Goal: Task Accomplishment & Management: Manage account settings

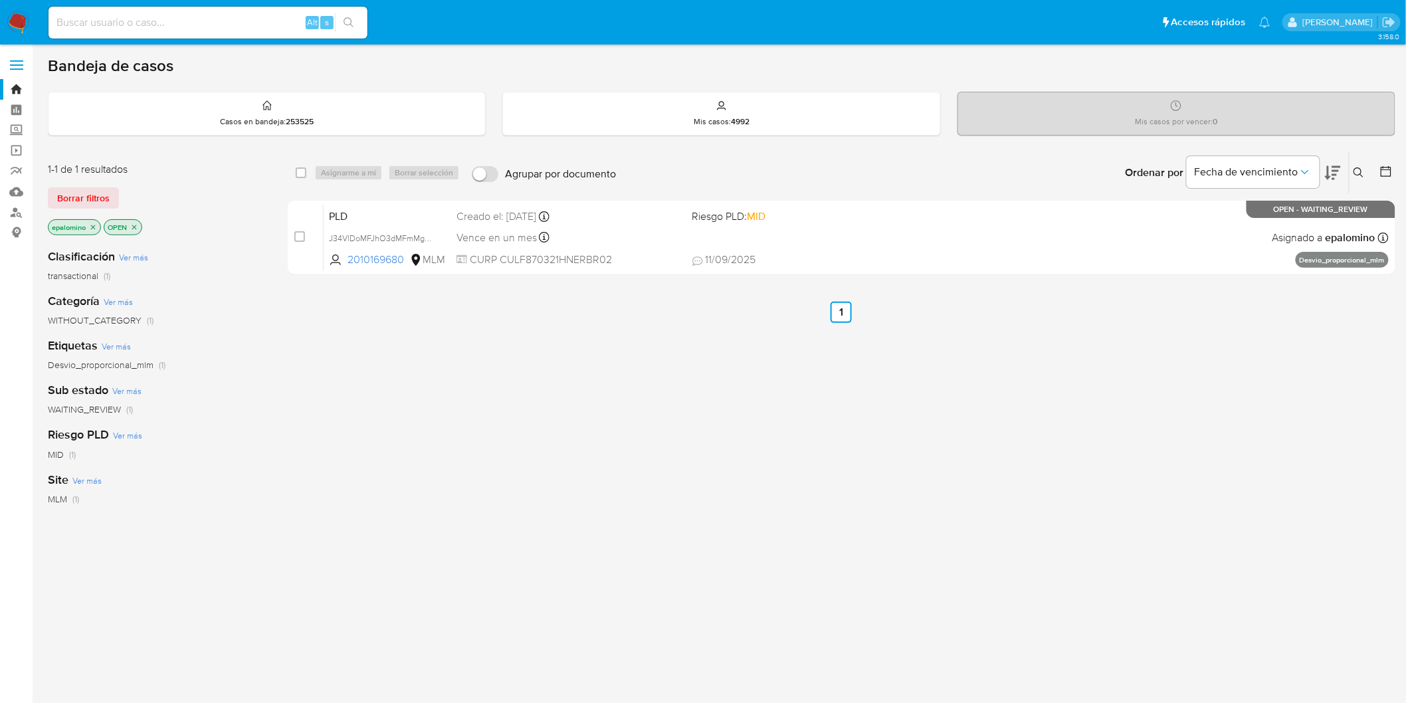
click at [102, 195] on span "Borrar filtros" at bounding box center [83, 198] width 52 height 19
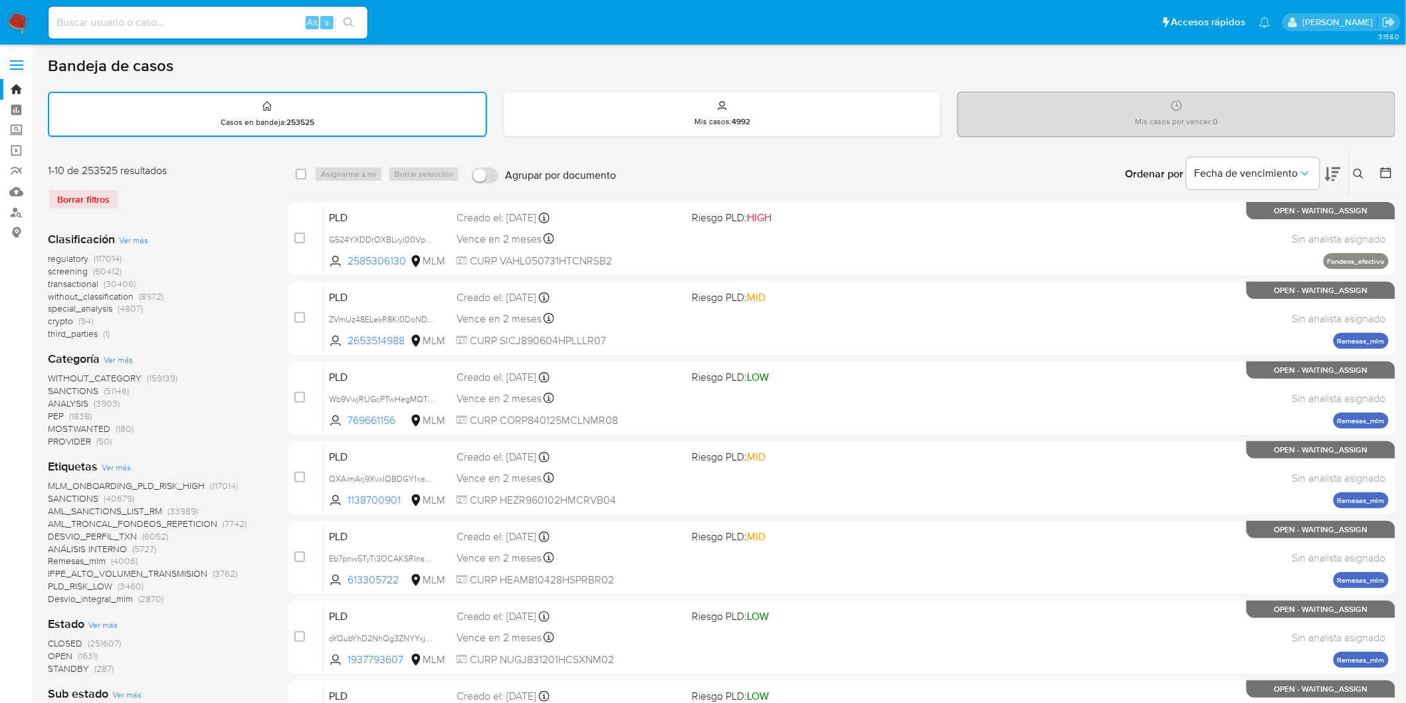
click at [21, 21] on img at bounding box center [18, 22] width 23 height 23
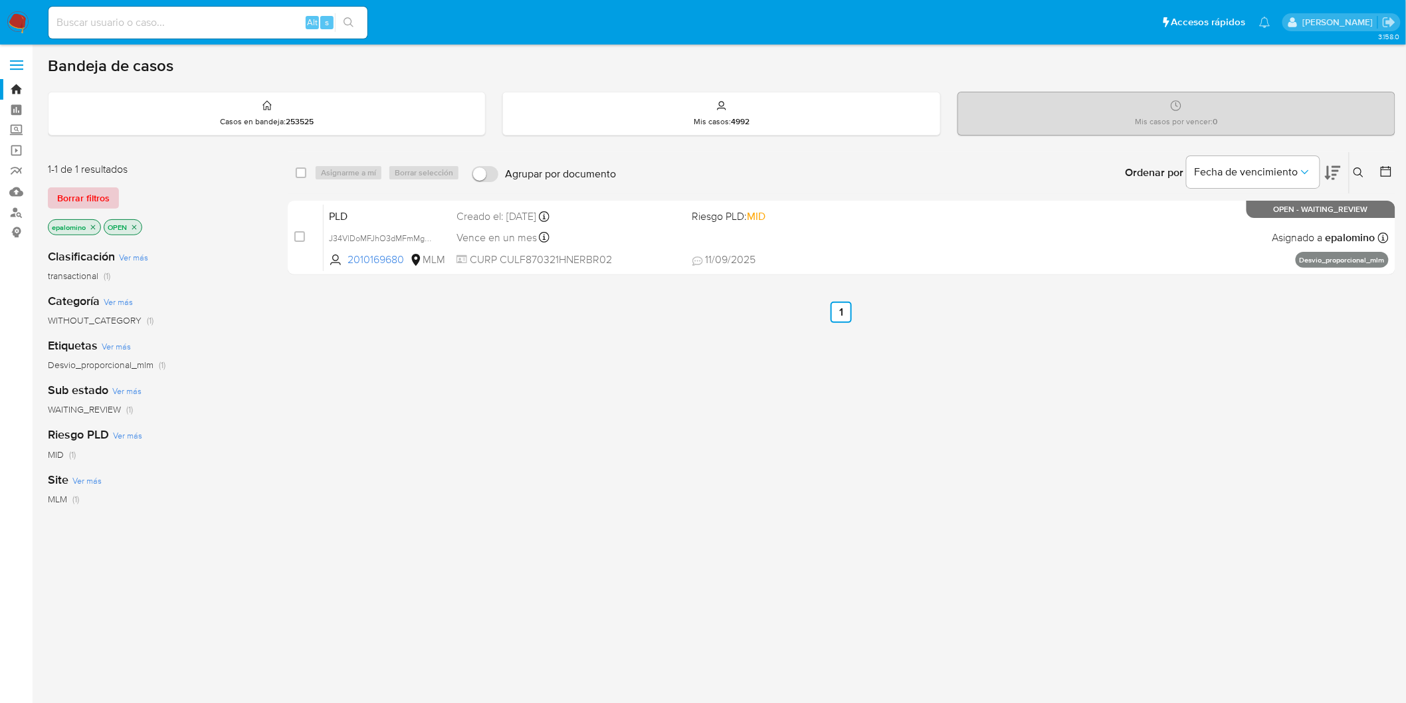
click at [73, 206] on span "Borrar filtros" at bounding box center [83, 198] width 52 height 19
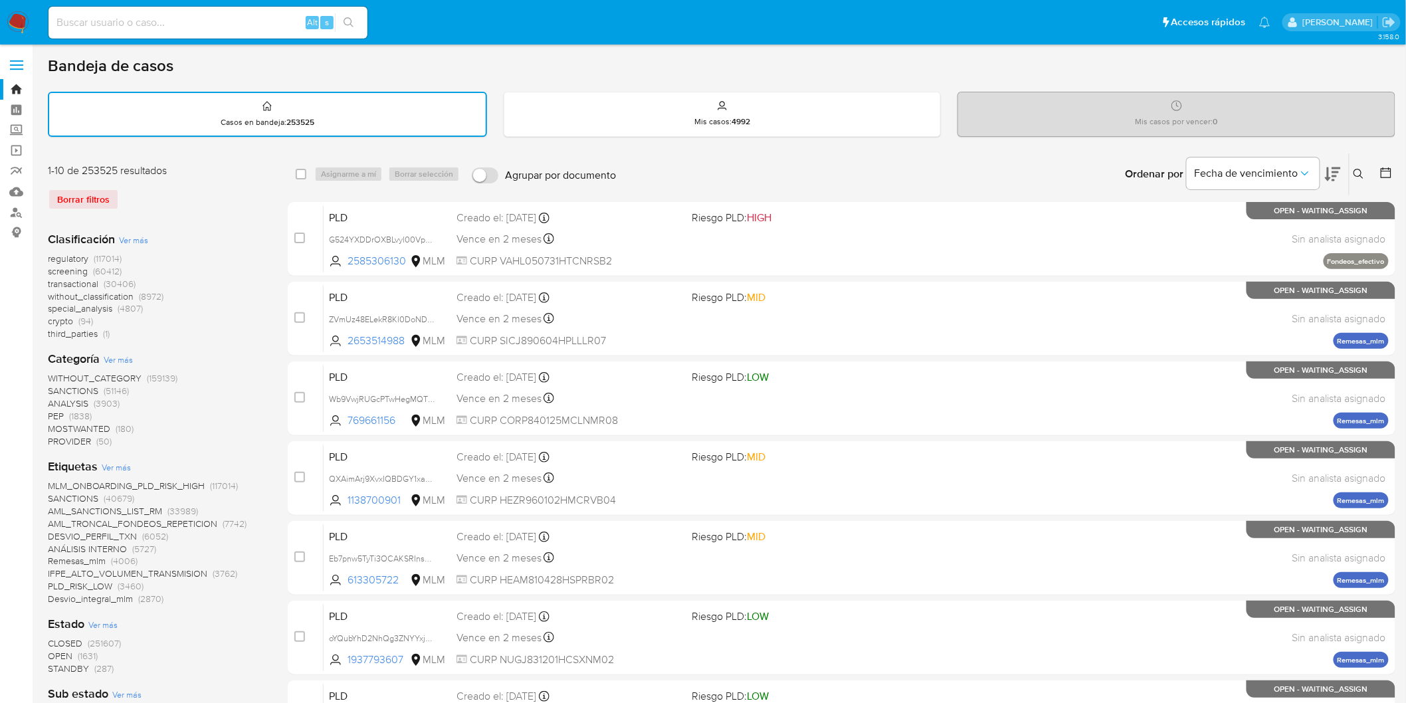
click at [1361, 173] on icon at bounding box center [1359, 174] width 11 height 11
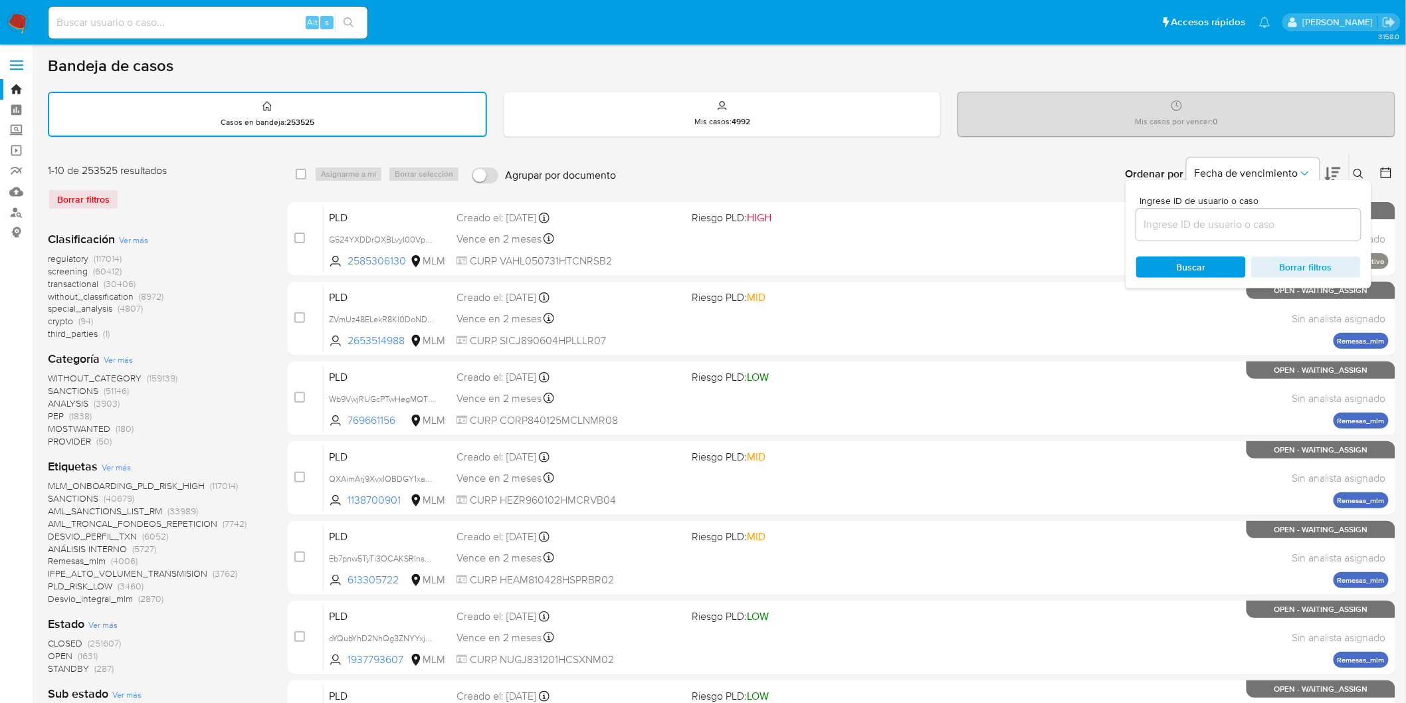
click at [1211, 217] on input at bounding box center [1248, 224] width 225 height 17
type input "36497848"
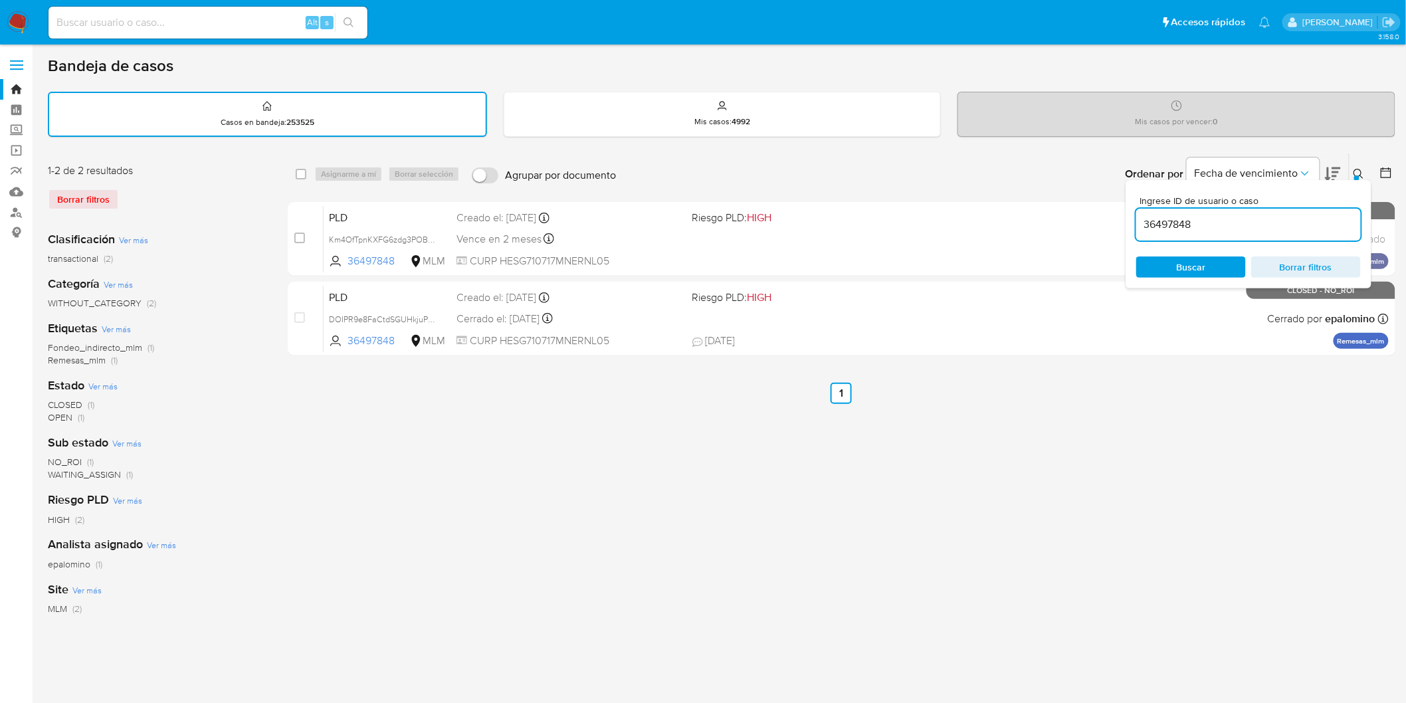
click at [1365, 168] on button at bounding box center [1361, 174] width 22 height 16
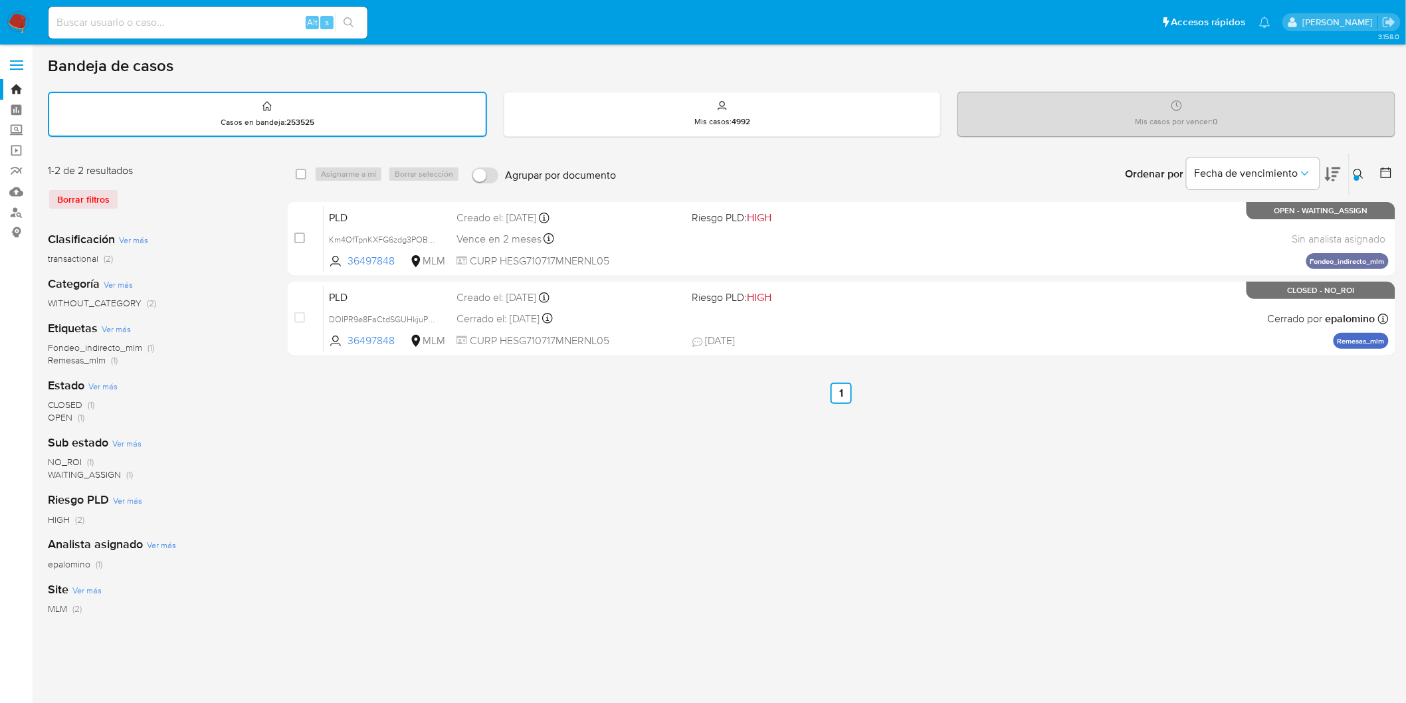
click at [1357, 173] on button at bounding box center [1361, 174] width 22 height 16
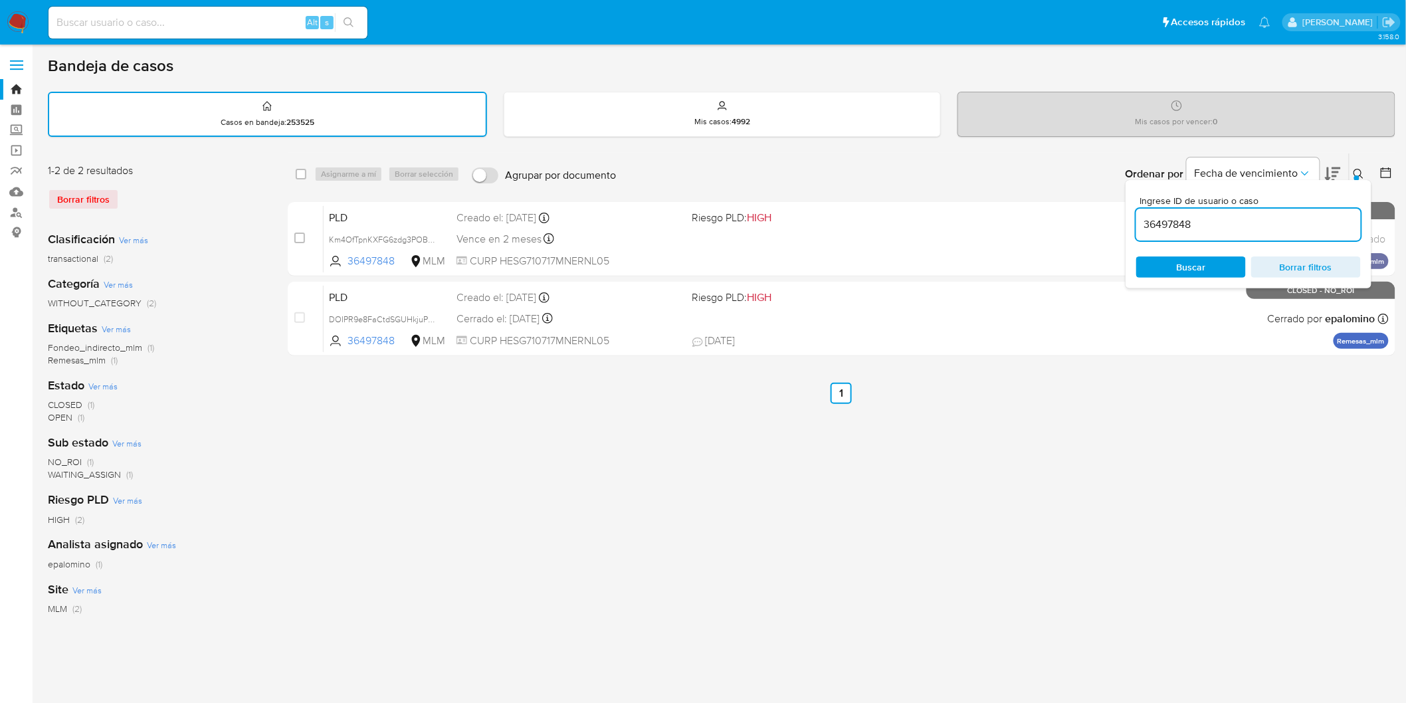
click at [1141, 221] on input "36497848" at bounding box center [1248, 224] width 225 height 17
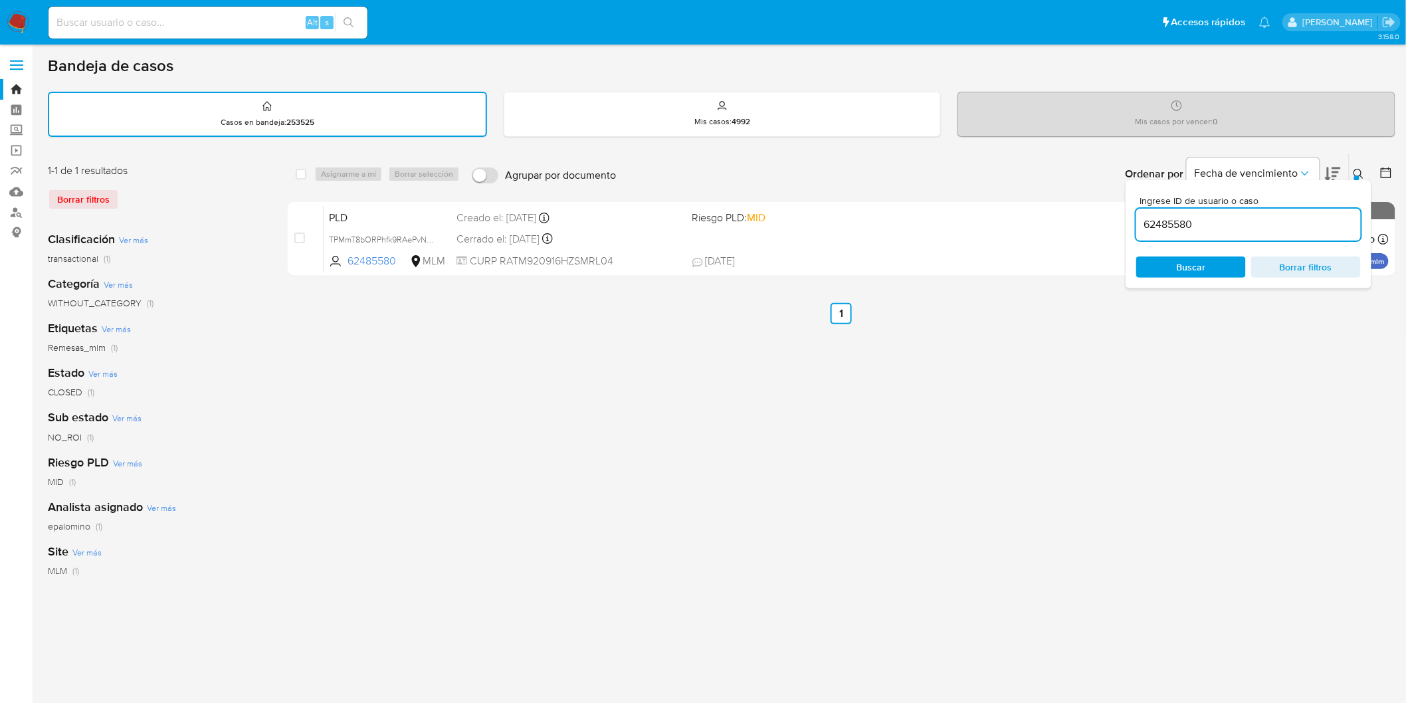
click at [1364, 171] on icon at bounding box center [1359, 174] width 11 height 11
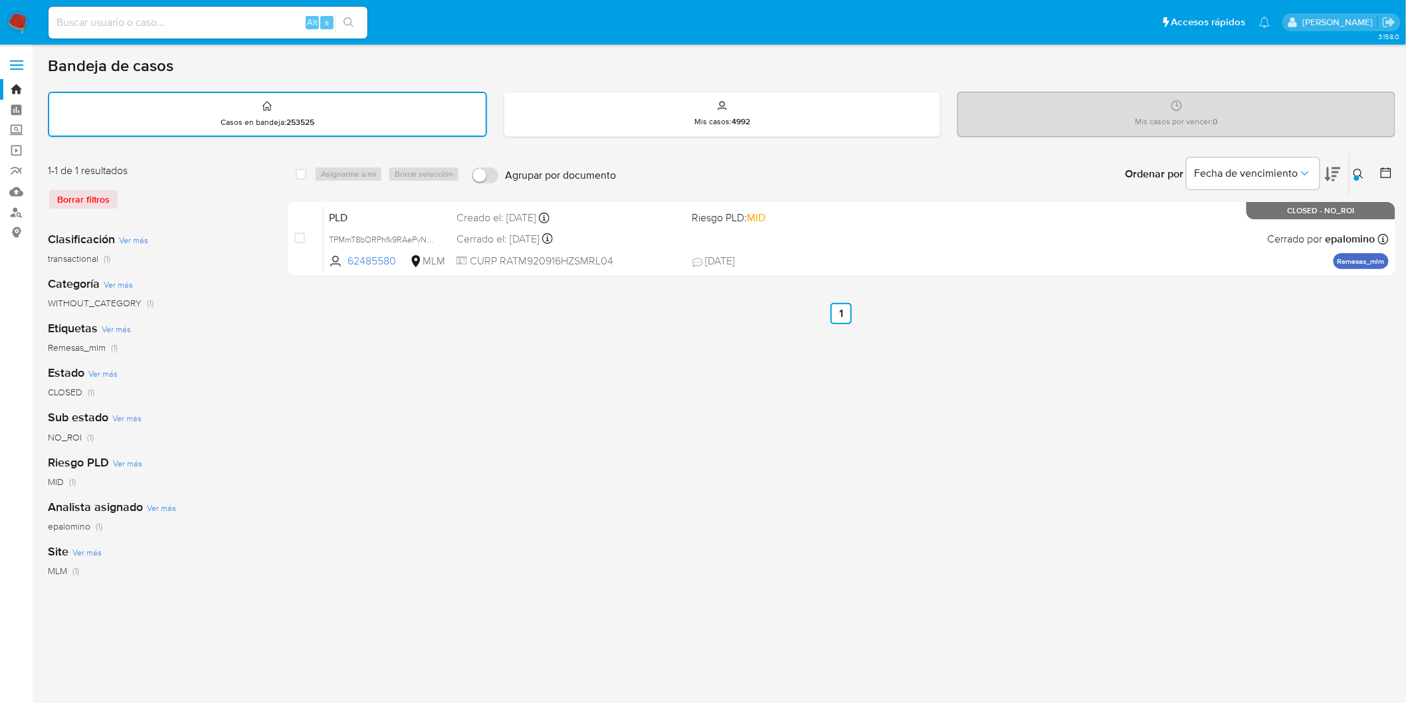
click at [1355, 171] on icon at bounding box center [1359, 174] width 11 height 11
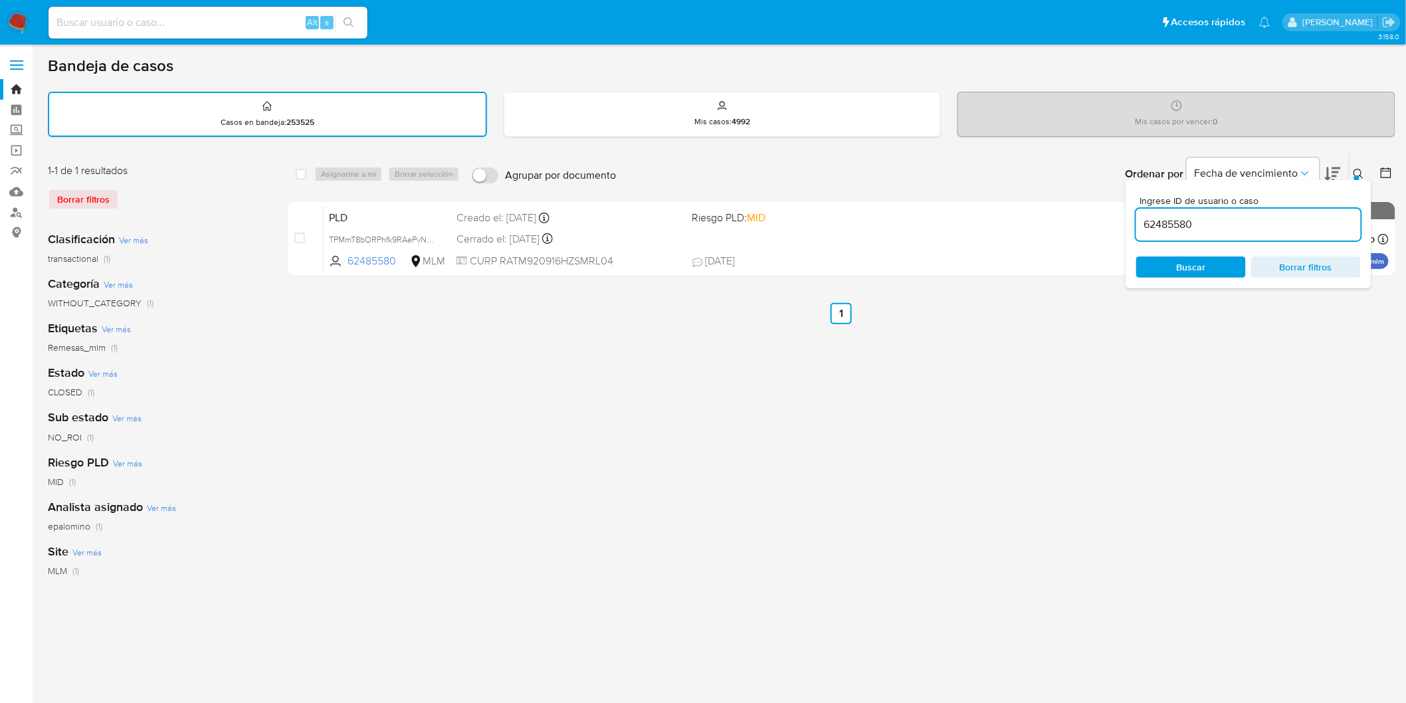
click at [1167, 216] on input "62485580" at bounding box center [1248, 224] width 225 height 17
click at [1167, 217] on input "62485580" at bounding box center [1248, 224] width 225 height 17
type input "66386157"
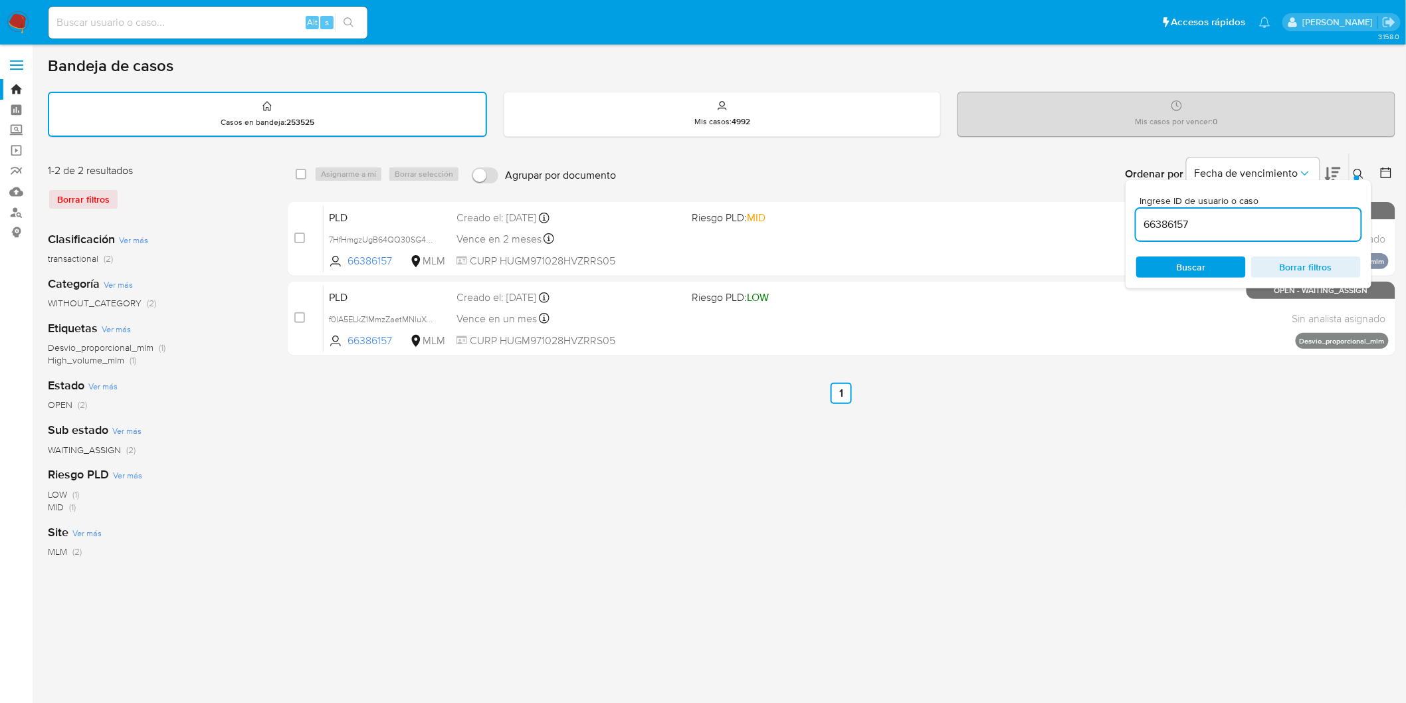
click at [1357, 169] on icon at bounding box center [1359, 174] width 10 height 10
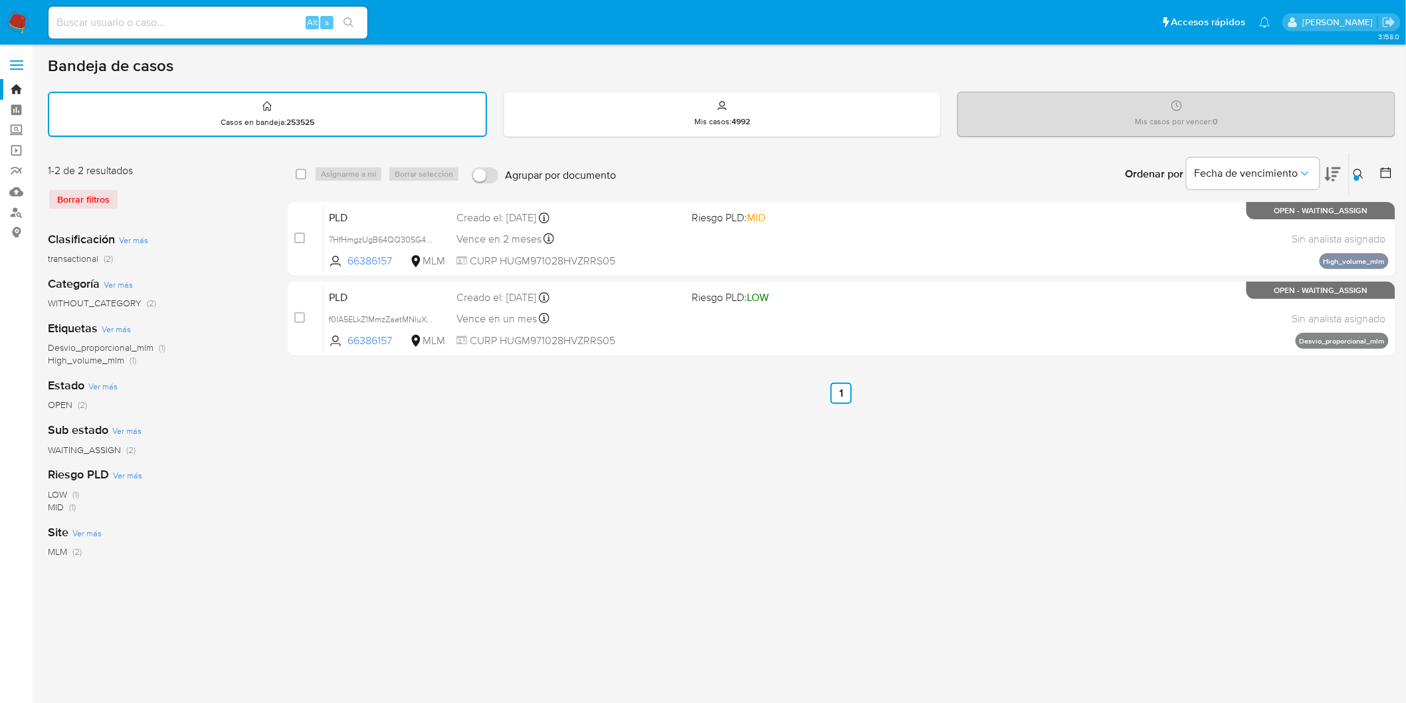
click at [9, 21] on img at bounding box center [18, 22] width 23 height 23
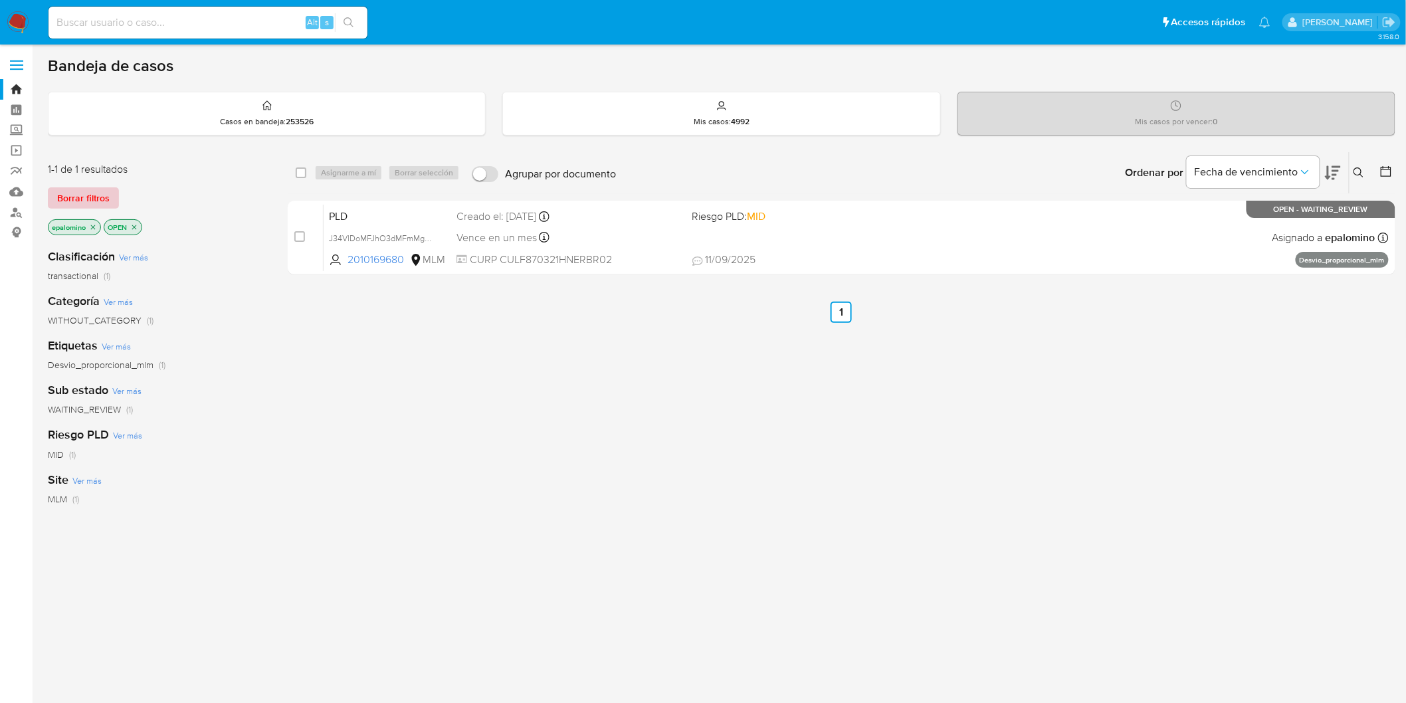
click at [90, 195] on span "Borrar filtros" at bounding box center [83, 198] width 52 height 19
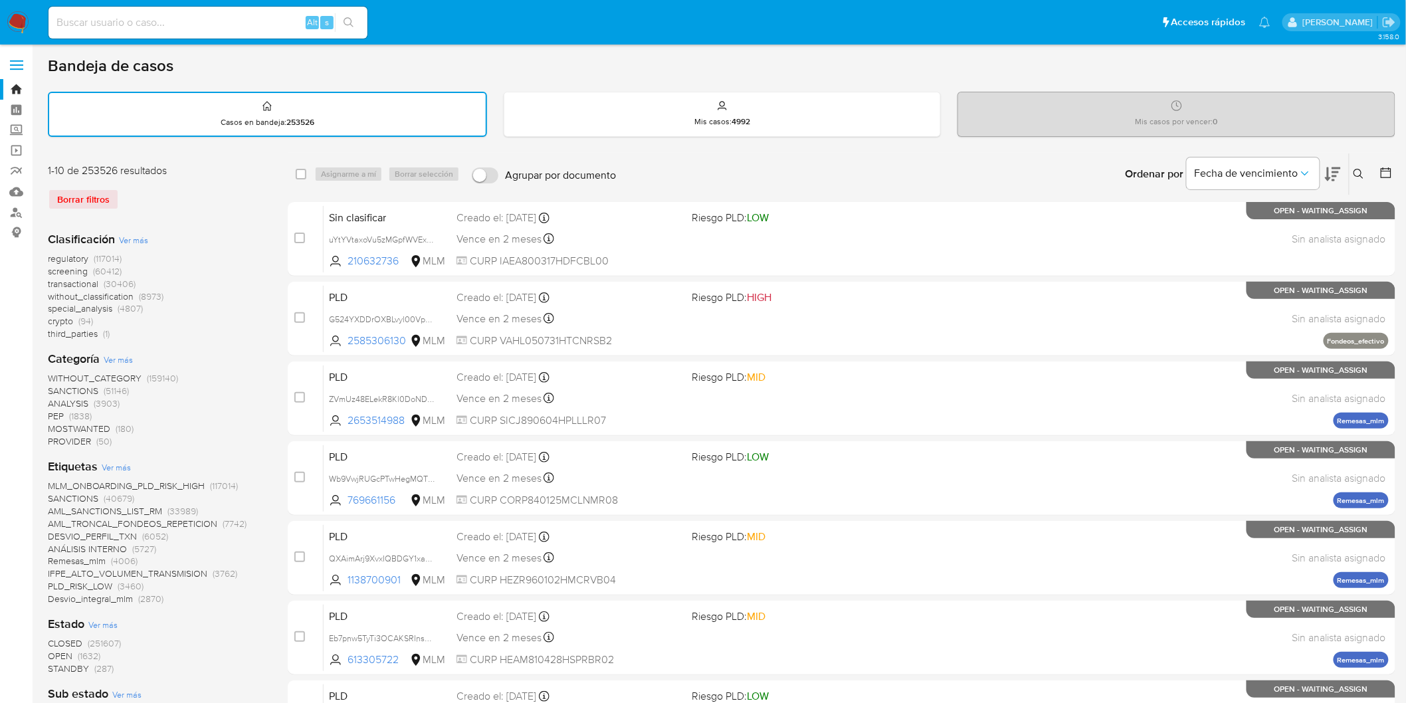
click at [1359, 171] on icon at bounding box center [1359, 174] width 11 height 11
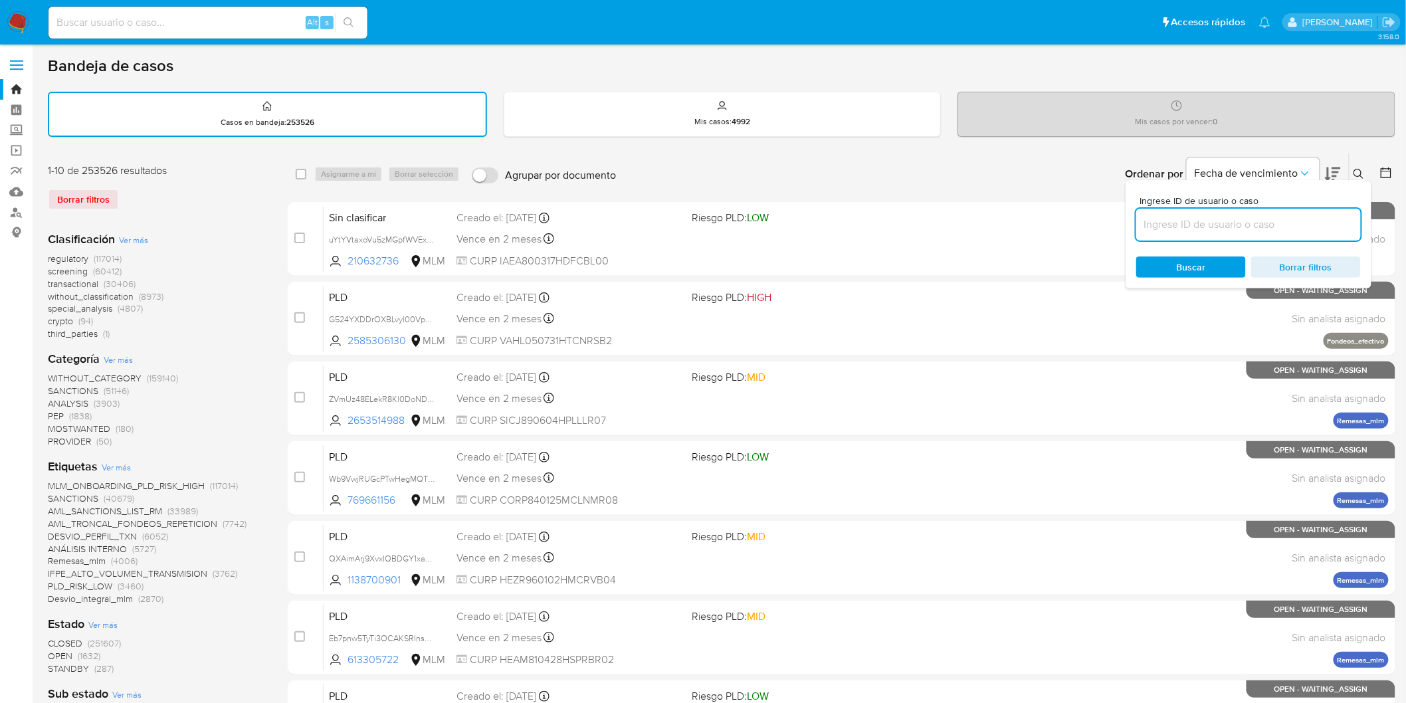
click at [1183, 229] on input at bounding box center [1248, 224] width 225 height 17
type input "67580458"
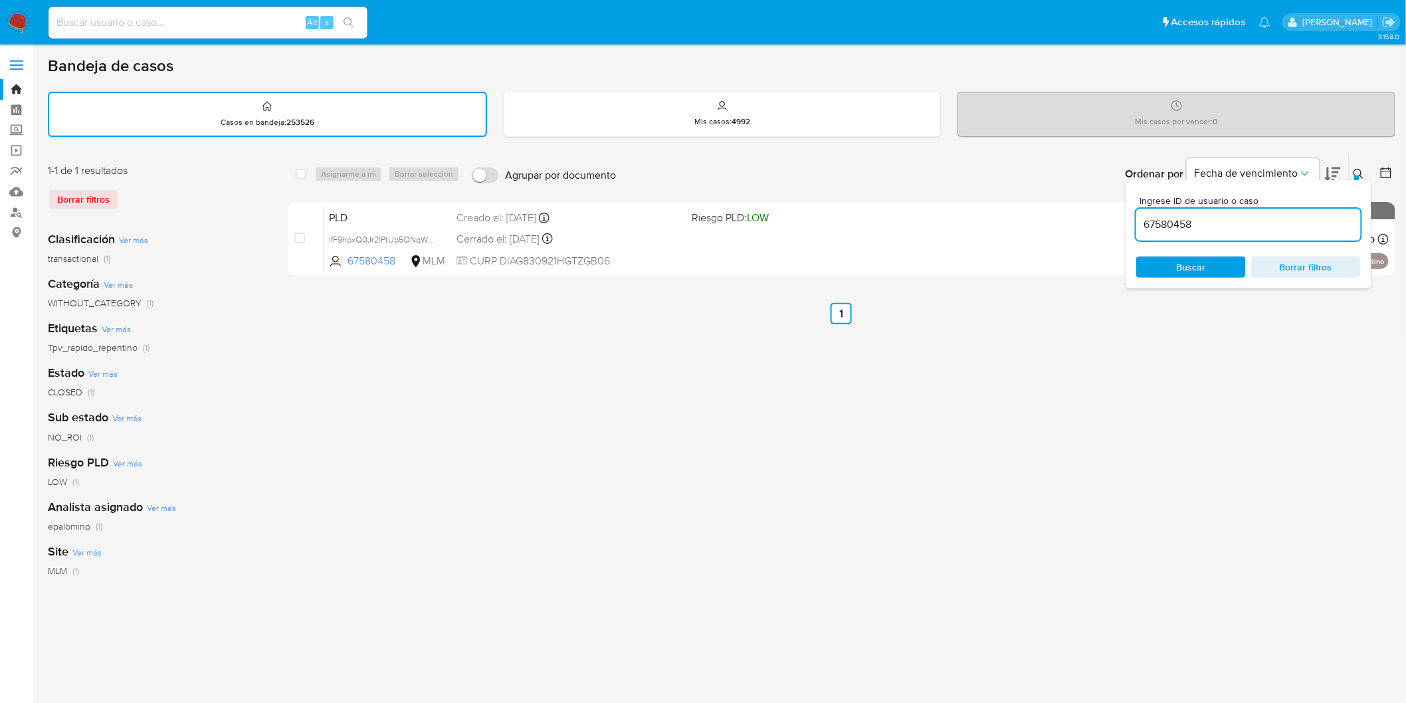
click at [1362, 171] on icon at bounding box center [1359, 174] width 11 height 11
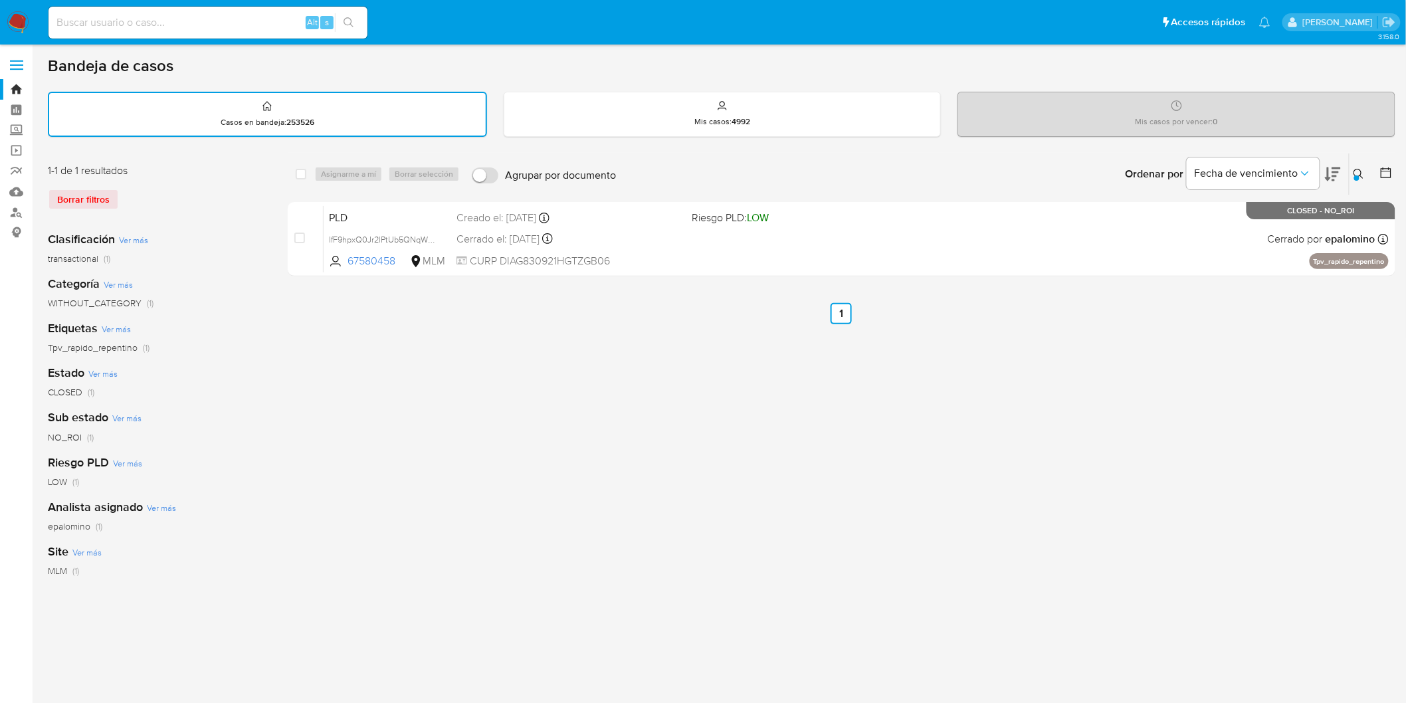
click at [1356, 169] on icon at bounding box center [1359, 174] width 10 height 10
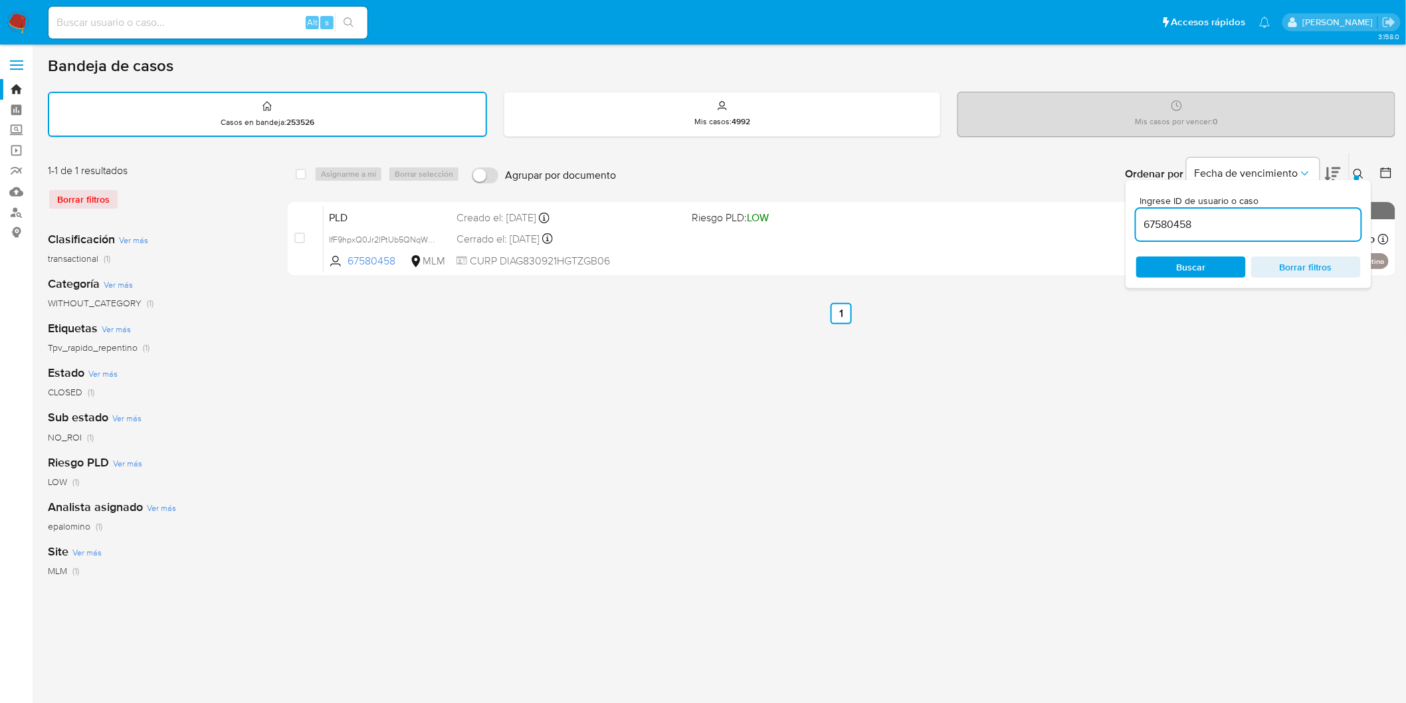
click at [1181, 216] on input "67580458" at bounding box center [1248, 224] width 225 height 17
click at [1217, 264] on span "Buscar" at bounding box center [1191, 267] width 91 height 19
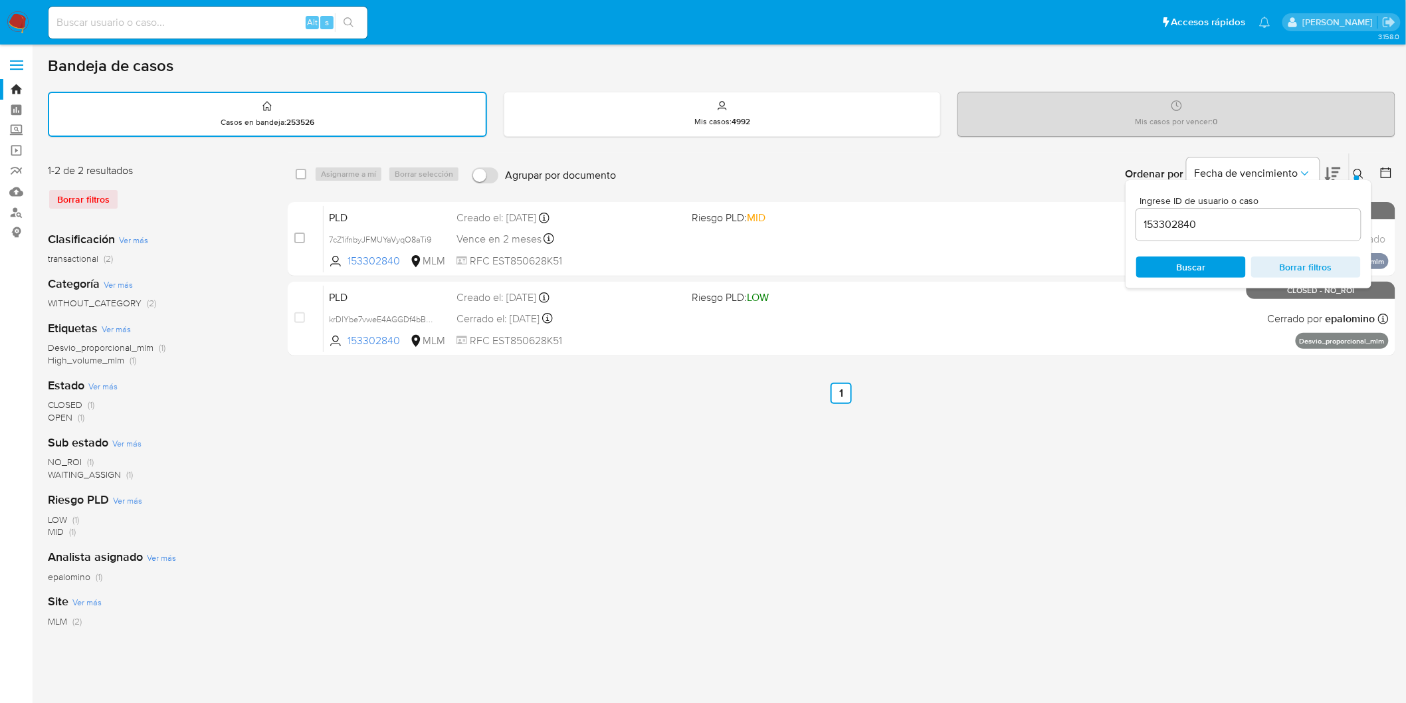
click at [1359, 180] on div "Ingrese ID de usuario o caso 153302840 Buscar Borrar filtros" at bounding box center [1249, 234] width 246 height 108
click at [1360, 169] on icon at bounding box center [1359, 174] width 11 height 11
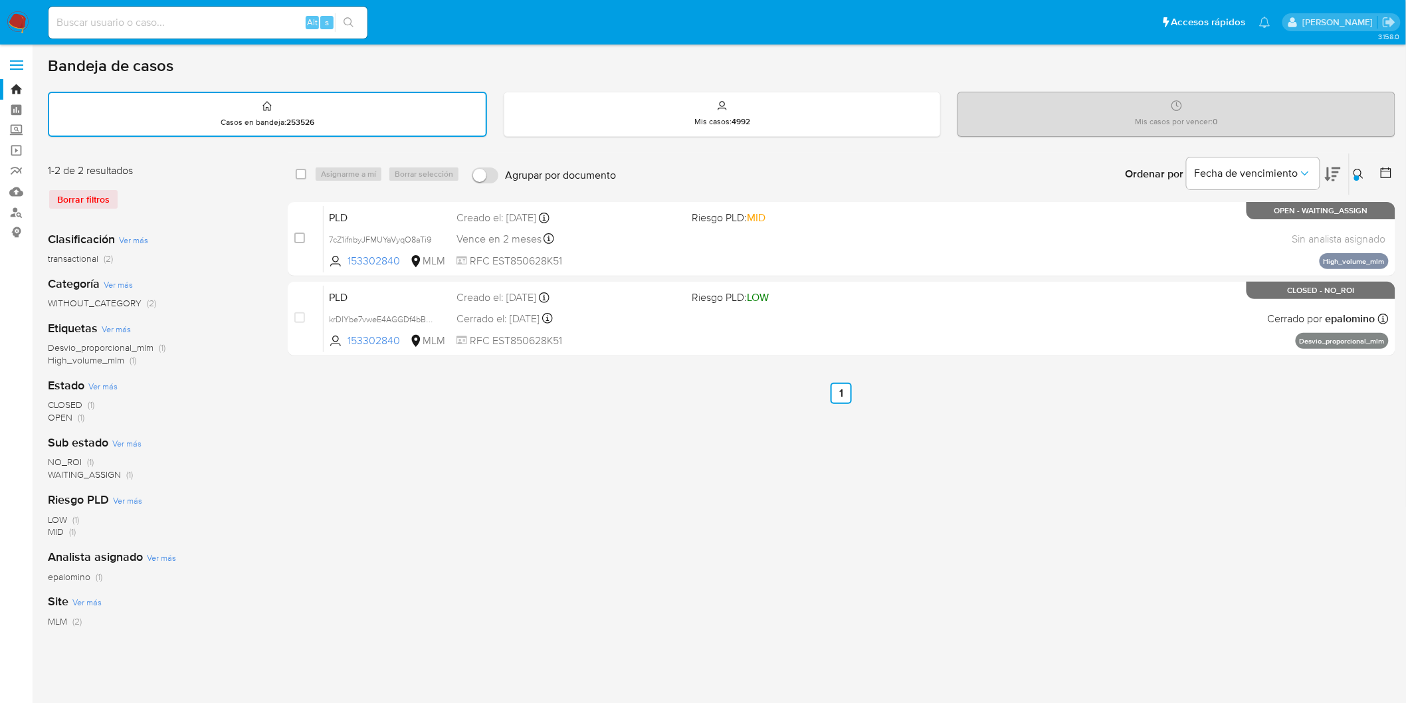
click at [1357, 175] on div at bounding box center [1356, 177] width 5 height 5
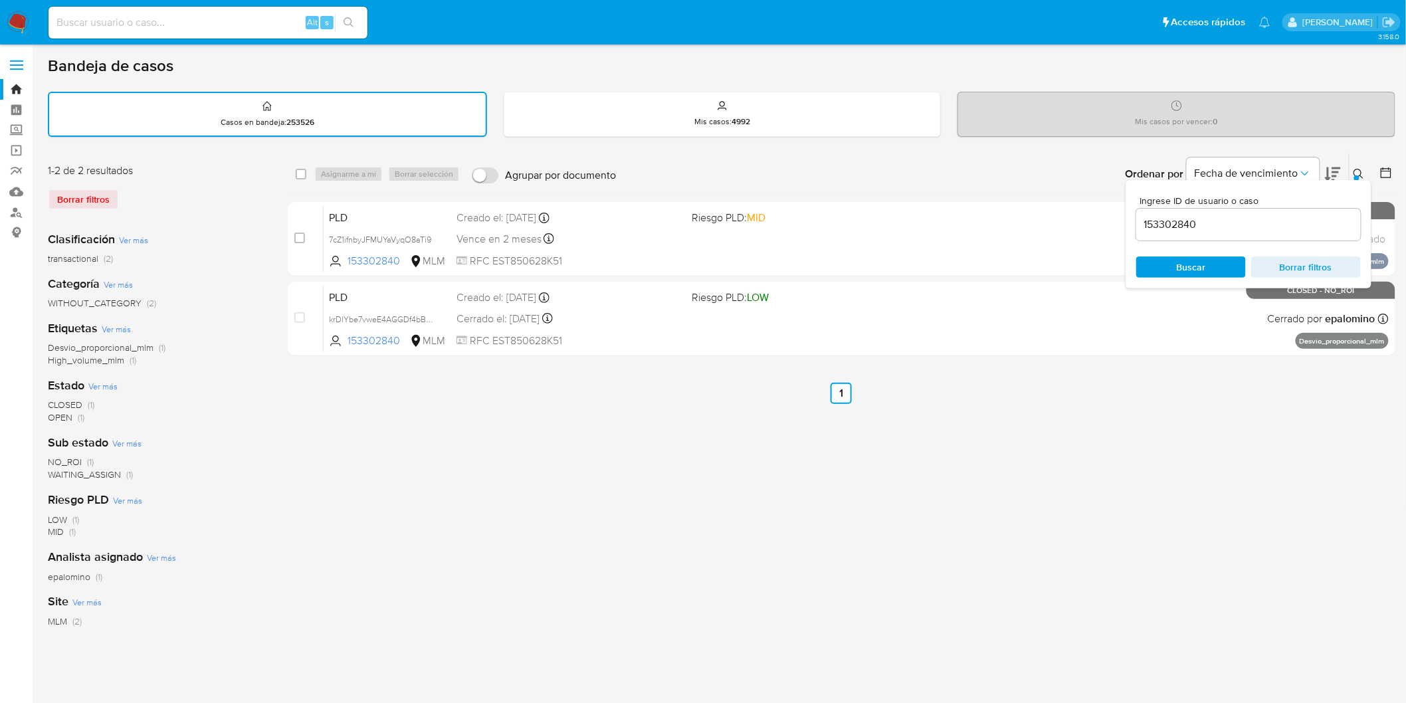
click at [1185, 223] on input "153302840" at bounding box center [1248, 224] width 225 height 17
click at [1183, 264] on span "Buscar" at bounding box center [1191, 266] width 29 height 21
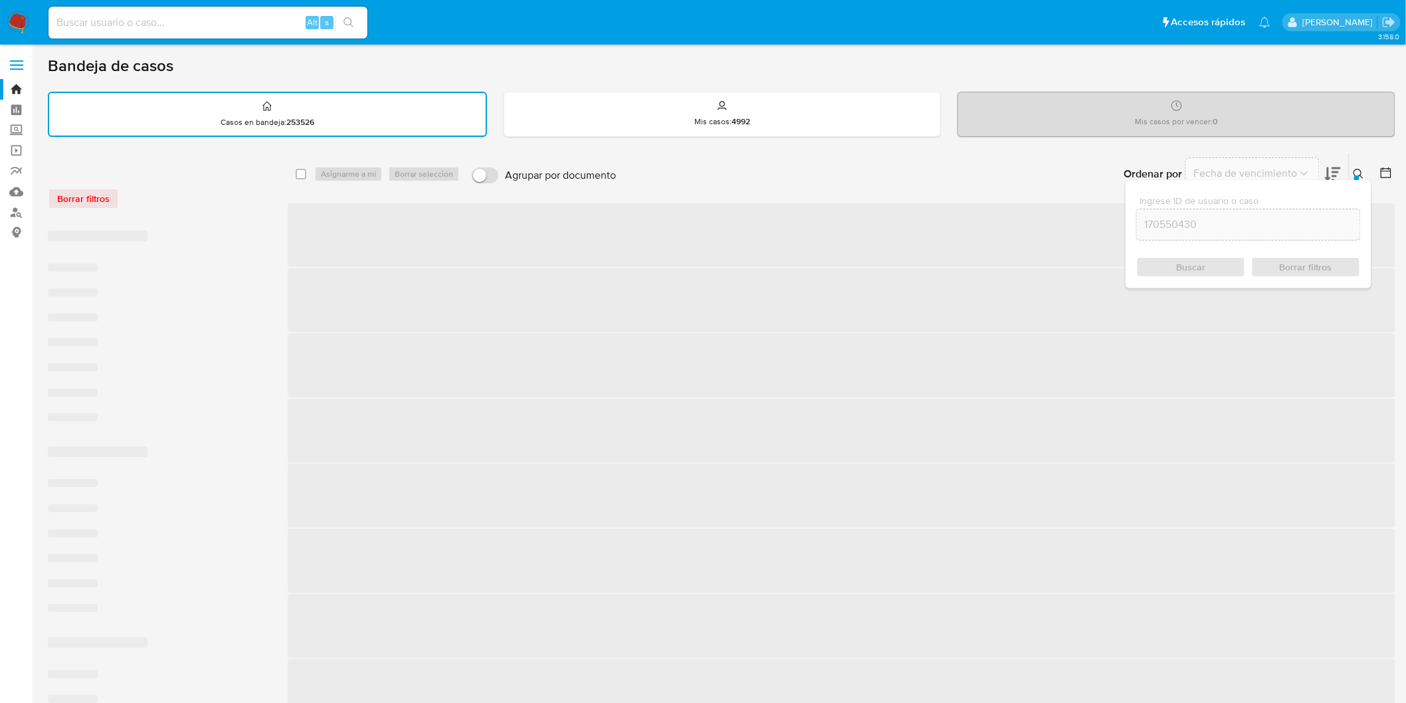
click at [1363, 169] on icon at bounding box center [1359, 174] width 11 height 11
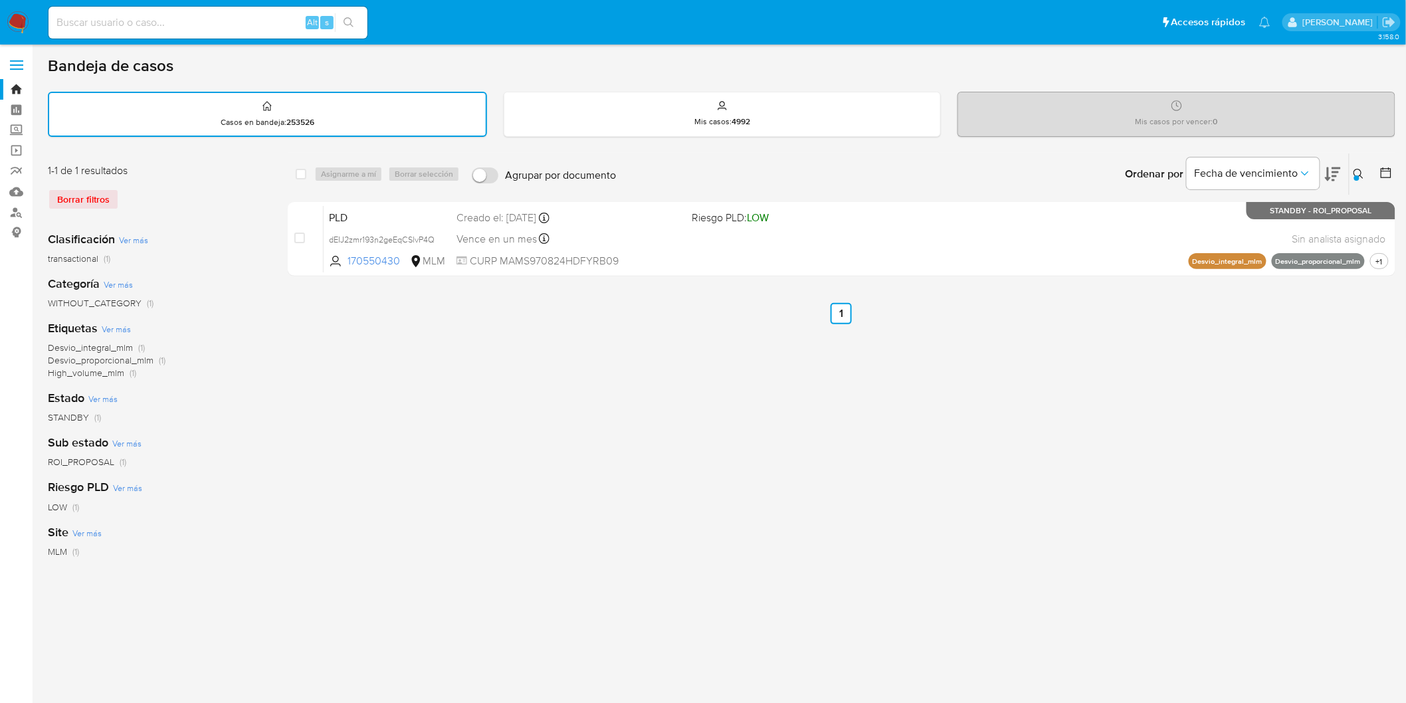
click at [1359, 169] on icon at bounding box center [1359, 174] width 11 height 11
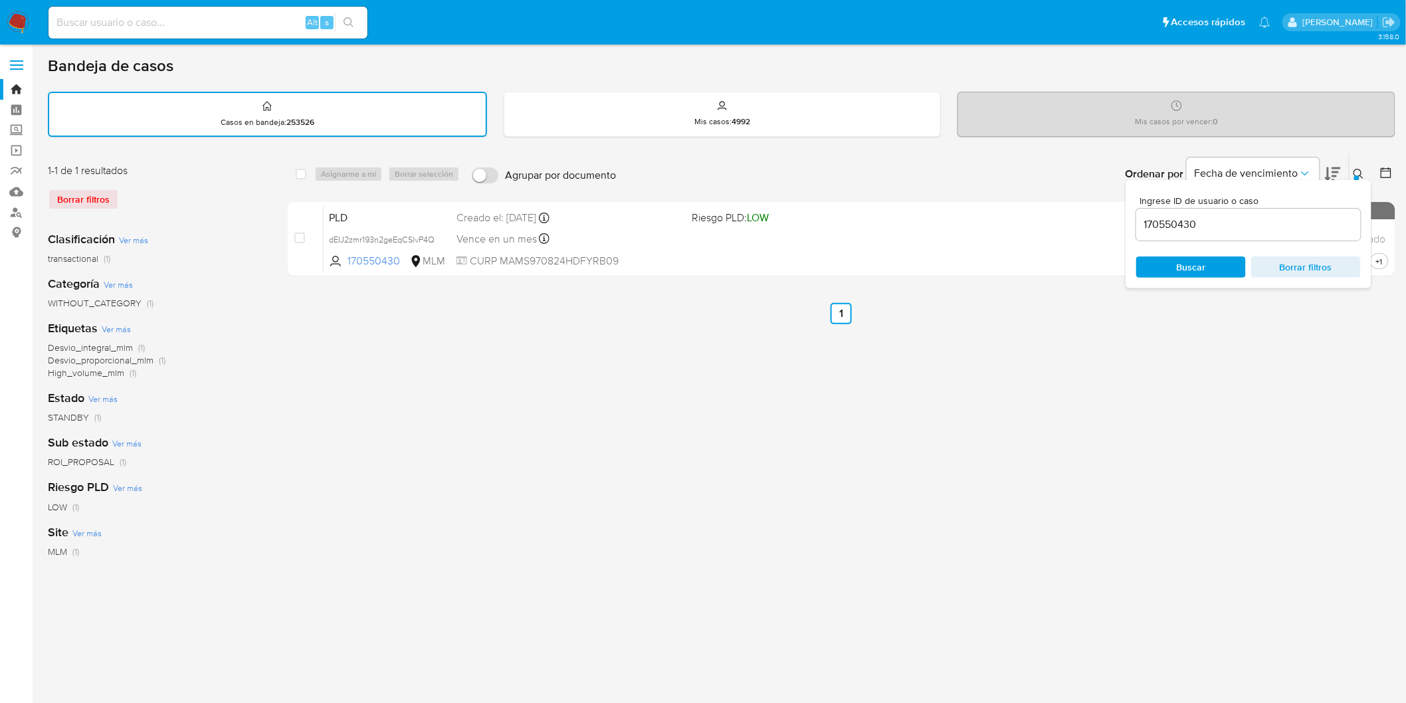
click at [1151, 223] on input "170550430" at bounding box center [1248, 224] width 225 height 17
click at [1199, 262] on span "Buscar" at bounding box center [1191, 266] width 29 height 21
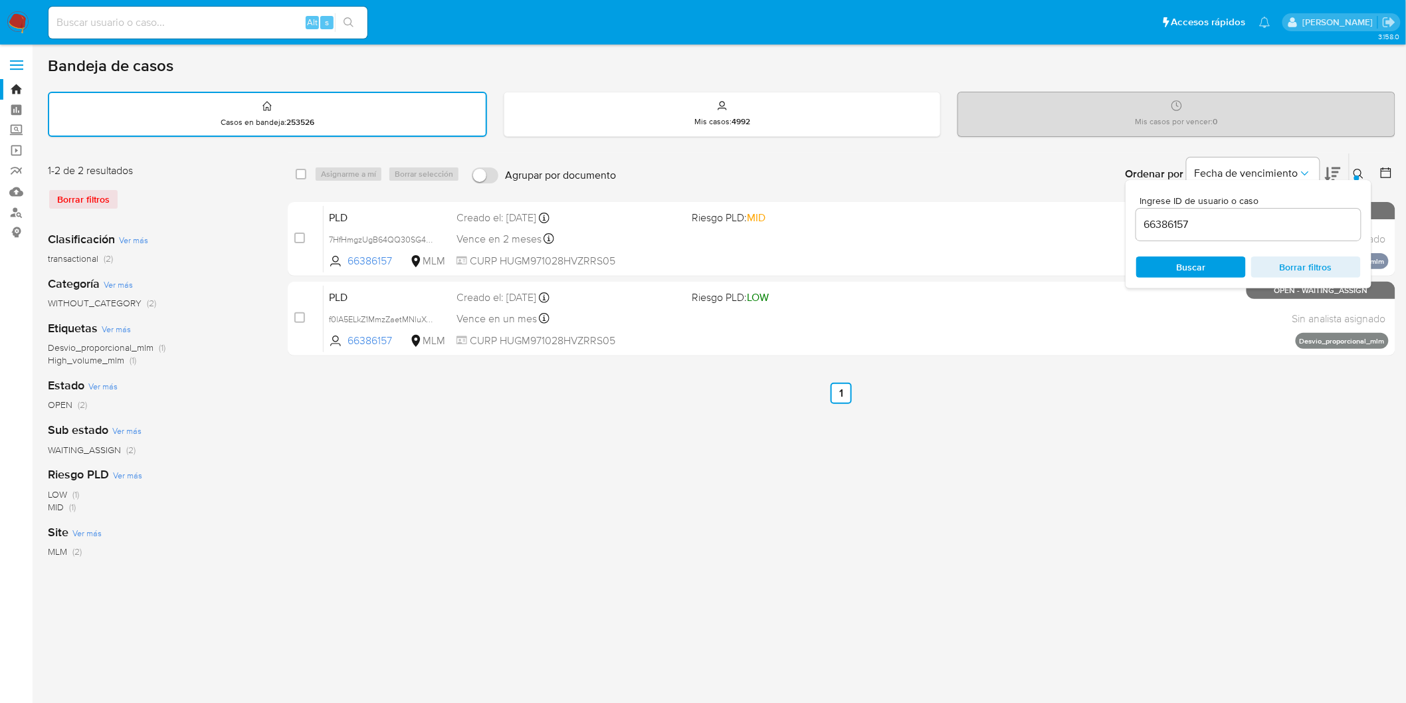
click at [1364, 169] on icon at bounding box center [1359, 174] width 11 height 11
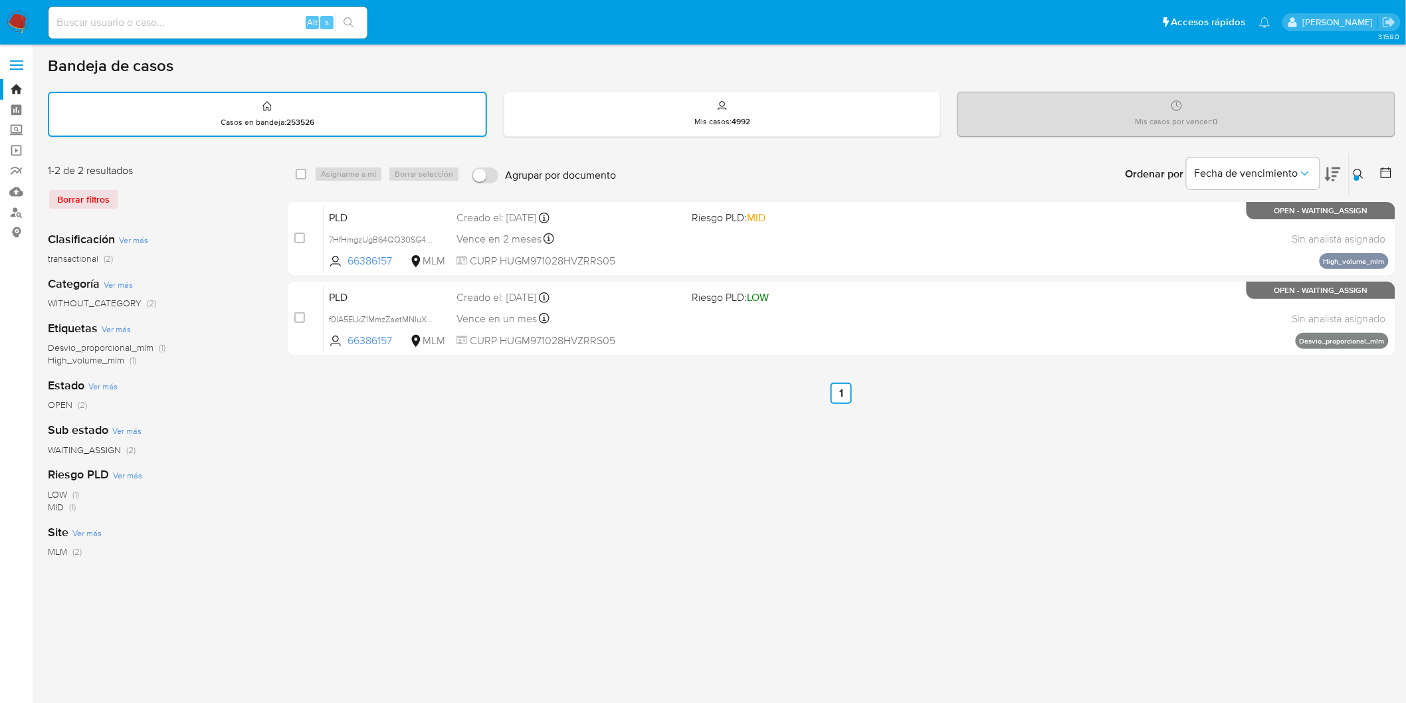
click at [1357, 171] on icon at bounding box center [1359, 174] width 11 height 11
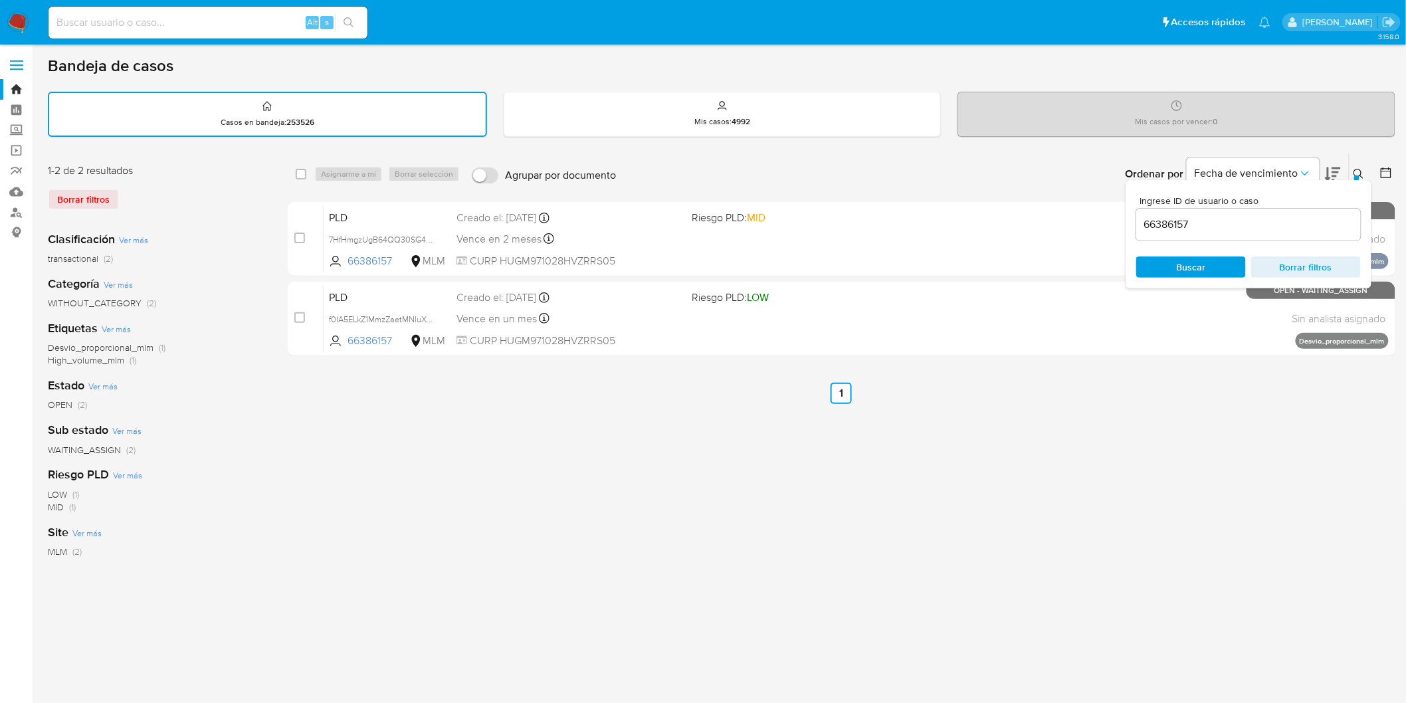
click at [1157, 221] on input "66386157" at bounding box center [1248, 224] width 225 height 17
click at [1193, 256] on span "Buscar" at bounding box center [1191, 266] width 29 height 21
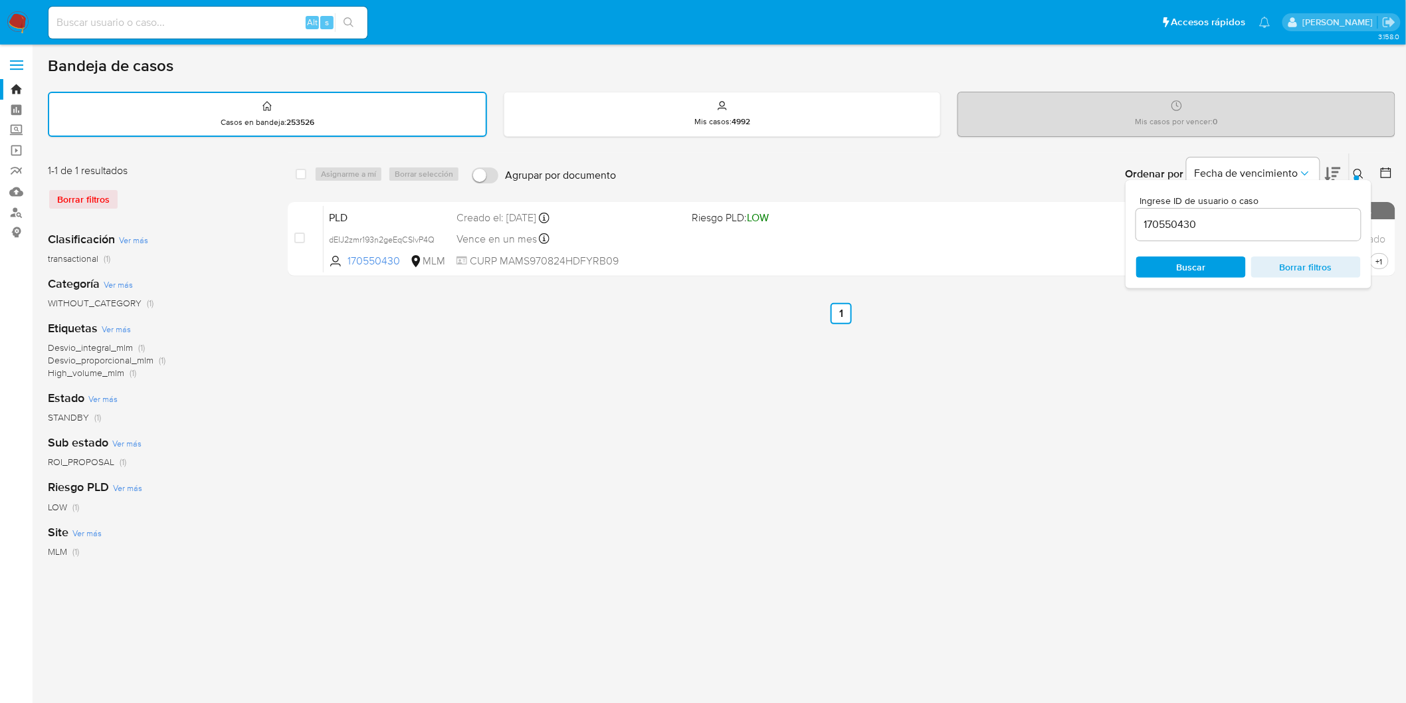
click at [1358, 169] on icon at bounding box center [1359, 174] width 11 height 11
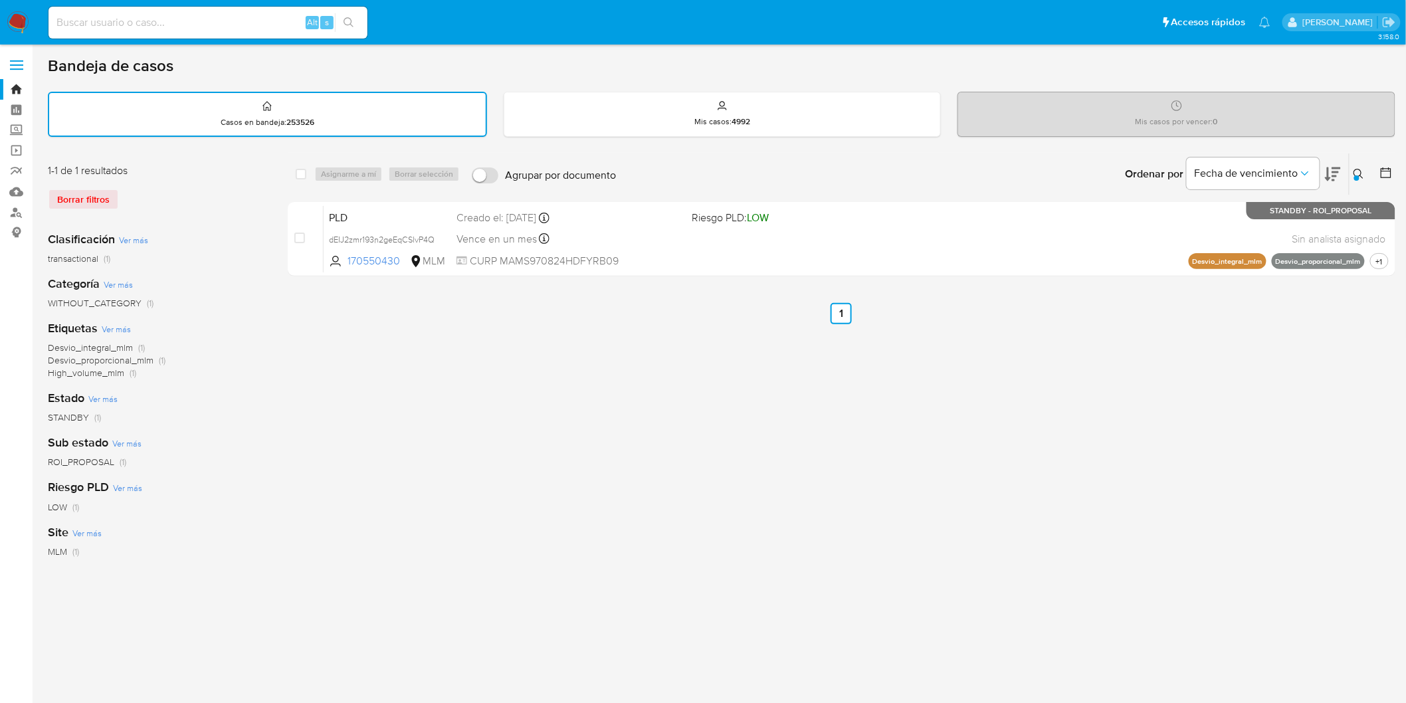
click at [1357, 171] on icon at bounding box center [1359, 174] width 11 height 11
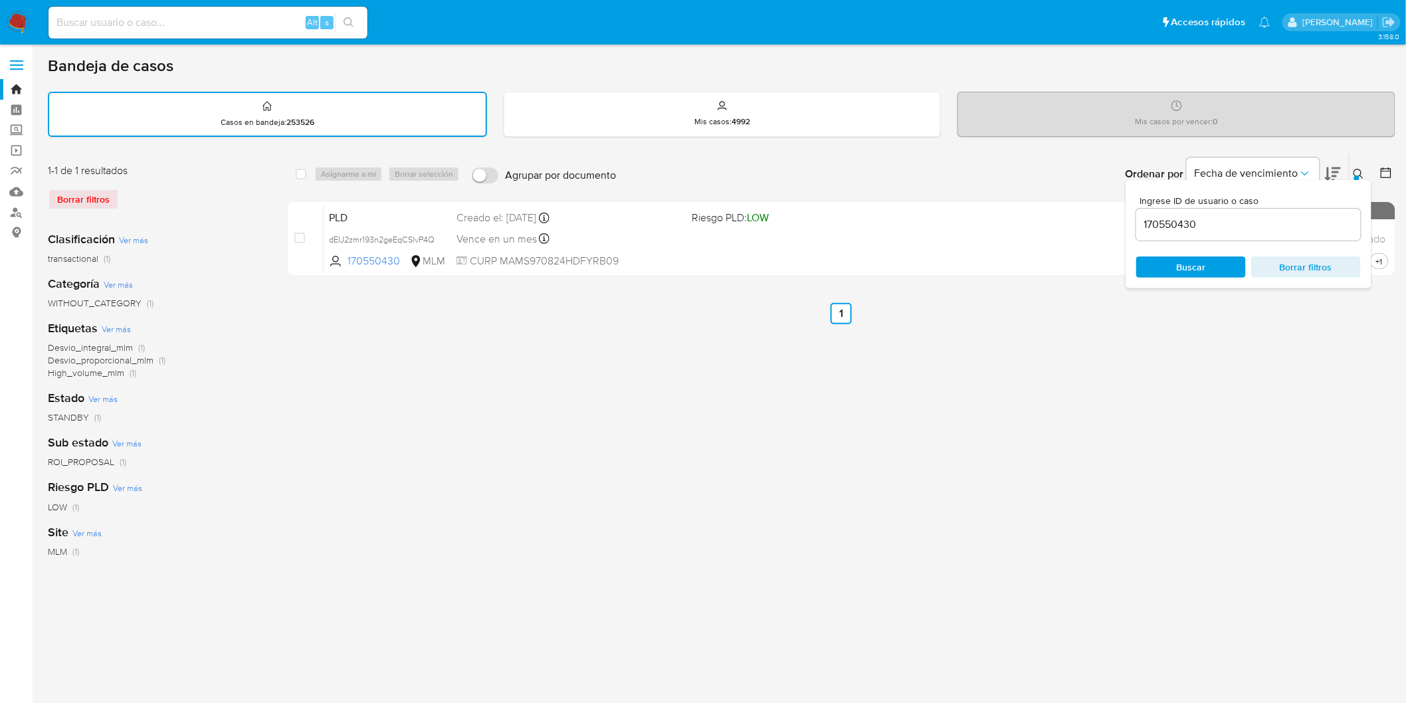
click at [1179, 222] on input "170550430" at bounding box center [1248, 224] width 225 height 17
click at [1184, 267] on span "Buscar" at bounding box center [1191, 266] width 29 height 21
click at [1359, 171] on icon at bounding box center [1359, 174] width 11 height 11
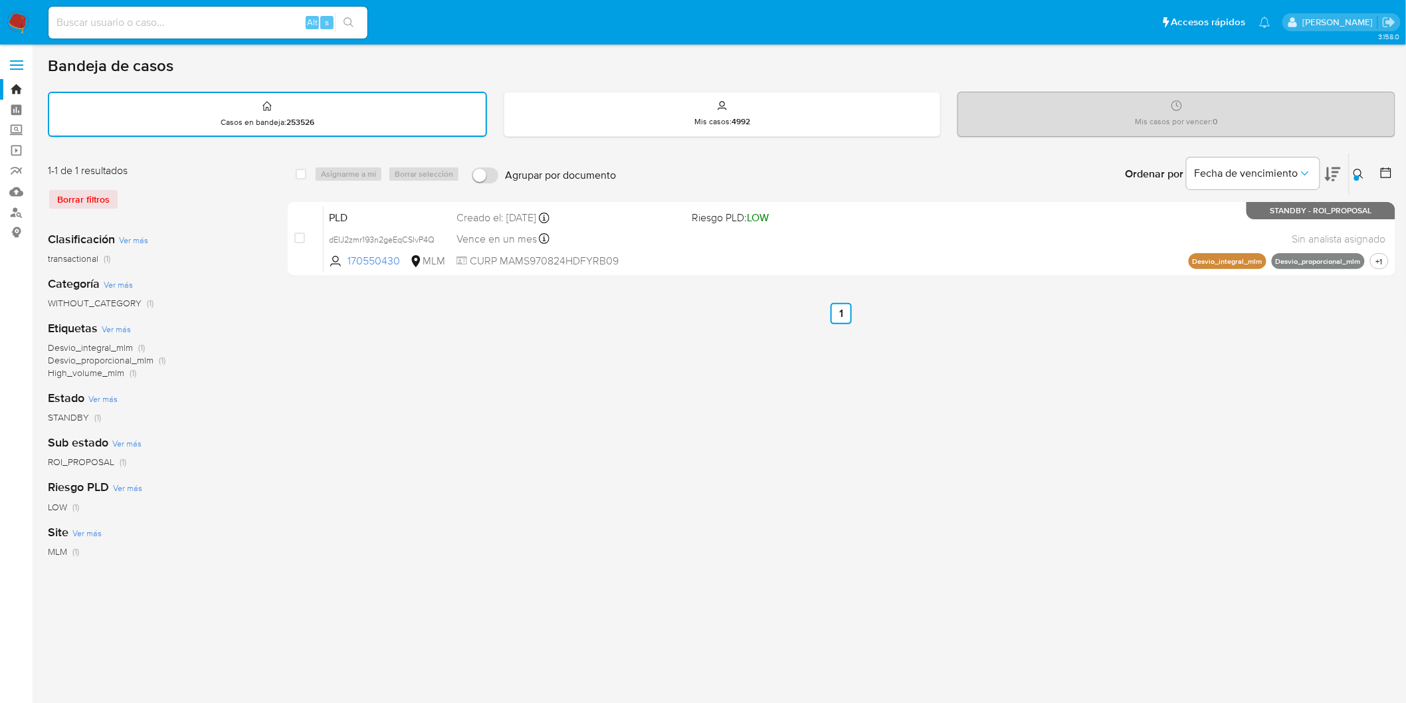
click at [1358, 169] on icon at bounding box center [1359, 174] width 11 height 11
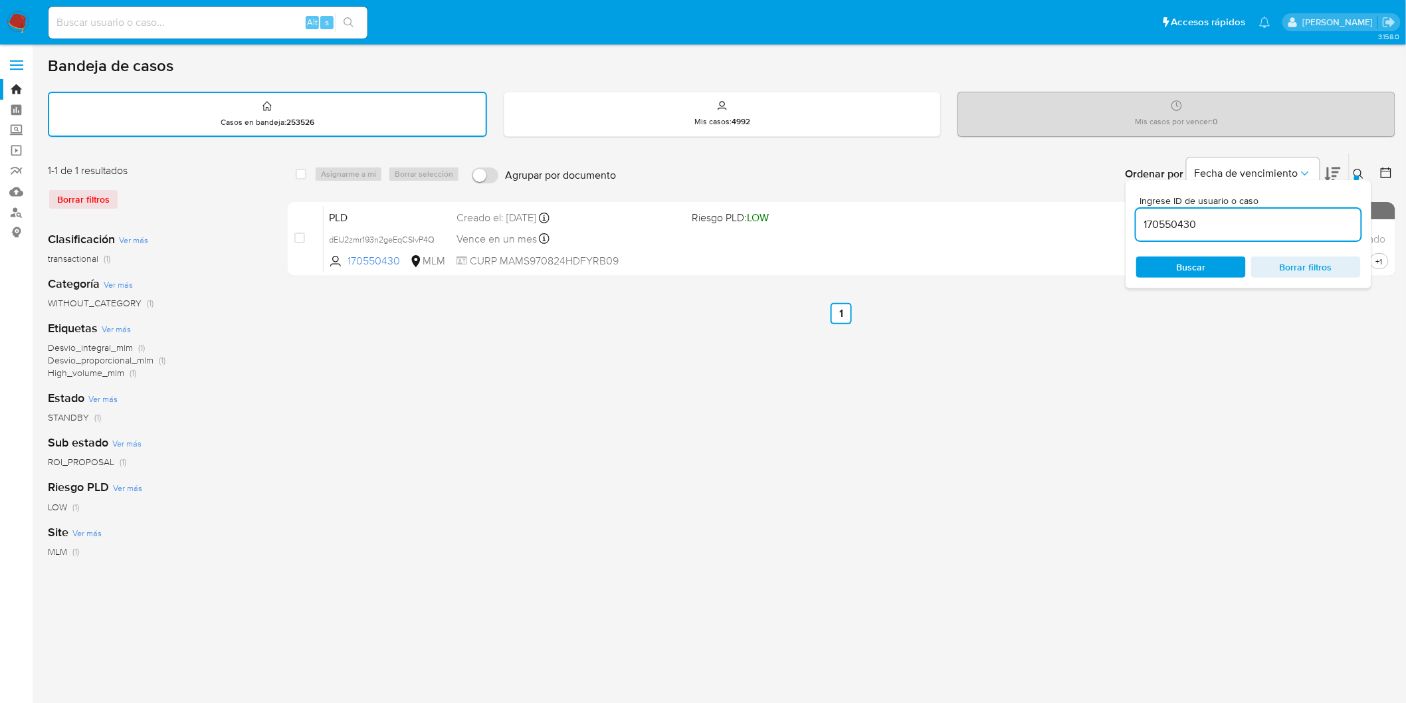
click at [1155, 227] on input "170550430" at bounding box center [1248, 224] width 225 height 17
click at [1178, 263] on span "Buscar" at bounding box center [1191, 266] width 29 height 21
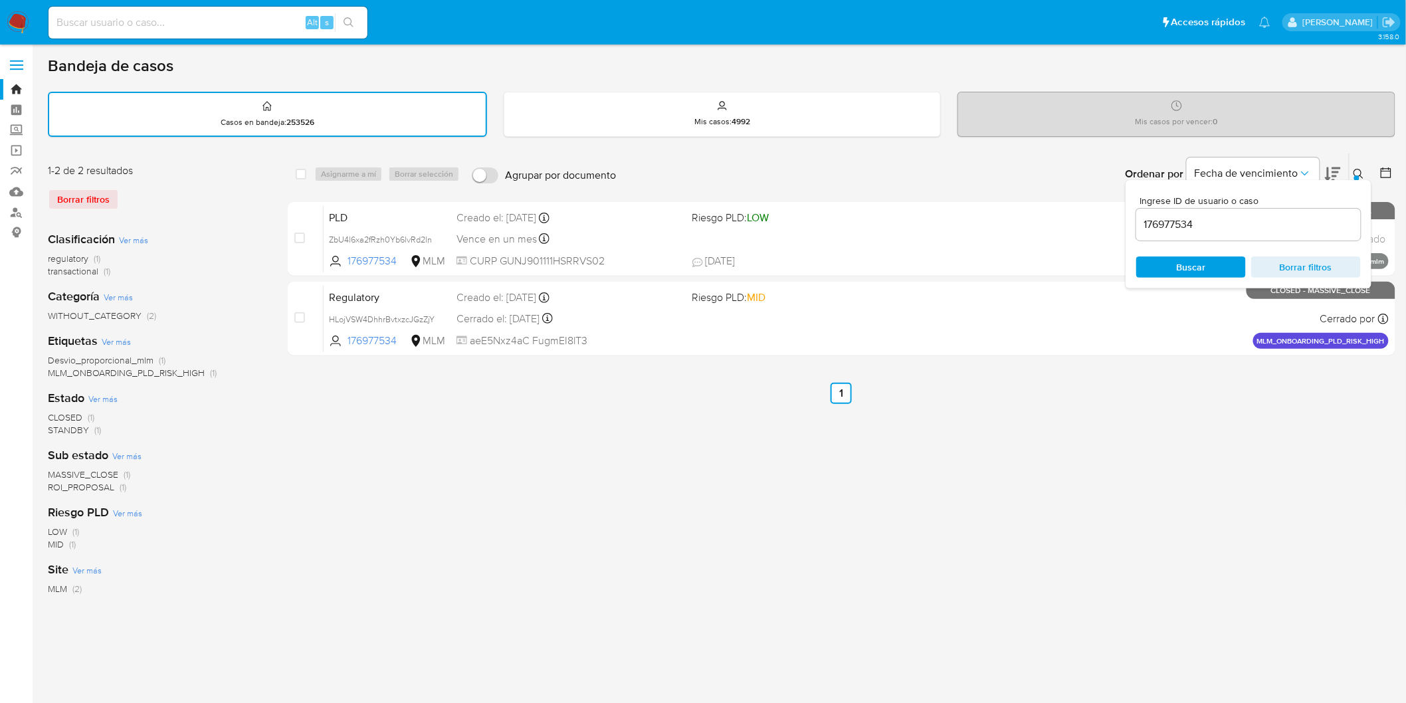
click at [1359, 169] on icon at bounding box center [1359, 174] width 11 height 11
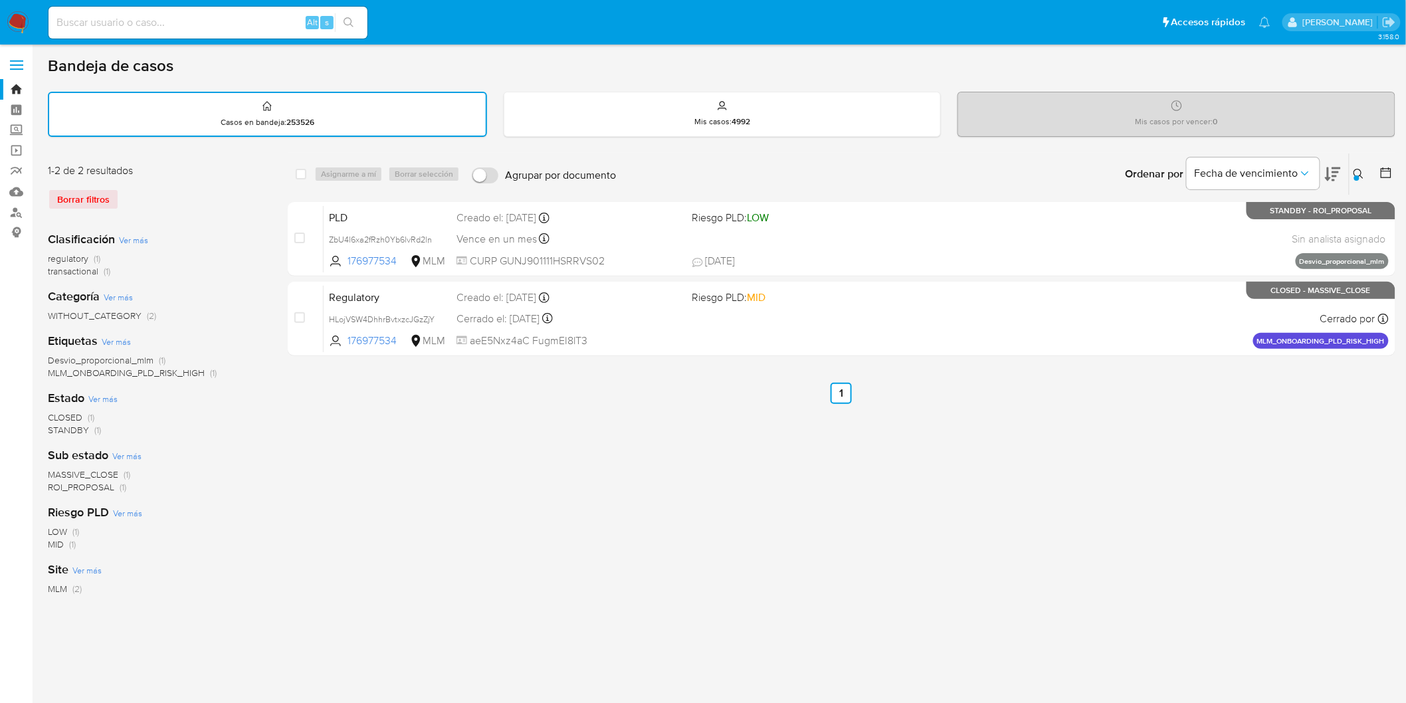
click at [1355, 171] on icon at bounding box center [1359, 174] width 11 height 11
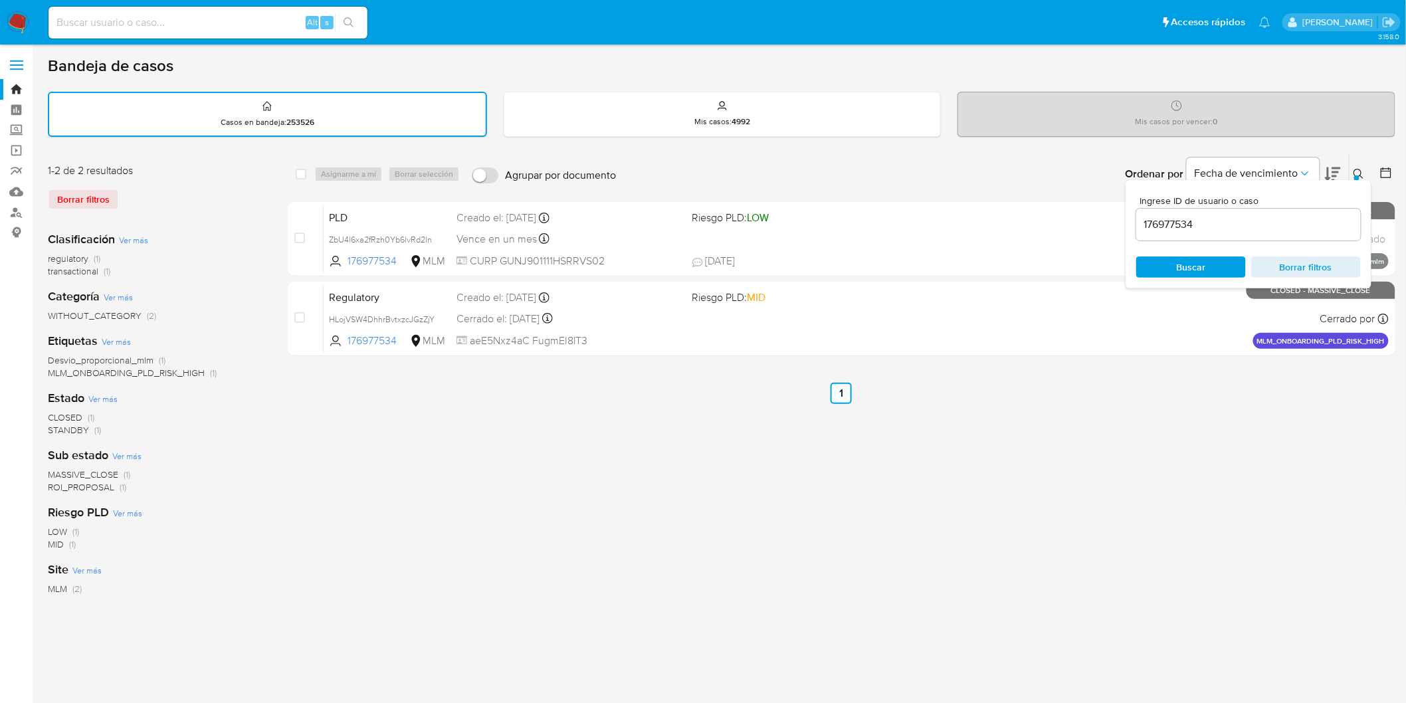
click at [1174, 220] on input "176977534" at bounding box center [1248, 224] width 225 height 17
click at [1197, 259] on span "Buscar" at bounding box center [1191, 266] width 29 height 21
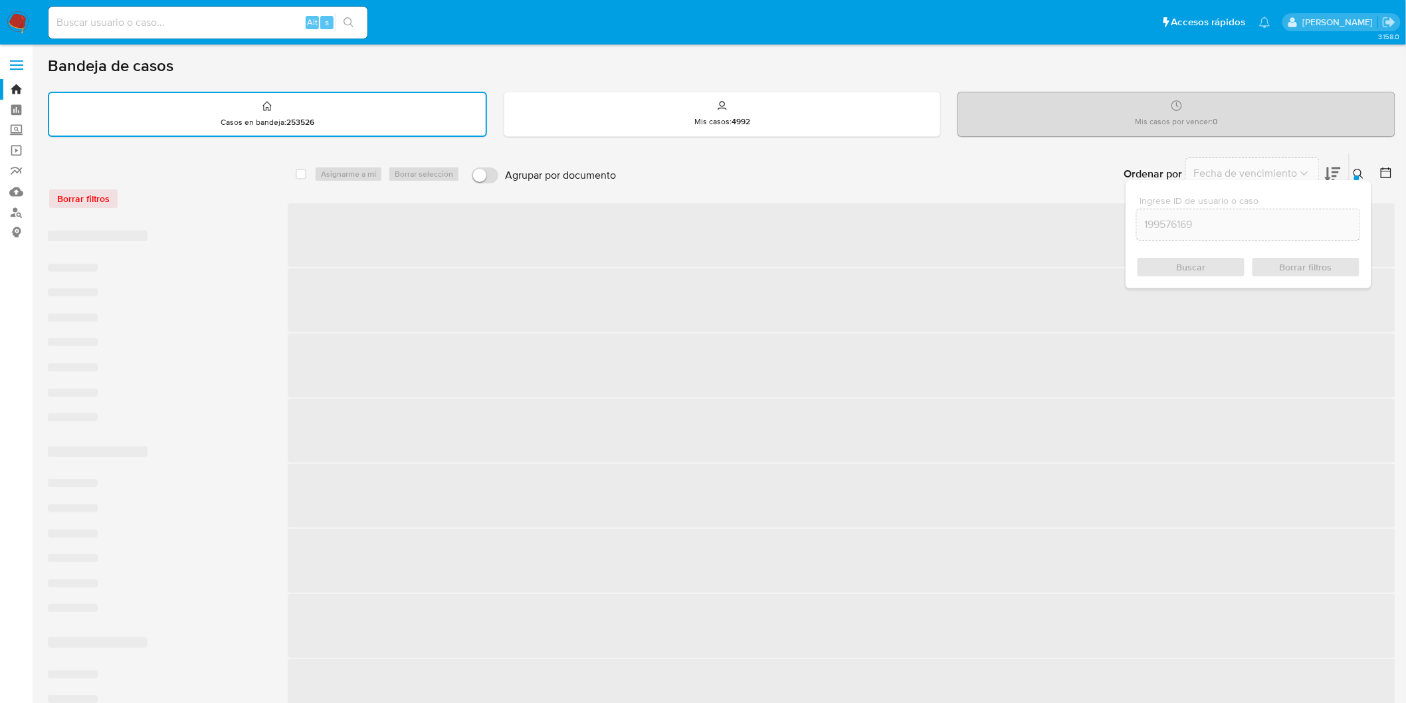
click at [1362, 169] on icon at bounding box center [1359, 174] width 11 height 11
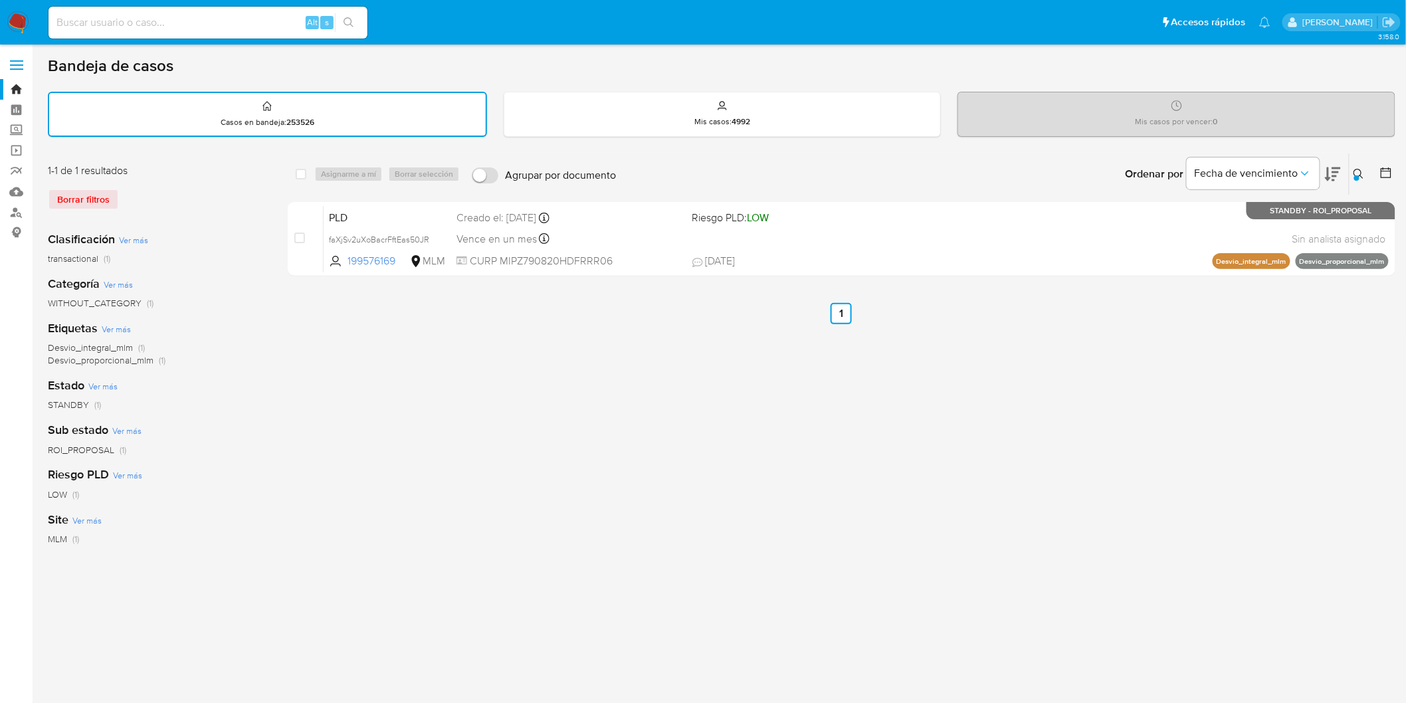
click at [1358, 169] on icon at bounding box center [1359, 174] width 11 height 11
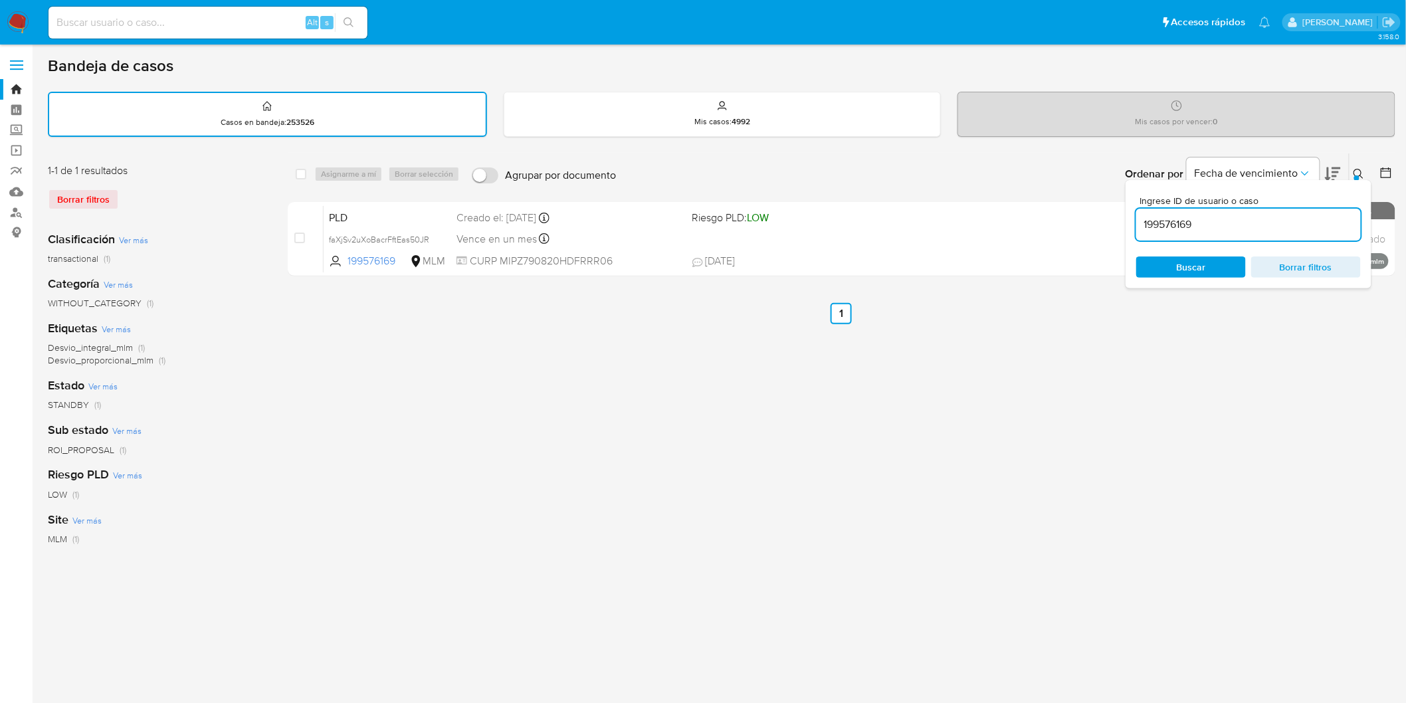
click at [1161, 221] on input "199576169" at bounding box center [1248, 224] width 225 height 17
click at [1189, 258] on span "Buscar" at bounding box center [1191, 266] width 29 height 21
click at [1363, 173] on icon at bounding box center [1359, 174] width 11 height 11
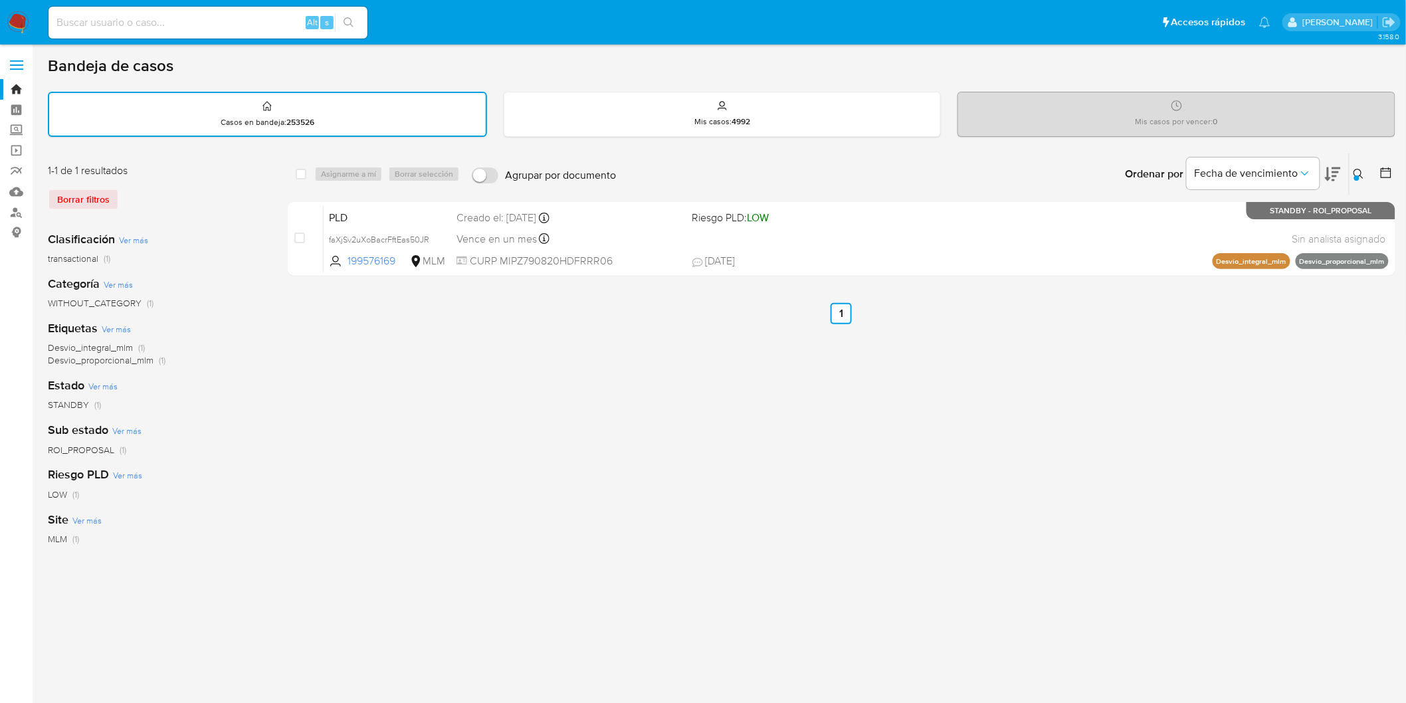
click at [1354, 169] on icon at bounding box center [1359, 174] width 11 height 11
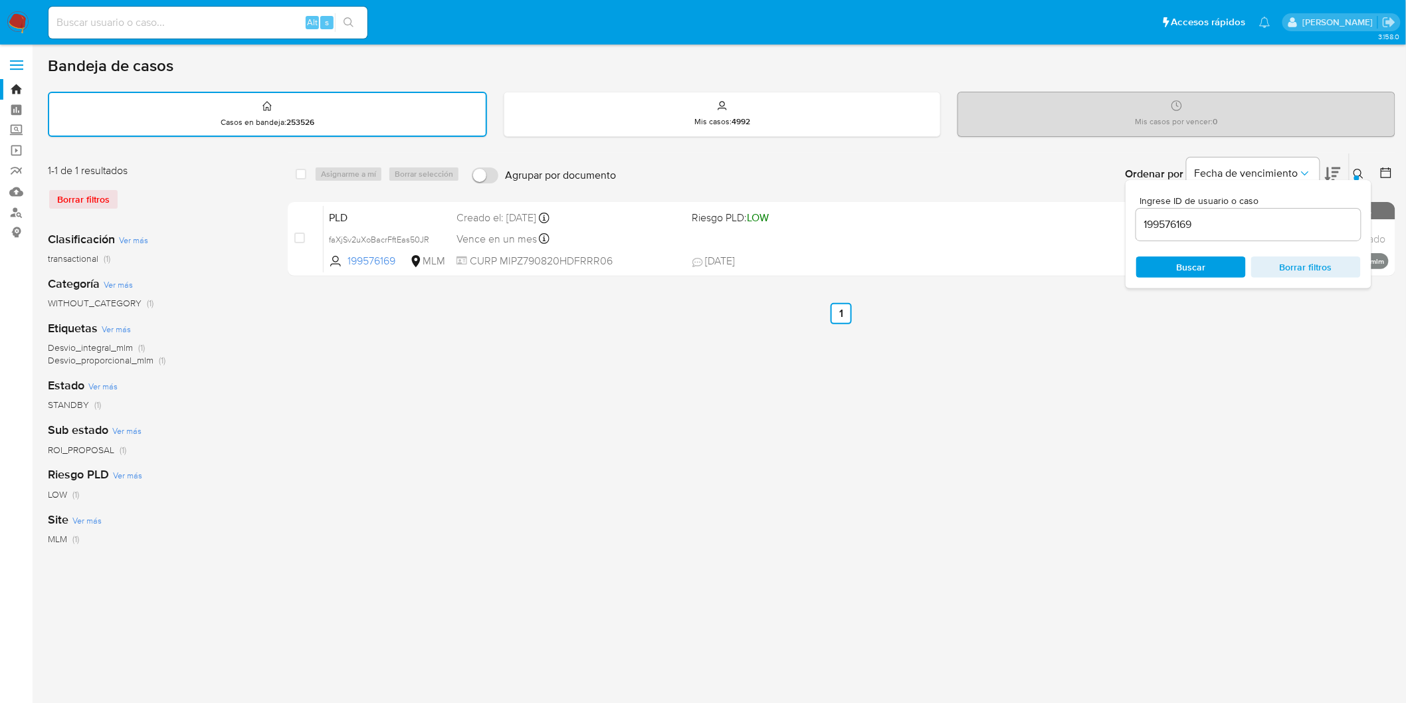
click at [1172, 222] on input "199576169" at bounding box center [1248, 224] width 225 height 17
click at [1185, 262] on span "Buscar" at bounding box center [1191, 266] width 29 height 21
click at [1361, 174] on icon at bounding box center [1359, 174] width 10 height 10
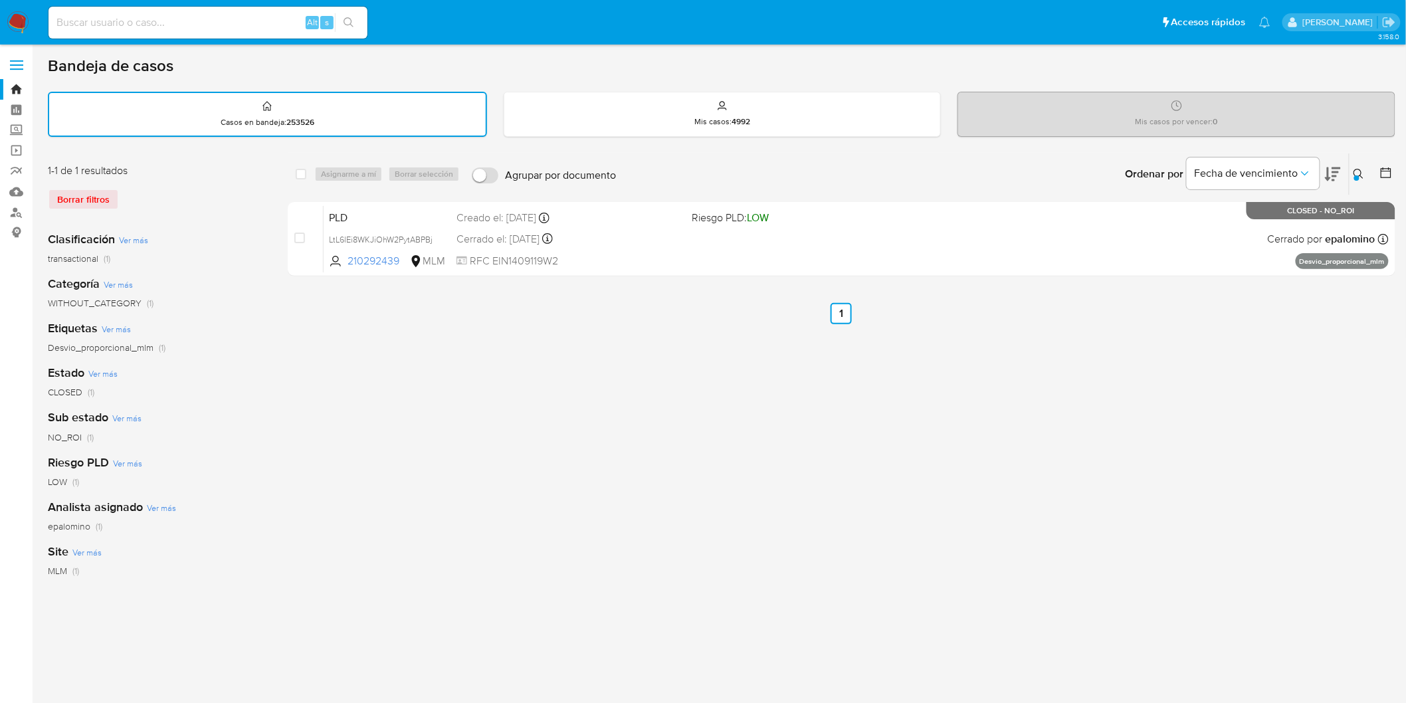
click at [1363, 169] on icon at bounding box center [1359, 174] width 11 height 11
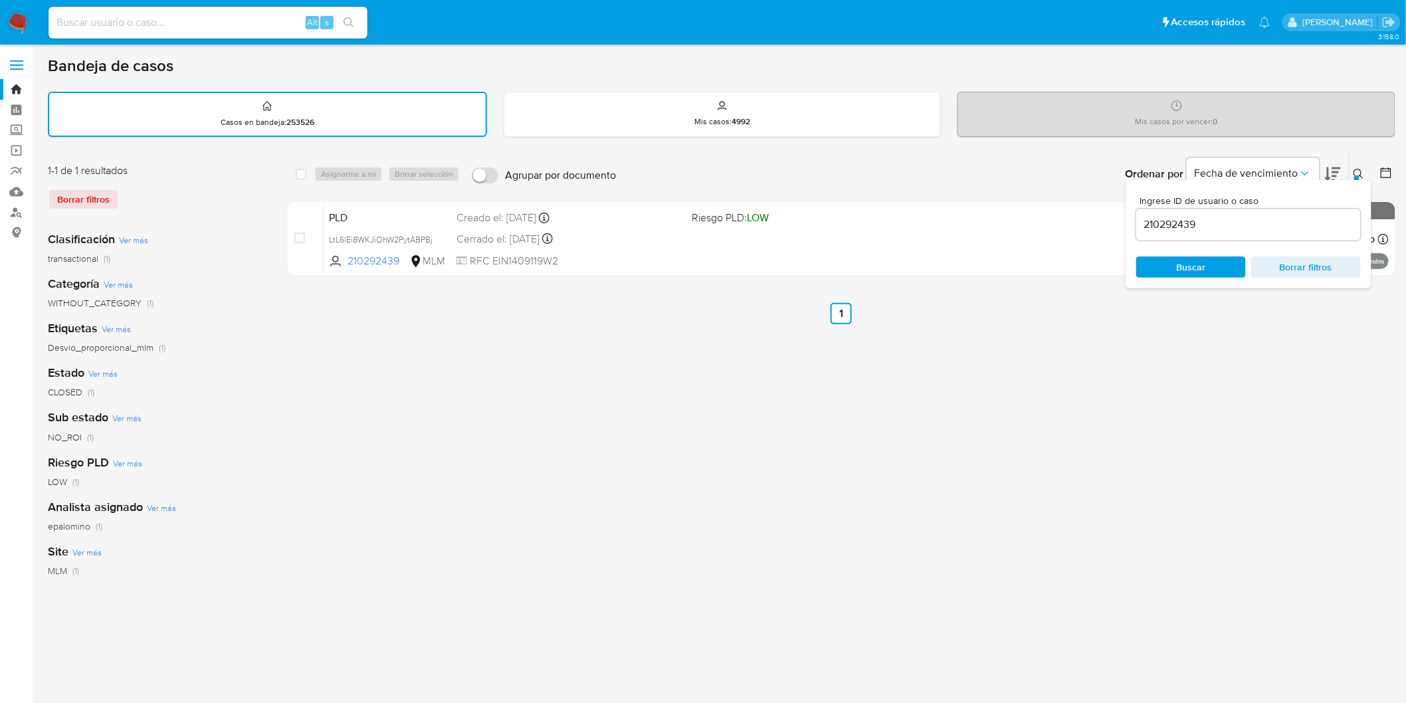
click at [1163, 220] on input "210292439" at bounding box center [1248, 224] width 225 height 17
click at [1194, 266] on span "Buscar" at bounding box center [1191, 266] width 29 height 21
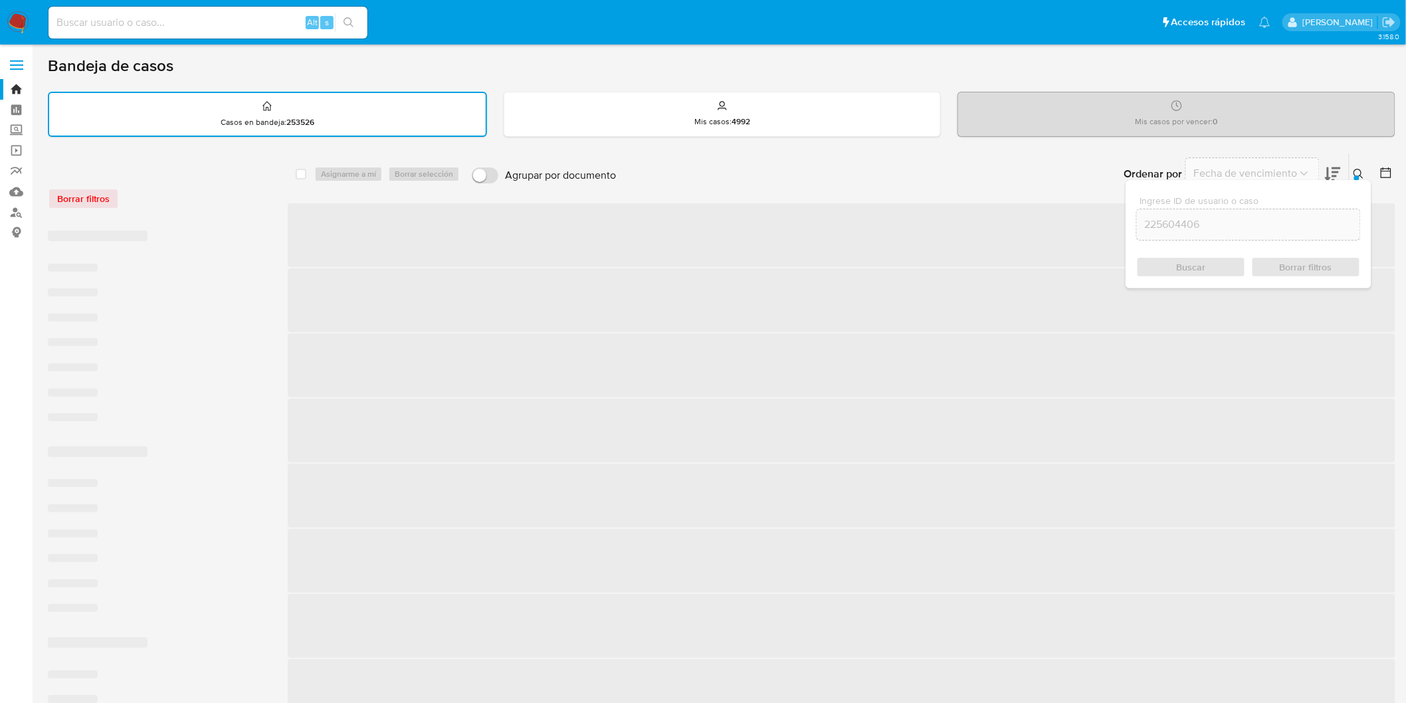
click at [1366, 170] on button at bounding box center [1361, 174] width 22 height 16
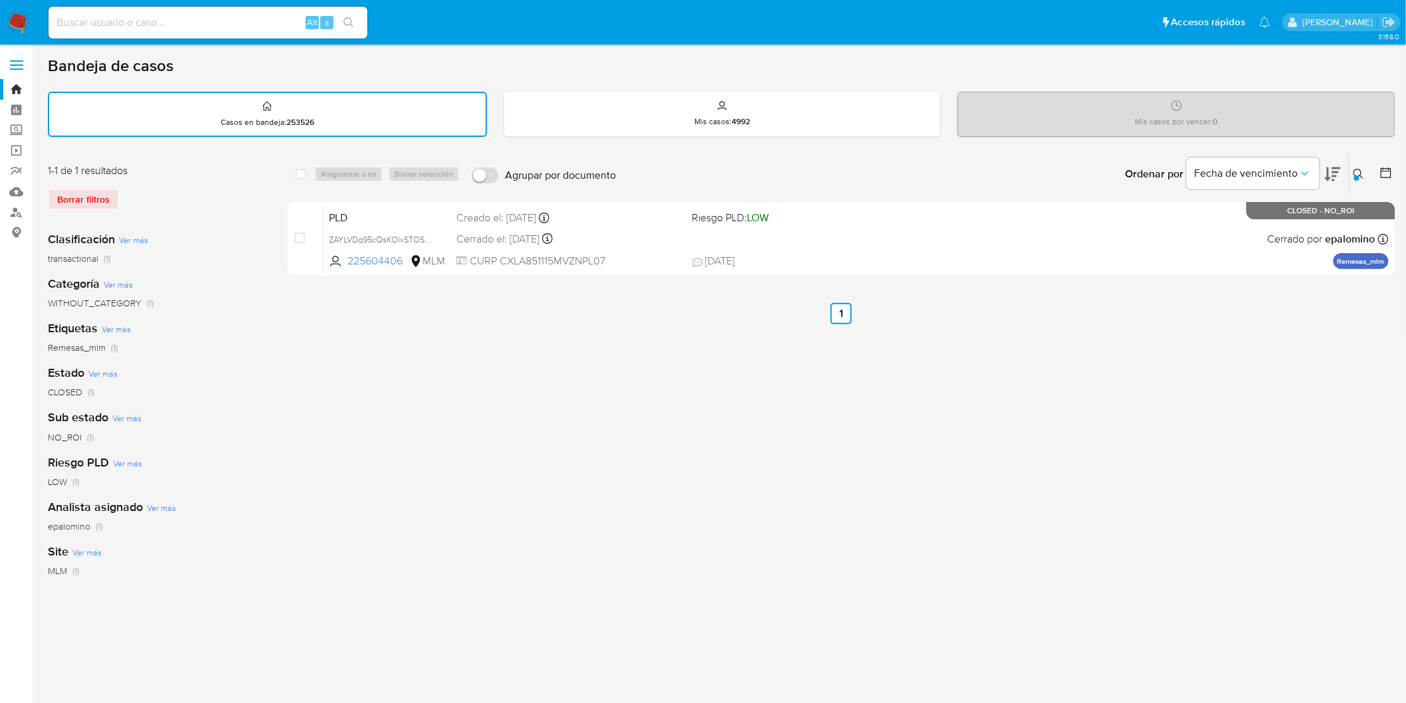
click at [1359, 169] on icon at bounding box center [1359, 174] width 11 height 11
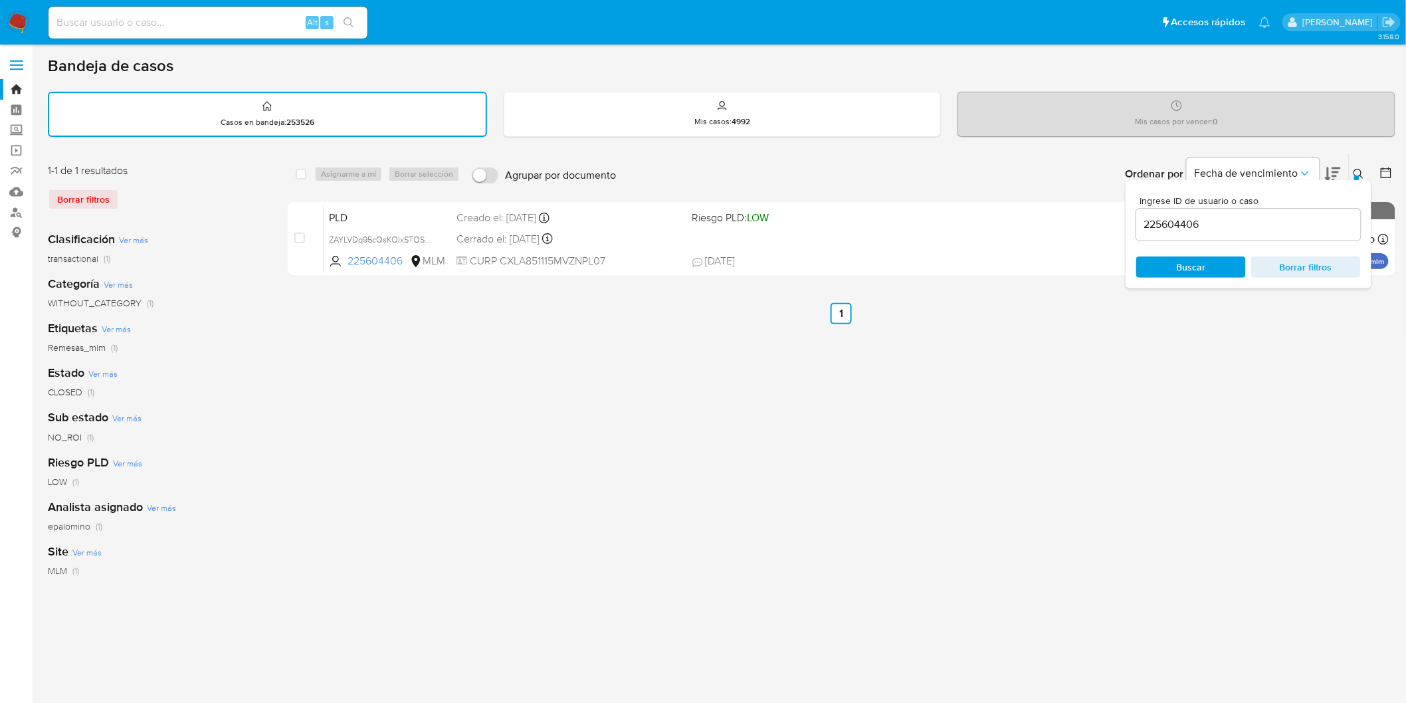
click at [1179, 223] on input "225604406" at bounding box center [1248, 224] width 225 height 17
type input "240192608"
click at [1198, 256] on span "Buscar" at bounding box center [1191, 266] width 29 height 21
click at [1360, 171] on icon at bounding box center [1359, 174] width 11 height 11
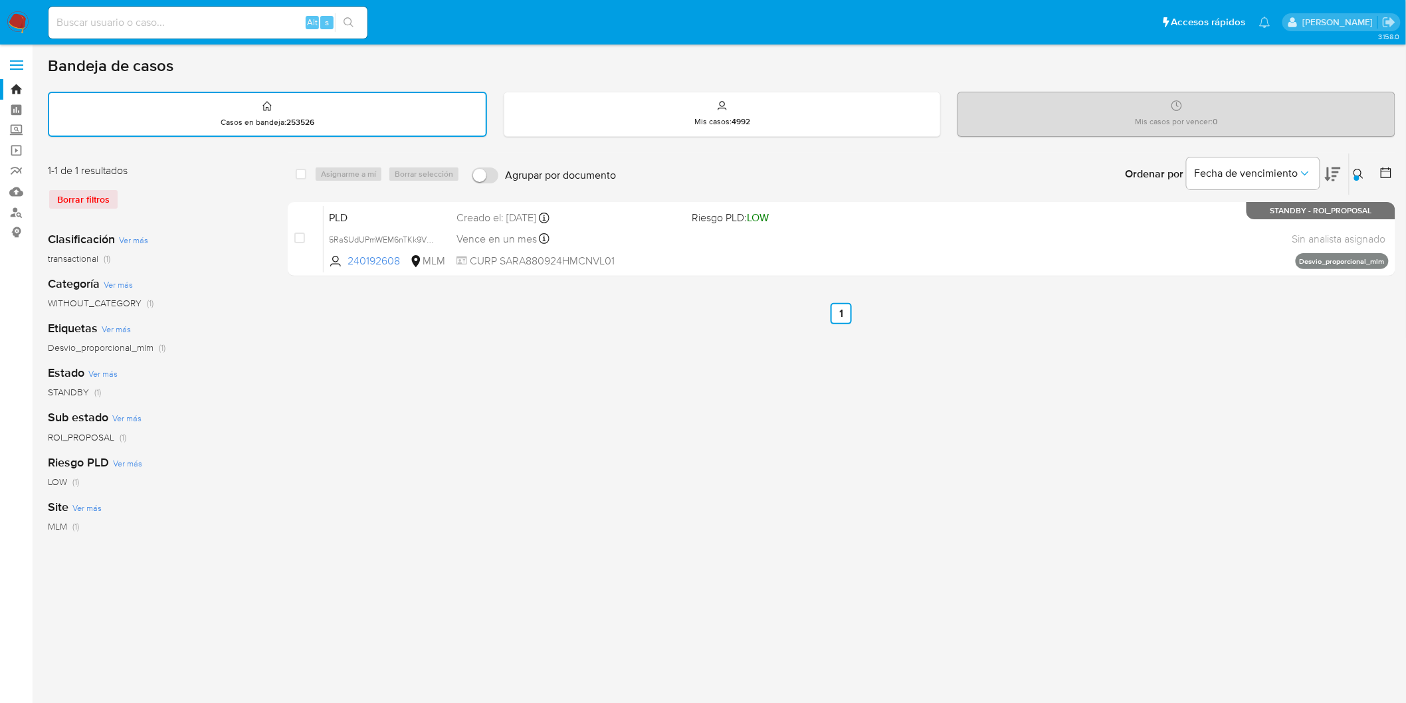
click at [1357, 169] on icon at bounding box center [1359, 174] width 11 height 11
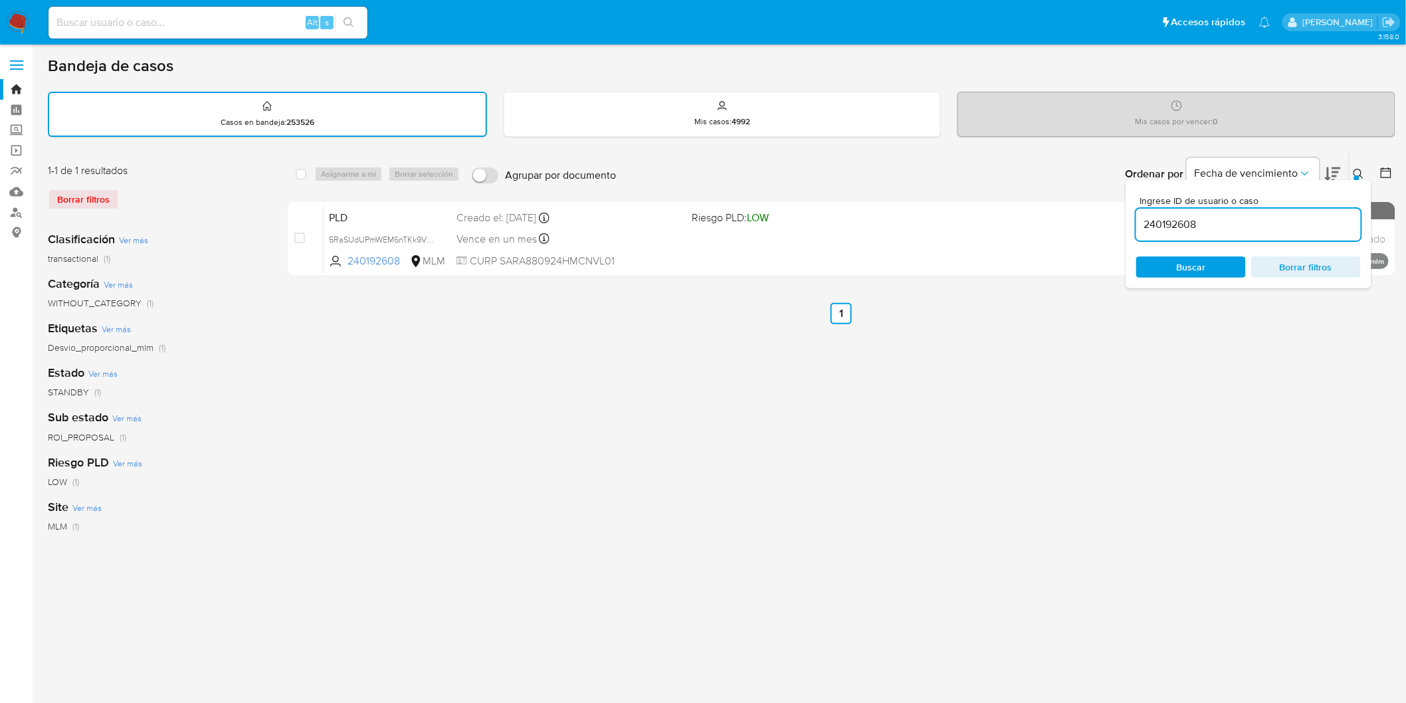
click at [1163, 224] on input "240192608" at bounding box center [1248, 224] width 225 height 17
click at [1189, 258] on span "Buscar" at bounding box center [1191, 266] width 29 height 21
drag, startPoint x: 1361, startPoint y: 169, endPoint x: 1359, endPoint y: 177, distance: 8.7
click at [1361, 169] on icon at bounding box center [1359, 174] width 11 height 11
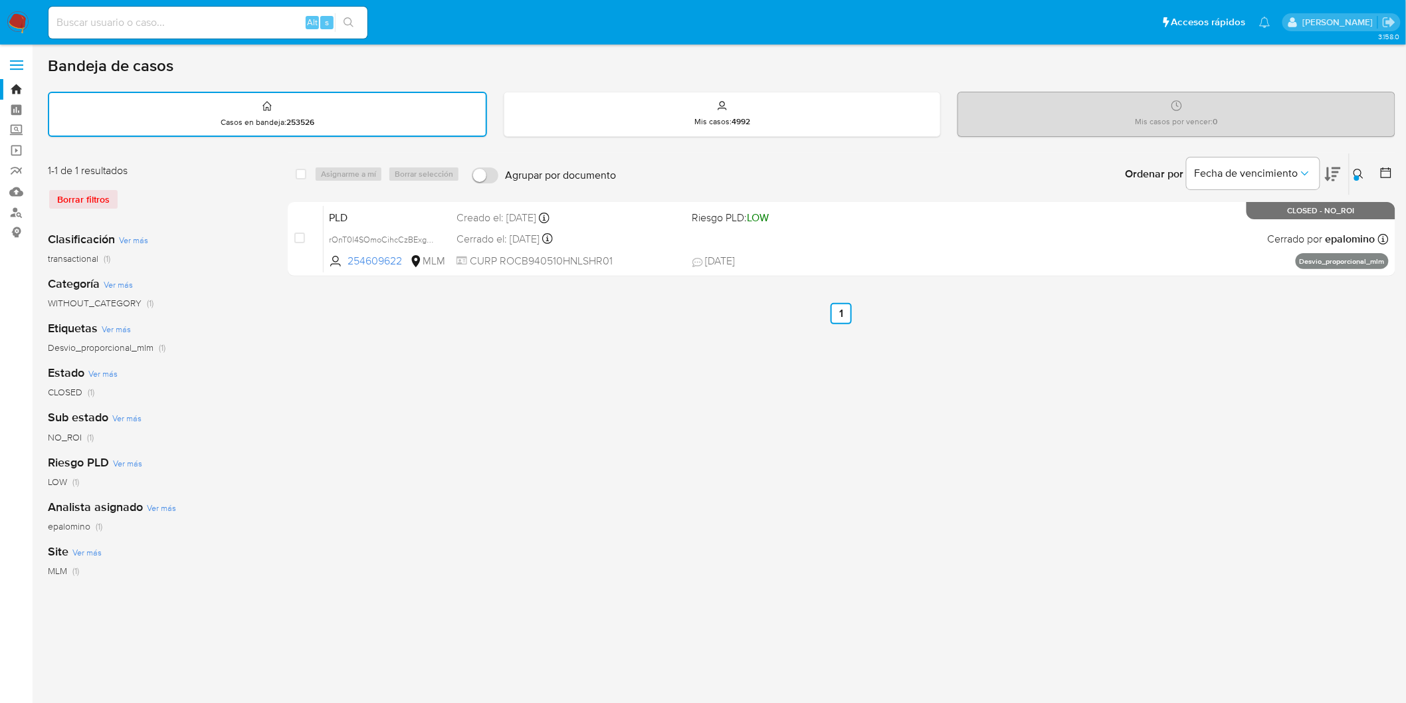
click at [1359, 175] on div at bounding box center [1356, 177] width 5 height 5
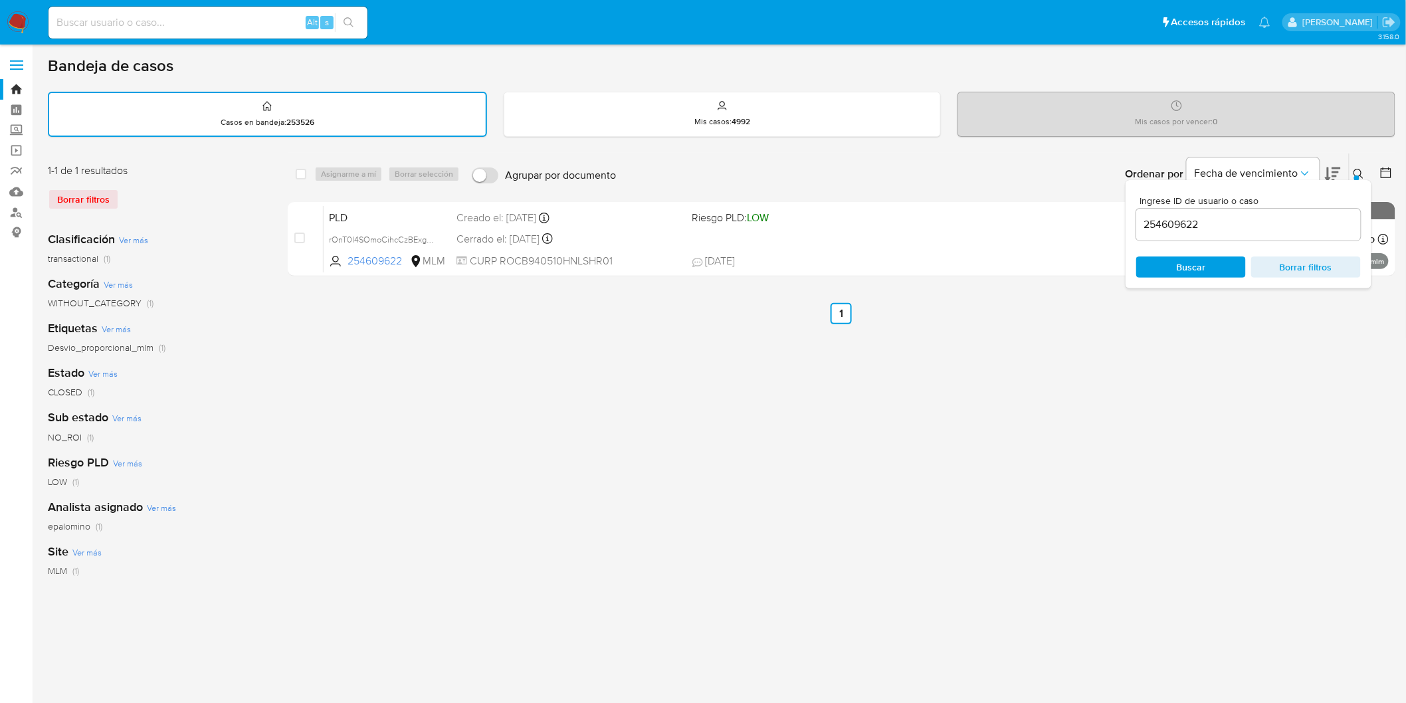
click at [1174, 220] on input "254609622" at bounding box center [1248, 224] width 225 height 17
click at [1183, 258] on span "Buscar" at bounding box center [1191, 266] width 29 height 21
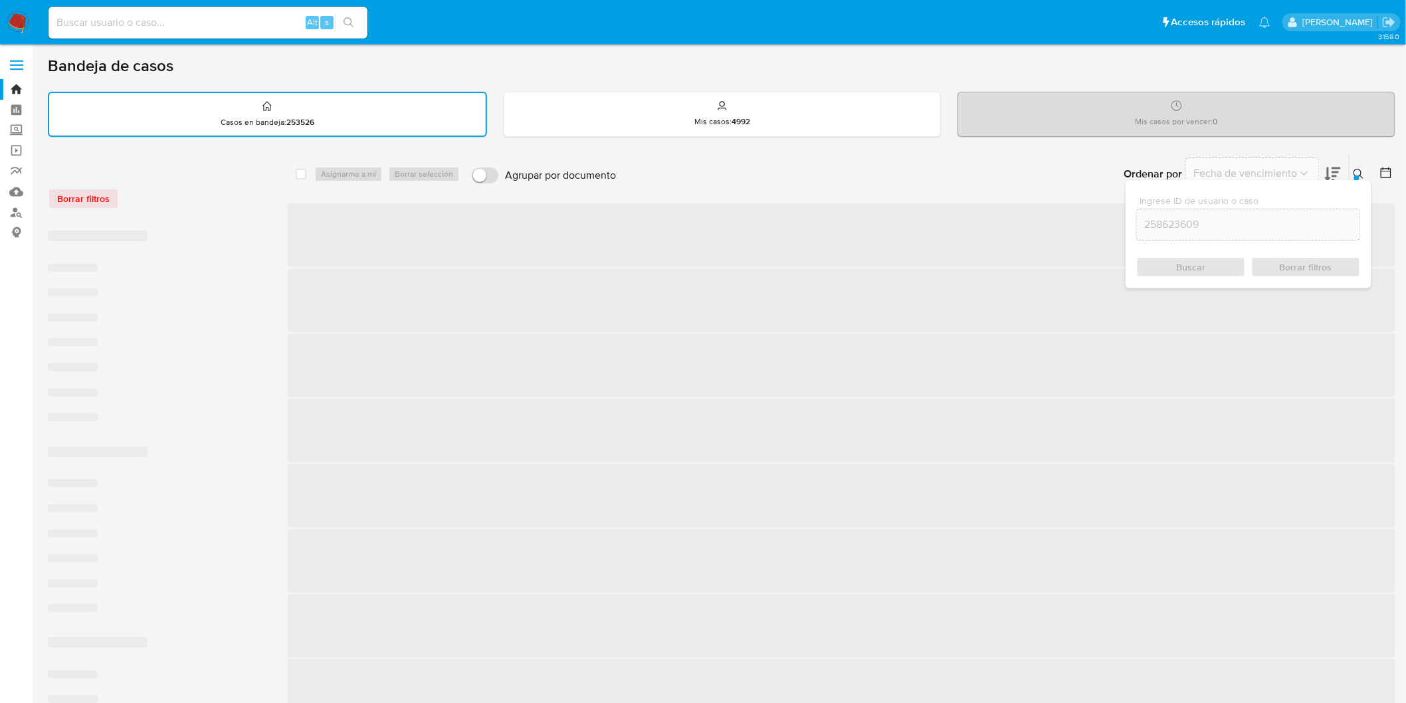
click at [1360, 171] on icon at bounding box center [1359, 174] width 11 height 11
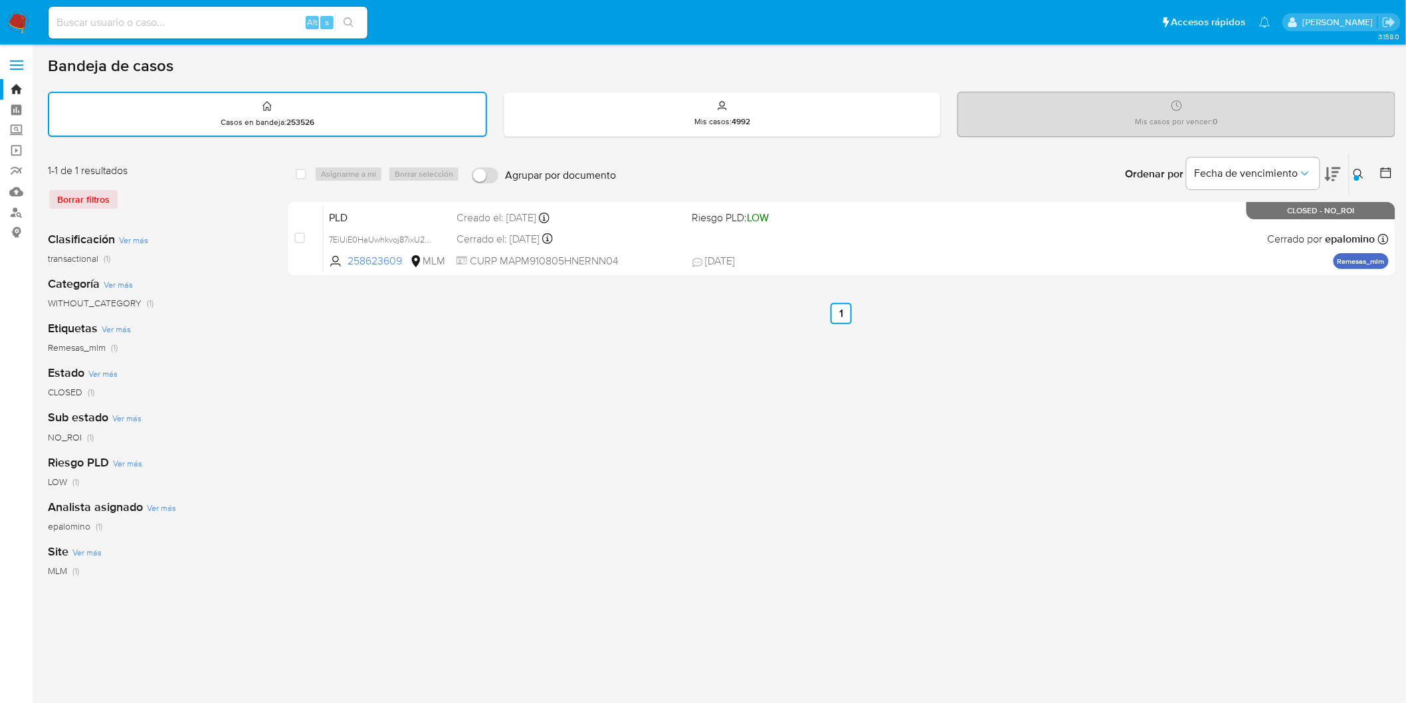
click at [1363, 171] on icon at bounding box center [1359, 174] width 11 height 11
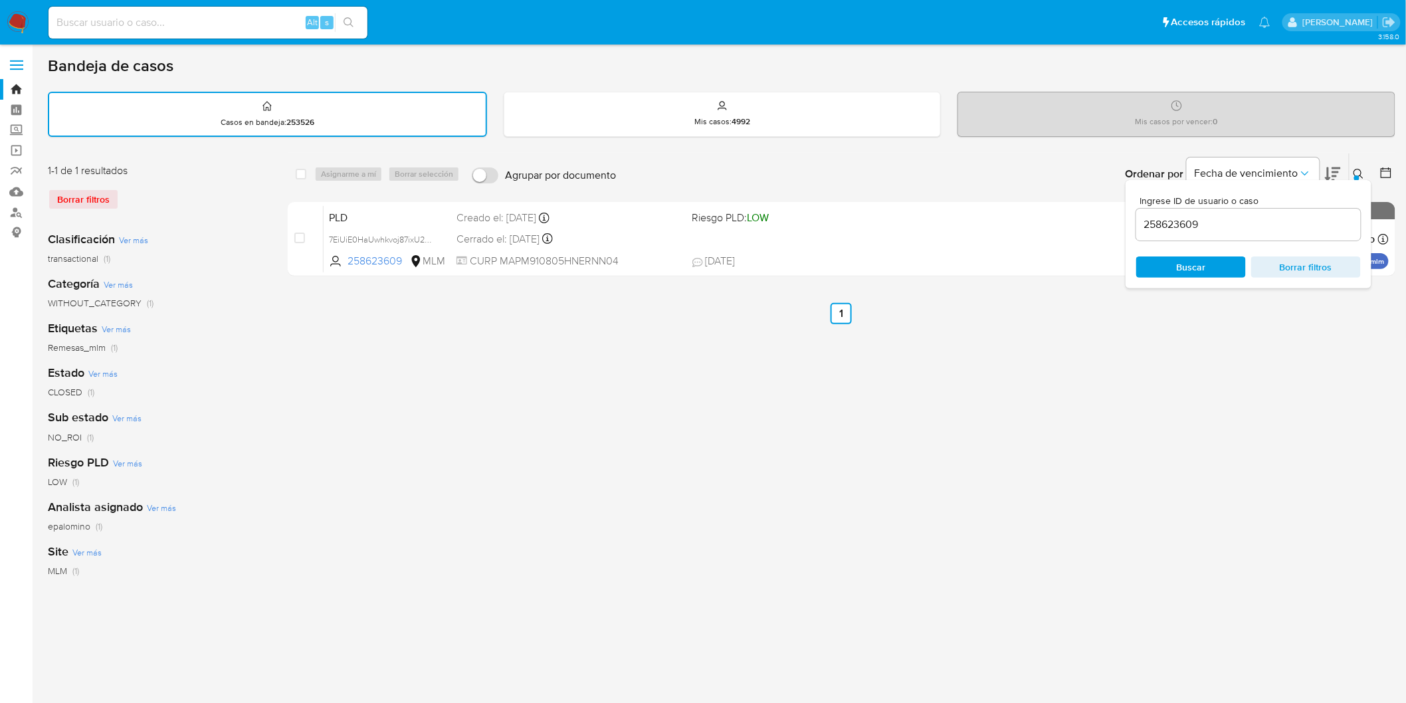
click at [1159, 221] on input "258623609" at bounding box center [1248, 224] width 225 height 17
click at [1213, 268] on span "Buscar" at bounding box center [1191, 267] width 91 height 19
click at [1355, 171] on icon at bounding box center [1359, 174] width 11 height 11
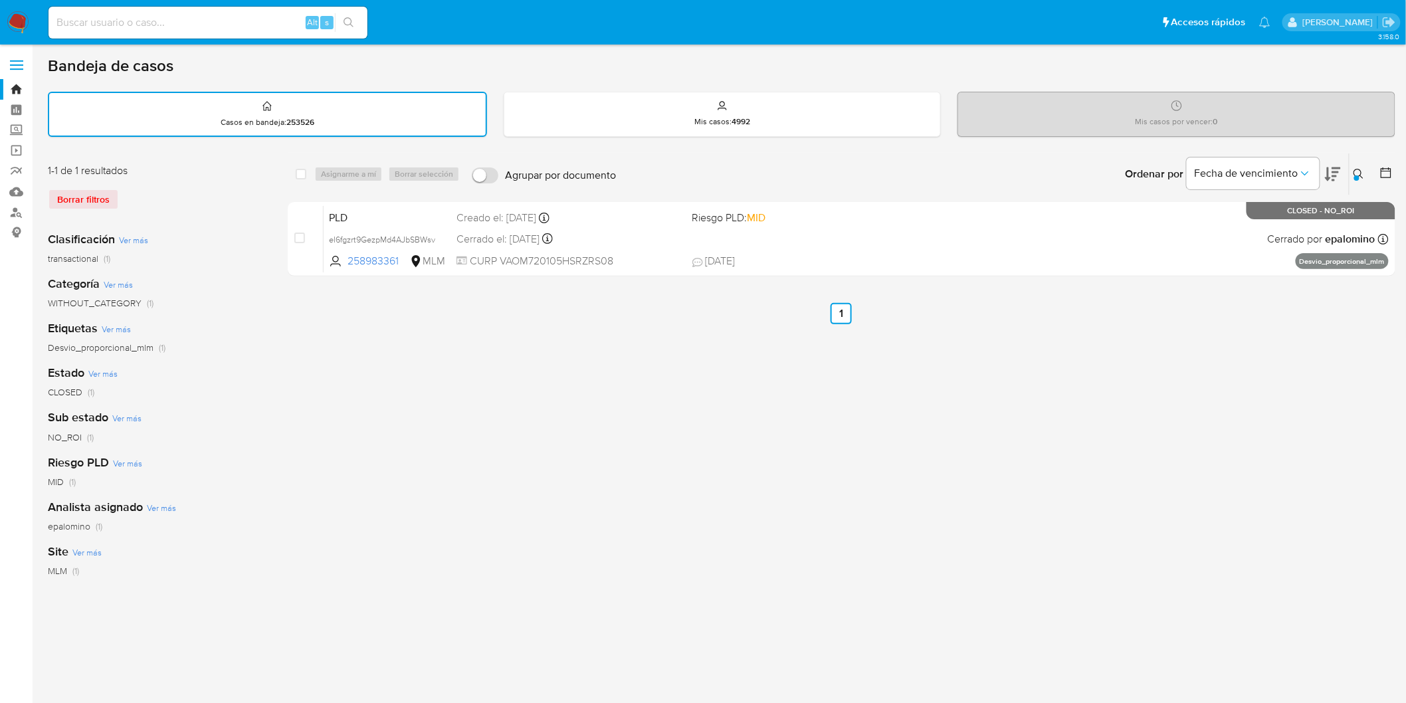
click at [1358, 173] on icon at bounding box center [1359, 174] width 11 height 11
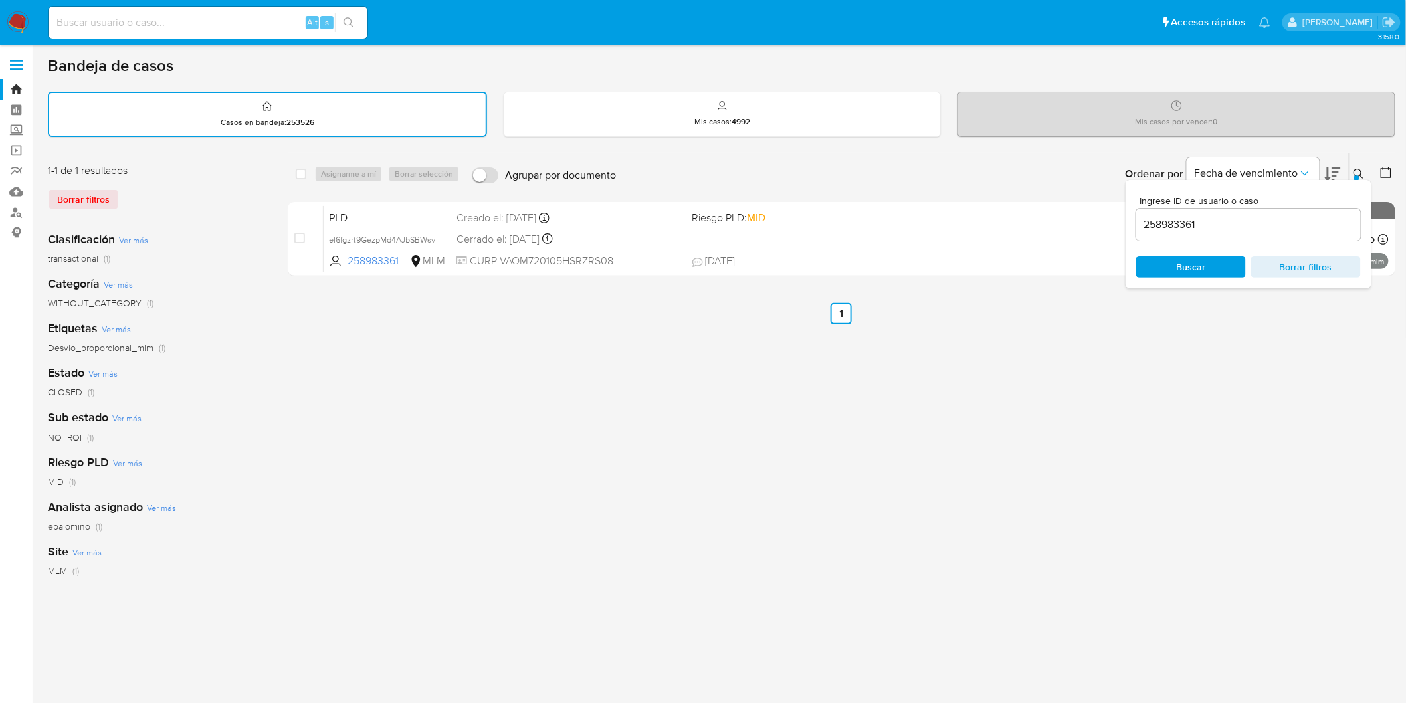
click at [1164, 220] on input "258983361" at bounding box center [1248, 224] width 225 height 17
click at [1201, 267] on span "Buscar" at bounding box center [1191, 266] width 29 height 21
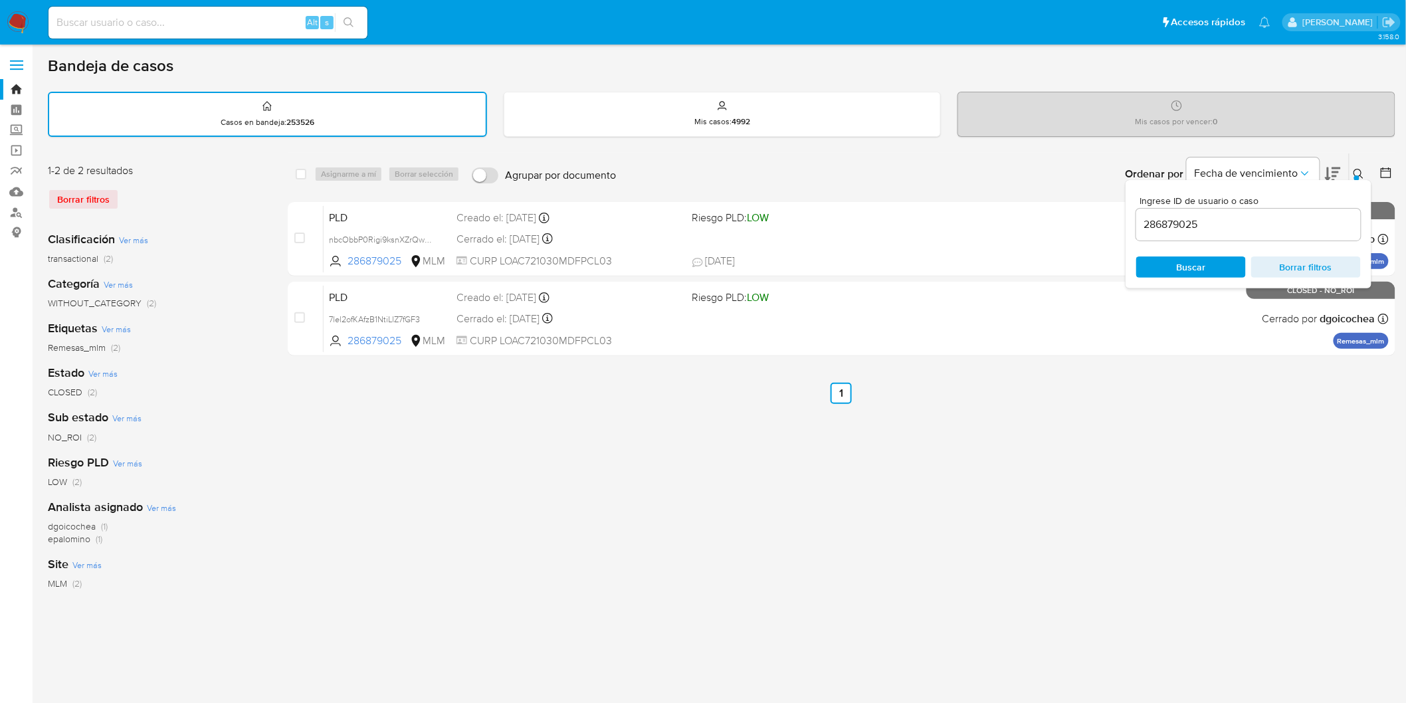
click at [1359, 171] on icon at bounding box center [1359, 174] width 11 height 11
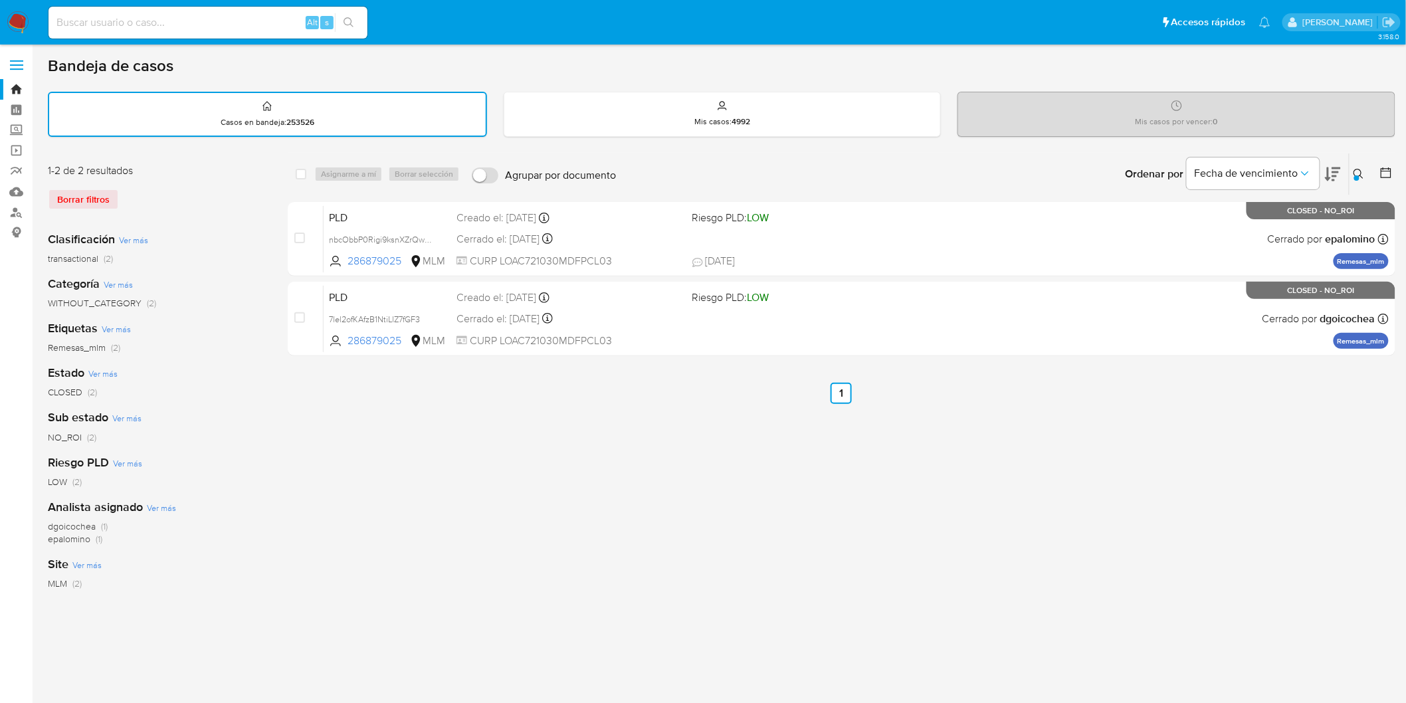
click at [1357, 175] on div at bounding box center [1356, 177] width 5 height 5
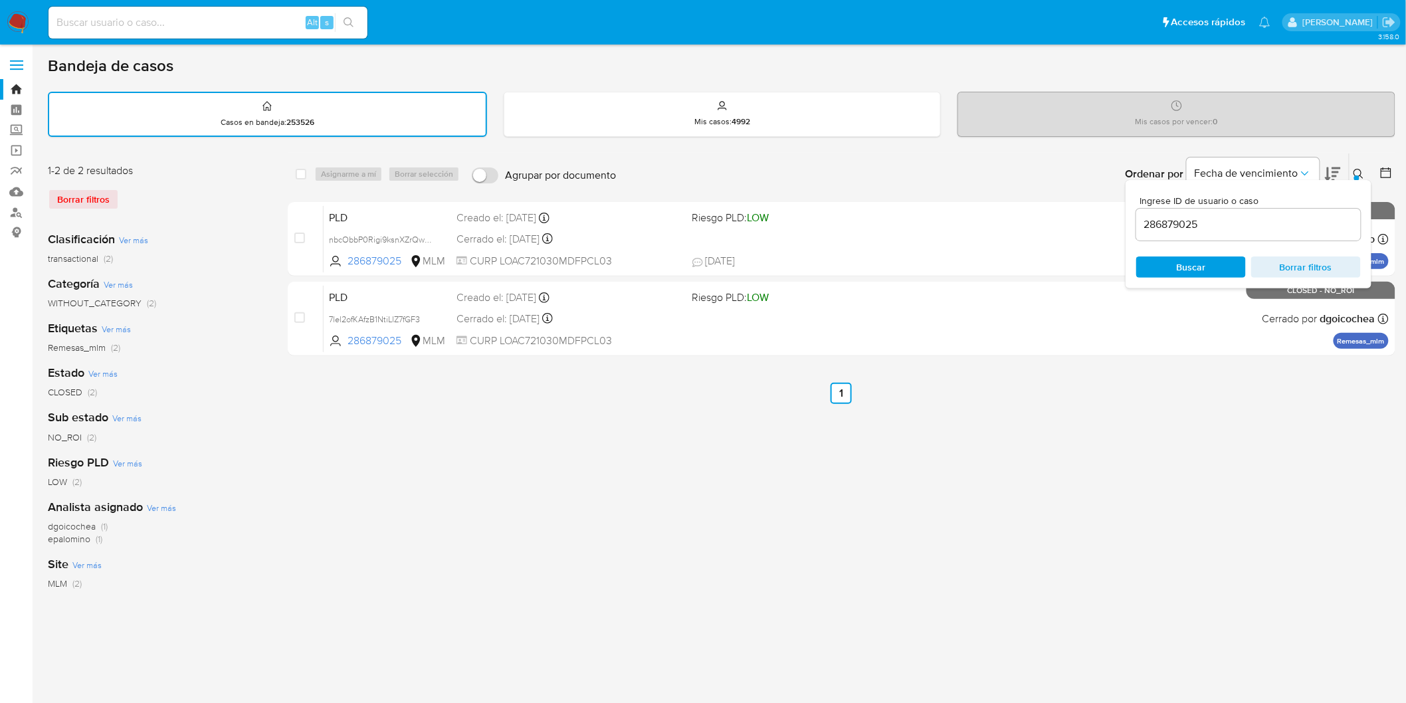
click at [1176, 222] on input "286879025" at bounding box center [1248, 224] width 225 height 17
click at [1177, 222] on input "286879025" at bounding box center [1248, 224] width 225 height 17
click at [1176, 222] on input "286879025" at bounding box center [1248, 224] width 225 height 17
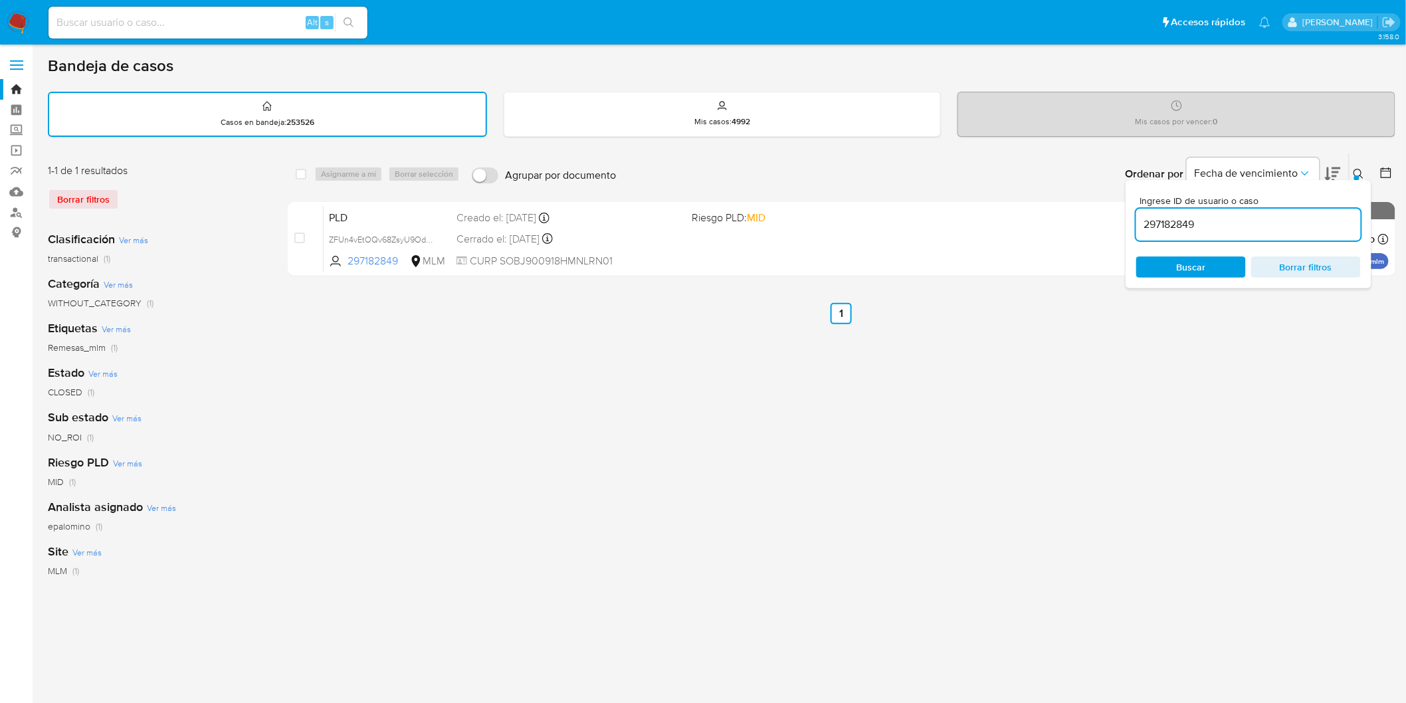
click at [1364, 175] on icon at bounding box center [1359, 174] width 11 height 11
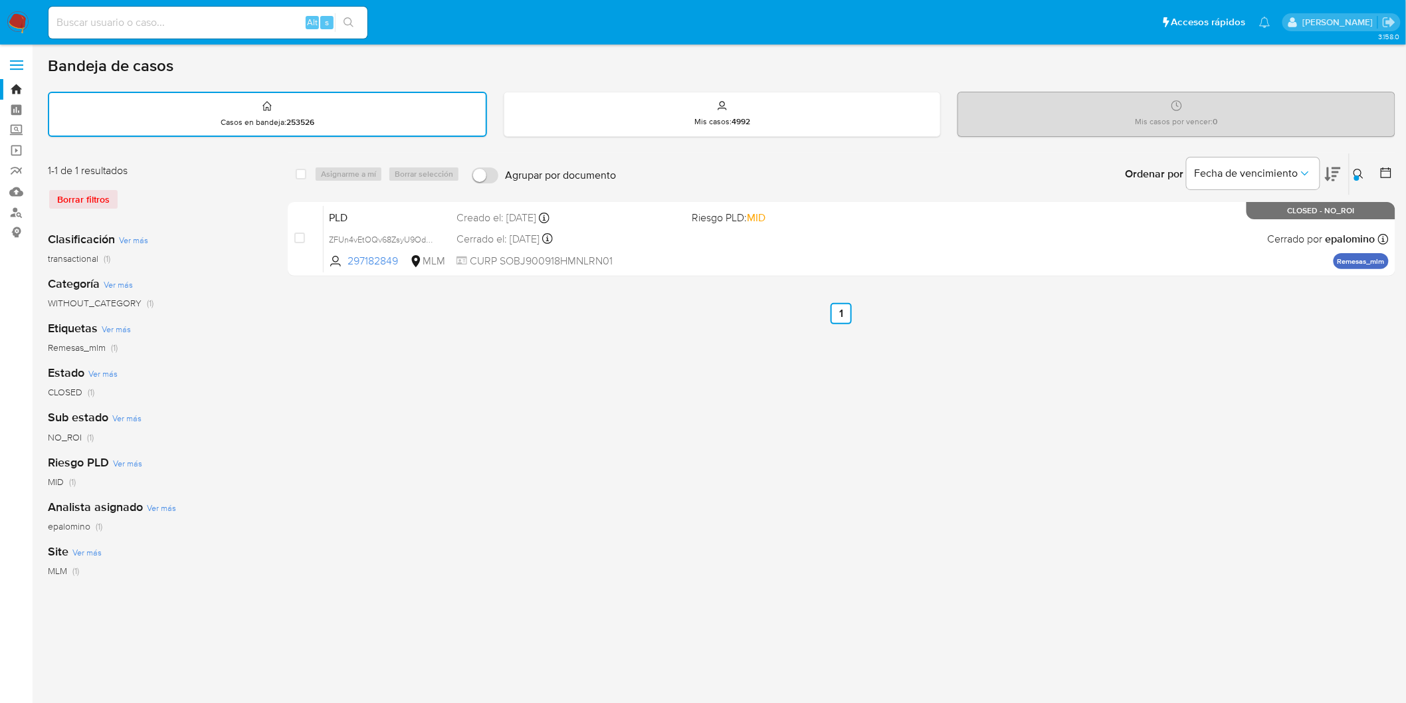
click at [1352, 170] on button at bounding box center [1361, 174] width 22 height 16
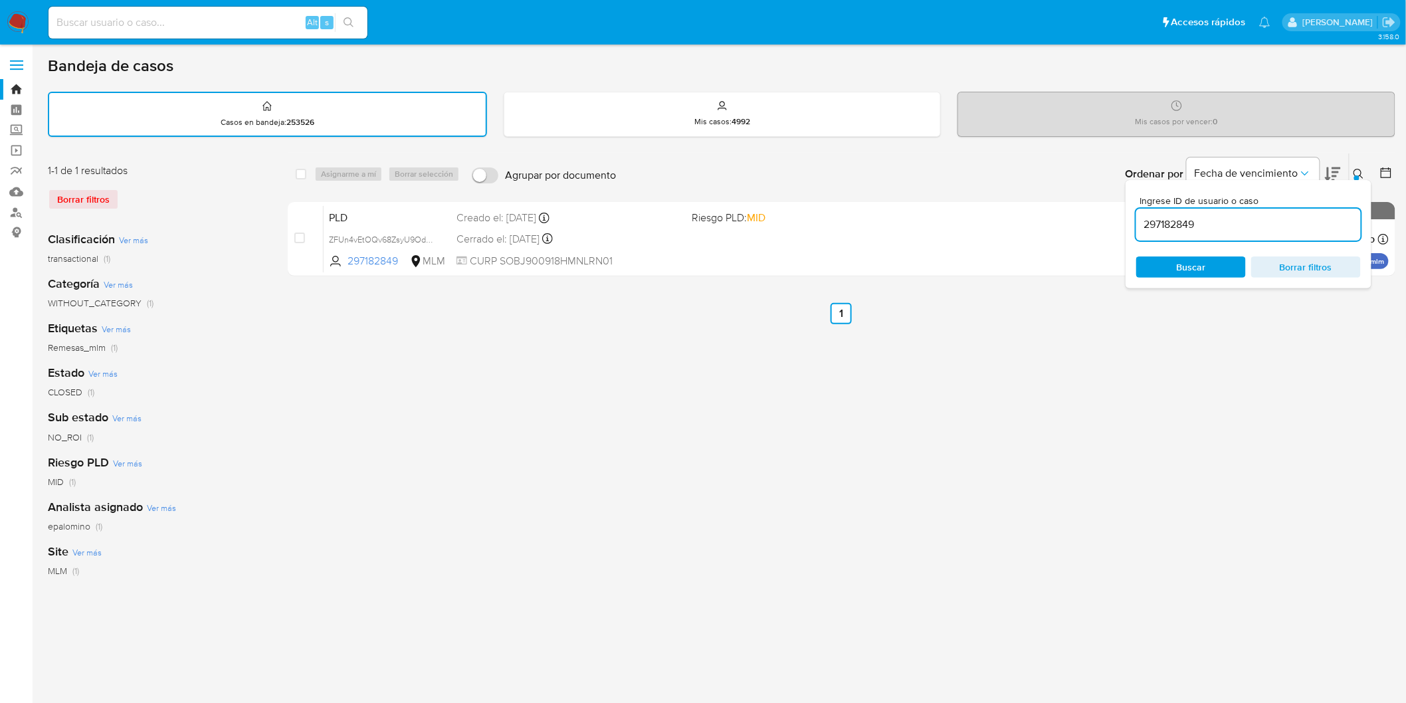
click at [1181, 226] on input "297182849" at bounding box center [1248, 224] width 225 height 17
click at [1188, 266] on span "Buscar" at bounding box center [1191, 266] width 29 height 21
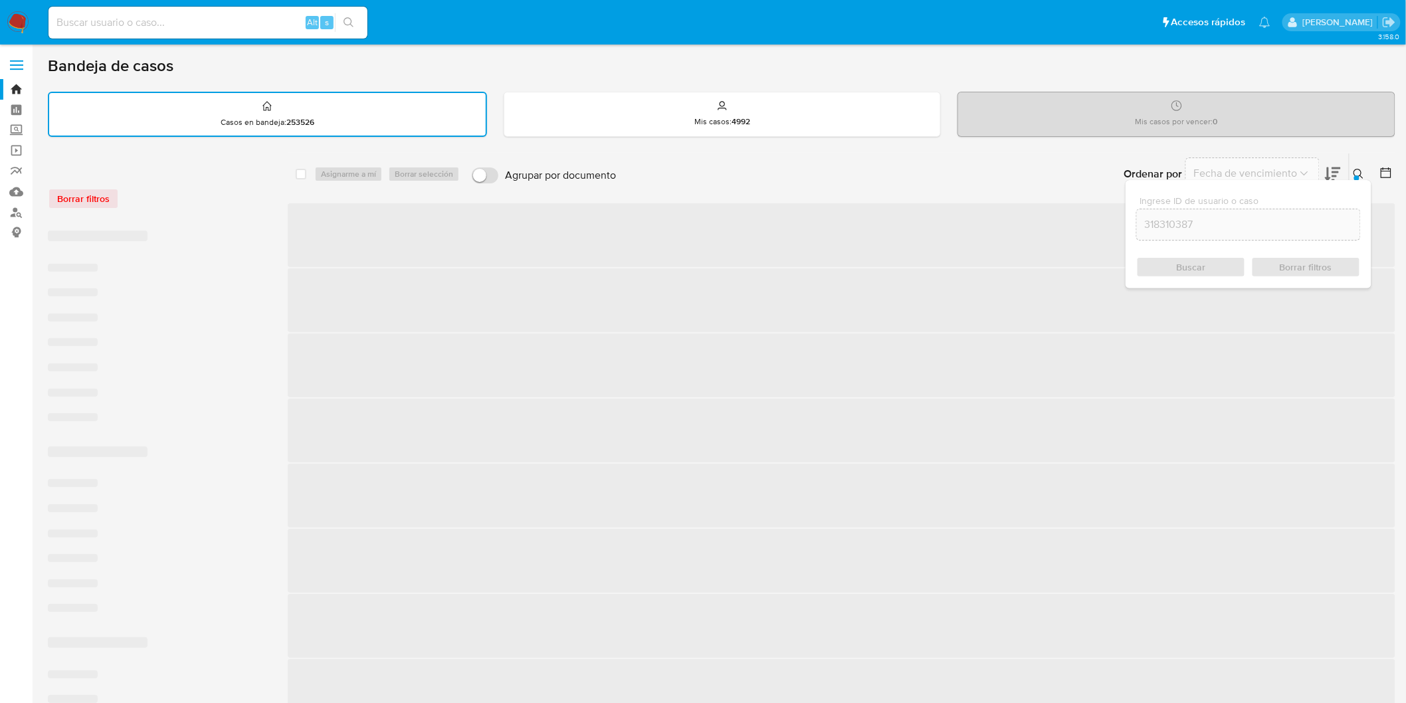
click at [1361, 173] on icon at bounding box center [1359, 174] width 11 height 11
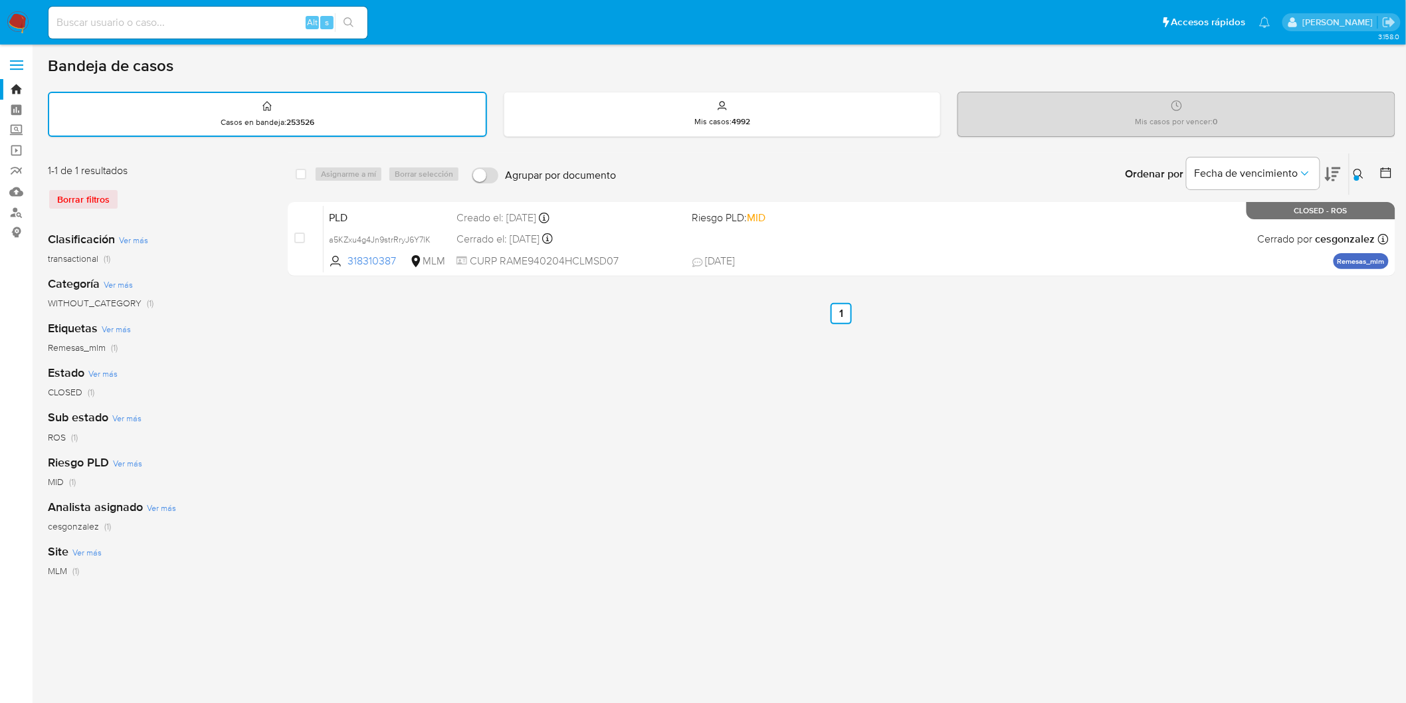
click at [1363, 169] on icon at bounding box center [1359, 174] width 11 height 11
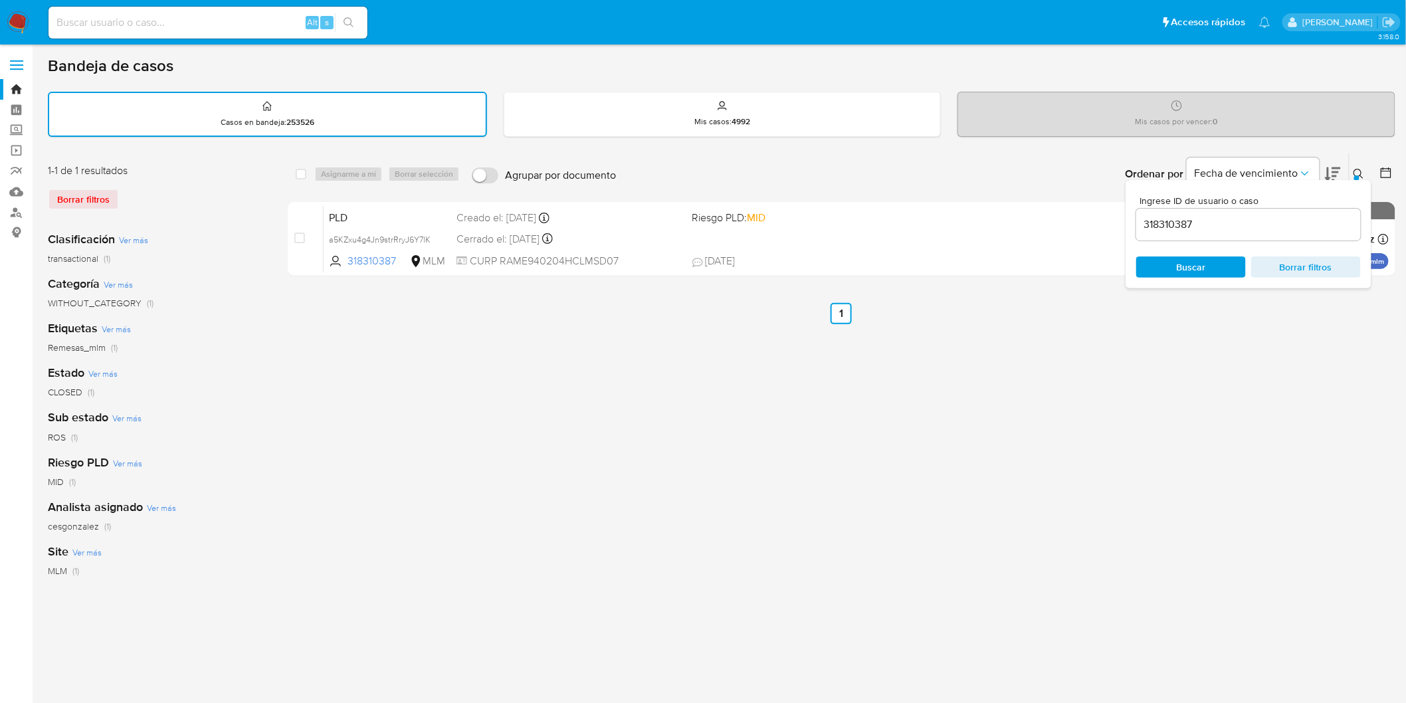
click at [1155, 223] on input "318310387" at bounding box center [1248, 224] width 225 height 17
click at [1365, 171] on button at bounding box center [1361, 174] width 22 height 16
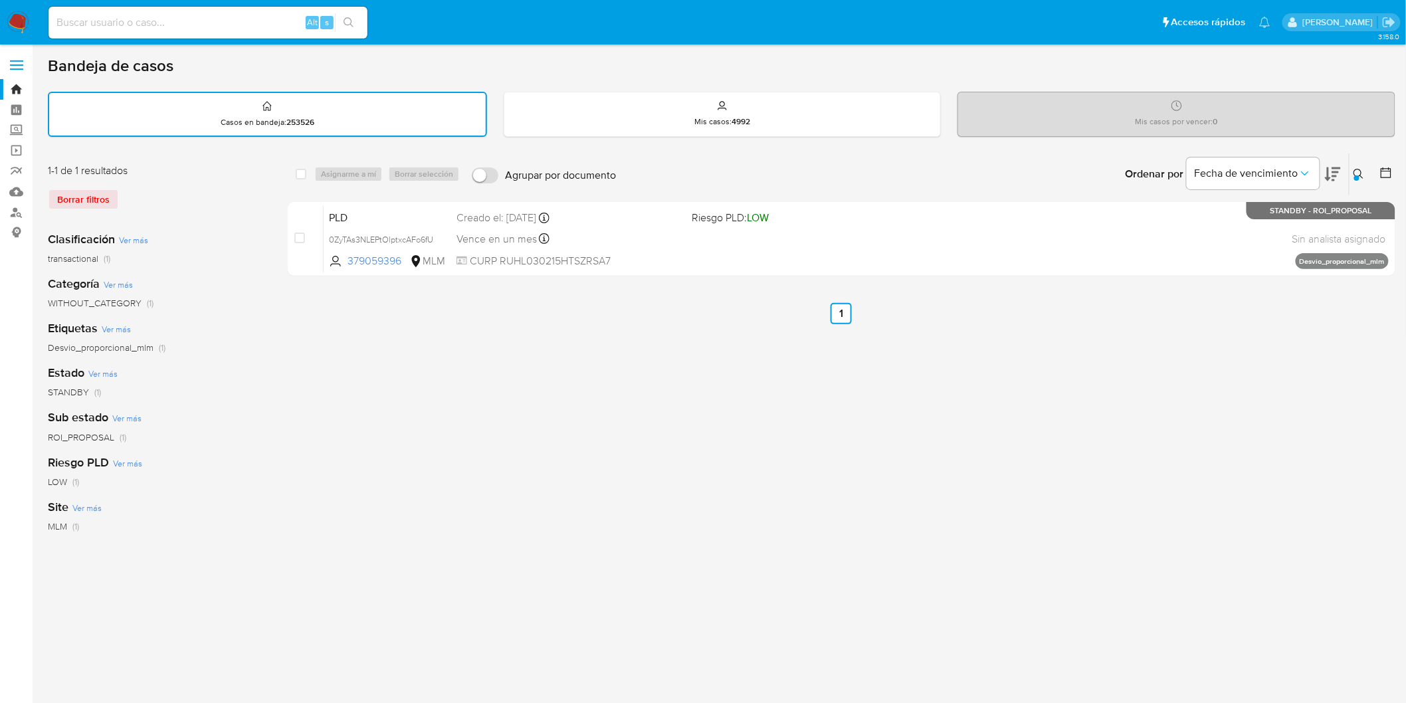
click at [1359, 169] on icon at bounding box center [1359, 174] width 11 height 11
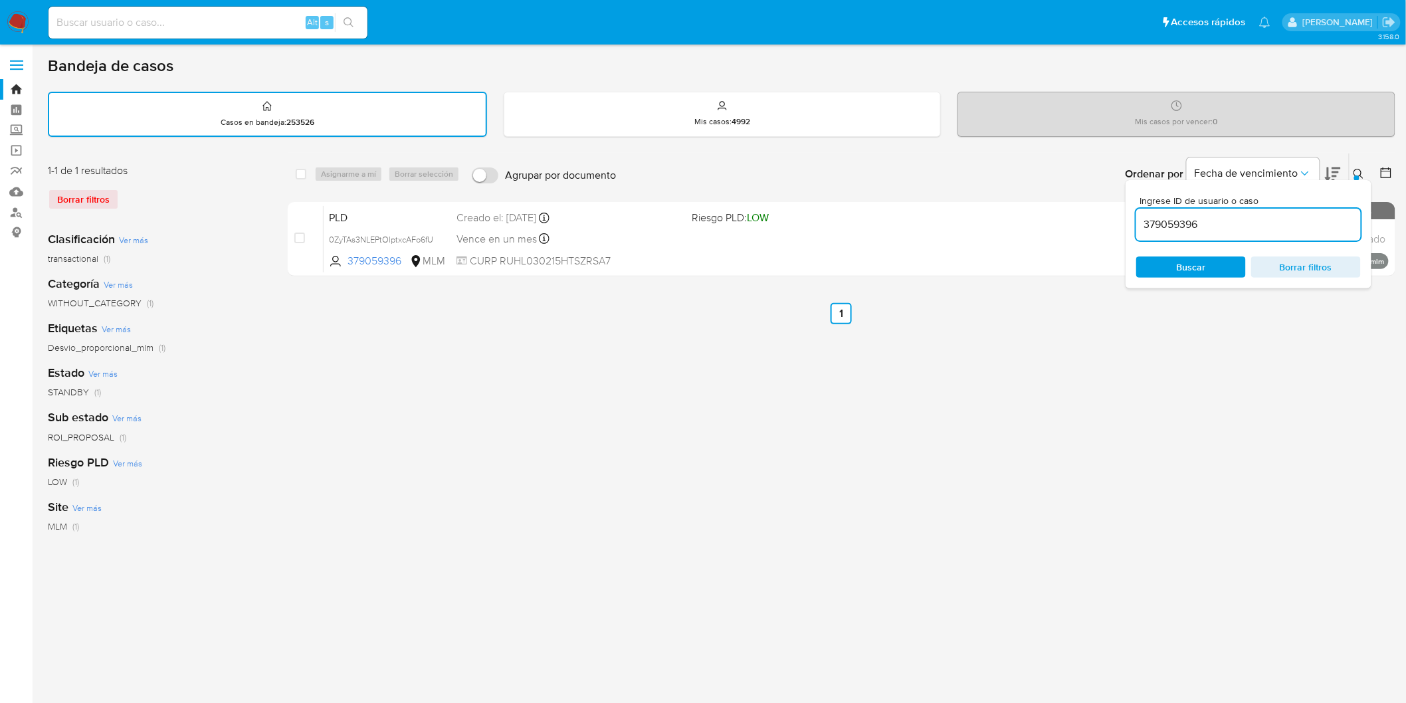
click at [1184, 229] on input "379059396" at bounding box center [1248, 224] width 225 height 17
click at [1184, 260] on span "Buscar" at bounding box center [1191, 266] width 29 height 21
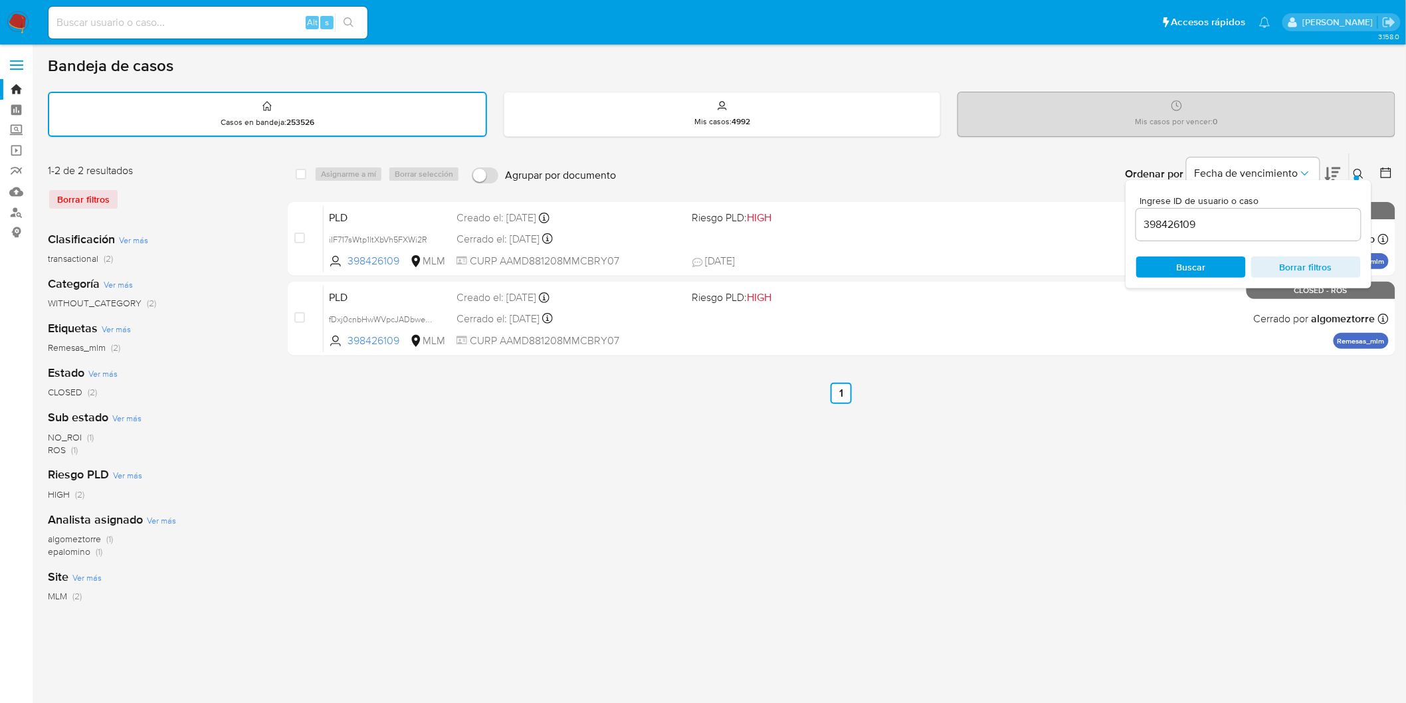
click at [1356, 175] on div at bounding box center [1356, 177] width 5 height 5
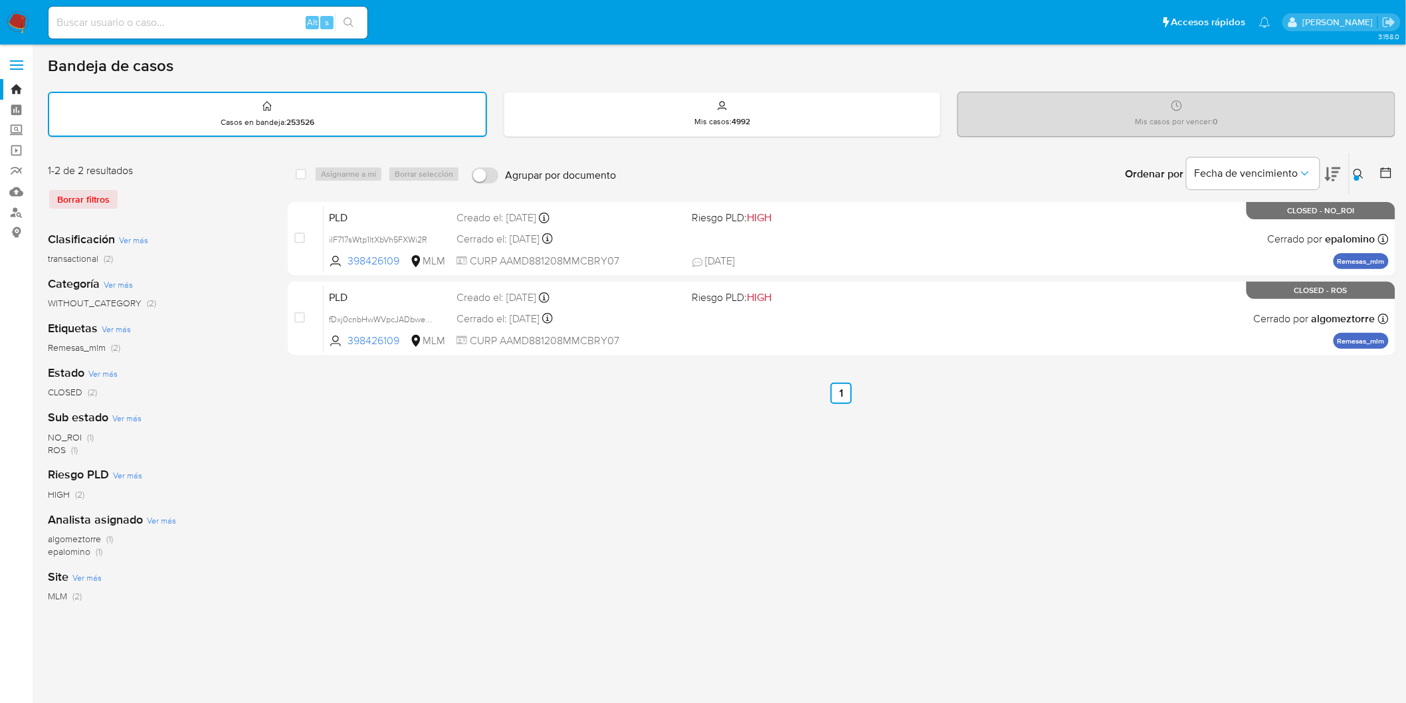
click at [1358, 170] on icon at bounding box center [1359, 174] width 11 height 11
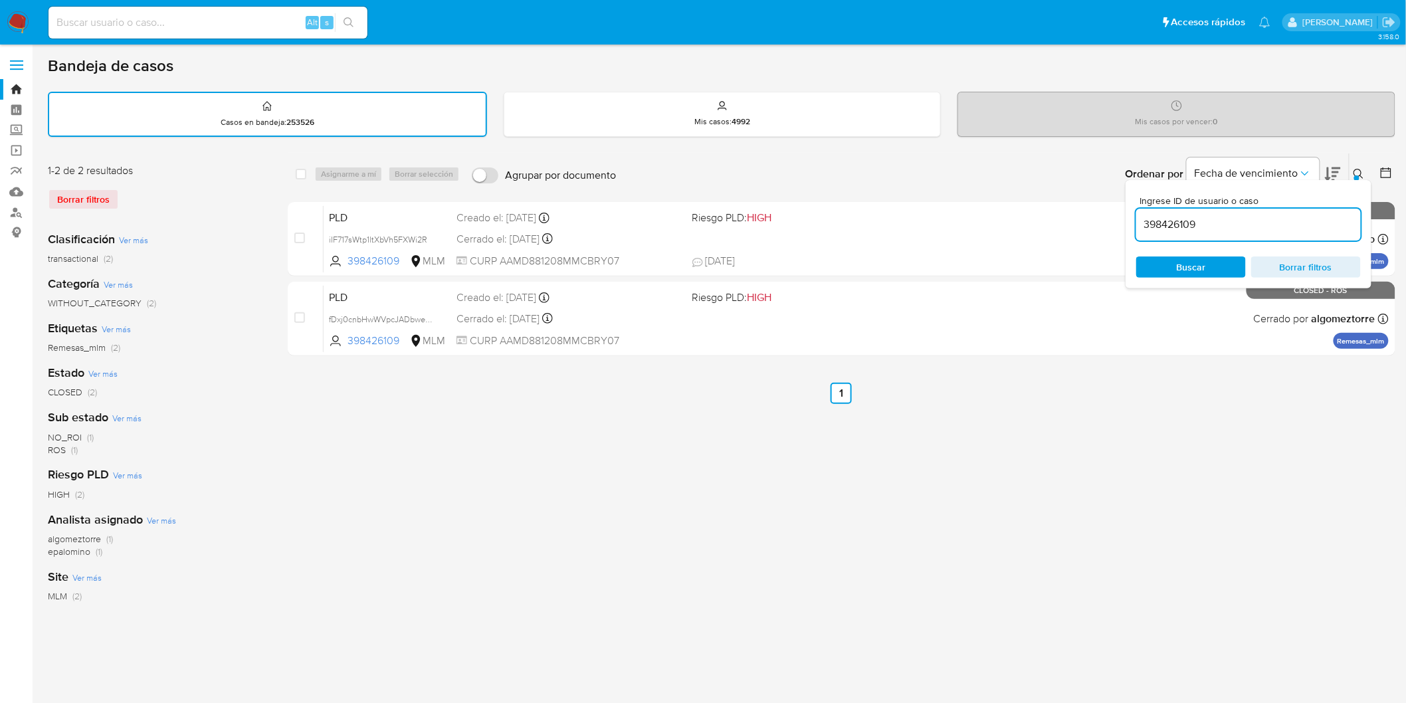
click at [1166, 223] on input "398426109" at bounding box center [1248, 224] width 225 height 17
click at [1183, 260] on span "Buscar" at bounding box center [1191, 266] width 29 height 21
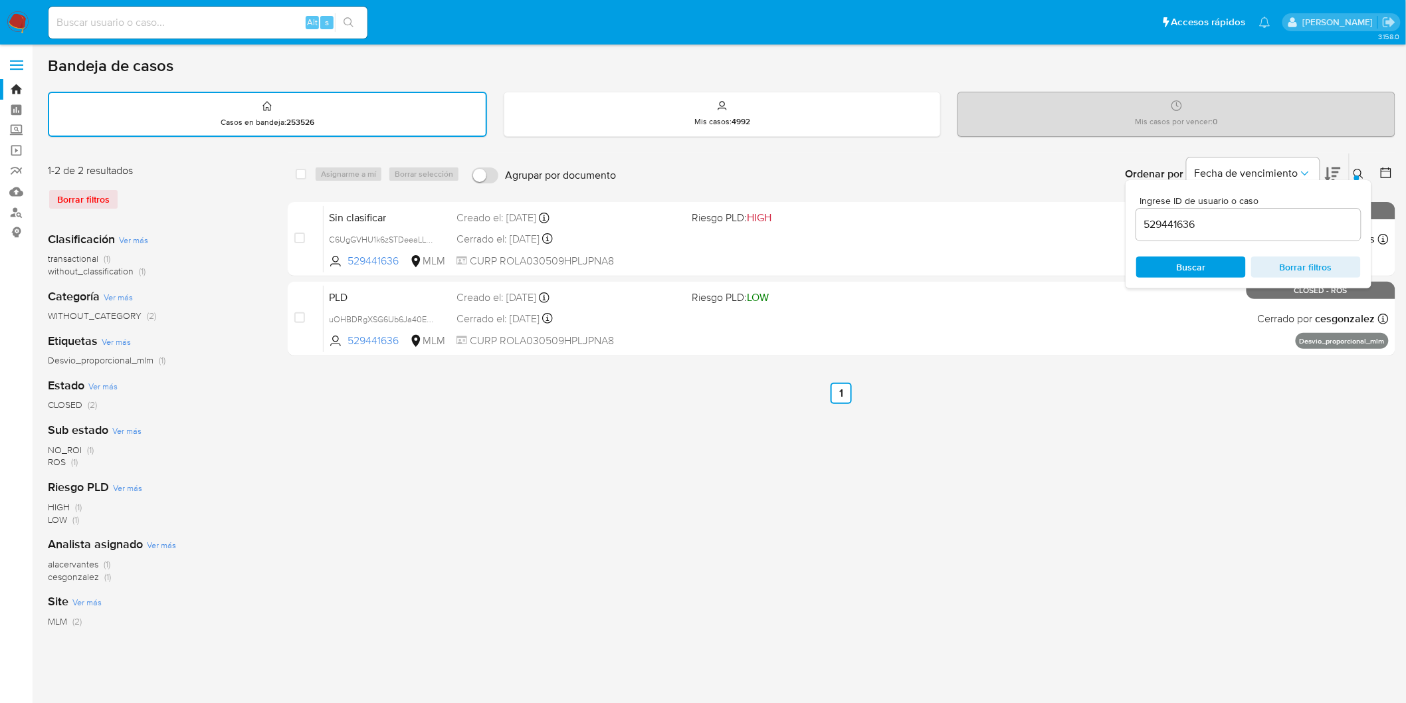
click at [1363, 174] on icon at bounding box center [1359, 174] width 11 height 11
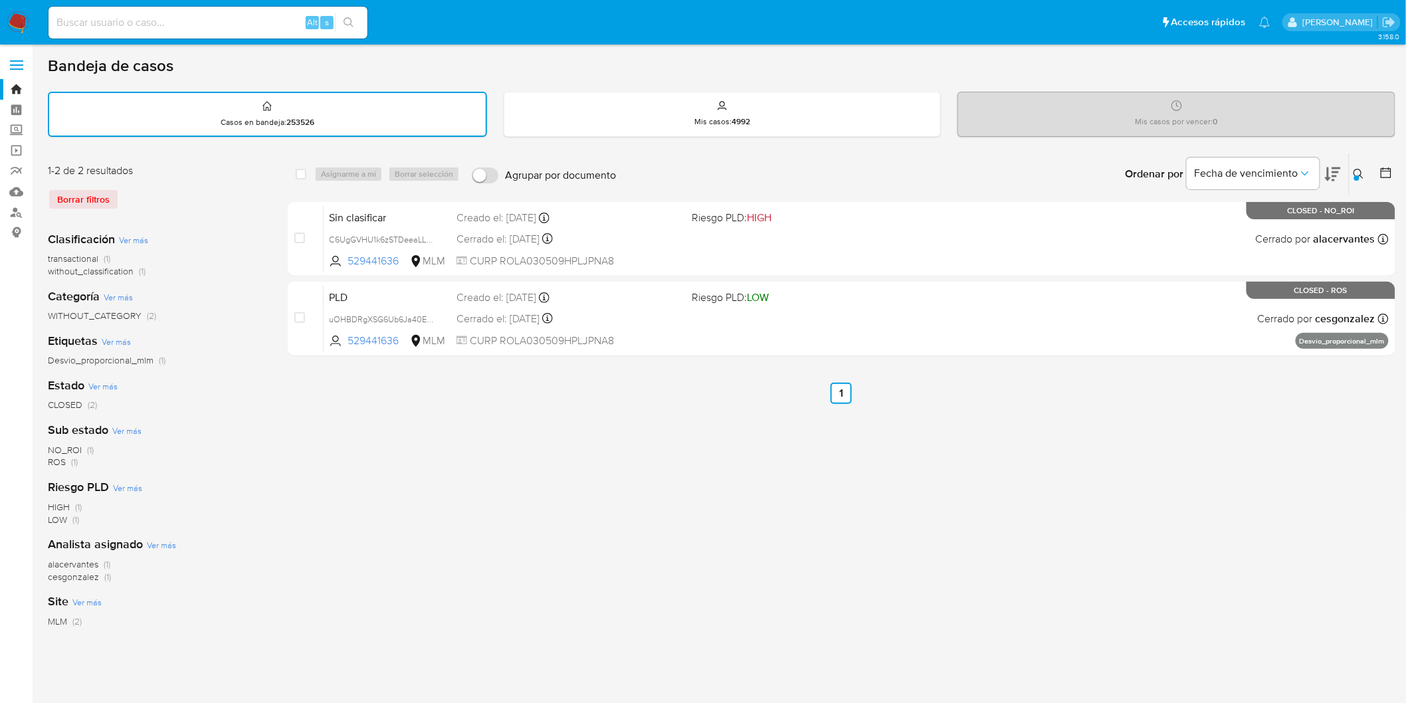
click at [1359, 173] on icon at bounding box center [1359, 174] width 11 height 11
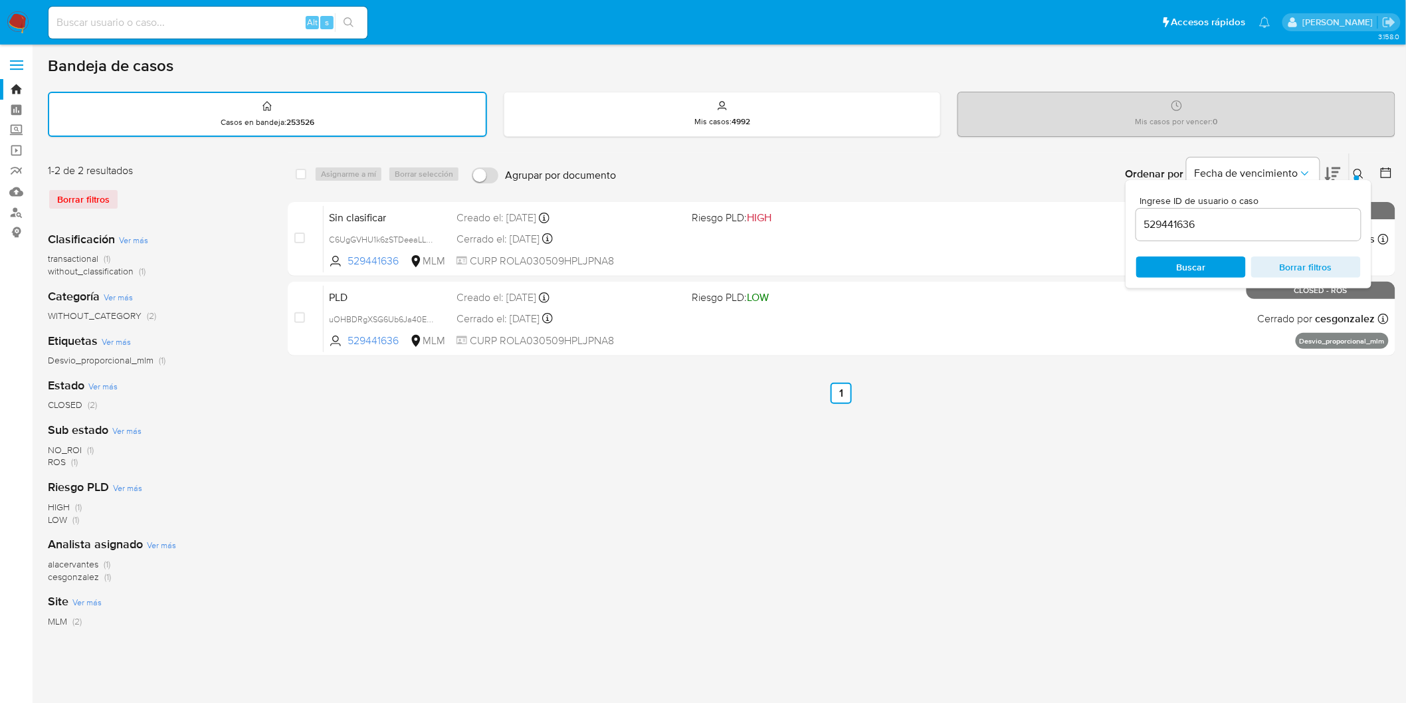
click at [1177, 223] on input "529441636" at bounding box center [1248, 224] width 225 height 17
click at [1204, 264] on span "Buscar" at bounding box center [1191, 266] width 29 height 21
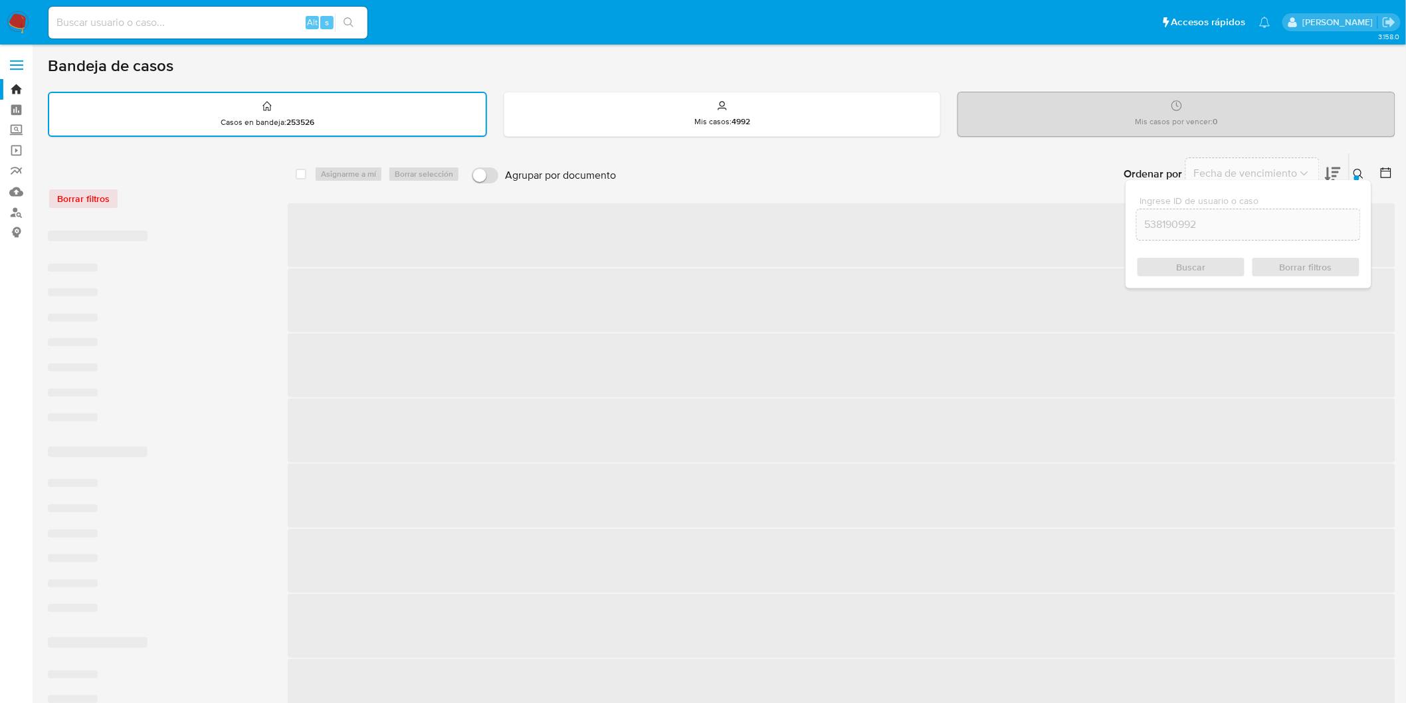
click at [1359, 169] on icon at bounding box center [1359, 174] width 10 height 10
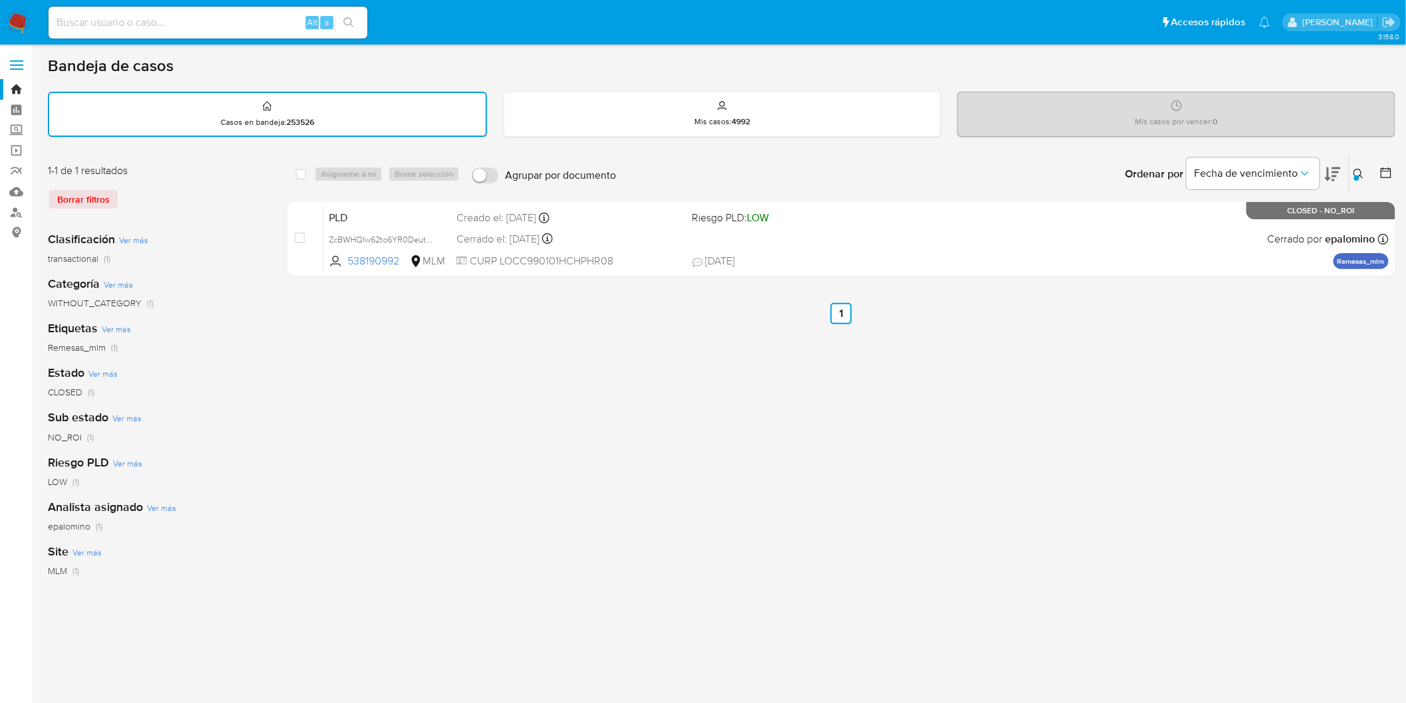
click at [1361, 170] on icon at bounding box center [1359, 174] width 10 height 10
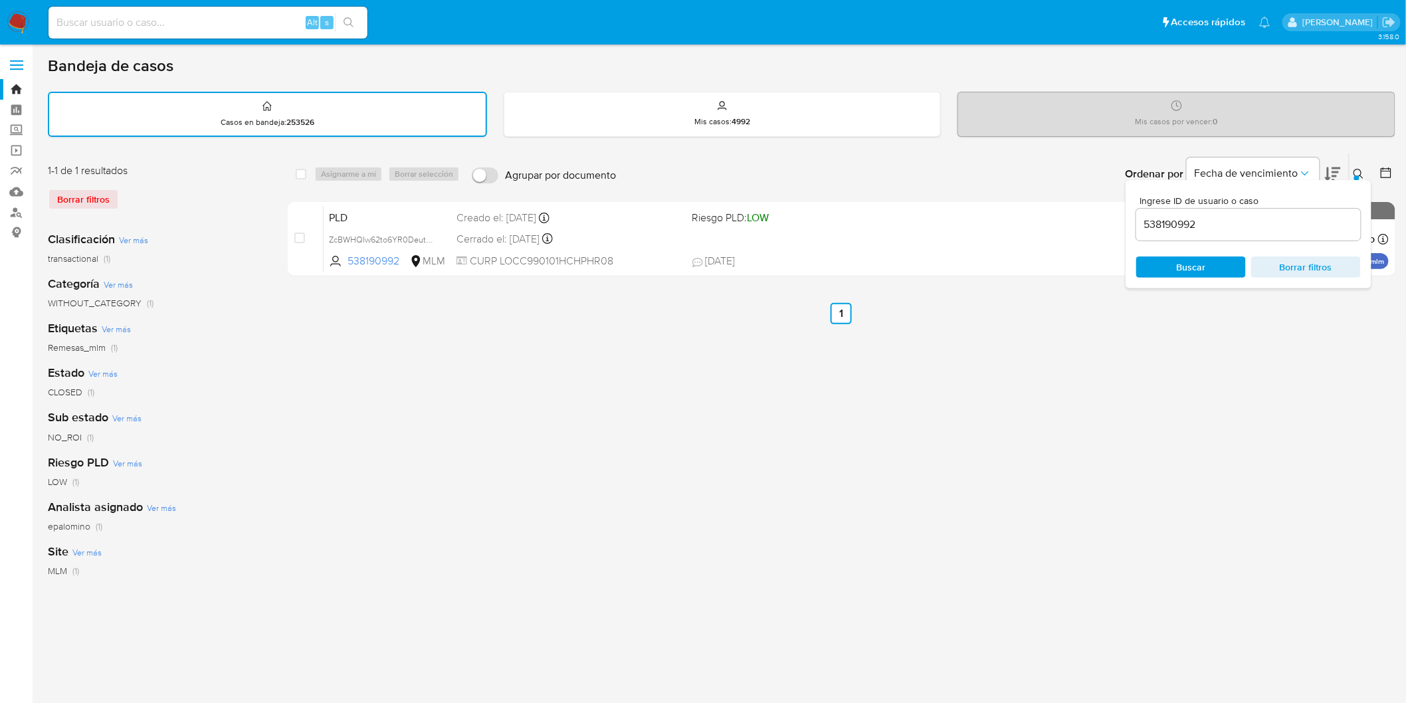
click at [1187, 217] on input "538190992" at bounding box center [1248, 224] width 225 height 17
click at [1205, 268] on span "Buscar" at bounding box center [1191, 266] width 29 height 21
click at [1357, 169] on icon at bounding box center [1359, 174] width 11 height 11
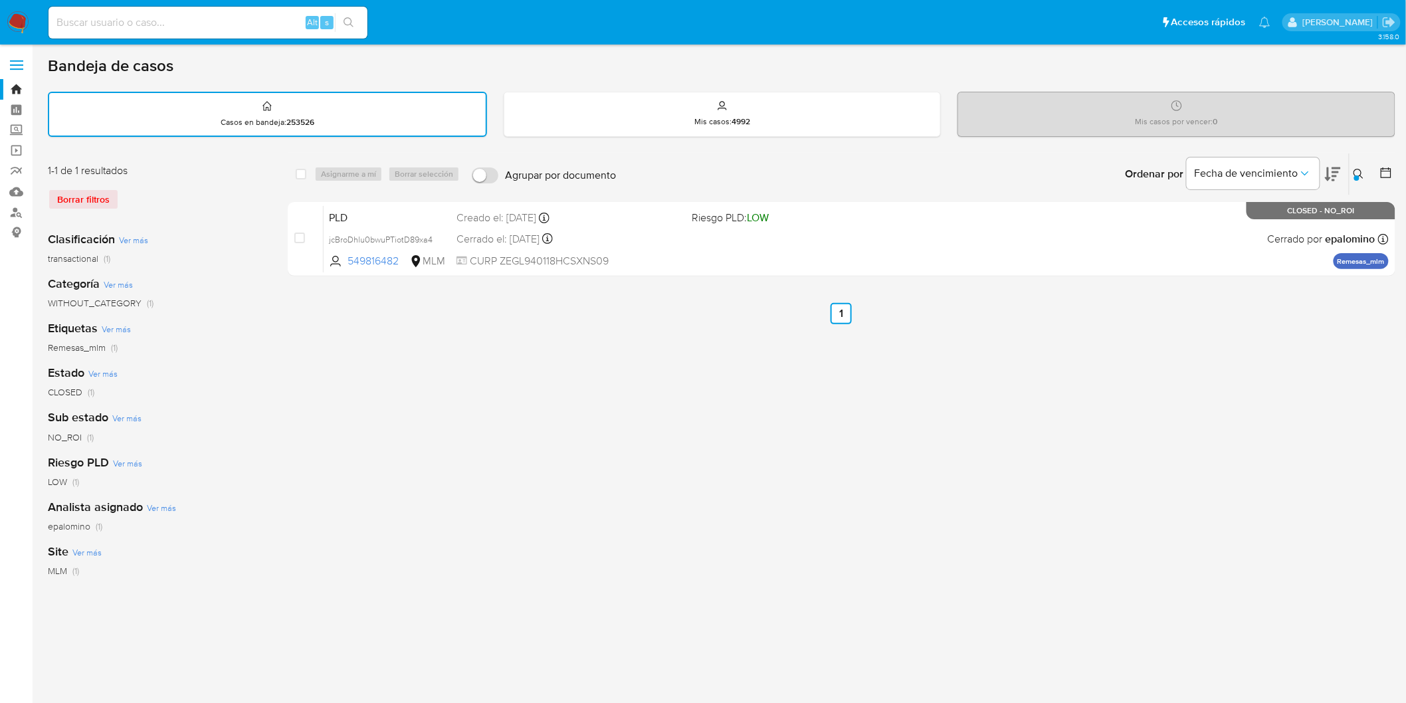
click at [1356, 169] on icon at bounding box center [1359, 174] width 10 height 10
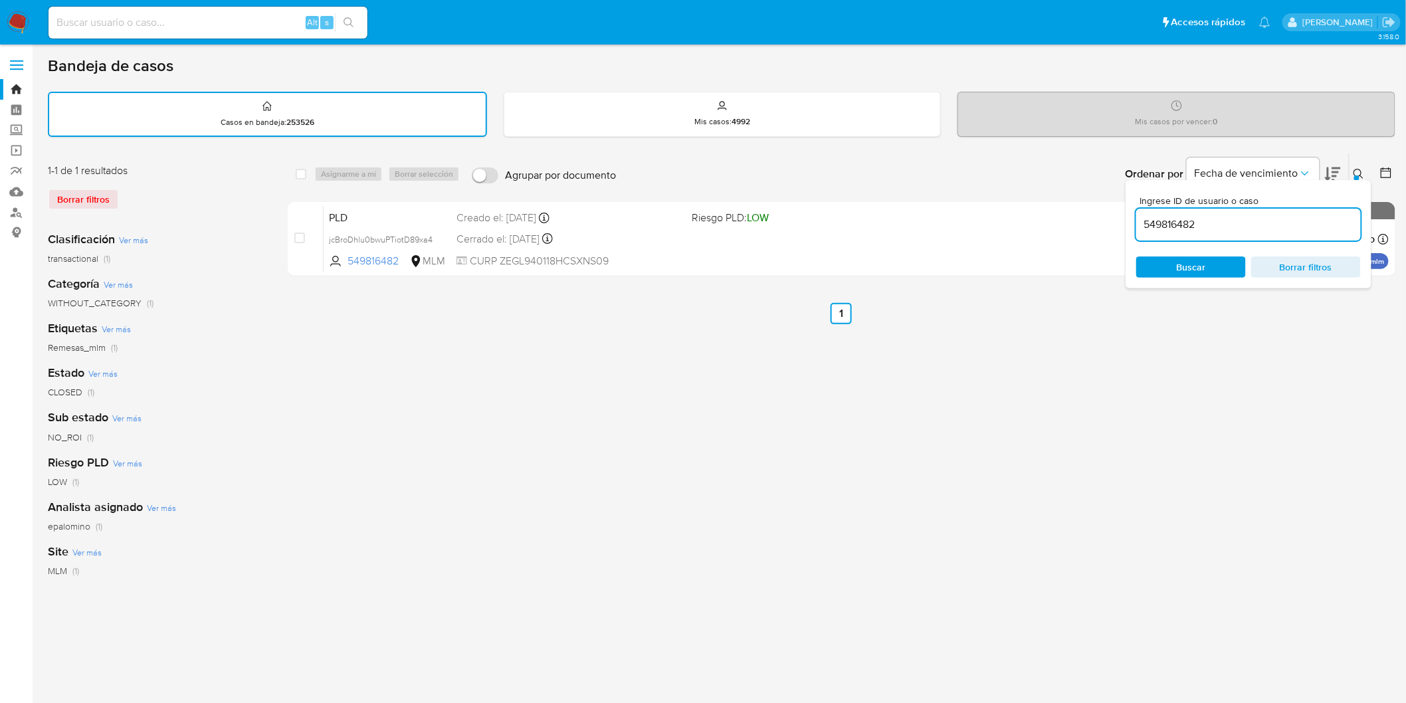
click at [1167, 220] on input "549816482" at bounding box center [1248, 224] width 225 height 17
click at [1187, 259] on span "Buscar" at bounding box center [1191, 266] width 29 height 21
click at [1362, 169] on icon at bounding box center [1359, 174] width 11 height 11
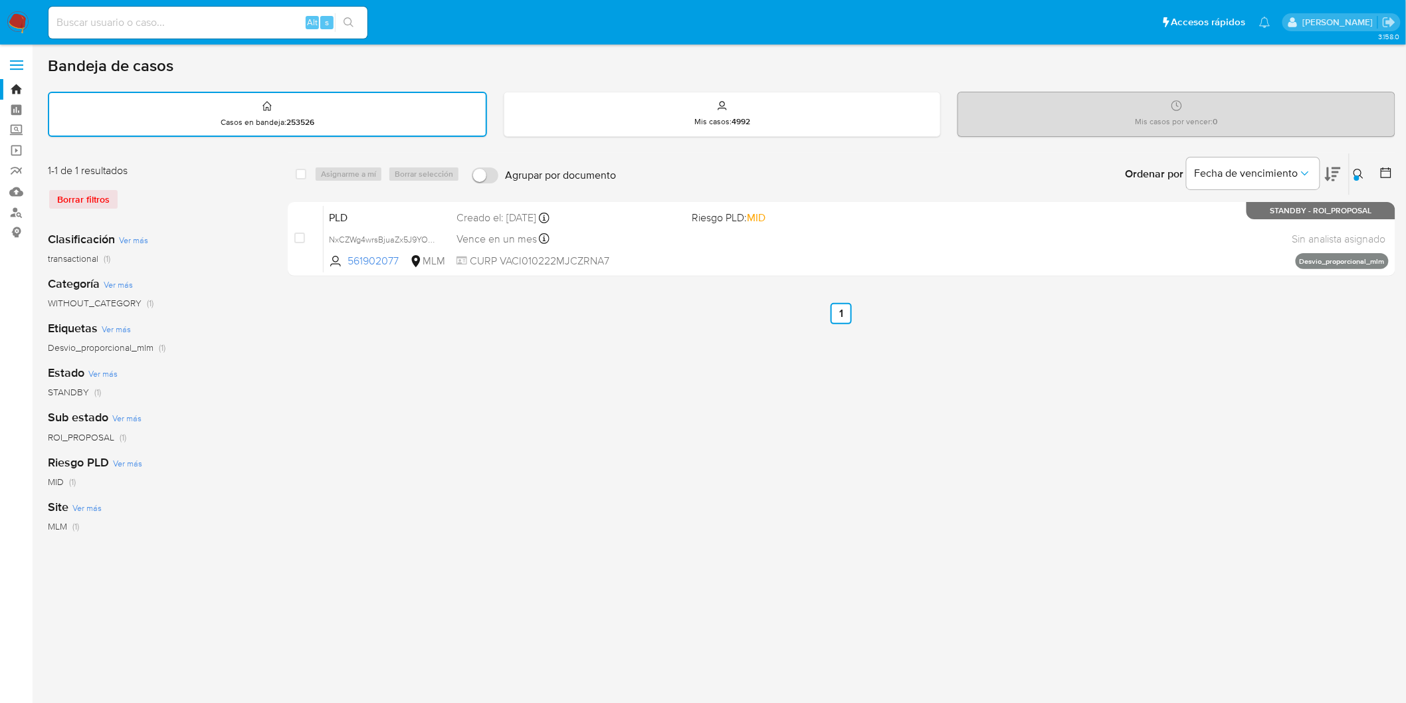
click at [1357, 173] on icon at bounding box center [1359, 174] width 11 height 11
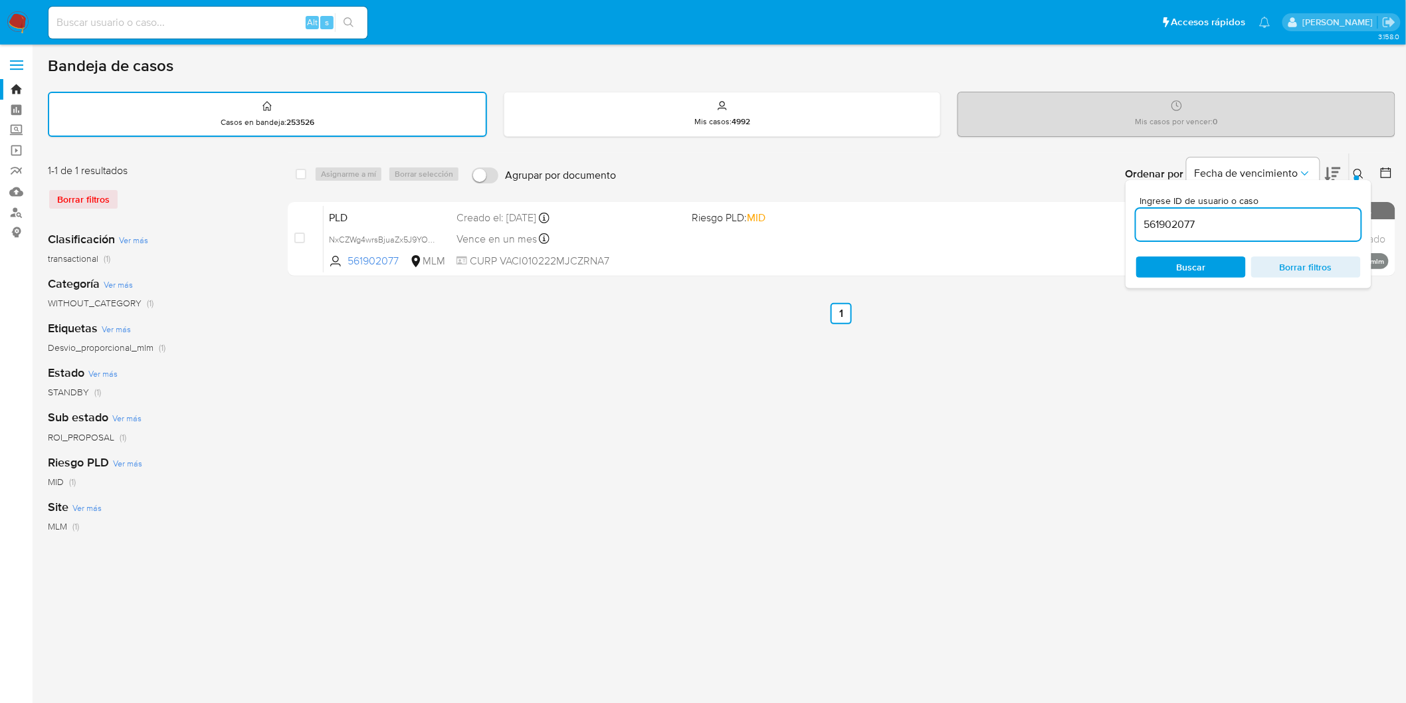
click at [1174, 223] on input "561902077" at bounding box center [1248, 224] width 225 height 17
click at [1209, 264] on span "Buscar" at bounding box center [1191, 267] width 91 height 19
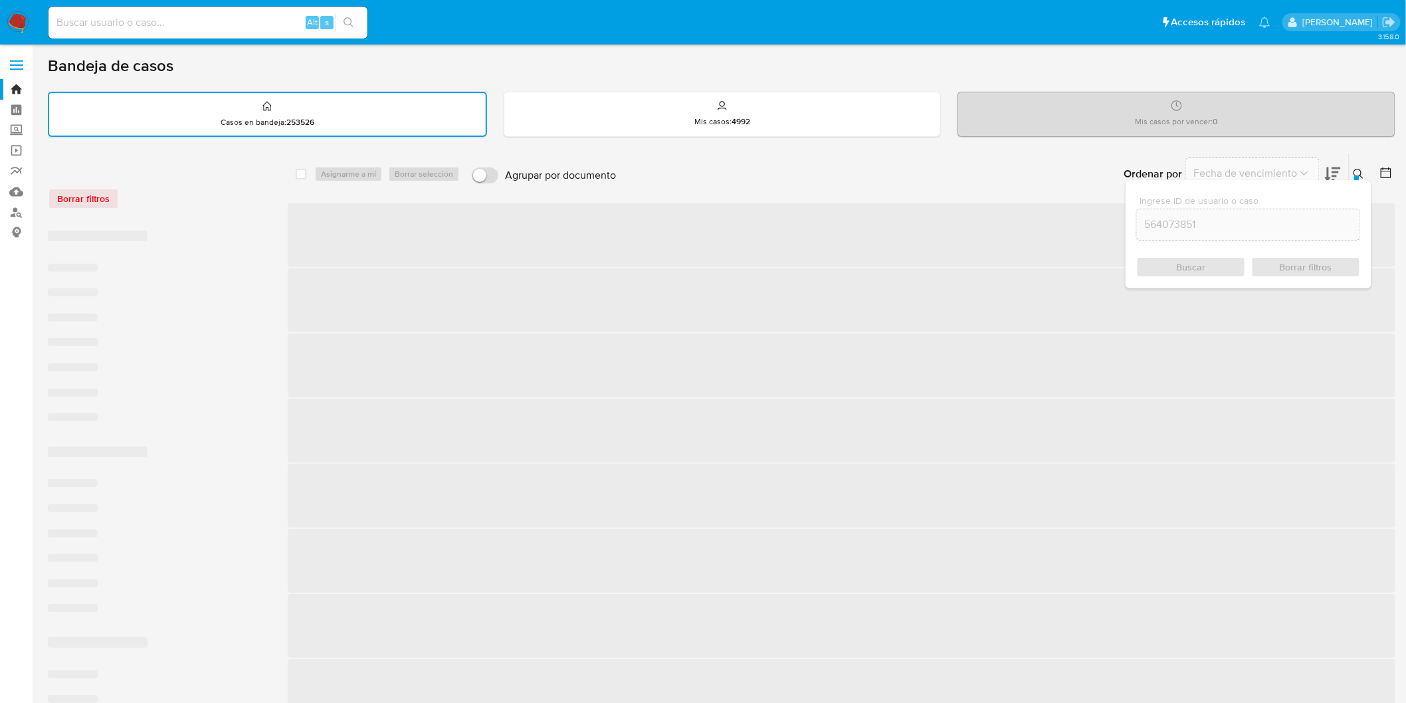
click at [1363, 169] on icon at bounding box center [1359, 174] width 11 height 11
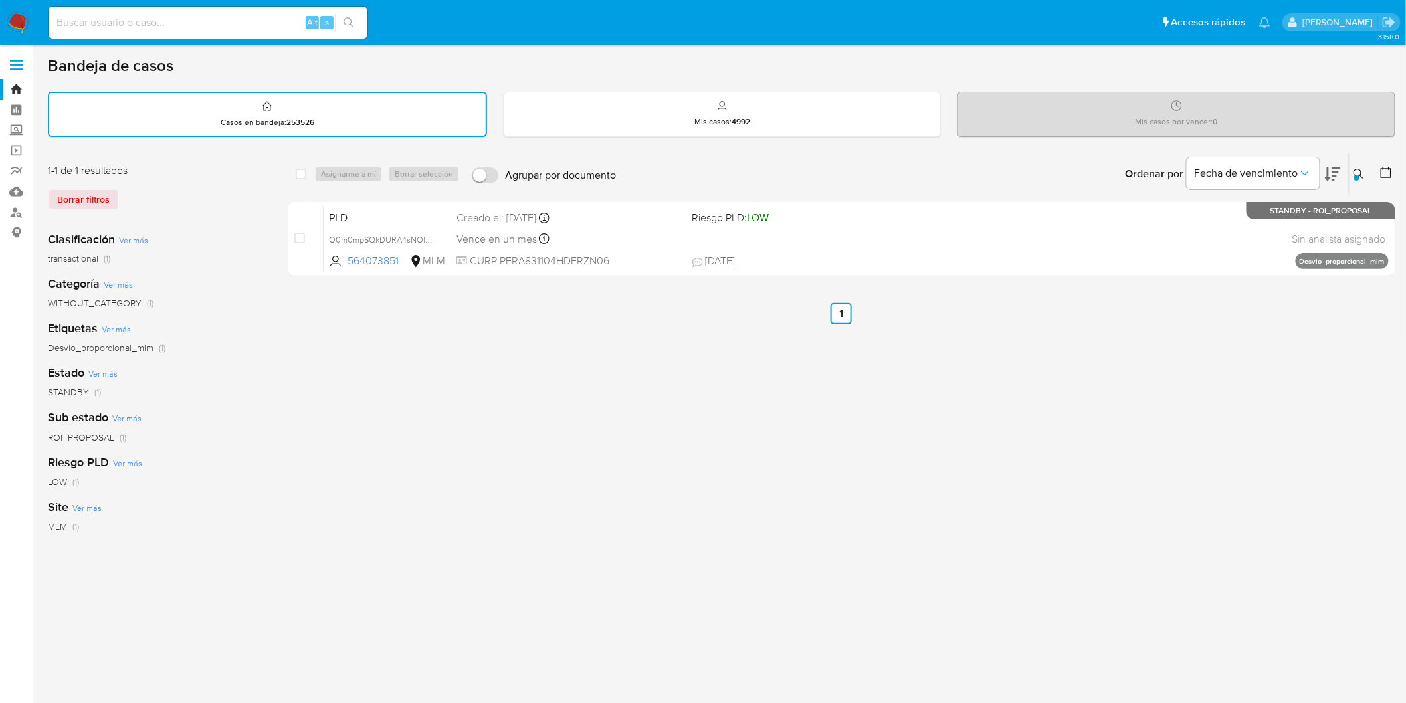
click at [1360, 173] on icon at bounding box center [1359, 174] width 10 height 10
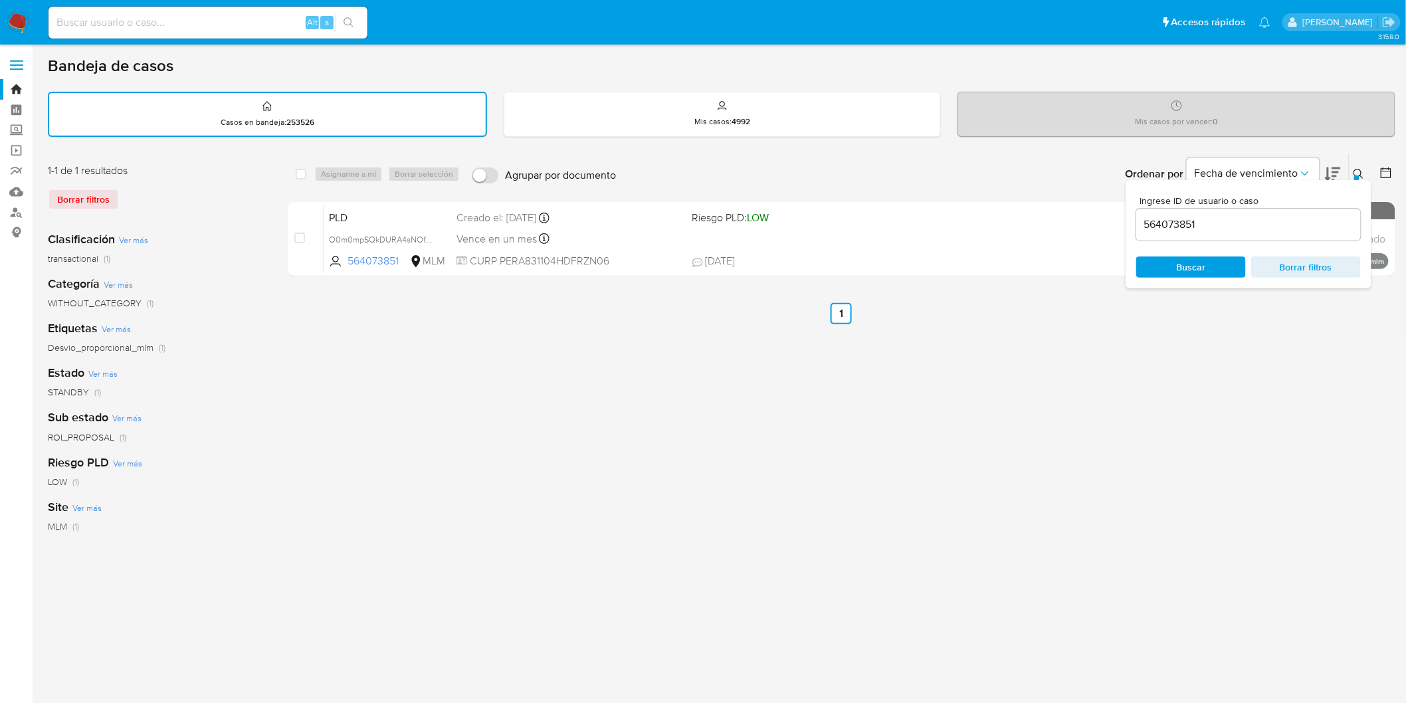
click at [1166, 225] on input "564073851" at bounding box center [1248, 224] width 225 height 17
click at [1193, 270] on span "Buscar" at bounding box center [1191, 266] width 29 height 21
click at [1355, 169] on icon at bounding box center [1359, 174] width 11 height 11
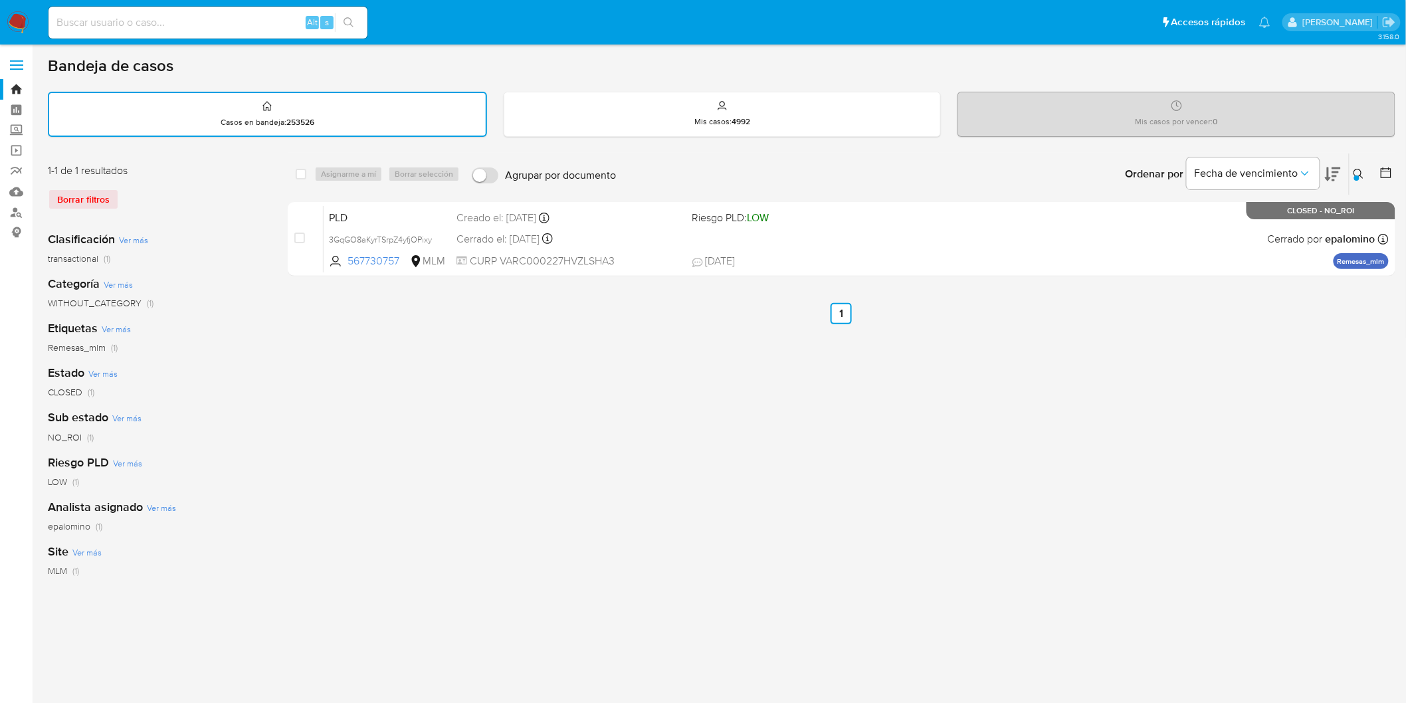
click at [1360, 170] on icon at bounding box center [1359, 174] width 11 height 11
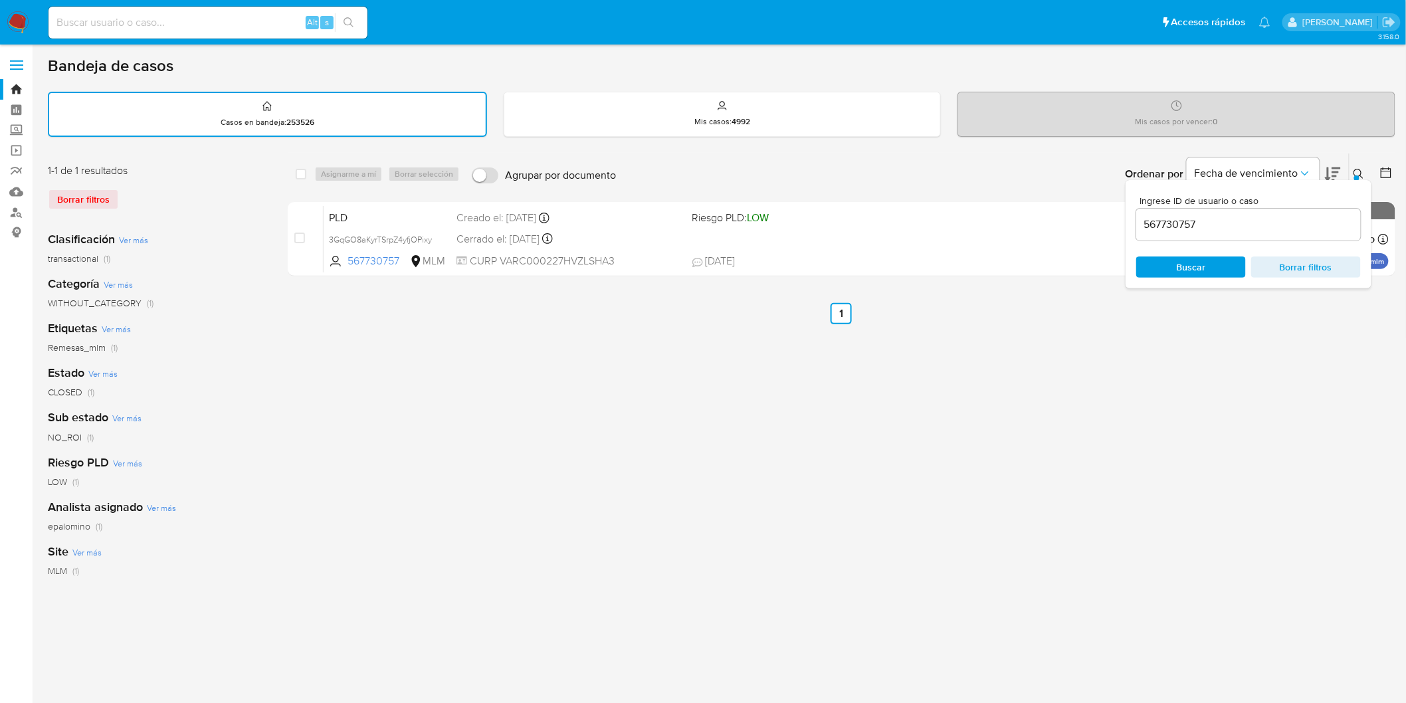
click at [1160, 228] on input "567730757" at bounding box center [1248, 224] width 225 height 17
click at [1184, 260] on span "Buscar" at bounding box center [1191, 266] width 29 height 21
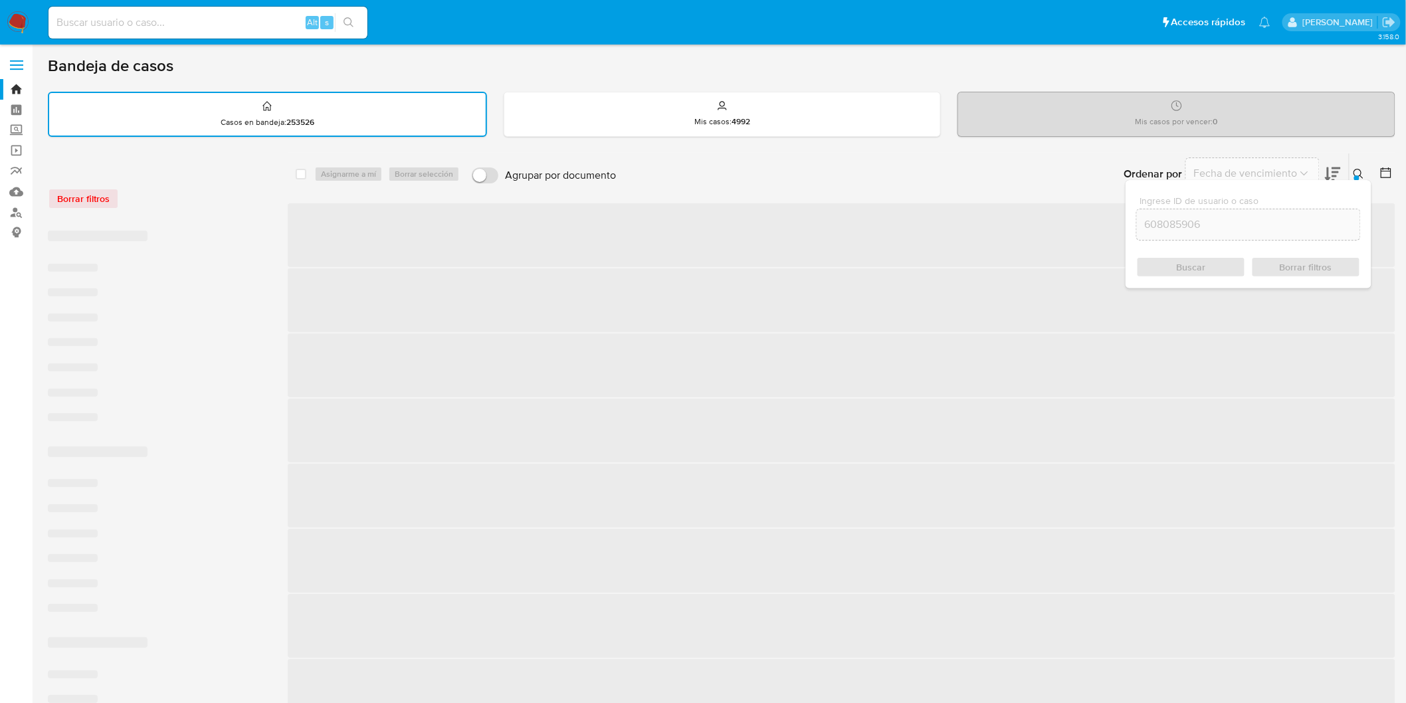
click at [1361, 170] on icon at bounding box center [1359, 174] width 11 height 11
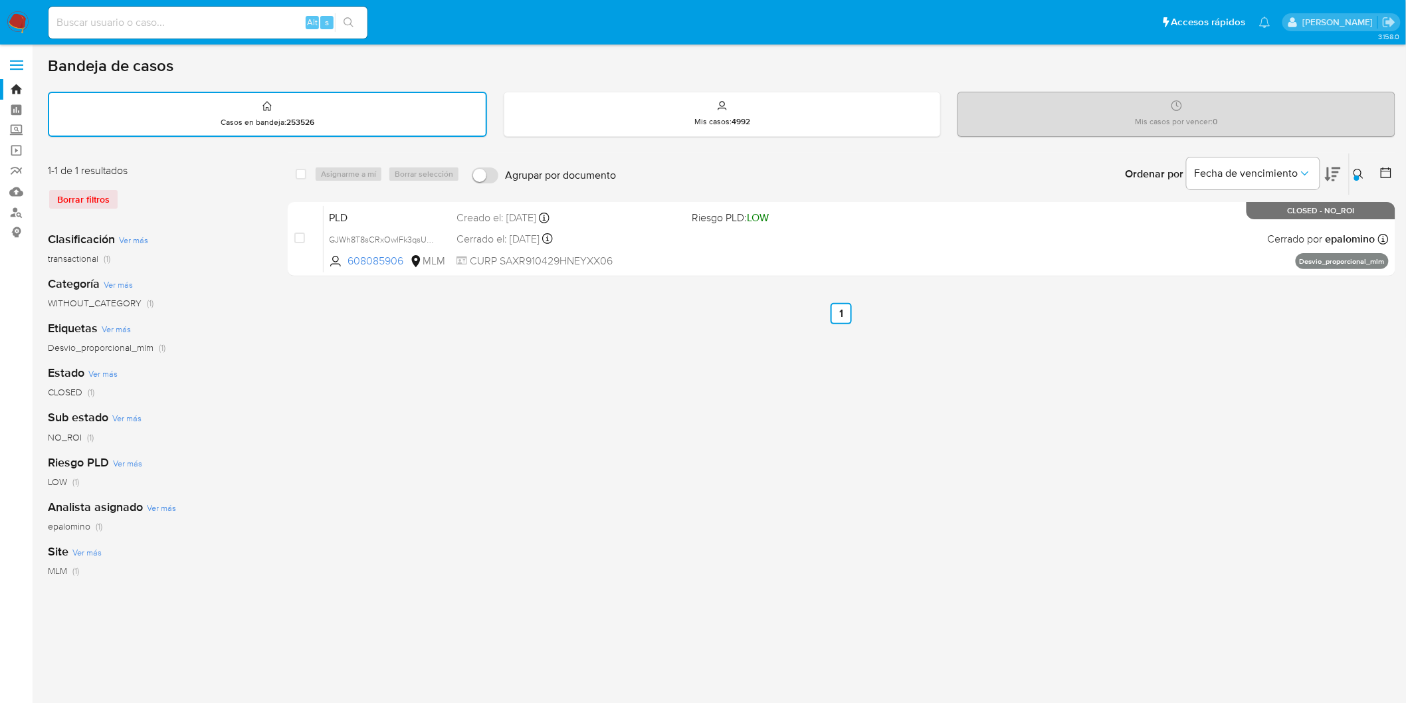
click at [1357, 170] on icon at bounding box center [1359, 174] width 11 height 11
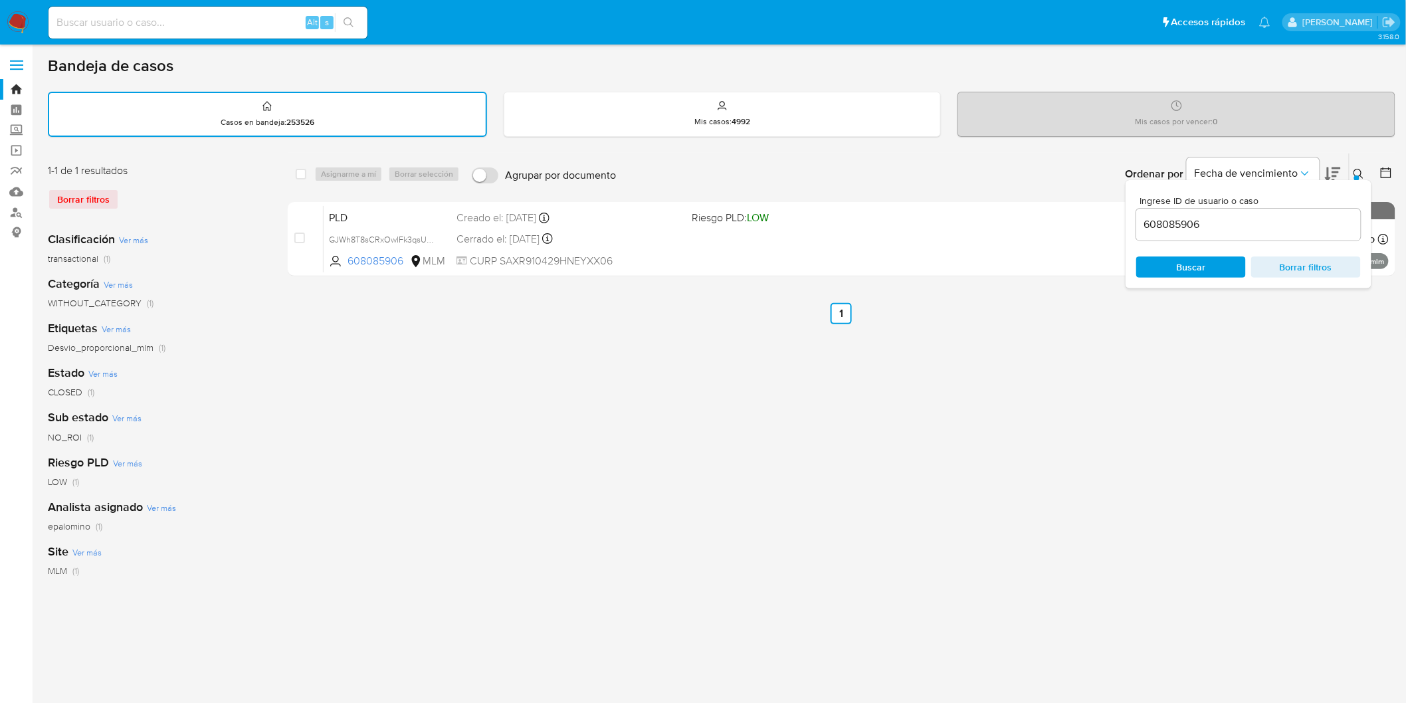
click at [1170, 216] on input "608085906" at bounding box center [1248, 224] width 225 height 17
click at [1199, 260] on span "Buscar" at bounding box center [1191, 266] width 29 height 21
click at [1365, 173] on button at bounding box center [1361, 174] width 22 height 16
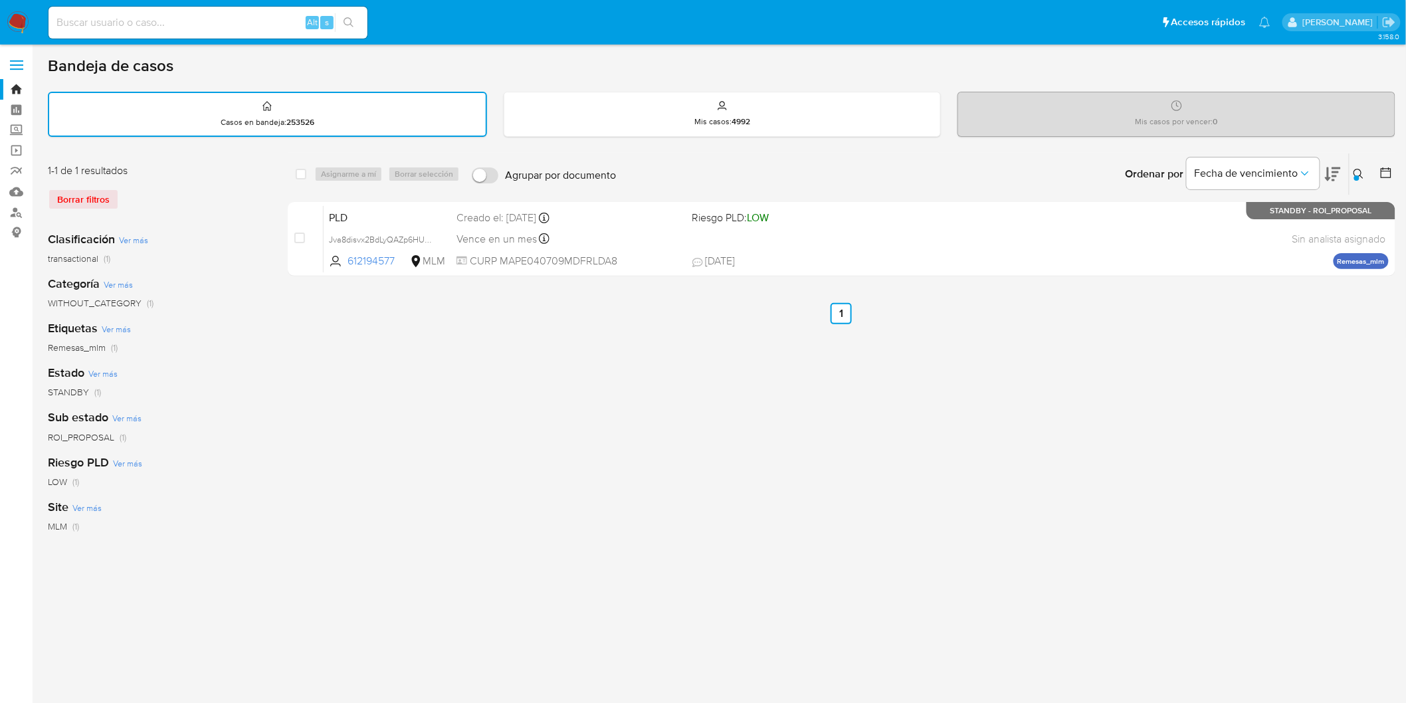
click at [1347, 169] on div "Ordenar por Fecha de vencimiento" at bounding box center [1232, 173] width 234 height 41
click at [1357, 171] on icon at bounding box center [1359, 174] width 11 height 11
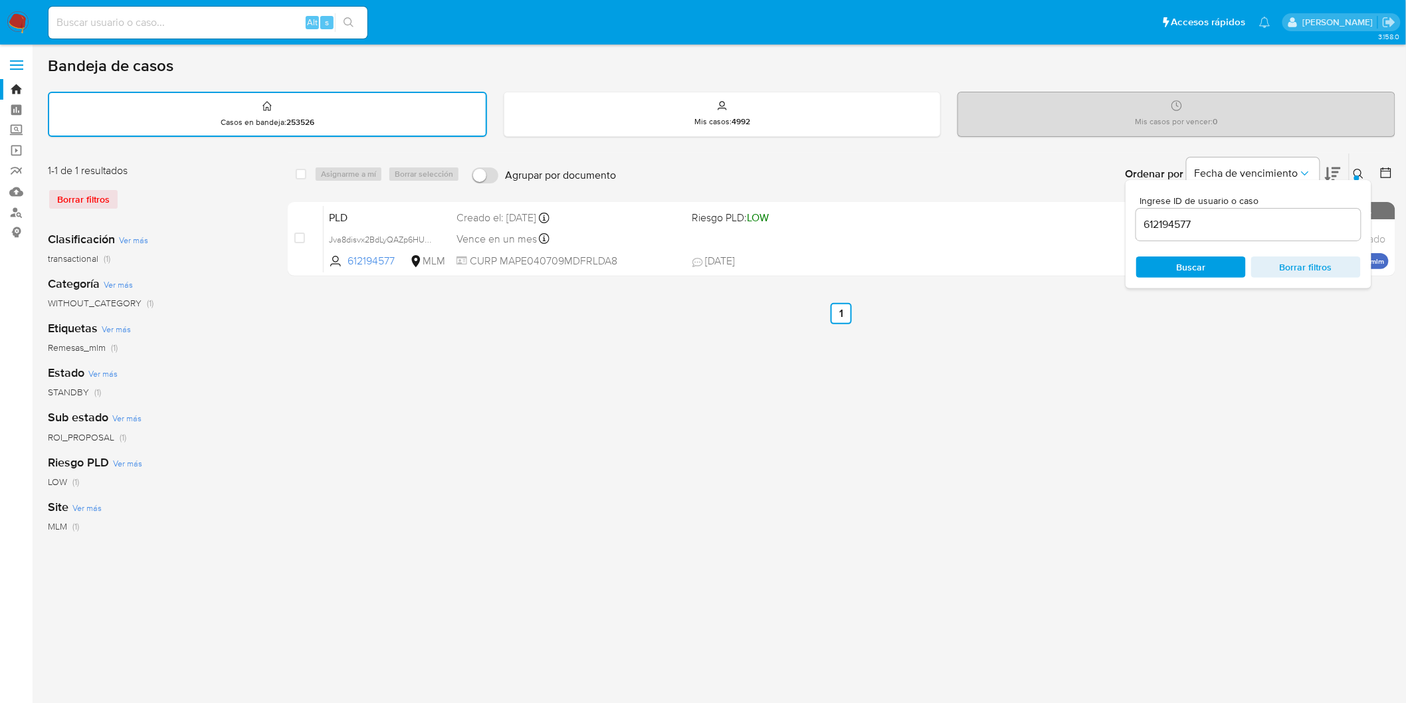
click at [1163, 226] on input "612194577" at bounding box center [1248, 224] width 225 height 17
click at [1192, 261] on span "Buscar" at bounding box center [1191, 266] width 29 height 21
click at [1362, 169] on icon at bounding box center [1359, 174] width 11 height 11
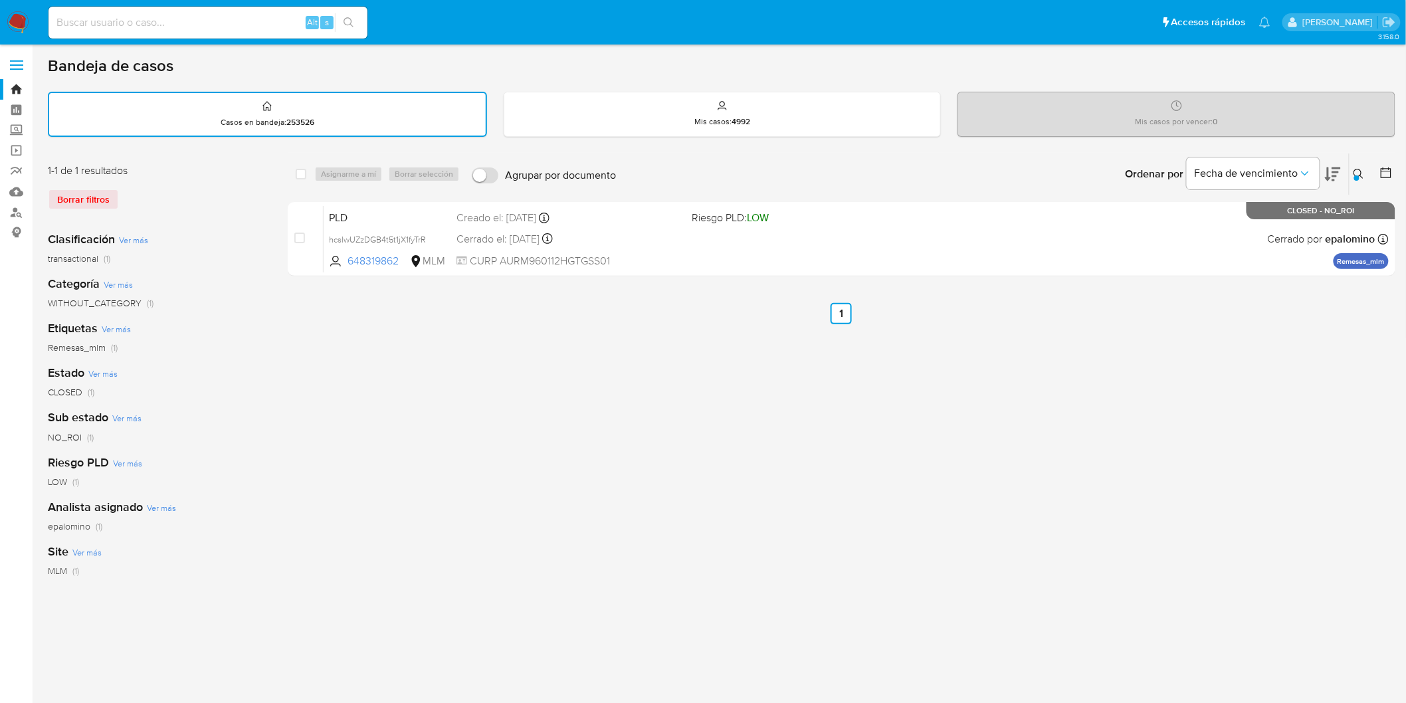
click at [1360, 173] on icon at bounding box center [1359, 174] width 11 height 11
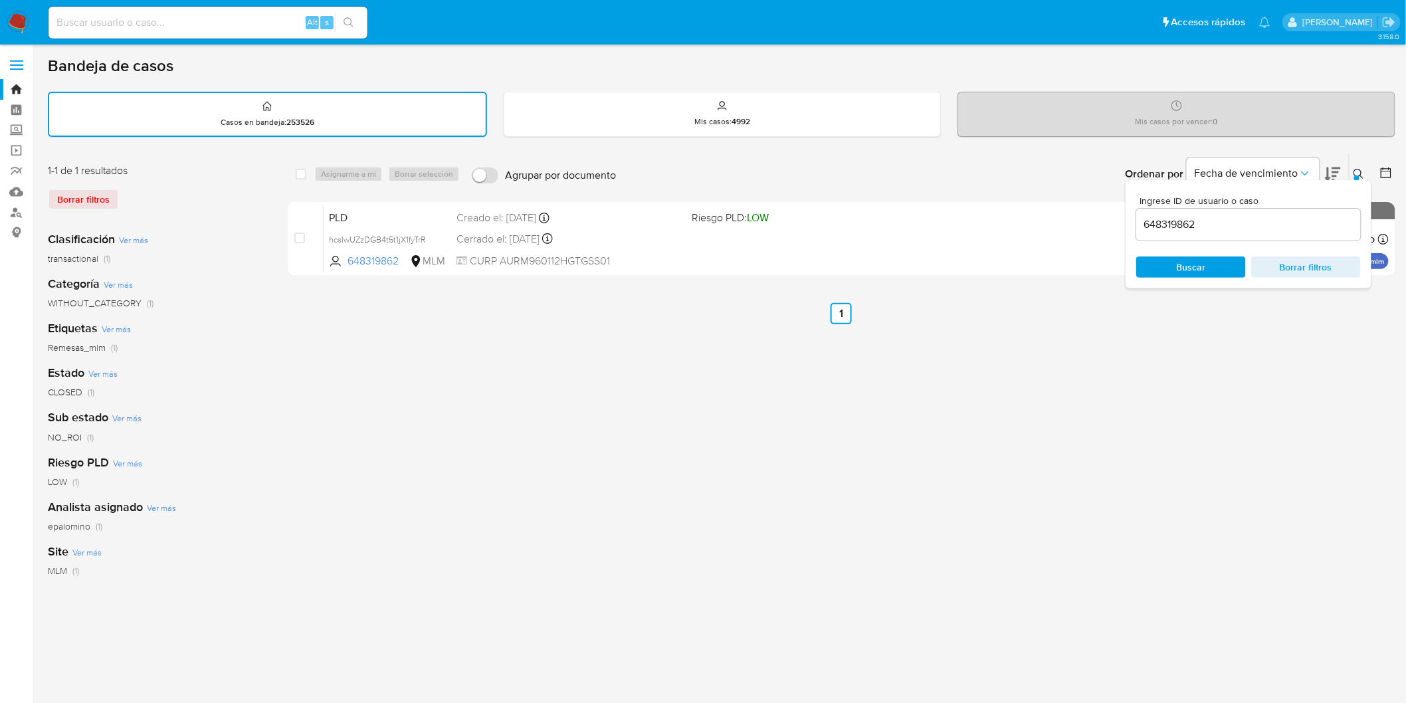
click at [1155, 222] on input "648319862" at bounding box center [1248, 224] width 225 height 17
click at [1205, 261] on span "Buscar" at bounding box center [1191, 266] width 29 height 21
click at [1360, 173] on icon at bounding box center [1359, 174] width 10 height 10
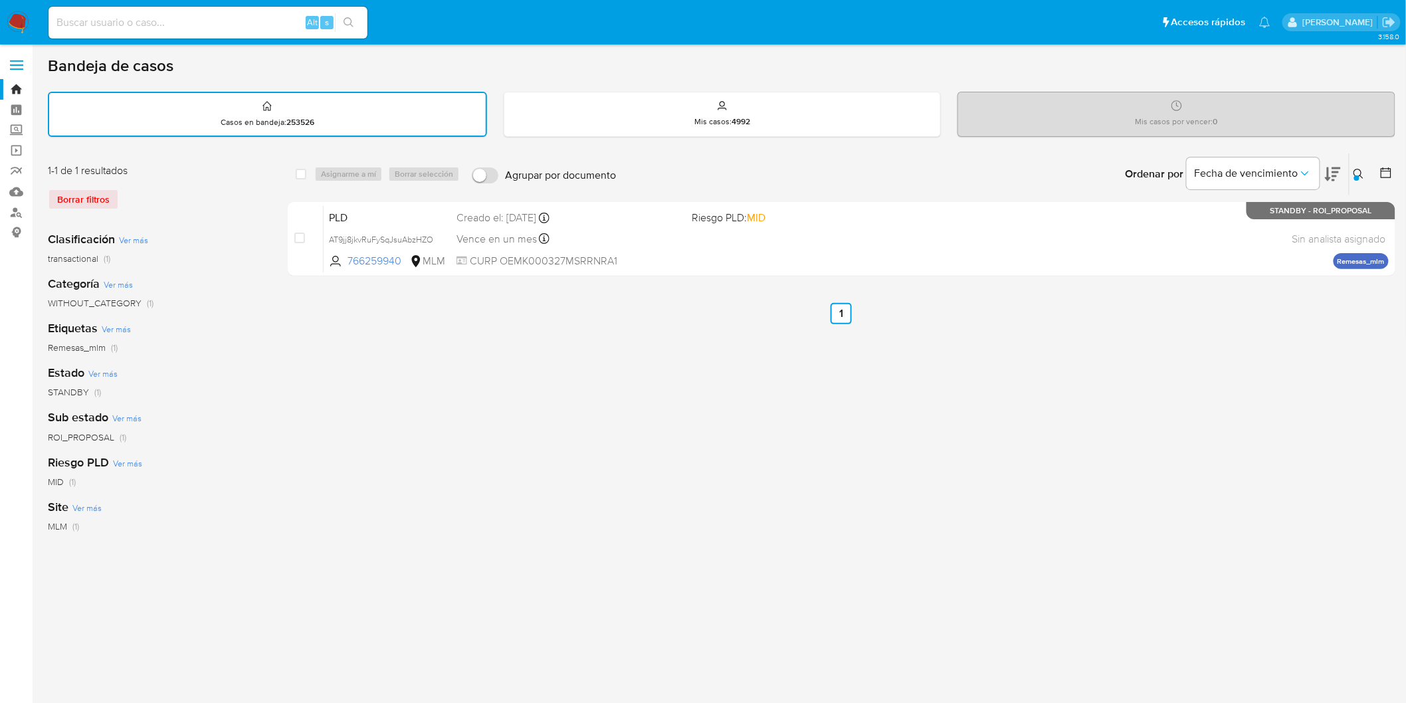
click at [1359, 169] on icon at bounding box center [1359, 174] width 11 height 11
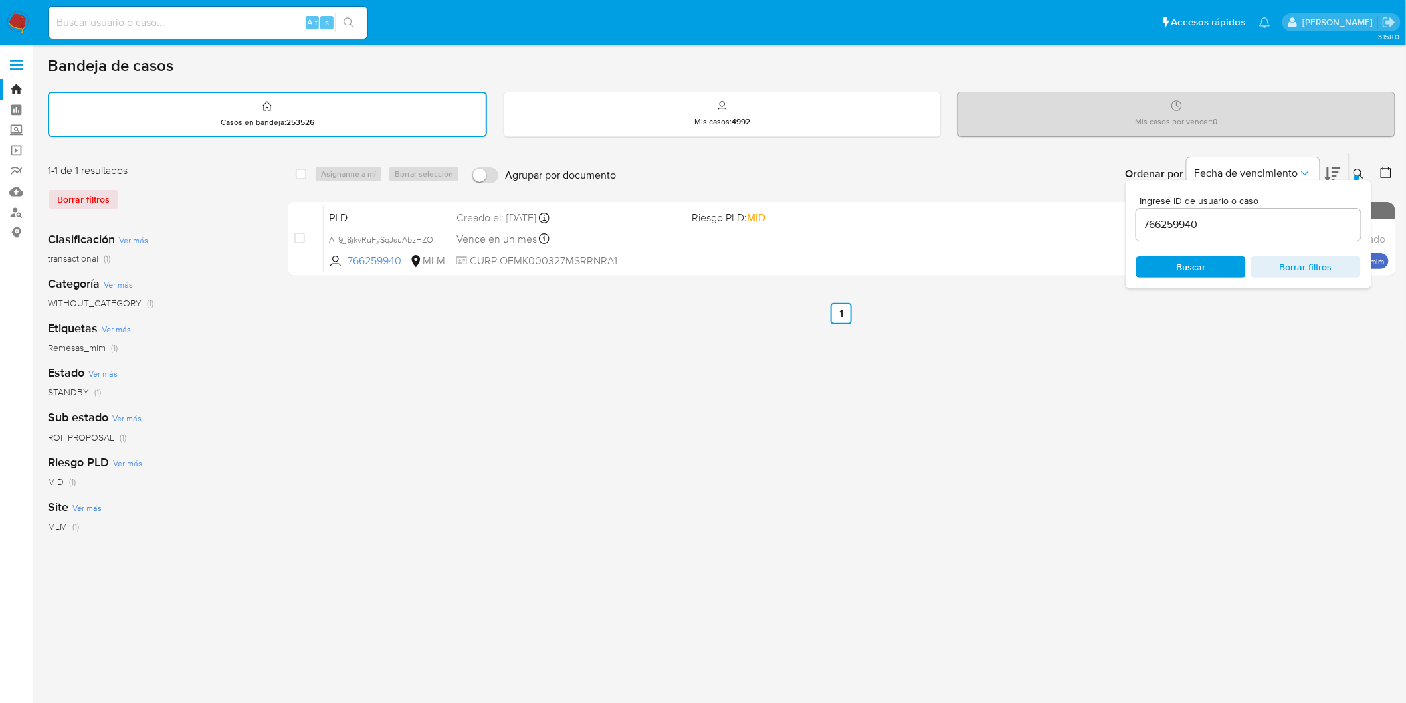
click at [1165, 225] on input "766259940" at bounding box center [1248, 224] width 225 height 17
click at [1189, 259] on span "Buscar" at bounding box center [1191, 266] width 29 height 21
click at [1363, 169] on icon at bounding box center [1359, 174] width 11 height 11
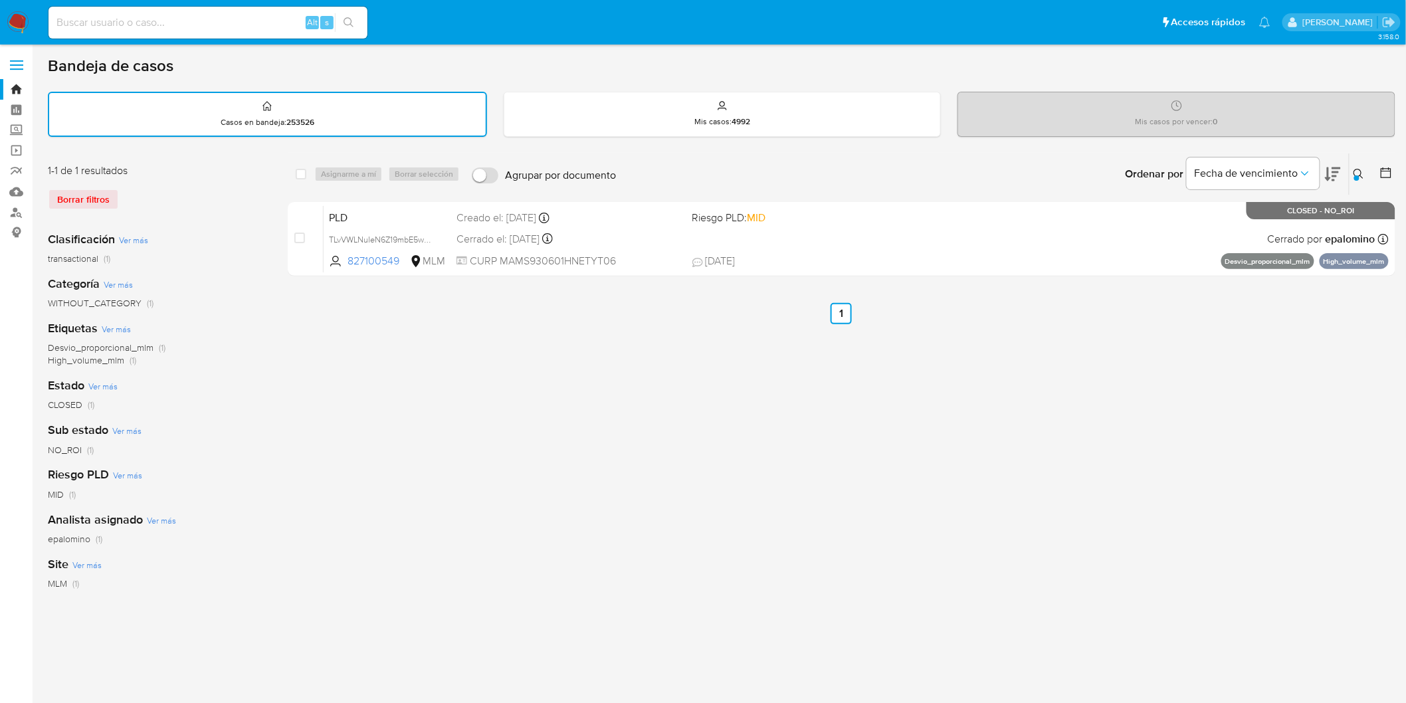
click at [1354, 171] on icon at bounding box center [1359, 174] width 10 height 10
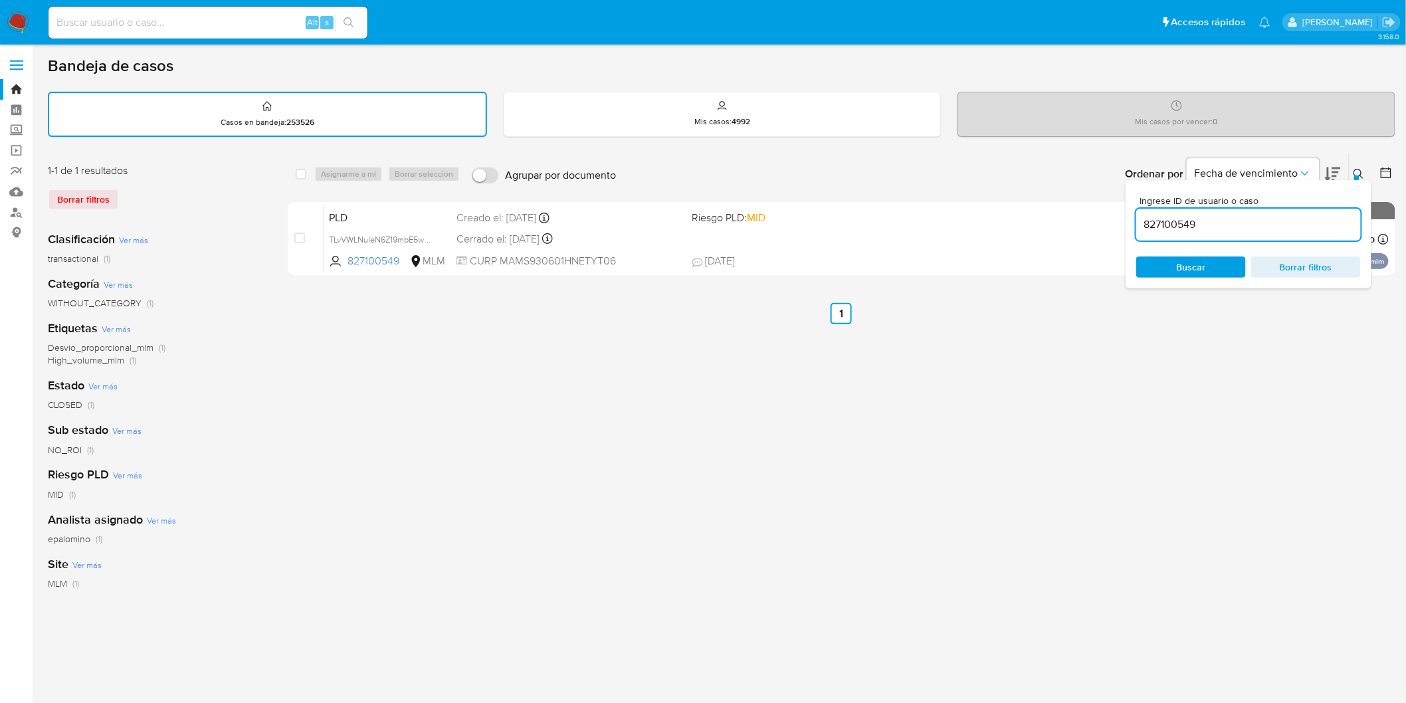
click at [1159, 225] on input "827100549" at bounding box center [1248, 224] width 225 height 17
click at [1181, 256] on span "Buscar" at bounding box center [1191, 266] width 29 height 21
click at [1360, 169] on icon at bounding box center [1359, 174] width 11 height 11
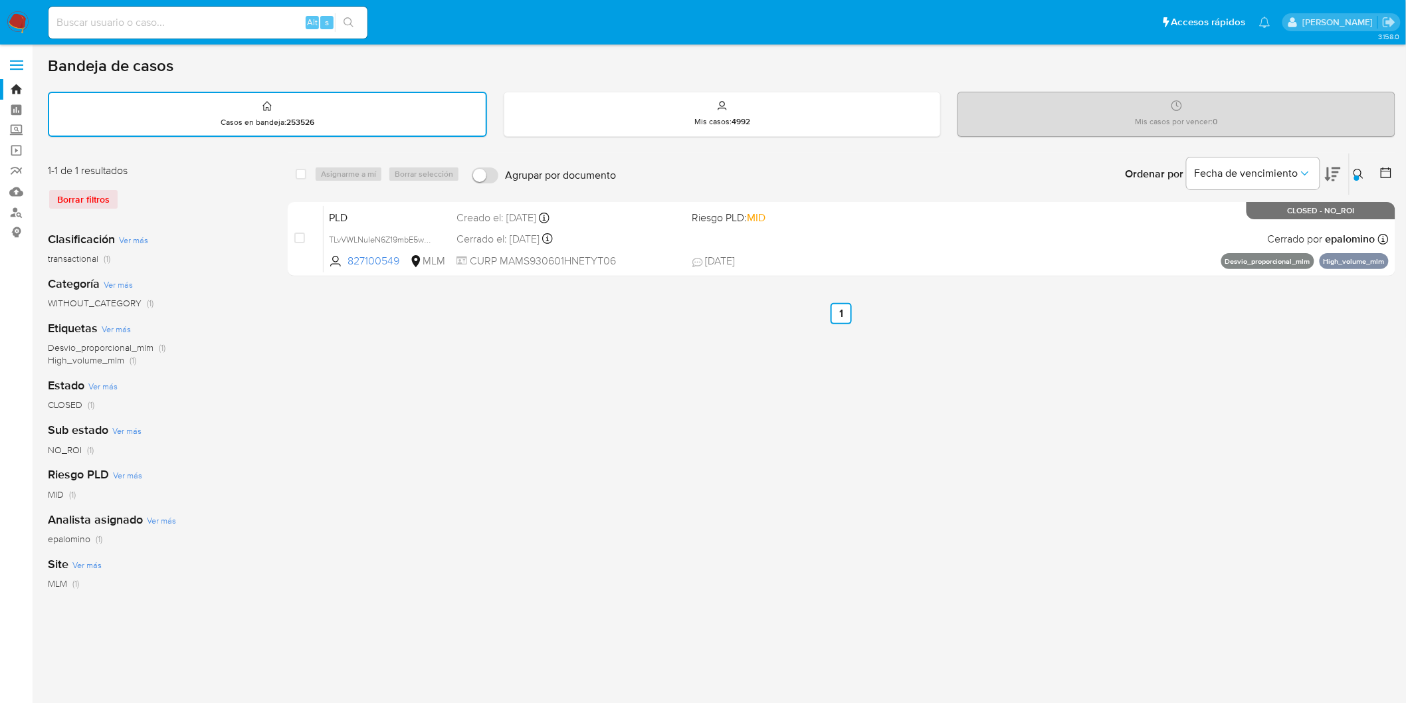
click at [1359, 170] on icon at bounding box center [1359, 174] width 11 height 11
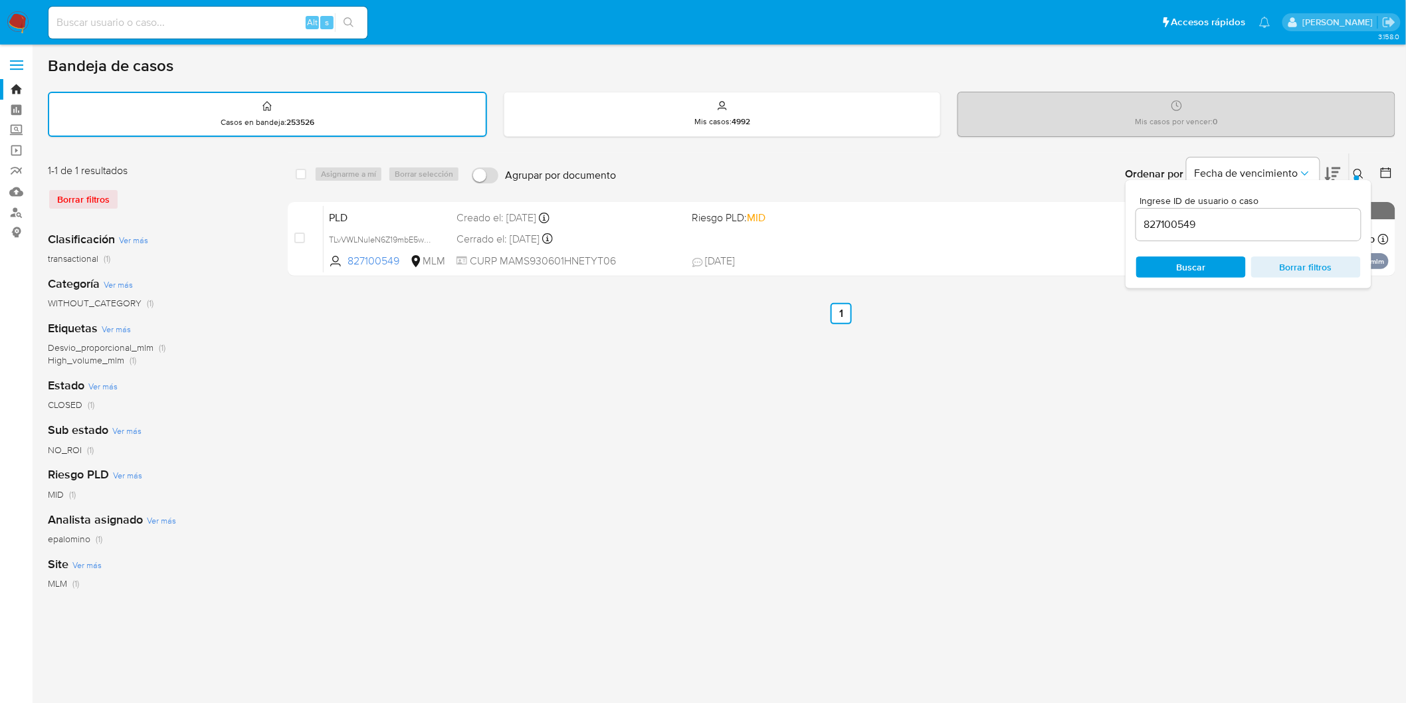
click at [1168, 219] on input "827100549" at bounding box center [1248, 224] width 225 height 17
click at [1197, 268] on span "Buscar" at bounding box center [1191, 266] width 29 height 21
click at [1361, 169] on icon at bounding box center [1359, 174] width 10 height 10
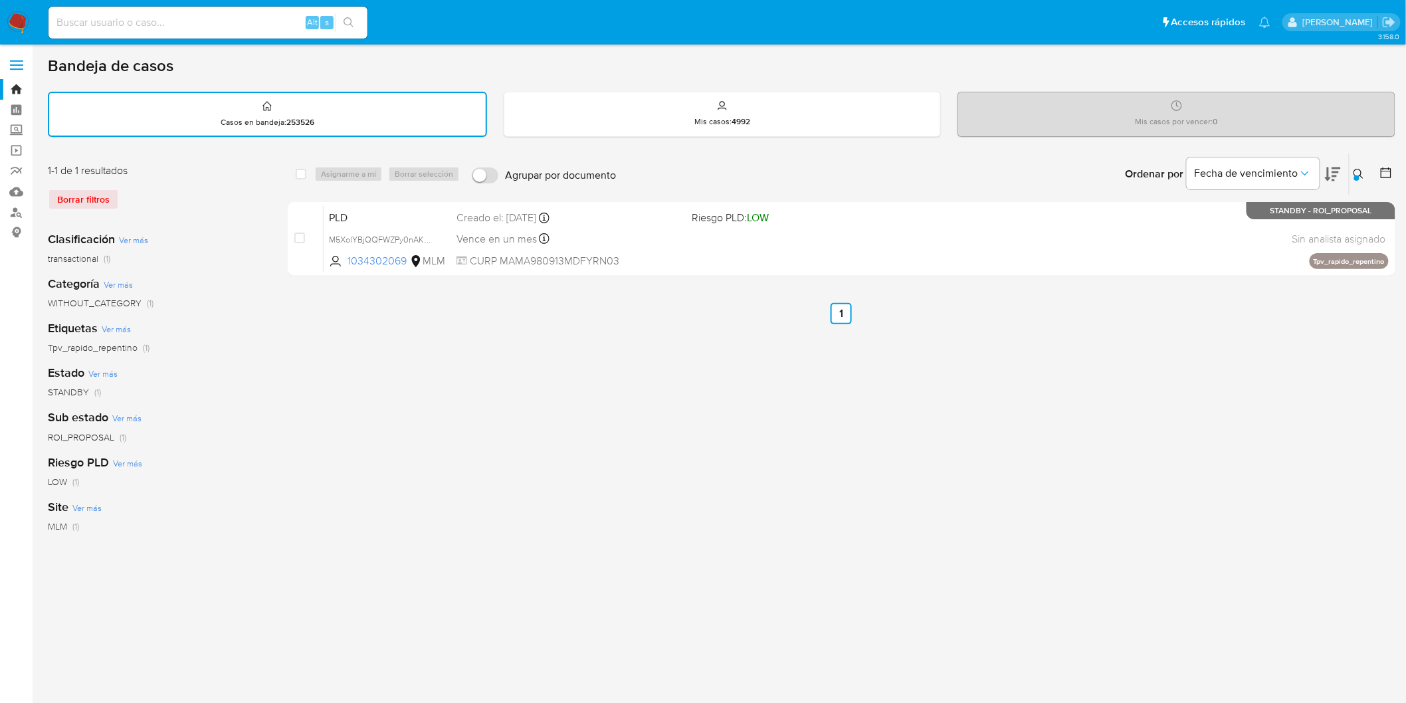
click at [1360, 173] on icon at bounding box center [1359, 174] width 11 height 11
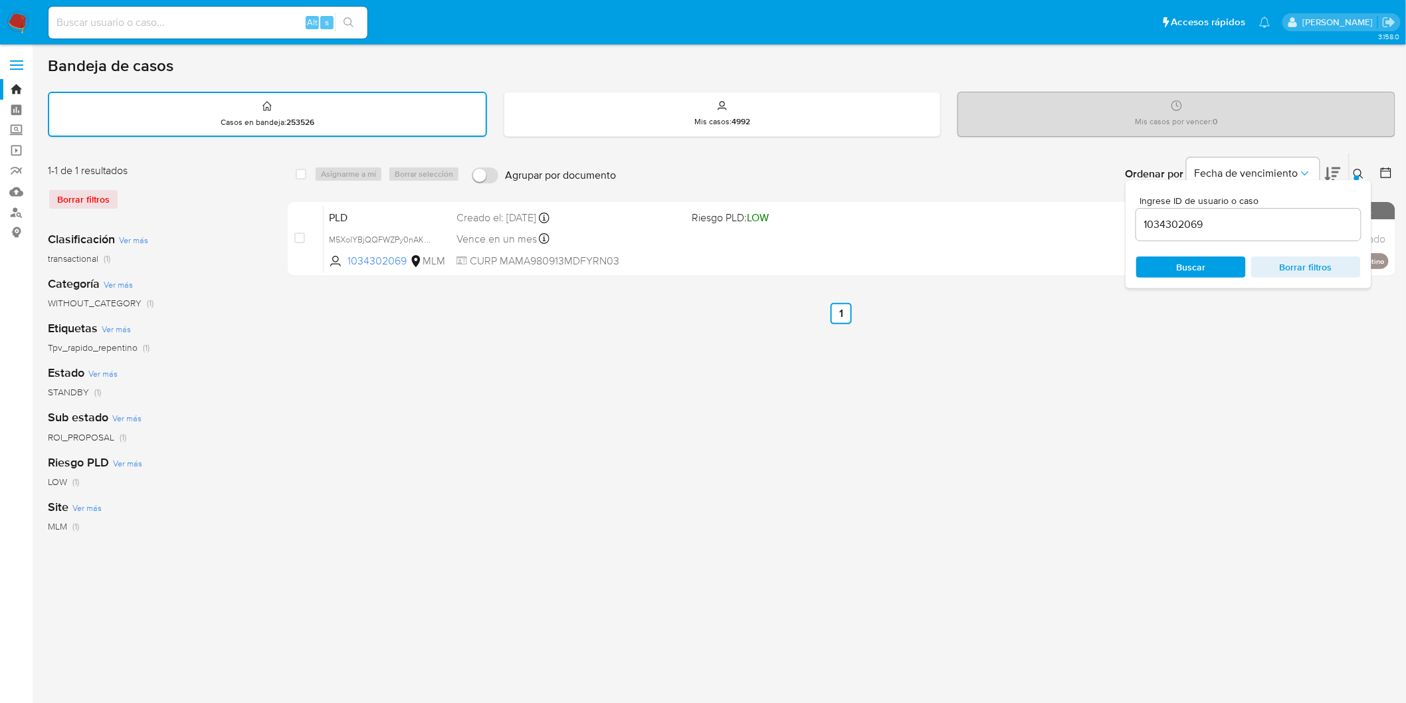
click at [1167, 226] on input "1034302069" at bounding box center [1248, 224] width 225 height 17
click at [1183, 260] on span "Buscar" at bounding box center [1191, 266] width 29 height 21
click at [1363, 166] on button at bounding box center [1361, 174] width 22 height 16
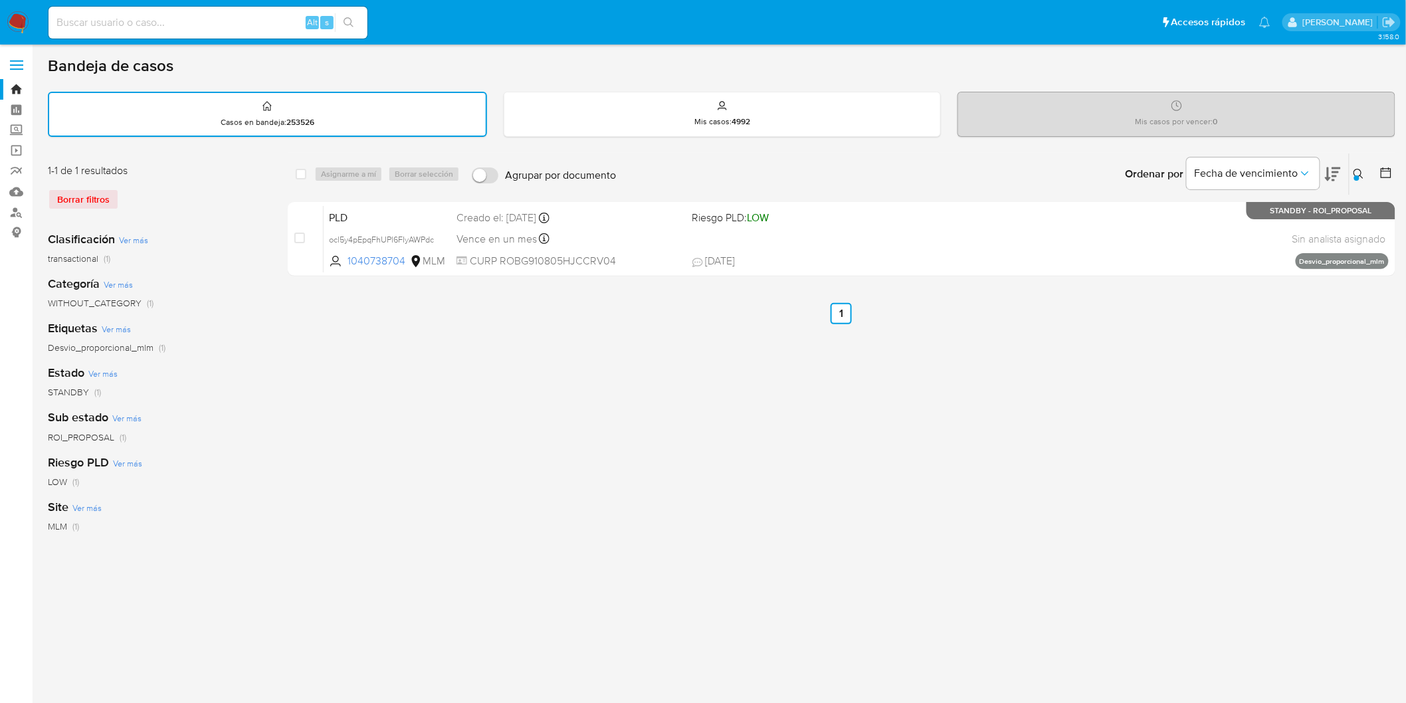
drag, startPoint x: 1362, startPoint y: 167, endPoint x: 1318, endPoint y: 195, distance: 51.6
click at [1362, 169] on icon at bounding box center [1359, 174] width 11 height 11
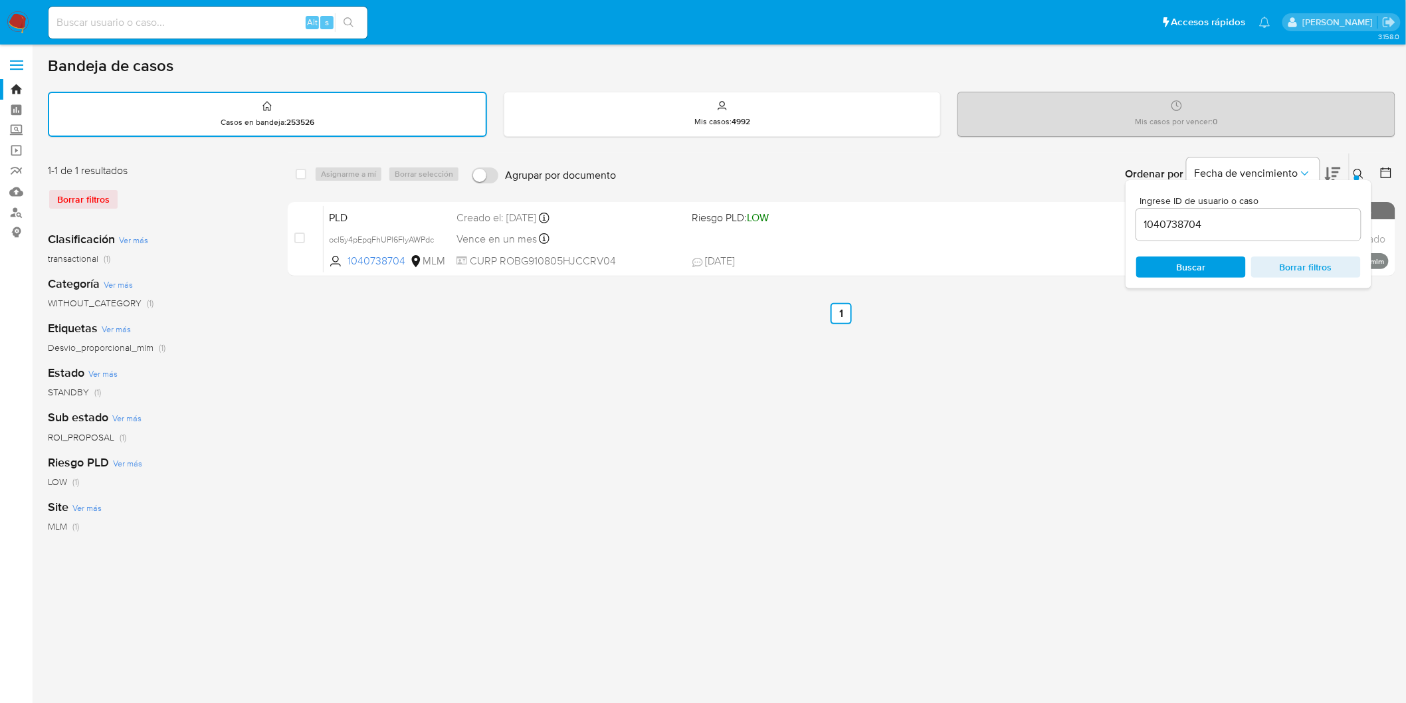
click at [1163, 222] on input "1040738704" at bounding box center [1248, 224] width 225 height 17
click at [1163, 223] on input "1040738704" at bounding box center [1248, 224] width 225 height 17
drag, startPoint x: 1185, startPoint y: 262, endPoint x: 1331, endPoint y: 207, distance: 156.2
click at [1185, 261] on span "Buscar" at bounding box center [1191, 266] width 29 height 21
click at [1363, 169] on icon at bounding box center [1359, 174] width 11 height 11
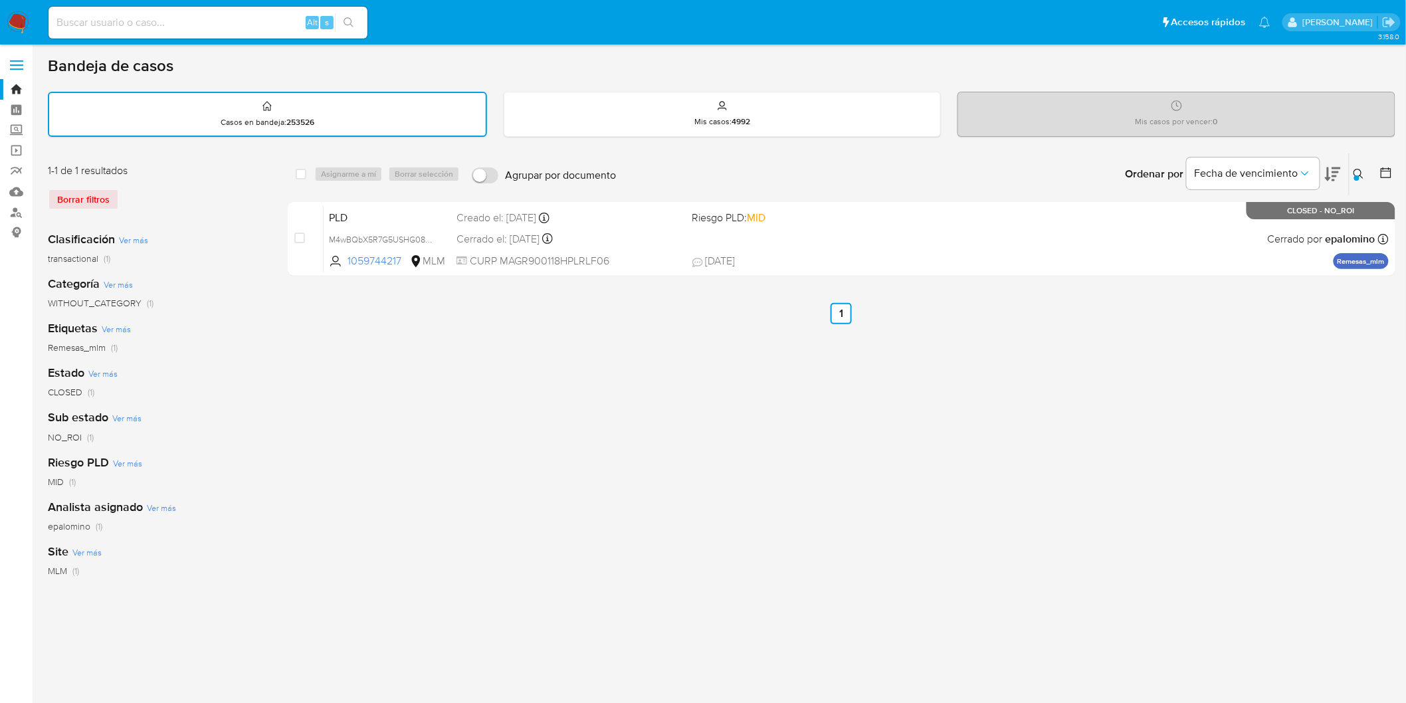
click at [1356, 169] on icon at bounding box center [1359, 174] width 11 height 11
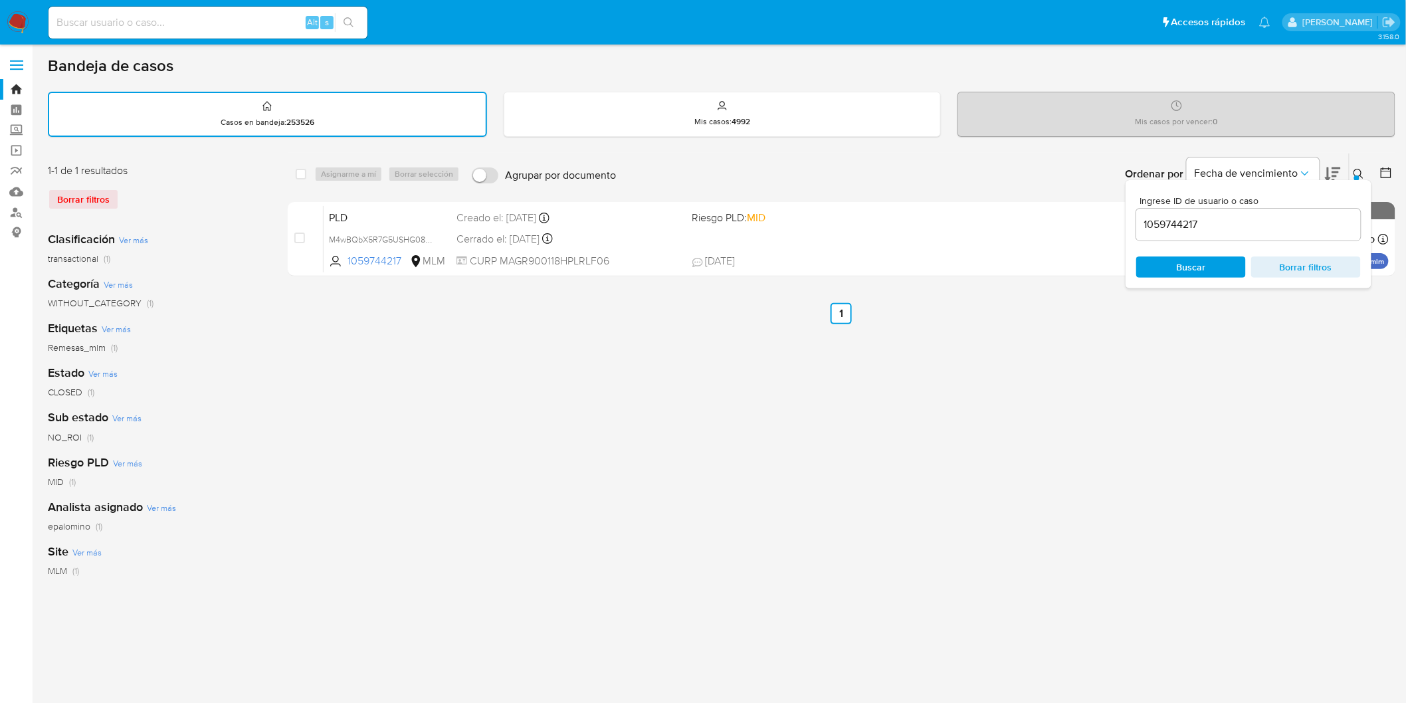
click at [1160, 221] on input "1059744217" at bounding box center [1248, 224] width 225 height 17
drag, startPoint x: 1159, startPoint y: 221, endPoint x: 1181, endPoint y: 254, distance: 38.9
click at [1158, 221] on input "1059744217" at bounding box center [1248, 224] width 225 height 17
click at [1187, 264] on span "Buscar" at bounding box center [1191, 266] width 29 height 21
click at [1361, 166] on button at bounding box center [1361, 174] width 22 height 16
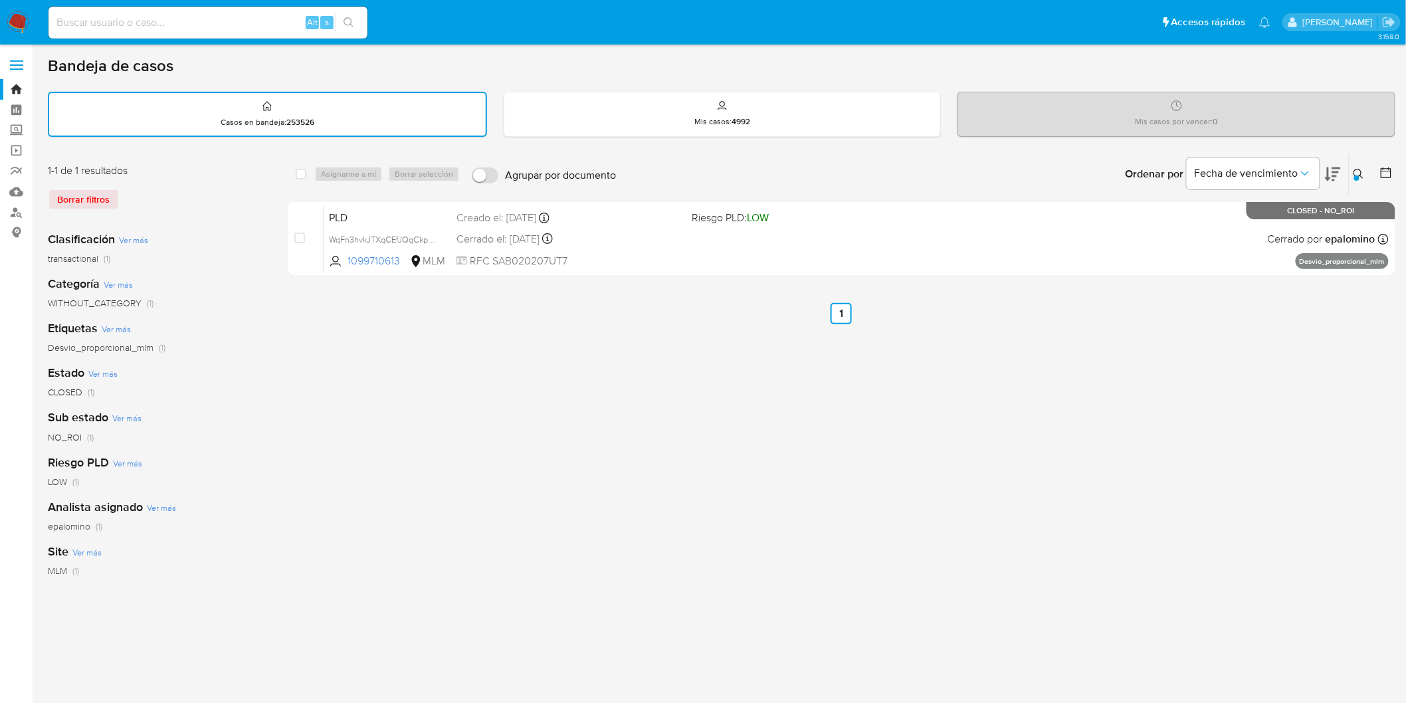
click at [1359, 169] on icon at bounding box center [1359, 174] width 10 height 10
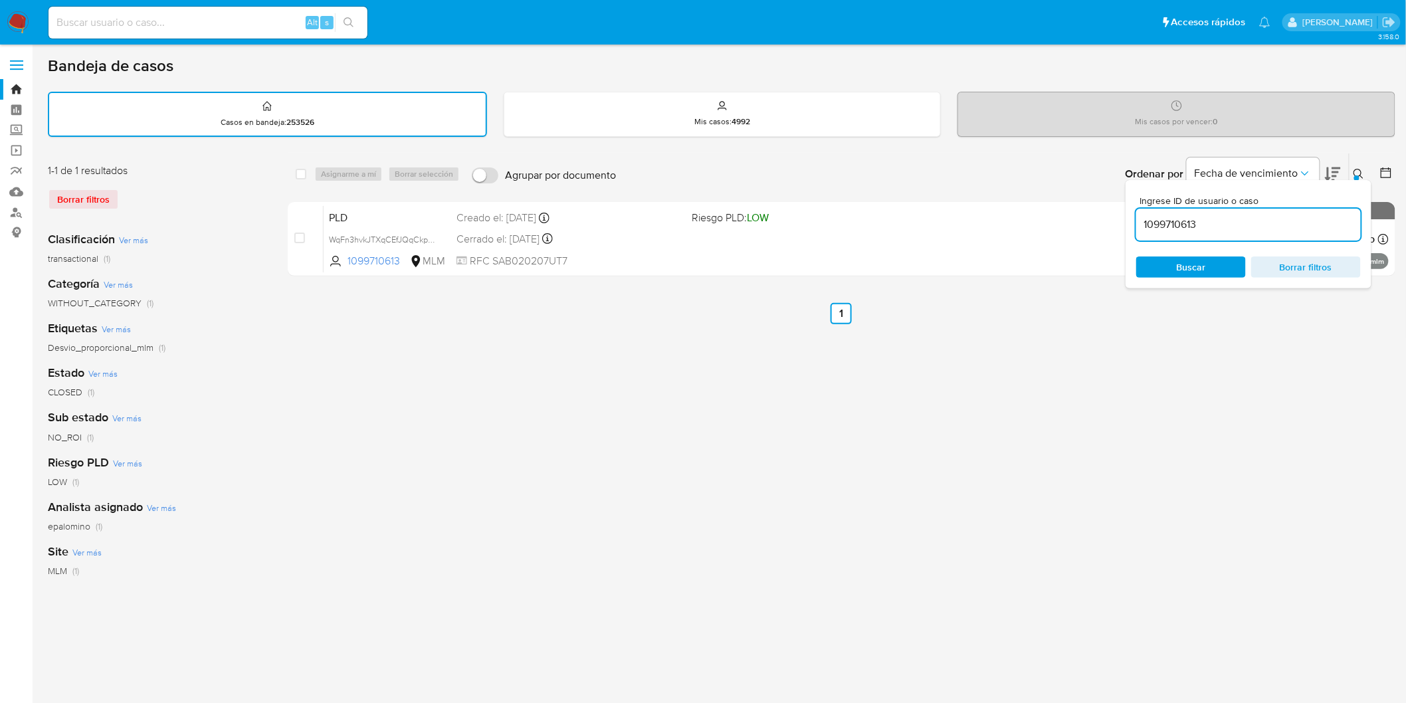
click at [1174, 225] on input "1099710613" at bounding box center [1248, 224] width 225 height 17
click at [1186, 267] on span "Buscar" at bounding box center [1191, 266] width 29 height 21
click at [1362, 169] on icon at bounding box center [1359, 174] width 11 height 11
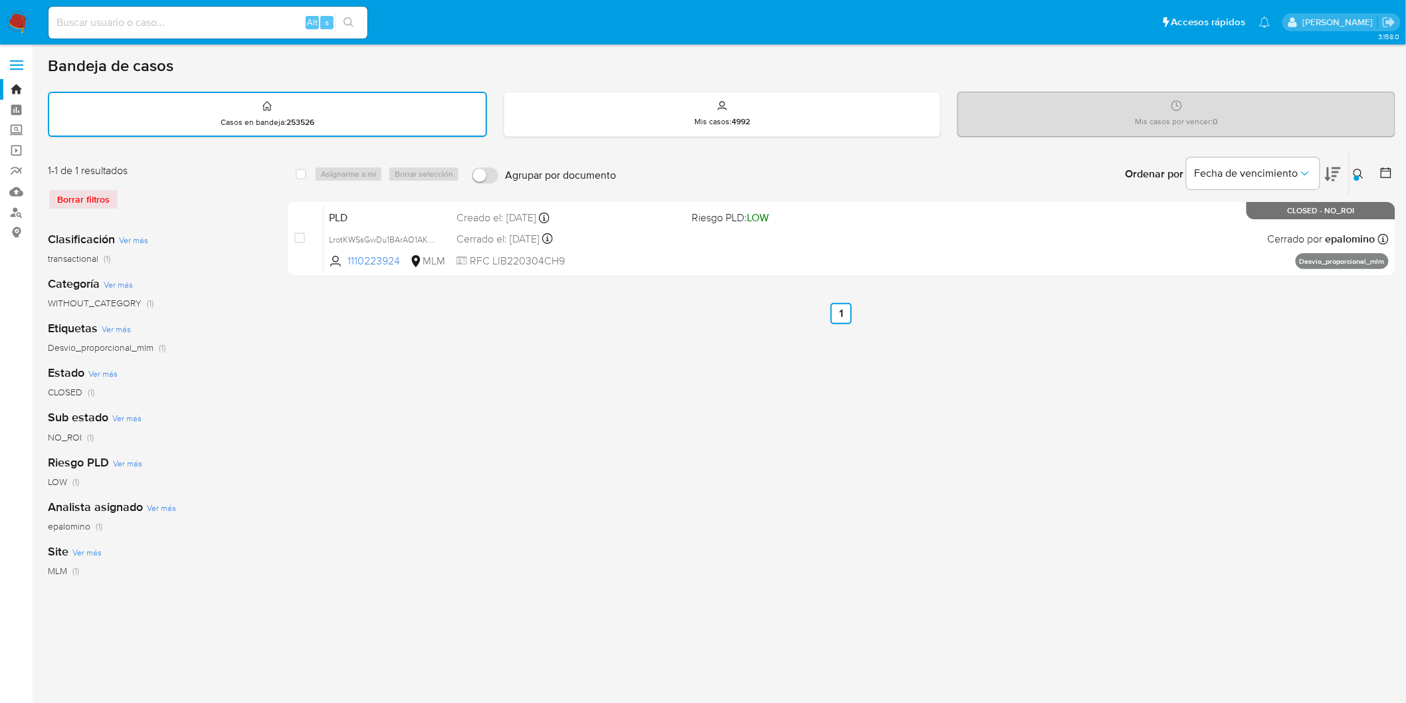
click at [1352, 169] on button at bounding box center [1361, 174] width 22 height 16
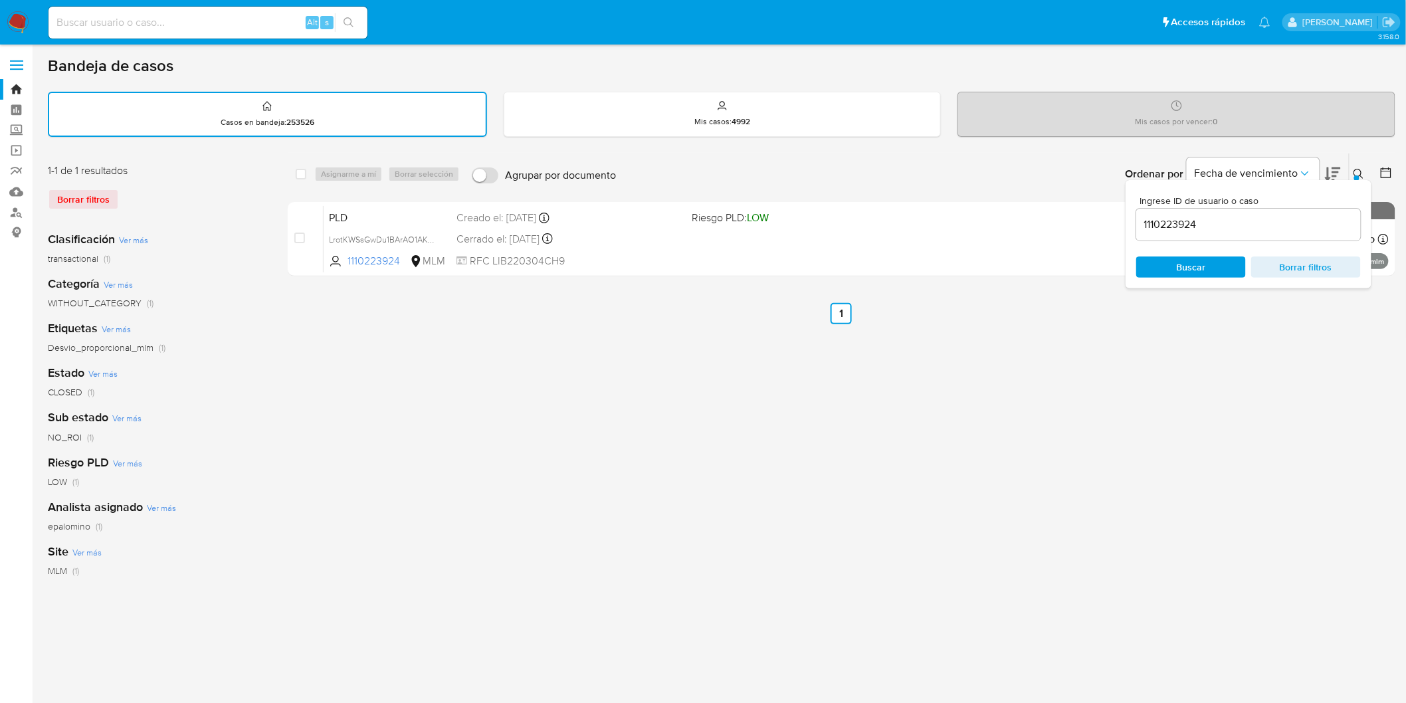
click at [1181, 231] on input "1110223924" at bounding box center [1248, 224] width 225 height 17
click at [1211, 267] on span "Buscar" at bounding box center [1191, 267] width 91 height 19
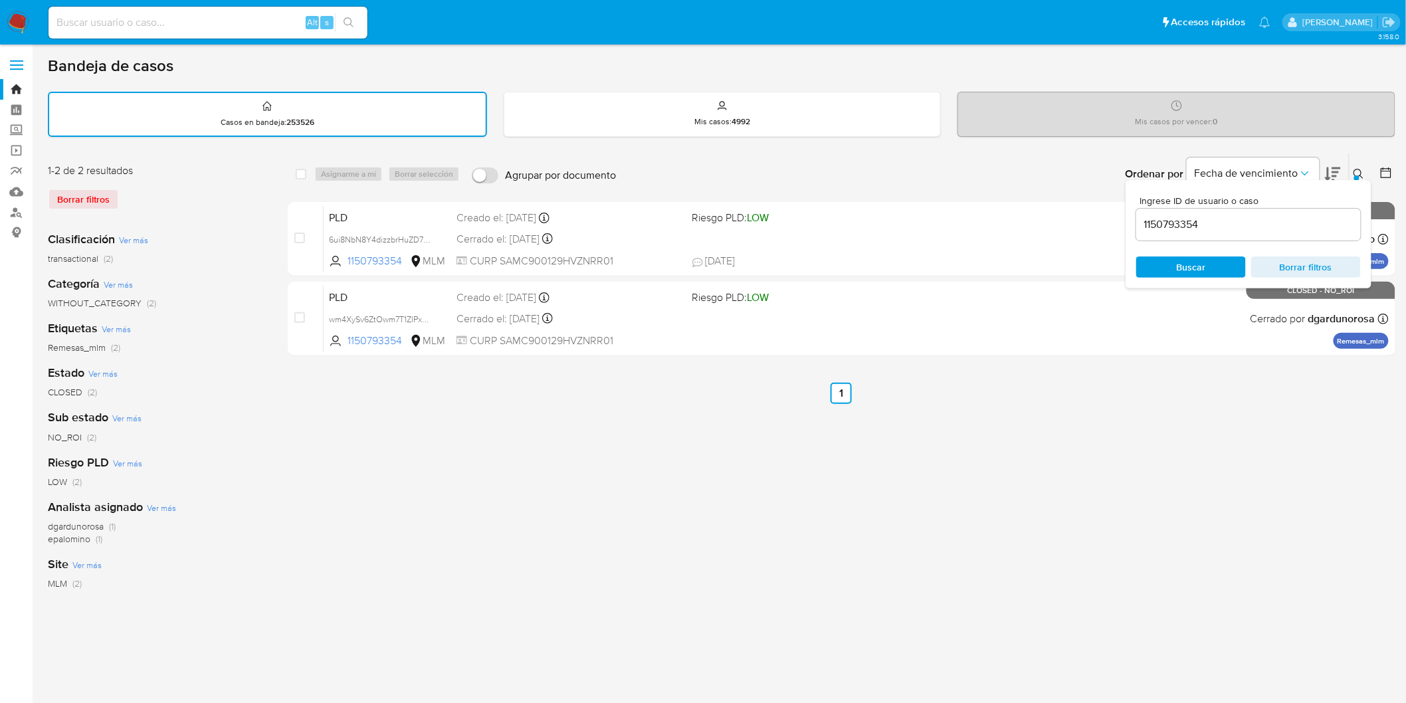
click at [1360, 166] on button at bounding box center [1361, 174] width 22 height 16
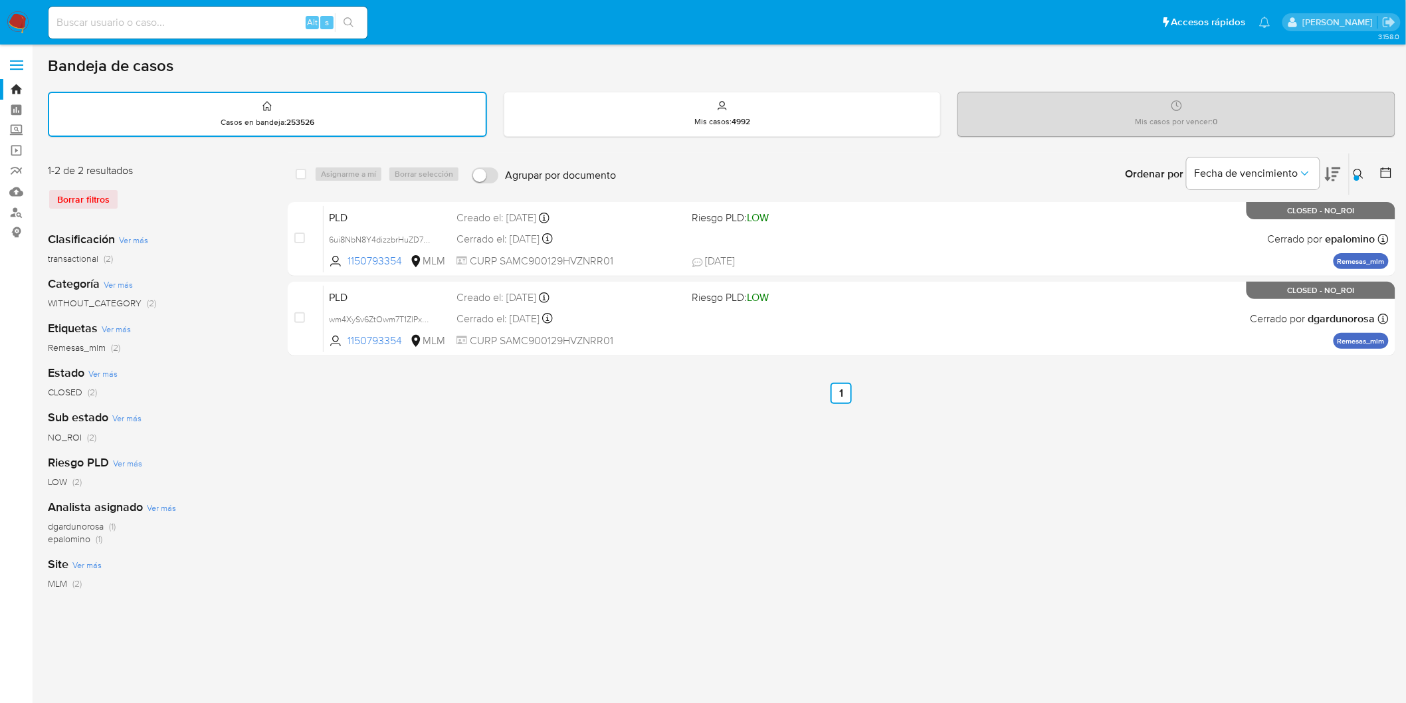
click at [1363, 169] on icon at bounding box center [1359, 174] width 11 height 11
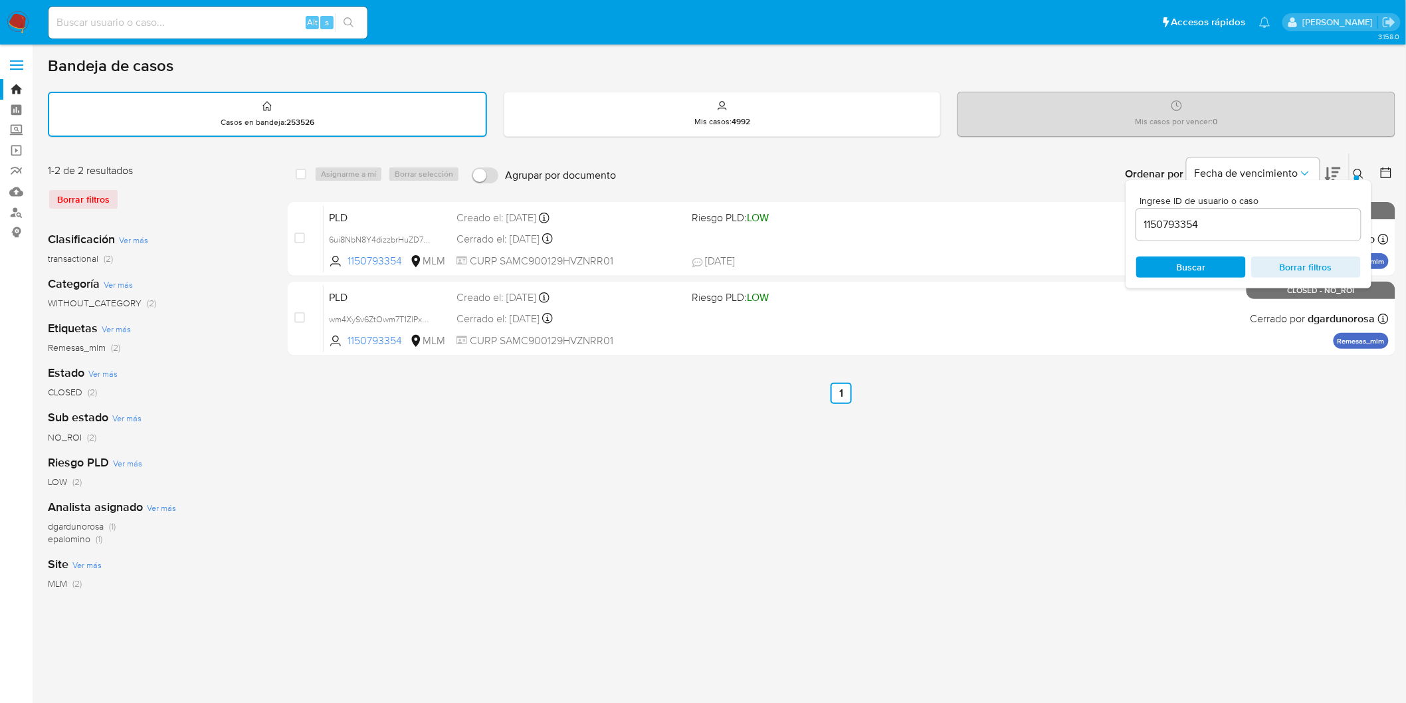
click at [1156, 218] on input "1150793354" at bounding box center [1248, 224] width 225 height 17
click at [1187, 260] on span "Buscar" at bounding box center [1191, 266] width 29 height 21
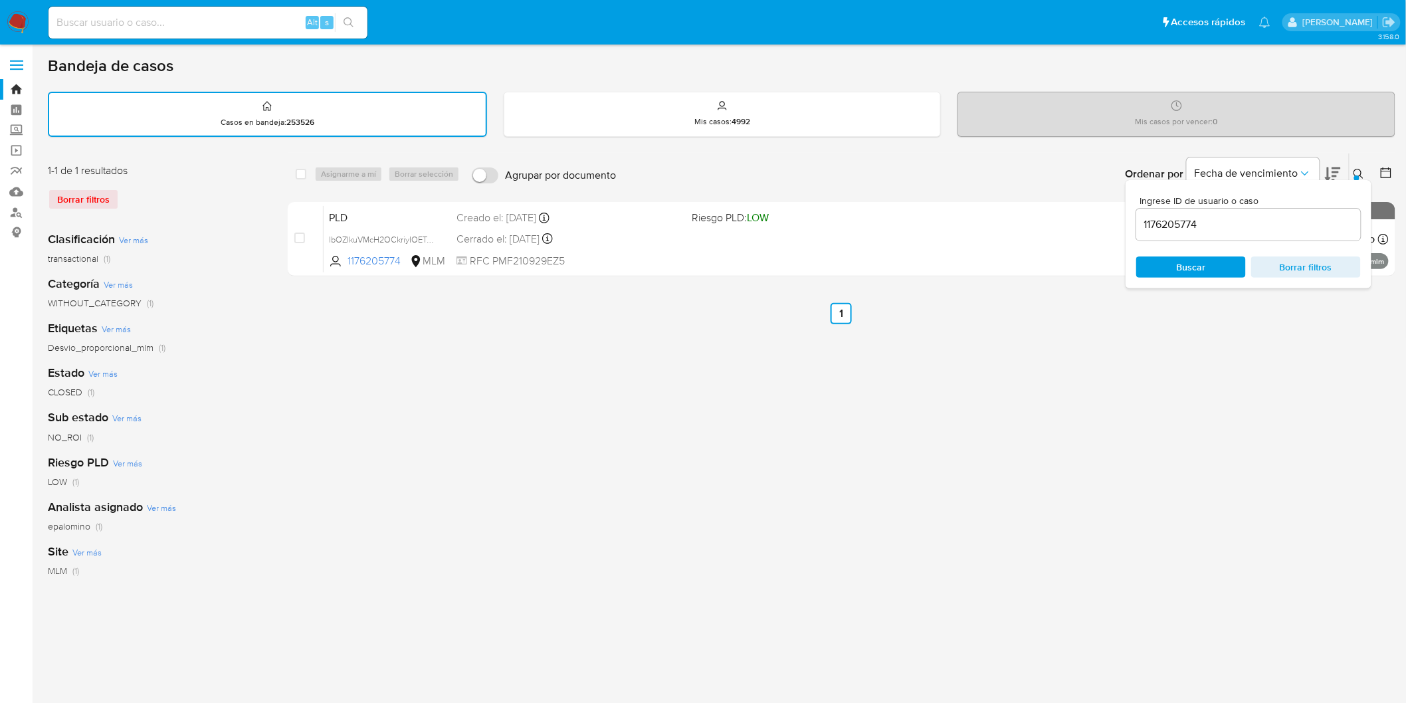
click at [1361, 163] on div "Ingrese ID de usuario o caso 1176205774 Buscar Borrar filtros" at bounding box center [1360, 173] width 23 height 41
click at [1357, 169] on icon at bounding box center [1359, 174] width 11 height 11
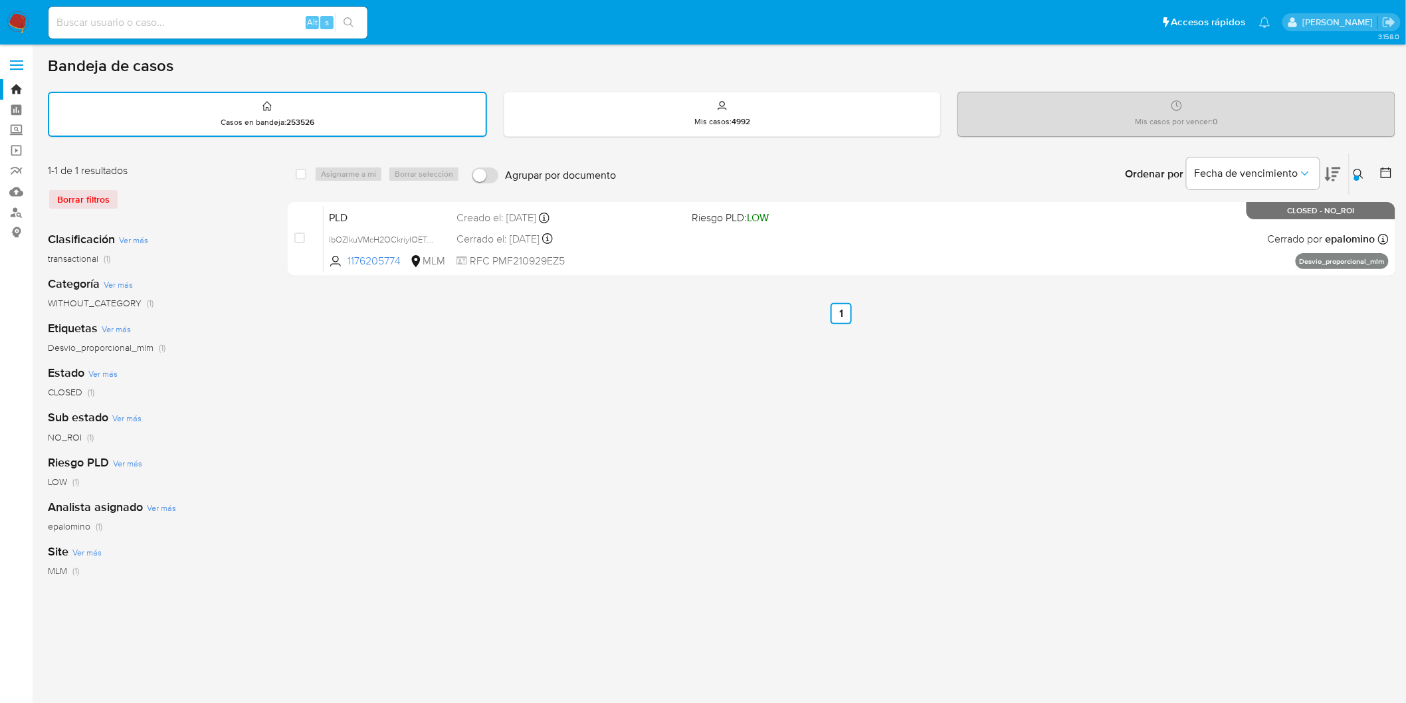
click at [1361, 170] on icon at bounding box center [1359, 174] width 11 height 11
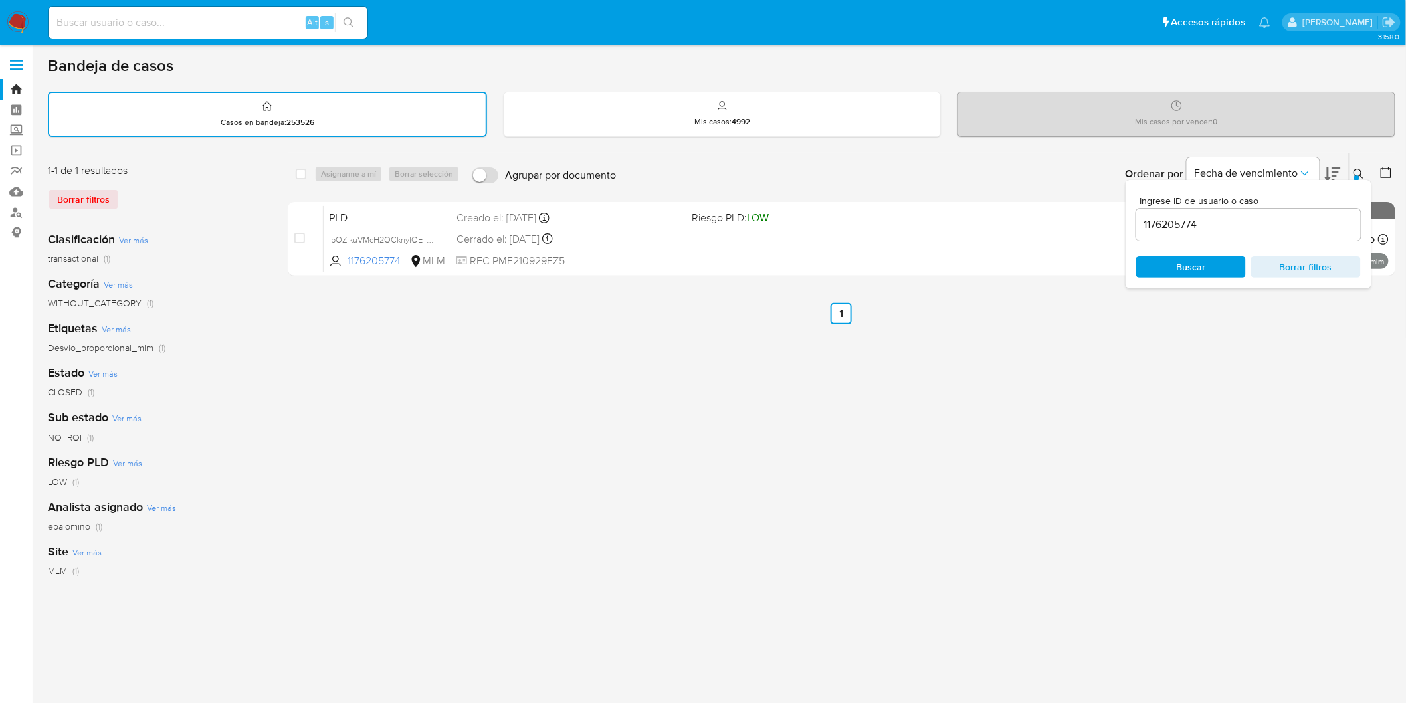
click at [1148, 223] on input "1176205774" at bounding box center [1248, 224] width 225 height 17
click at [1186, 260] on span "Buscar" at bounding box center [1191, 266] width 29 height 21
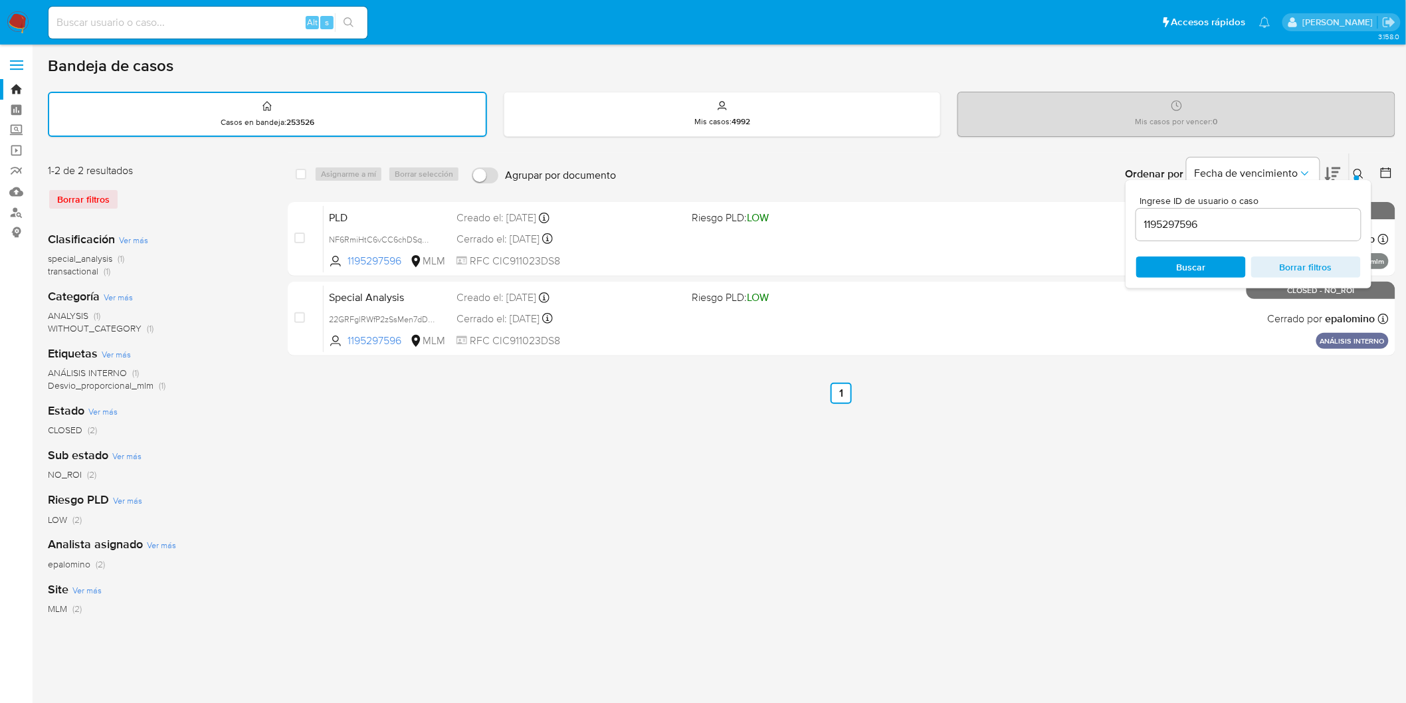
click at [1200, 270] on span "Buscar" at bounding box center [1191, 266] width 29 height 21
click at [1356, 169] on icon at bounding box center [1359, 174] width 10 height 10
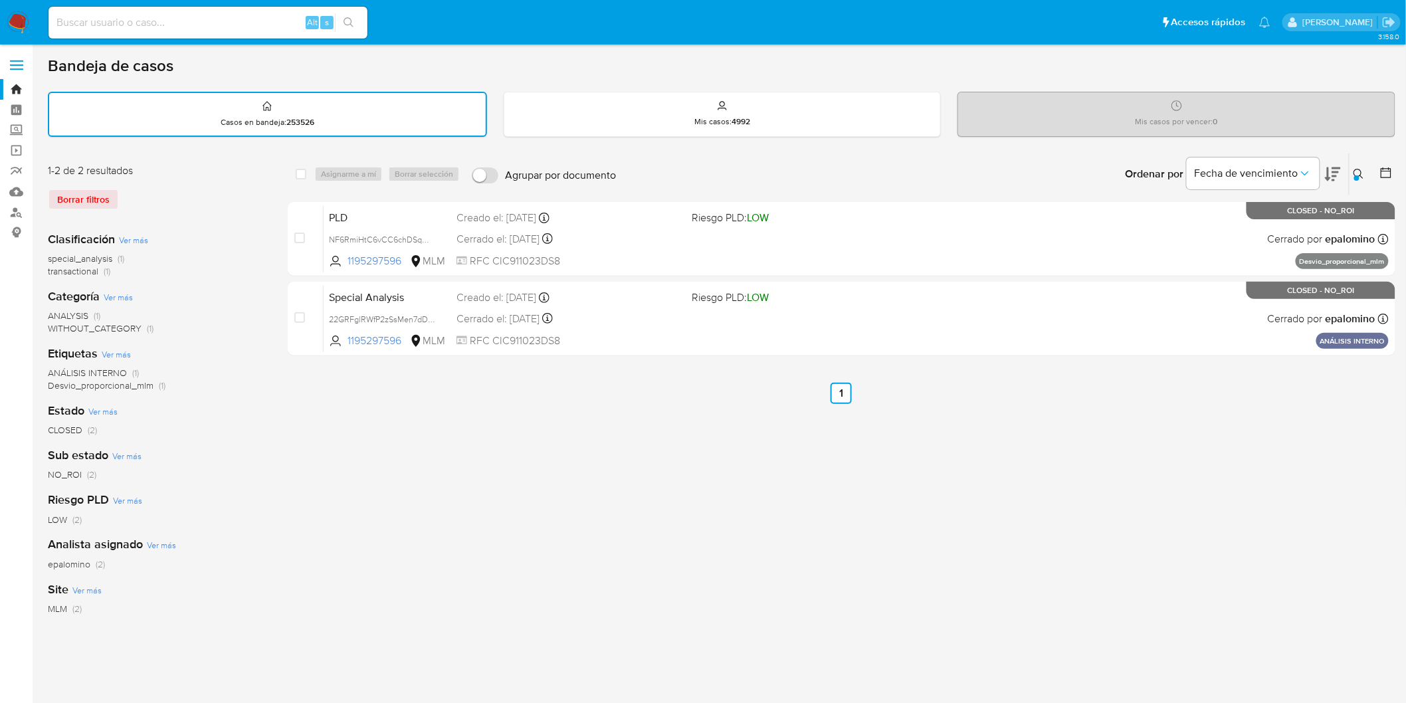
drag, startPoint x: 1361, startPoint y: 167, endPoint x: 1354, endPoint y: 169, distance: 7.2
click at [1359, 169] on icon at bounding box center [1359, 174] width 11 height 11
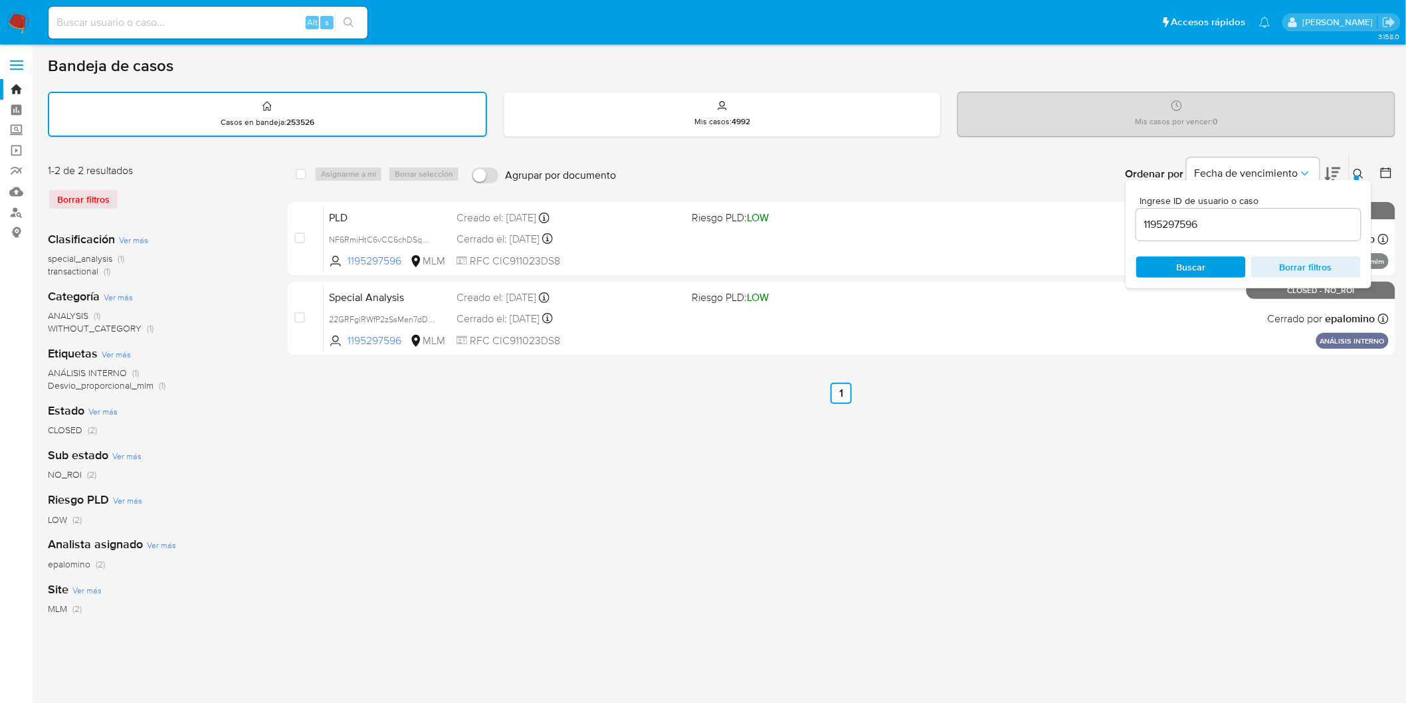
click at [1170, 221] on input "1195297596" at bounding box center [1248, 224] width 225 height 17
click at [1193, 256] on span "Buscar" at bounding box center [1191, 266] width 29 height 21
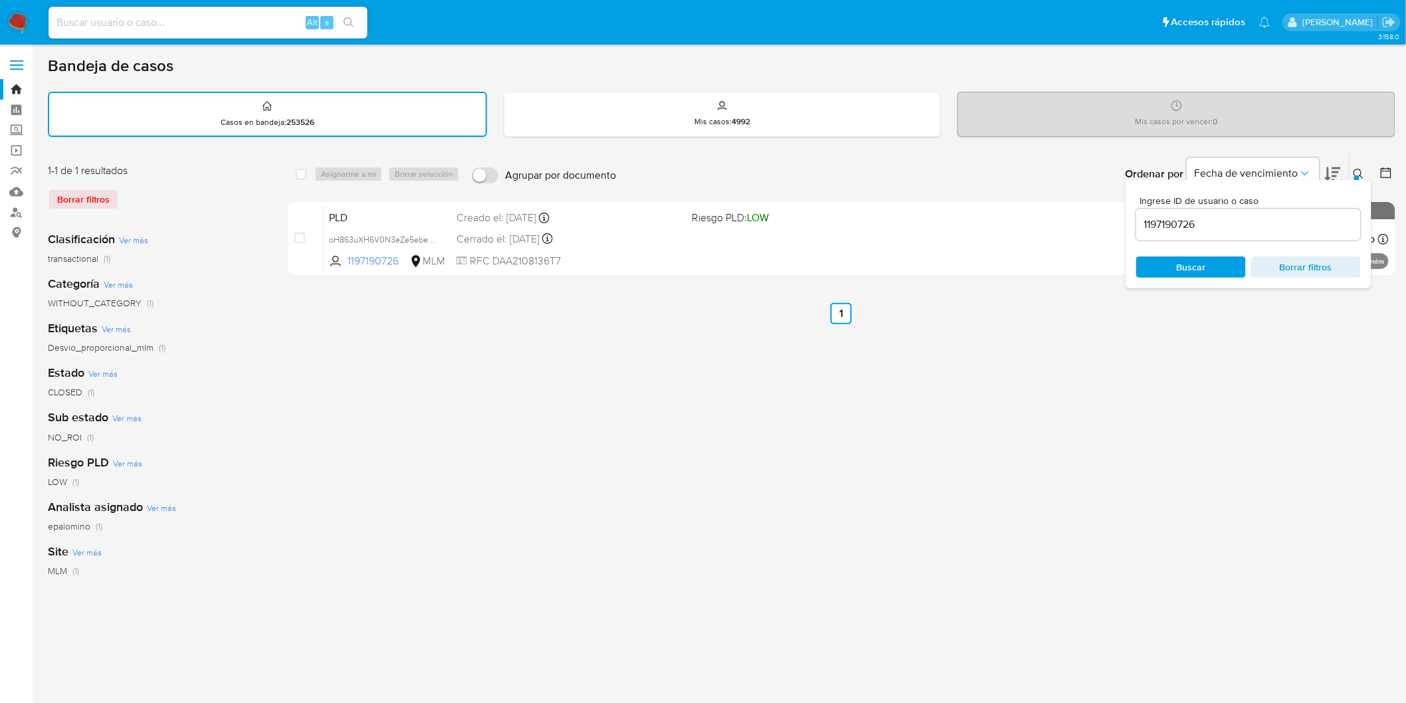
click at [1365, 169] on button at bounding box center [1361, 174] width 22 height 16
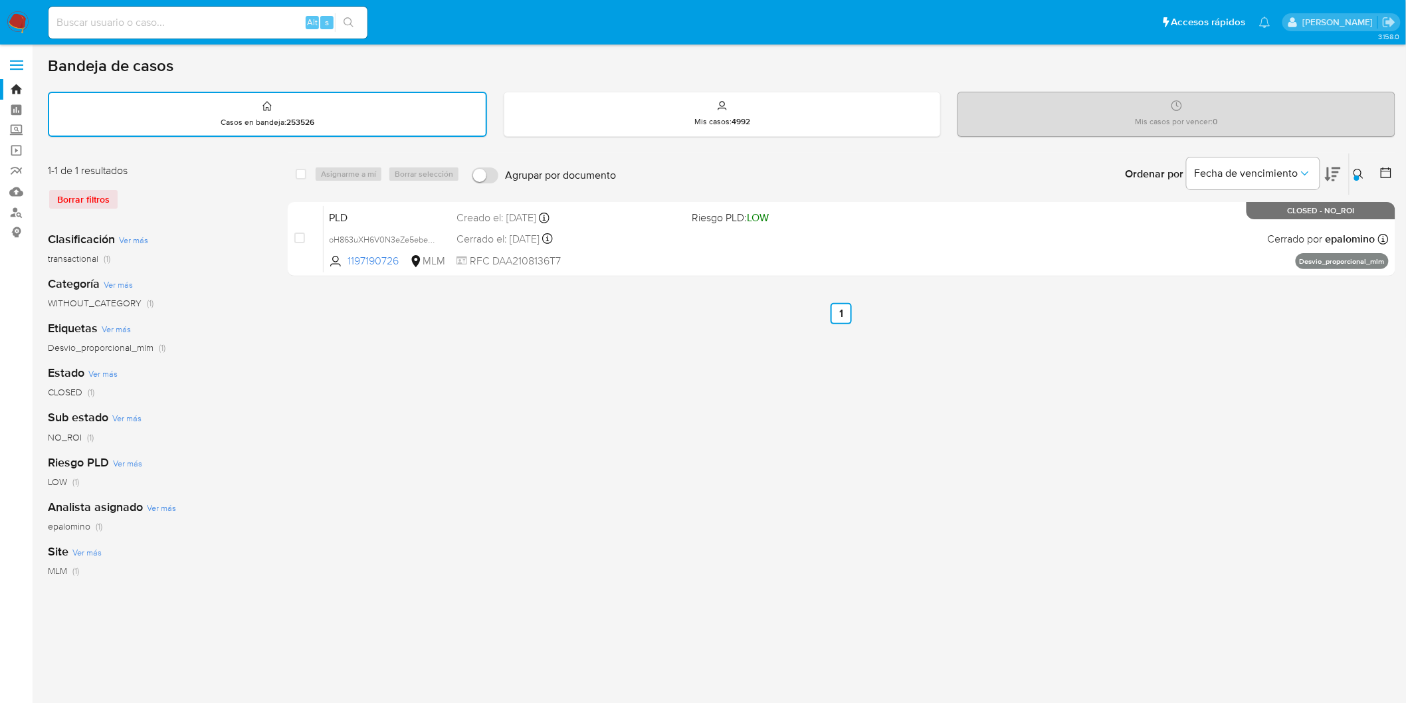
click at [1354, 171] on icon at bounding box center [1359, 174] width 11 height 11
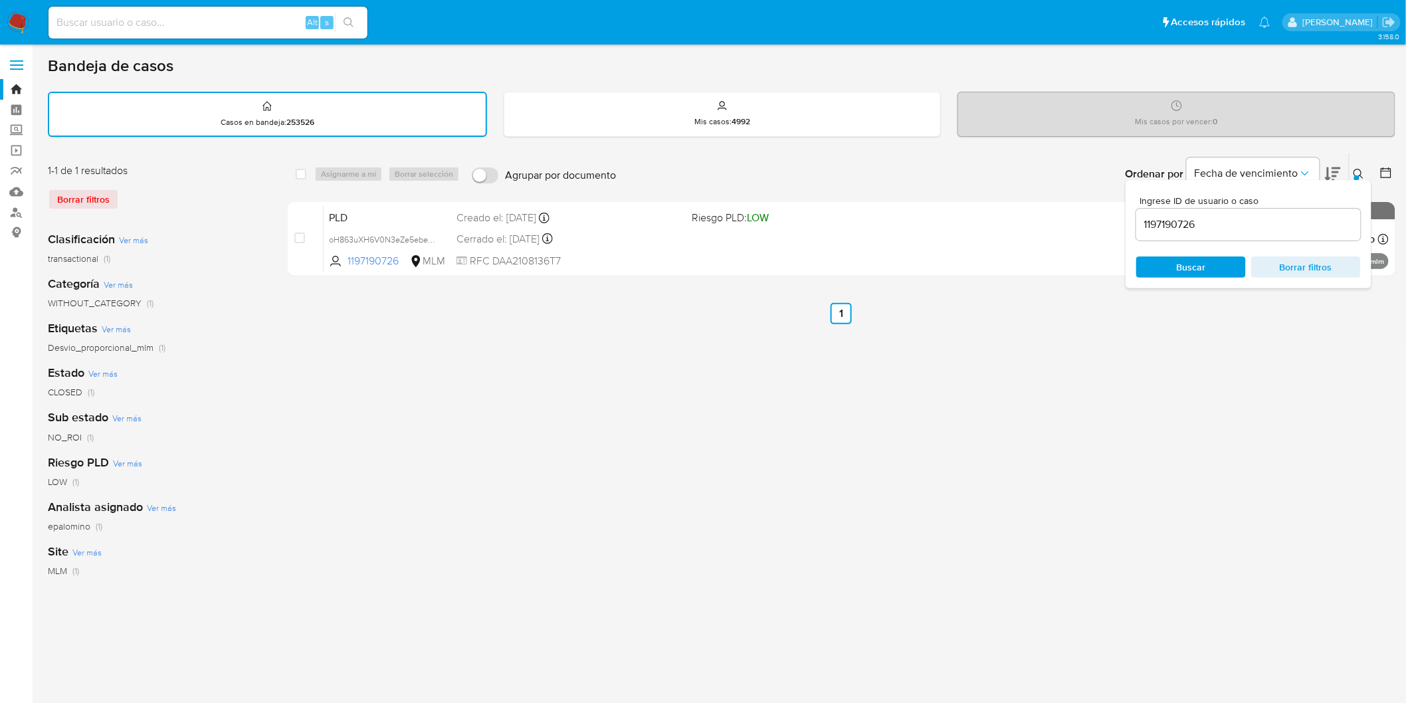
click at [1184, 217] on input "1197190726" at bounding box center [1248, 224] width 225 height 17
click at [1192, 266] on span "Buscar" at bounding box center [1191, 266] width 29 height 21
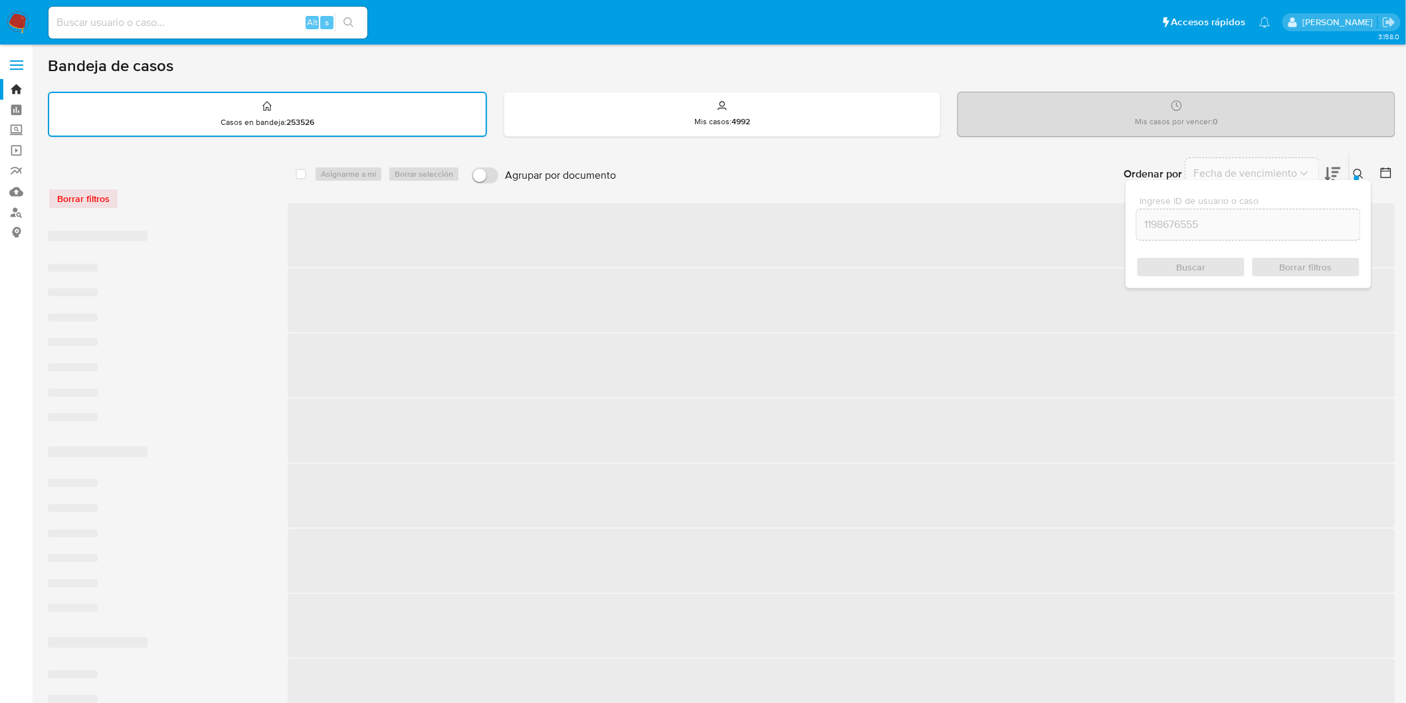
click at [1358, 173] on icon at bounding box center [1359, 174] width 11 height 11
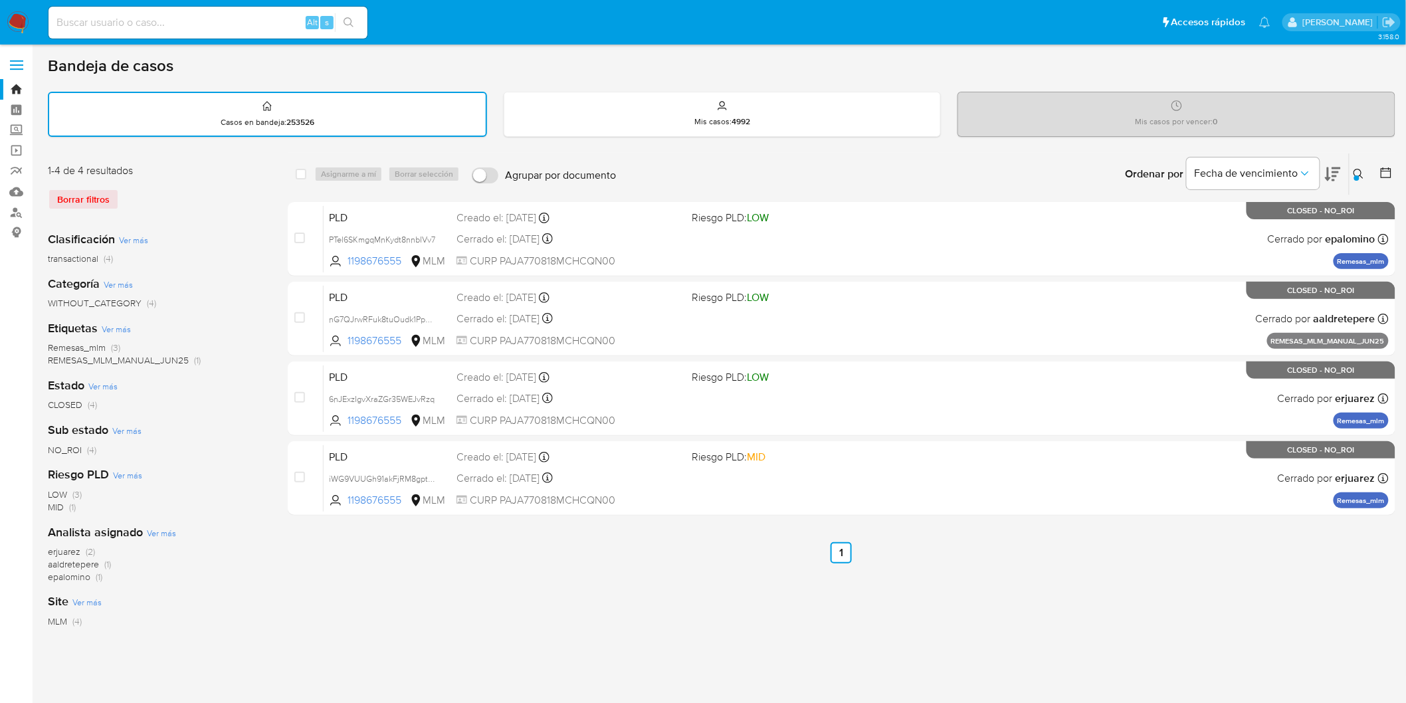
click at [1357, 170] on icon at bounding box center [1359, 174] width 11 height 11
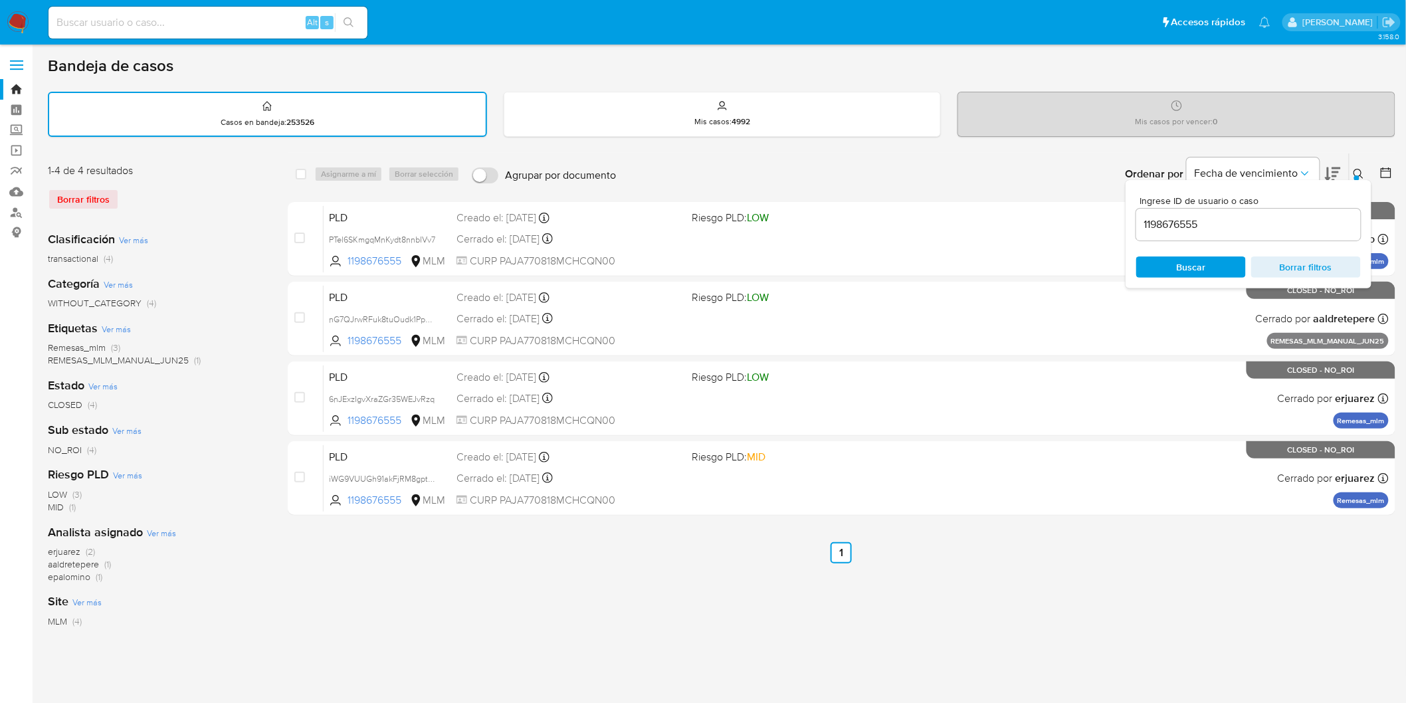
click at [1187, 220] on input "1198676555" at bounding box center [1248, 224] width 225 height 17
click at [1191, 266] on span "Buscar" at bounding box center [1191, 266] width 29 height 21
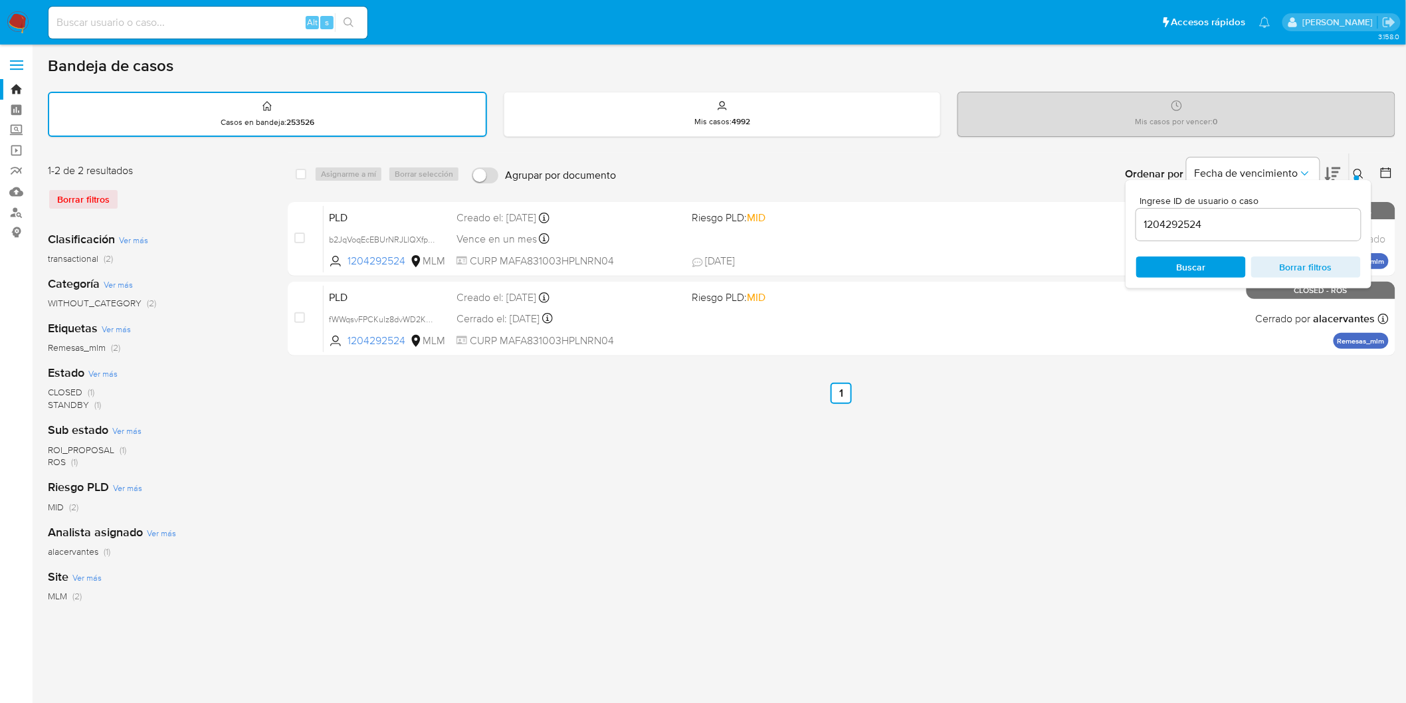
click at [1358, 171] on icon at bounding box center [1359, 174] width 11 height 11
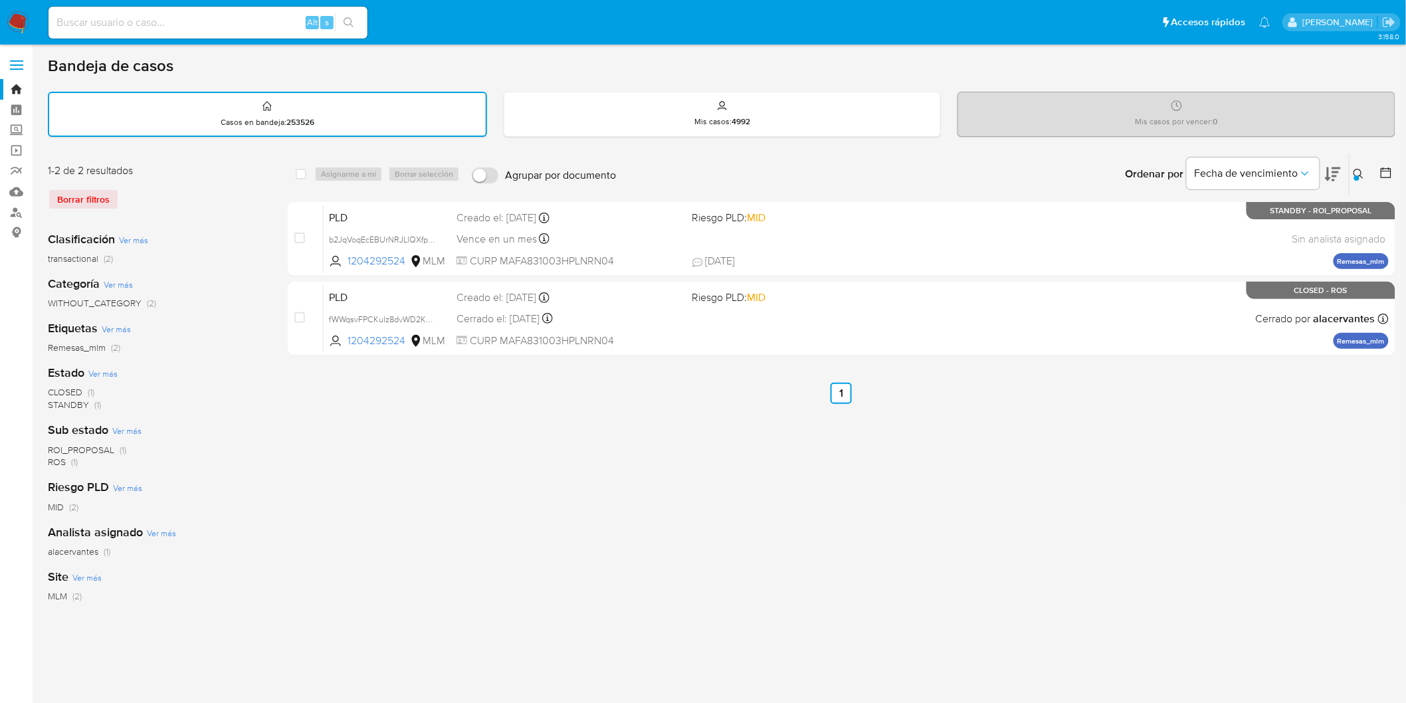
drag, startPoint x: 1358, startPoint y: 171, endPoint x: 1298, endPoint y: 190, distance: 63.5
click at [1357, 171] on icon at bounding box center [1359, 174] width 11 height 11
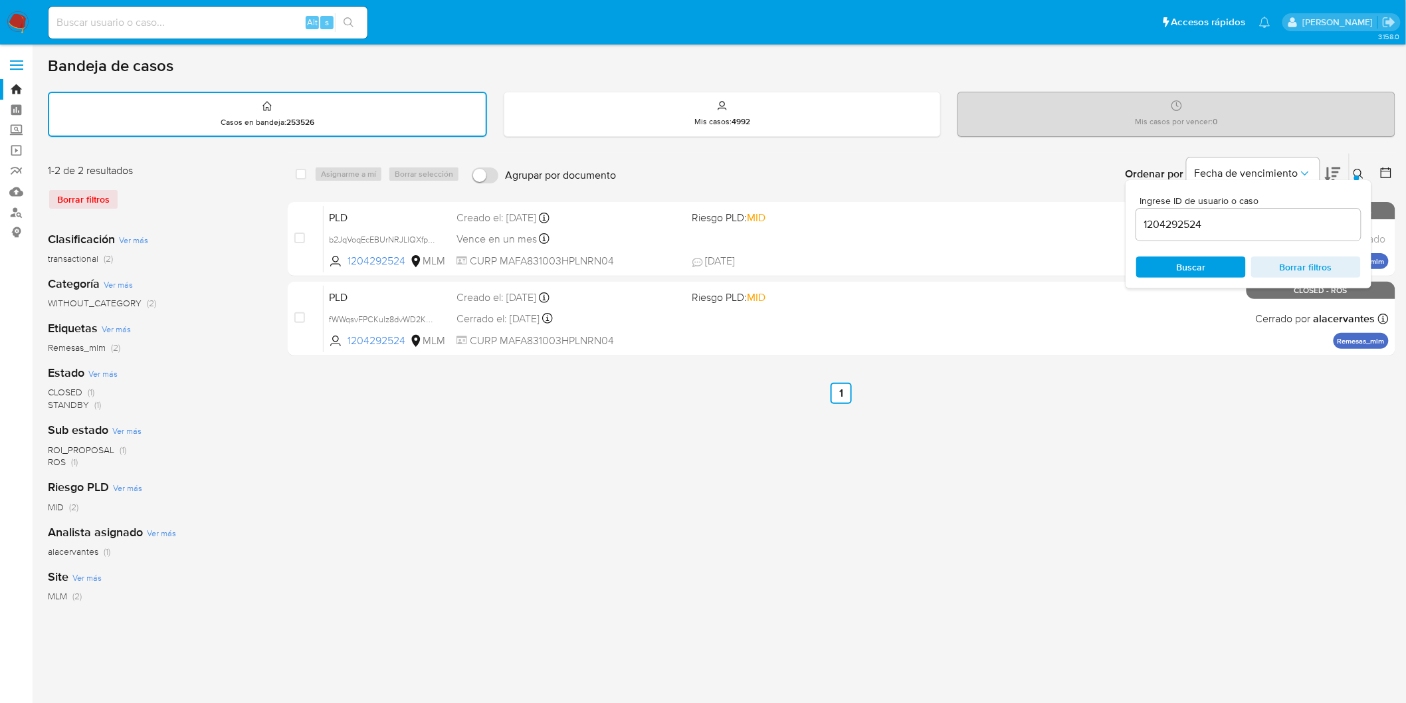
click at [1152, 229] on input "1204292524" at bounding box center [1248, 224] width 225 height 17
click at [1165, 260] on span "Buscar" at bounding box center [1191, 267] width 91 height 19
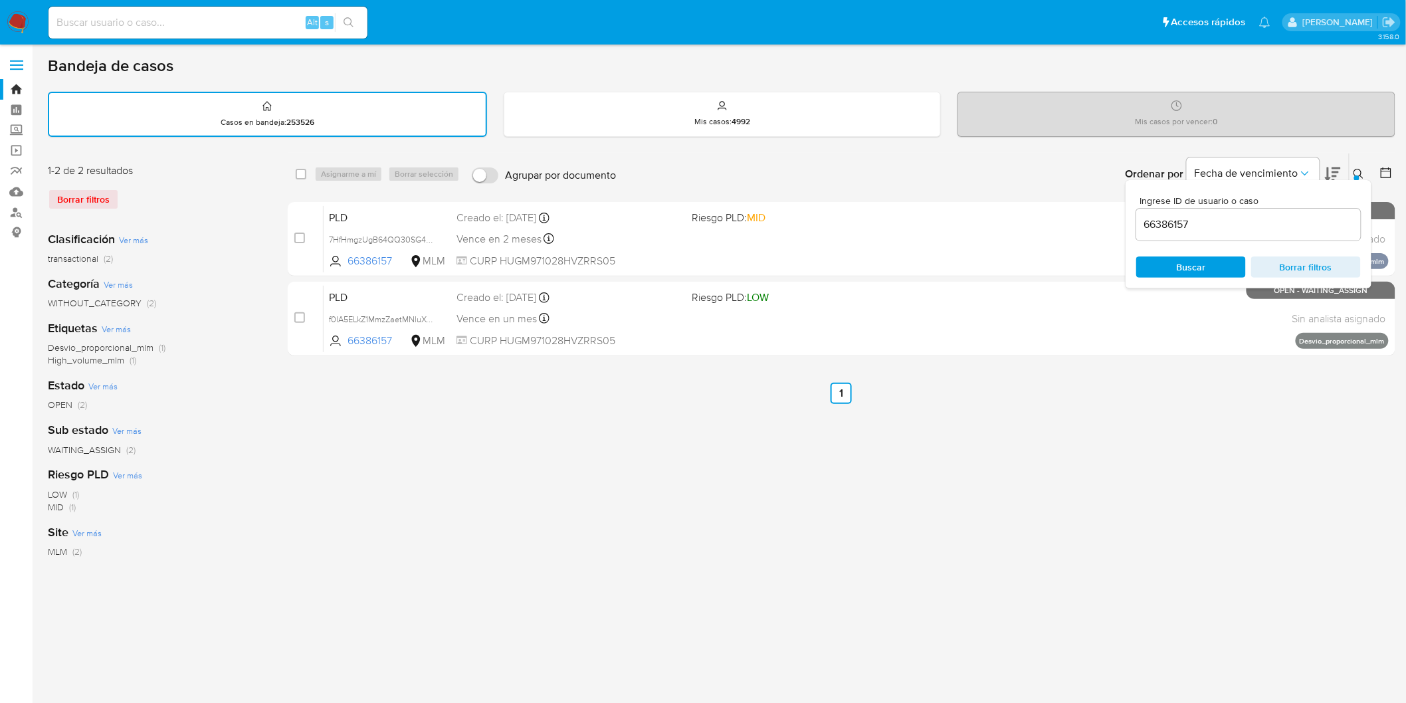
click at [1365, 169] on button at bounding box center [1361, 174] width 22 height 16
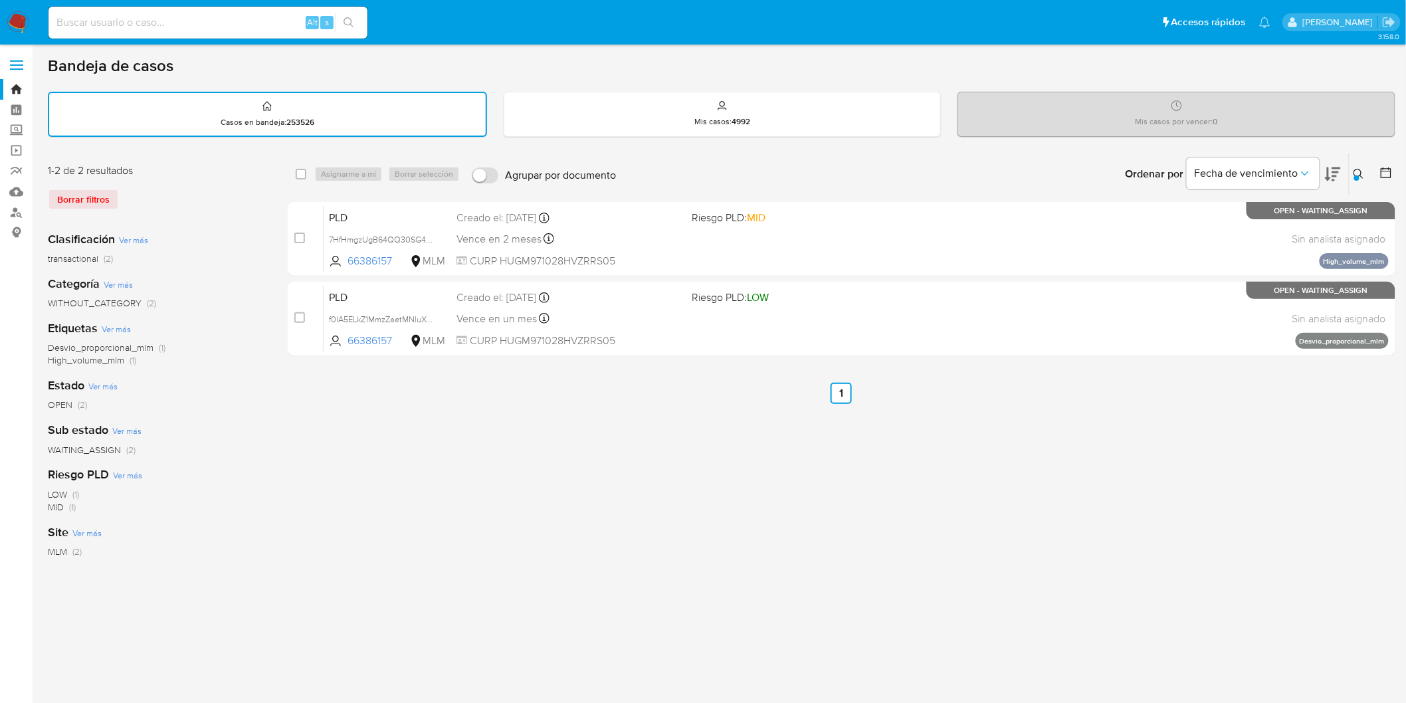
click at [1355, 171] on icon at bounding box center [1359, 174] width 11 height 11
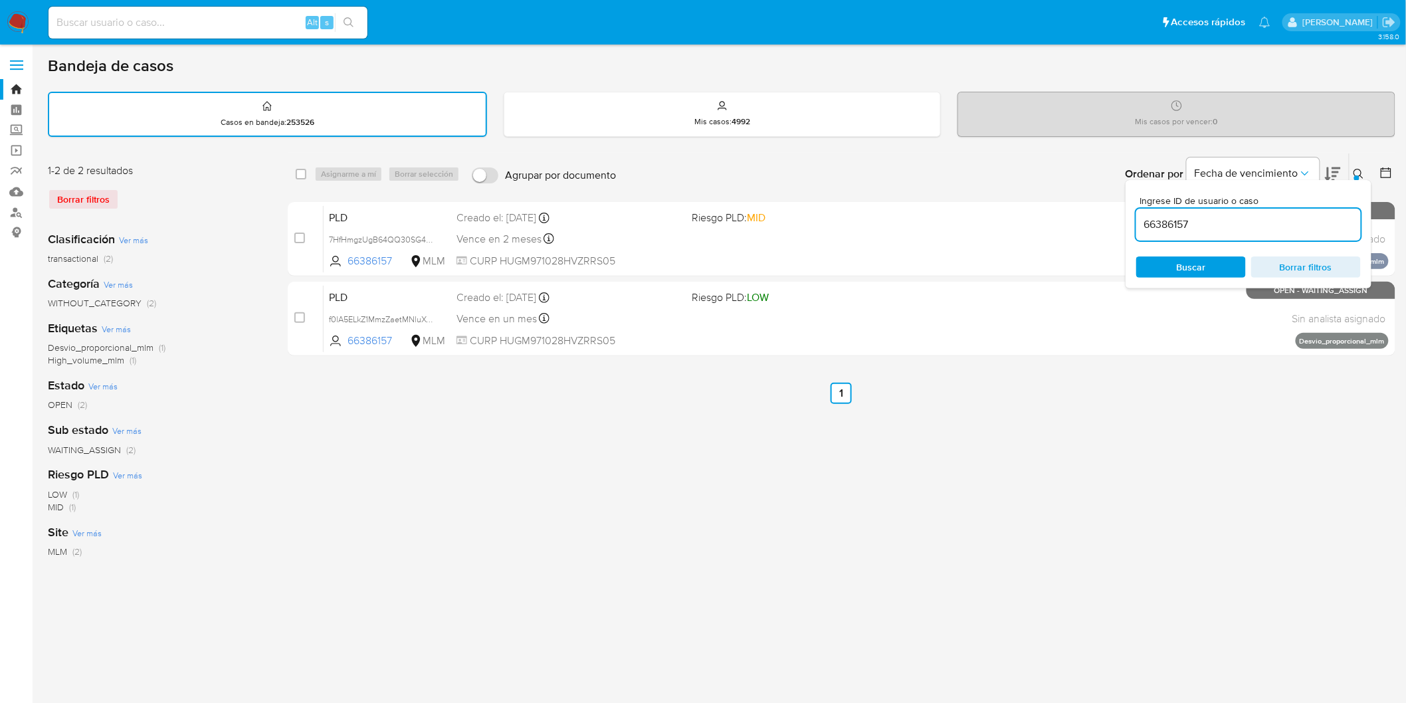
click at [1157, 228] on input "66386157" at bounding box center [1248, 224] width 225 height 17
click at [1185, 264] on span "Buscar" at bounding box center [1191, 266] width 29 height 21
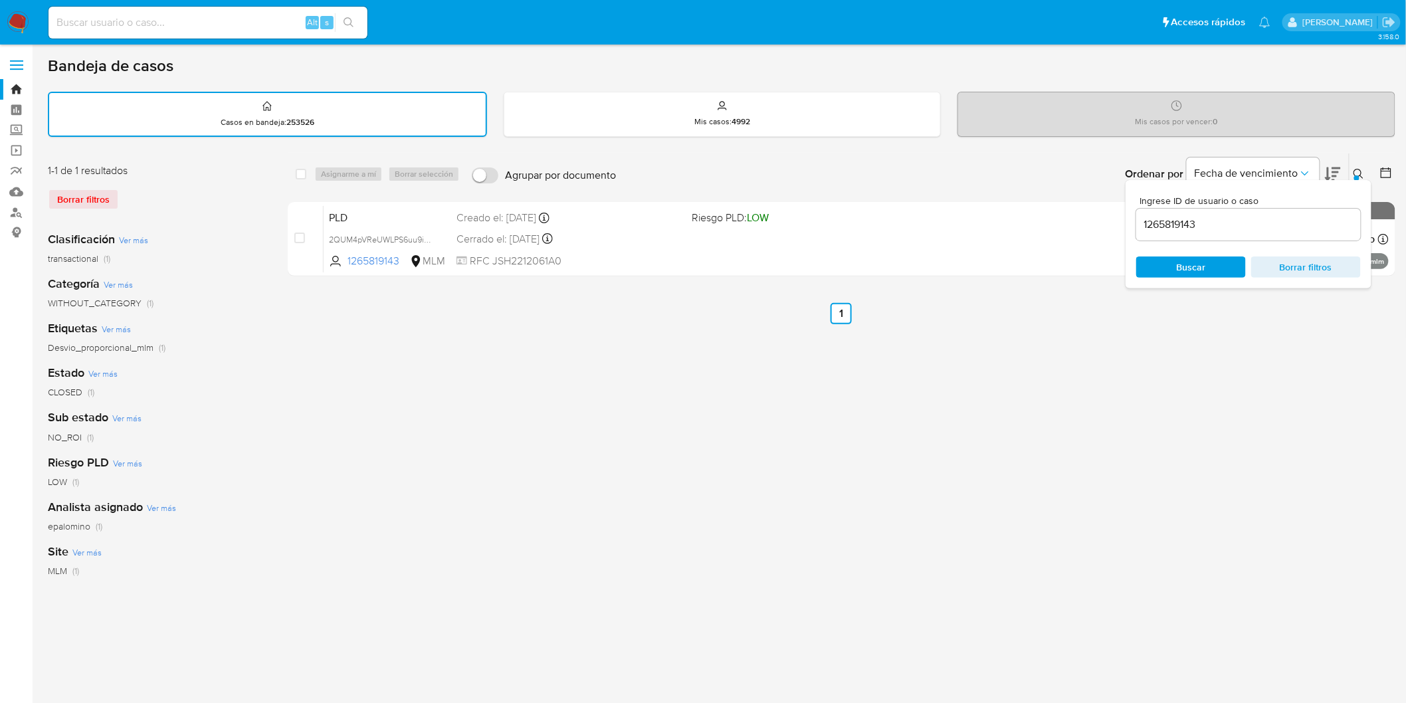
click at [1356, 170] on icon at bounding box center [1359, 174] width 11 height 11
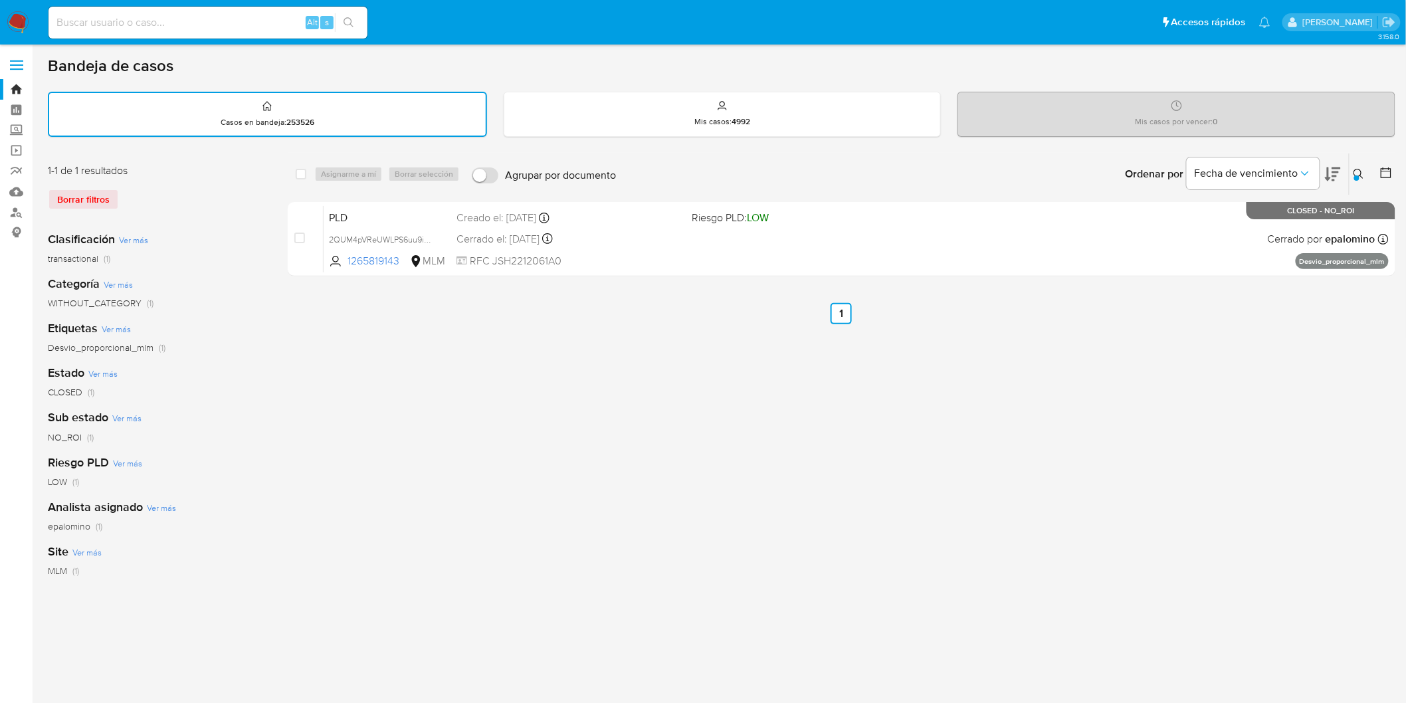
click at [1357, 171] on icon at bounding box center [1359, 174] width 11 height 11
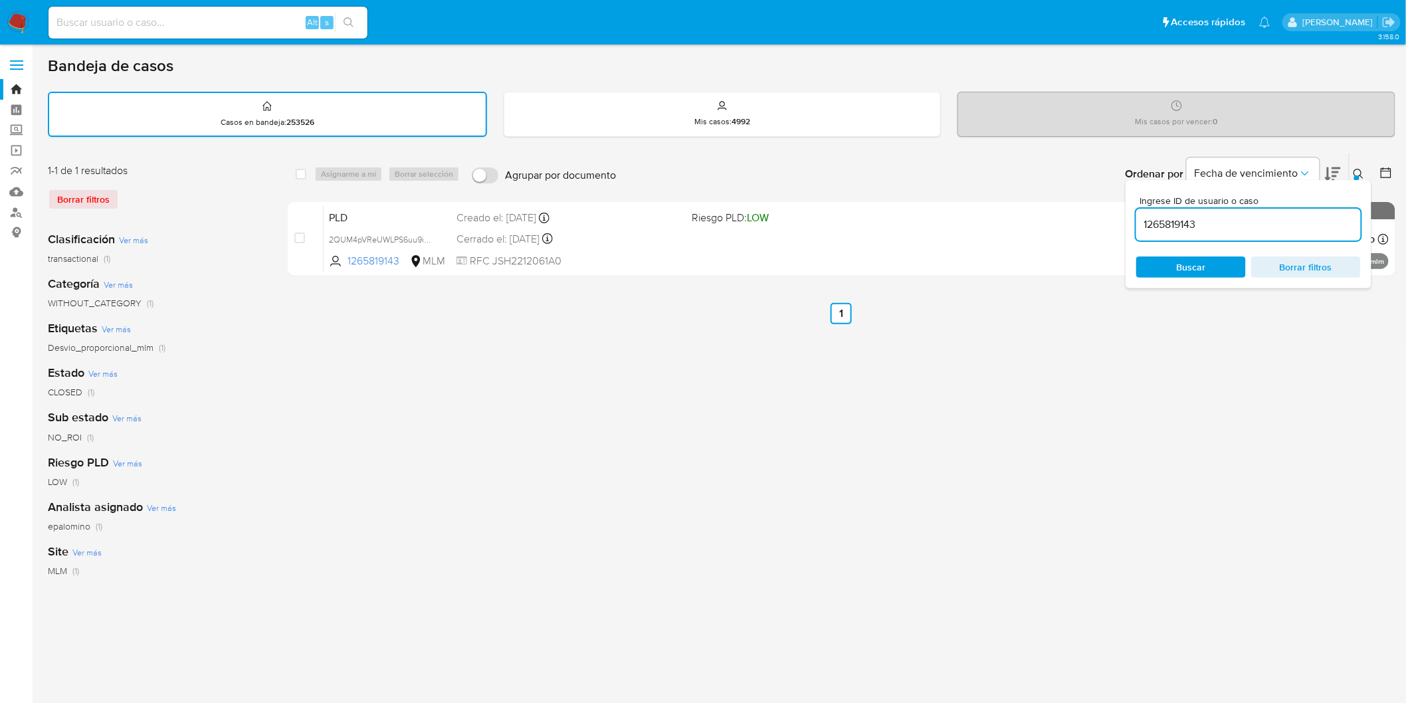
click at [1155, 224] on input "1265819143" at bounding box center [1248, 224] width 225 height 17
click at [1172, 270] on span "Buscar" at bounding box center [1191, 267] width 91 height 19
click at [1362, 169] on icon at bounding box center [1359, 174] width 11 height 11
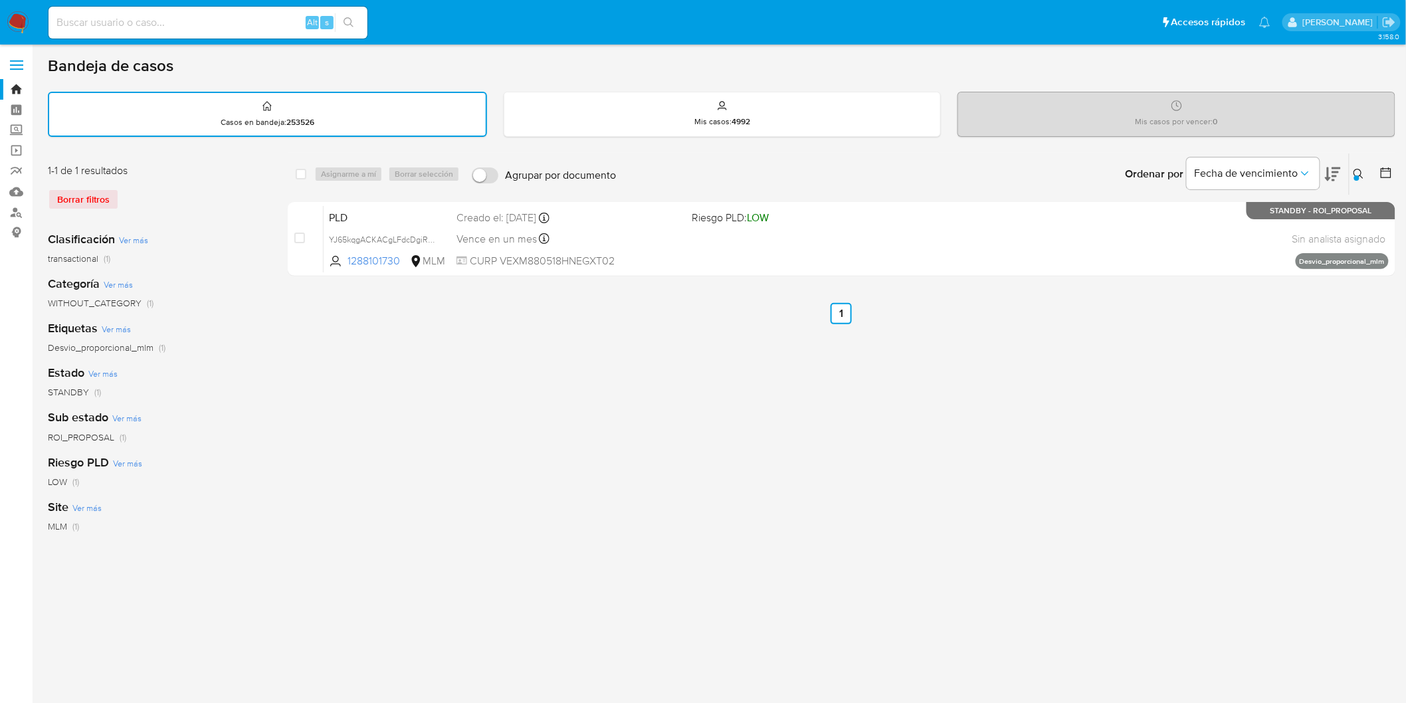
click at [1355, 171] on icon at bounding box center [1359, 174] width 11 height 11
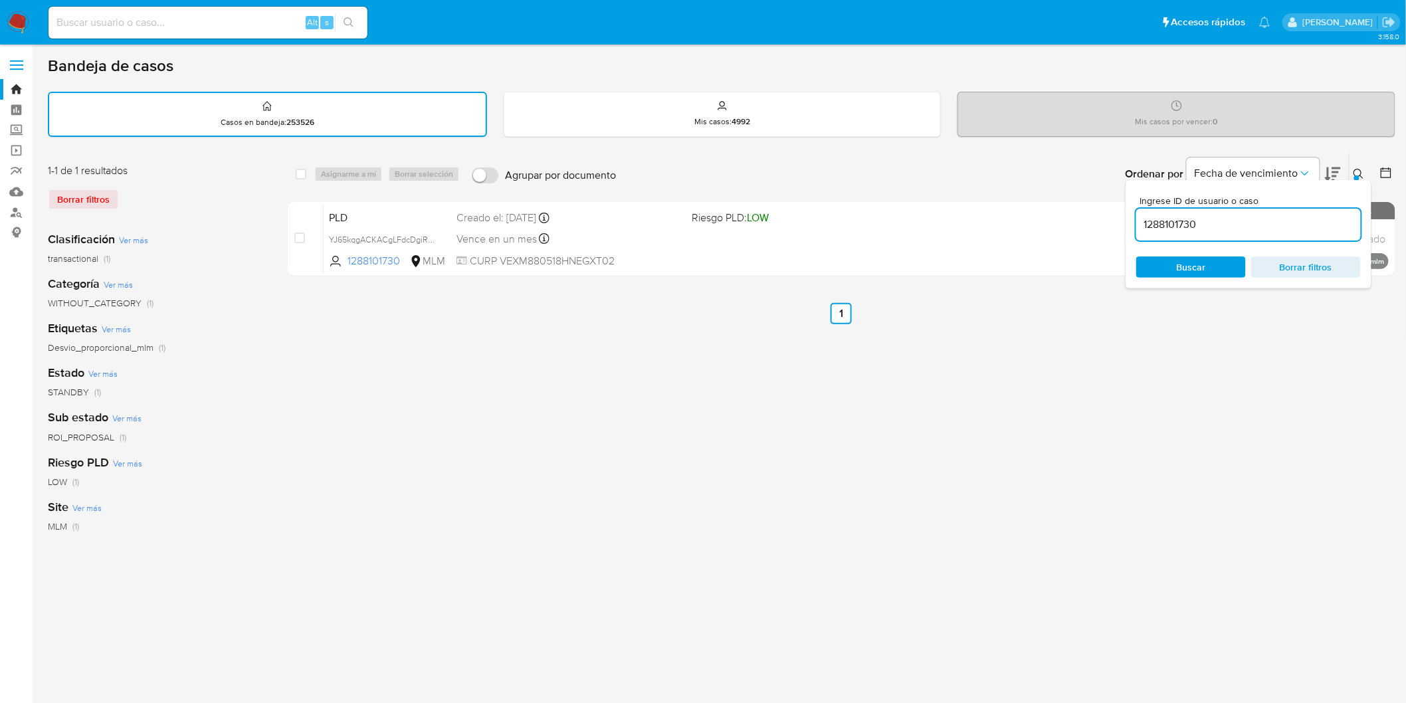
click at [1184, 217] on input "1288101730" at bounding box center [1248, 224] width 225 height 17
click at [1199, 263] on span "Buscar" at bounding box center [1191, 266] width 29 height 21
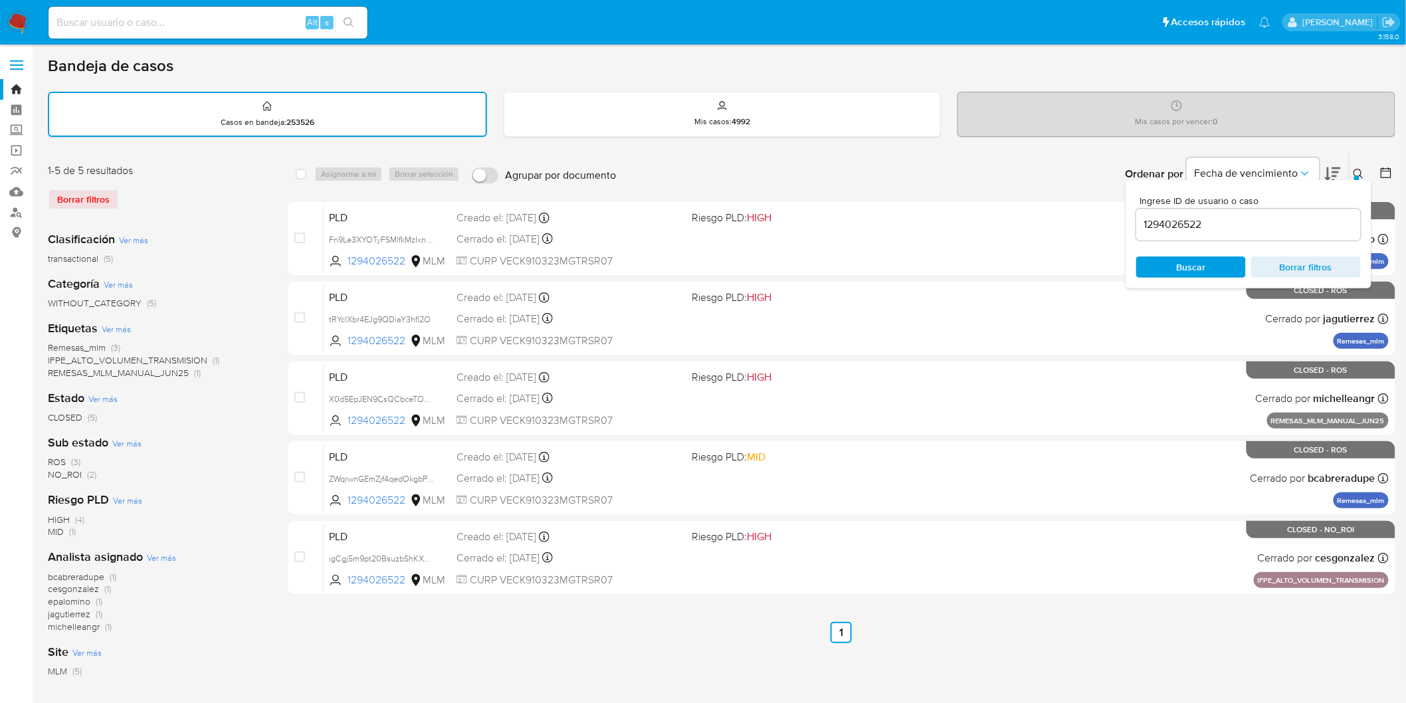
click at [1359, 169] on icon at bounding box center [1359, 174] width 10 height 10
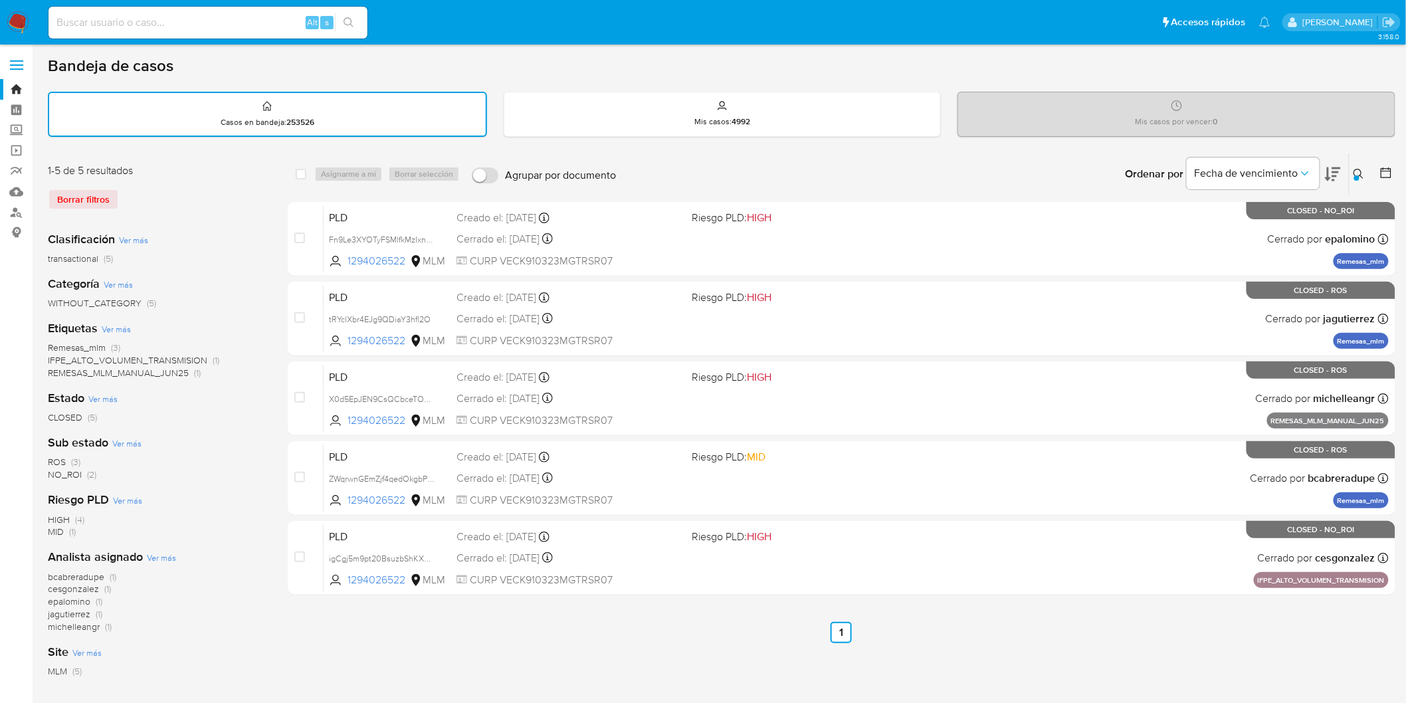
click at [1361, 169] on icon at bounding box center [1359, 174] width 10 height 10
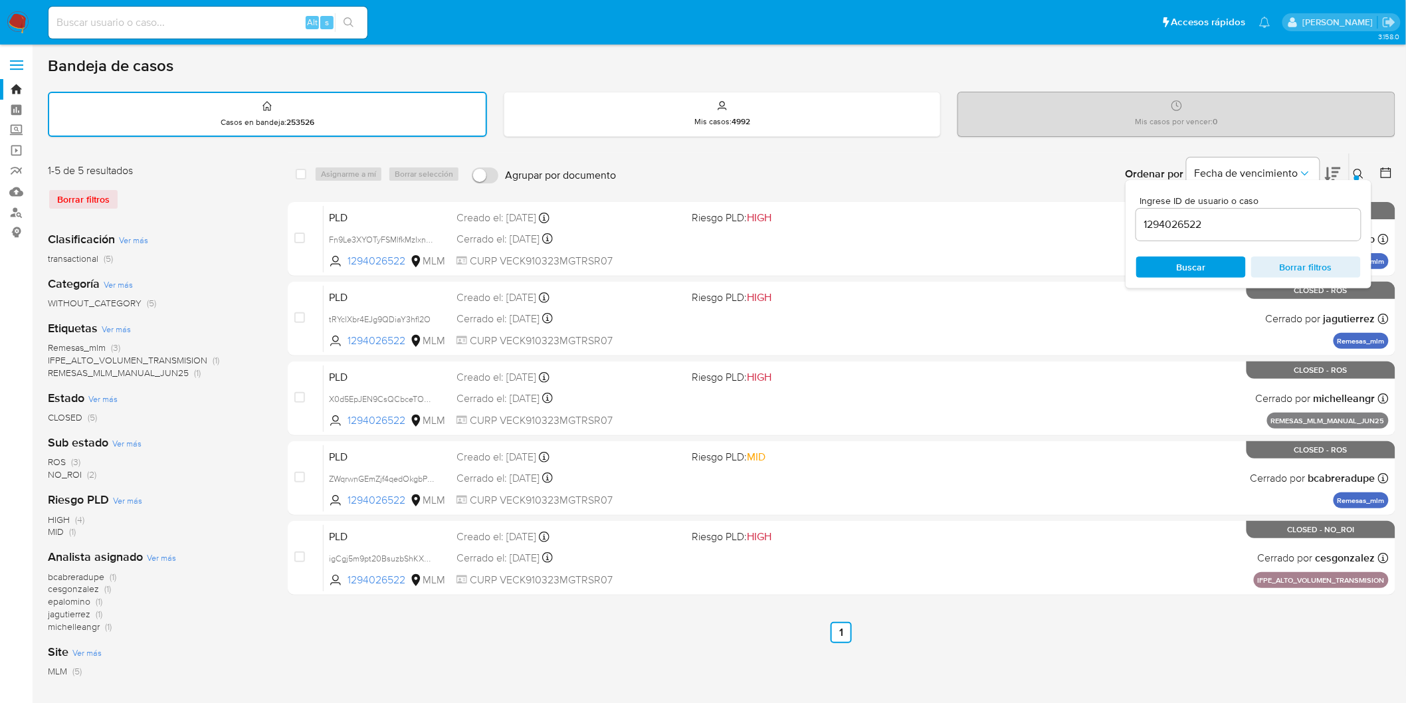
click at [1139, 231] on div "1294026522" at bounding box center [1248, 225] width 225 height 32
click at [1159, 226] on input "1294026522" at bounding box center [1248, 224] width 225 height 17
paste input "315418105"
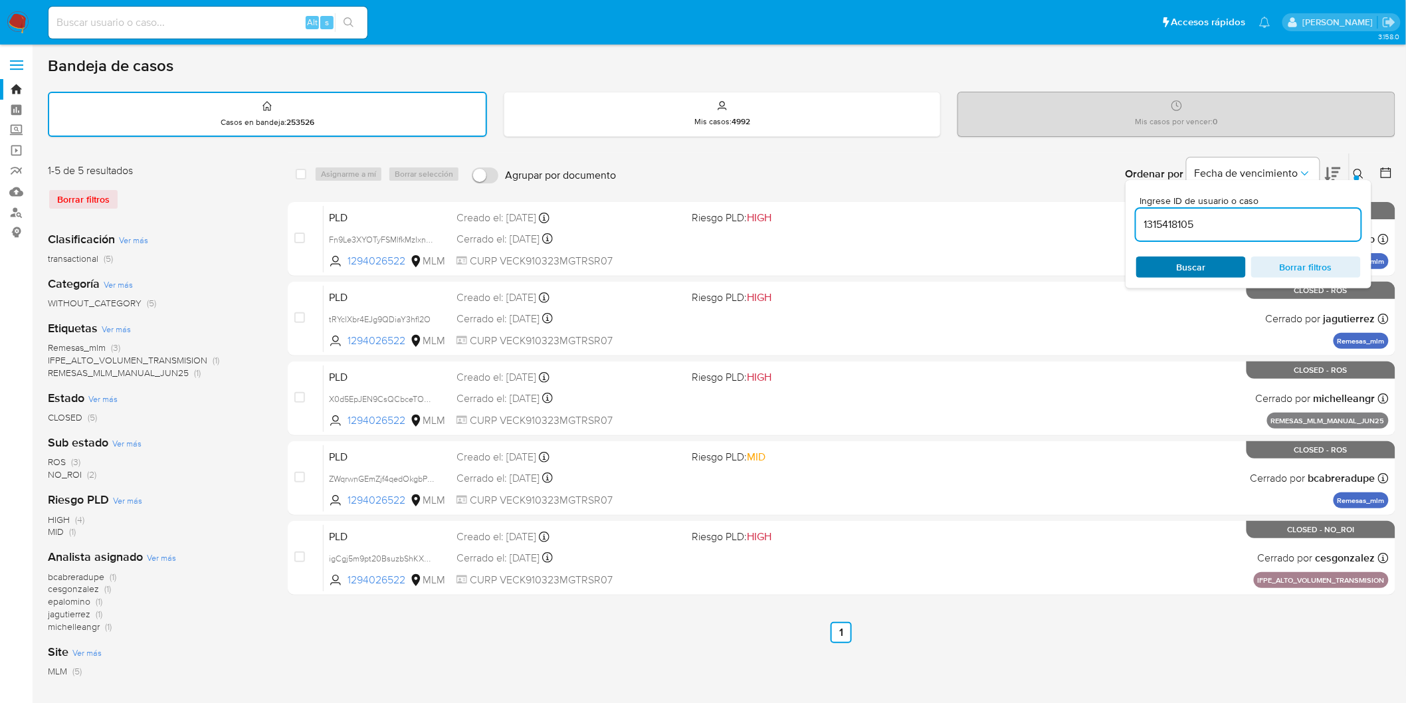
click at [1178, 266] on span "Buscar" at bounding box center [1191, 266] width 29 height 21
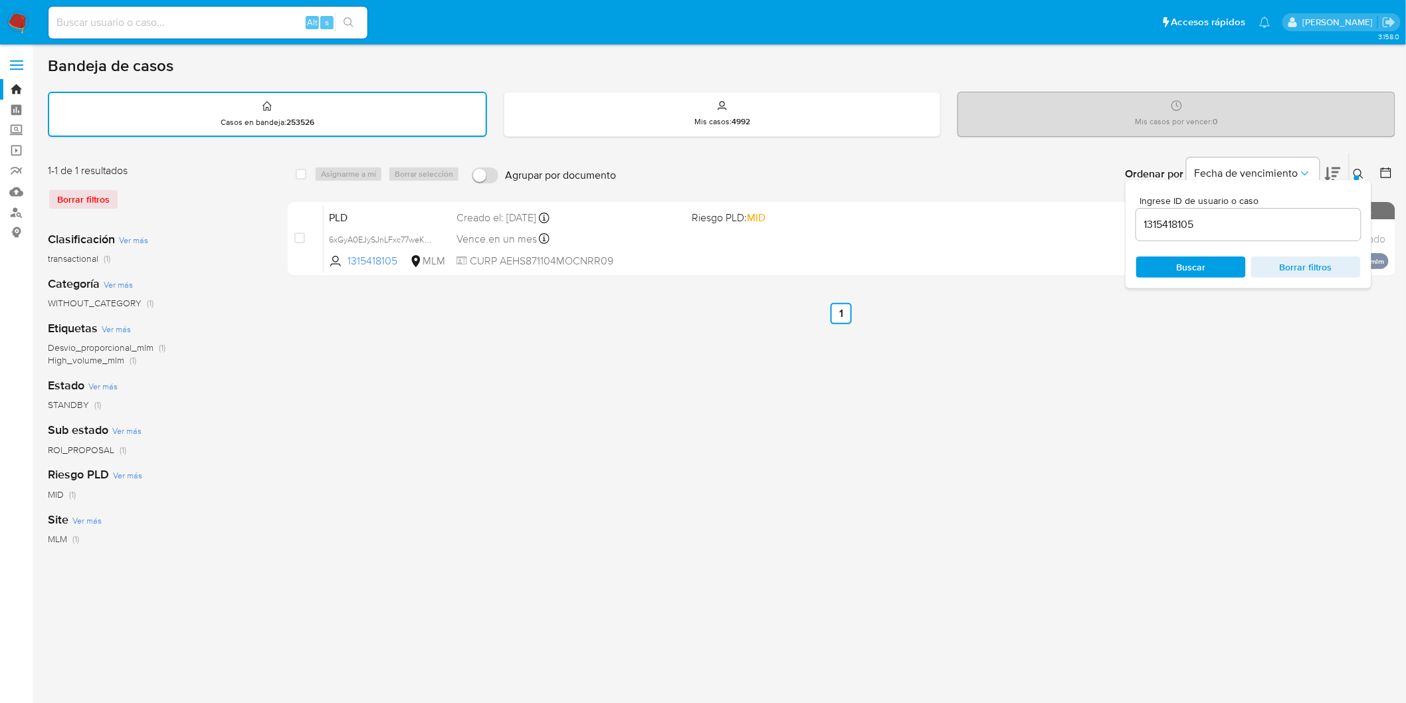
click at [1358, 173] on icon at bounding box center [1359, 174] width 11 height 11
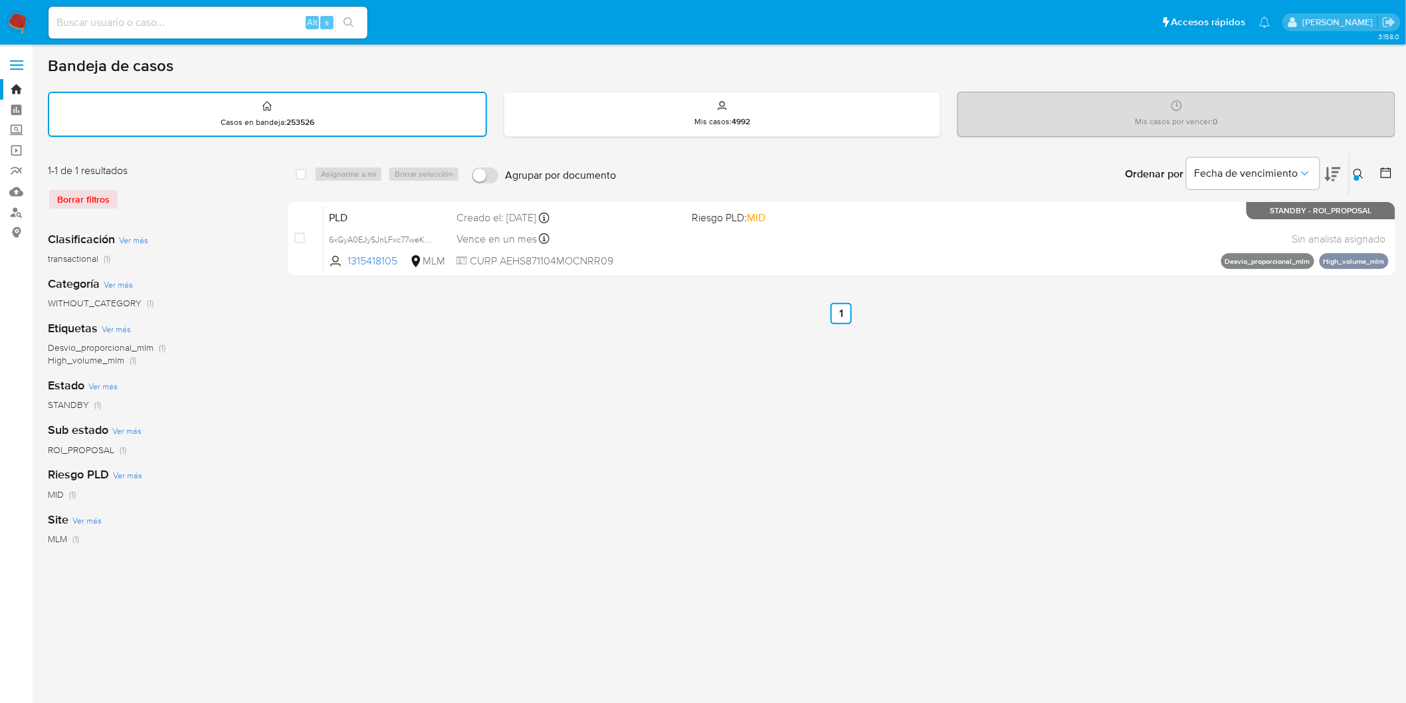
click at [1355, 171] on icon at bounding box center [1359, 174] width 11 height 11
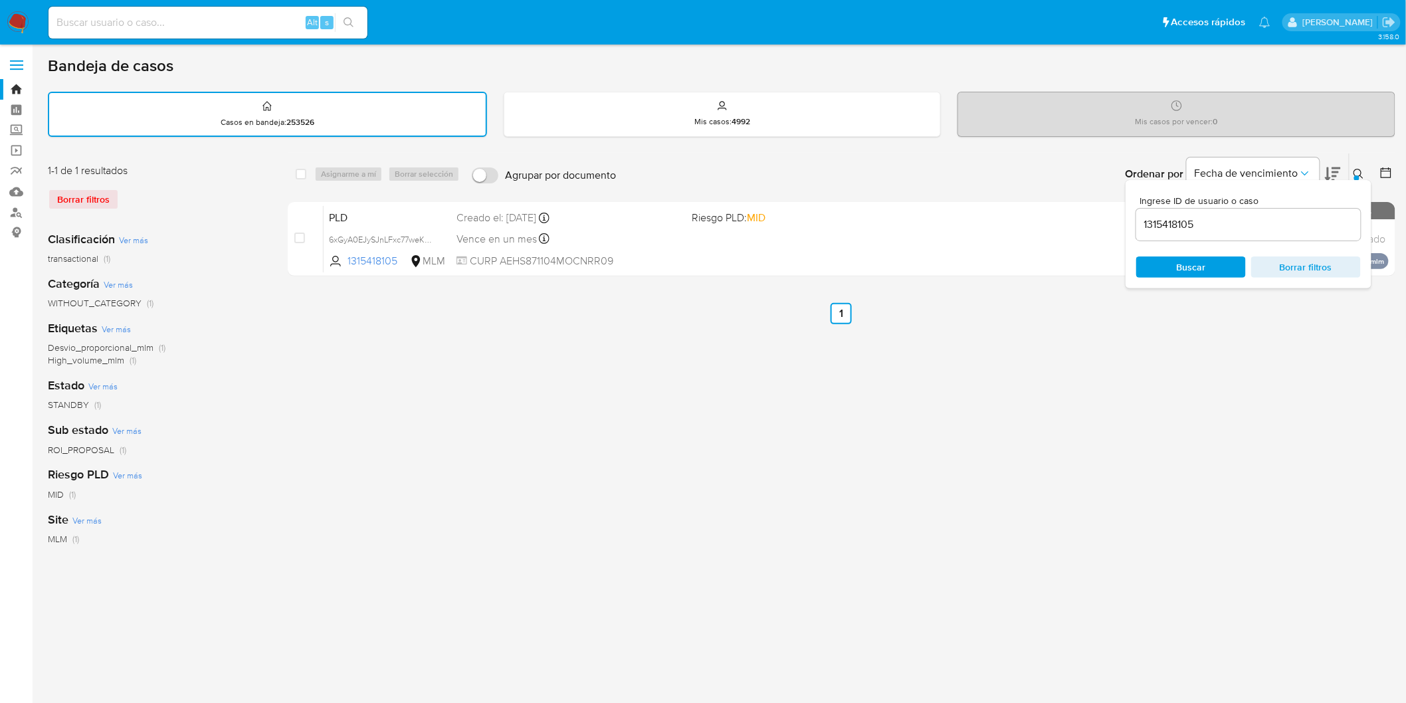
click at [1177, 221] on input "1315418105" at bounding box center [1248, 224] width 225 height 17
click at [1203, 269] on span "Buscar" at bounding box center [1191, 266] width 29 height 21
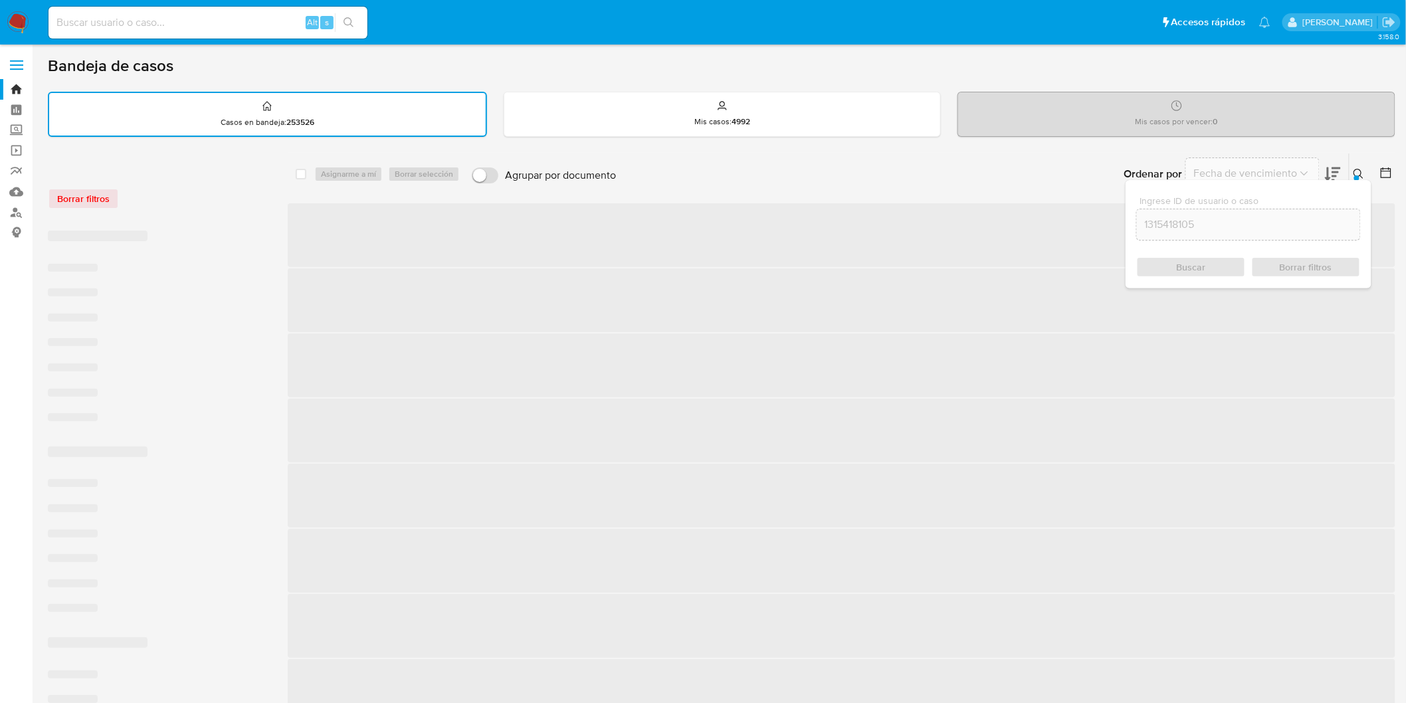
click at [1363, 171] on icon at bounding box center [1359, 174] width 11 height 11
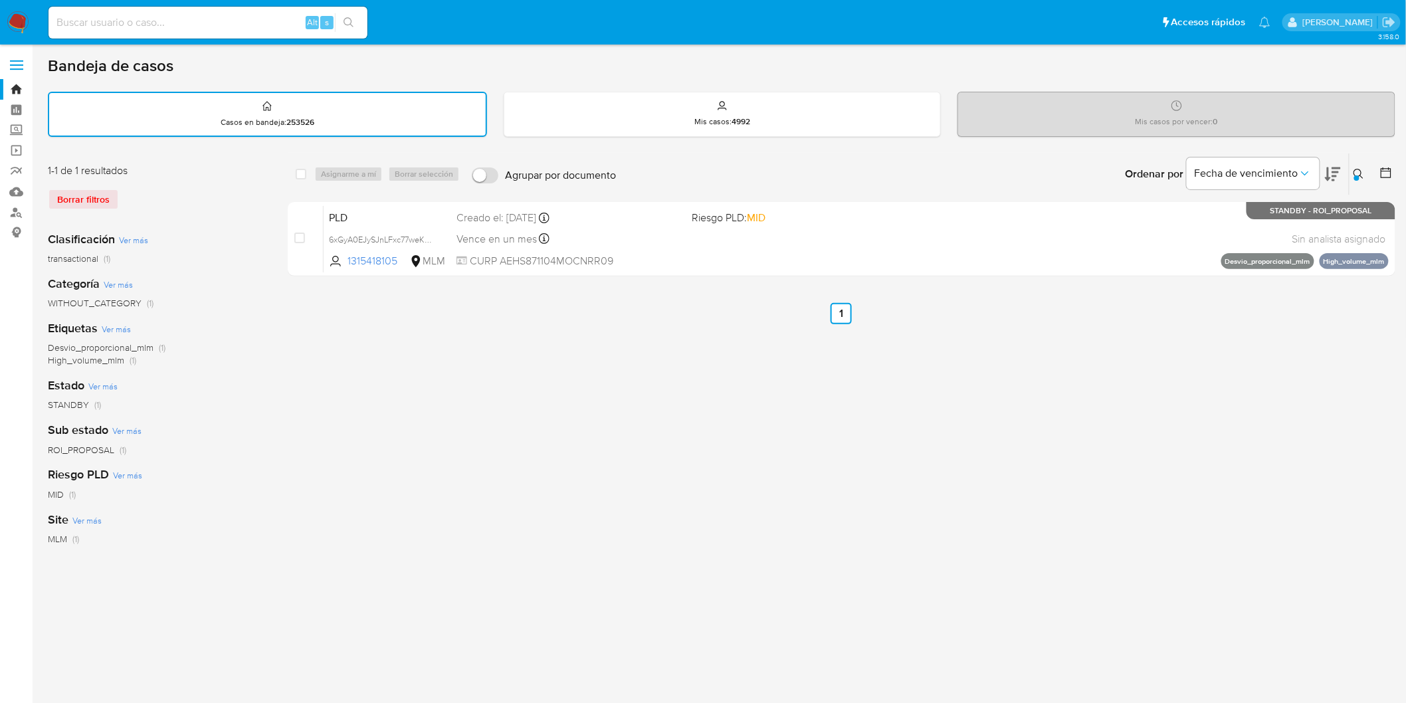
click at [1354, 169] on icon at bounding box center [1359, 174] width 11 height 11
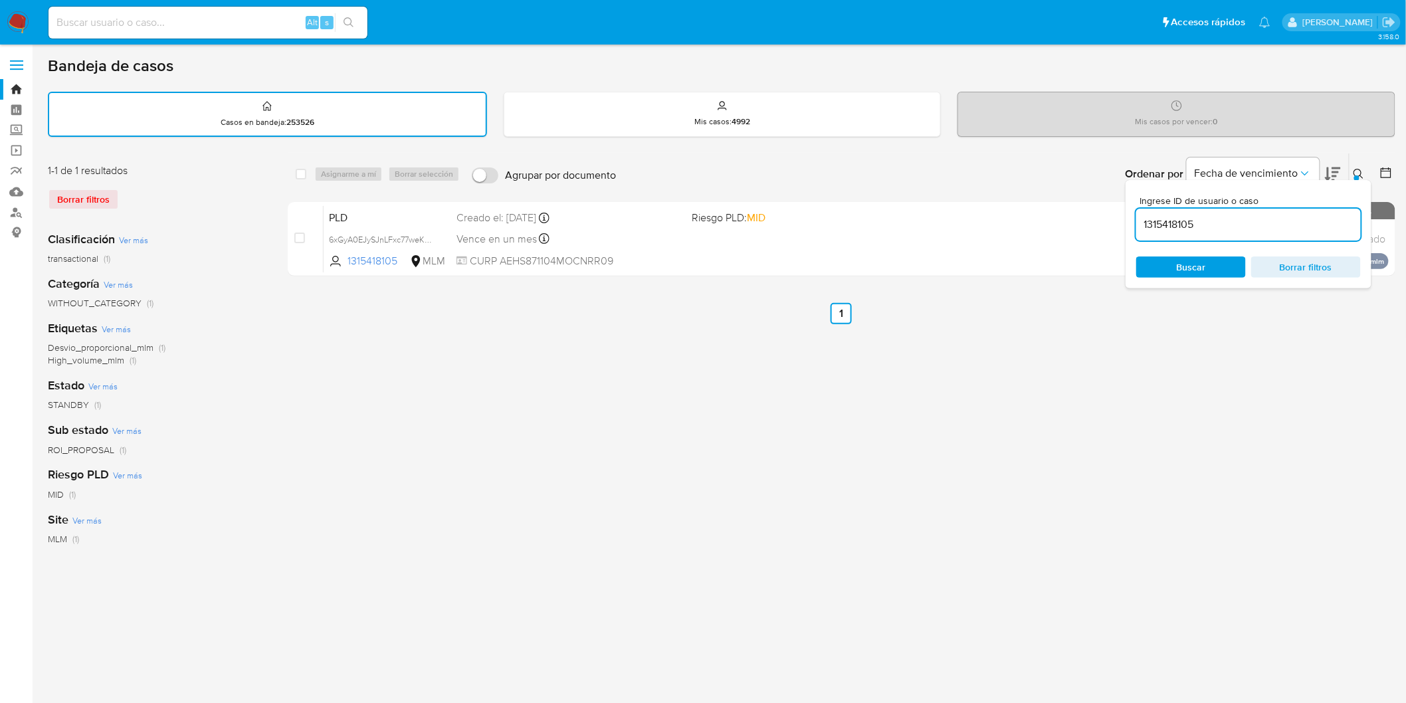
click at [1177, 227] on input "1315418105" at bounding box center [1248, 224] width 225 height 17
click at [1195, 258] on span "Buscar" at bounding box center [1191, 266] width 29 height 21
click at [1365, 173] on button at bounding box center [1361, 174] width 22 height 16
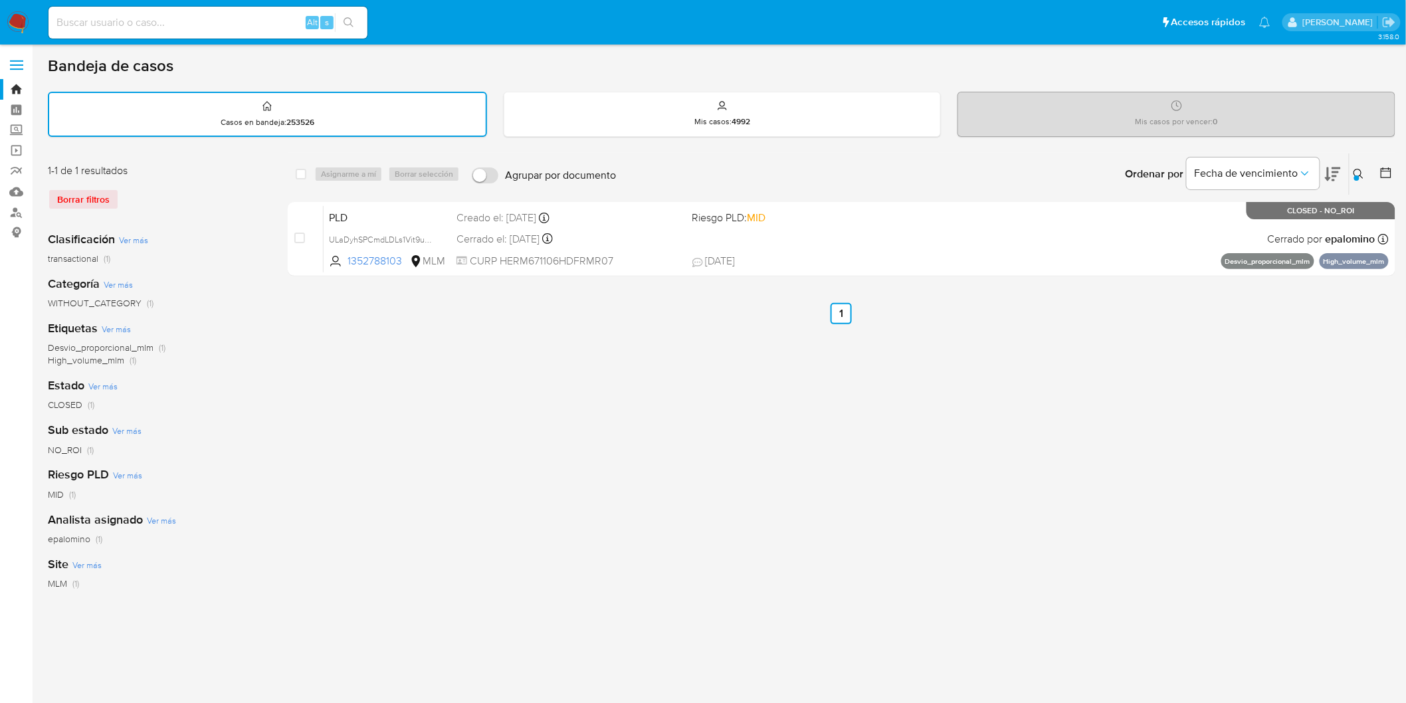
click at [1359, 173] on icon at bounding box center [1359, 174] width 11 height 11
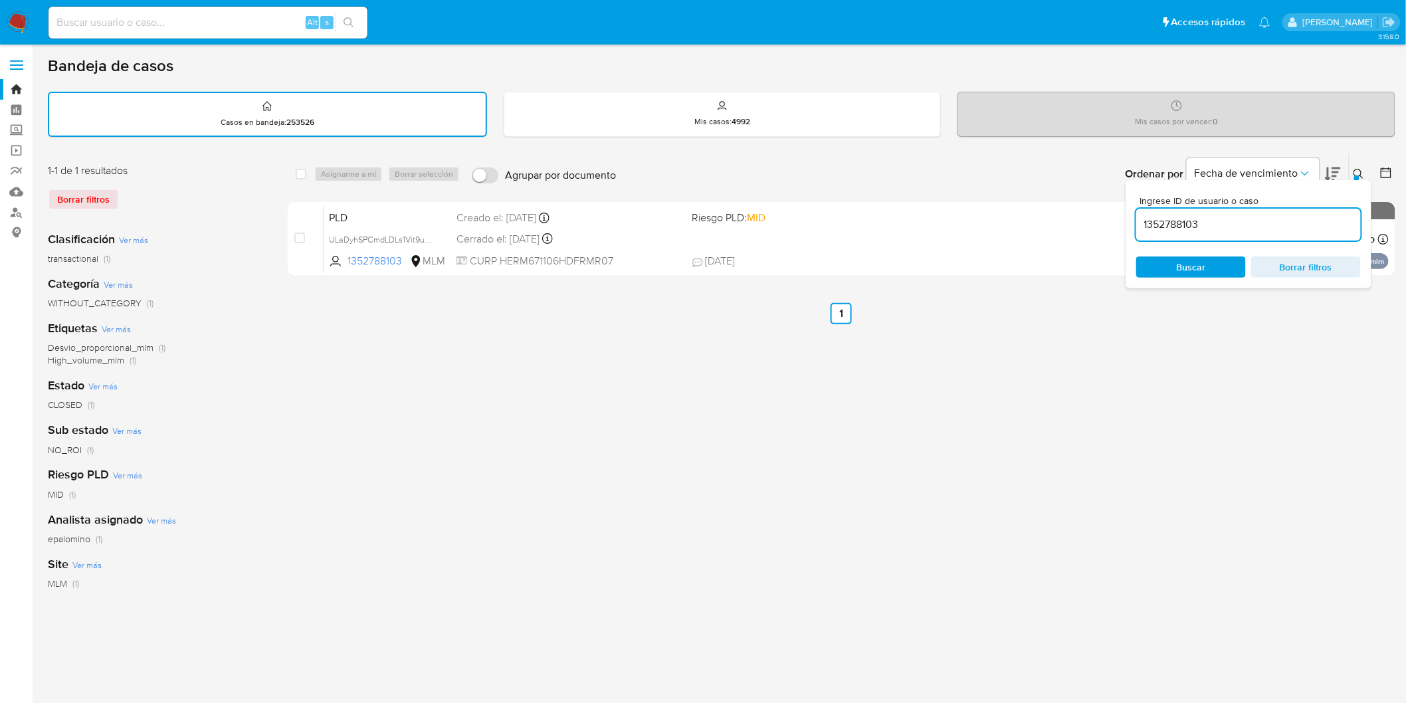
click at [1168, 225] on input "1352788103" at bounding box center [1248, 224] width 225 height 17
drag, startPoint x: 1199, startPoint y: 263, endPoint x: 1243, endPoint y: 238, distance: 50.6
click at [1199, 262] on span "Buscar" at bounding box center [1191, 266] width 29 height 21
click at [1357, 175] on div at bounding box center [1356, 177] width 5 height 5
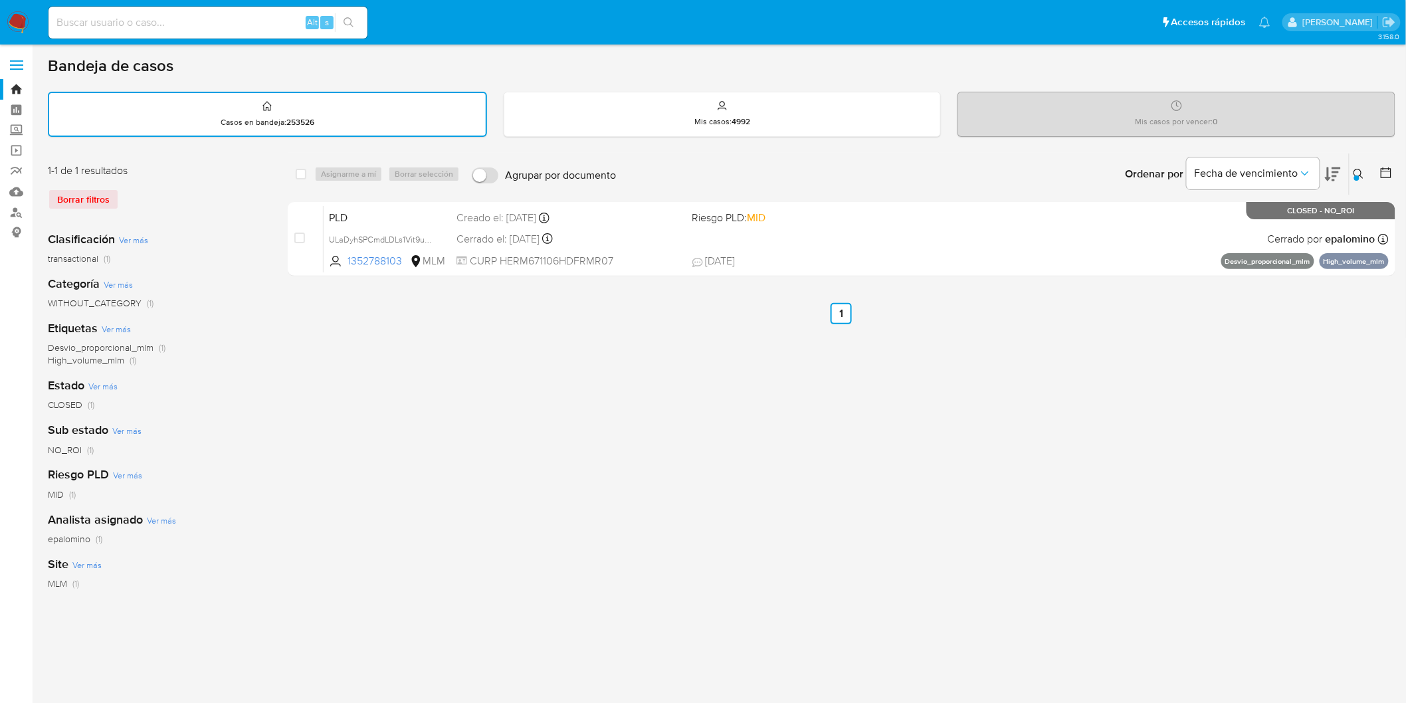
click at [1356, 169] on icon at bounding box center [1359, 174] width 11 height 11
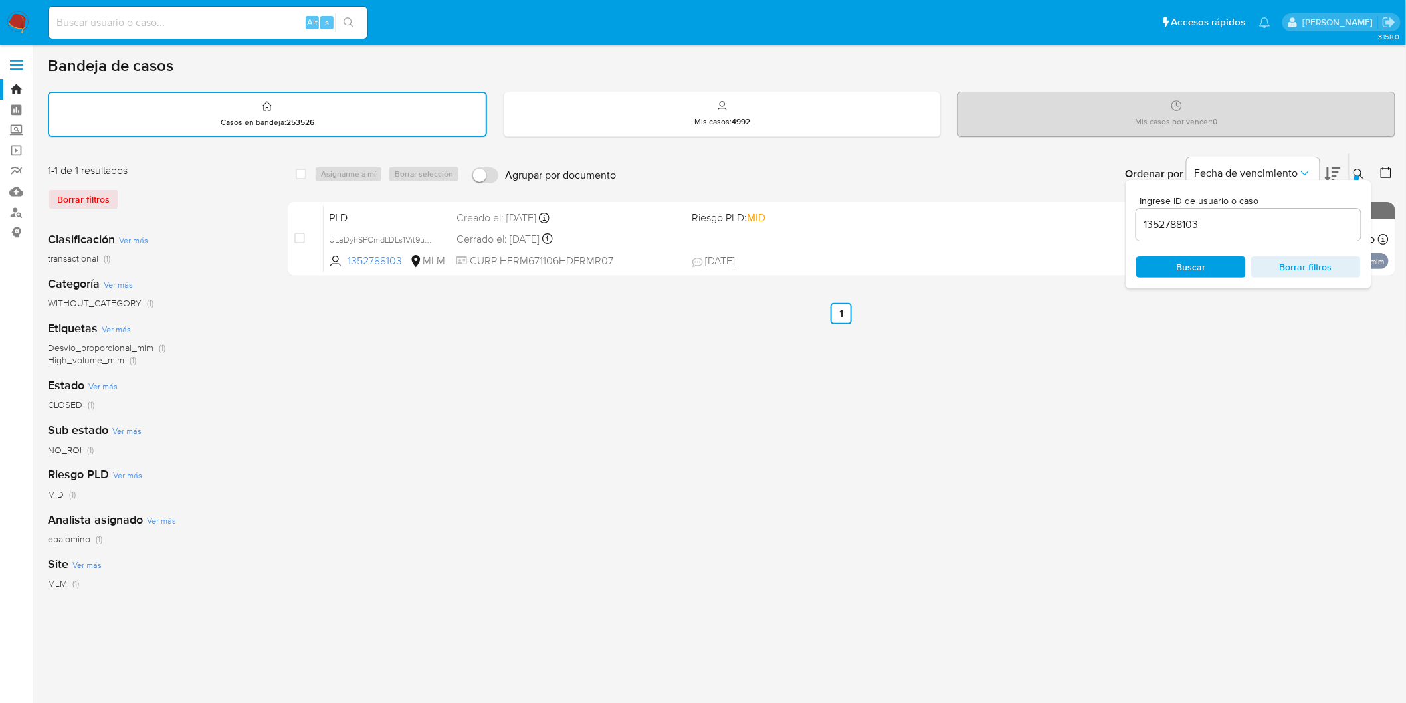
click at [1161, 224] on input "1352788103" at bounding box center [1248, 224] width 225 height 17
click at [1194, 276] on div "Ingrese ID de usuario o caso 1637859086 Buscar Borrar filtros" at bounding box center [1249, 234] width 246 height 108
click at [1192, 270] on span "Buscar" at bounding box center [1191, 266] width 29 height 21
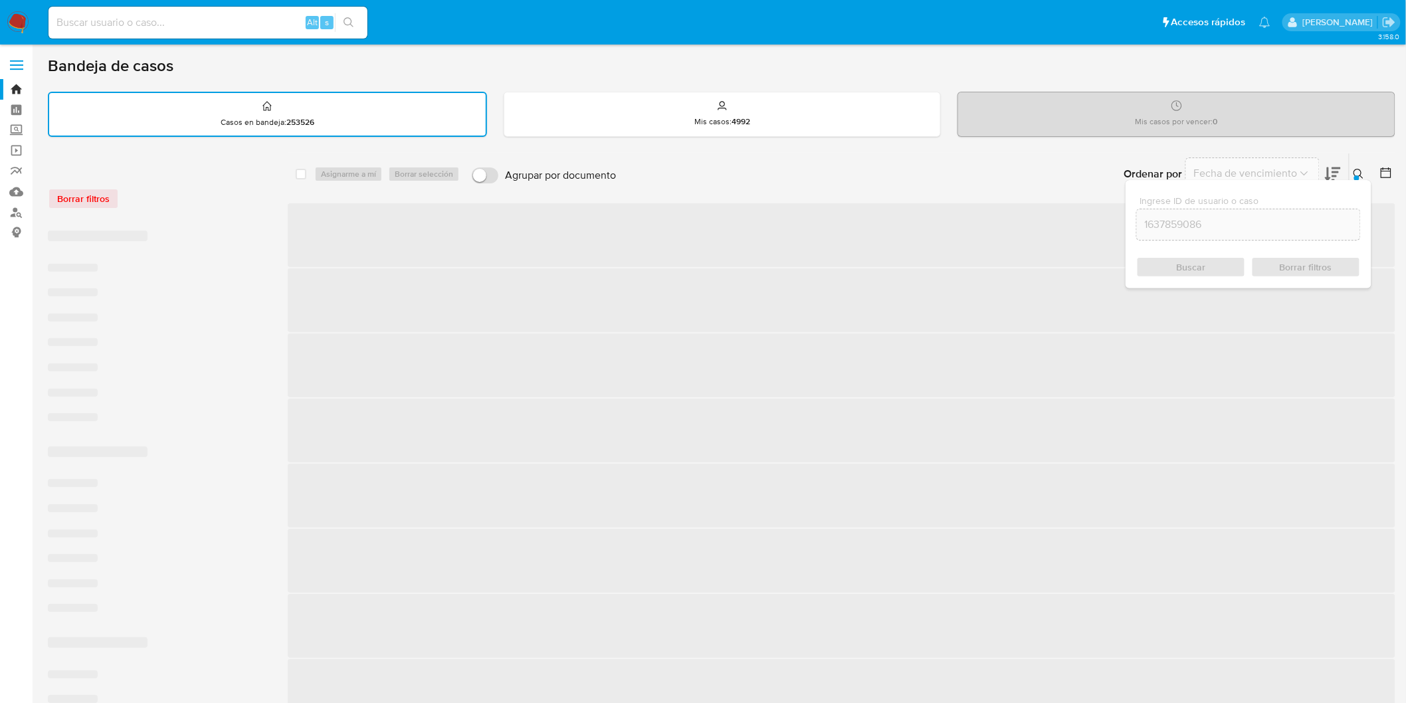
click at [1359, 169] on icon at bounding box center [1359, 174] width 10 height 10
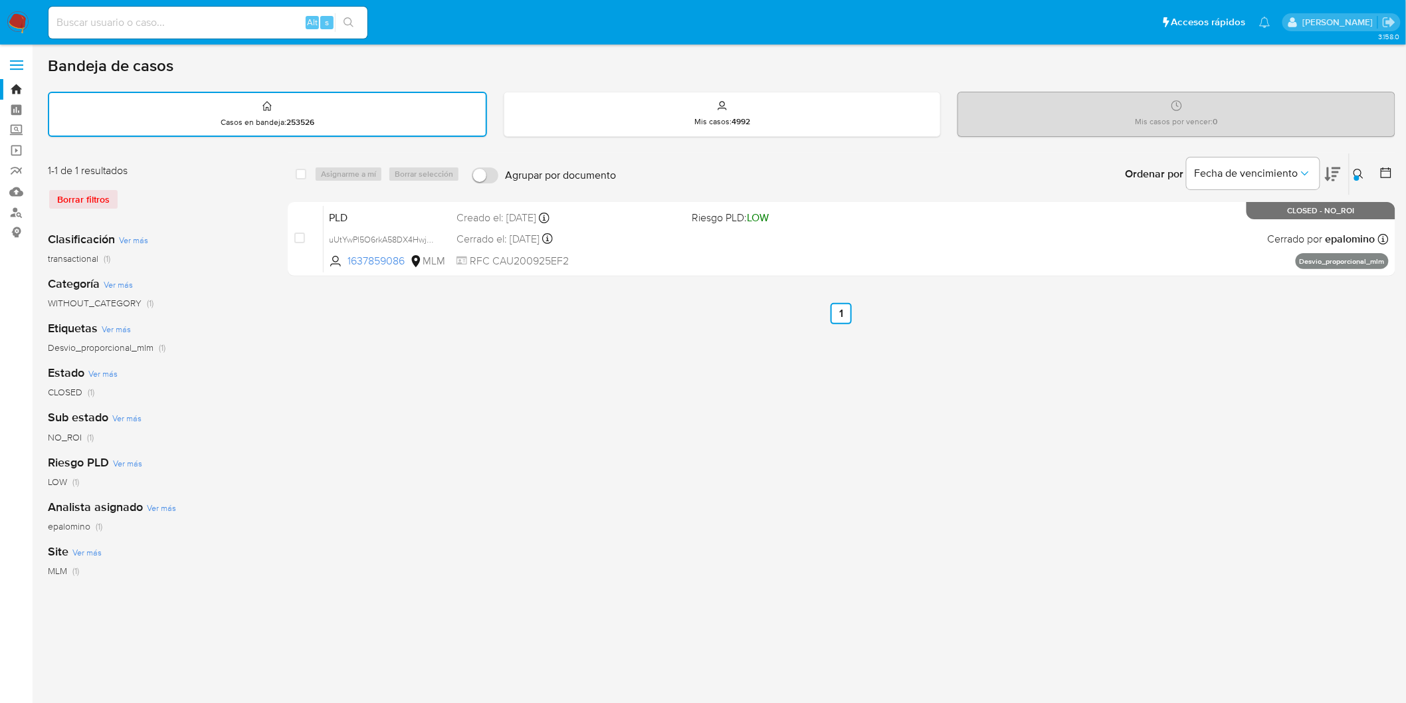
click at [1359, 170] on icon at bounding box center [1359, 174] width 11 height 11
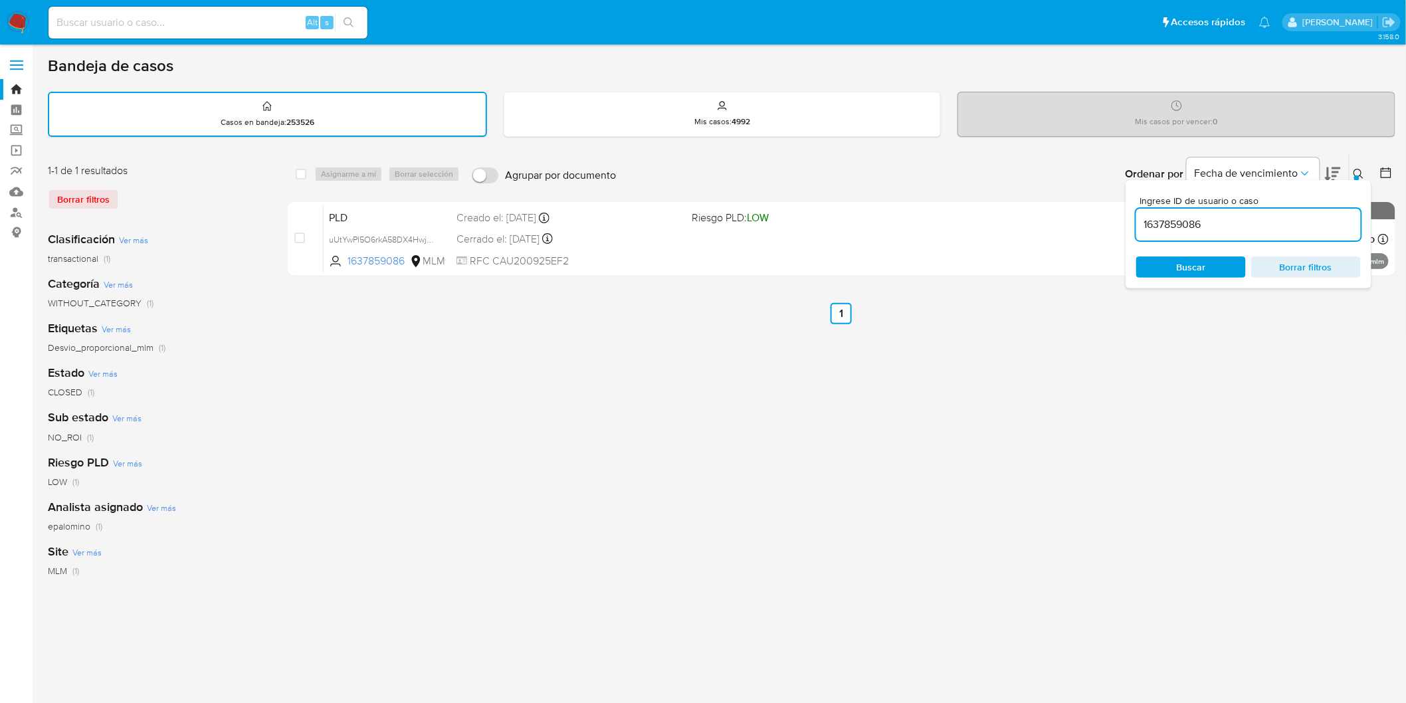
click at [1173, 218] on input "1637859086" at bounding box center [1248, 224] width 225 height 17
click at [1193, 262] on span "Buscar" at bounding box center [1191, 266] width 29 height 21
click at [1363, 171] on icon at bounding box center [1359, 174] width 11 height 11
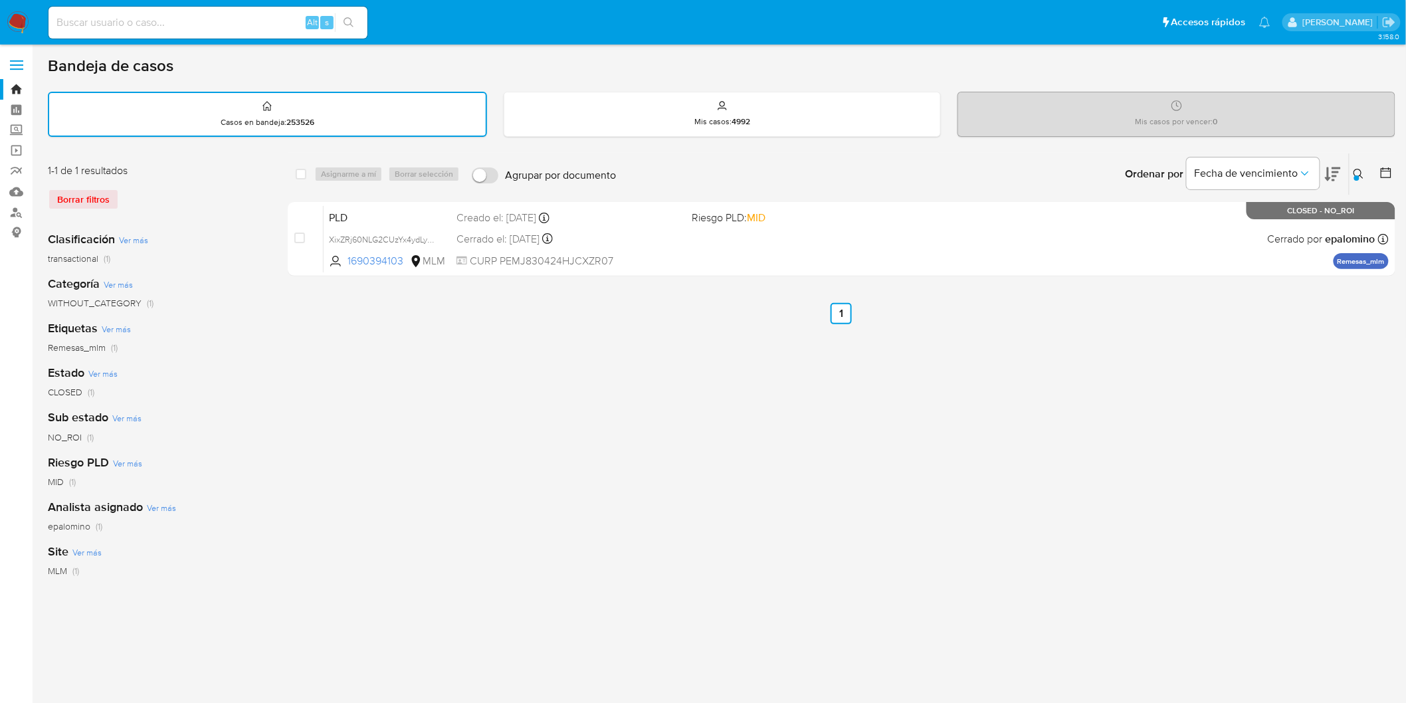
click at [1354, 169] on icon at bounding box center [1359, 174] width 11 height 11
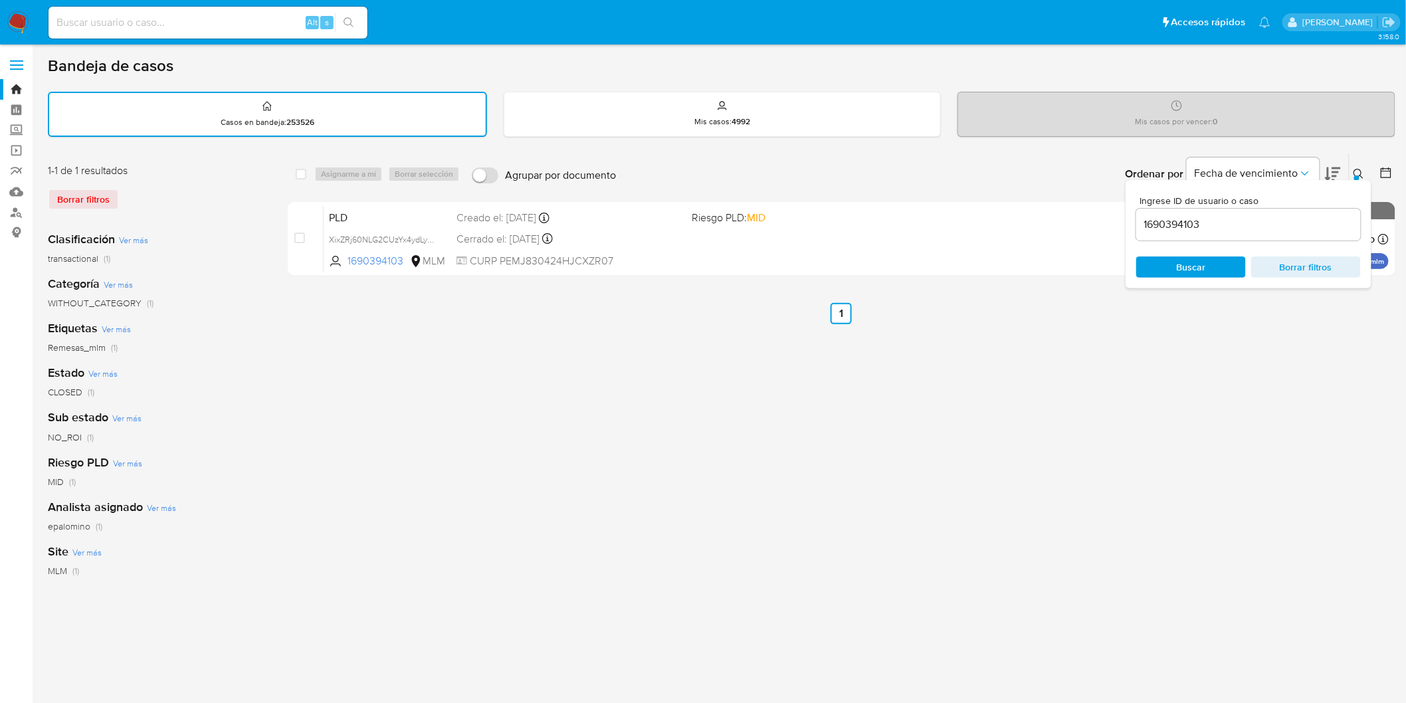
click at [1178, 227] on input "1690394103" at bounding box center [1248, 224] width 225 height 17
click at [1192, 266] on span "Buscar" at bounding box center [1191, 266] width 29 height 21
click at [1364, 169] on icon at bounding box center [1359, 174] width 11 height 11
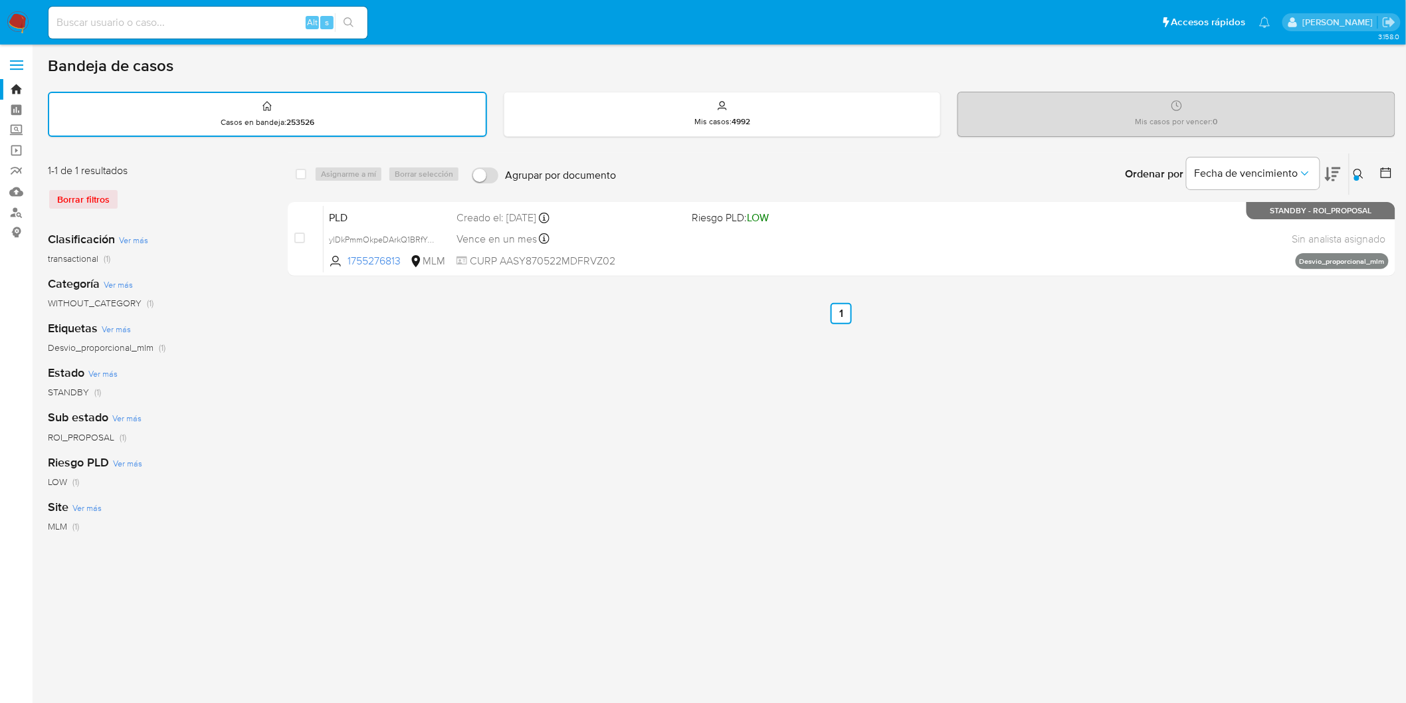
click at [1363, 171] on icon at bounding box center [1359, 174] width 11 height 11
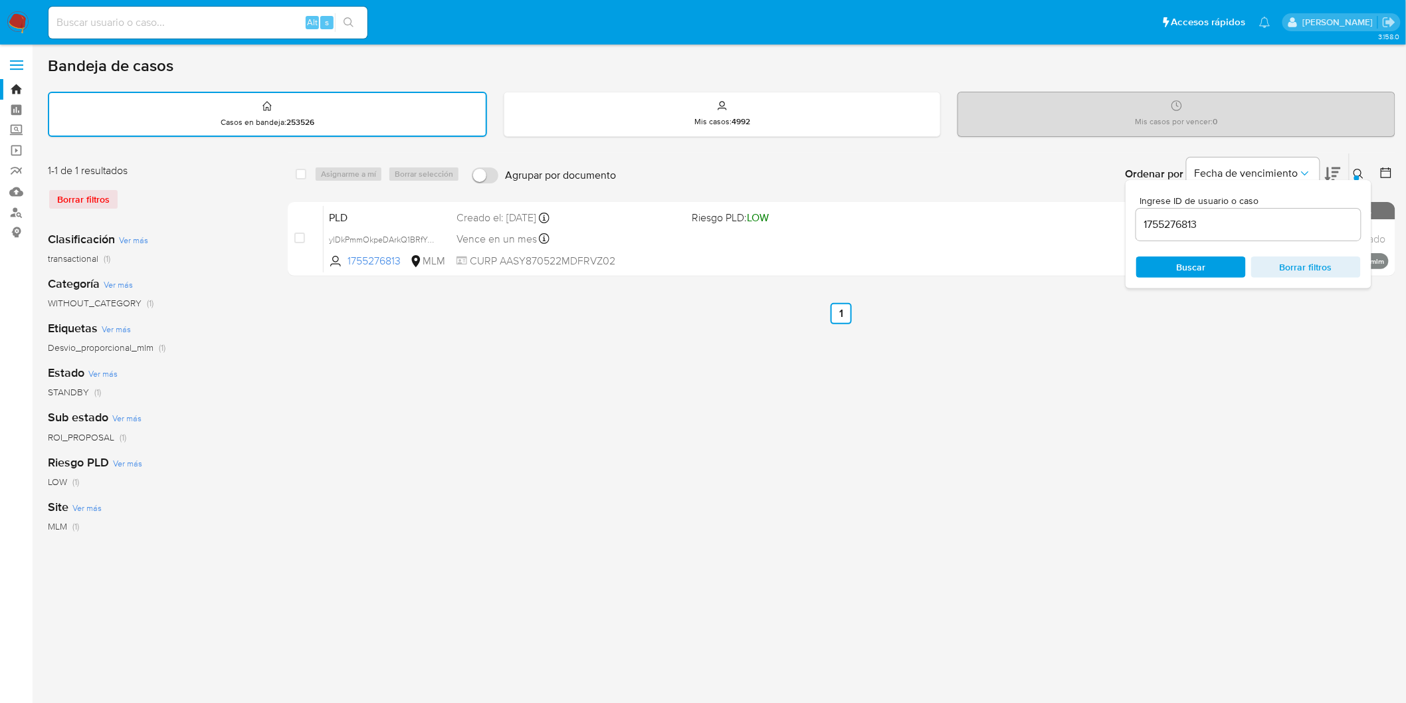
click at [1168, 225] on input "1755276813" at bounding box center [1248, 224] width 225 height 17
click at [1175, 266] on span "Buscar" at bounding box center [1191, 267] width 91 height 19
click at [1359, 173] on icon at bounding box center [1359, 174] width 11 height 11
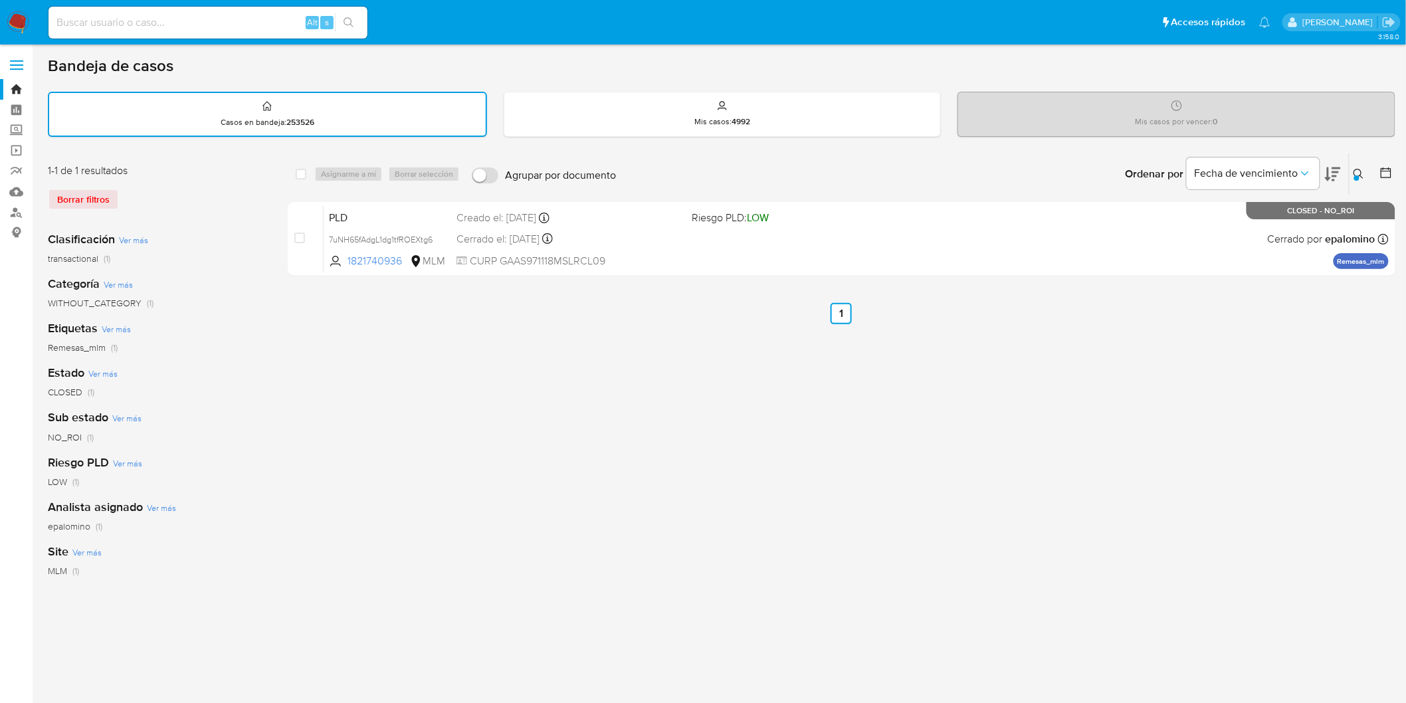
click at [1358, 162] on div "Ingrese ID de usuario o caso 1821740936 Buscar Borrar filtros" at bounding box center [1360, 173] width 23 height 41
click at [1359, 177] on div at bounding box center [1356, 177] width 5 height 5
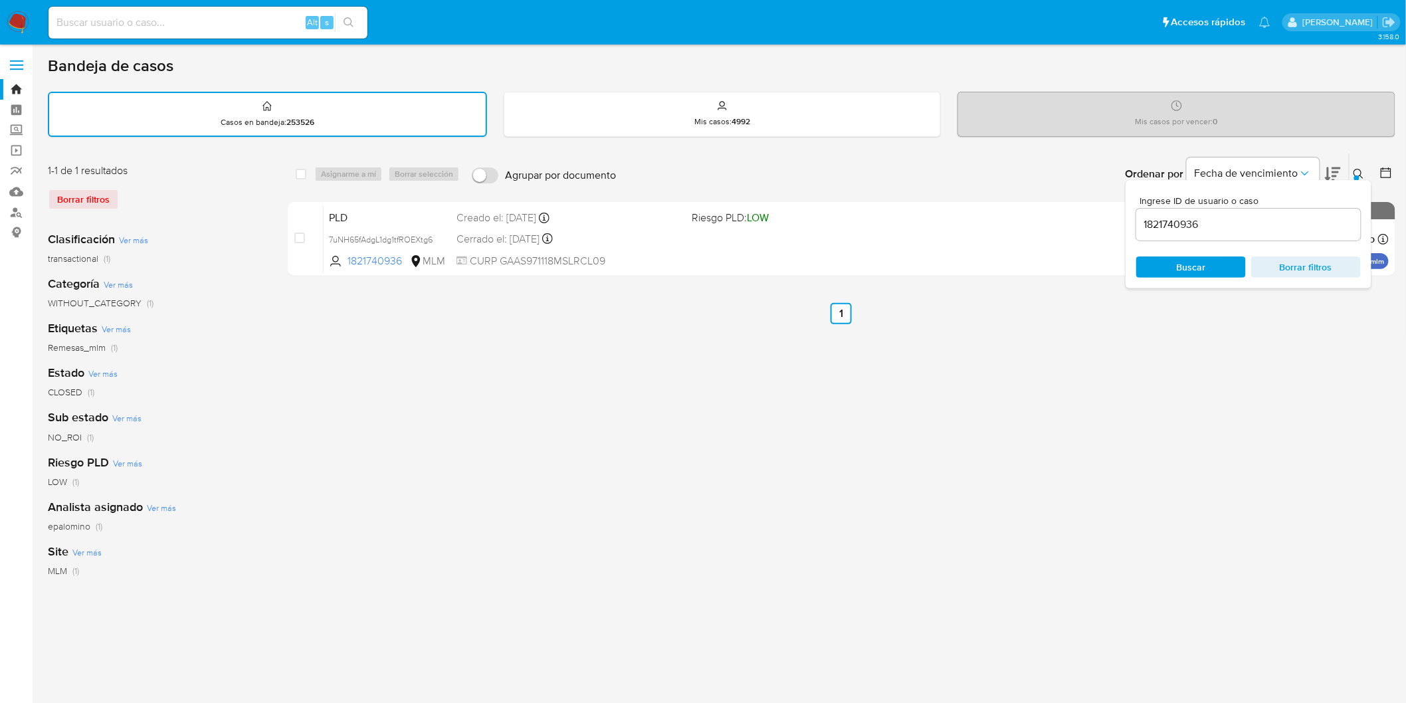
click at [1193, 227] on input "1821740936" at bounding box center [1248, 224] width 225 height 17
click at [1214, 268] on span "Buscar" at bounding box center [1191, 267] width 91 height 19
click at [1359, 171] on icon at bounding box center [1359, 174] width 11 height 11
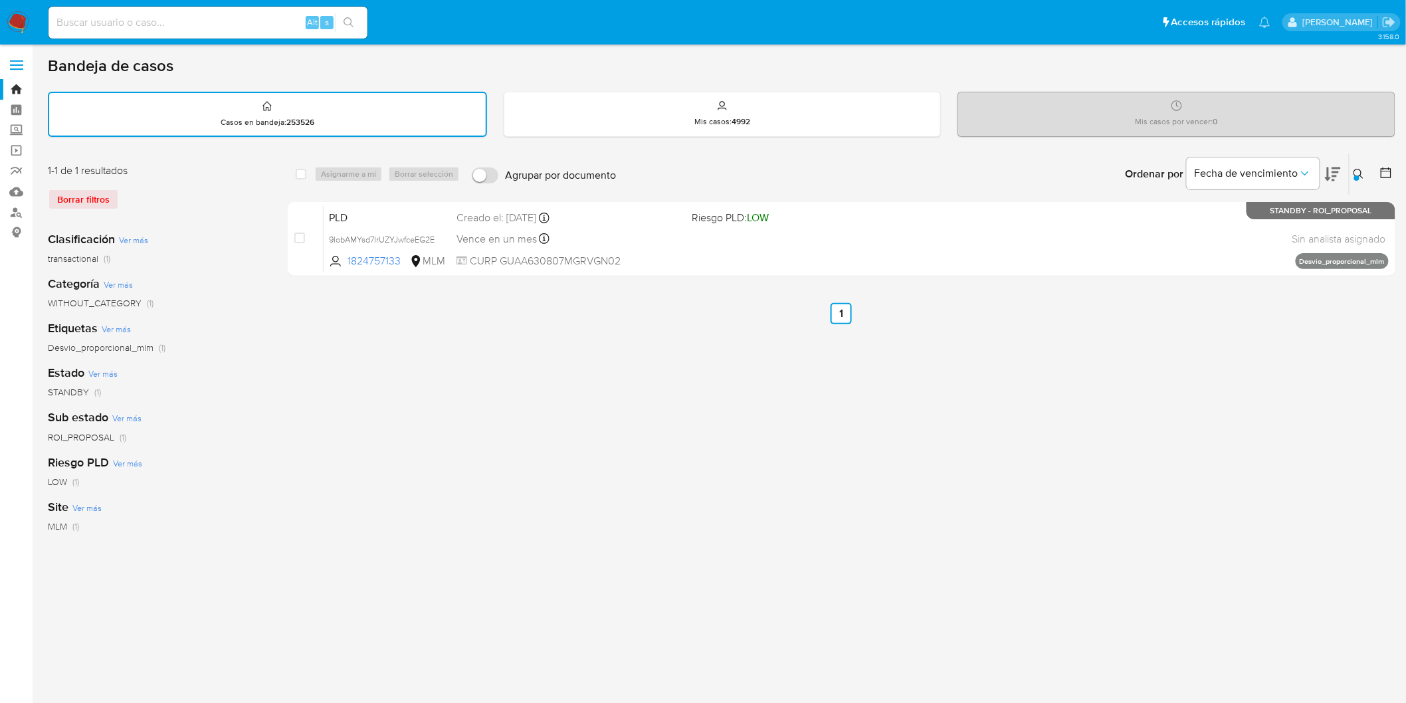
click at [1362, 171] on icon at bounding box center [1359, 174] width 11 height 11
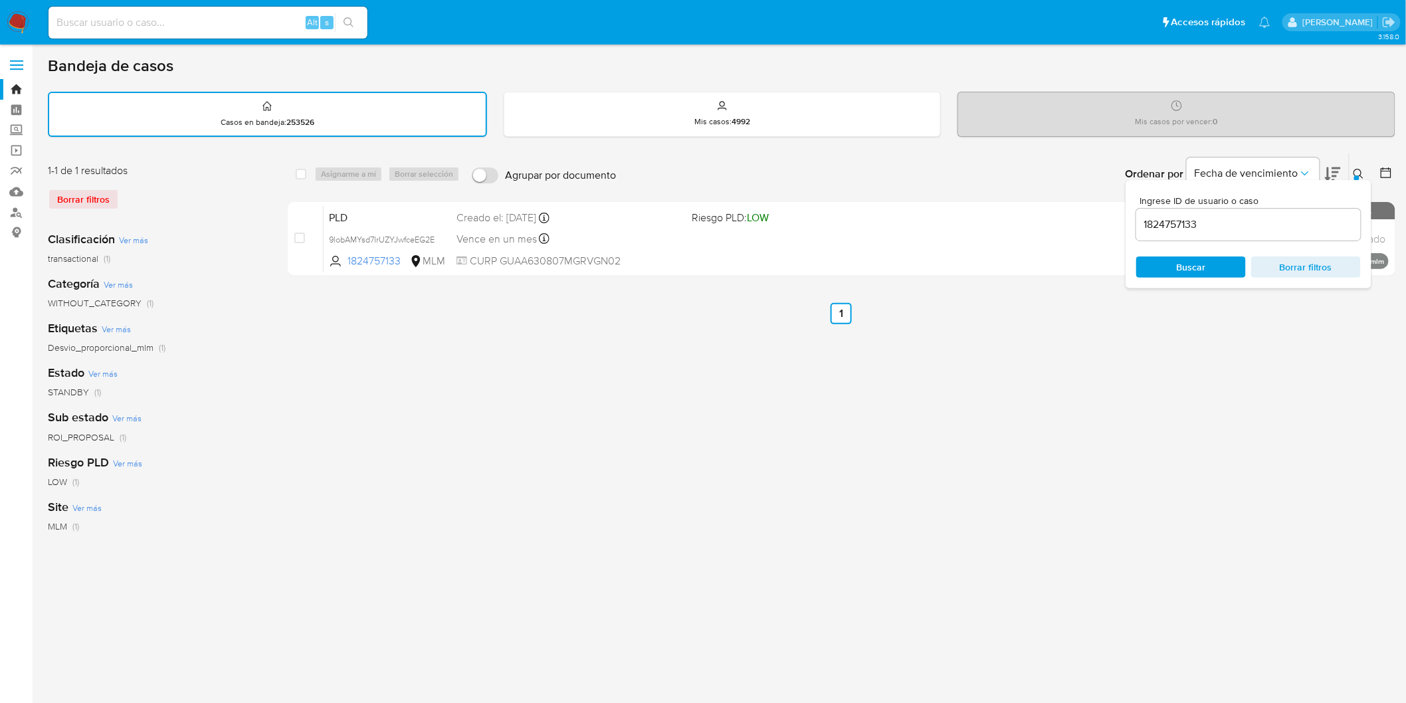
click at [1183, 221] on input "1824757133" at bounding box center [1248, 224] width 225 height 17
click at [1357, 169] on icon at bounding box center [1359, 174] width 11 height 11
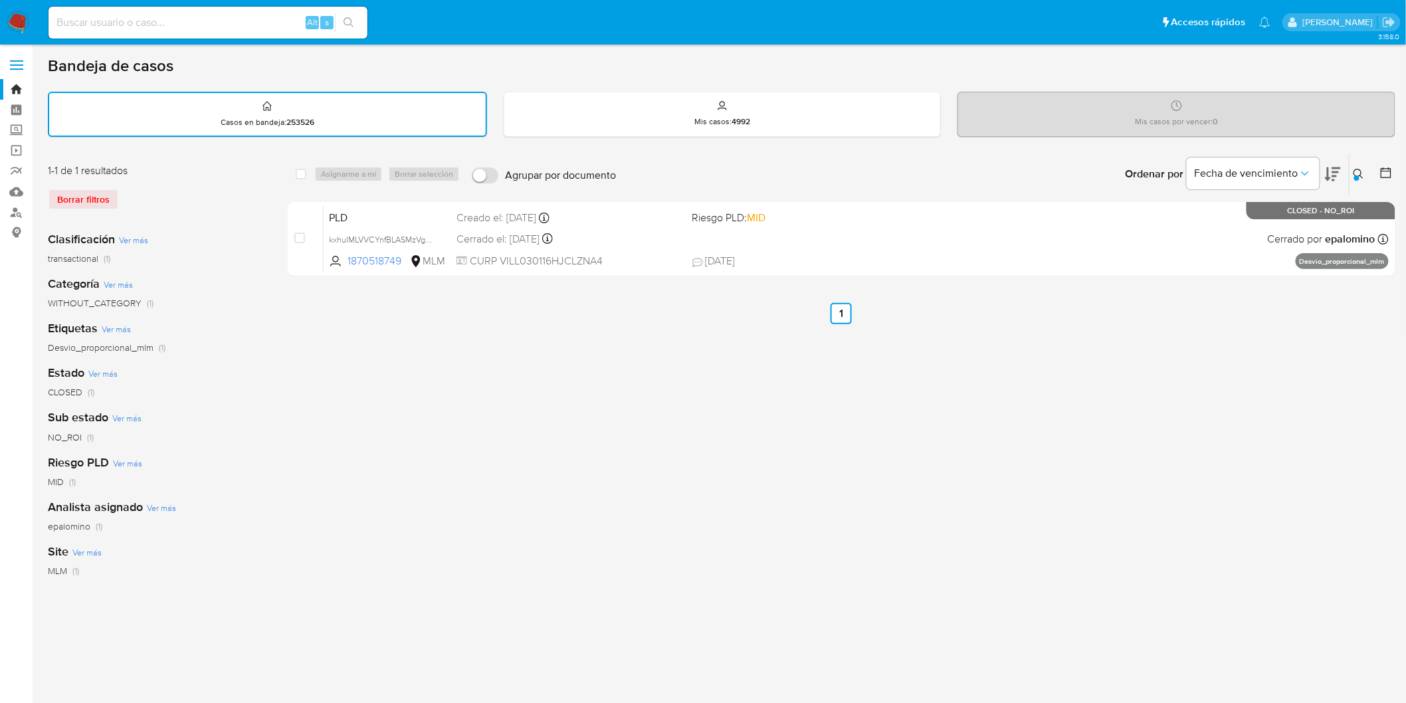
click at [1362, 169] on icon at bounding box center [1359, 174] width 11 height 11
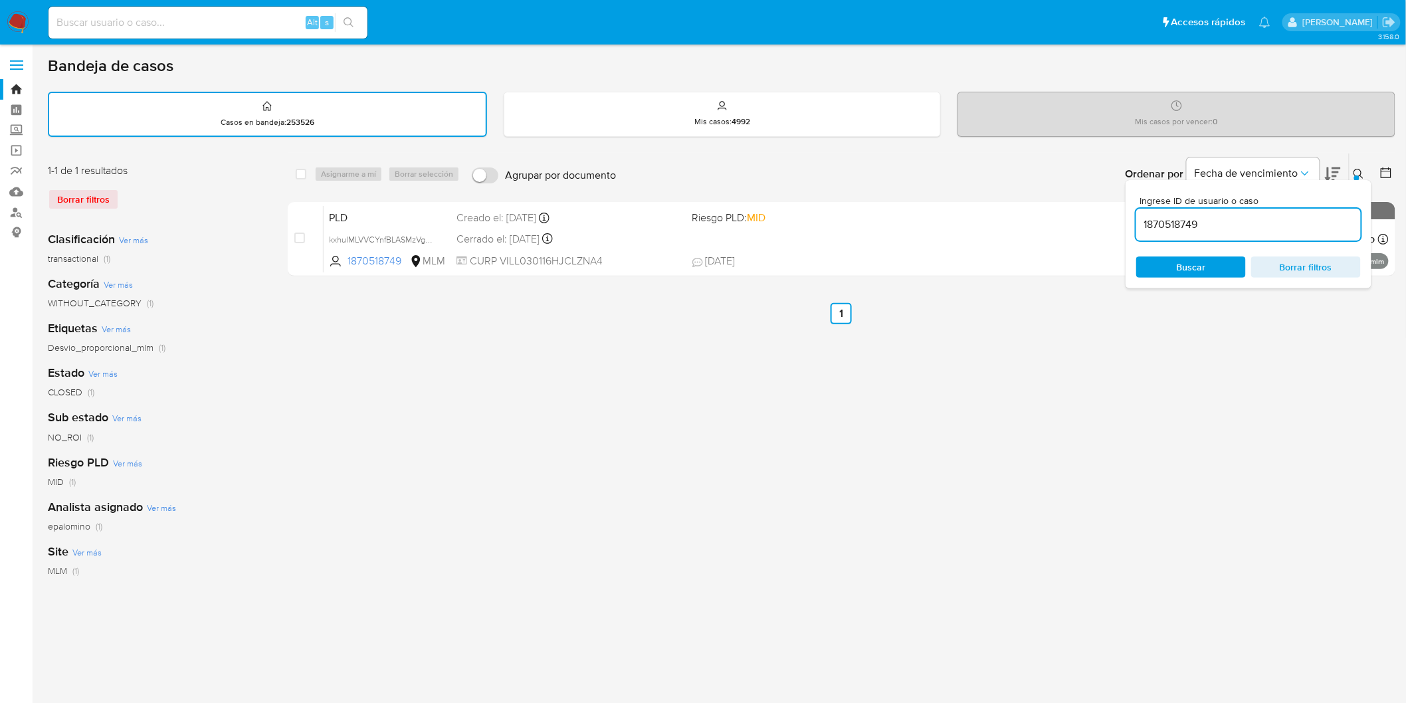
click at [1185, 223] on input "1870518749" at bounding box center [1248, 224] width 225 height 17
click at [1359, 171] on icon at bounding box center [1359, 174] width 11 height 11
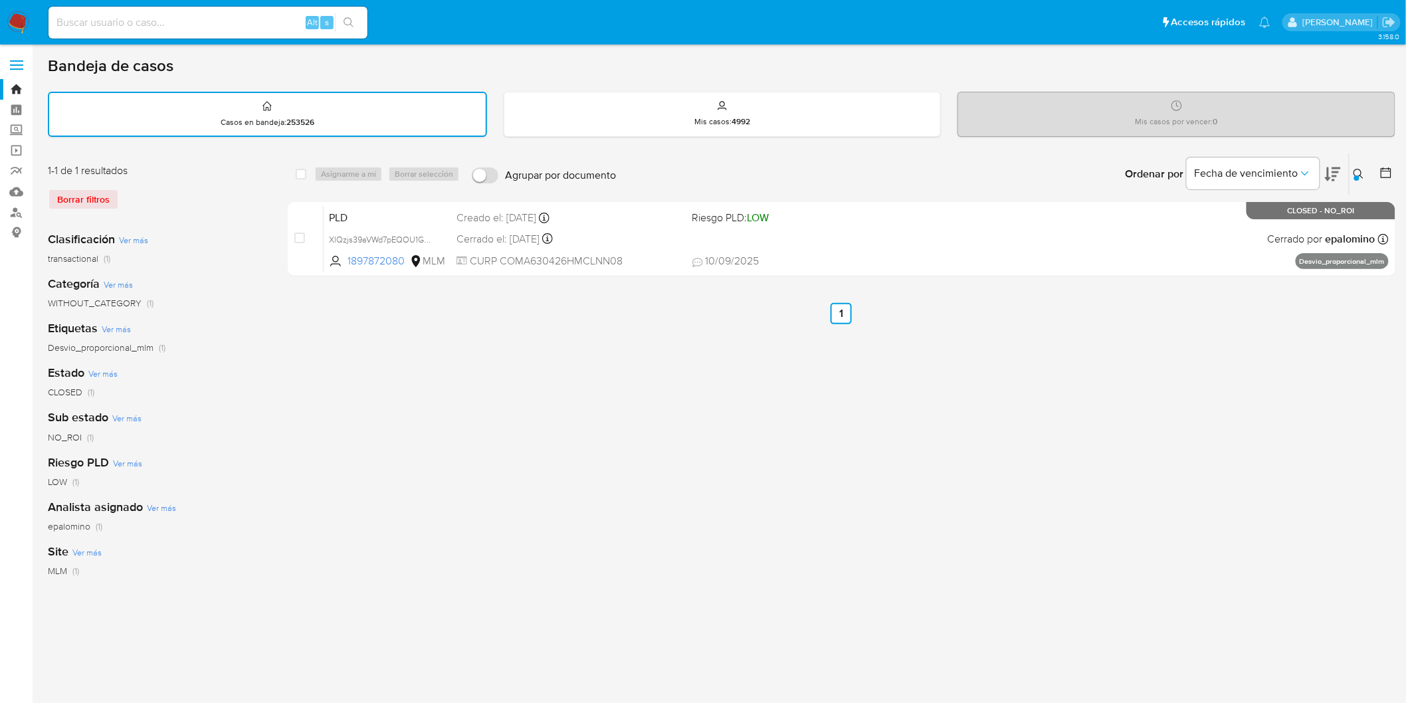
click at [1358, 177] on div at bounding box center [1356, 177] width 5 height 5
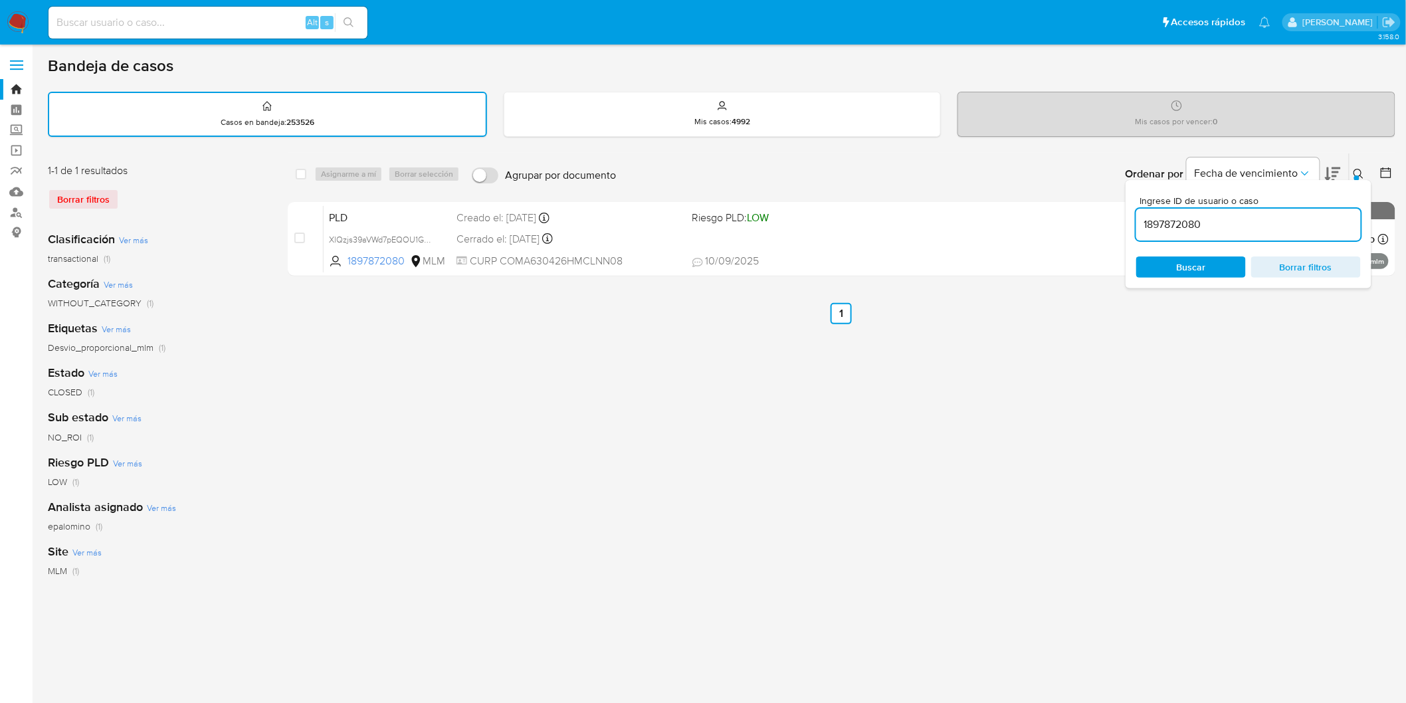
click at [1186, 225] on input "1897872080" at bounding box center [1248, 224] width 225 height 17
drag, startPoint x: 1186, startPoint y: 225, endPoint x: 1194, endPoint y: 239, distance: 16.7
click at [1186, 225] on input "1897872080" at bounding box center [1248, 224] width 225 height 17
click at [1198, 266] on span "Buscar" at bounding box center [1191, 266] width 29 height 21
drag, startPoint x: 1361, startPoint y: 171, endPoint x: 1359, endPoint y: 186, distance: 15.3
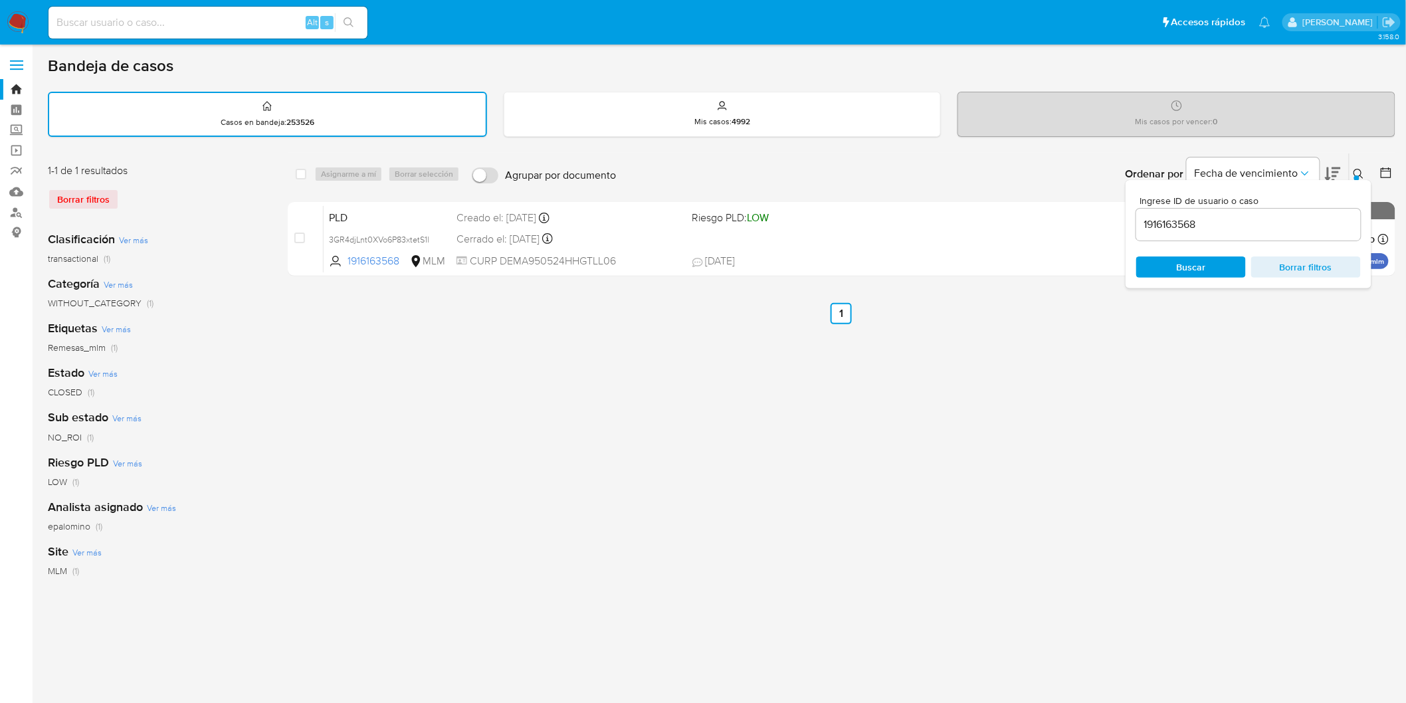
click at [1361, 170] on icon at bounding box center [1359, 174] width 10 height 10
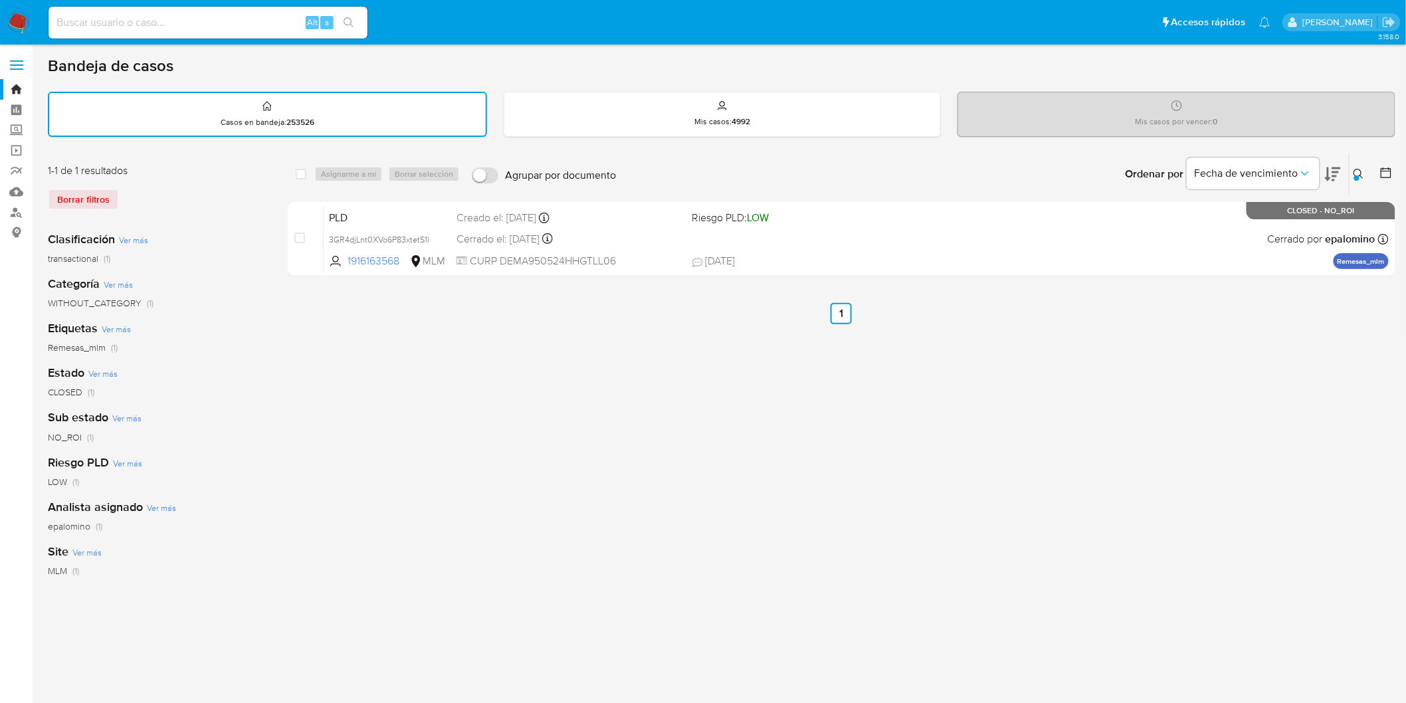
click at [1358, 179] on button at bounding box center [1361, 174] width 22 height 16
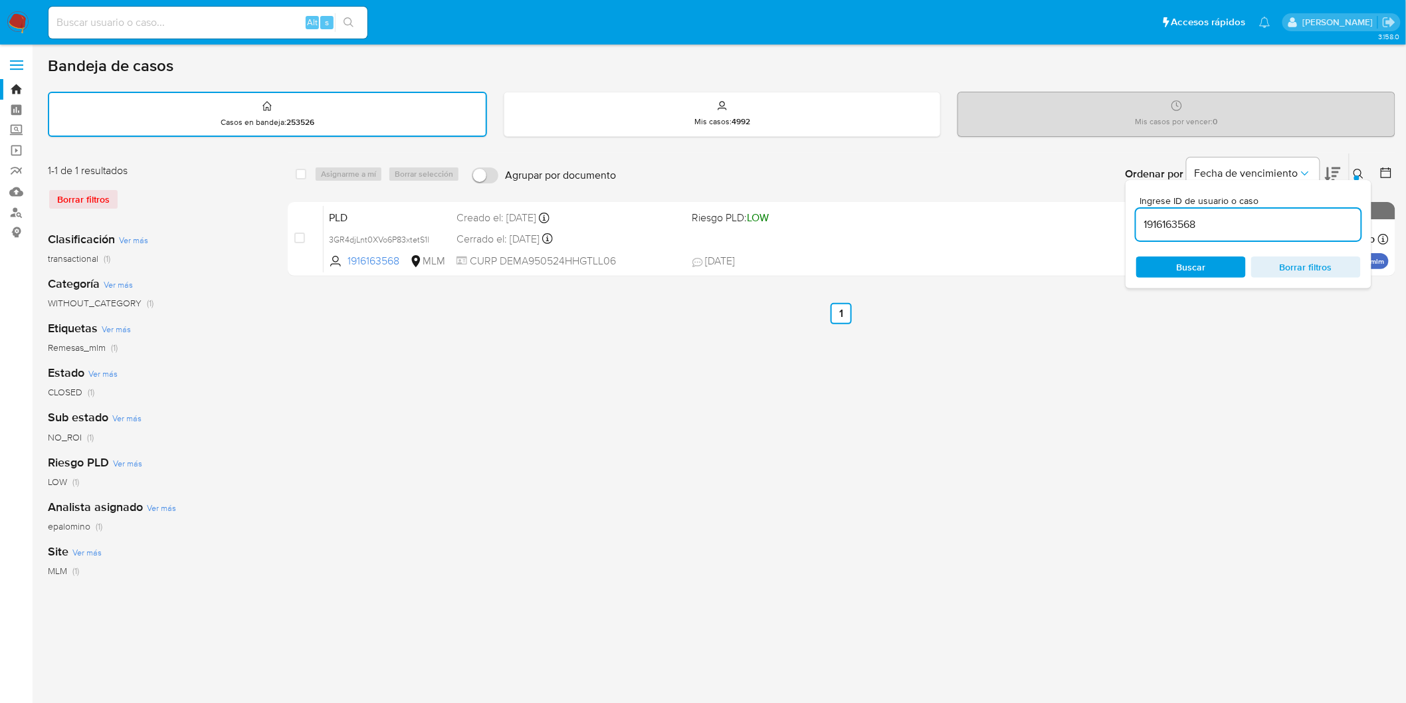
click at [1185, 221] on input "1916163568" at bounding box center [1248, 224] width 225 height 17
click at [1207, 269] on span "Buscar" at bounding box center [1191, 267] width 91 height 19
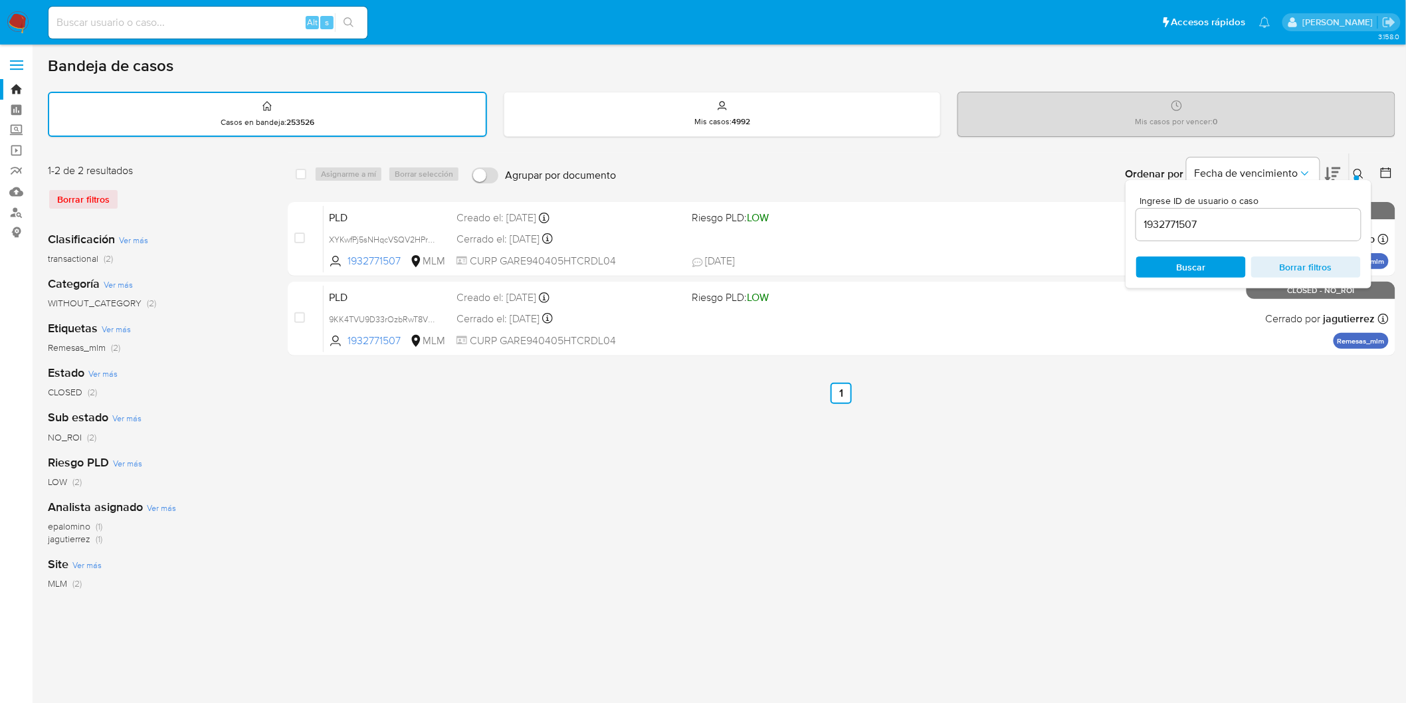
click at [1358, 169] on icon at bounding box center [1359, 174] width 11 height 11
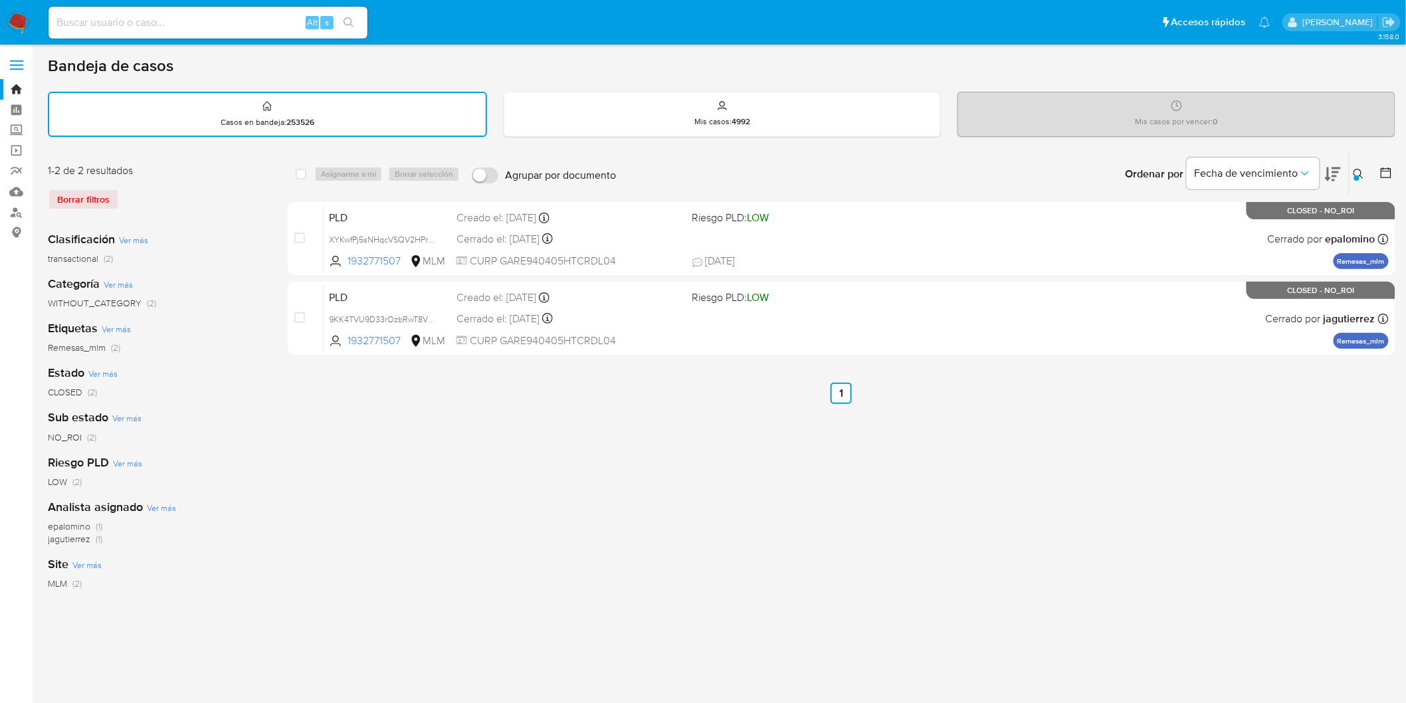
click at [1355, 169] on icon at bounding box center [1359, 174] width 11 height 11
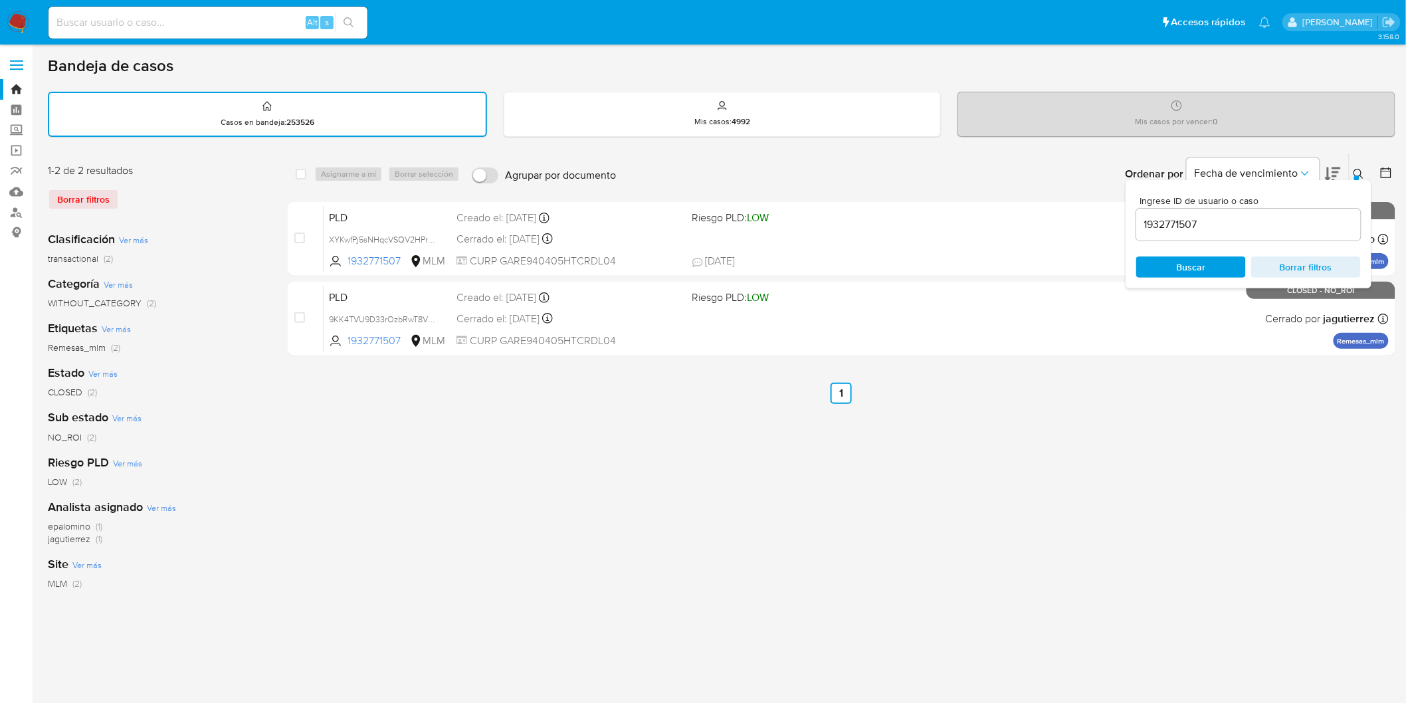
click at [1167, 224] on input "1932771507" at bounding box center [1248, 224] width 225 height 17
click at [1172, 258] on span "Buscar" at bounding box center [1191, 267] width 91 height 19
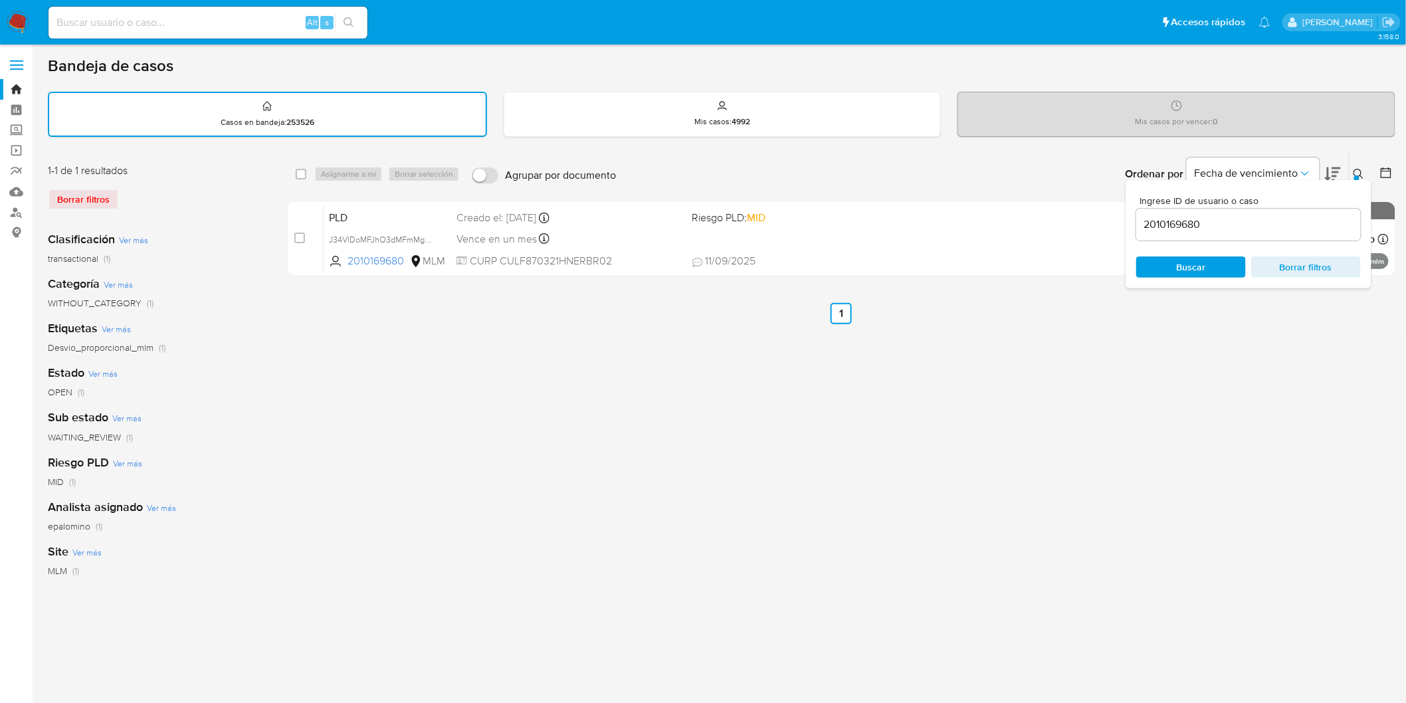
click at [1362, 170] on icon at bounding box center [1359, 174] width 11 height 11
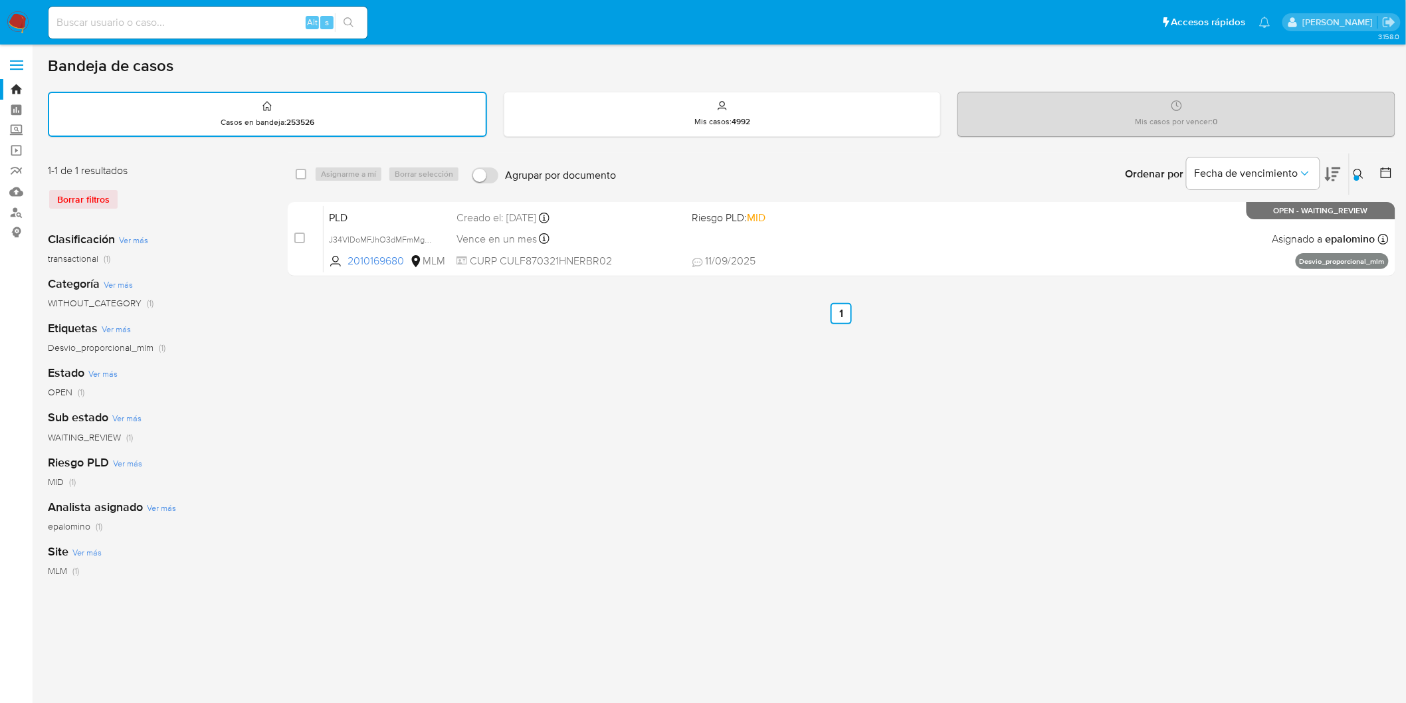
click at [1359, 173] on icon at bounding box center [1359, 174] width 11 height 11
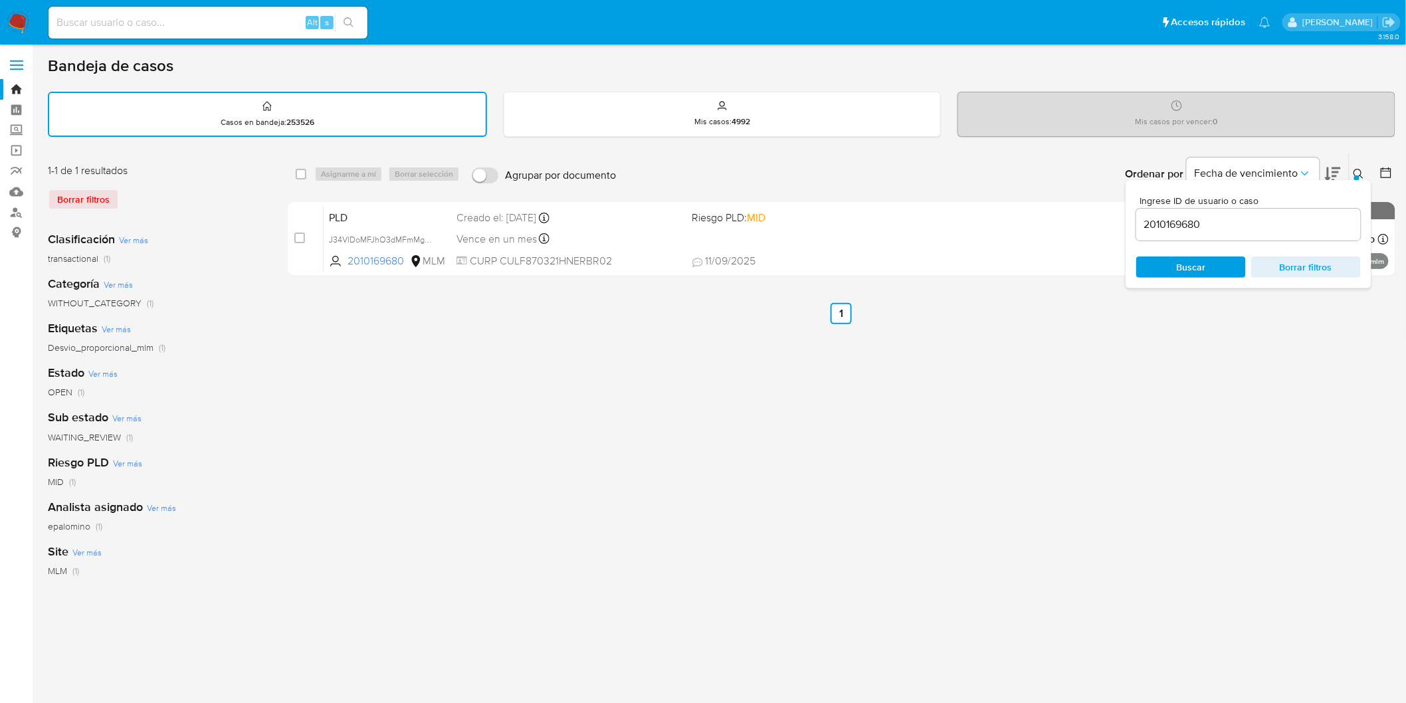
click at [1177, 216] on input "2010169680" at bounding box center [1248, 224] width 225 height 17
click at [1191, 257] on span "Buscar" at bounding box center [1191, 266] width 29 height 21
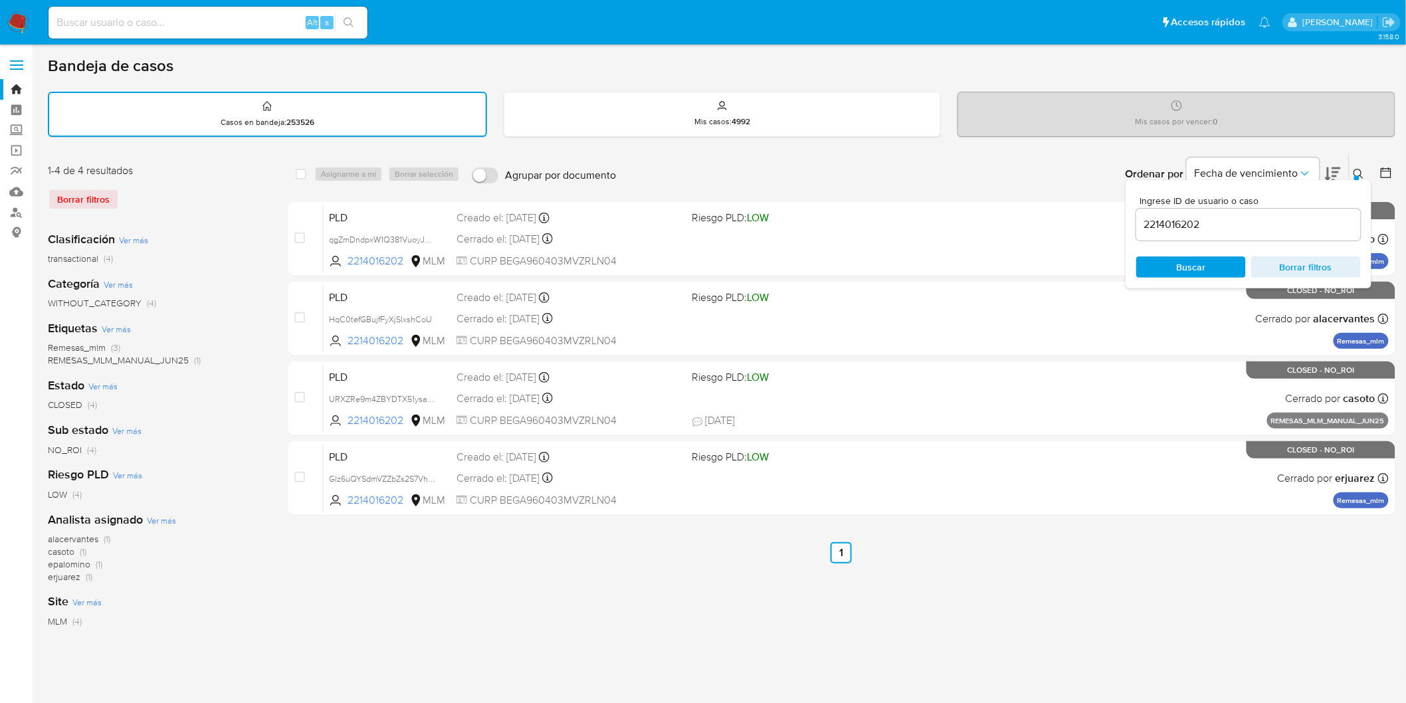
click at [1365, 169] on button at bounding box center [1361, 174] width 22 height 16
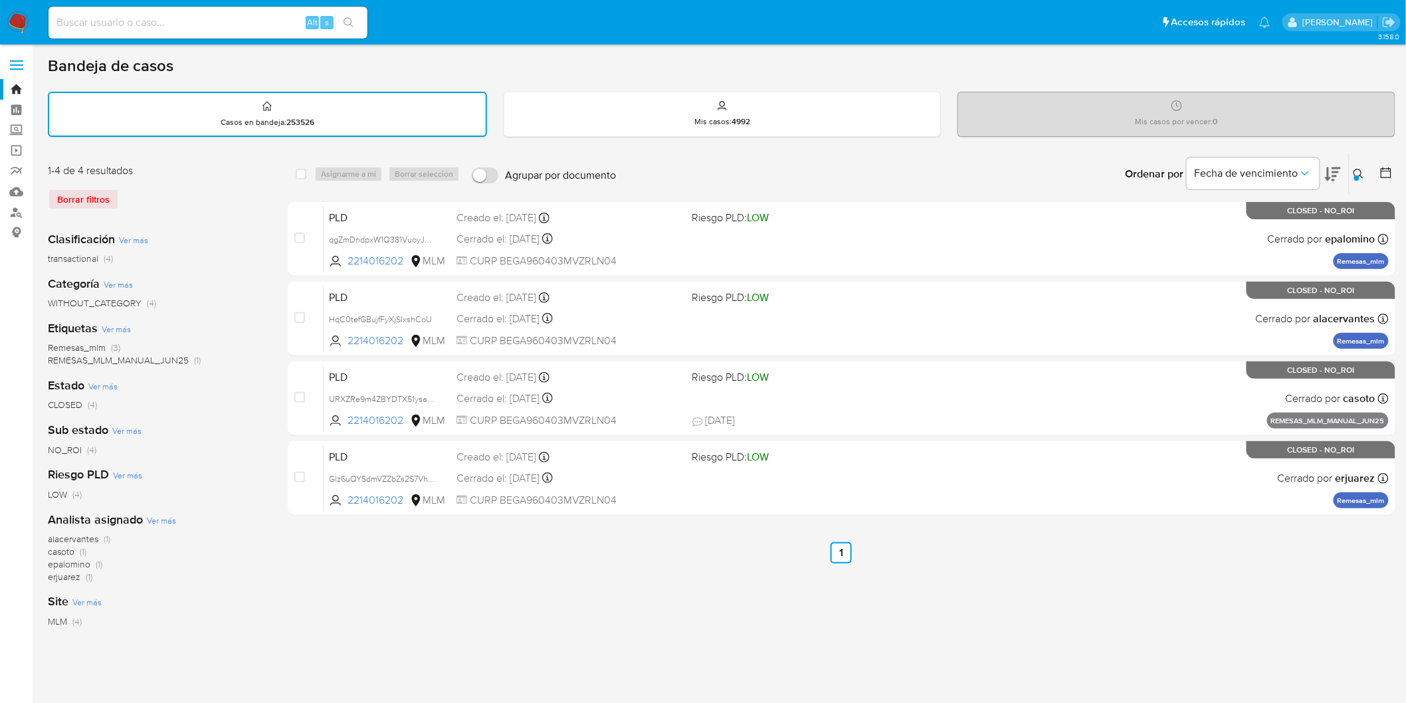
click at [1361, 169] on icon at bounding box center [1359, 174] width 10 height 10
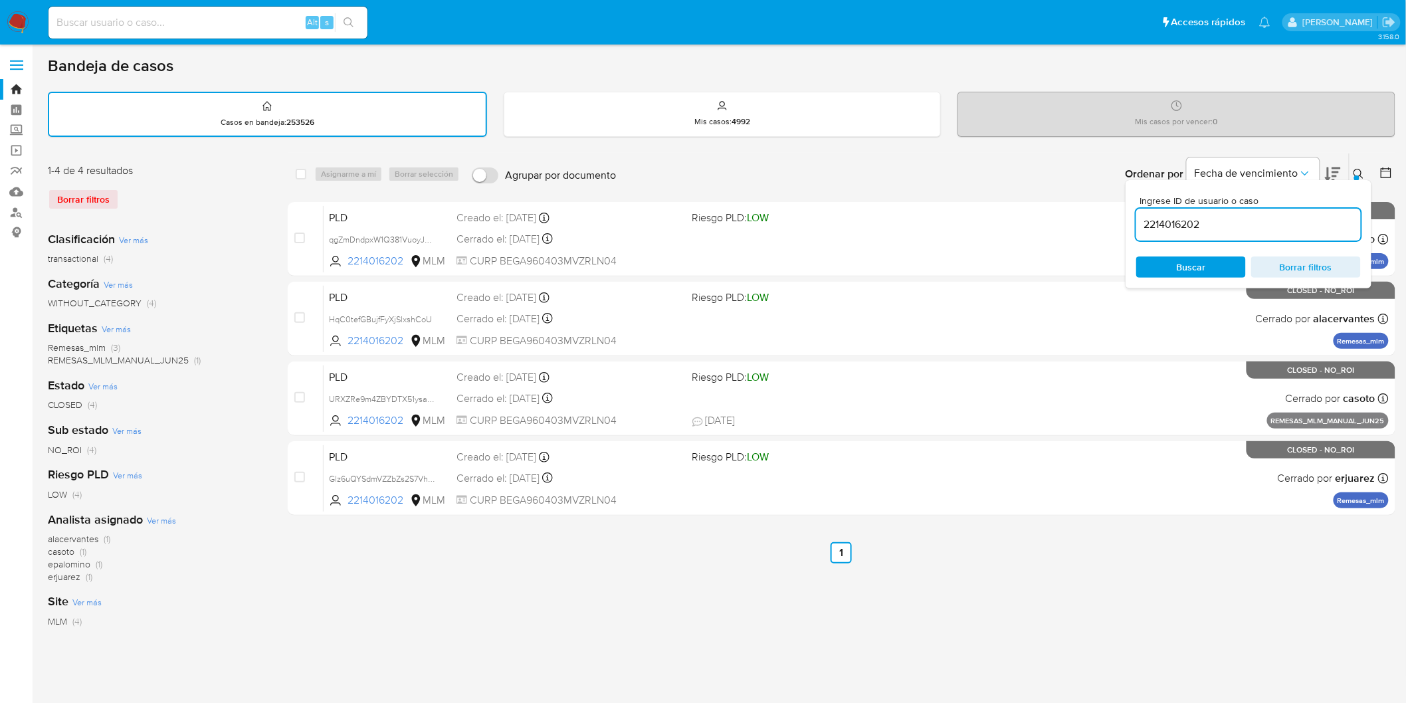
click at [1187, 219] on input "2214016202" at bounding box center [1248, 224] width 225 height 17
click at [1187, 220] on input "2214016202" at bounding box center [1248, 224] width 225 height 17
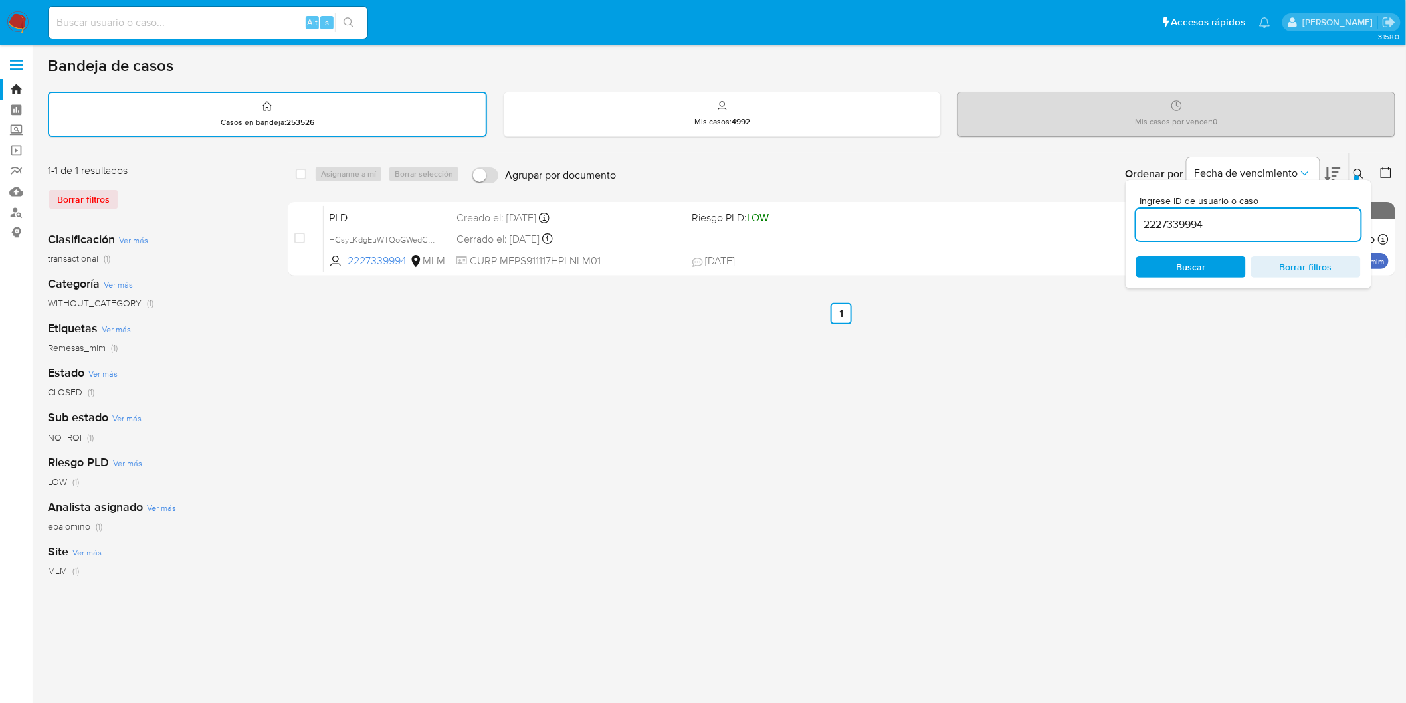
click at [1355, 169] on icon at bounding box center [1359, 174] width 10 height 10
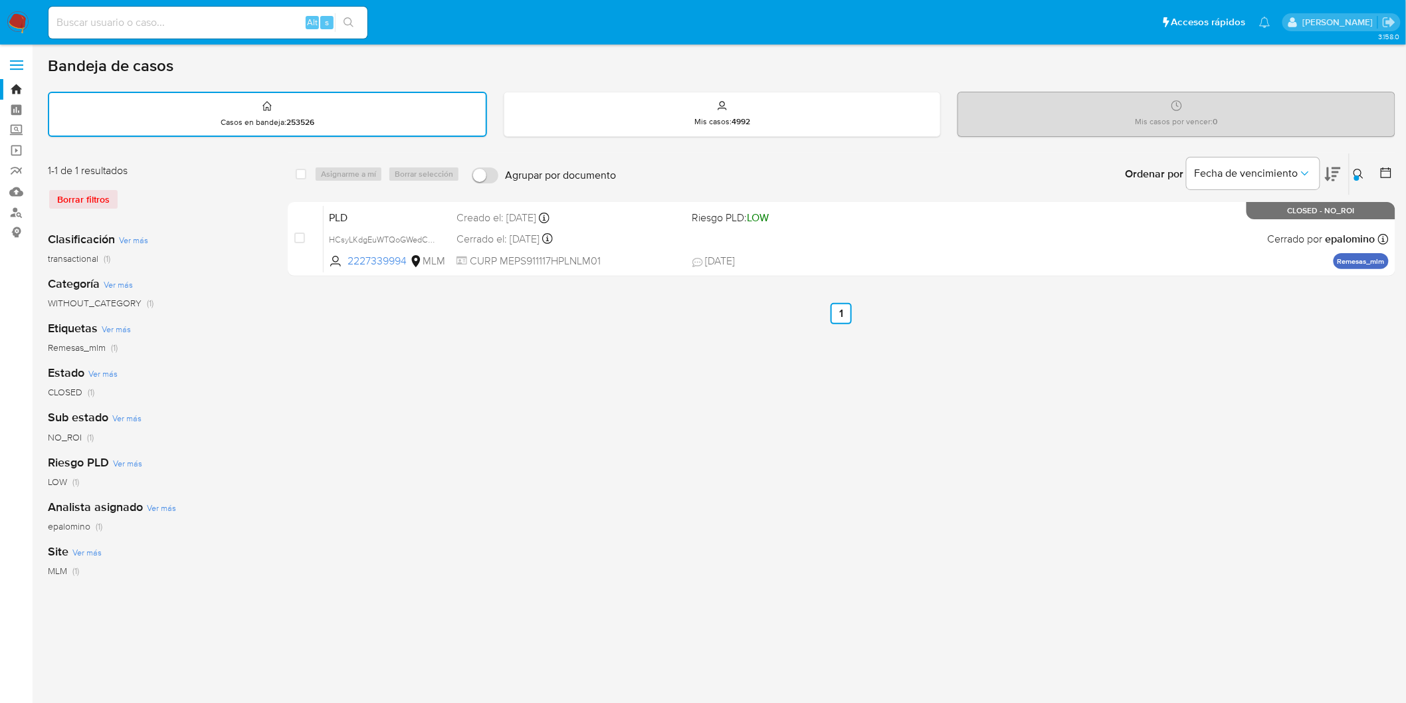
click at [1357, 169] on icon at bounding box center [1359, 174] width 11 height 11
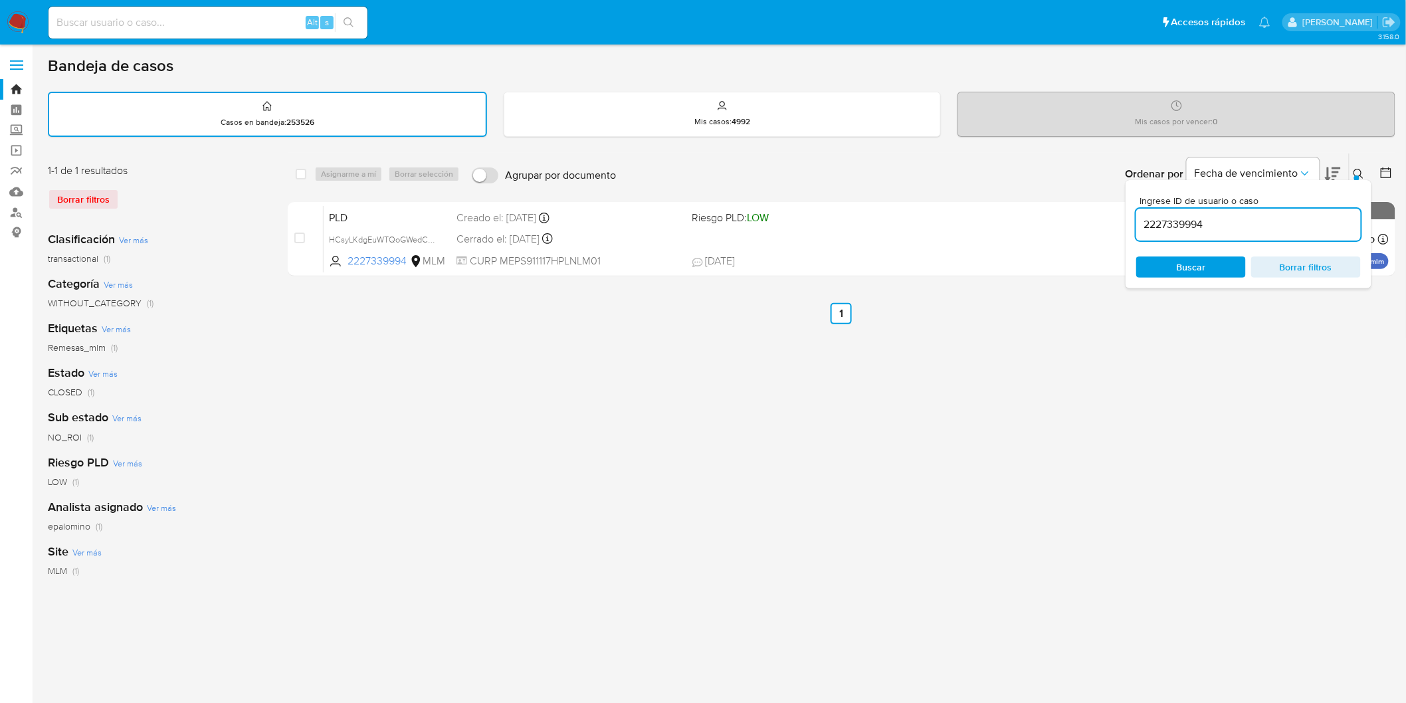
click at [1161, 228] on input "2227339994" at bounding box center [1248, 224] width 225 height 17
click at [1181, 264] on span "Buscar" at bounding box center [1191, 266] width 29 height 21
click at [1361, 171] on icon at bounding box center [1359, 174] width 10 height 10
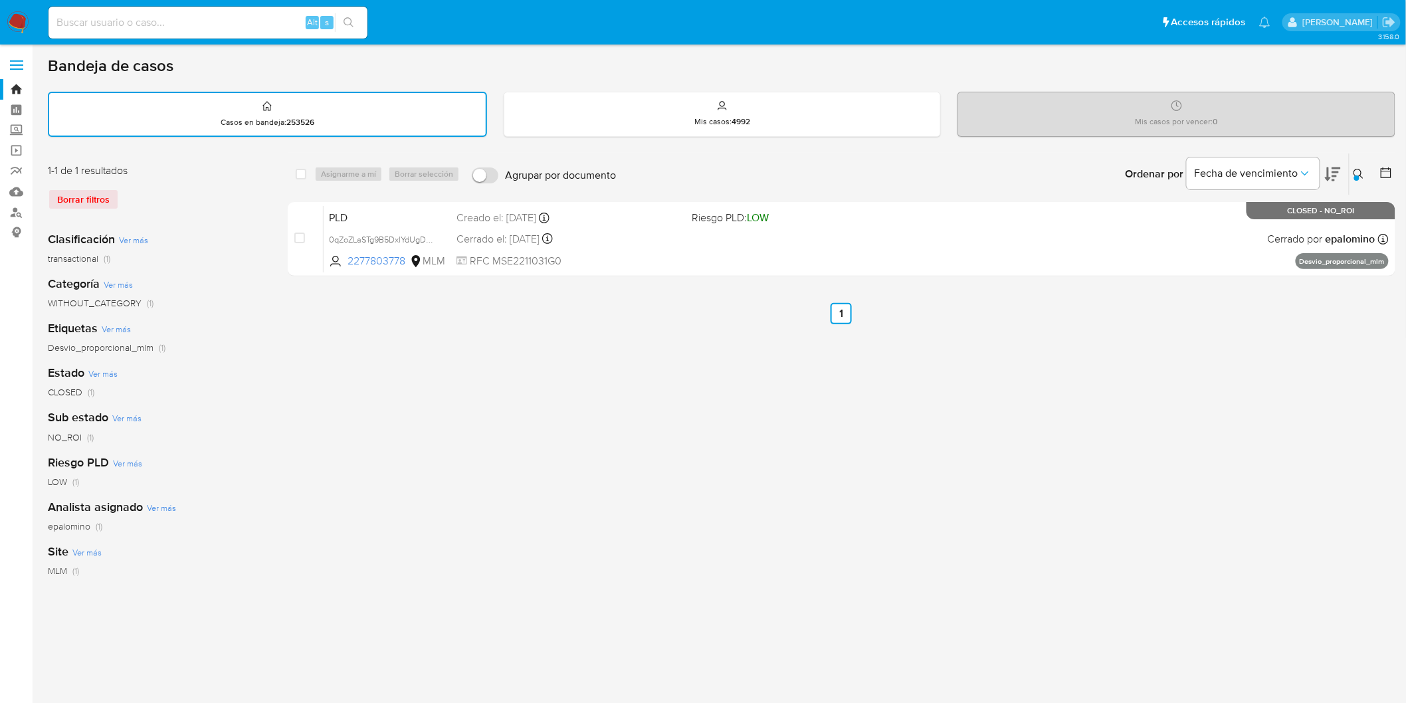
click at [1364, 169] on icon at bounding box center [1359, 174] width 11 height 11
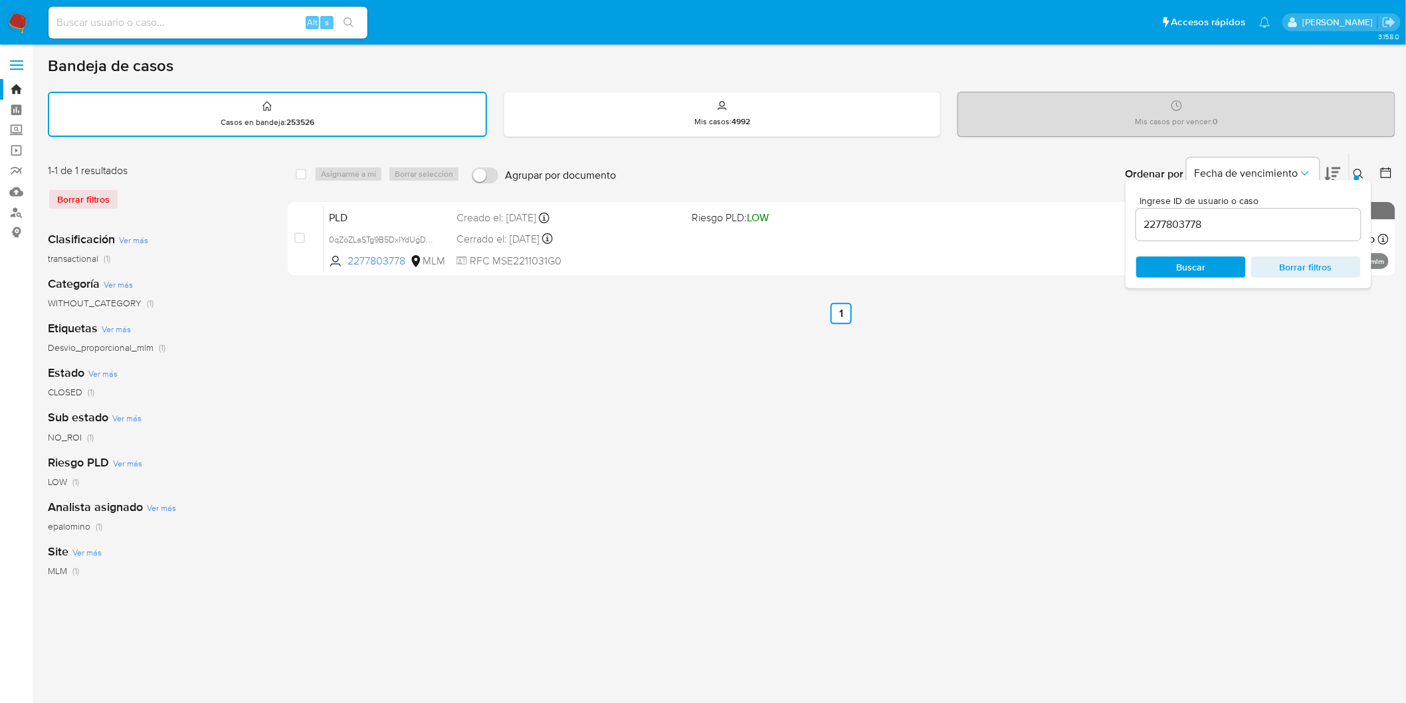
click at [1159, 217] on input "2277803778" at bounding box center [1248, 224] width 225 height 17
click at [1188, 262] on span "Buscar" at bounding box center [1191, 266] width 29 height 21
click at [1358, 169] on icon at bounding box center [1359, 174] width 11 height 11
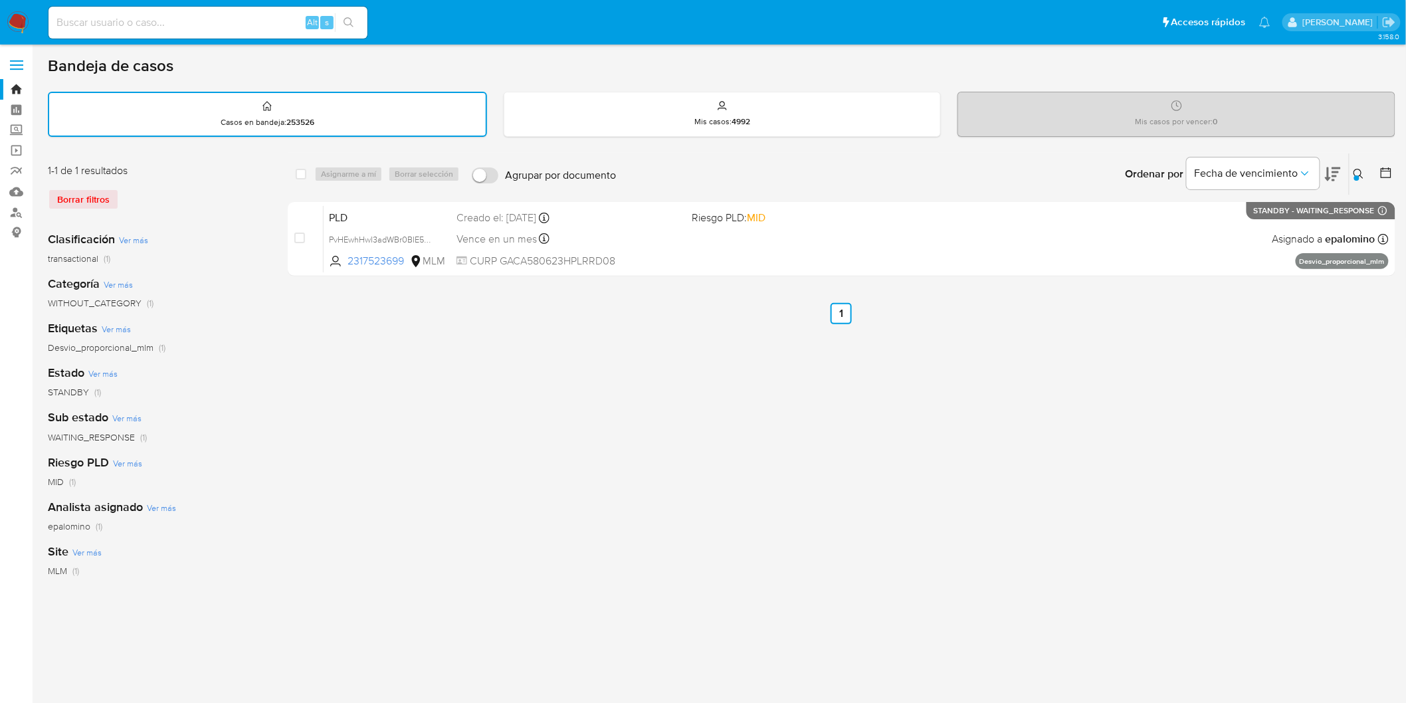
click at [1363, 169] on icon at bounding box center [1359, 174] width 11 height 11
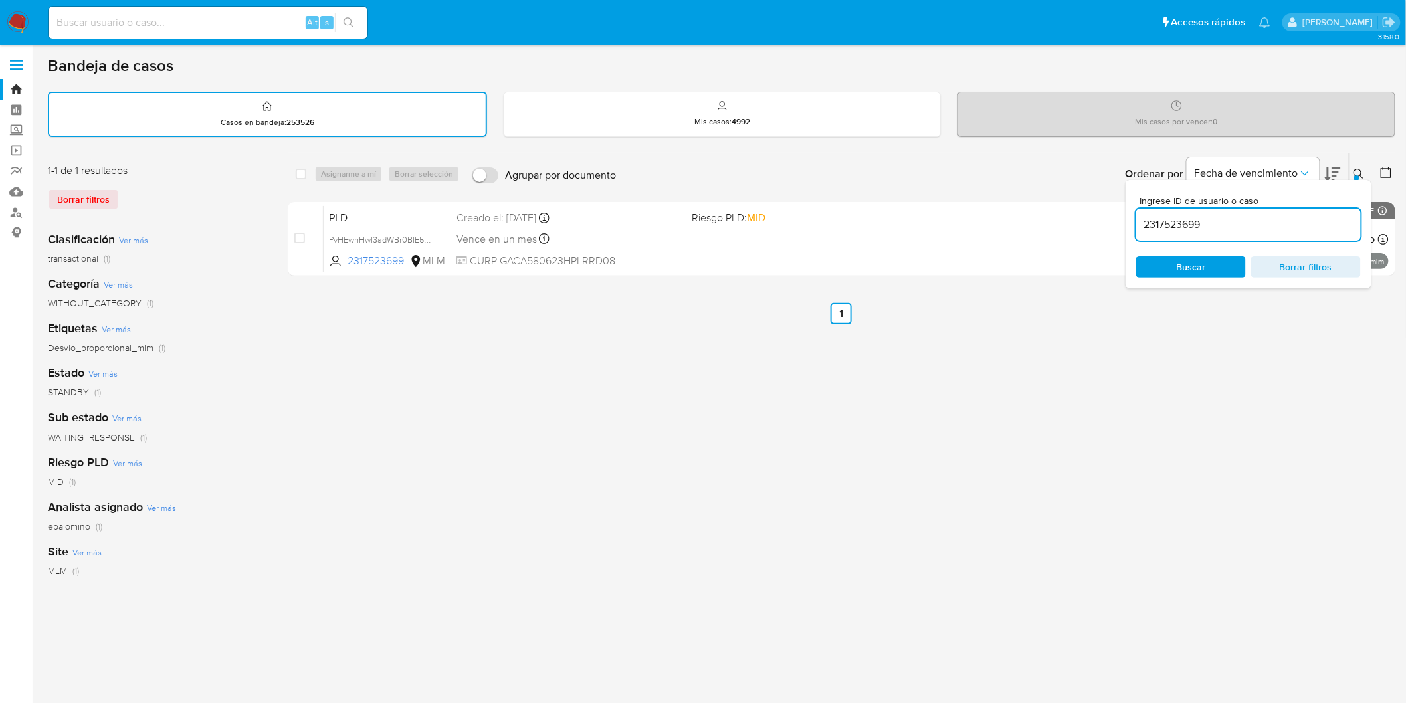
click at [1186, 220] on input "2317523699" at bounding box center [1248, 224] width 225 height 17
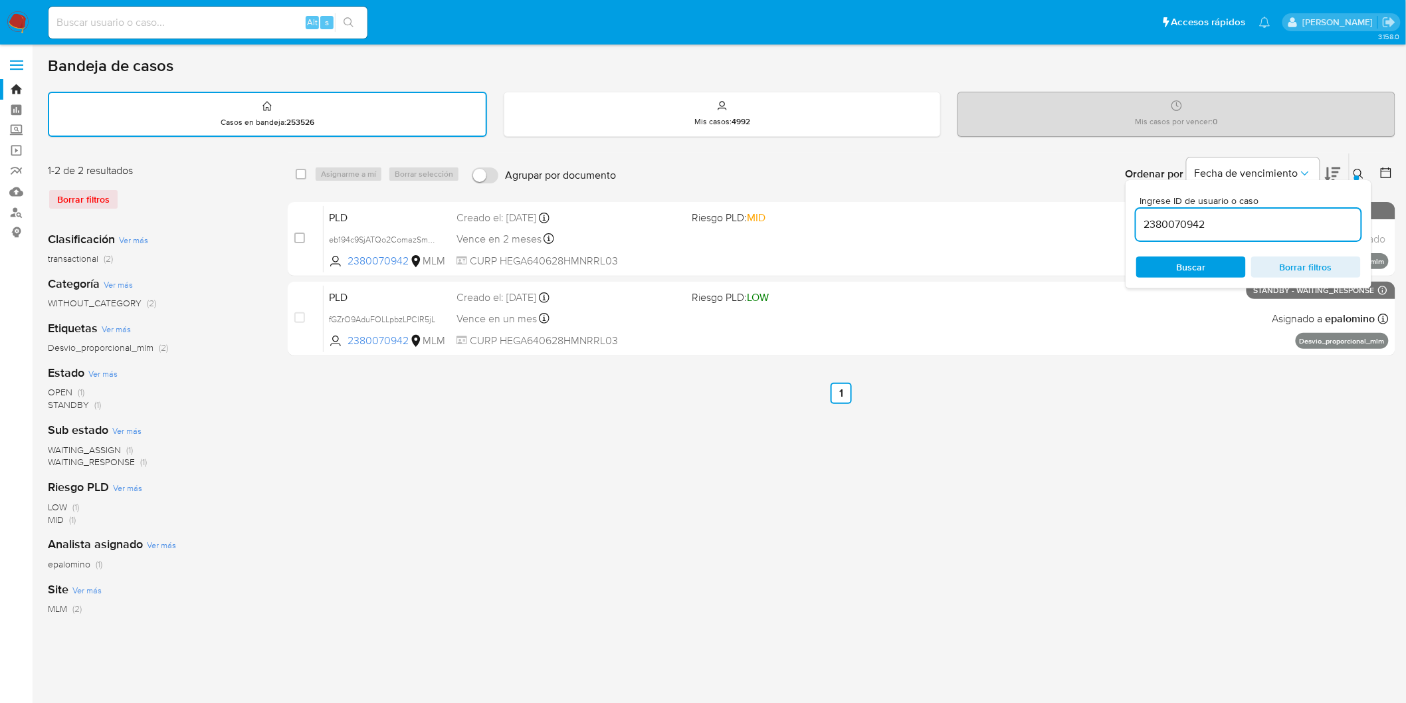
click at [1364, 175] on icon at bounding box center [1359, 174] width 11 height 11
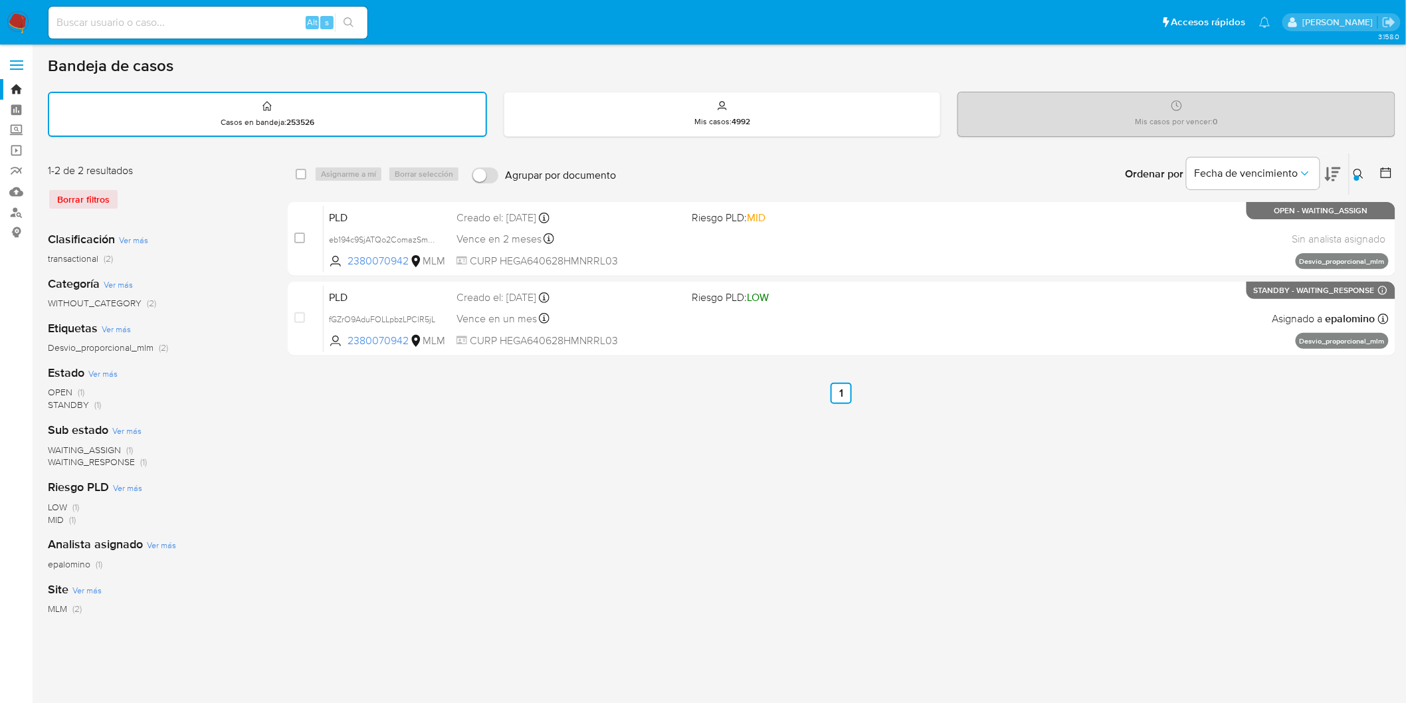
click at [1359, 173] on icon at bounding box center [1359, 174] width 11 height 11
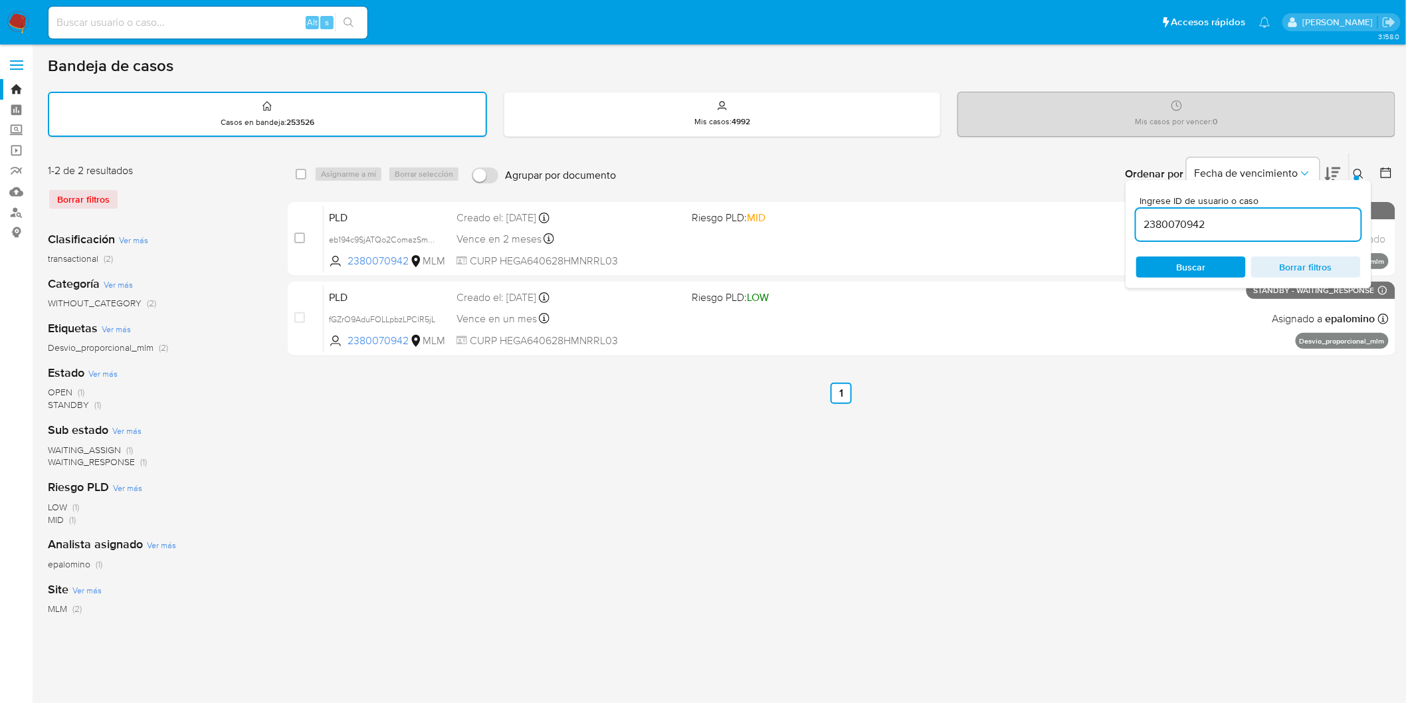
click at [1177, 220] on input "2380070942" at bounding box center [1248, 224] width 225 height 17
drag, startPoint x: 1197, startPoint y: 262, endPoint x: 1247, endPoint y: 249, distance: 52.2
click at [1197, 262] on span "Buscar" at bounding box center [1191, 266] width 29 height 21
click at [1360, 175] on icon at bounding box center [1359, 174] width 11 height 11
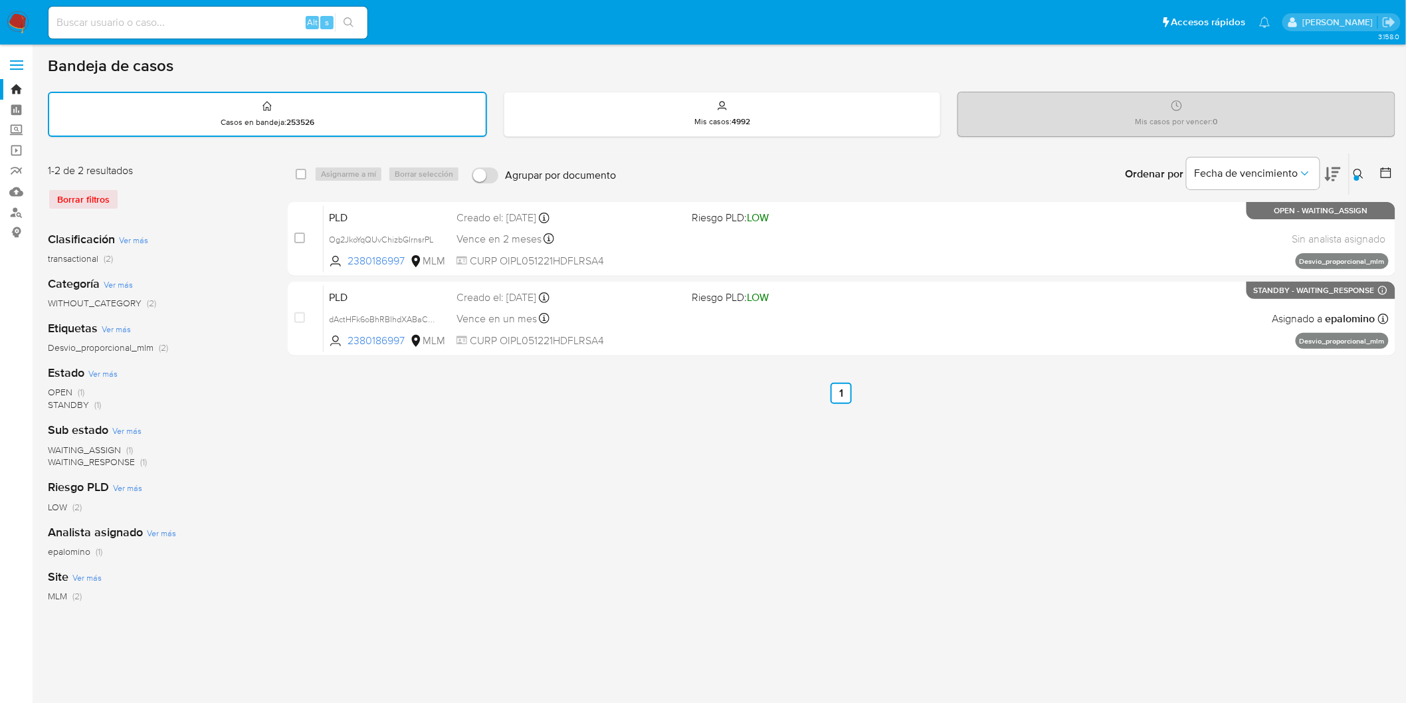
click at [1363, 161] on div "Ingrese ID de usuario o caso 2380186997 Buscar Borrar filtros" at bounding box center [1360, 173] width 23 height 41
click at [1358, 169] on icon at bounding box center [1359, 174] width 11 height 11
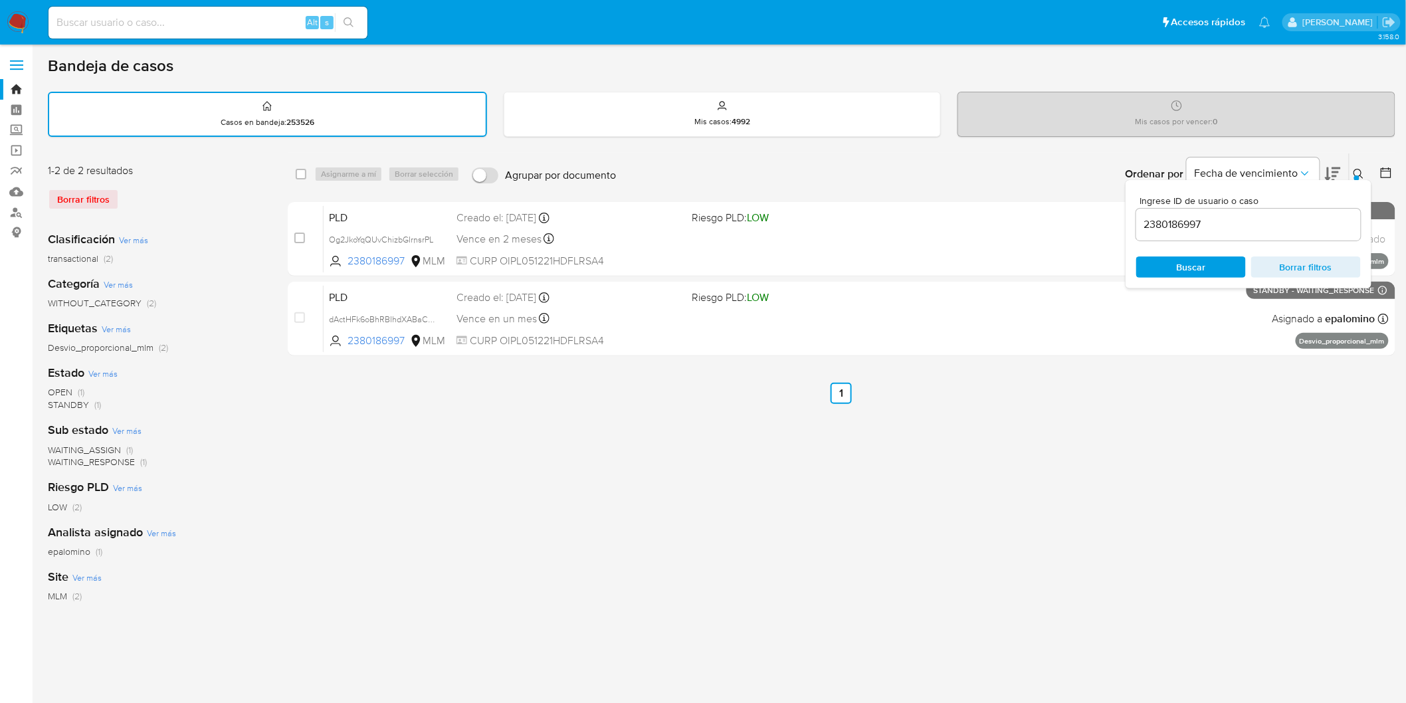
click at [1163, 216] on input "2380186997" at bounding box center [1248, 224] width 225 height 17
click at [1180, 264] on span "Buscar" at bounding box center [1191, 266] width 29 height 21
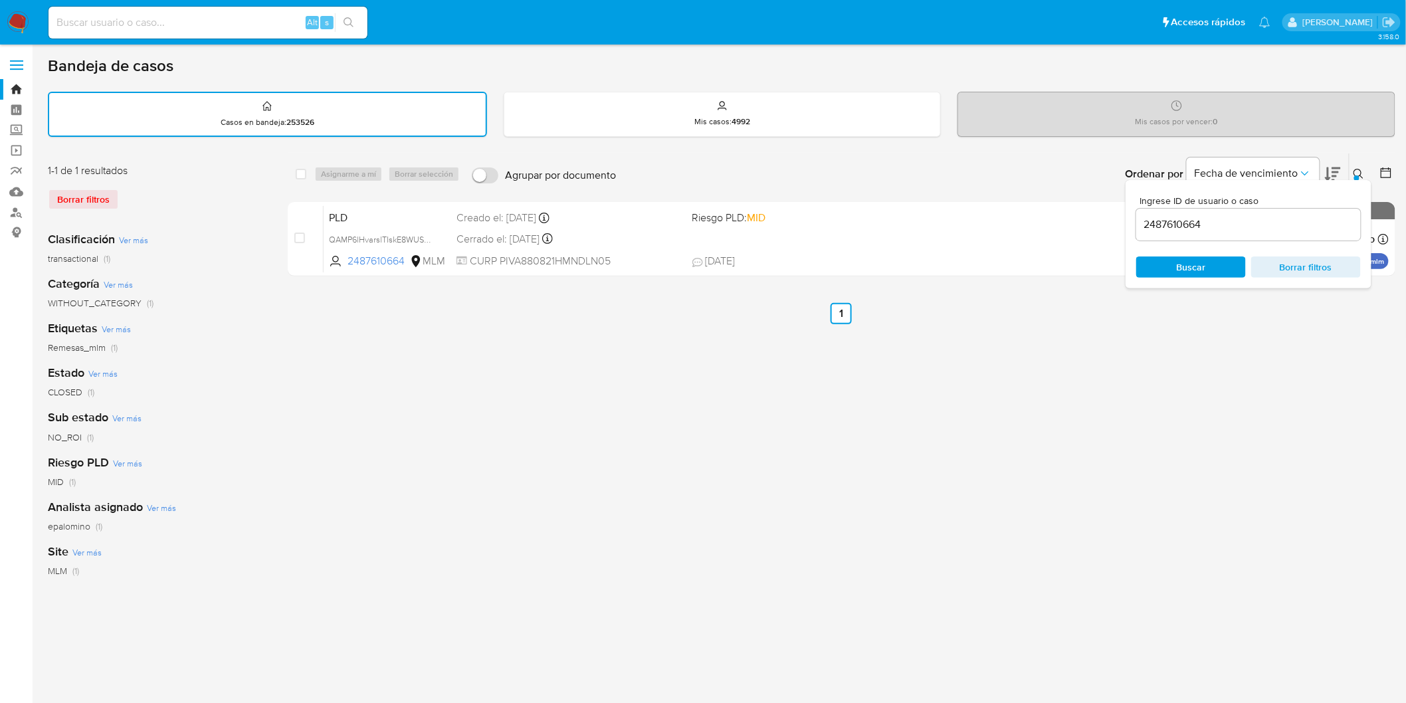
click at [1363, 170] on icon at bounding box center [1359, 174] width 11 height 11
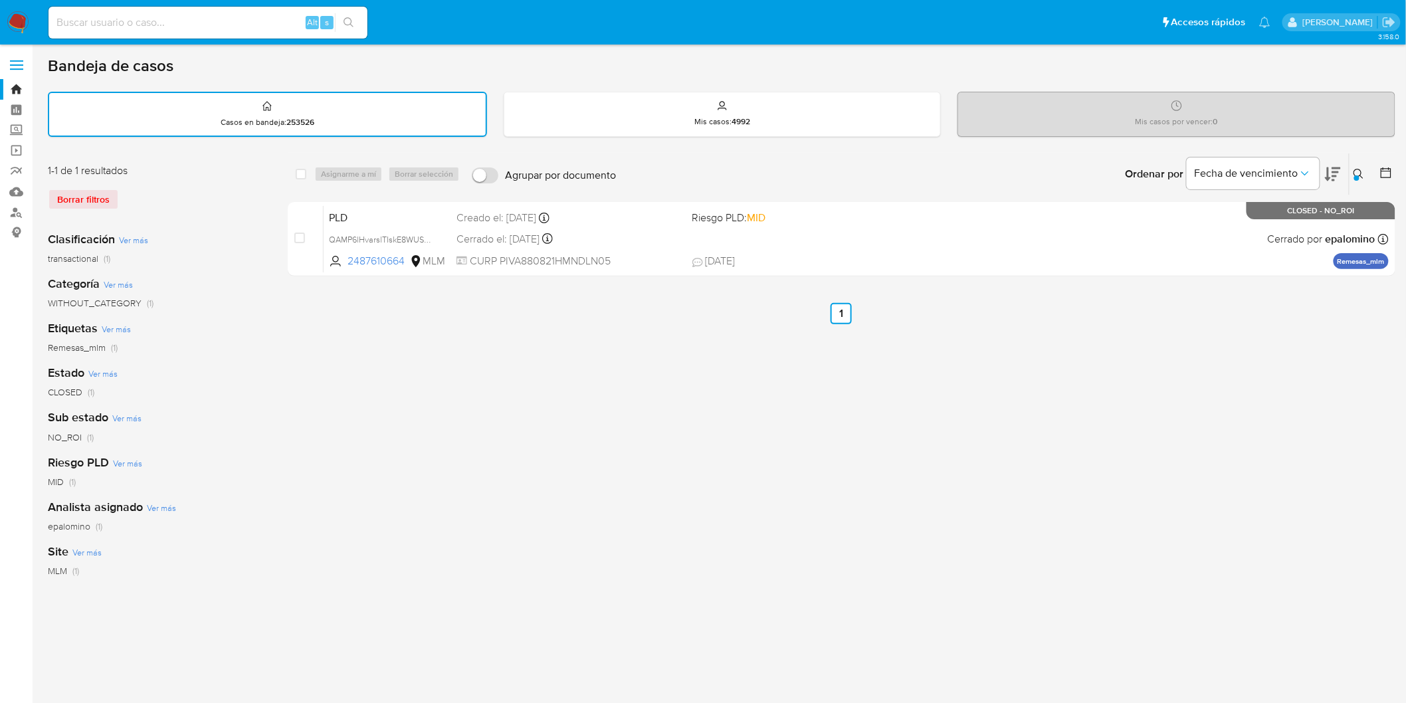
click at [1355, 170] on icon at bounding box center [1359, 174] width 11 height 11
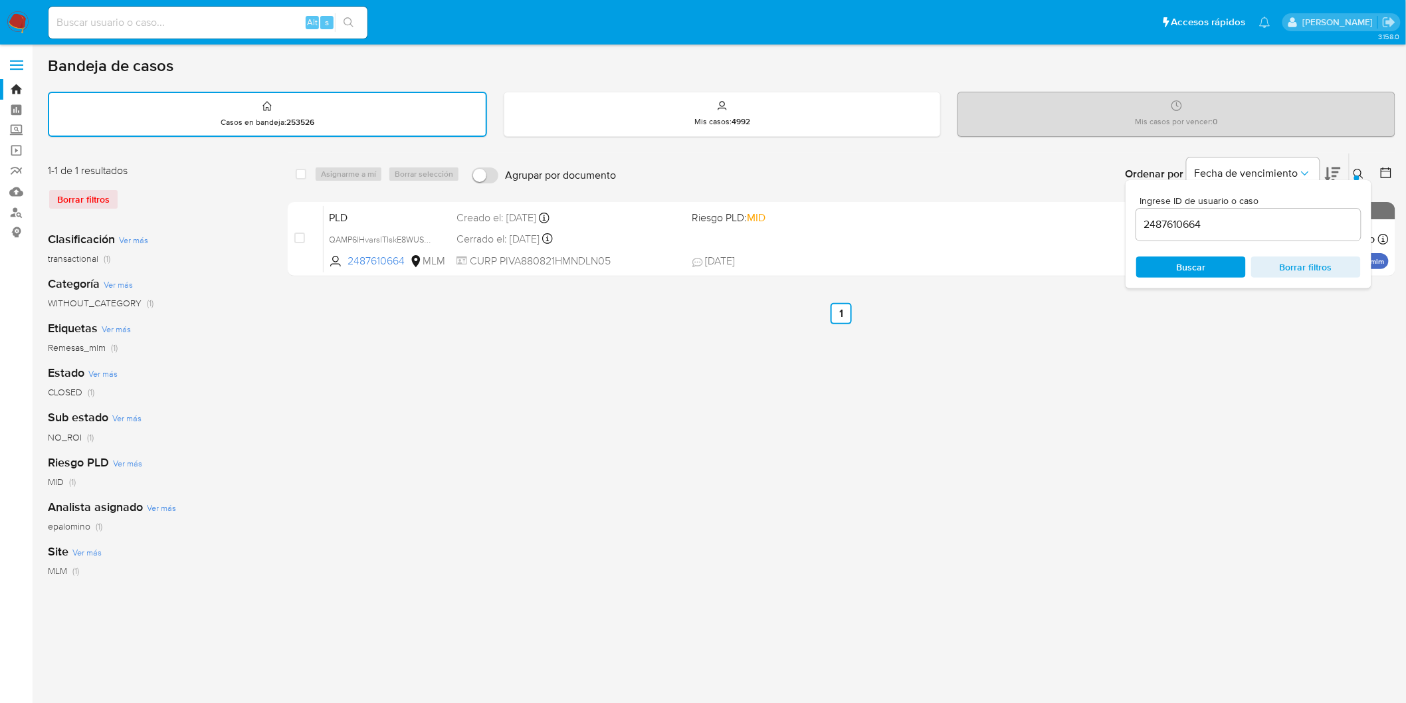
click at [1173, 222] on input "2487610664" at bounding box center [1248, 224] width 225 height 17
click at [1173, 258] on span "Buscar" at bounding box center [1191, 267] width 91 height 19
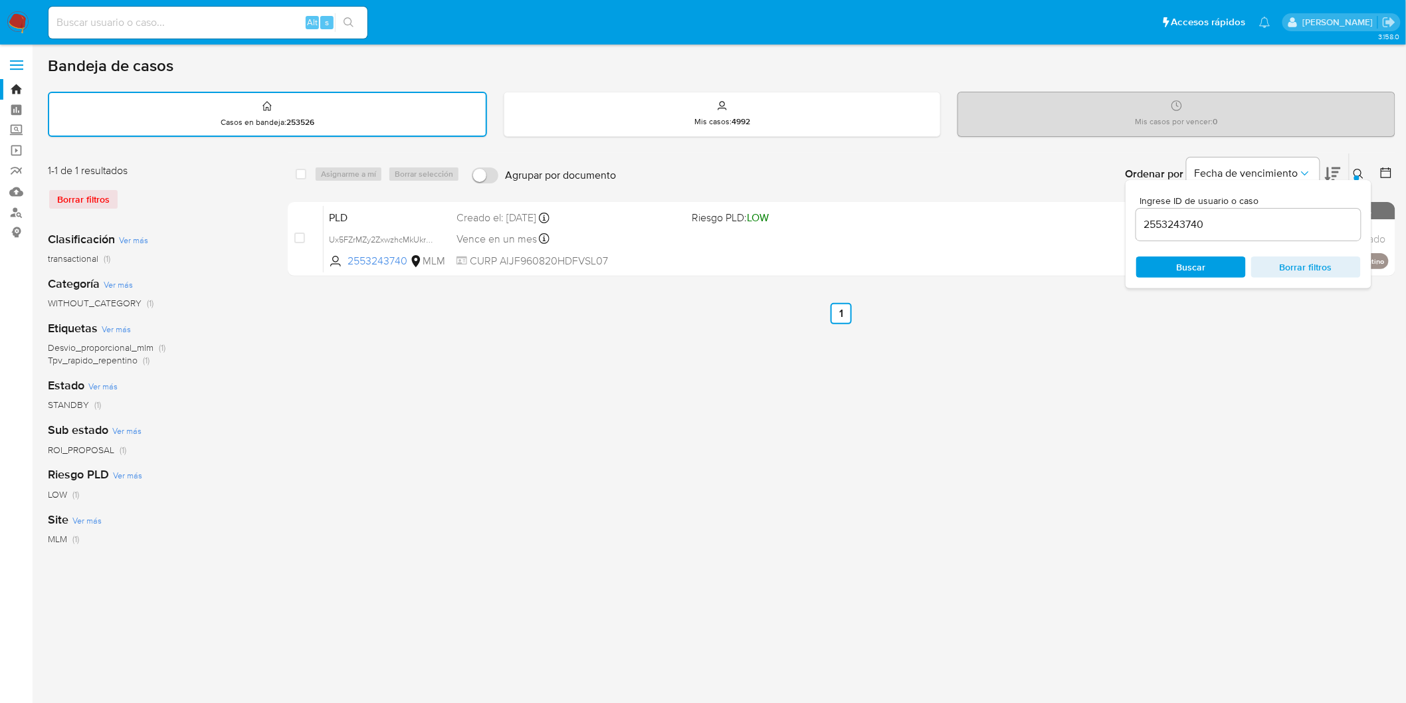
click at [1359, 170] on icon at bounding box center [1359, 174] width 11 height 11
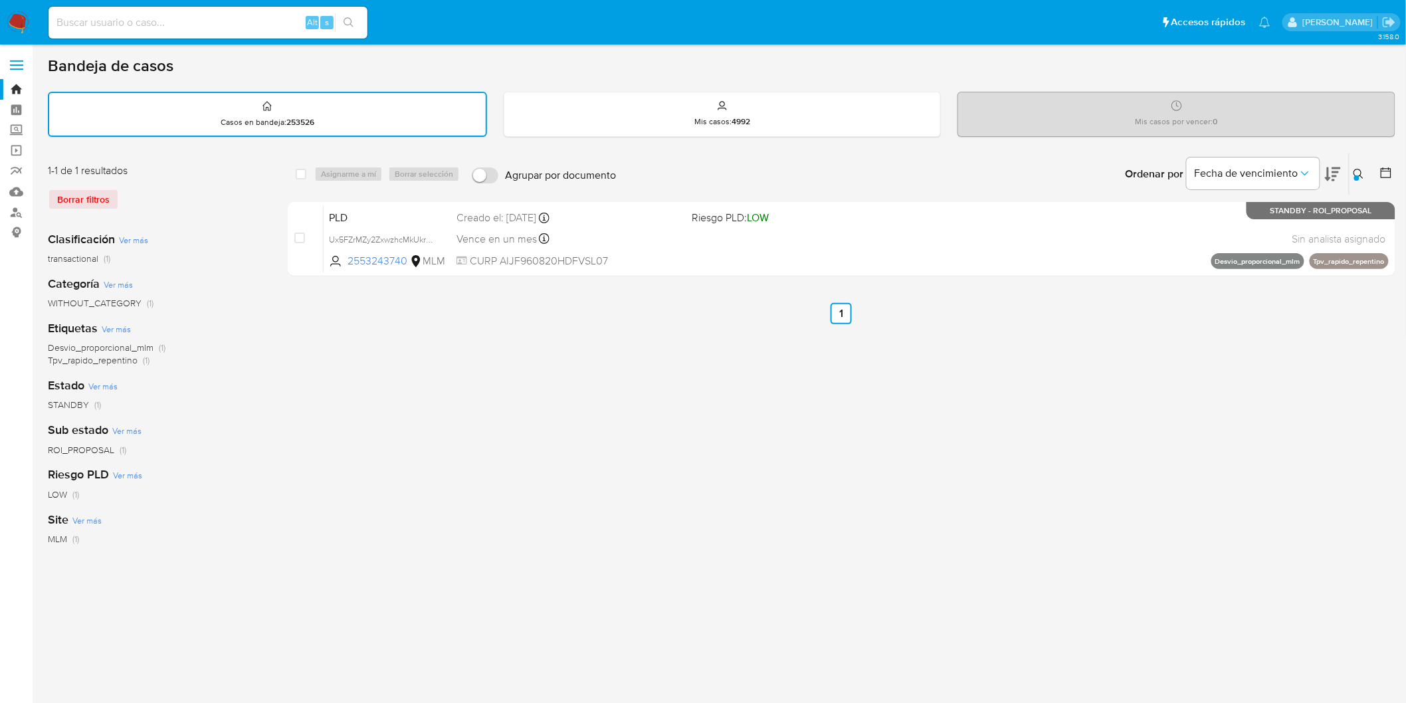
click at [1362, 169] on icon at bounding box center [1359, 174] width 11 height 11
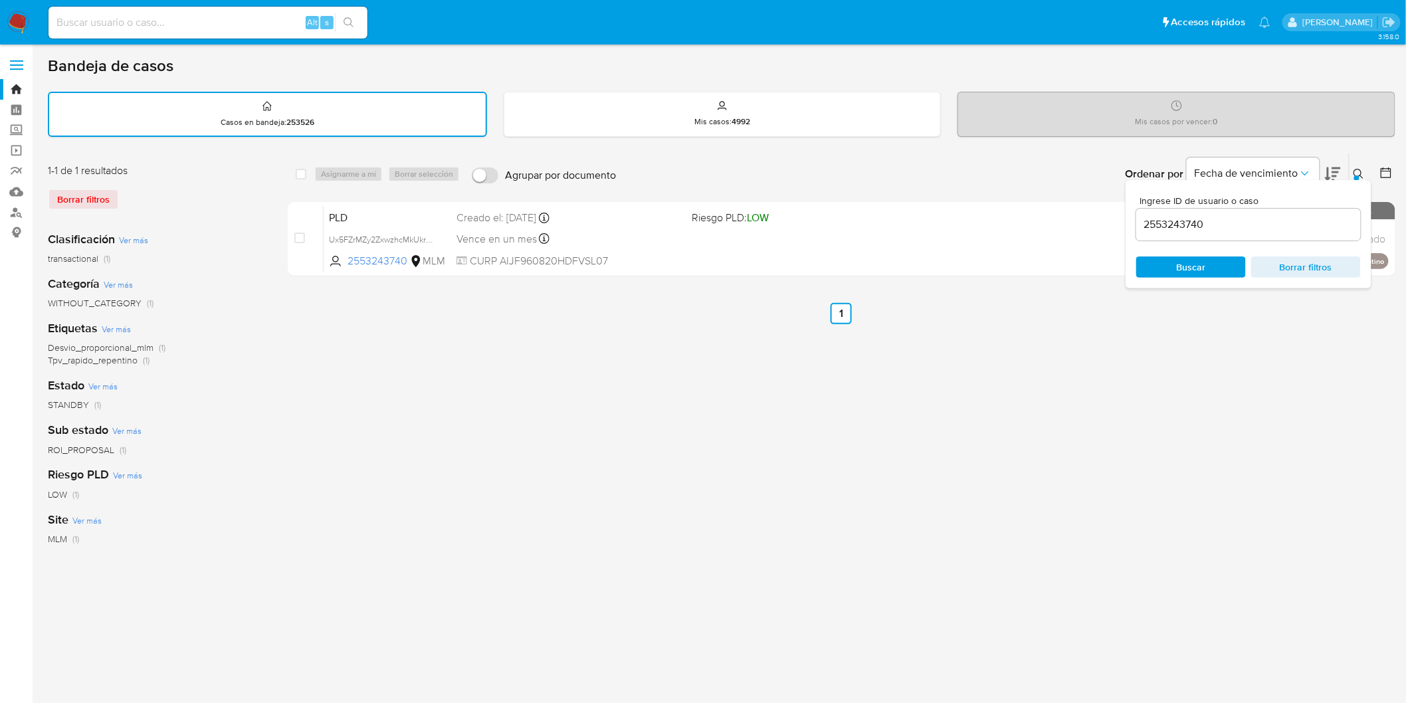
click at [1165, 227] on input "2553243740" at bounding box center [1248, 224] width 225 height 17
click at [1173, 258] on span "Buscar" at bounding box center [1191, 267] width 91 height 19
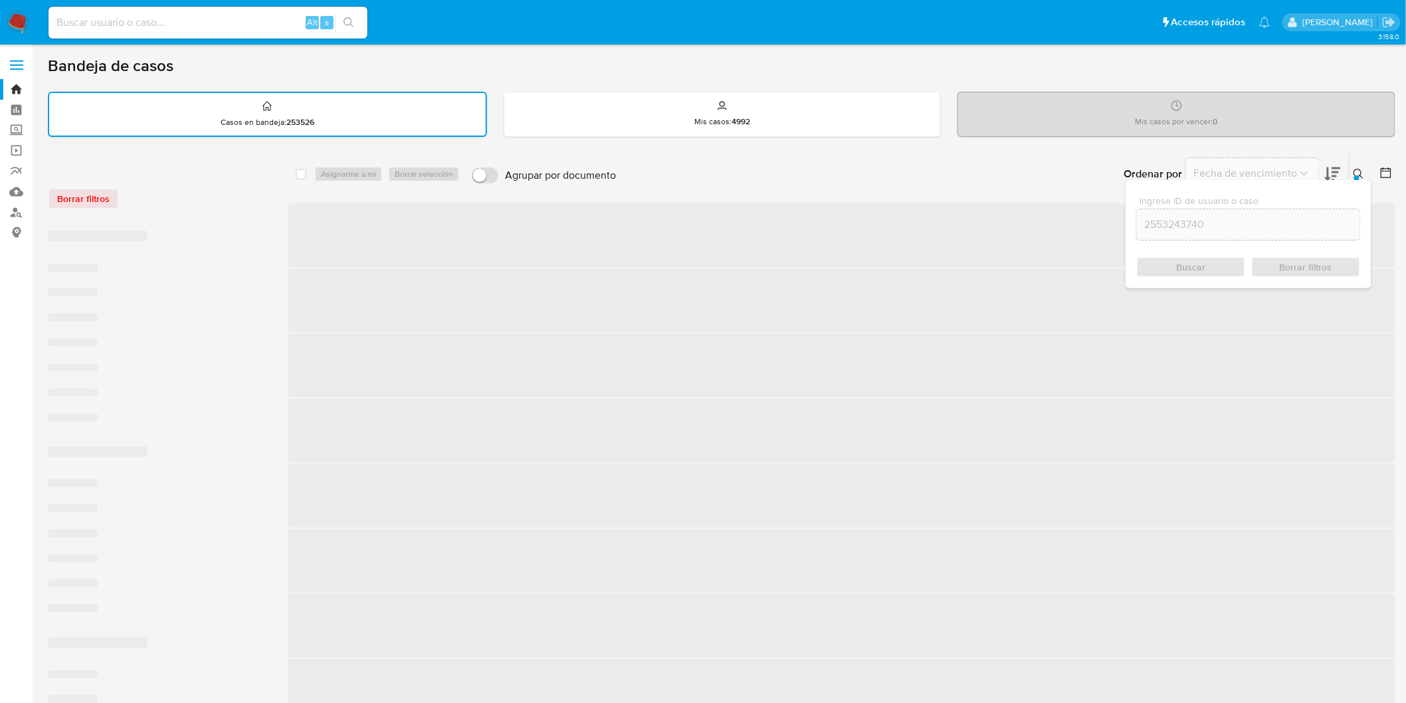
click at [1360, 173] on icon at bounding box center [1359, 174] width 10 height 10
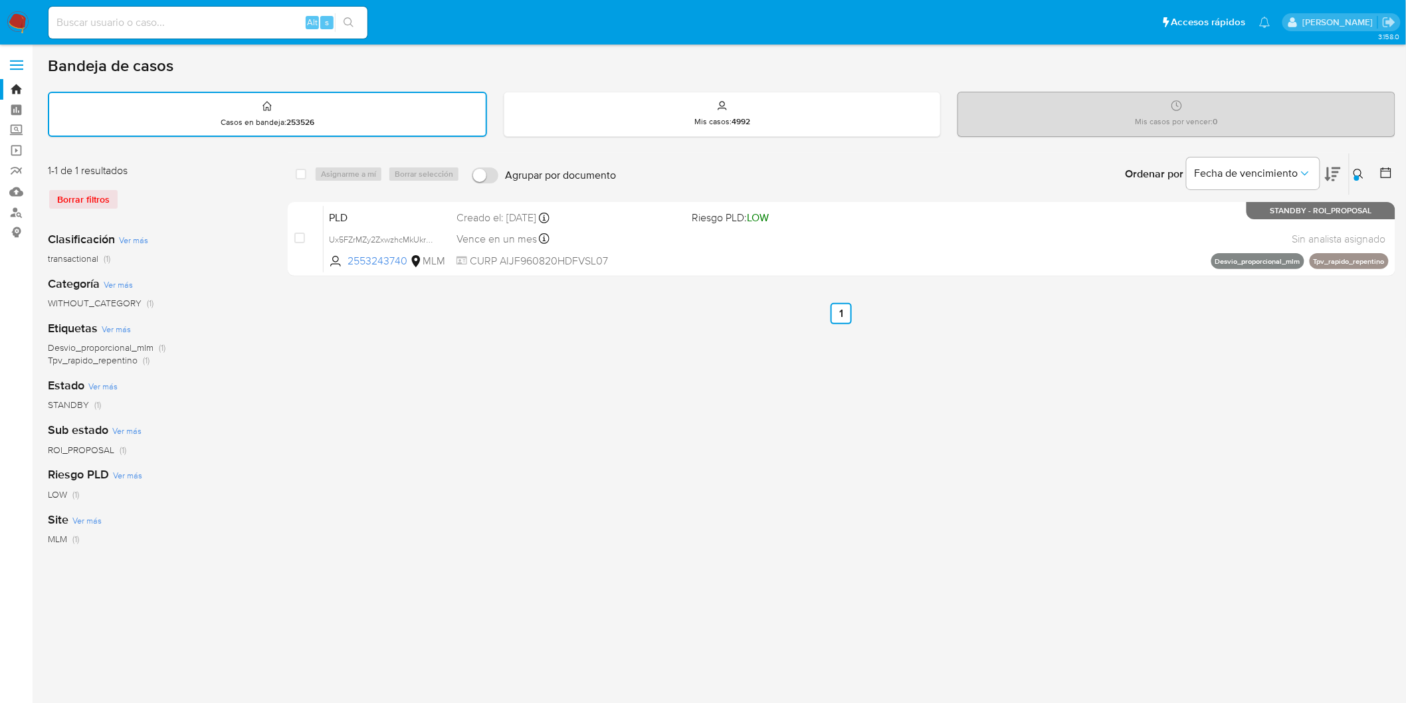
click at [1361, 170] on icon at bounding box center [1359, 174] width 10 height 10
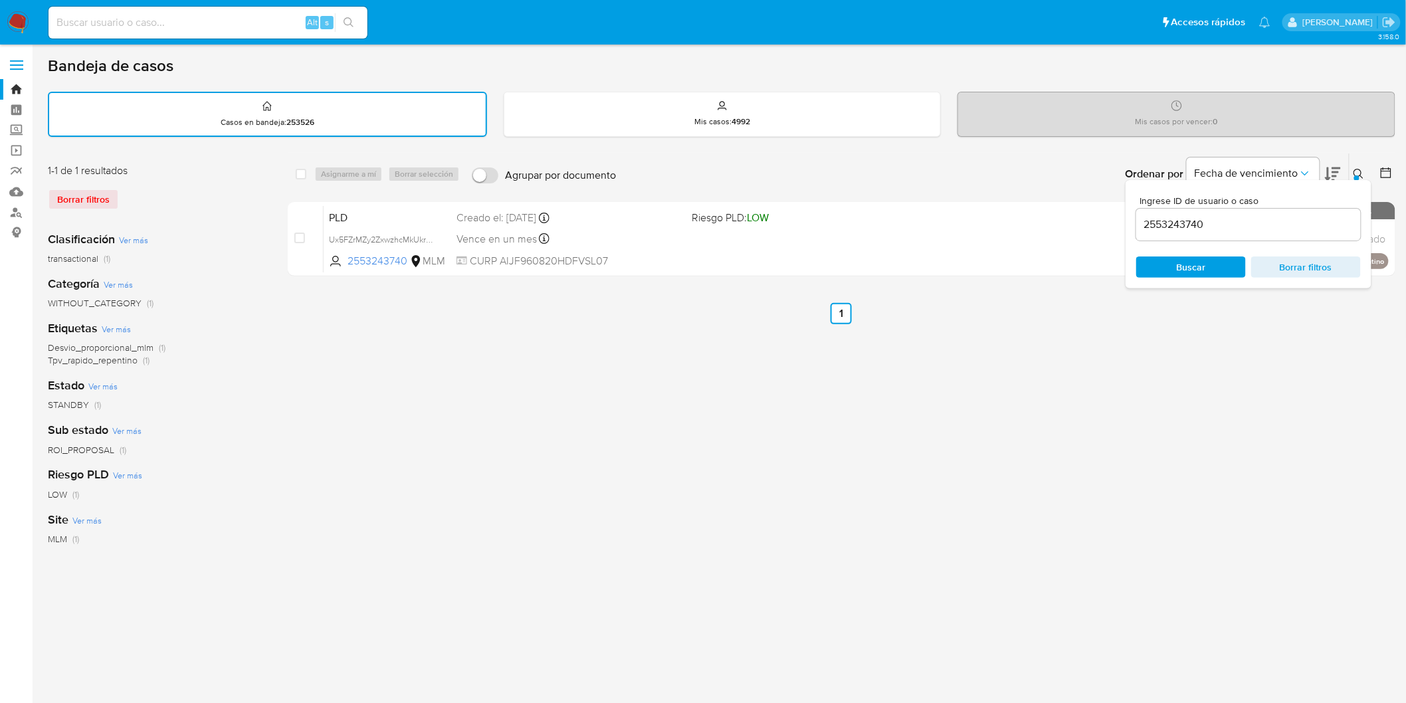
click at [1179, 218] on input "2553243740" at bounding box center [1248, 224] width 225 height 17
click at [1189, 268] on span "Buscar" at bounding box center [1191, 266] width 29 height 21
click at [1362, 169] on icon at bounding box center [1359, 174] width 11 height 11
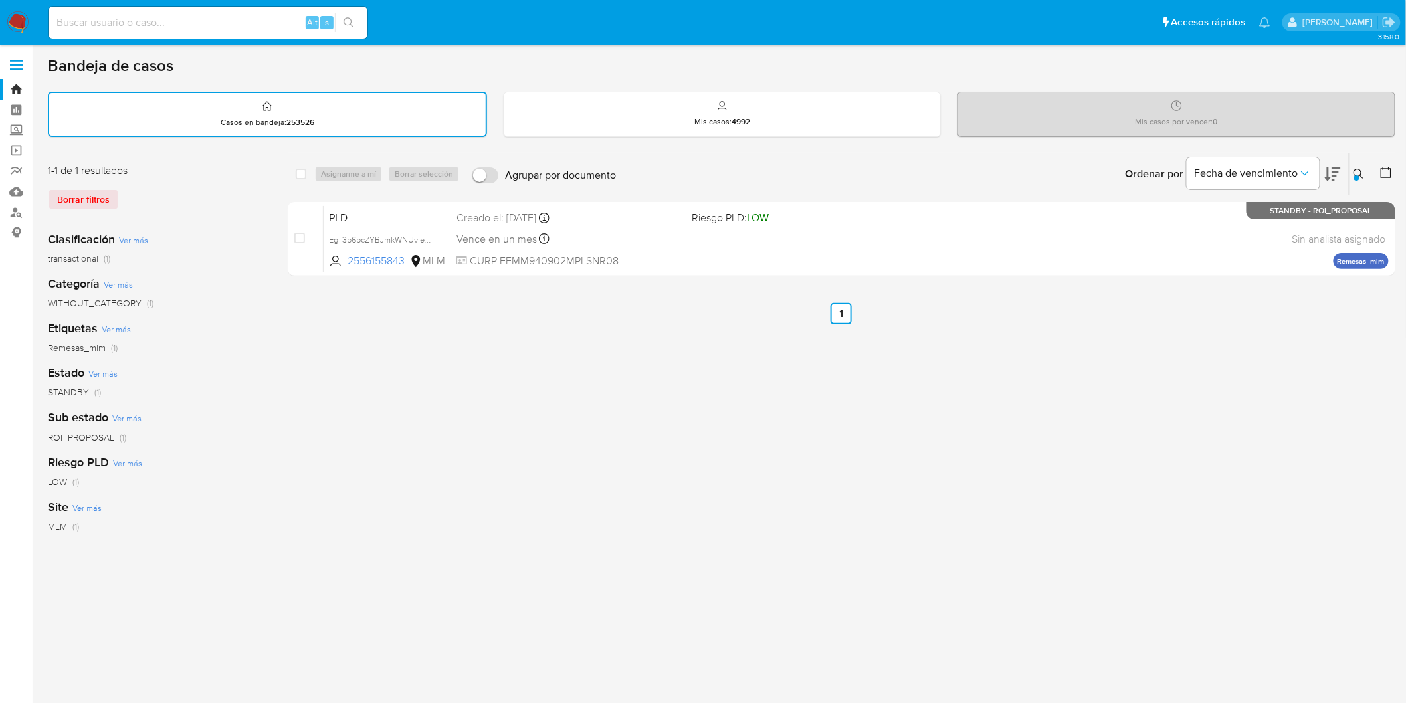
click at [1356, 166] on button at bounding box center [1361, 174] width 22 height 16
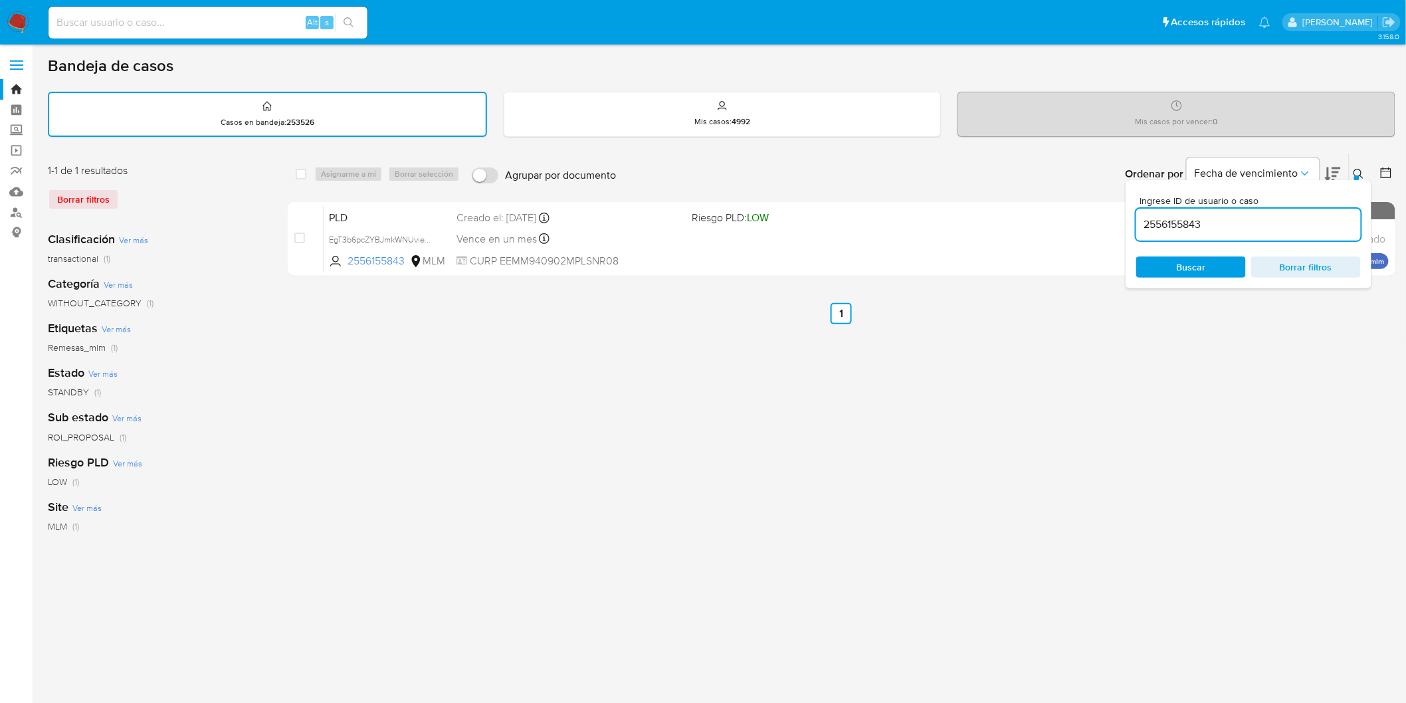
click at [1191, 216] on input "2556155843" at bounding box center [1248, 224] width 225 height 17
type input "66386157"
click at [1191, 259] on span "Buscar" at bounding box center [1191, 266] width 29 height 21
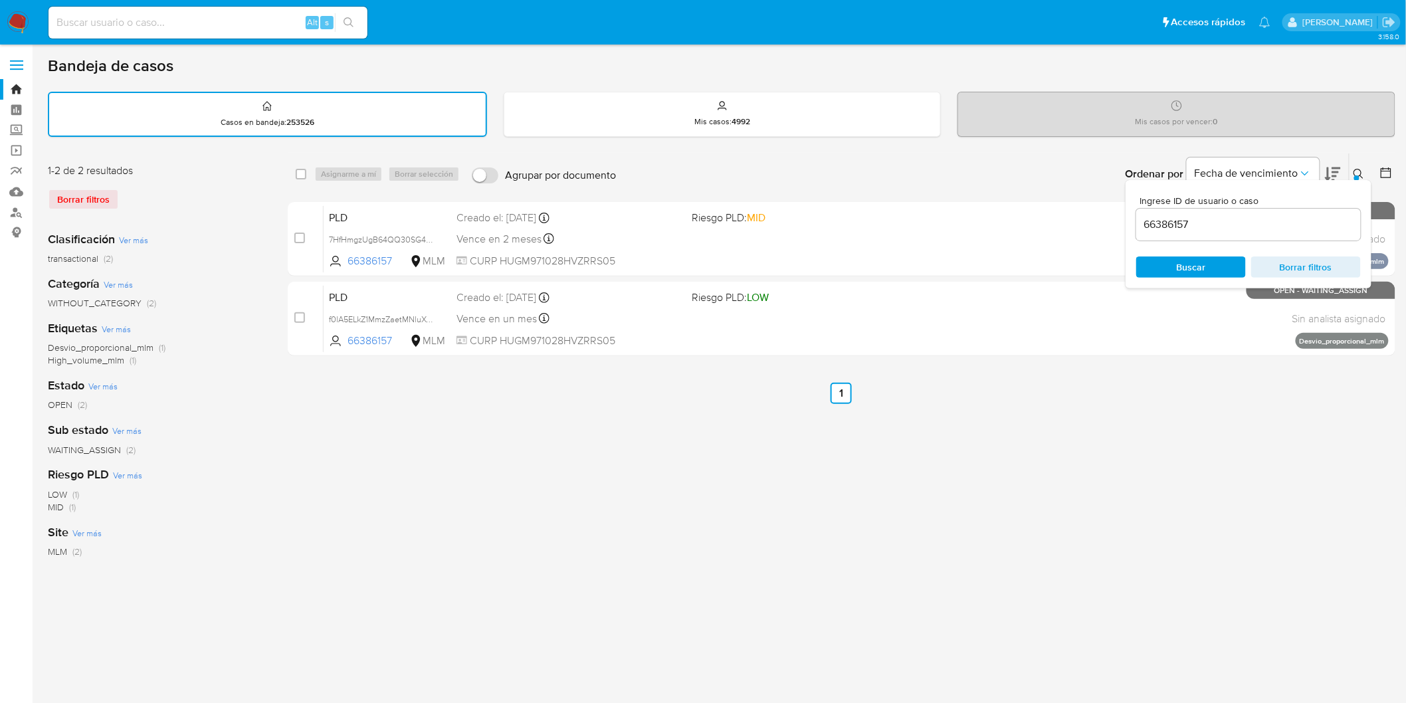
click at [1365, 167] on button at bounding box center [1361, 174] width 22 height 16
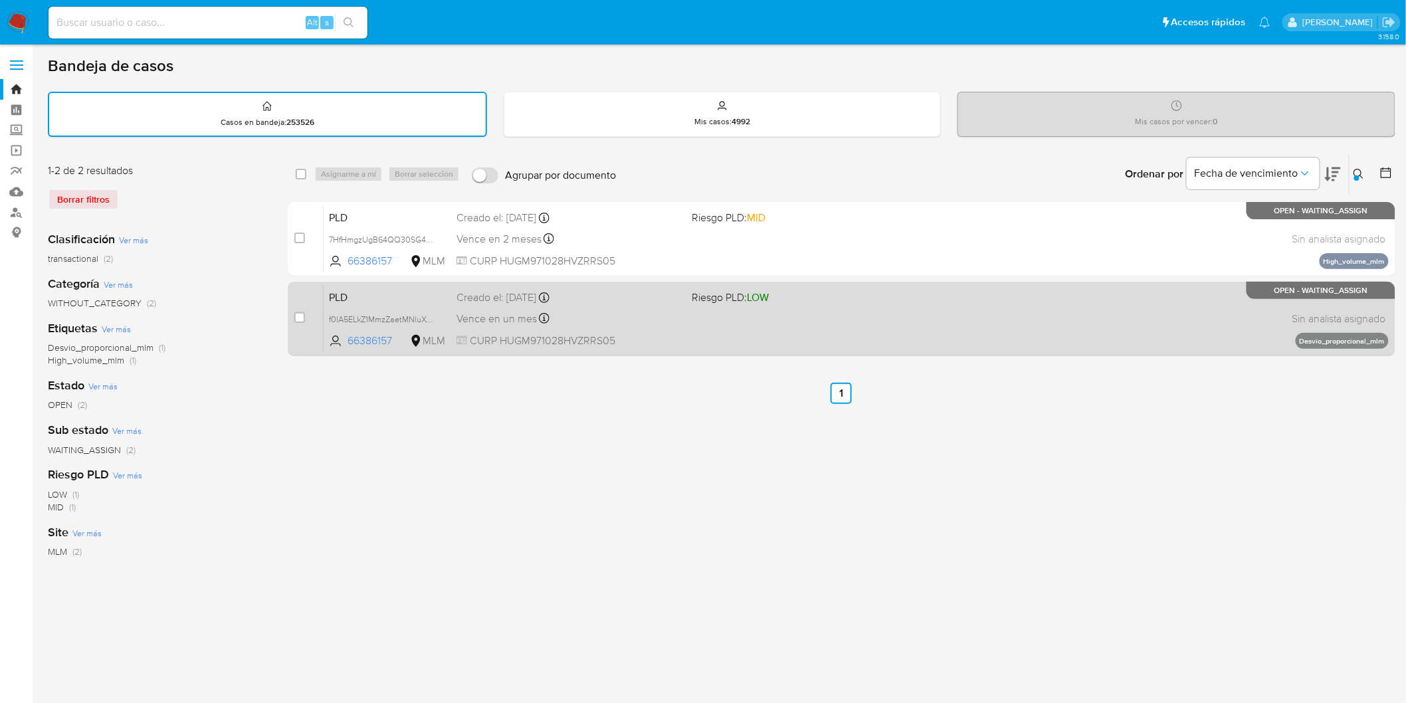
click at [339, 294] on span "PLD" at bounding box center [387, 296] width 117 height 17
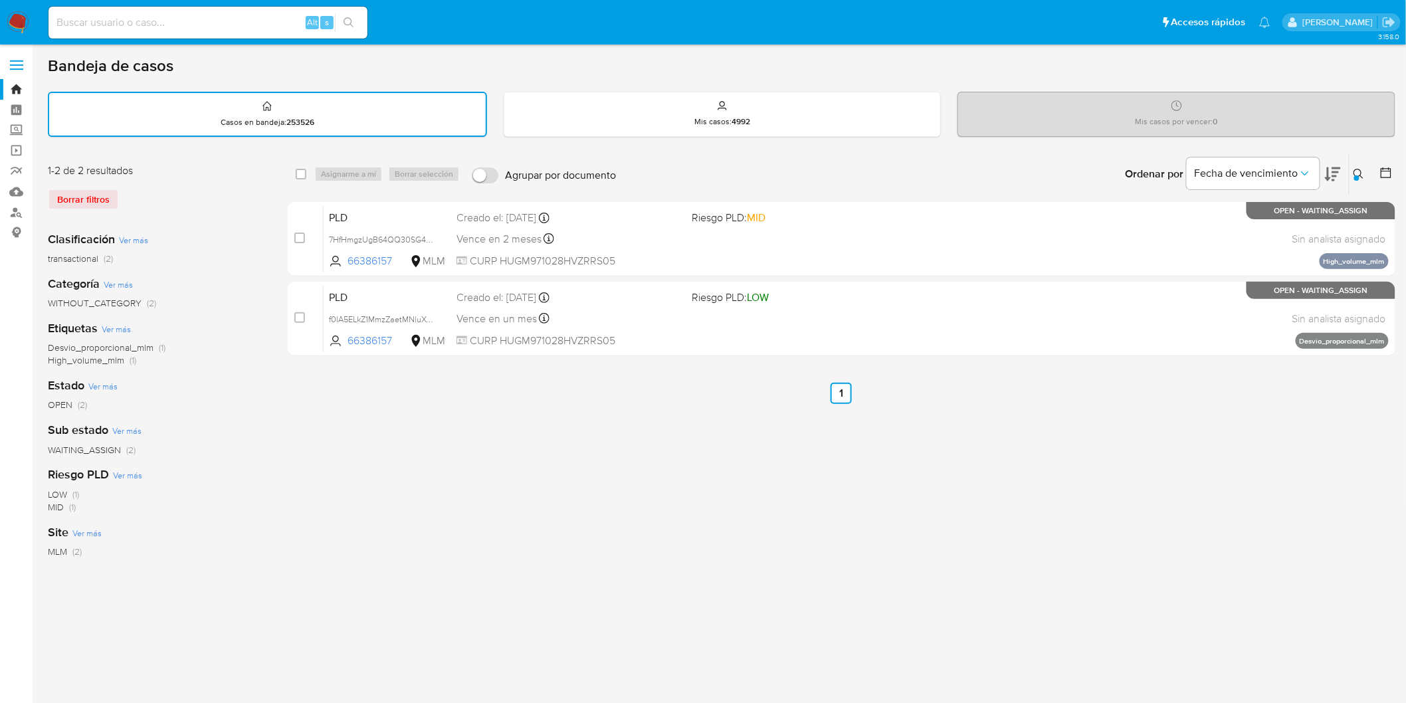
click at [19, 64] on span at bounding box center [16, 65] width 13 height 2
click at [0, 0] on input "checkbox" at bounding box center [0, 0] width 0 height 0
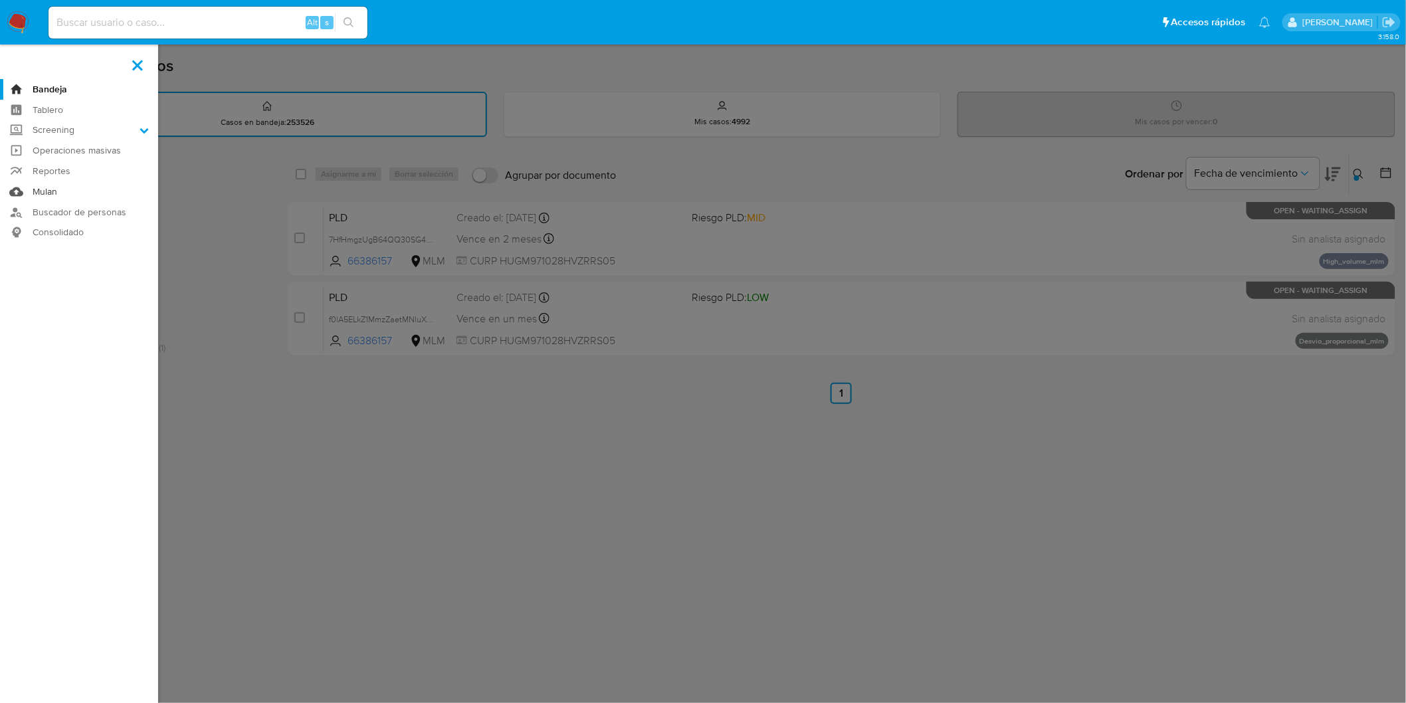
click at [45, 189] on link "Mulan" at bounding box center [79, 191] width 158 height 21
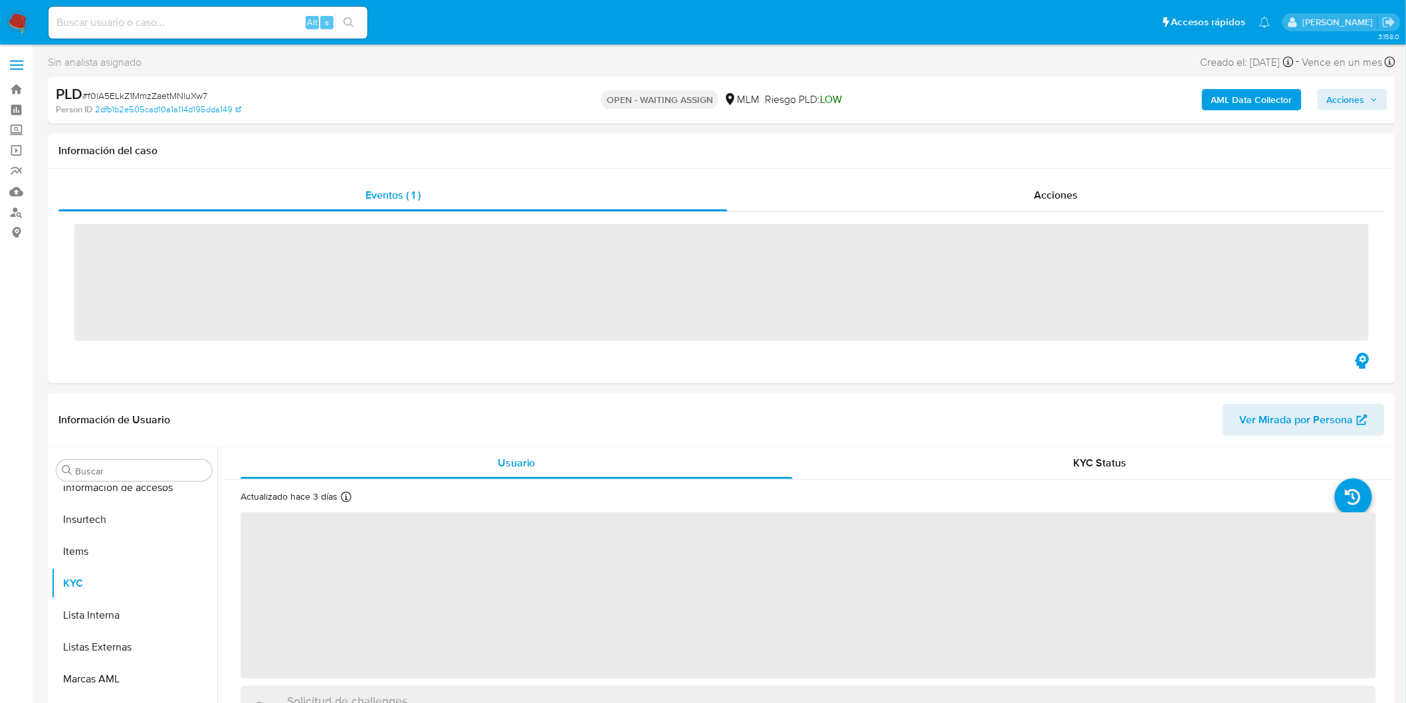
click at [18, 21] on img at bounding box center [18, 22] width 23 height 23
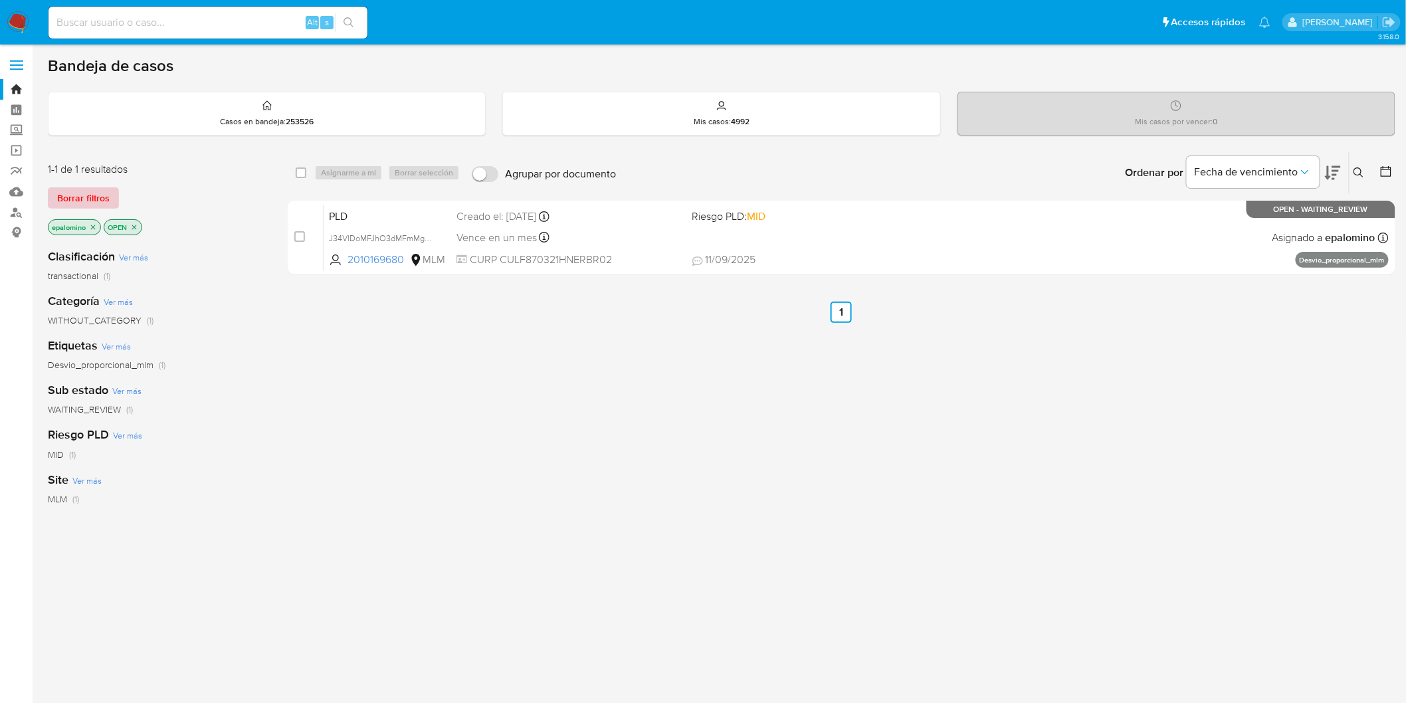
click at [84, 200] on span "Borrar filtros" at bounding box center [83, 198] width 52 height 19
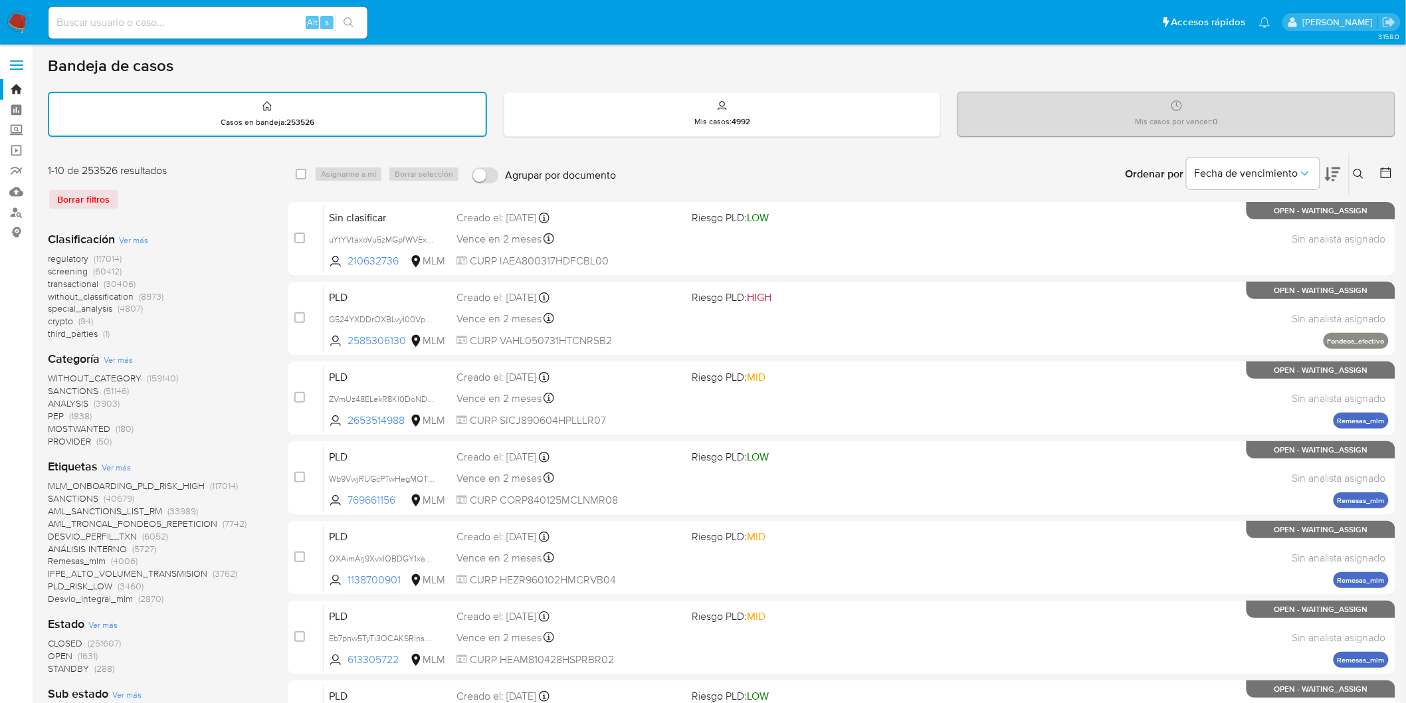
click at [13, 17] on img at bounding box center [18, 22] width 23 height 23
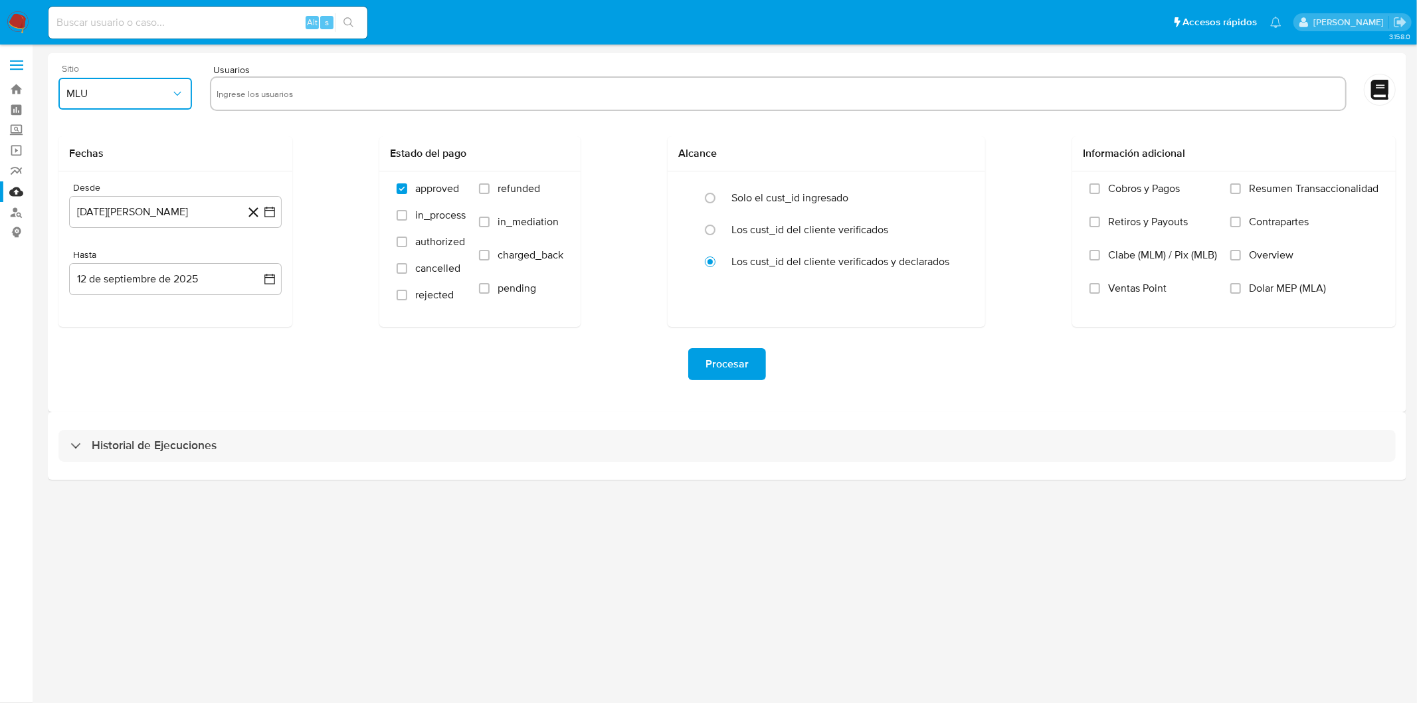
click at [125, 90] on span "MLU" at bounding box center [118, 93] width 104 height 13
click at [115, 294] on div "MLM" at bounding box center [122, 289] width 110 height 32
click at [290, 96] on input "text" at bounding box center [779, 93] width 1124 height 21
type input "66386157"
click at [194, 215] on button "12 de agosto de 2024" at bounding box center [175, 212] width 213 height 32
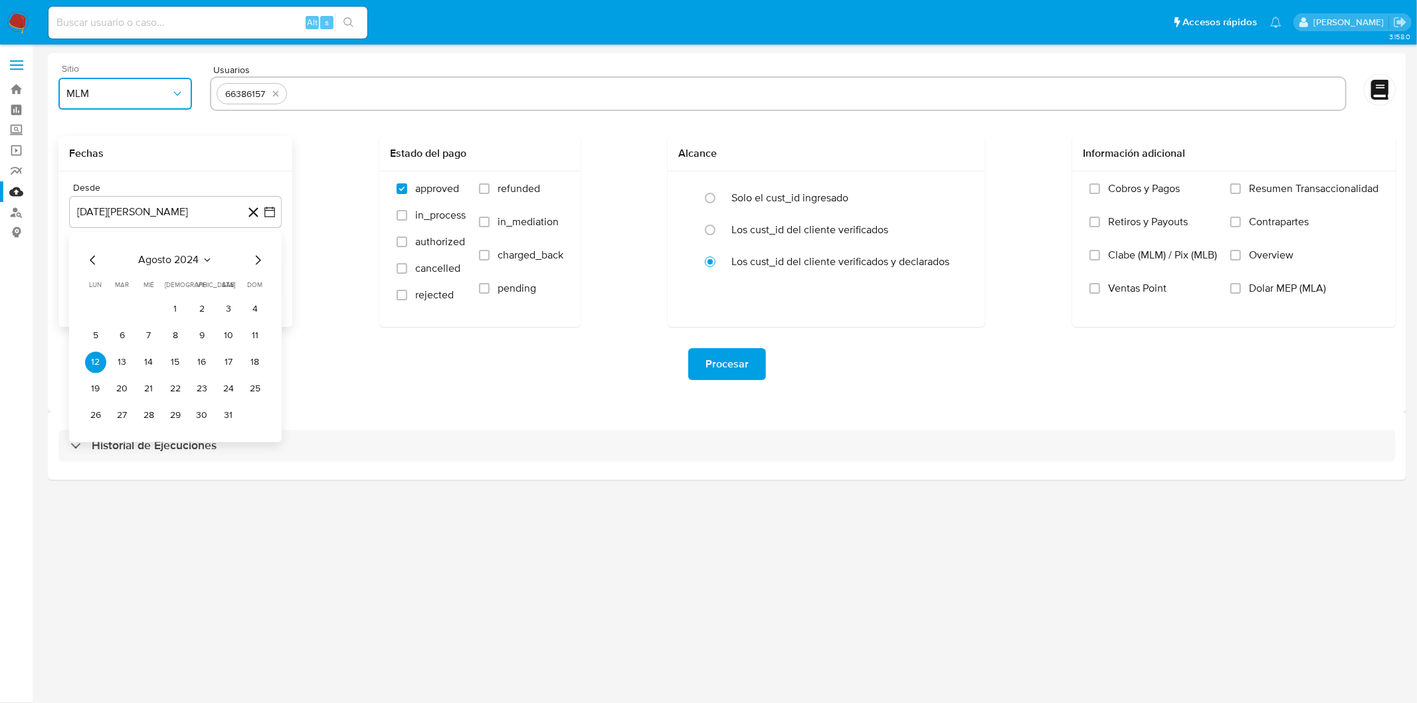
click at [186, 255] on span "agosto 2024" at bounding box center [169, 259] width 60 height 13
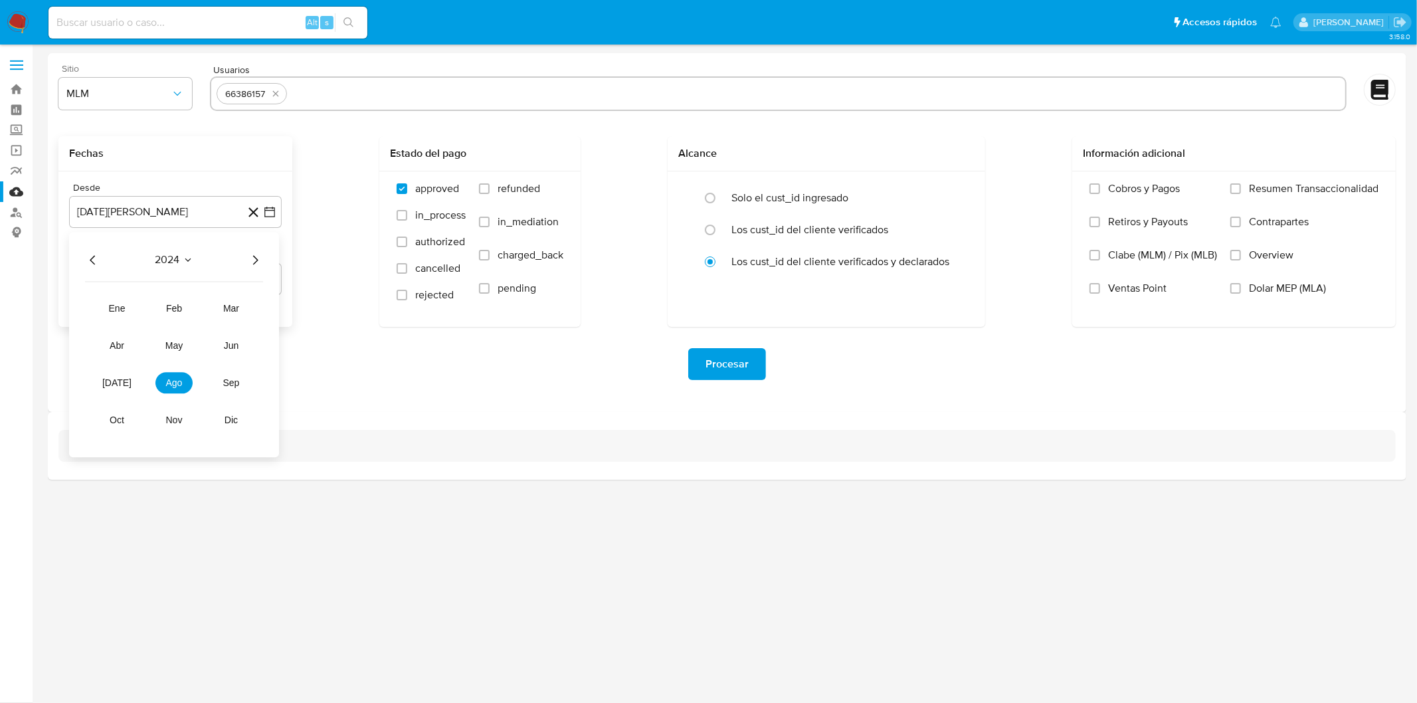
click at [251, 261] on icon "Año siguiente" at bounding box center [255, 260] width 16 height 16
click at [179, 306] on span "feb" at bounding box center [174, 308] width 16 height 11
click at [227, 307] on button "1" at bounding box center [228, 308] width 21 height 21
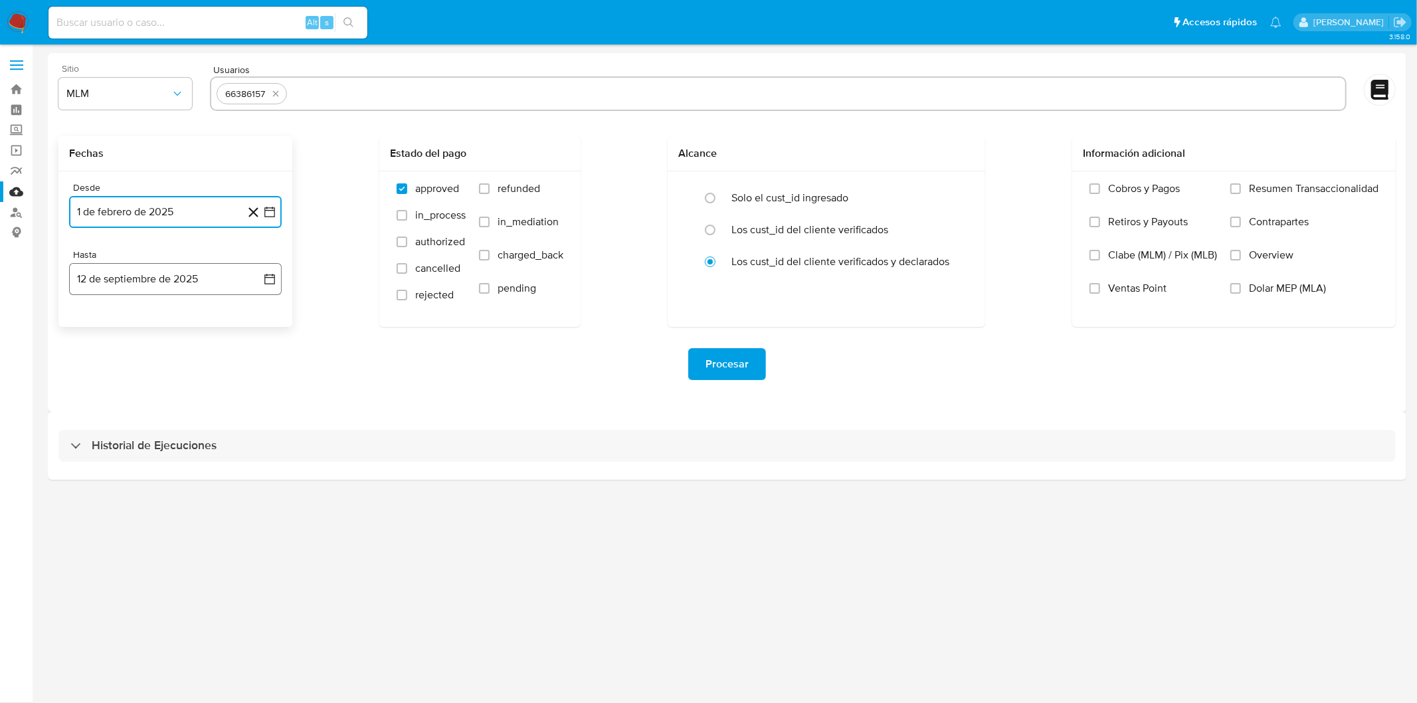
click at [169, 282] on button "12 de septiembre de 2025" at bounding box center [175, 279] width 213 height 32
click at [92, 330] on icon "Mes anterior" at bounding box center [93, 327] width 16 height 16
click at [90, 328] on icon "Mes anterior" at bounding box center [93, 327] width 16 height 16
click at [175, 485] on button "31" at bounding box center [175, 482] width 21 height 21
click at [282, 404] on div "Sitio MLM Usuarios 66386157 Fechas Desde 1 de febrero de 2025 1-02-2025 Hasta 3…" at bounding box center [727, 232] width 1359 height 359
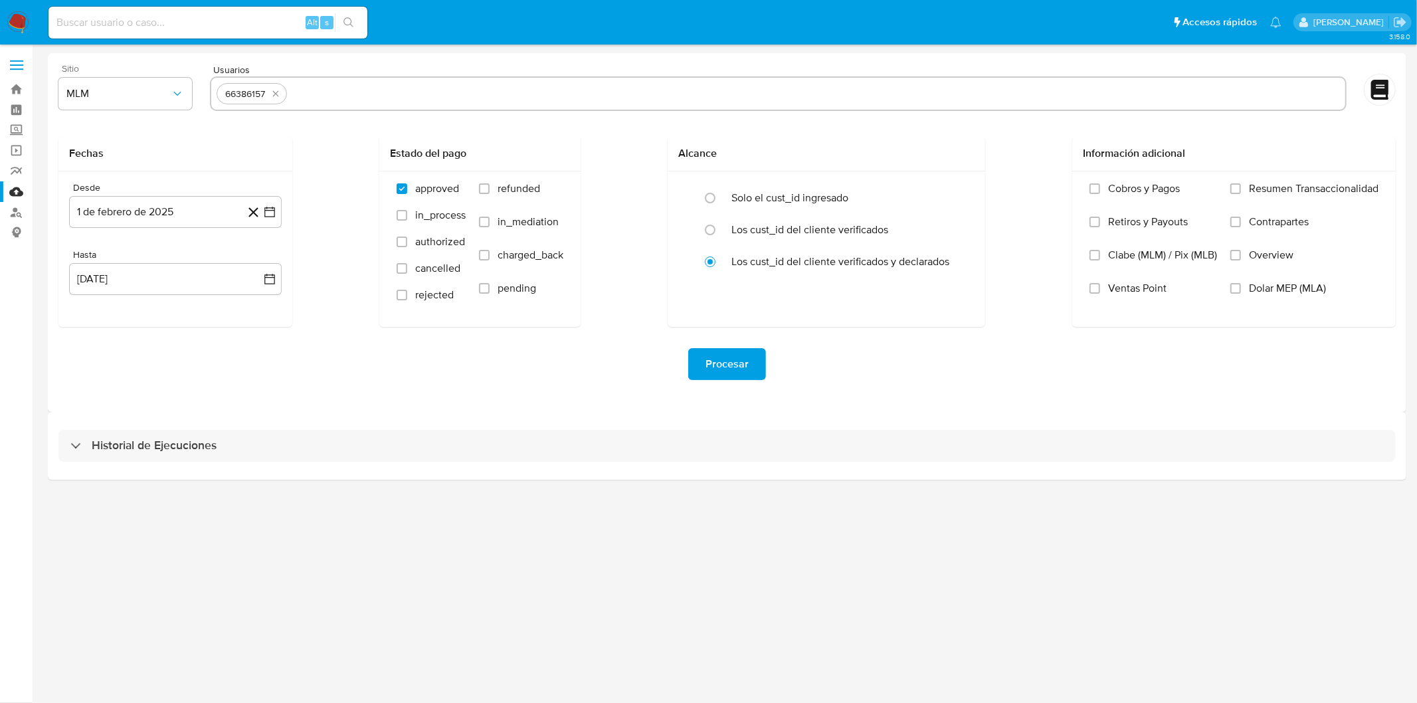
click at [736, 360] on span "Procesar" at bounding box center [727, 364] width 43 height 29
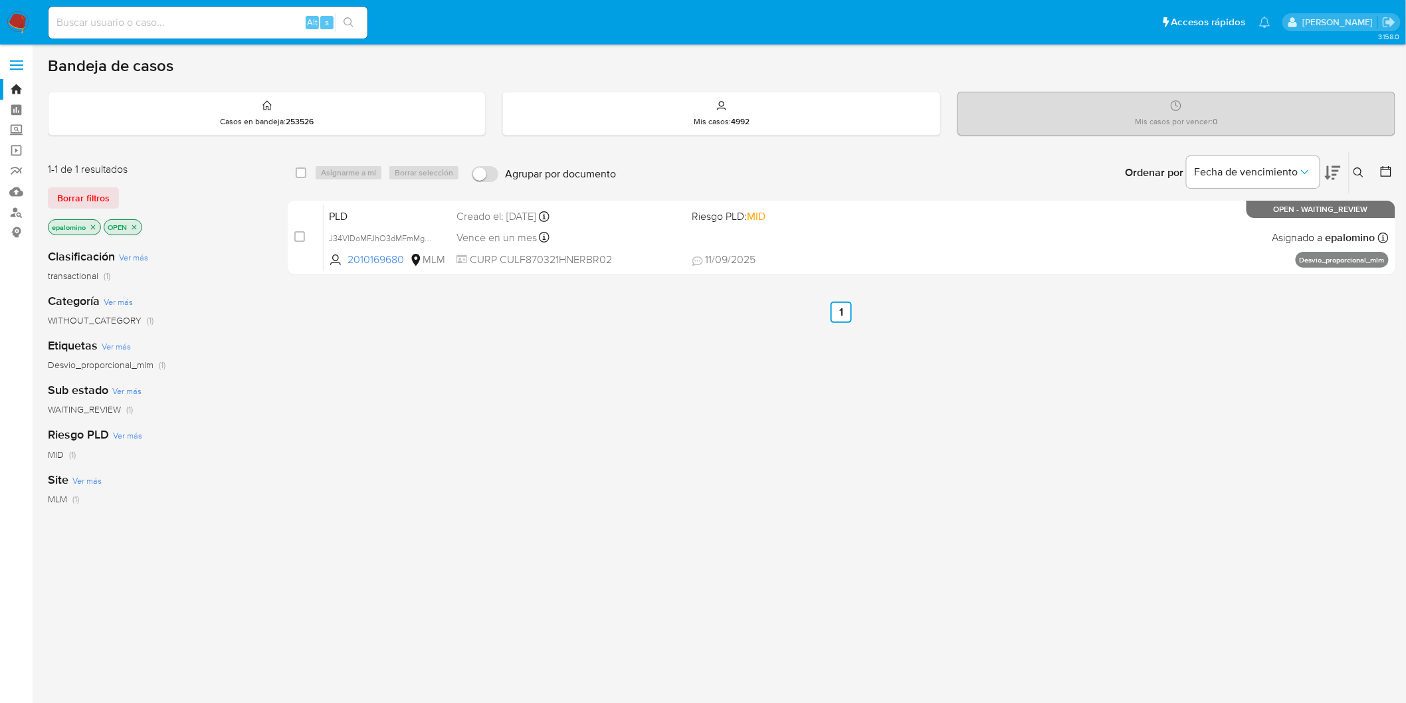
click at [82, 189] on span "Borrar filtros" at bounding box center [83, 198] width 52 height 19
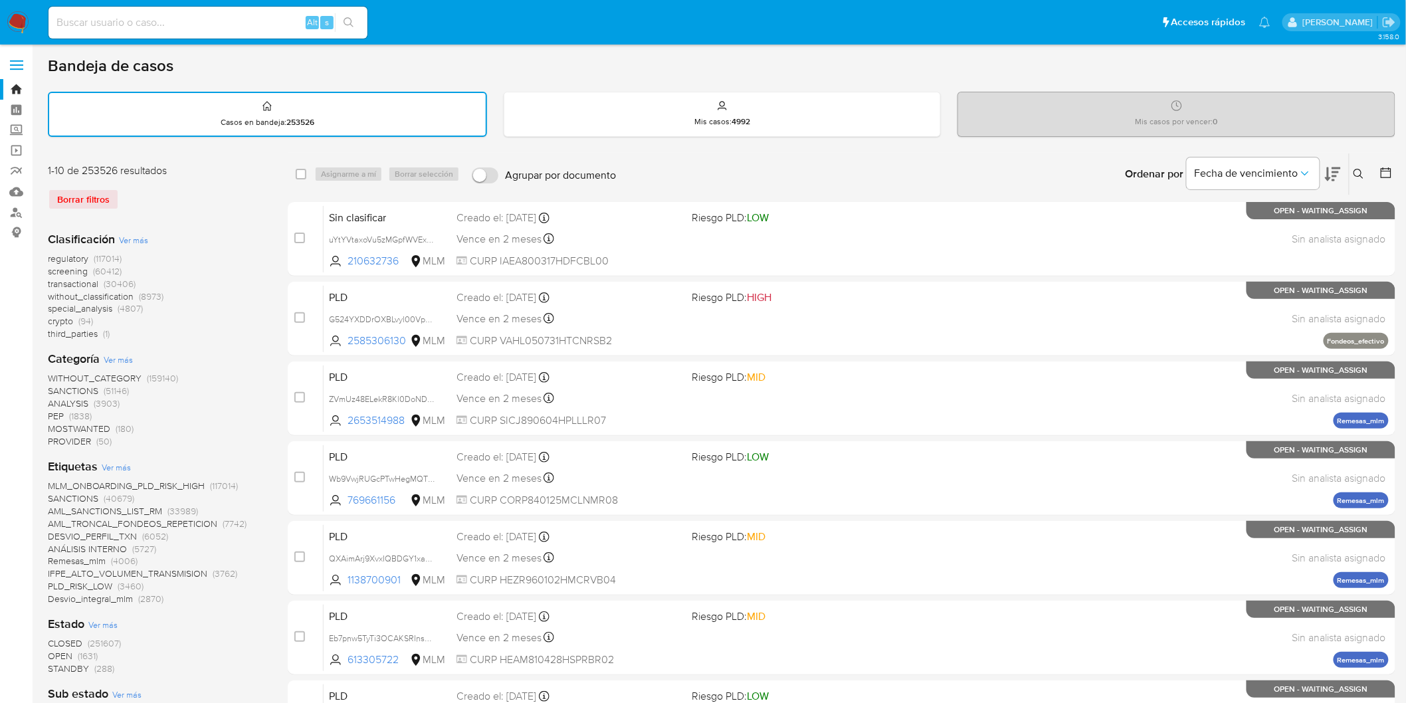
click at [11, 17] on img at bounding box center [18, 22] width 23 height 23
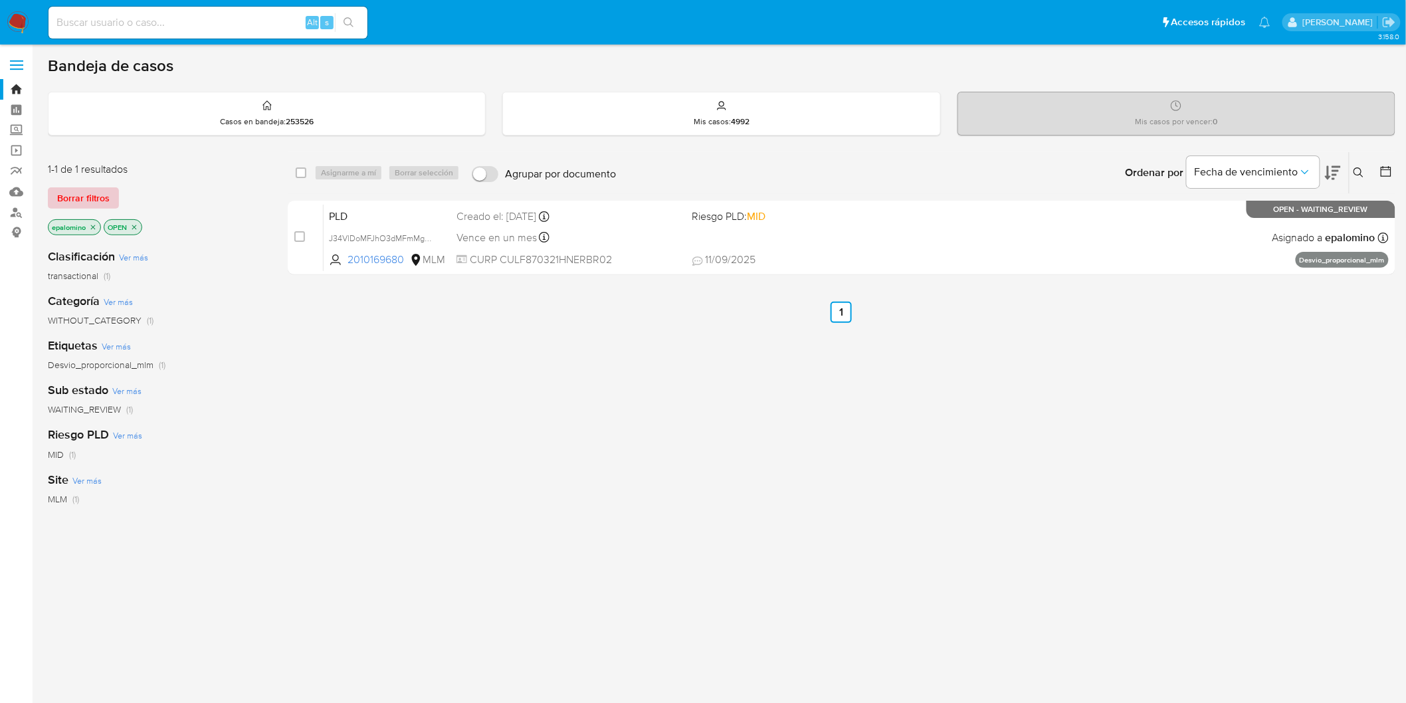
click at [113, 191] on button "Borrar filtros" at bounding box center [83, 197] width 71 height 21
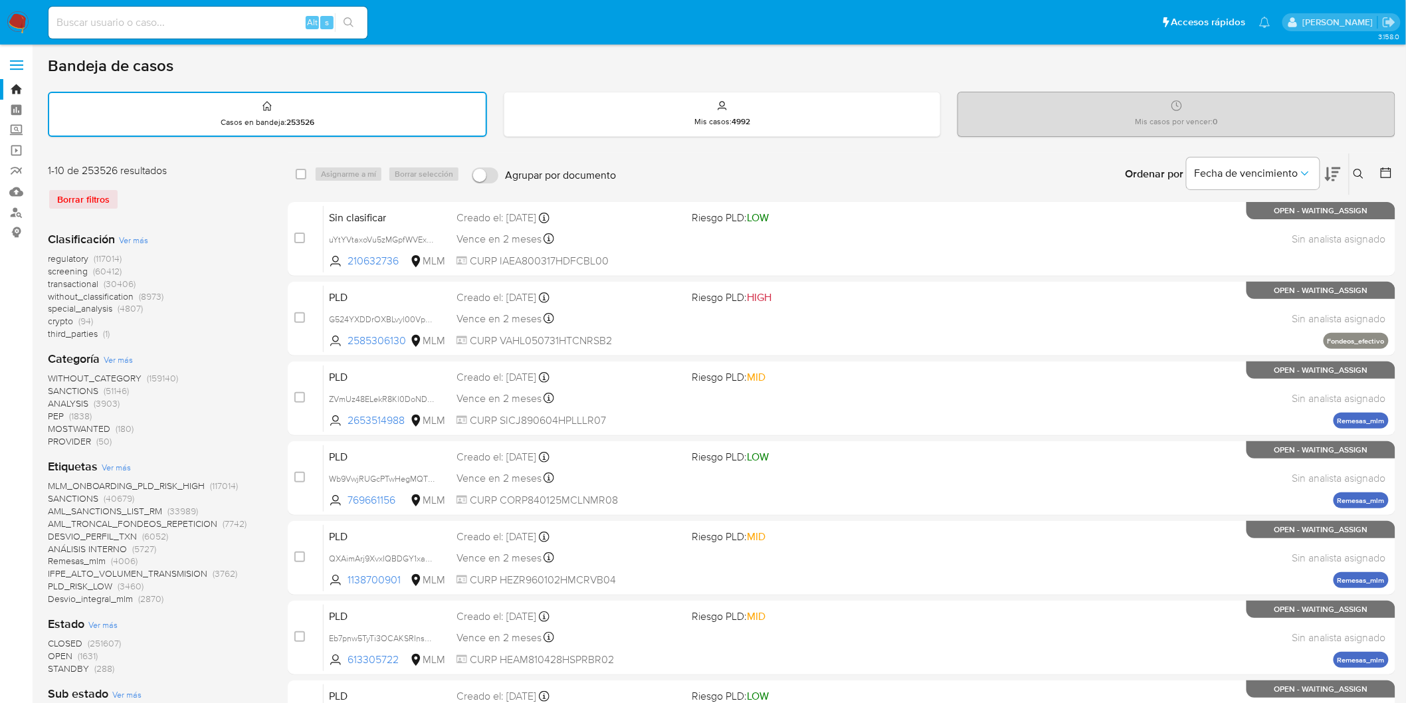
click at [9, 24] on img at bounding box center [18, 22] width 23 height 23
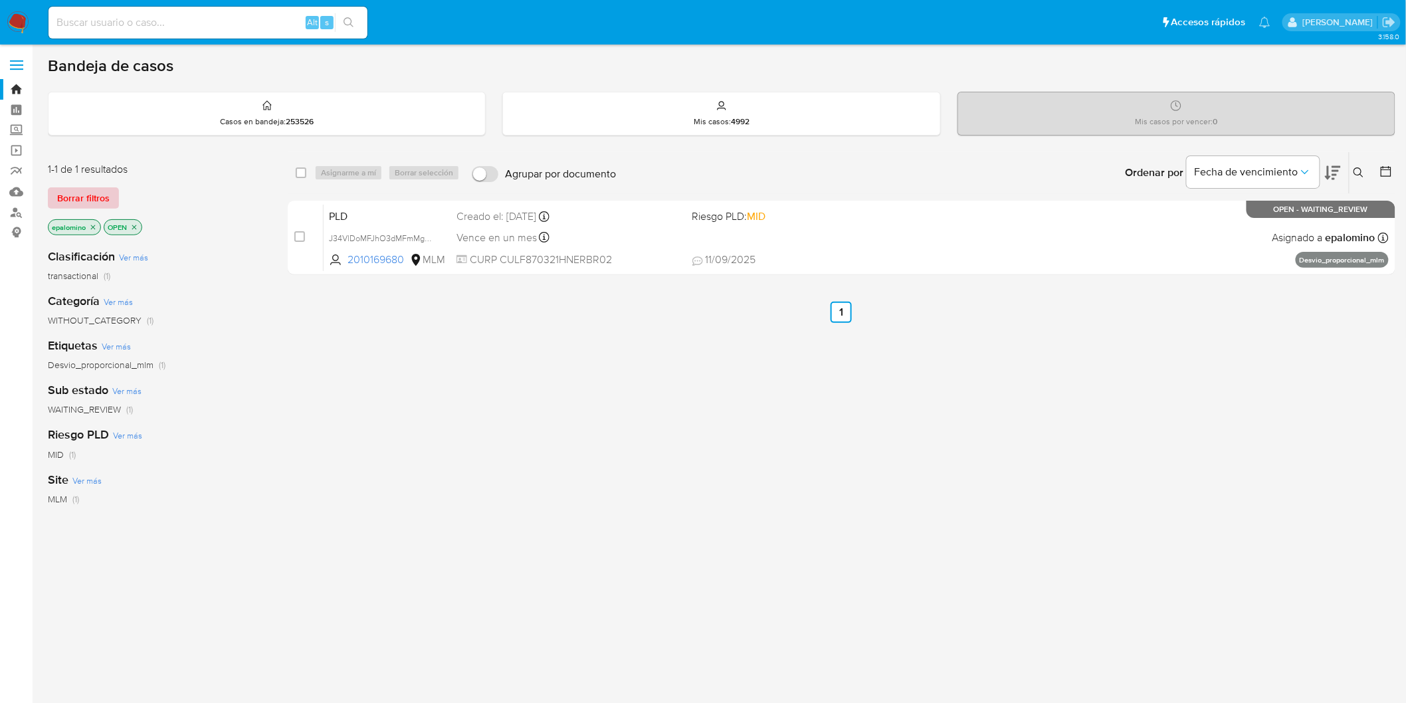
click at [70, 194] on span "Borrar filtros" at bounding box center [83, 198] width 52 height 19
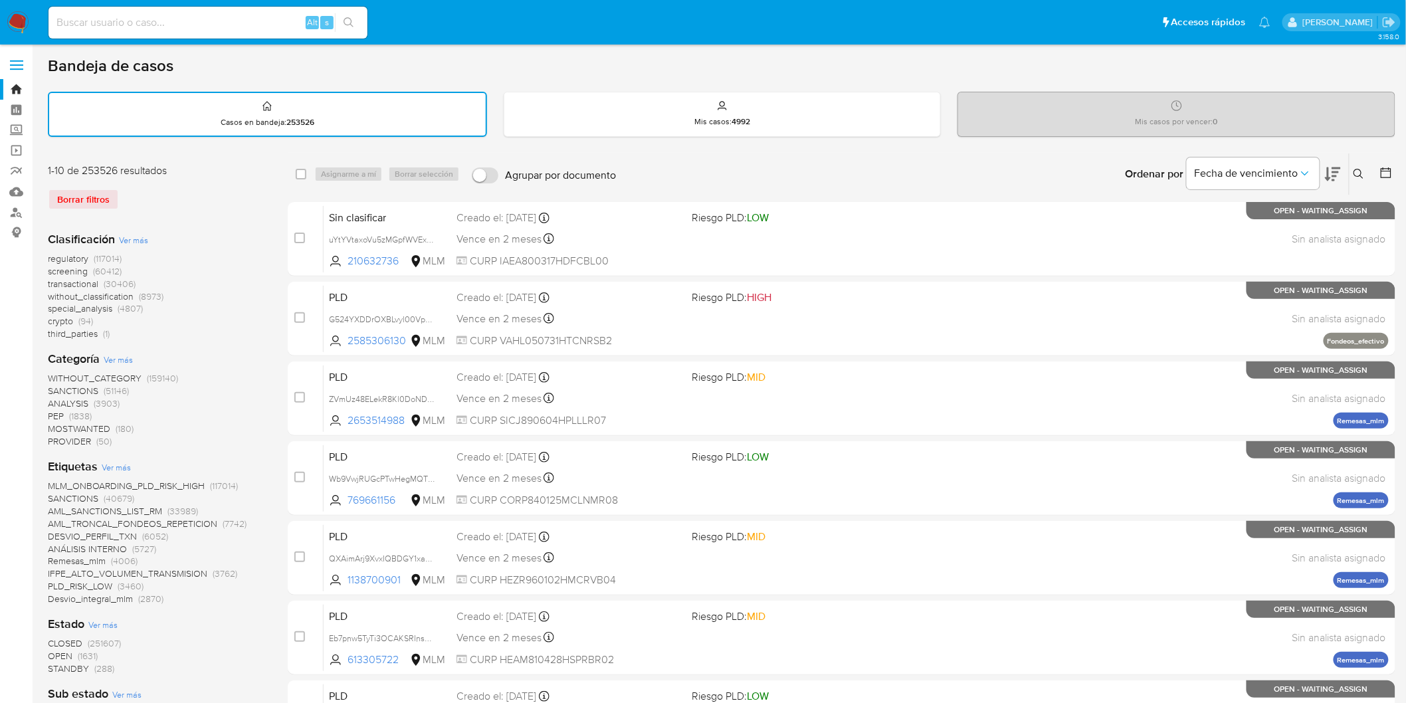
click at [15, 19] on img at bounding box center [18, 22] width 23 height 23
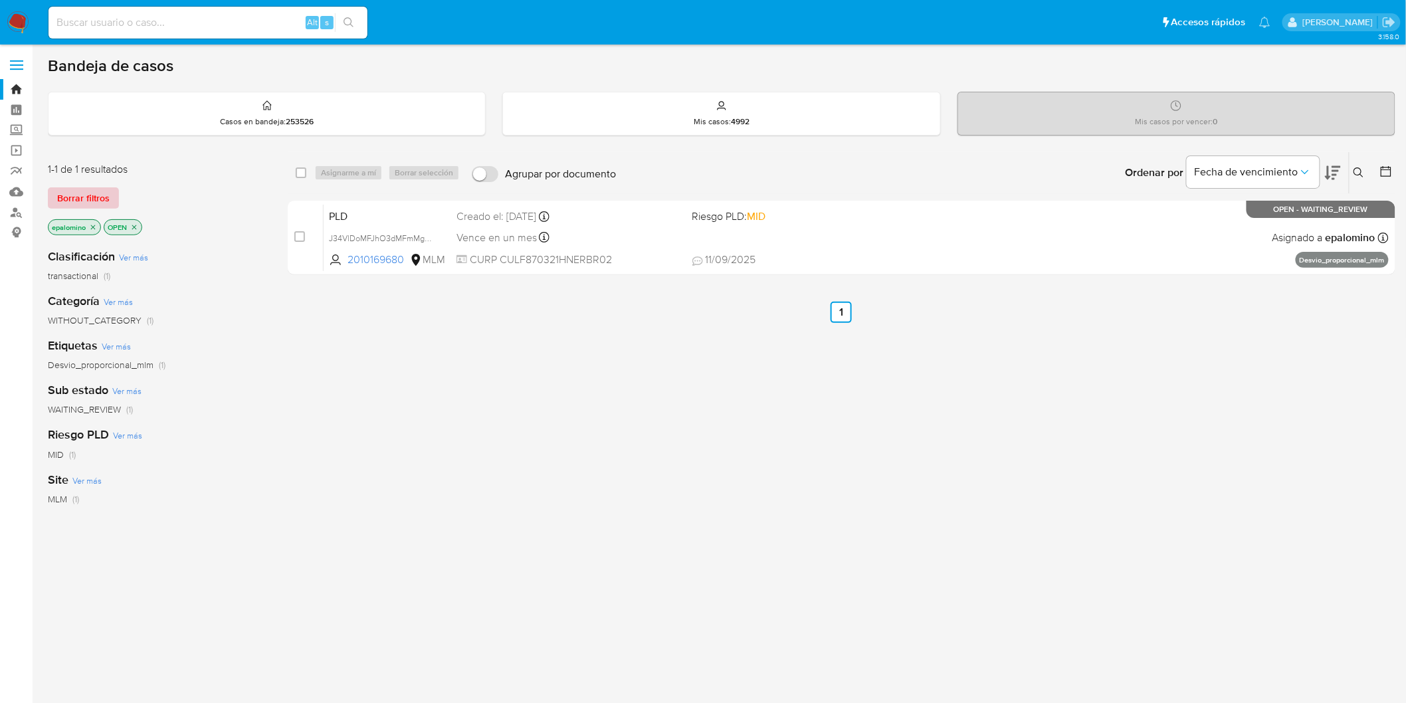
click at [95, 202] on span "Borrar filtros" at bounding box center [83, 198] width 52 height 19
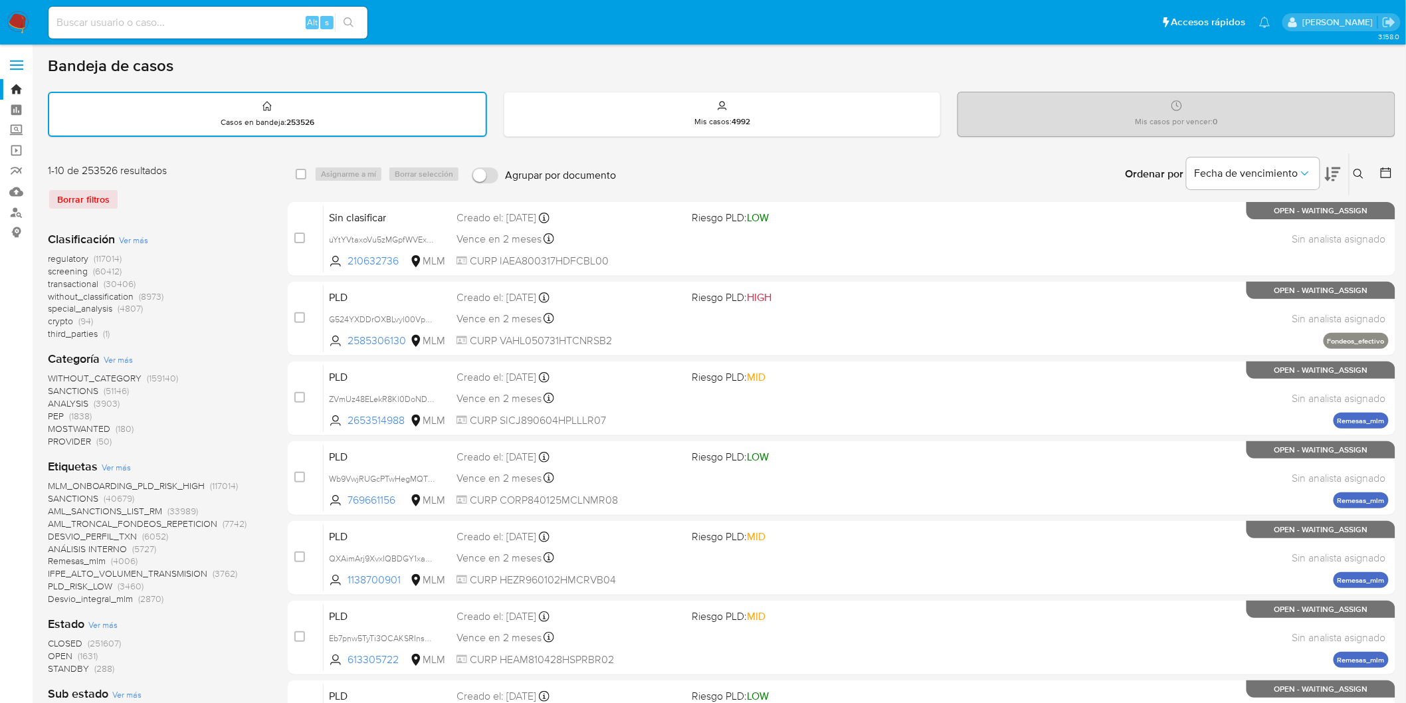
drag, startPoint x: 22, startPoint y: 18, endPoint x: 54, endPoint y: 11, distance: 33.4
click at [22, 18] on img at bounding box center [18, 22] width 23 height 23
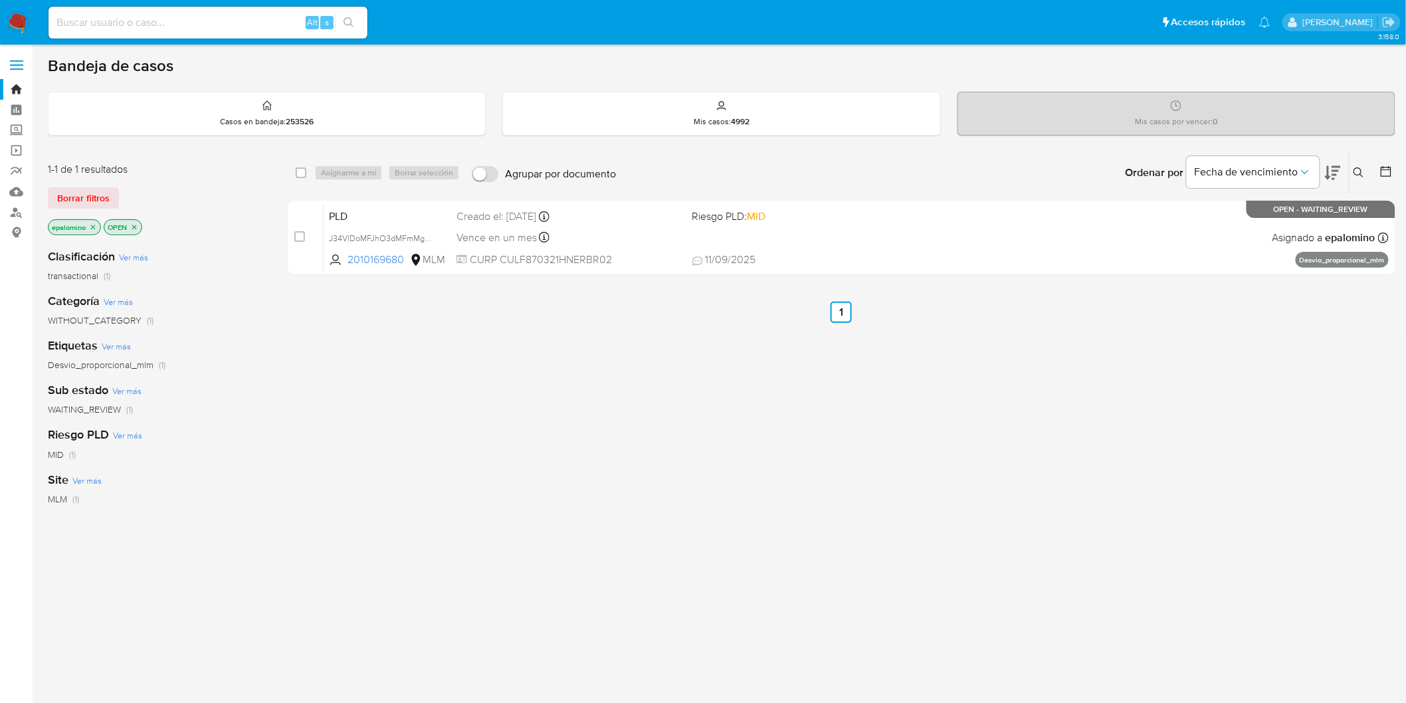
click at [101, 193] on span "Borrar filtros" at bounding box center [83, 198] width 52 height 19
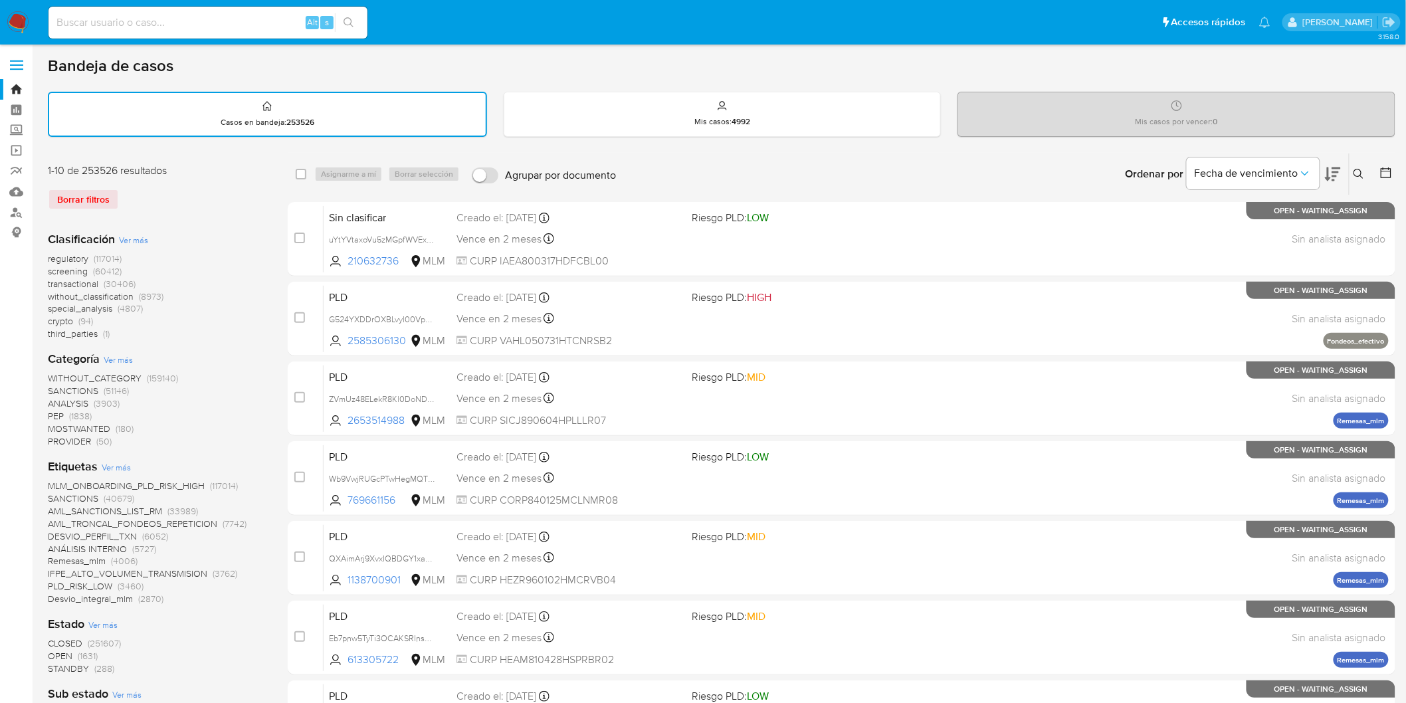
click at [16, 25] on img at bounding box center [18, 22] width 23 height 23
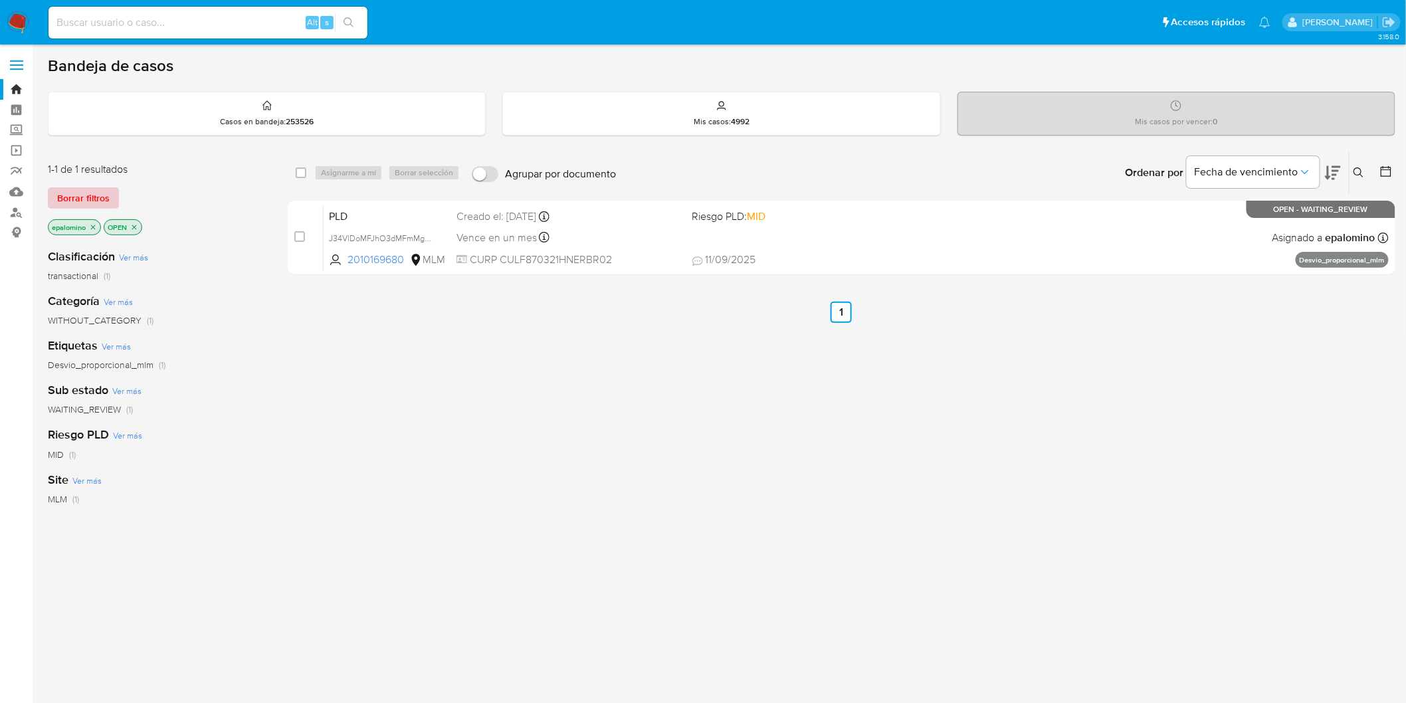
click at [91, 201] on span "Borrar filtros" at bounding box center [83, 198] width 52 height 19
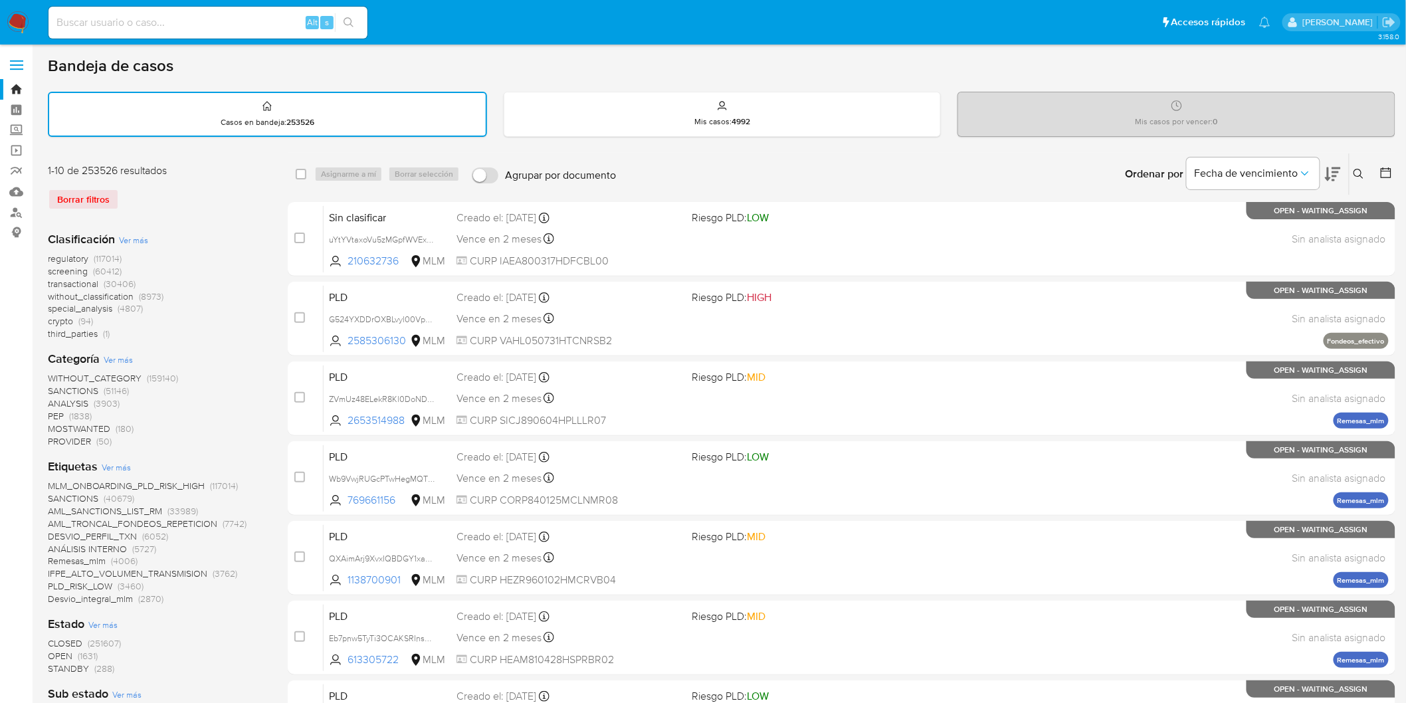
click at [12, 29] on img at bounding box center [18, 22] width 23 height 23
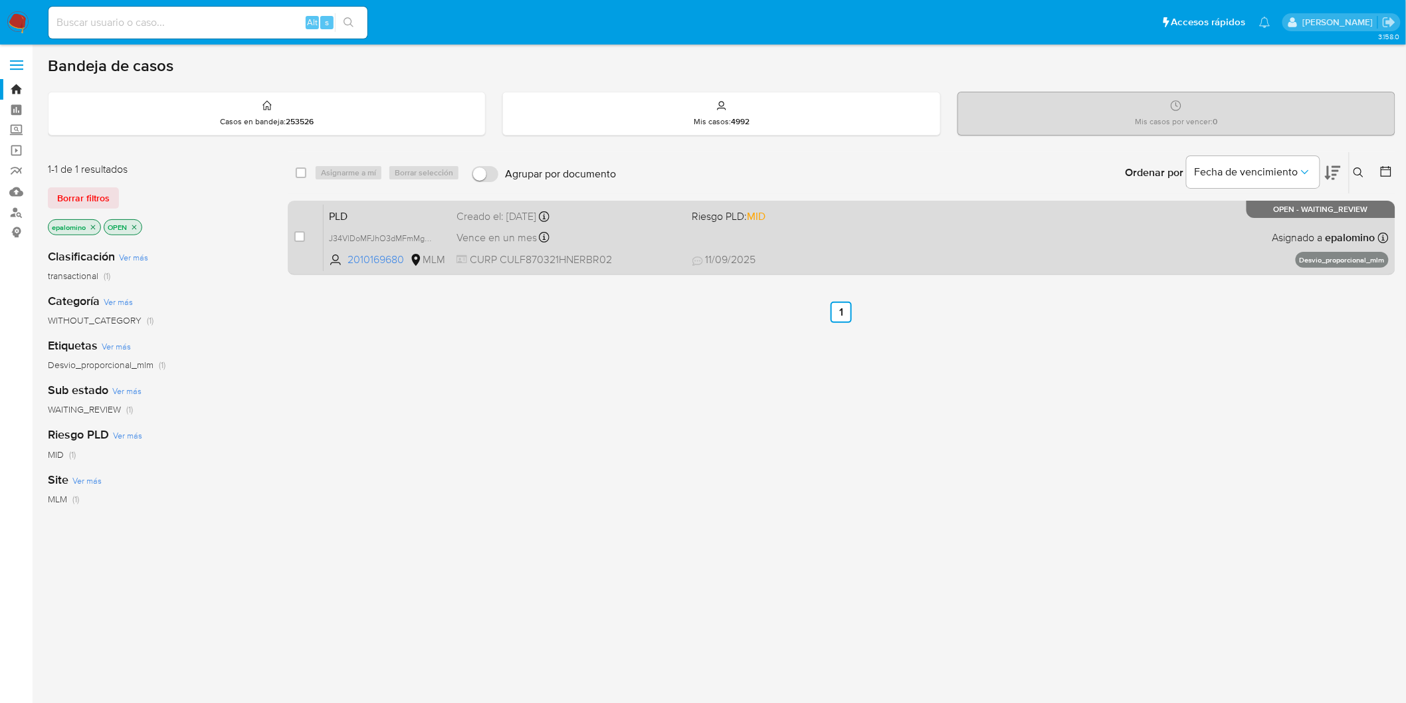
click at [340, 209] on span "PLD" at bounding box center [387, 215] width 117 height 17
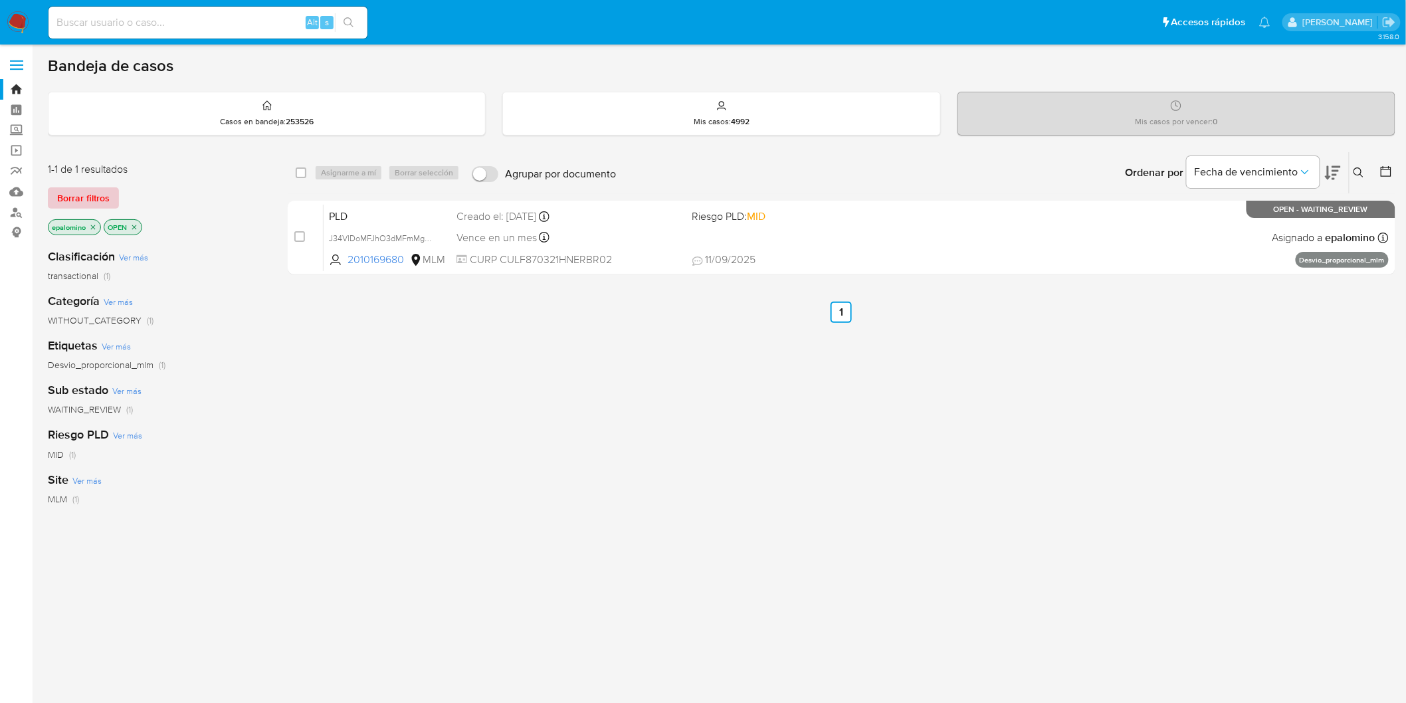
click at [104, 193] on span "Borrar filtros" at bounding box center [83, 198] width 52 height 19
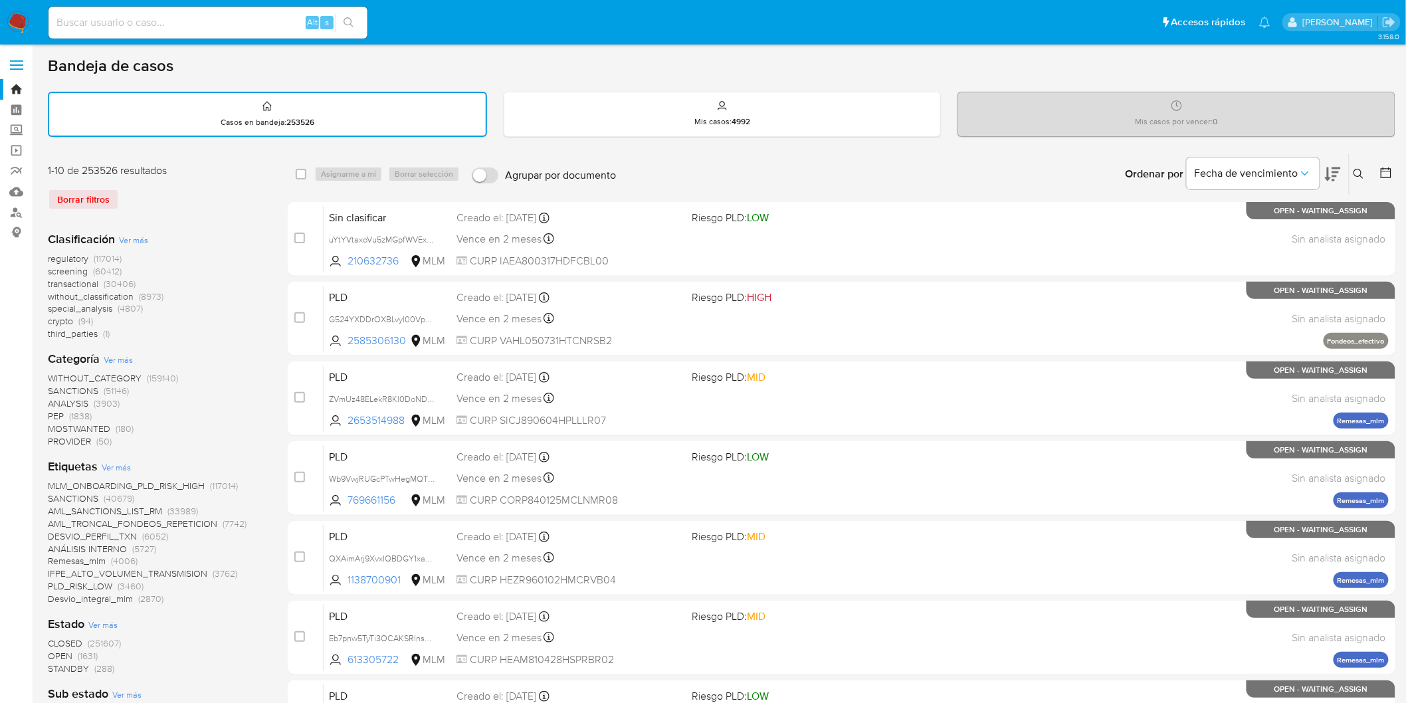
click at [1358, 171] on icon at bounding box center [1359, 174] width 11 height 11
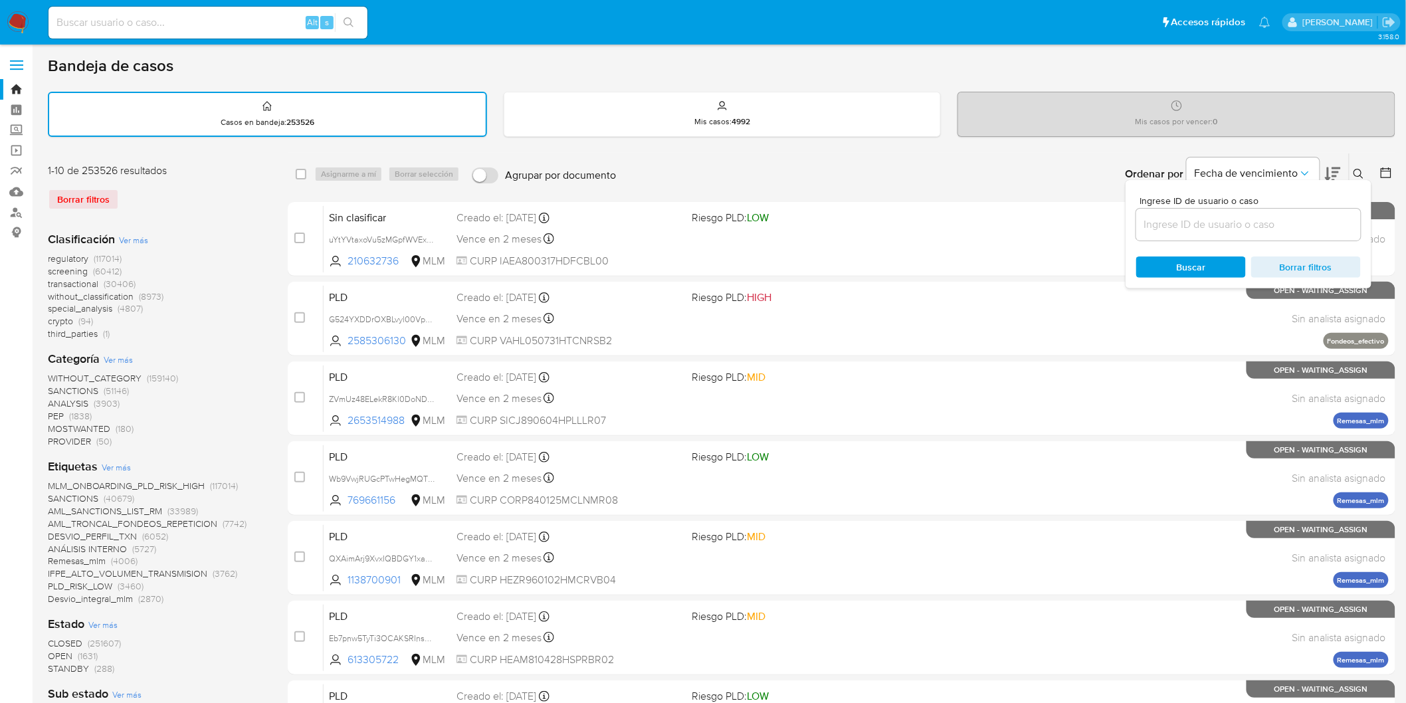
click at [1163, 221] on input at bounding box center [1248, 224] width 225 height 17
type input "2010169680"
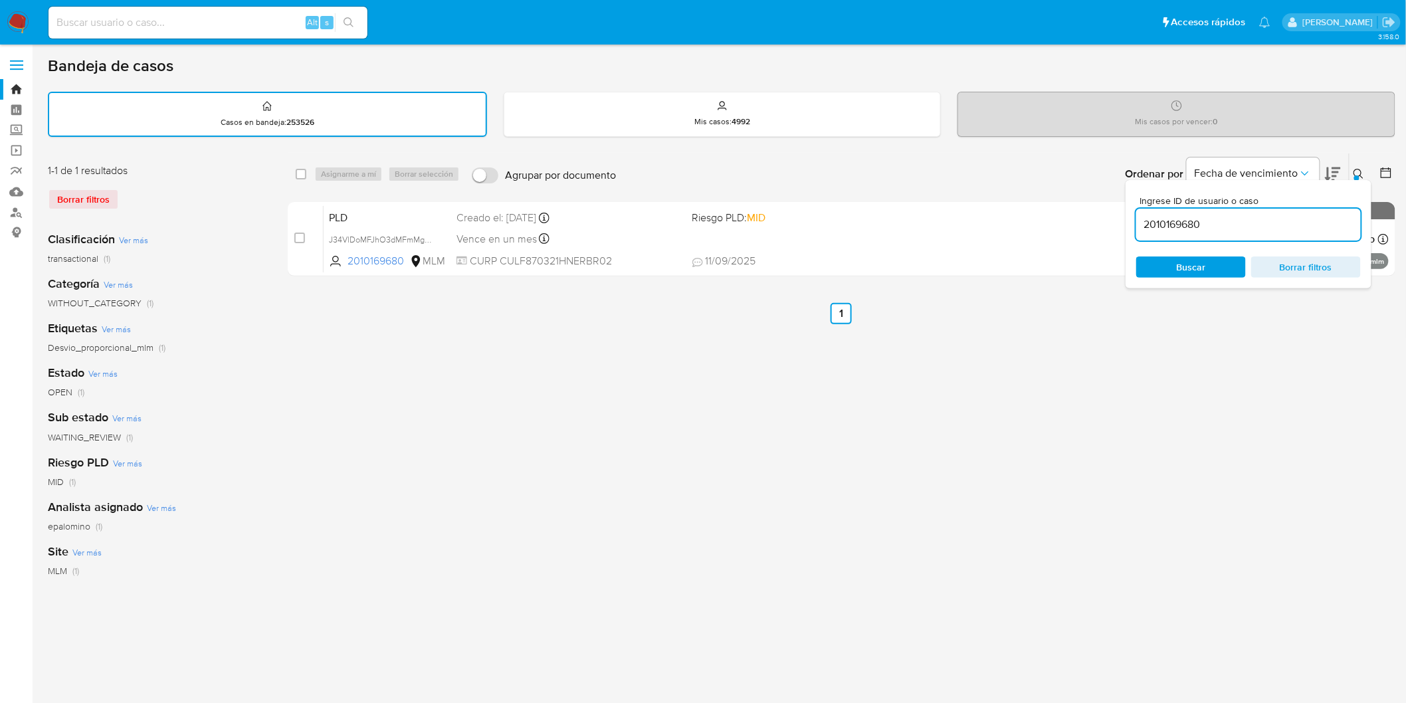
click at [1357, 175] on div at bounding box center [1356, 177] width 5 height 5
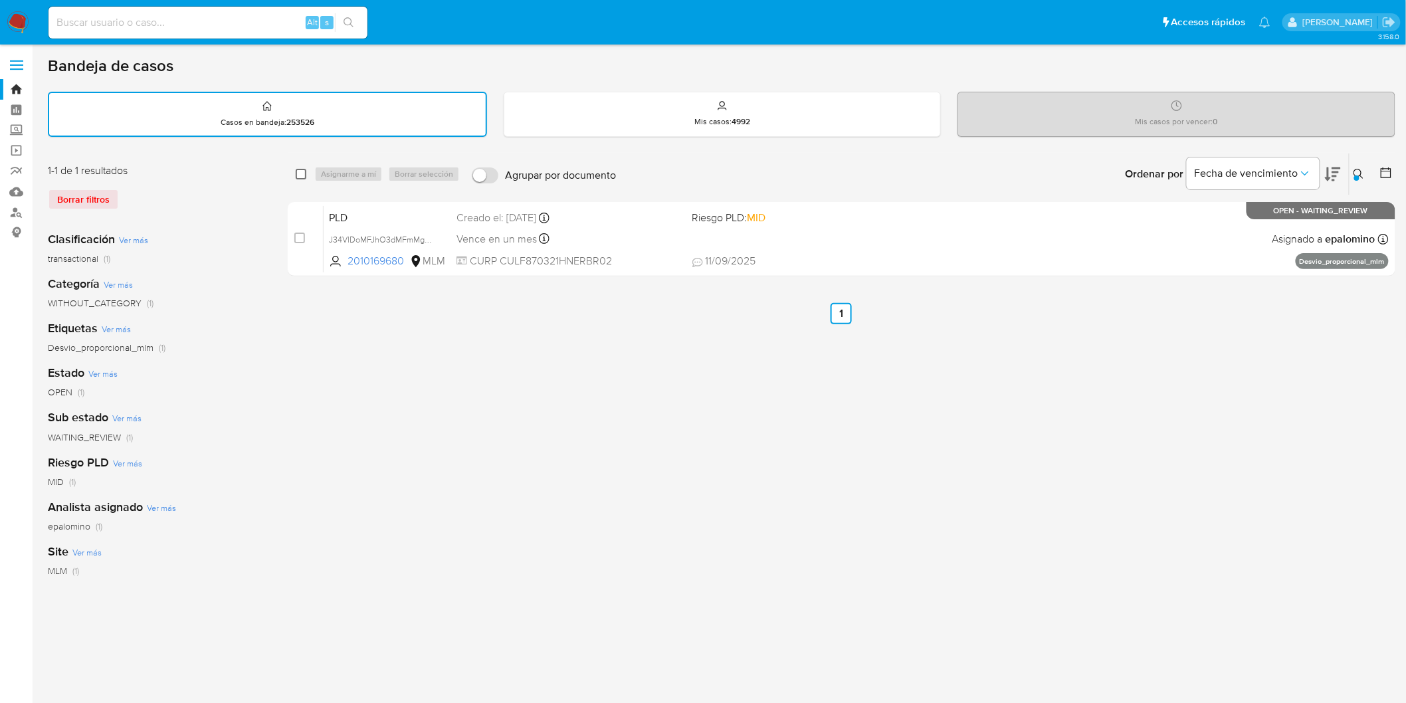
click at [301, 170] on input "checkbox" at bounding box center [301, 174] width 11 height 11
checkbox input "true"
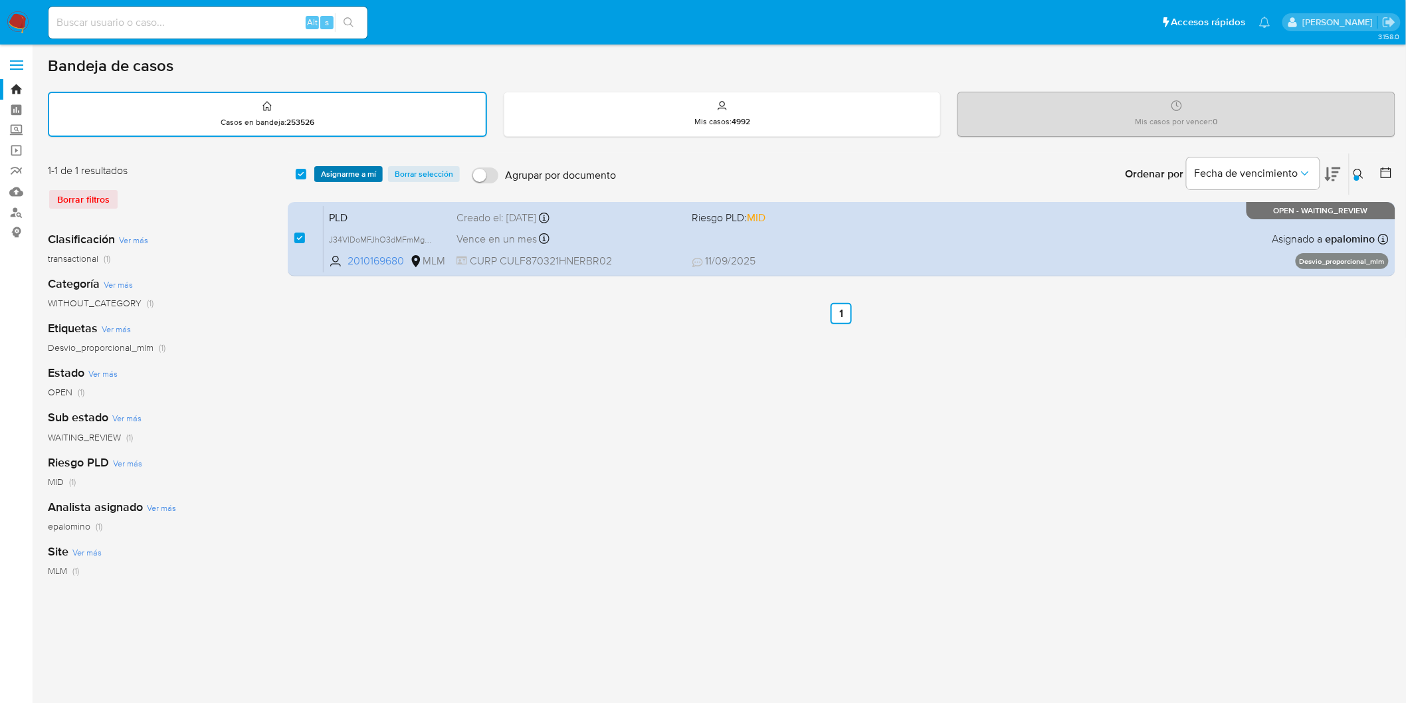
click at [336, 170] on span "Asignarme a mí" at bounding box center [348, 173] width 55 height 13
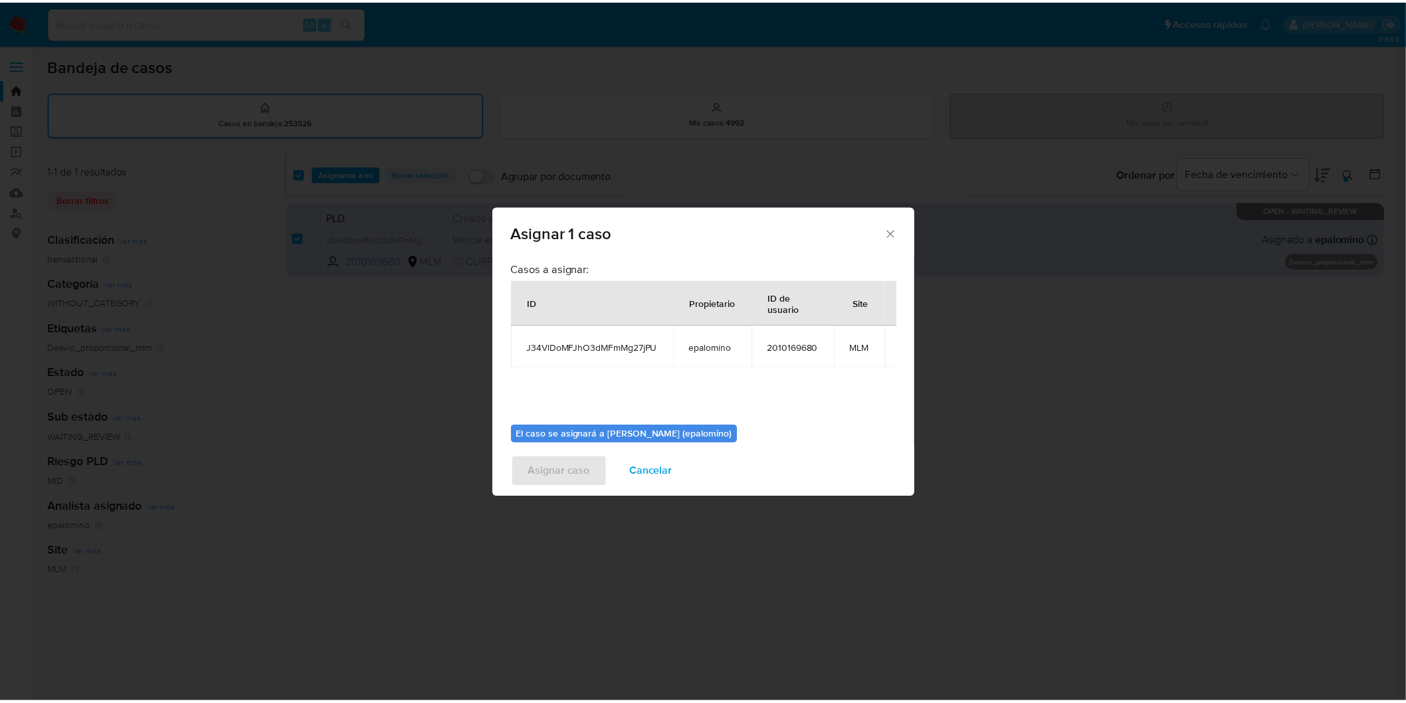
scroll to position [68, 0]
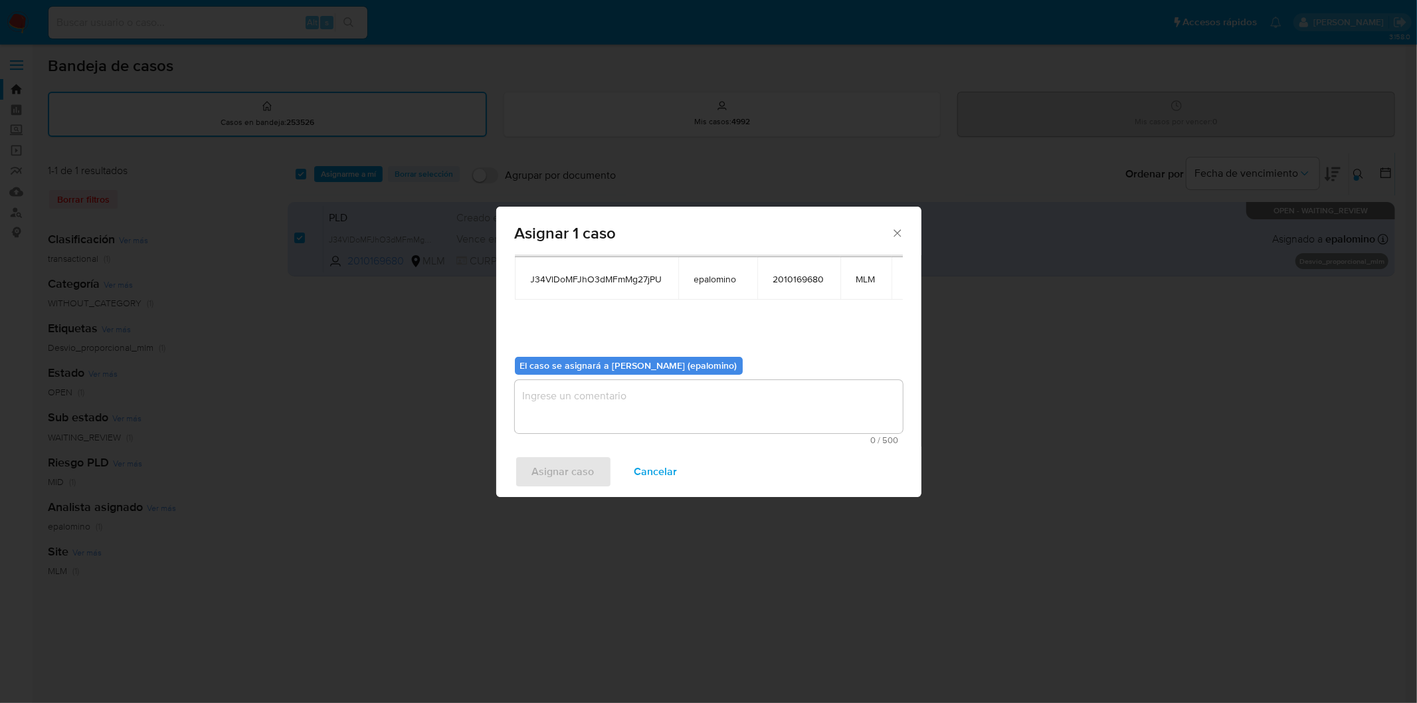
click at [594, 417] on textarea "assign-modal" at bounding box center [709, 406] width 388 height 53
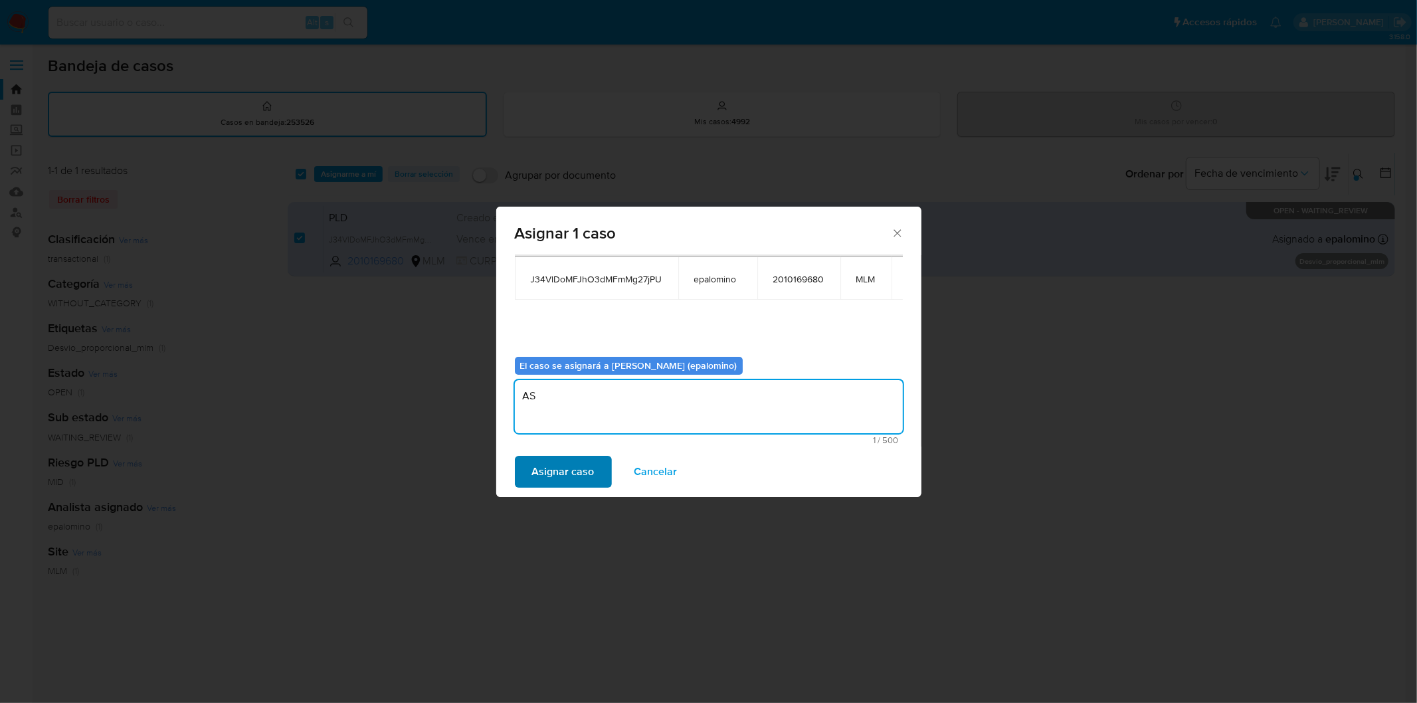
type textarea "AS"
click at [575, 469] on span "Asignar caso" at bounding box center [563, 471] width 62 height 29
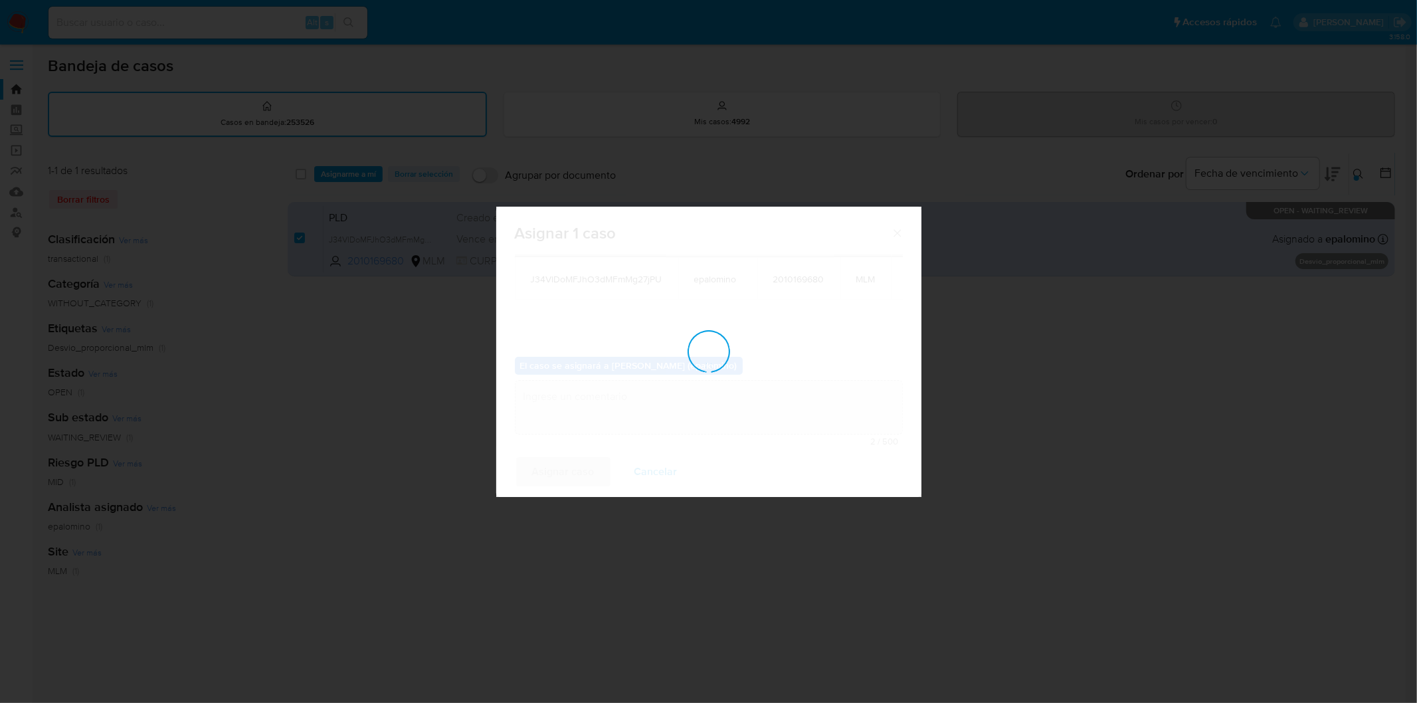
checkbox input "false"
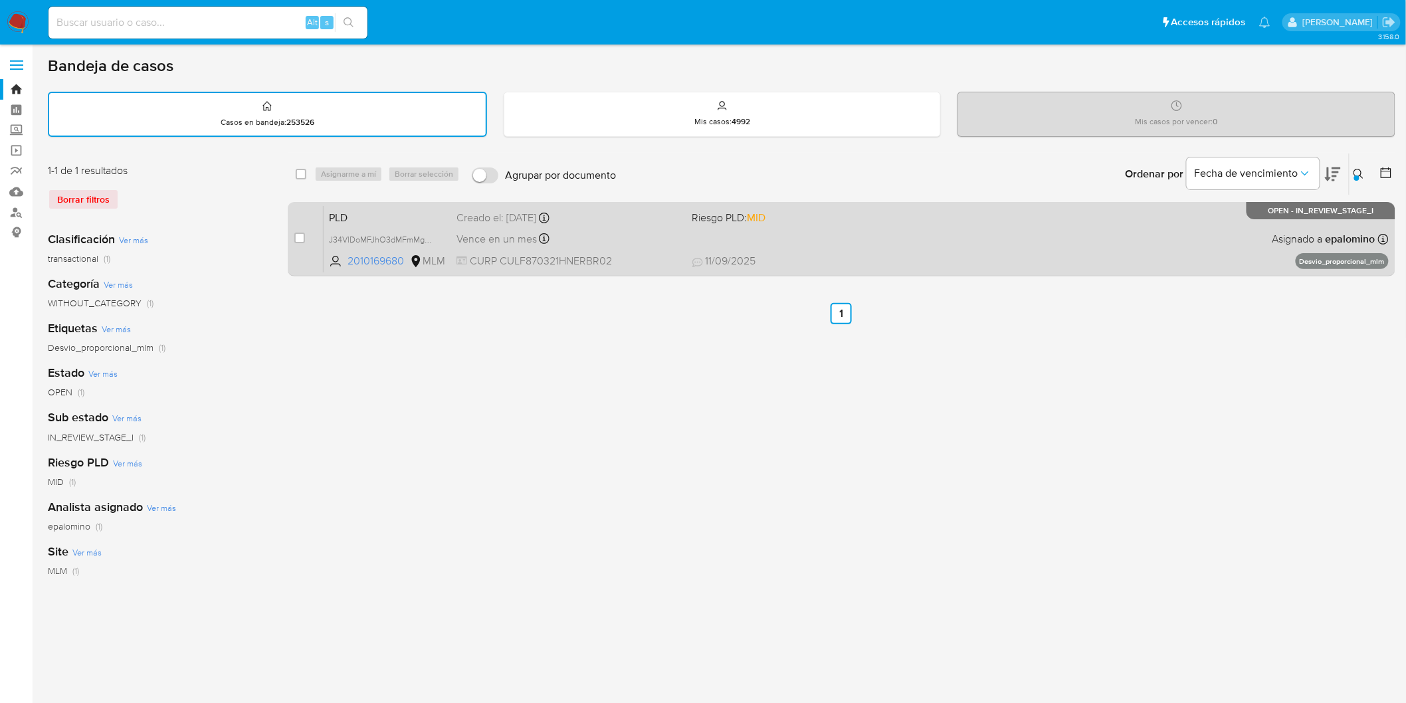
click at [348, 214] on span "PLD" at bounding box center [387, 216] width 117 height 17
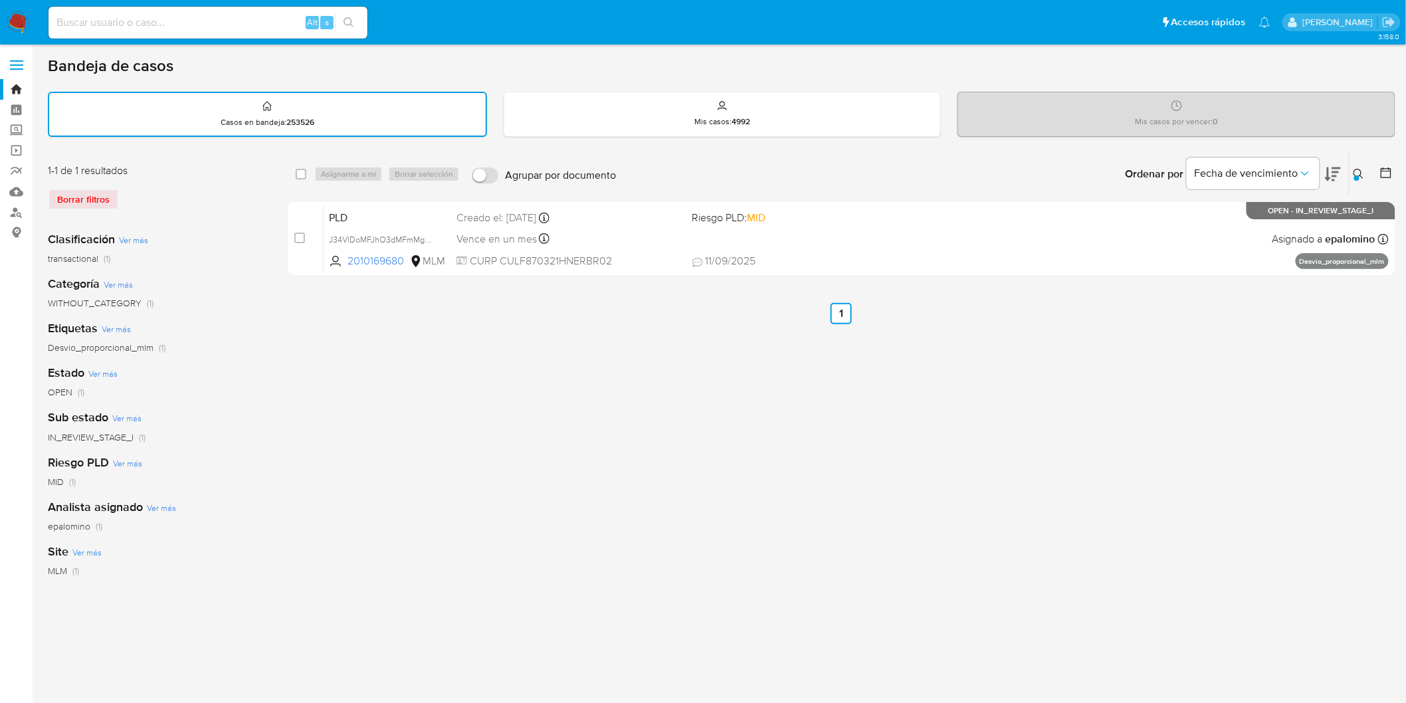
click at [13, 22] on img at bounding box center [18, 22] width 23 height 23
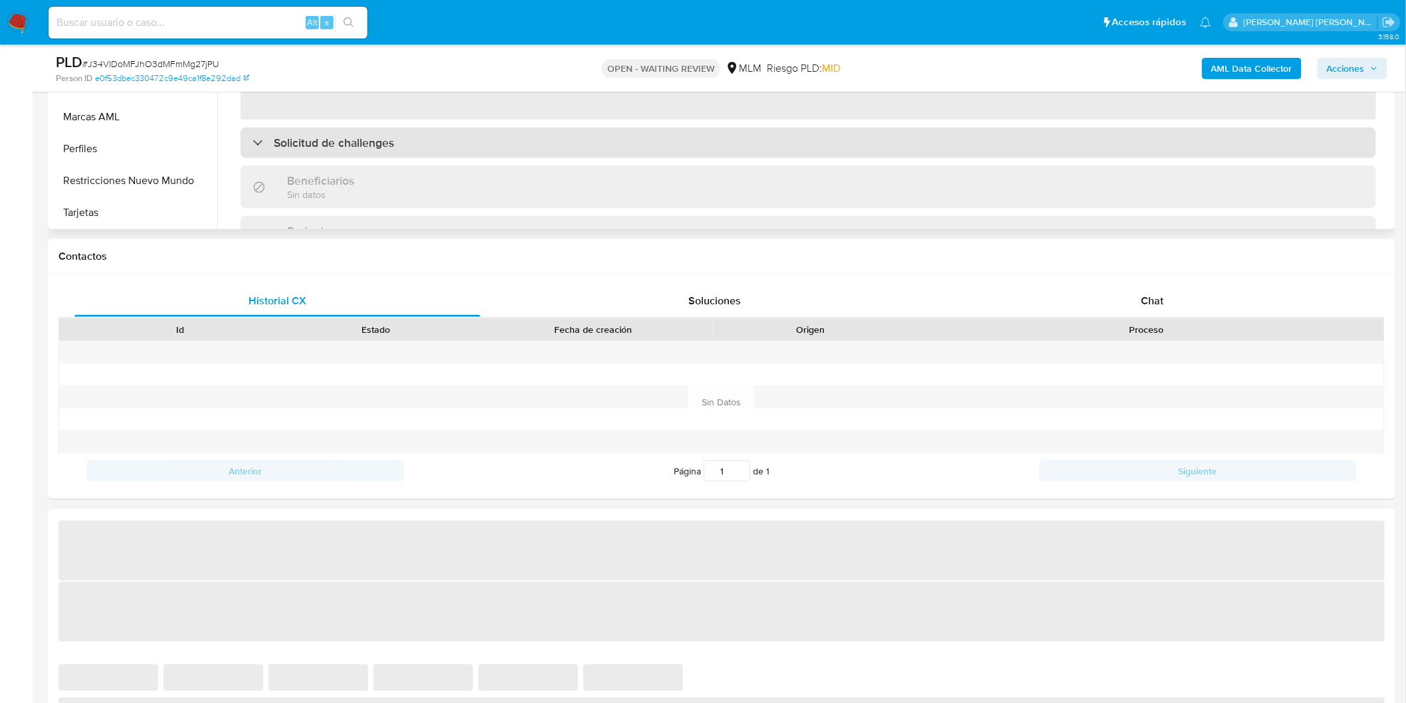
scroll to position [516, 0]
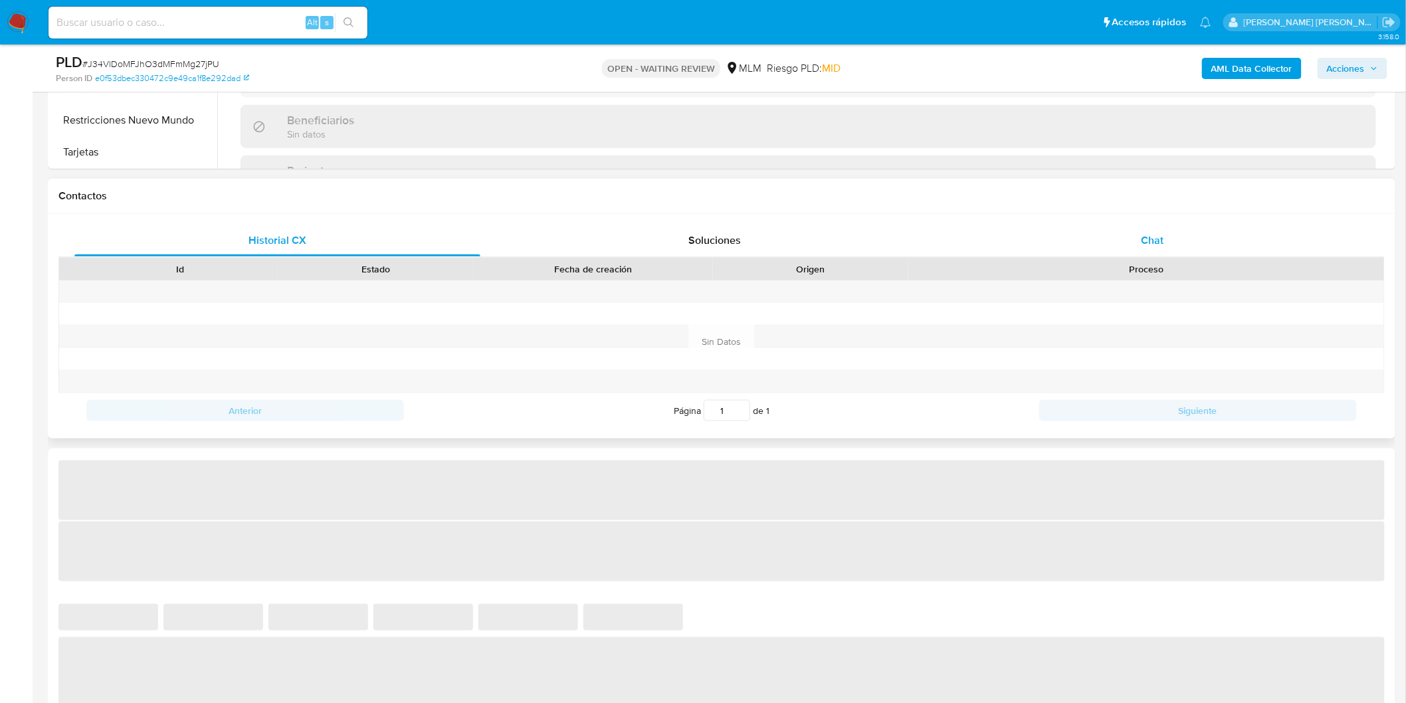
click at [1132, 236] on div "Chat" at bounding box center [1153, 241] width 406 height 32
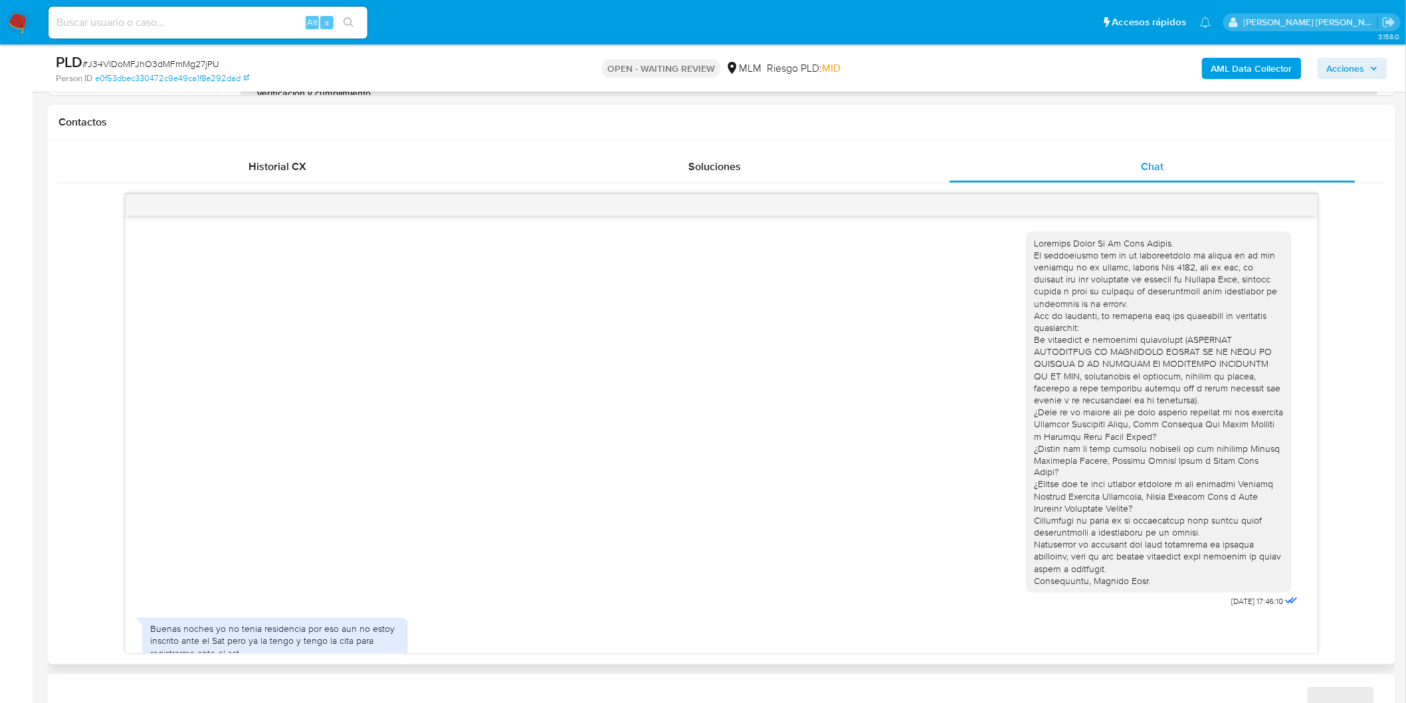
scroll to position [62, 0]
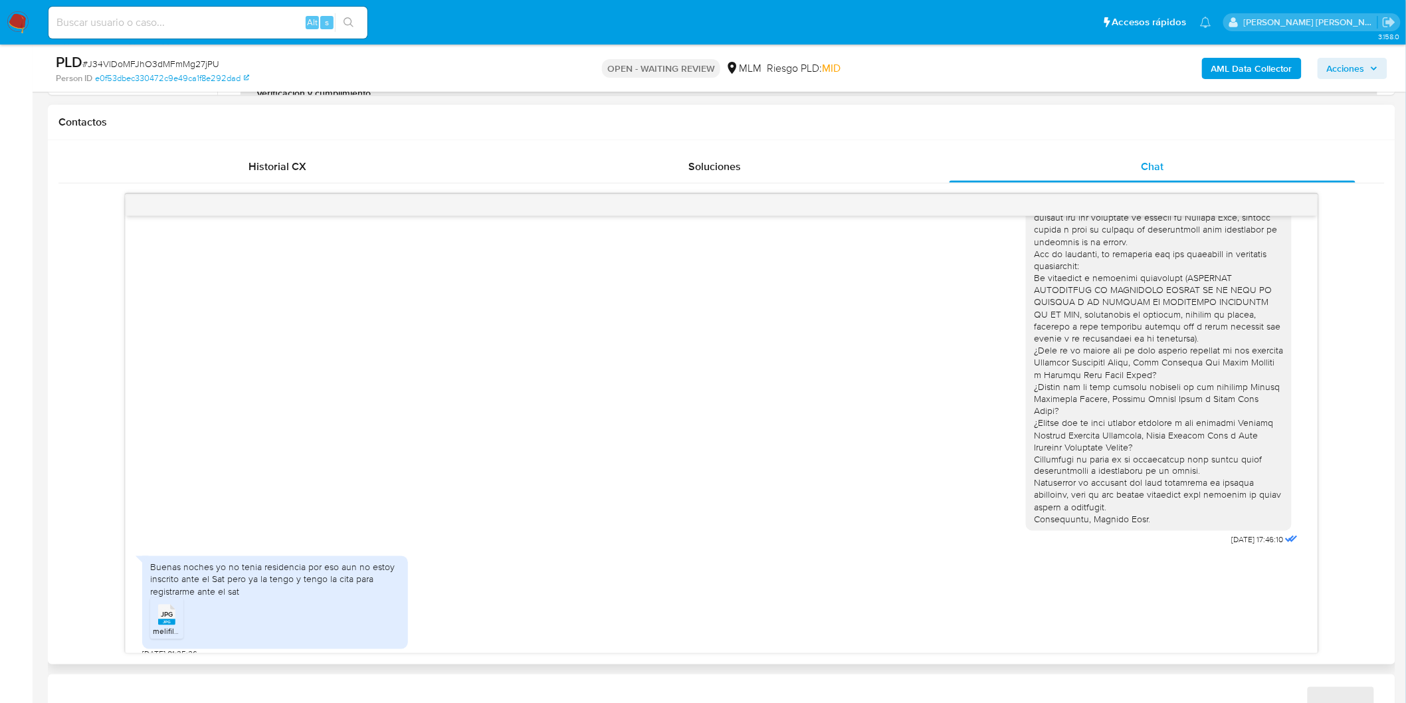
select select "10"
click at [164, 619] on rect at bounding box center [166, 622] width 17 height 6
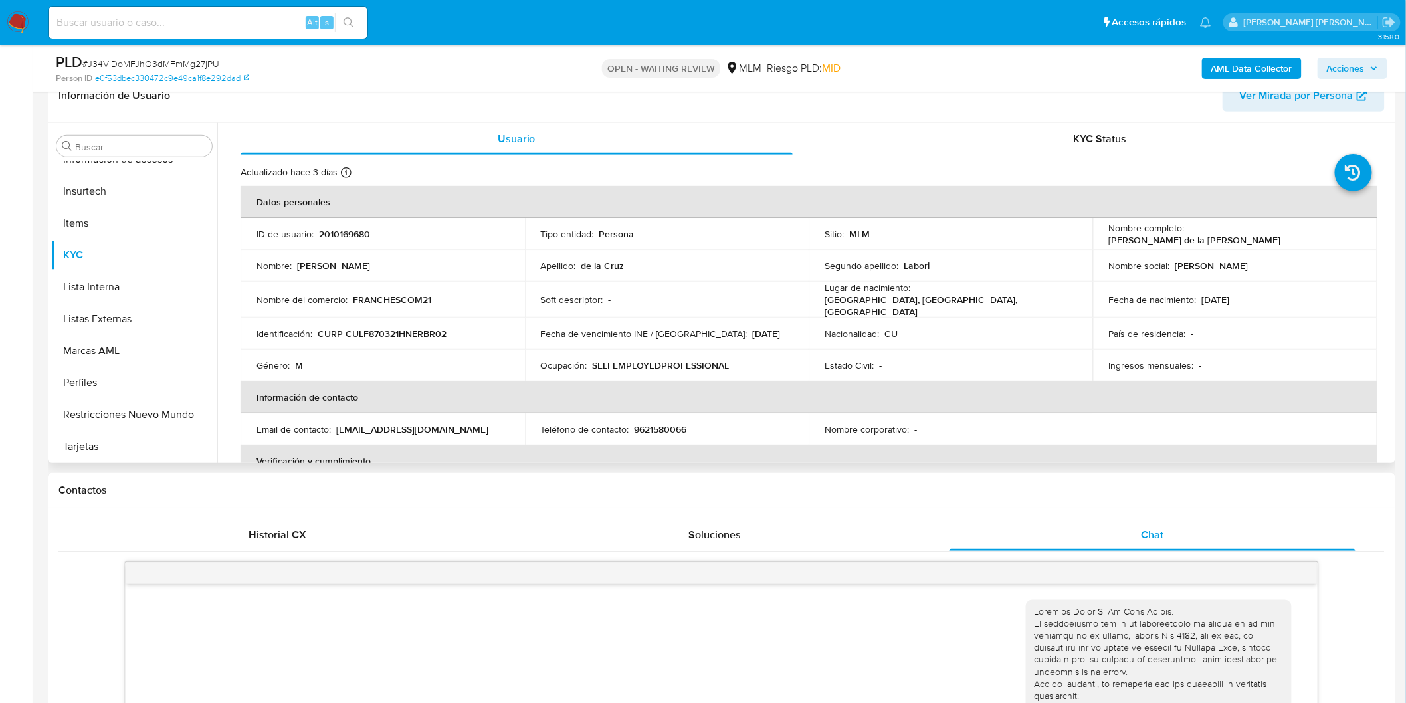
scroll to position [221, 0]
click at [348, 236] on p "2010169680" at bounding box center [344, 235] width 51 height 12
copy p "2010169680"
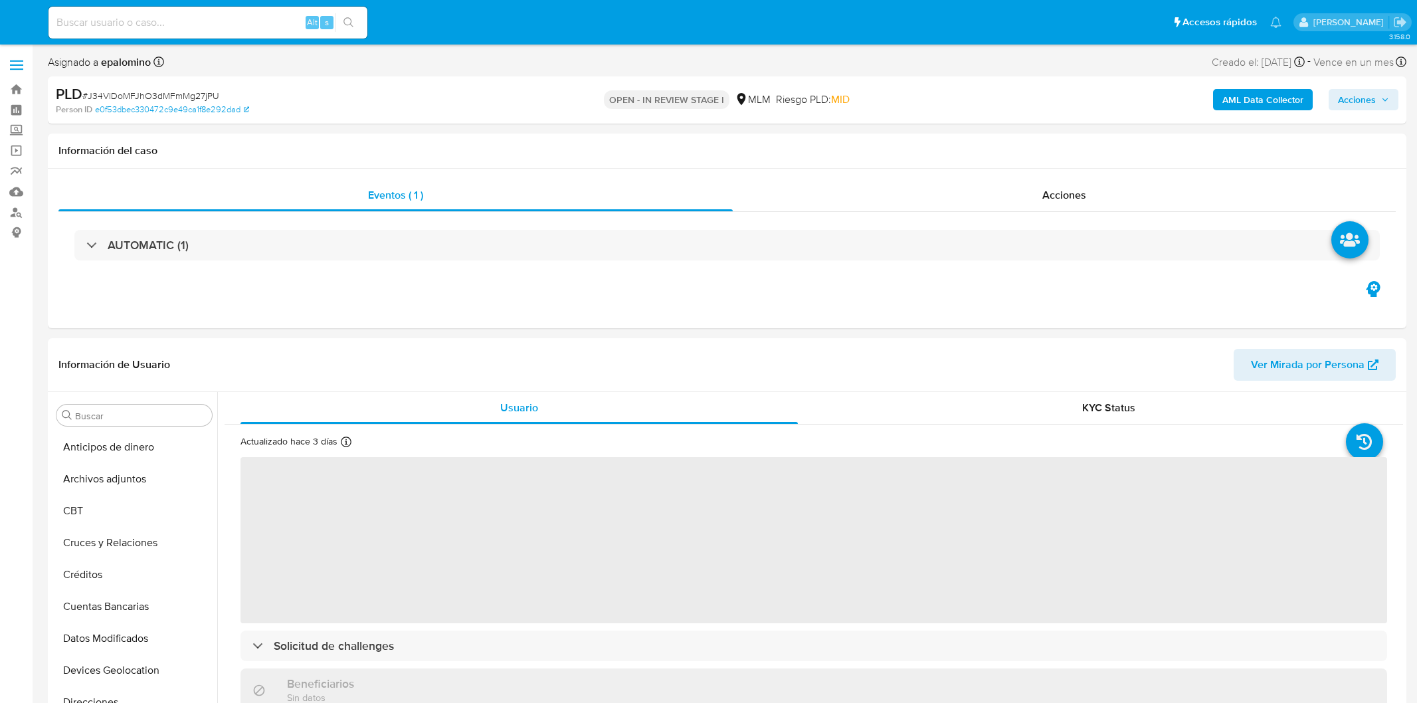
select select "10"
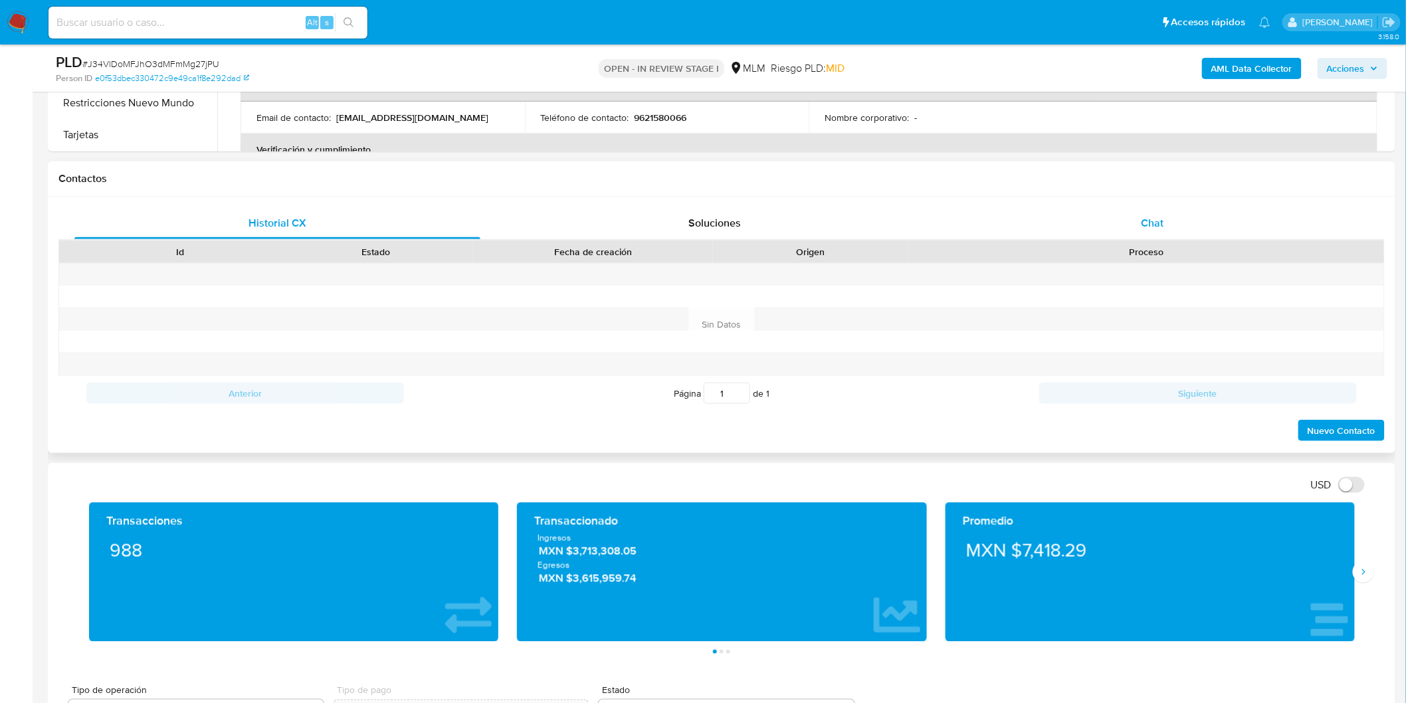
click at [1154, 221] on span "Chat" at bounding box center [1153, 222] width 23 height 15
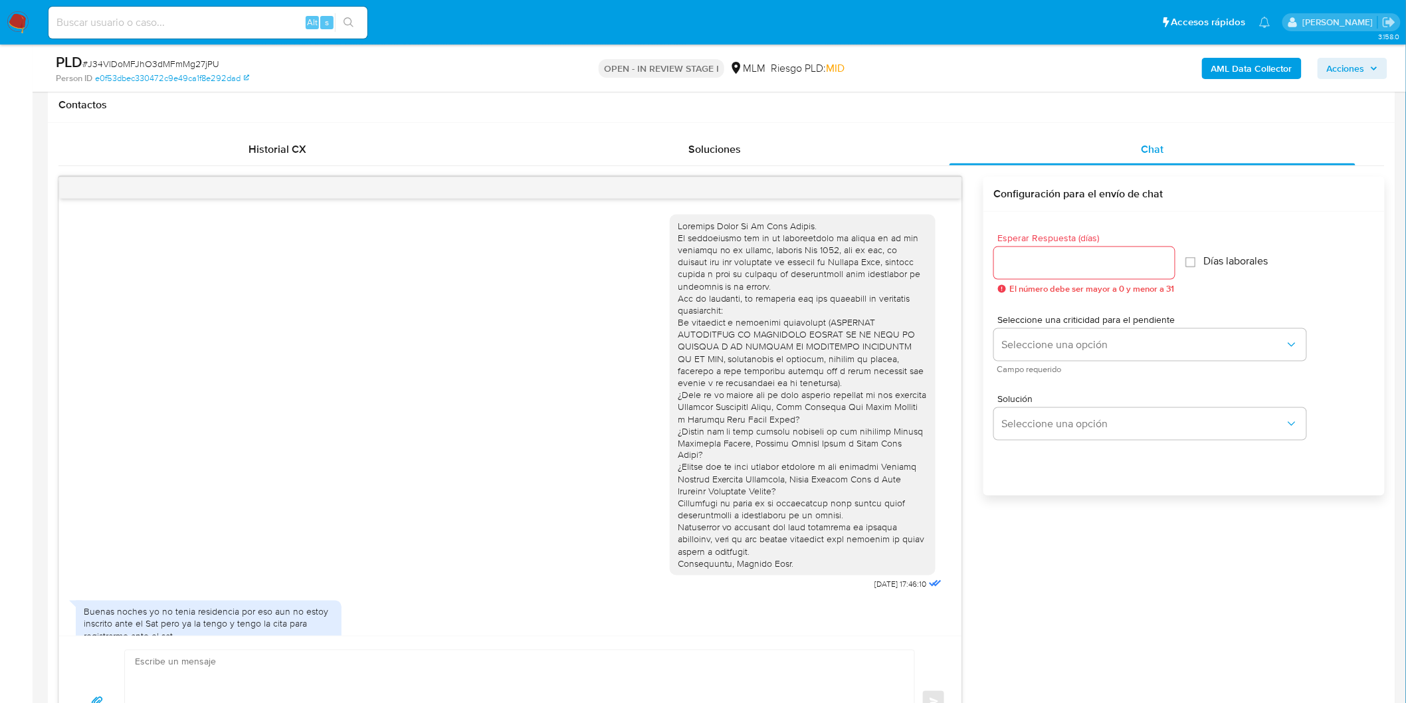
scroll to position [62, 0]
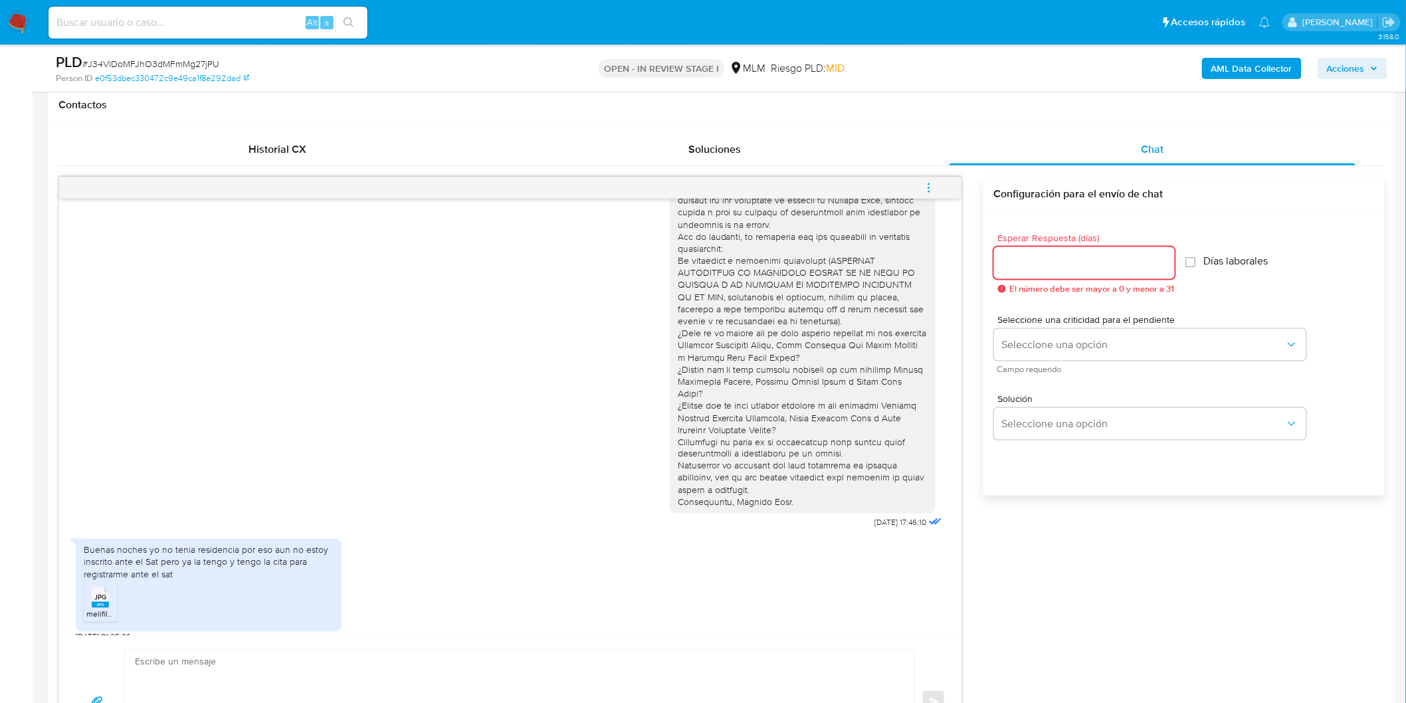
click at [1053, 268] on input "Esperar Respuesta (días)" at bounding box center [1084, 262] width 181 height 17
type input "5"
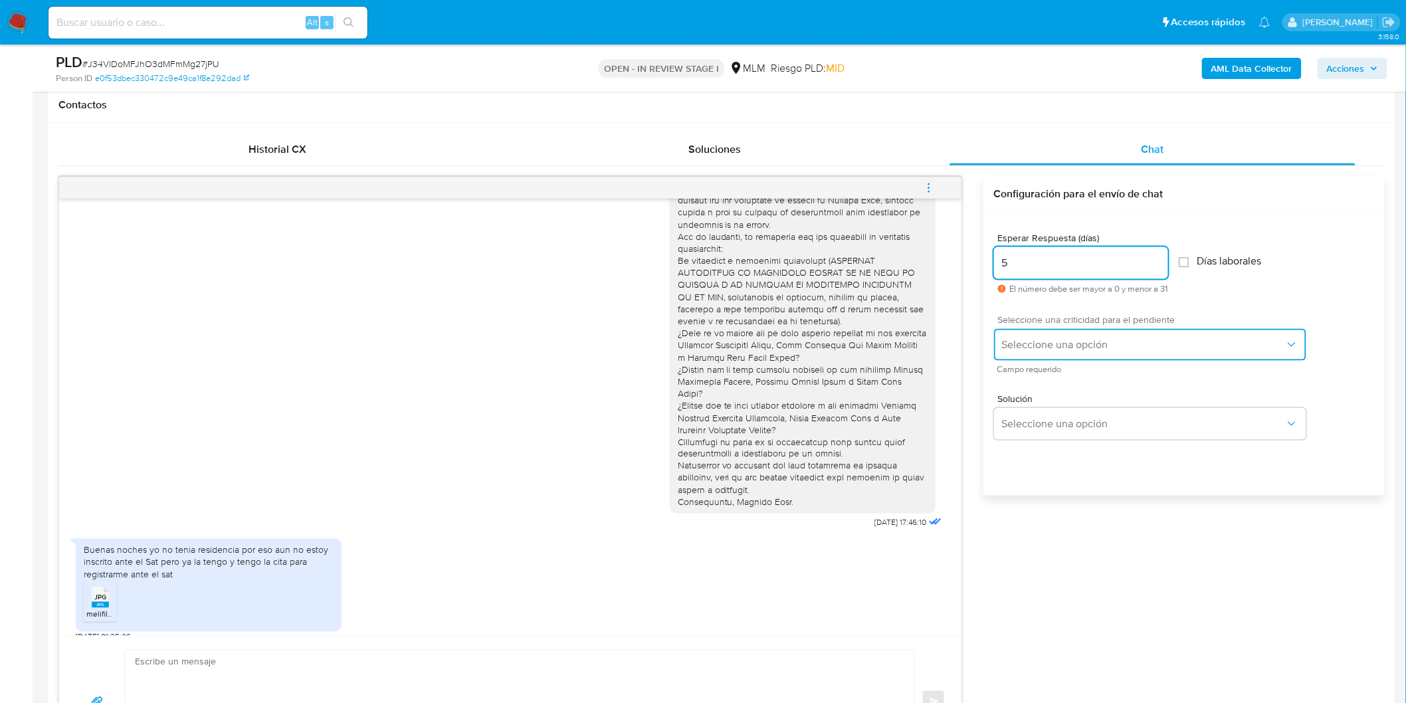
click at [1045, 353] on button "Seleccione una opción" at bounding box center [1150, 345] width 312 height 32
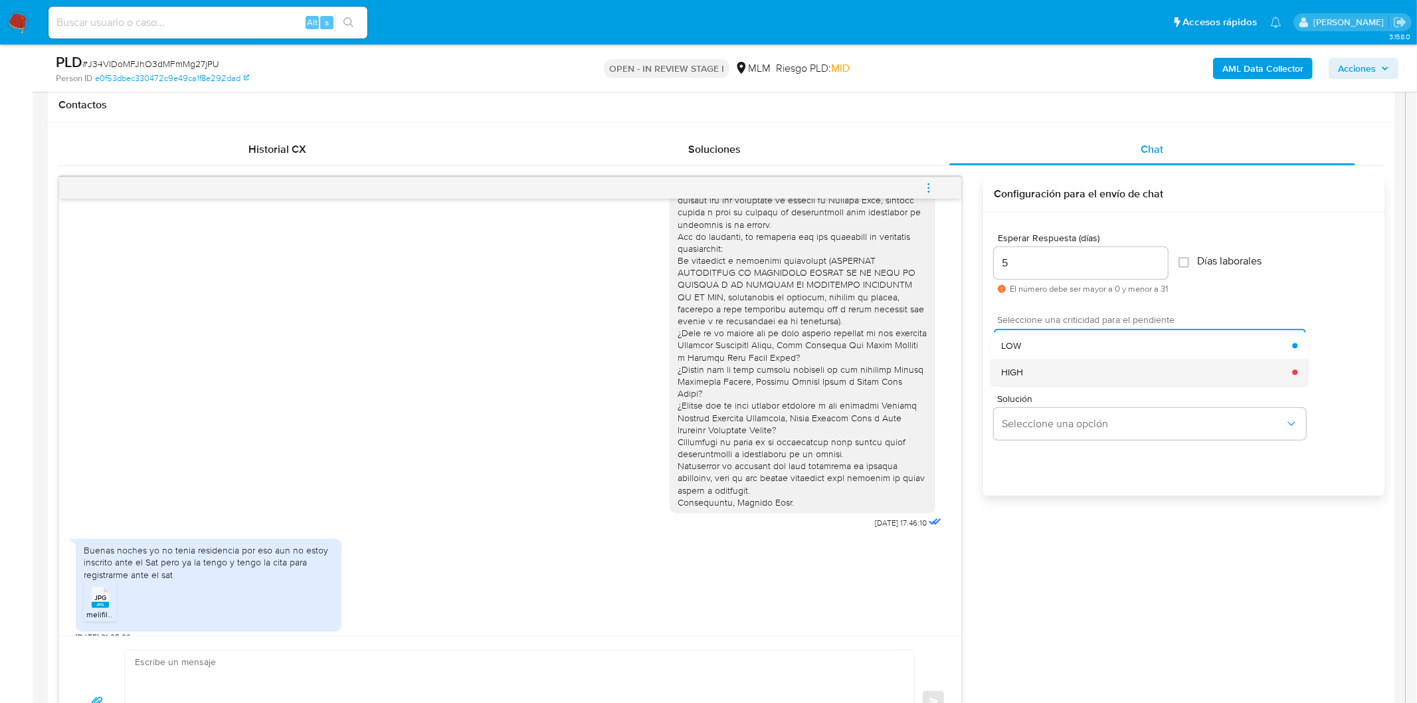
click at [1044, 368] on div "HIGH" at bounding box center [1146, 372] width 291 height 27
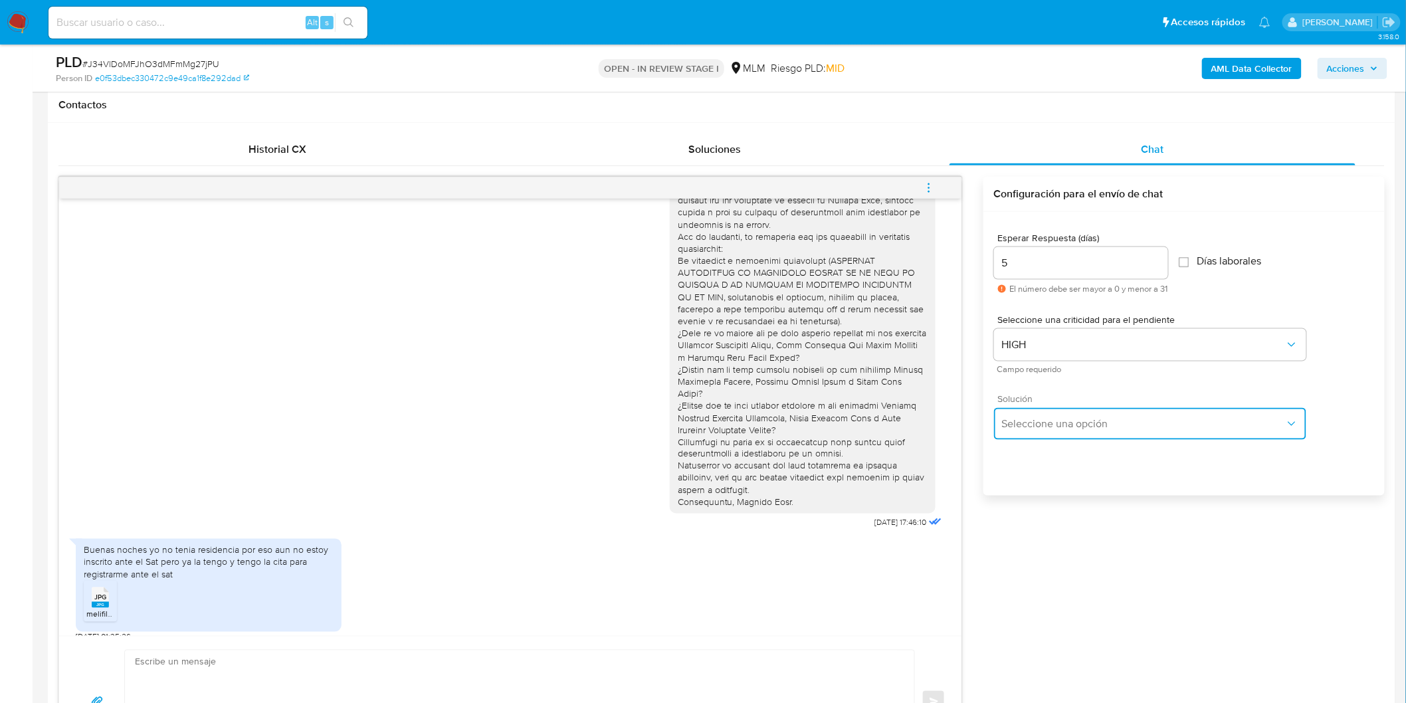
click at [1045, 435] on button "Seleccione una opción" at bounding box center [1150, 424] width 312 height 32
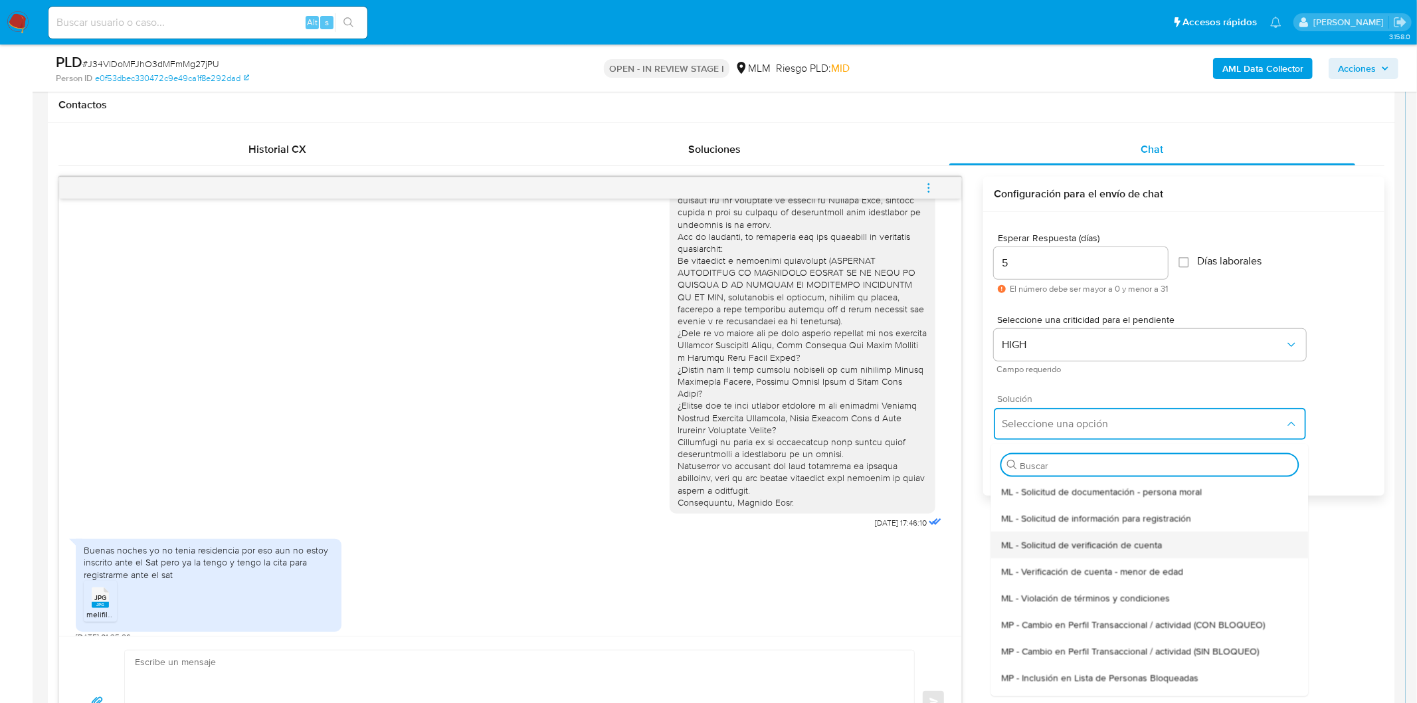
click at [1080, 538] on span "ML - Solicitud de verificación de cuenta" at bounding box center [1081, 544] width 161 height 12
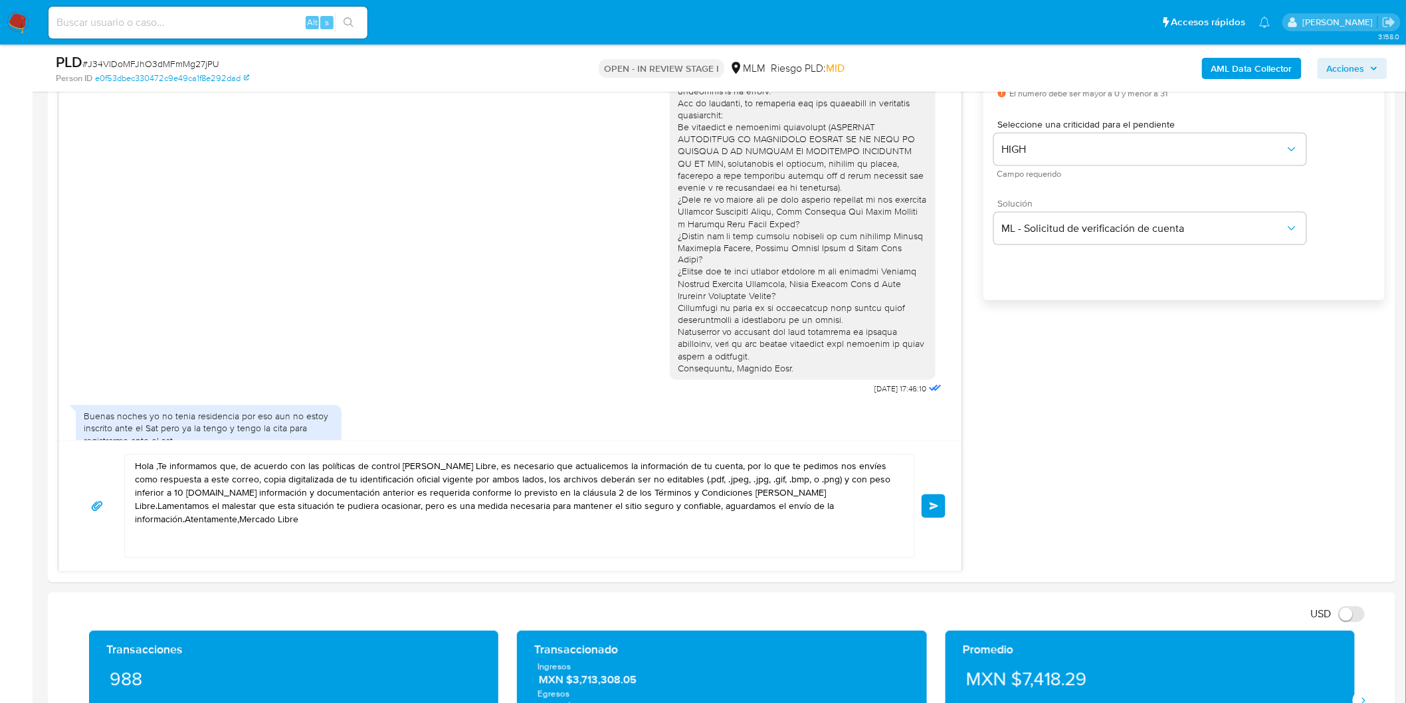
scroll to position [813, 0]
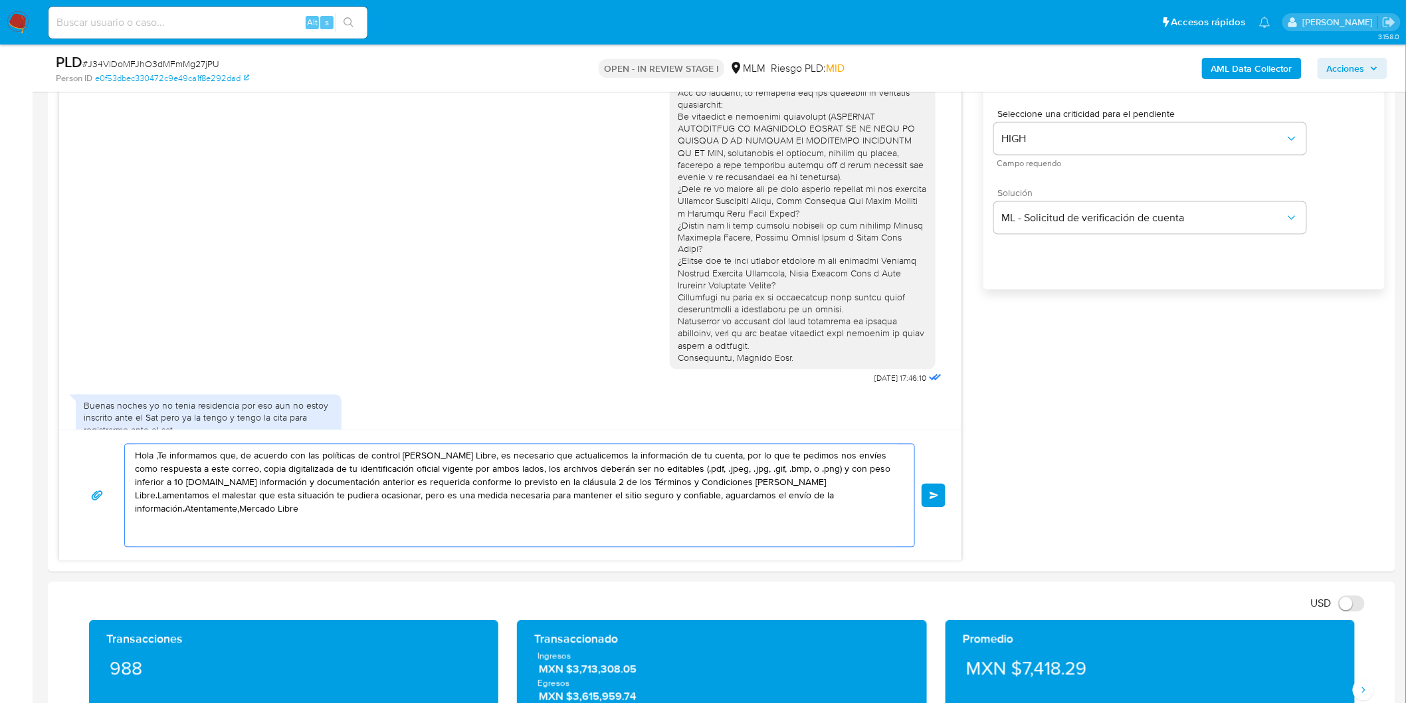
drag, startPoint x: 854, startPoint y: 512, endPoint x: 80, endPoint y: 449, distance: 776.0
click at [80, 449] on div "Hola ,Te informamos que, de acuerdo con las políticas de control de Mercado Lib…" at bounding box center [510, 496] width 870 height 104
paste textarea "Estimado Frank De La Cruz Labori."
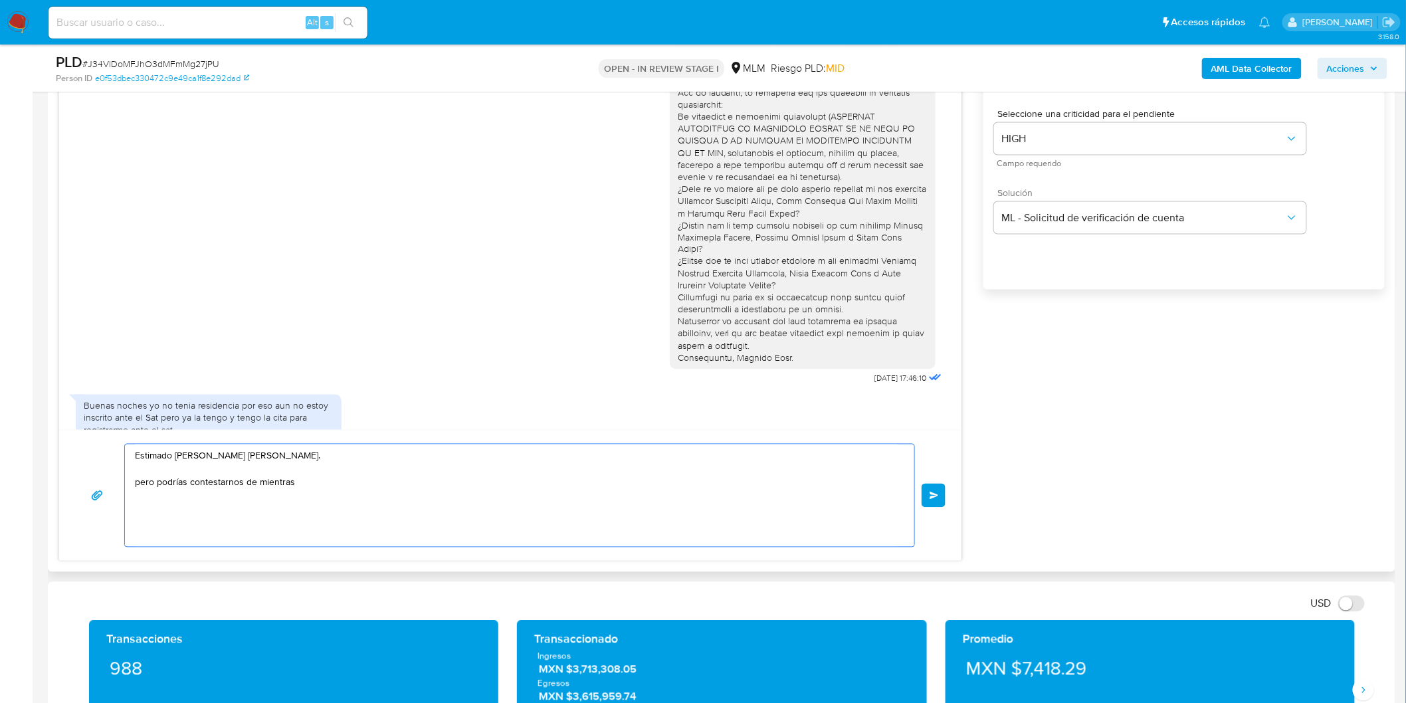
click at [447, 485] on textarea "Estimado Frank De La Cruz Labori. pero podrías contestarnos de mientras" at bounding box center [516, 496] width 763 height 102
paste textarea "Tu ocupación o actividad específica"
click at [302, 486] on textarea "Estimado Frank De La Cruz Labori. pero podrías contestarnos de mientras Tu ocup…" at bounding box center [516, 496] width 763 height 102
click at [247, 486] on textarea "Estimado Frank De La Cruz Labori. pero podrías contestarnos de mientras llega t…" at bounding box center [516, 496] width 763 height 102
click at [386, 525] on textarea "Estimado Frank De La Cruz Labori. pero podrías contestarnos detalladamente de m…" at bounding box center [516, 496] width 763 height 102
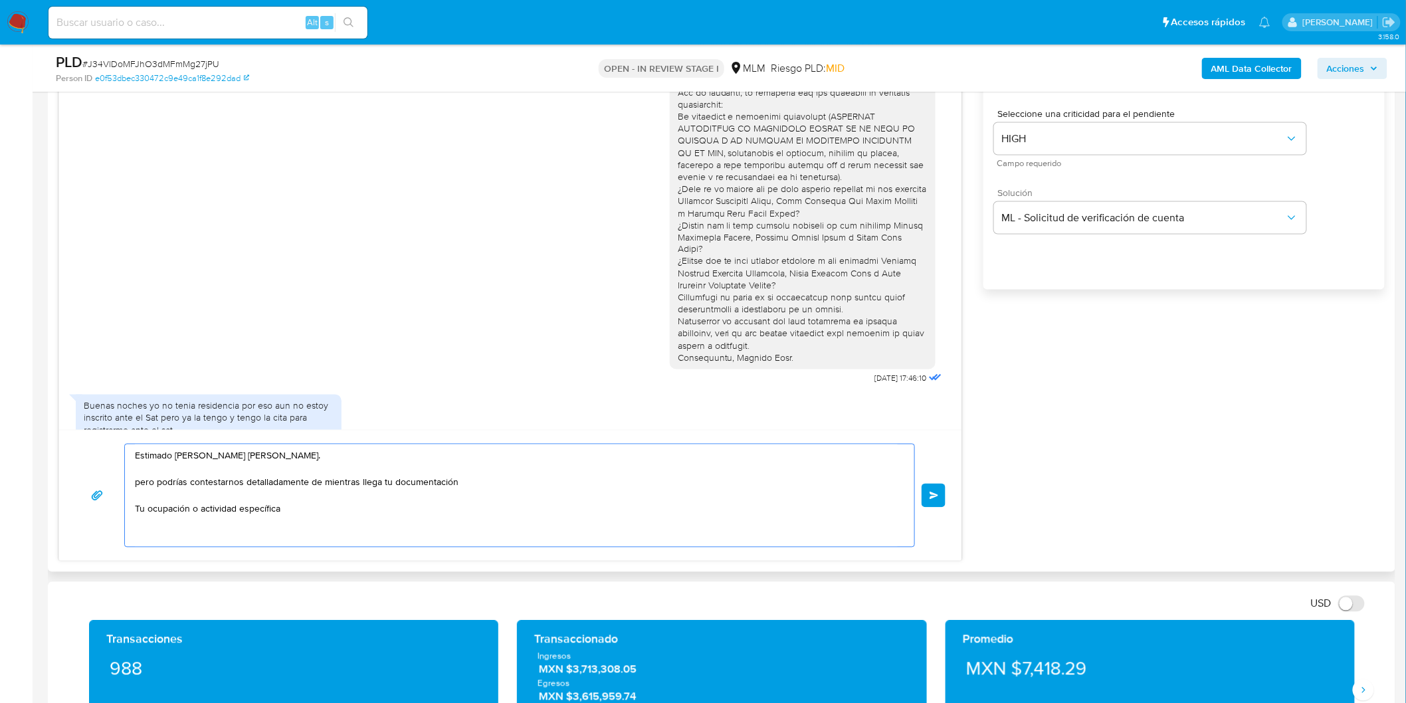
paste textarea "¿Cuál es el motivo por el cual recibes recursos de las personas Yohander Rodrig…"
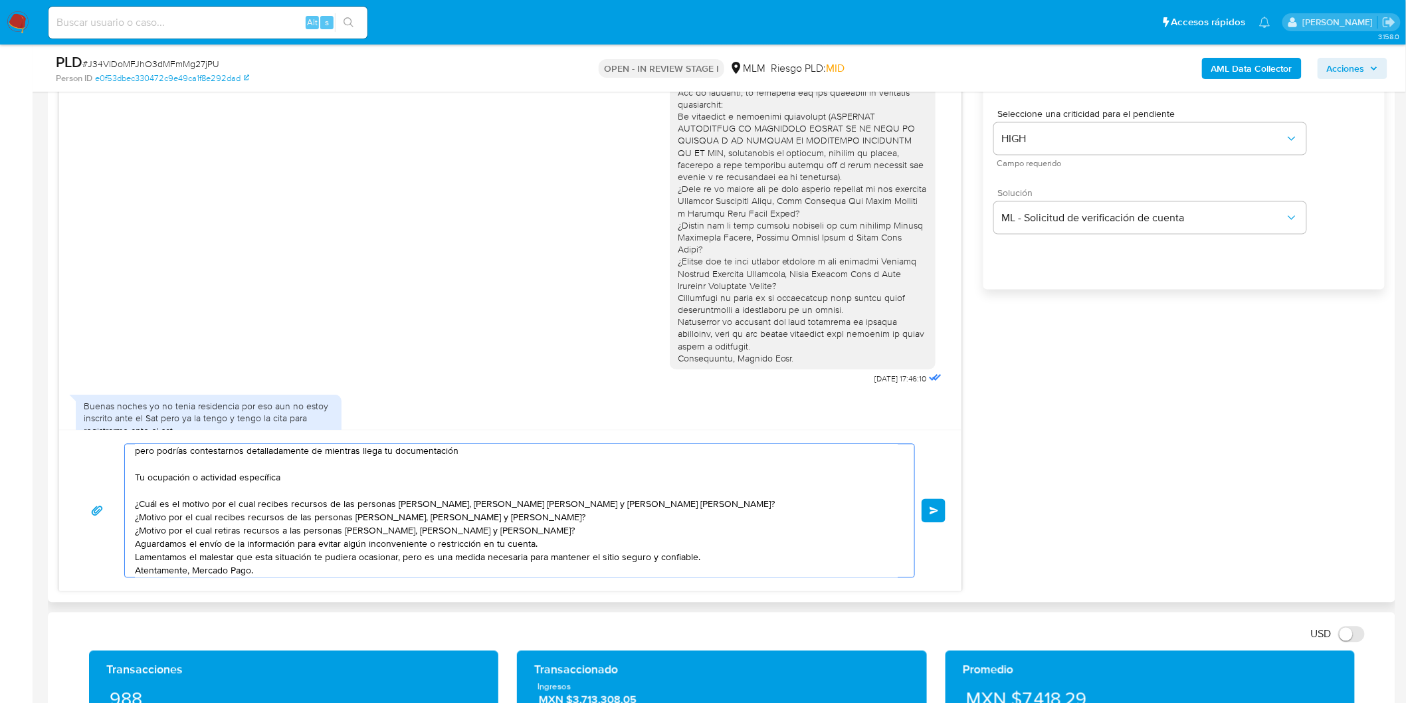
scroll to position [49, 0]
click at [775, 484] on textarea "Estimado Frank De La Cruz Labori. pero podrías contestarnos detalladamente de m…" at bounding box center [516, 511] width 763 height 133
click at [136, 487] on textarea "Estimado Frank De La Cruz Labori. pero podrías contestarnos detalladamente de m…" at bounding box center [516, 511] width 763 height 133
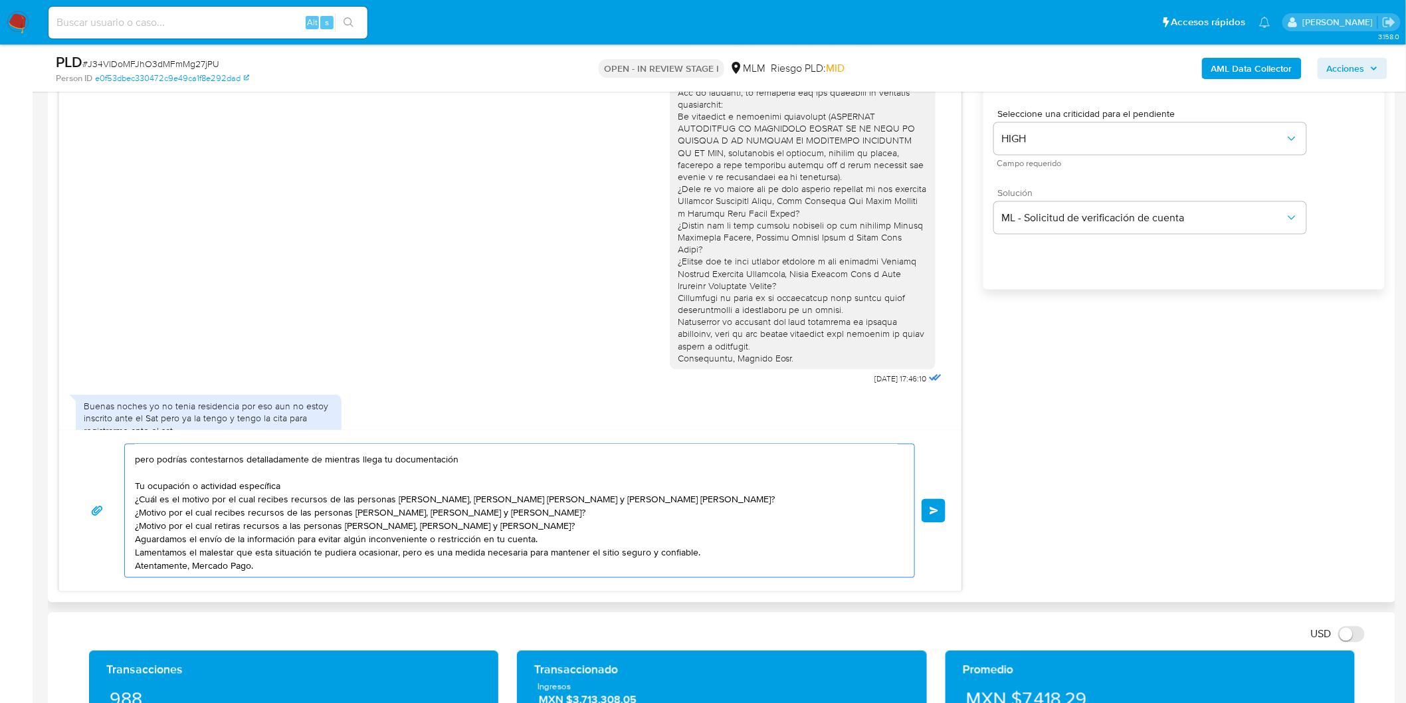
scroll to position [36, 0]
click at [290, 474] on textarea "Estimado Frank De La Cruz Labori. pero podrías contestarnos detalladamente de m…" at bounding box center [516, 511] width 763 height 133
click at [137, 469] on textarea "Estimado Frank De La Cruz Labori. pero podrías contestarnos detalladamente de m…" at bounding box center [516, 511] width 763 height 133
type textarea "Estimado Frank De La Cruz Labori. pero podrías contestarnos detalladamente de m…"
click at [941, 518] on button "Enviar" at bounding box center [934, 511] width 24 height 24
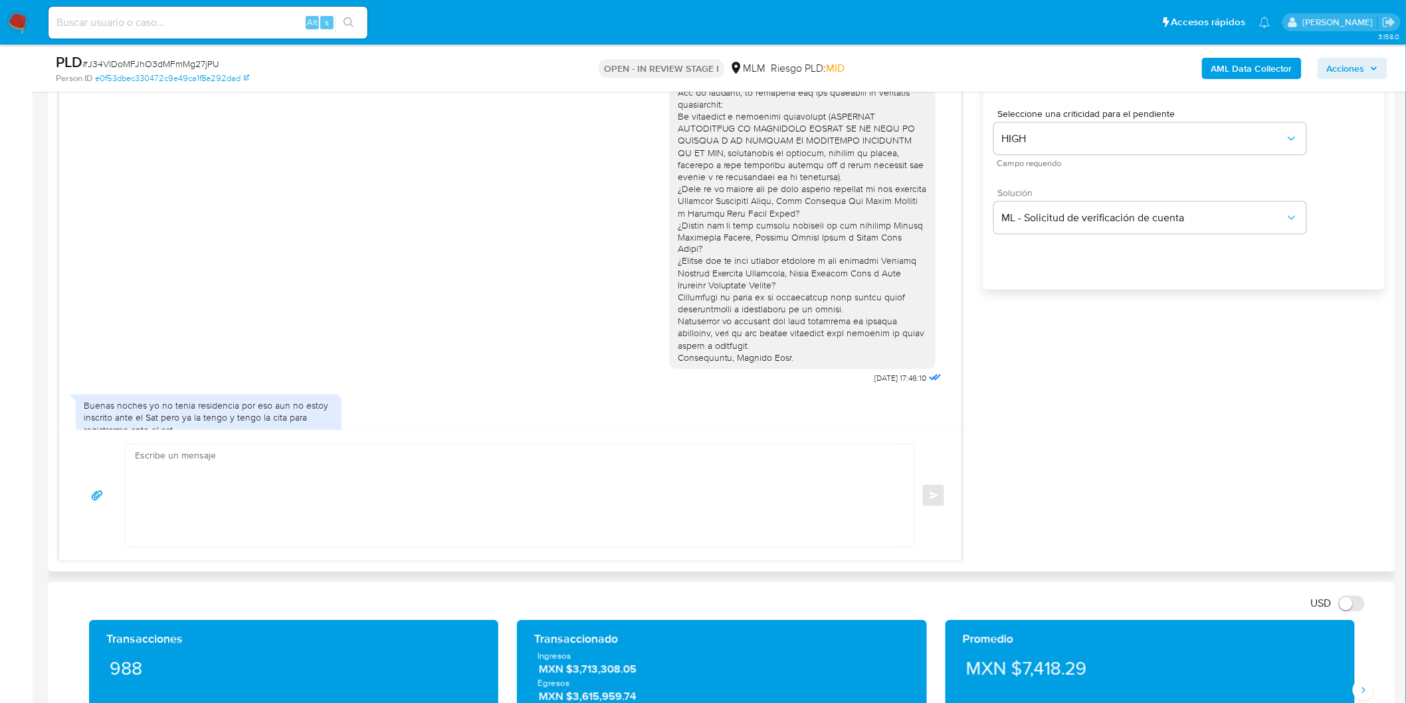
scroll to position [342, 0]
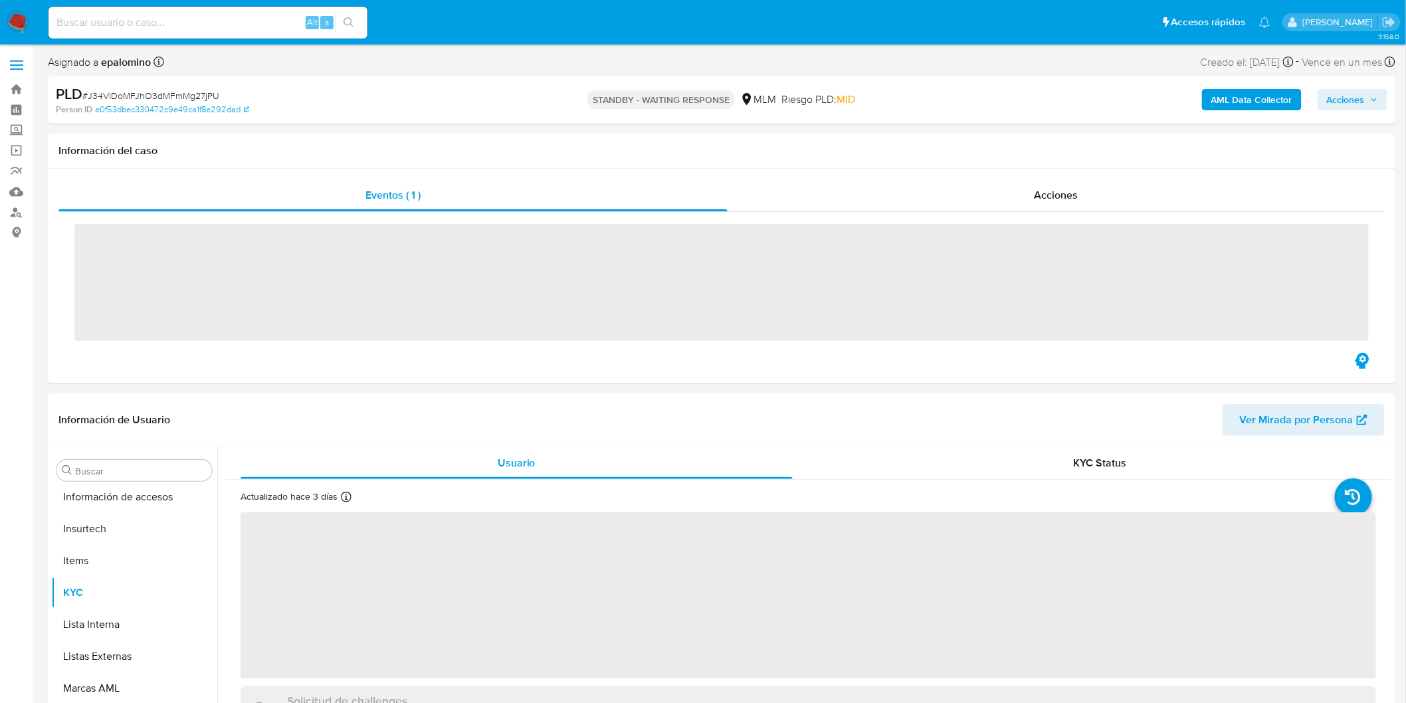
scroll to position [561, 0]
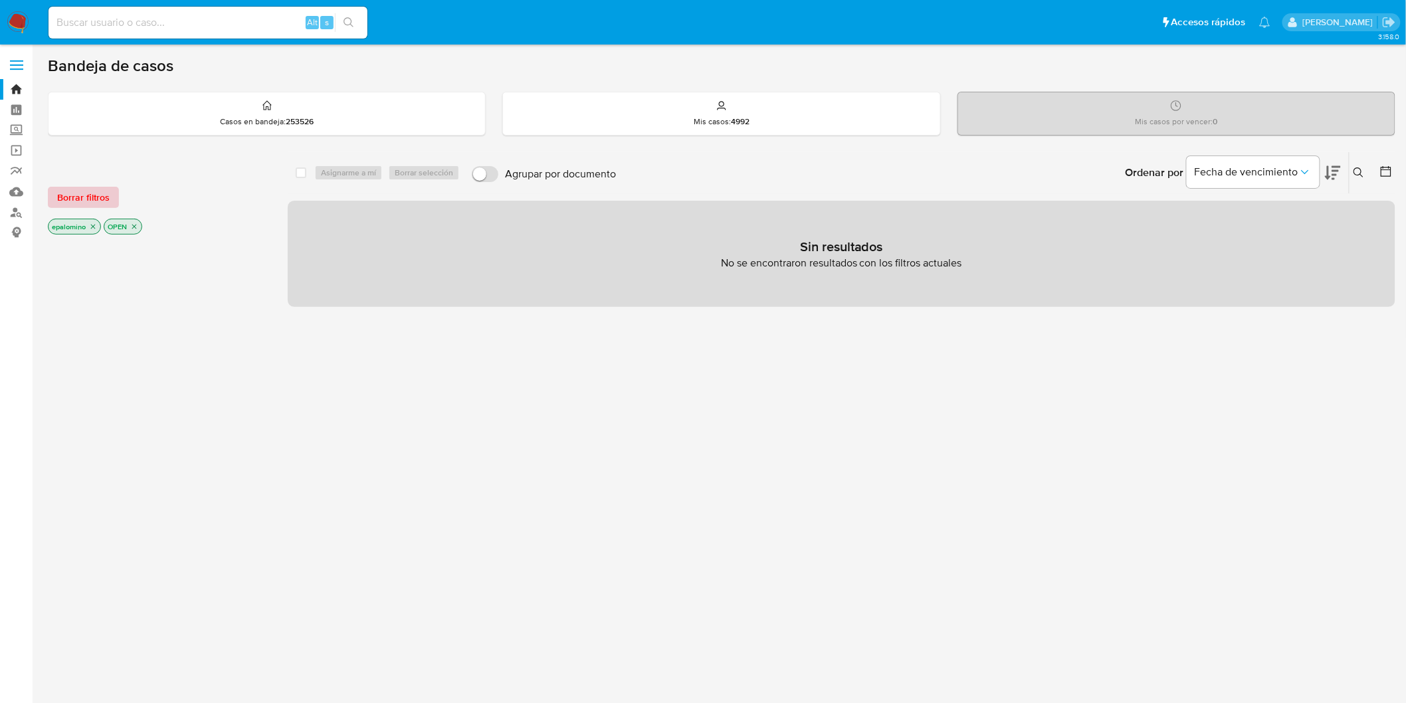
click at [98, 201] on span "Borrar filtros" at bounding box center [83, 197] width 52 height 19
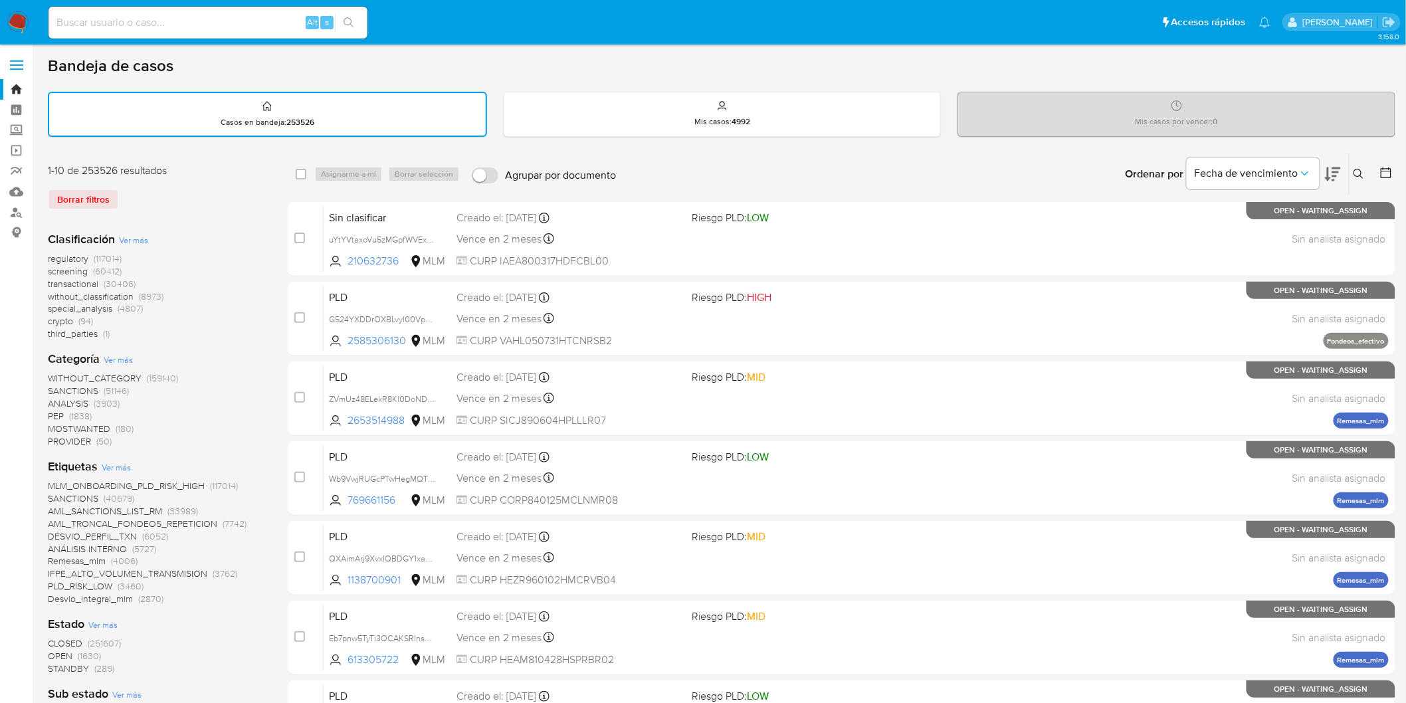
click at [1362, 169] on icon at bounding box center [1359, 174] width 11 height 11
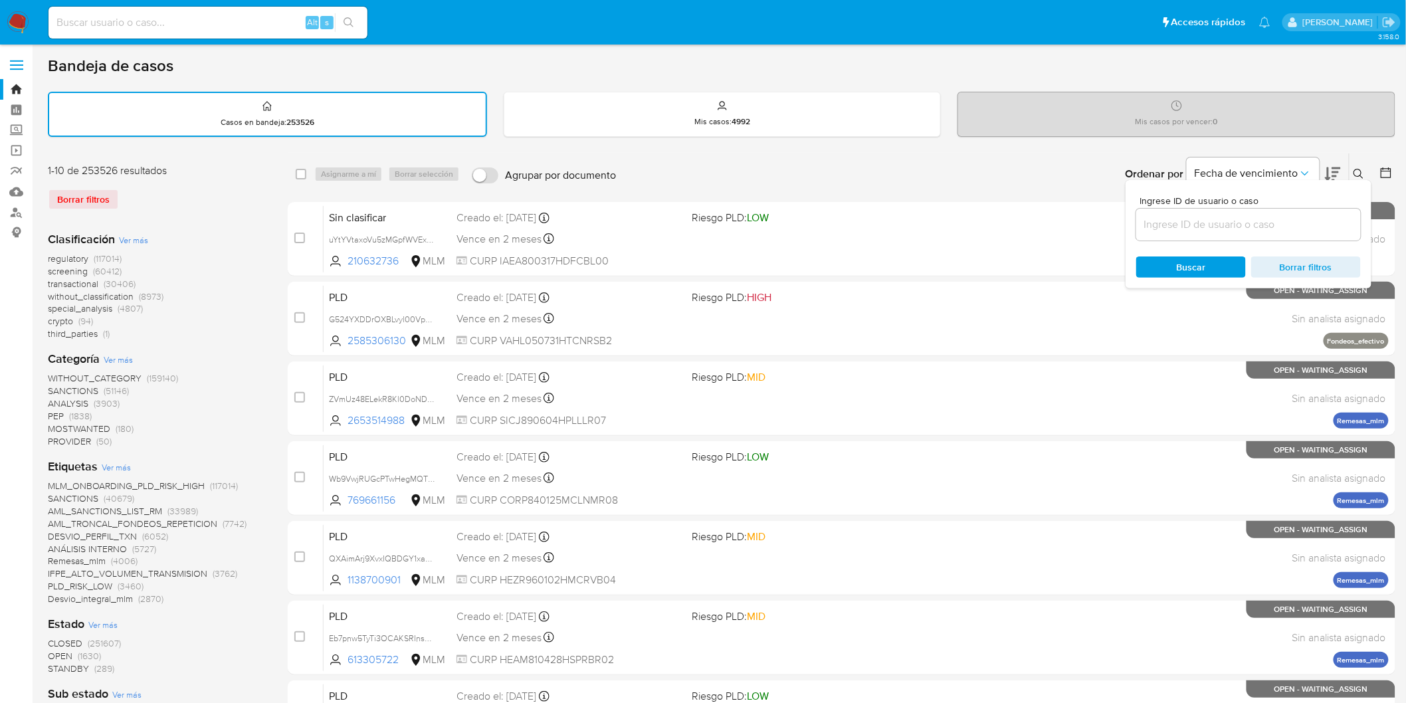
click at [1208, 223] on input at bounding box center [1248, 224] width 225 height 17
type input "66386157"
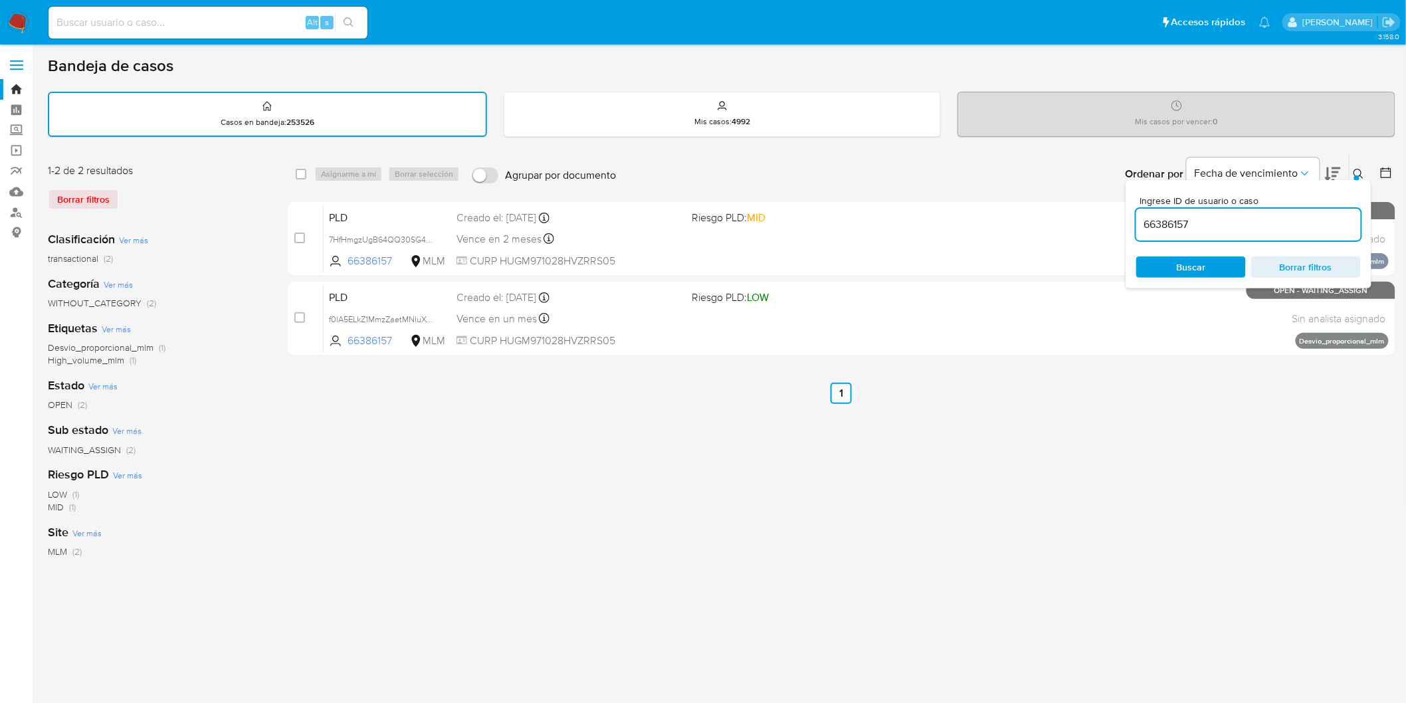
click at [1359, 170] on icon at bounding box center [1359, 174] width 11 height 11
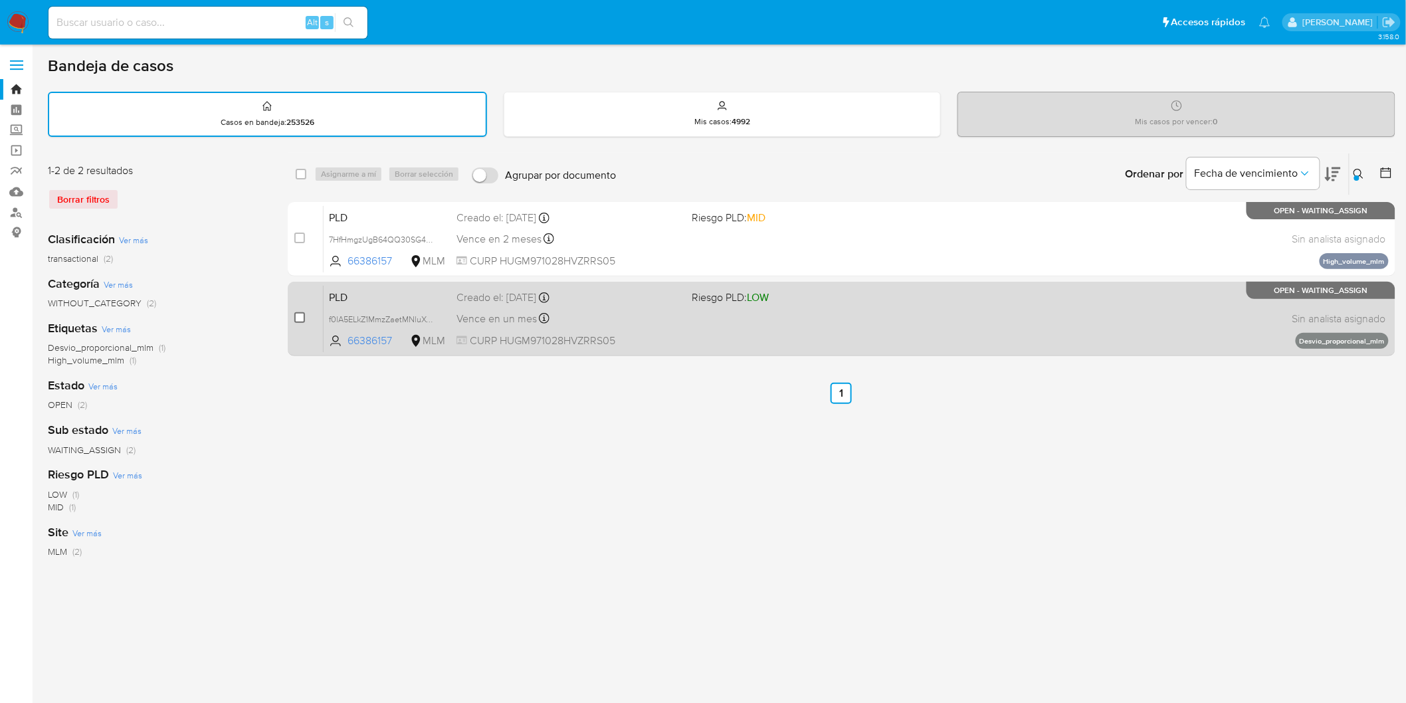
click at [296, 313] on input "checkbox" at bounding box center [299, 317] width 11 height 11
checkbox input "true"
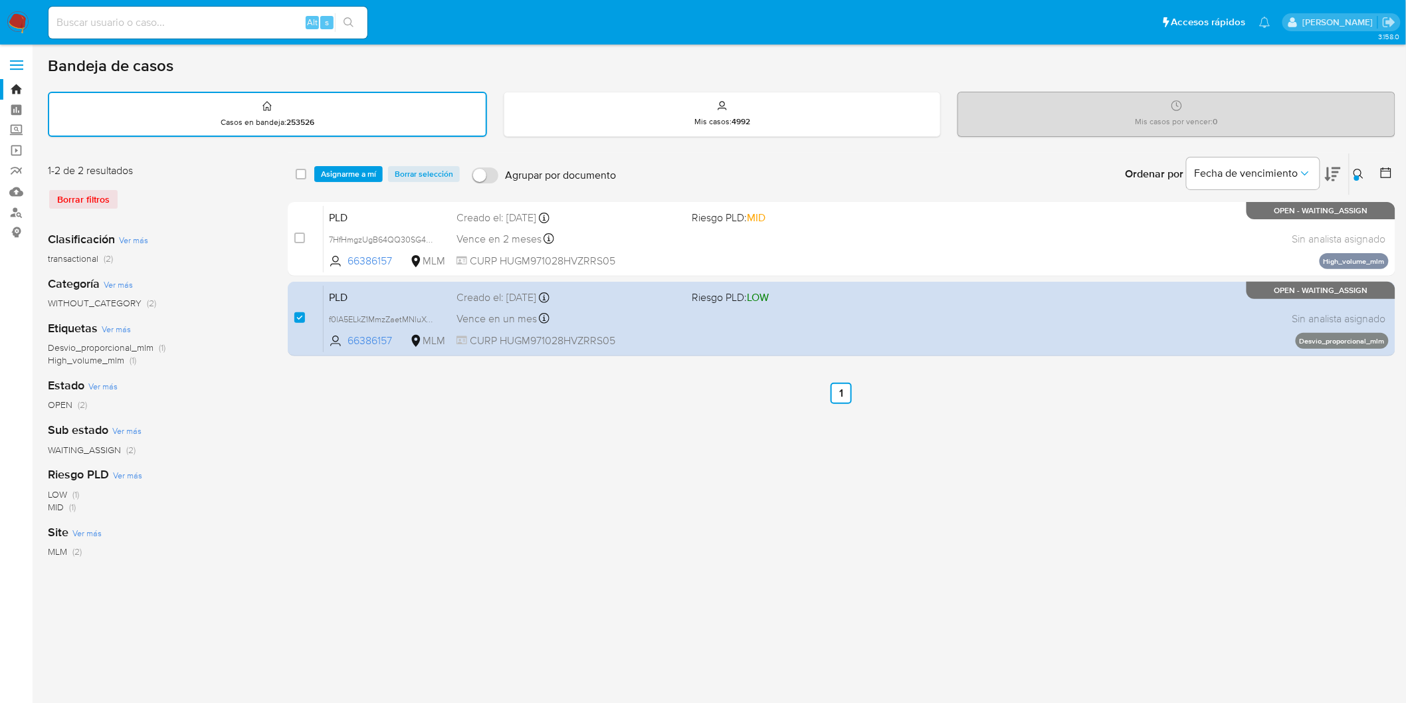
click at [343, 161] on div "select-all-cases-checkbox Asignarme a mí Borrar selección Agrupar por documento…" at bounding box center [842, 173] width 1108 height 41
click at [343, 167] on span "Asignarme a mí" at bounding box center [348, 173] width 55 height 13
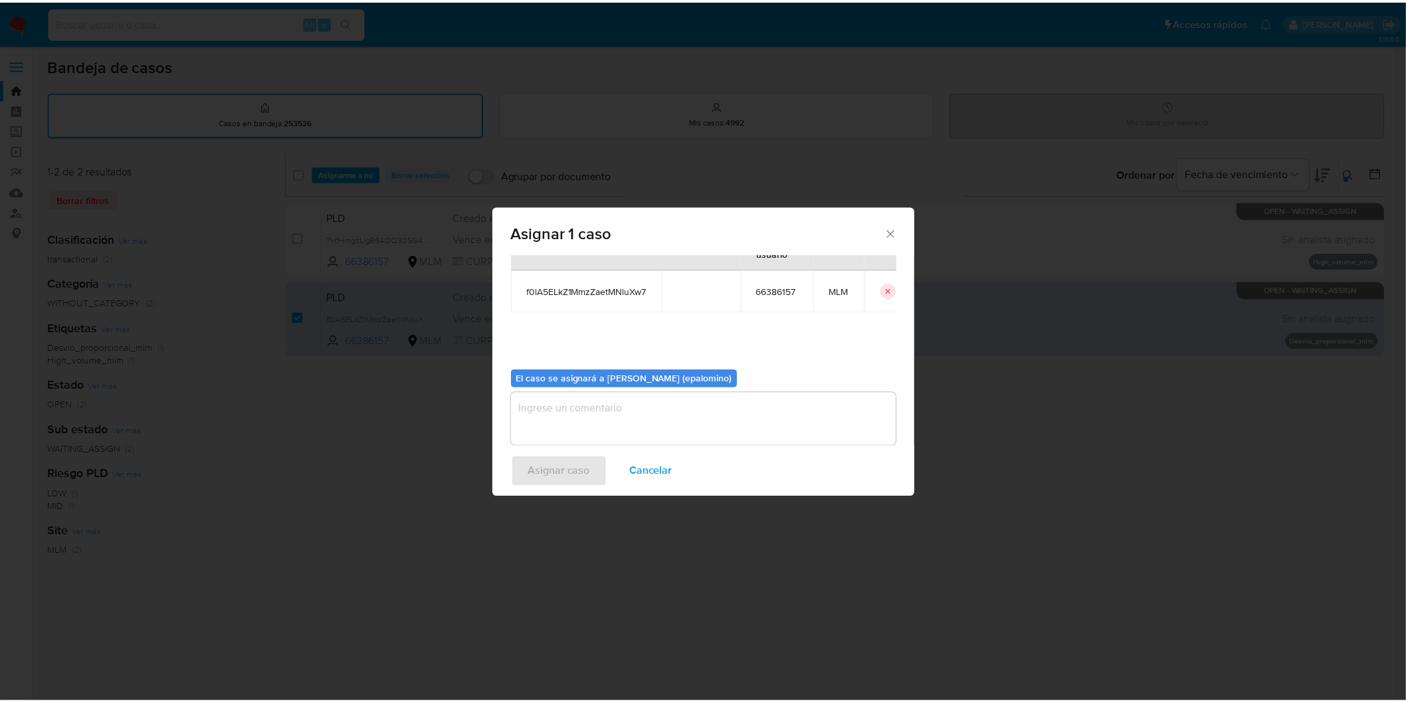
scroll to position [68, 0]
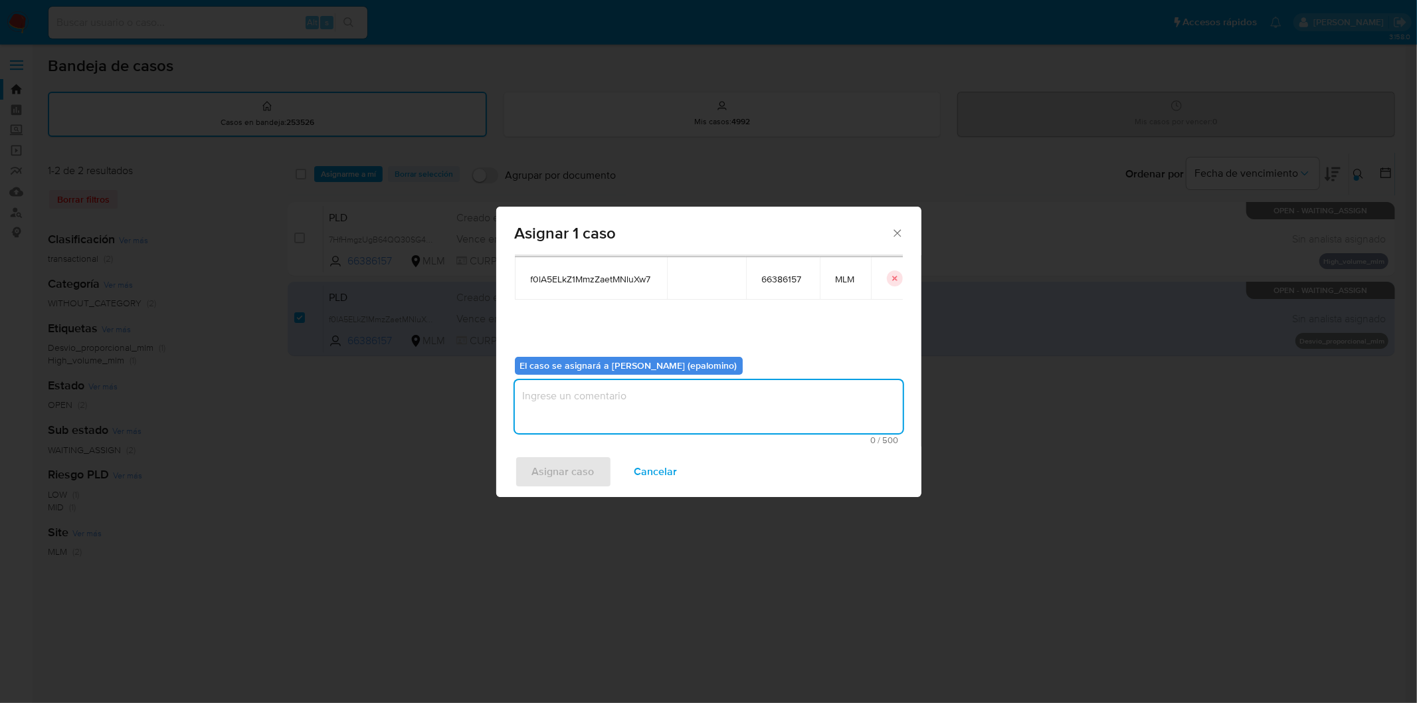
drag, startPoint x: 589, startPoint y: 416, endPoint x: 583, endPoint y: 433, distance: 18.3
click at [590, 416] on textarea "assign-modal" at bounding box center [709, 406] width 388 height 53
type textarea "as"
click at [567, 457] on span "Asignar caso" at bounding box center [563, 471] width 62 height 29
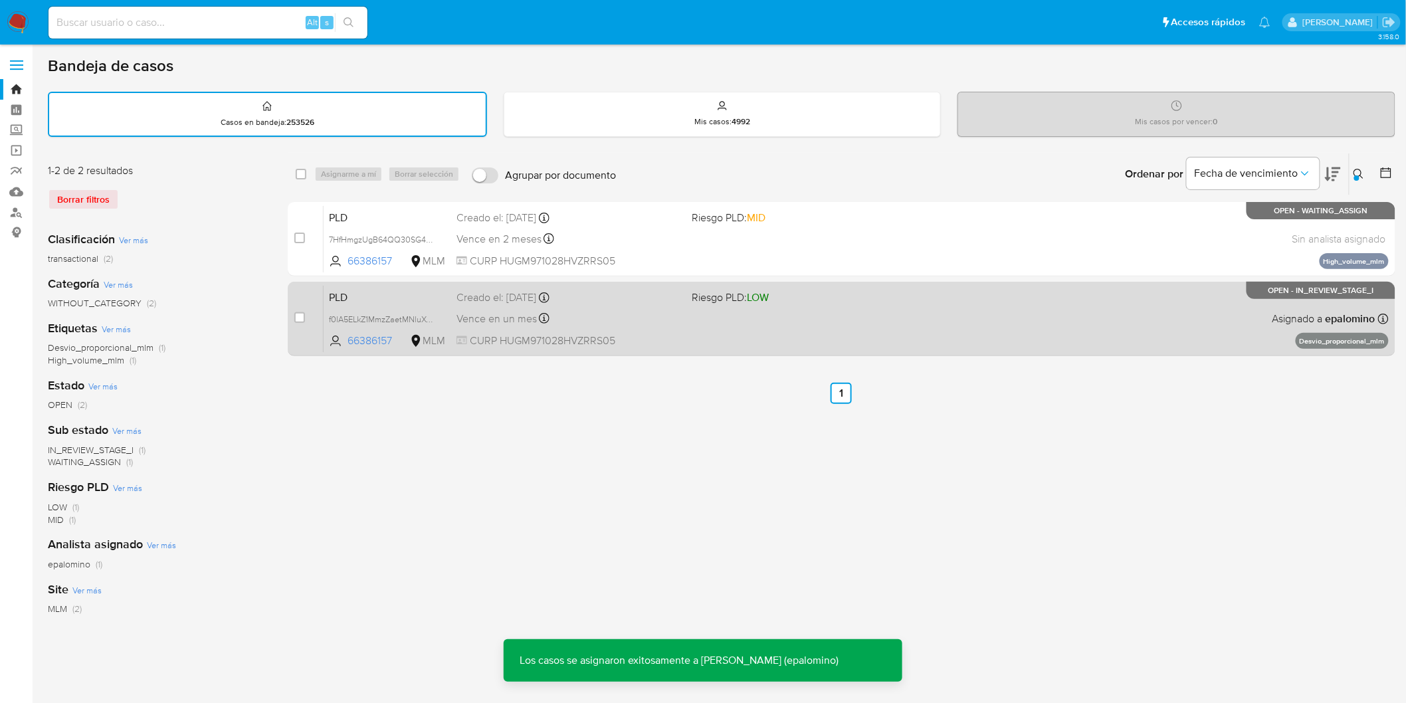
click at [359, 297] on span "PLD" at bounding box center [387, 296] width 117 height 17
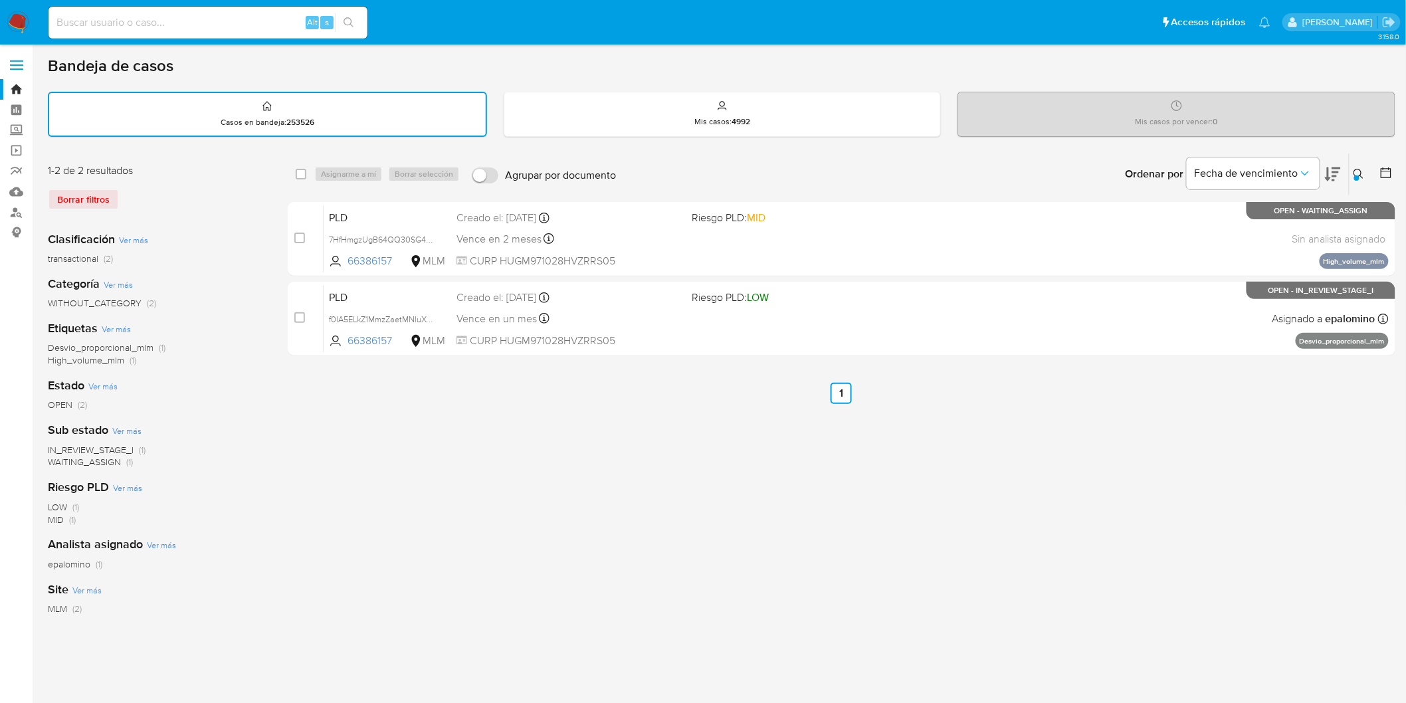
click at [23, 15] on img at bounding box center [18, 22] width 23 height 23
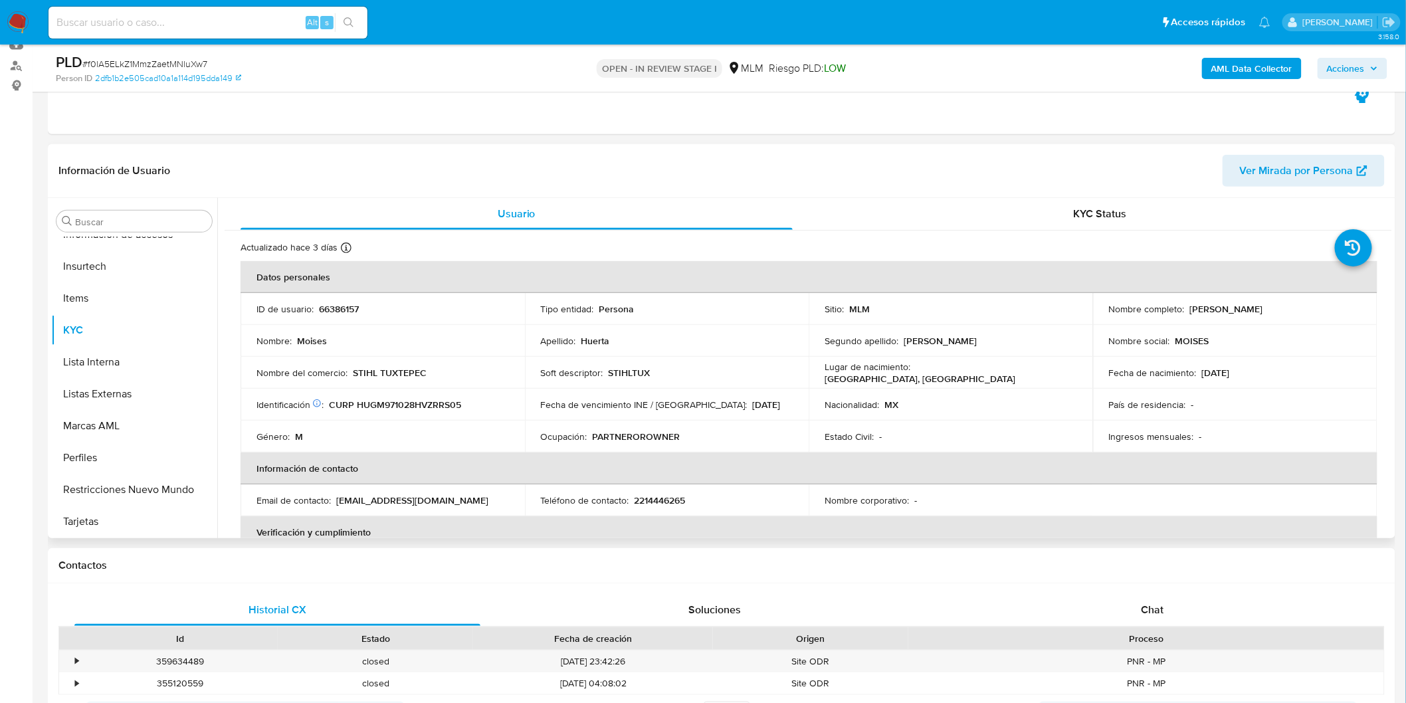
scroll to position [148, 0]
select select "10"
drag, startPoint x: 437, startPoint y: 369, endPoint x: 353, endPoint y: 368, distance: 84.4
click at [353, 368] on div "Nombre del comercio : STIHL TUXTEPEC" at bounding box center [382, 372] width 252 height 12
copy p "STIHL TUXTEPEC"
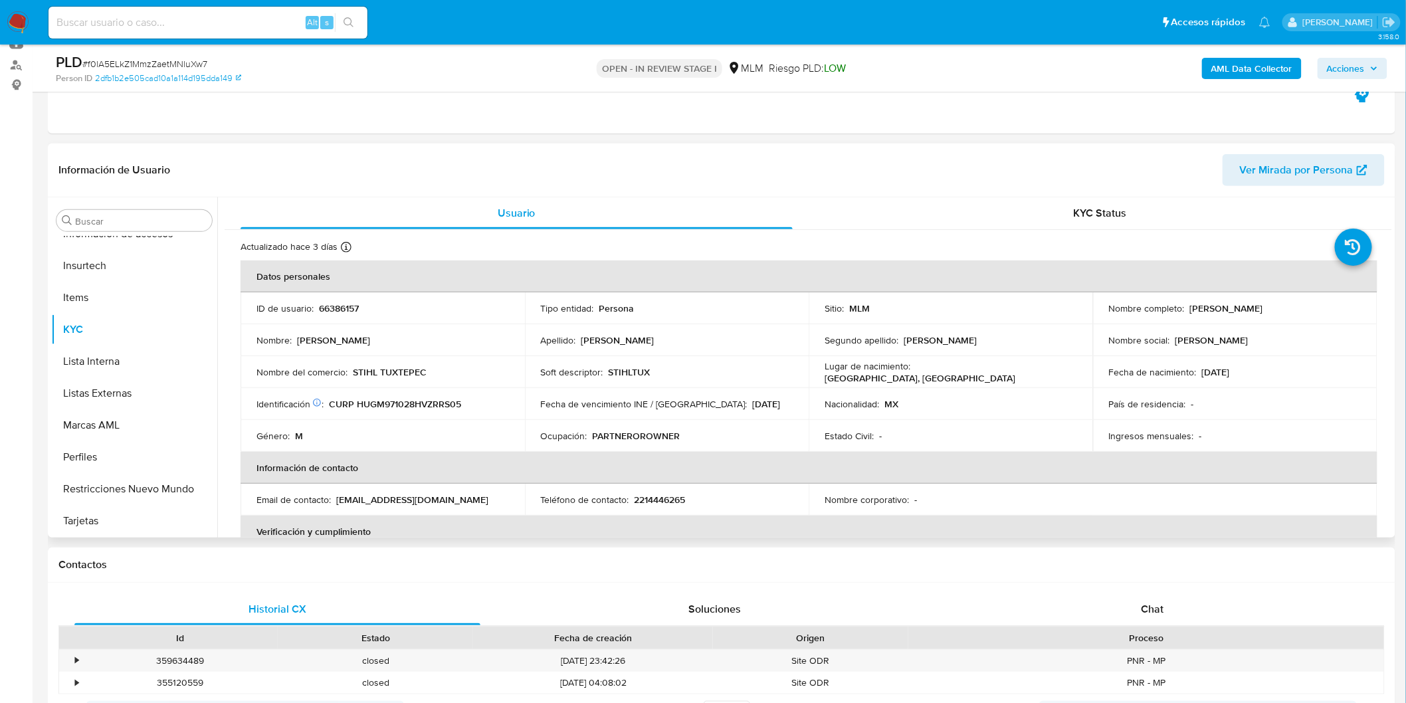
click at [428, 375] on div "Nombre del comercio : STIHL TUXTEPEC" at bounding box center [382, 372] width 252 height 12
drag, startPoint x: 441, startPoint y: 373, endPoint x: 352, endPoint y: 374, distance: 88.4
click at [352, 374] on div "Nombre del comercio : STIHL TUXTEPEC" at bounding box center [382, 372] width 252 height 12
copy p "STIHL TUXTEPEC"
drag, startPoint x: 694, startPoint y: 494, endPoint x: 686, endPoint y: 494, distance: 8.0
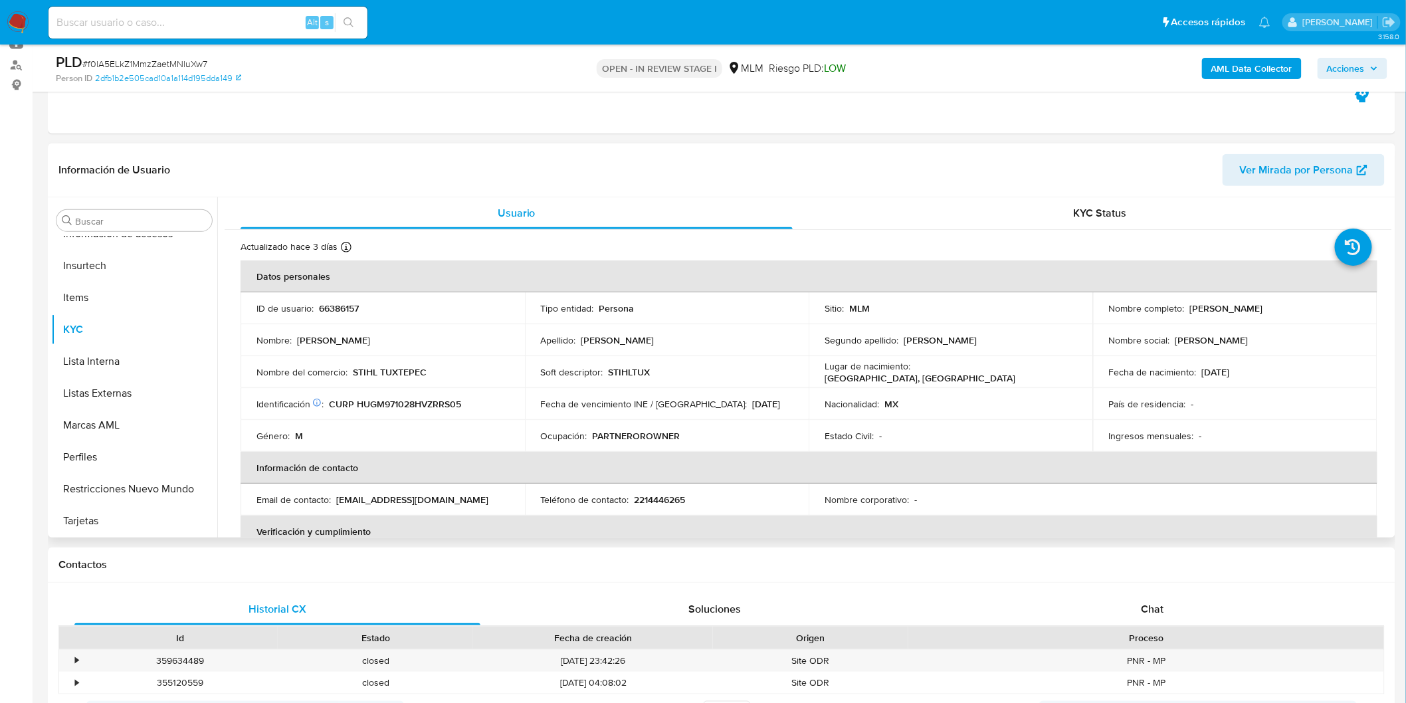
click at [688, 494] on div "Teléfono de contacto : [PHONE_NUMBER]" at bounding box center [667, 500] width 252 height 12
click at [650, 496] on p "2214446265" at bounding box center [660, 500] width 51 height 12
copy p "2214446265"
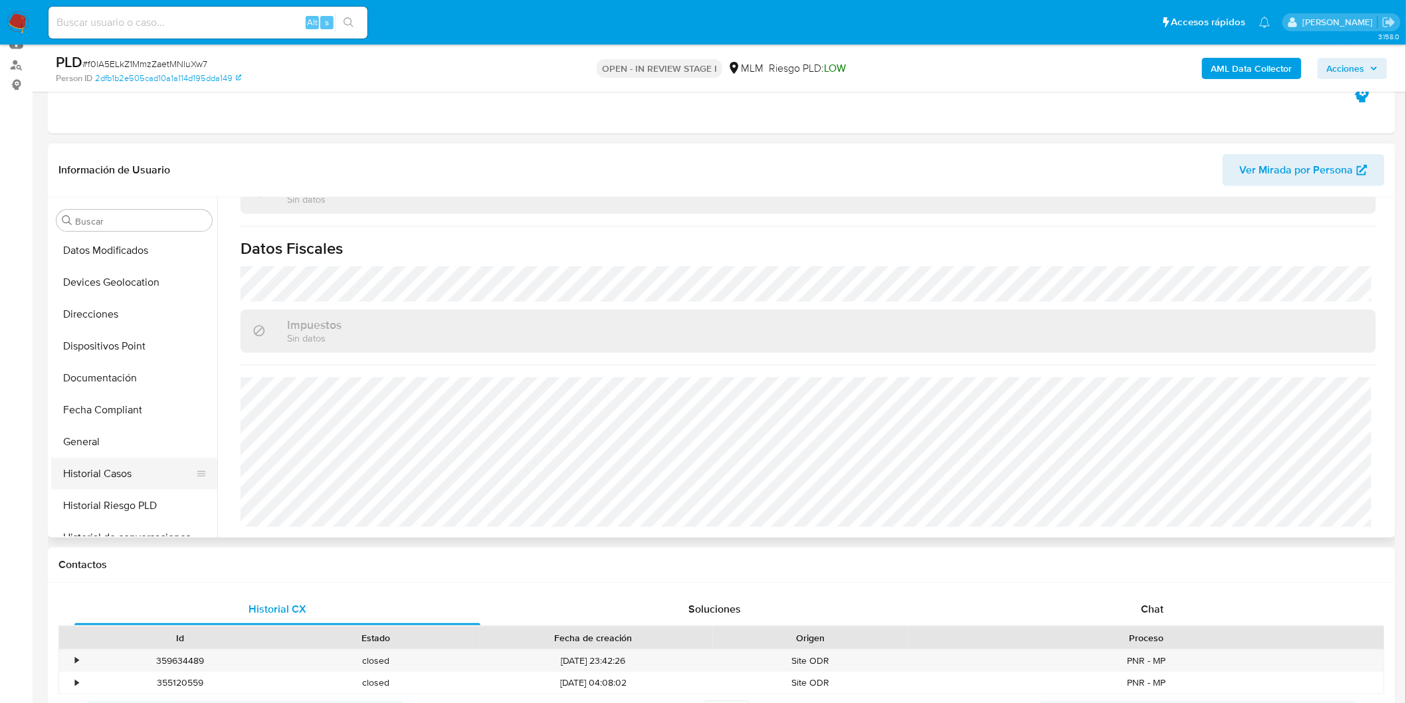
scroll to position [191, 0]
click at [131, 369] on button "Documentación" at bounding box center [128, 380] width 155 height 32
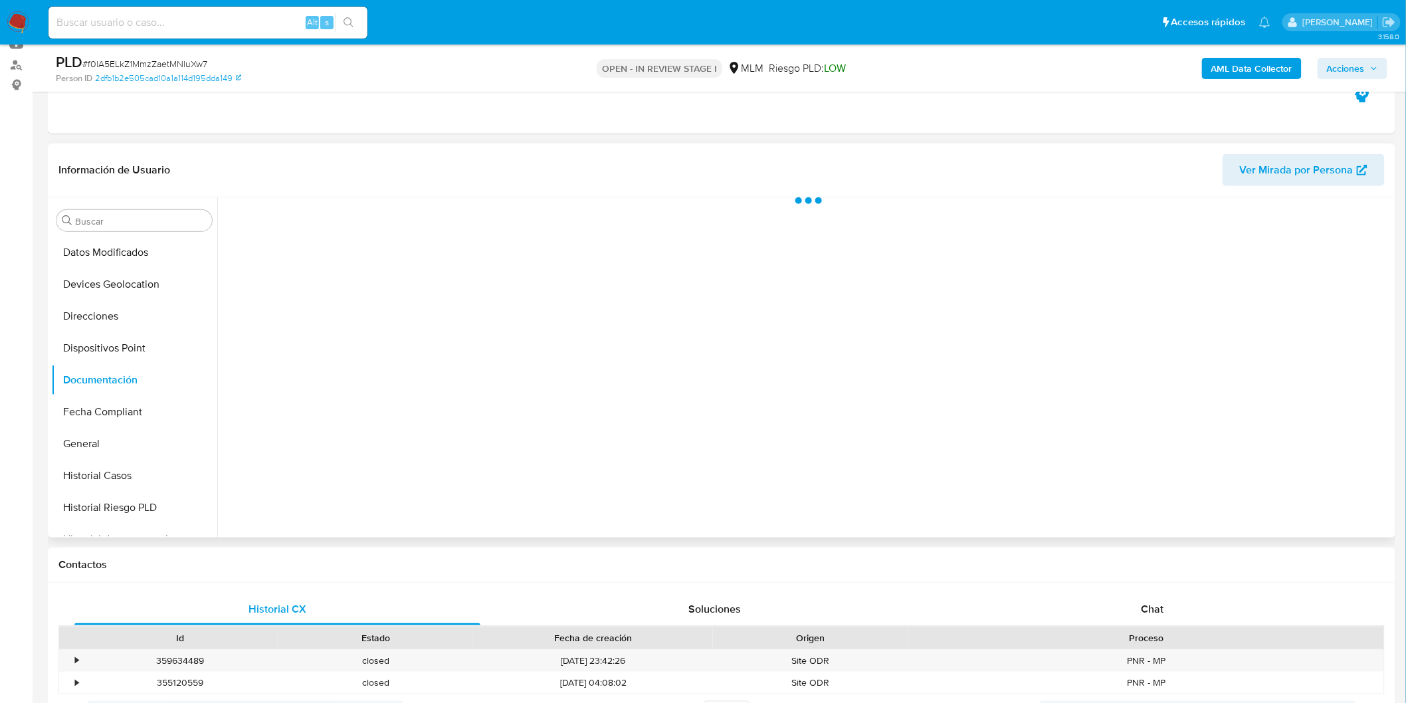
scroll to position [0, 0]
click at [377, 304] on button "Prueba de vida" at bounding box center [360, 297] width 270 height 34
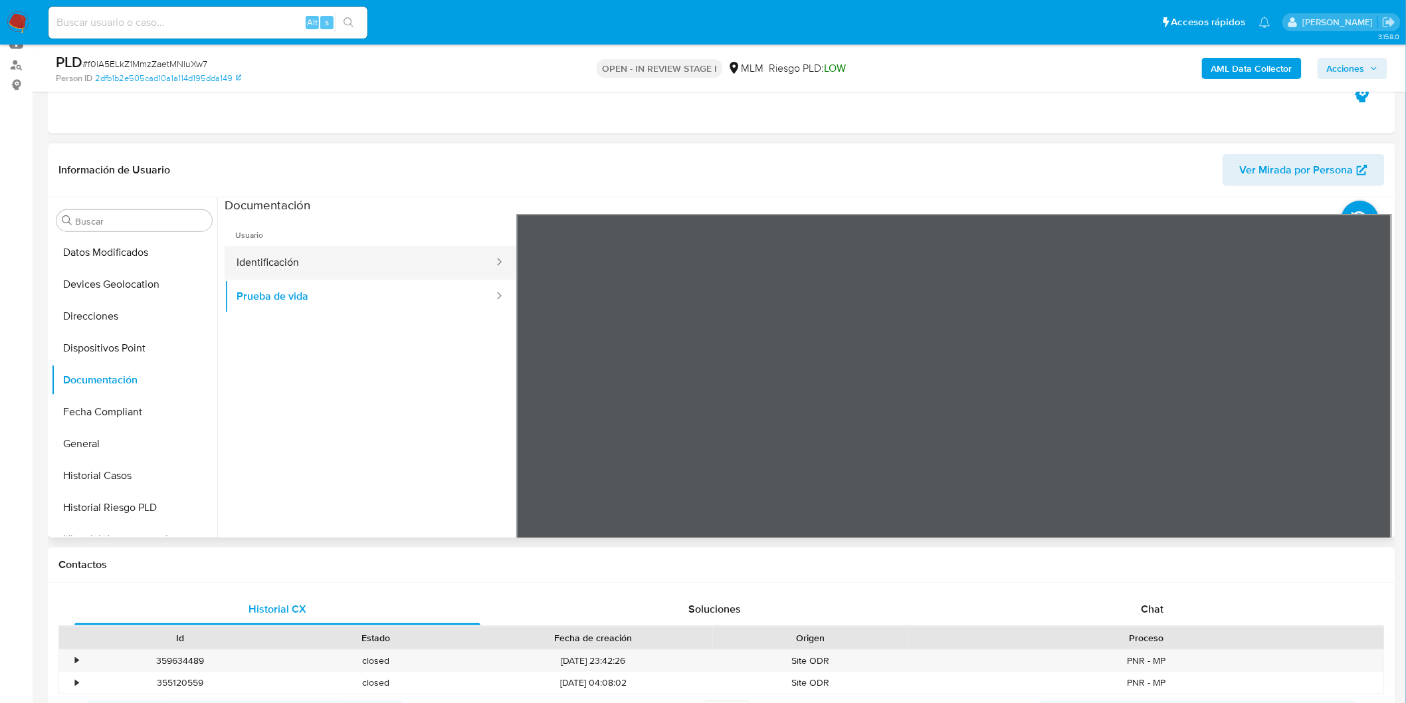
click at [401, 270] on button "Identificación" at bounding box center [360, 263] width 270 height 34
click at [445, 307] on button "Prueba de vida" at bounding box center [360, 297] width 270 height 34
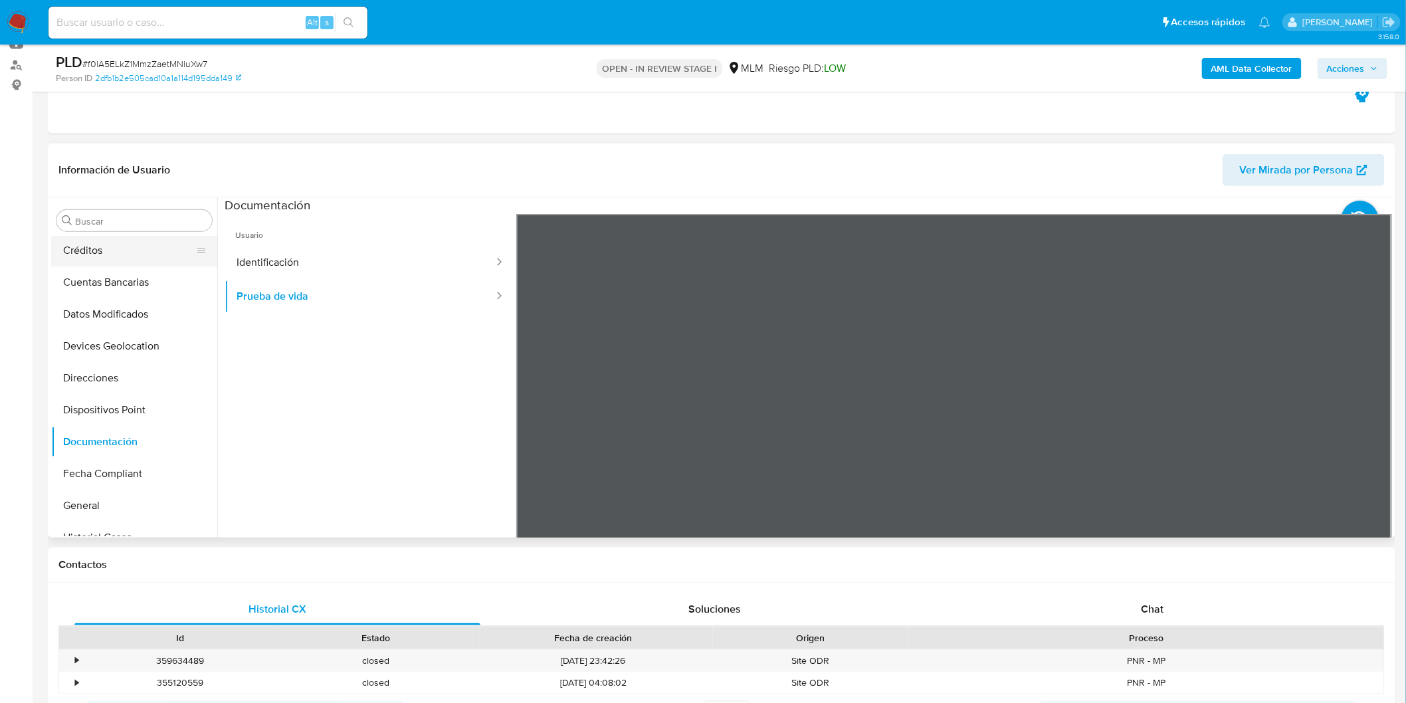
scroll to position [44, 0]
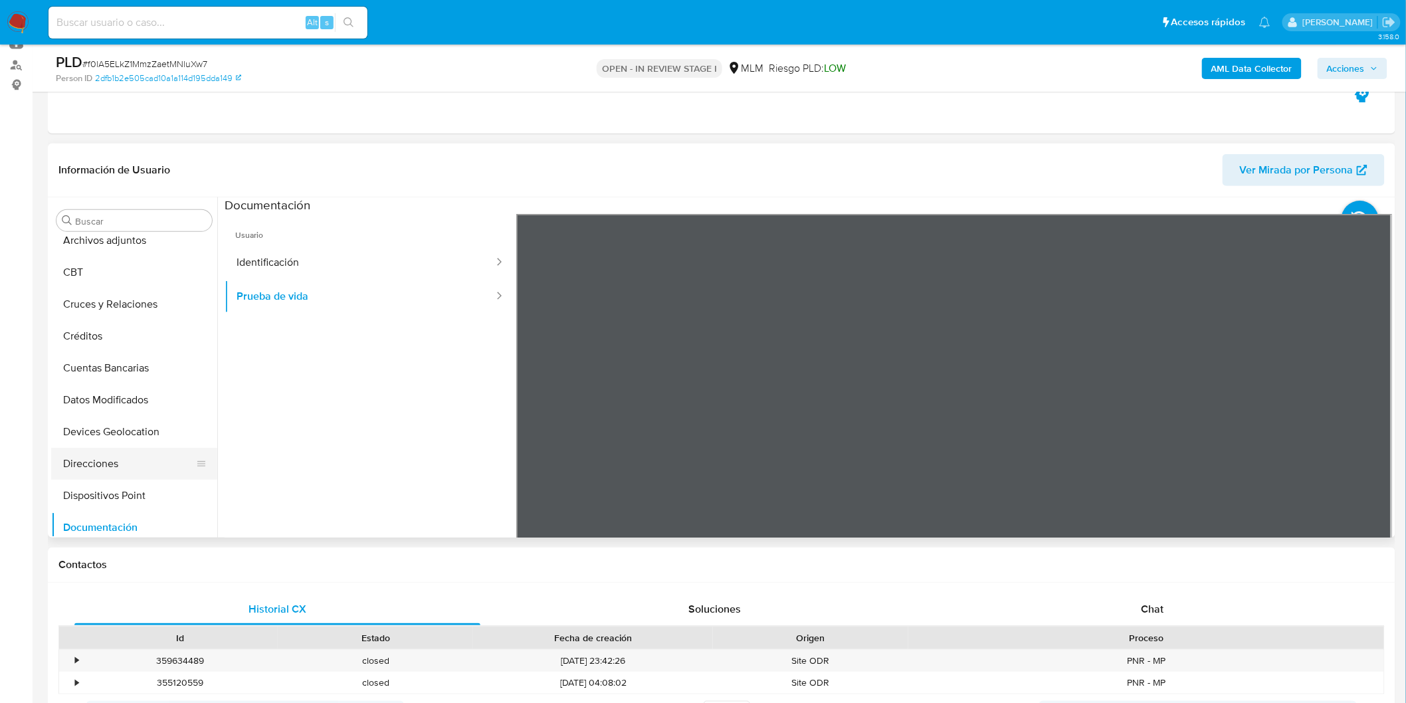
click at [125, 467] on button "Direcciones" at bounding box center [128, 464] width 155 height 32
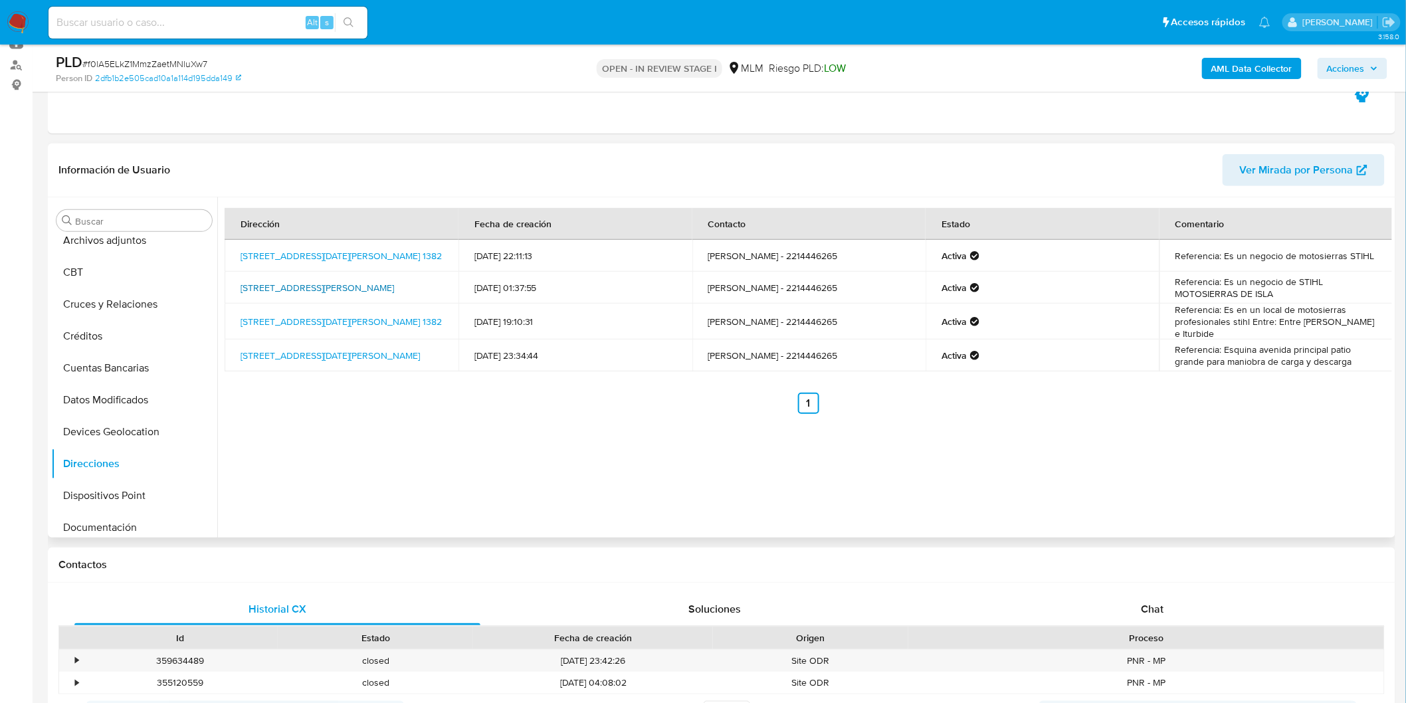
click at [269, 288] on link "Calle Ignacio López Rayón 35, Isla, Veracruz, 95640, Mexico 35" at bounding box center [317, 287] width 153 height 13
click at [324, 320] on link "Avenida 20 De Noviembre 1382, San Juan Bautista Tuxtepec, Oaxaca, 68310, Mexico…" at bounding box center [341, 321] width 201 height 13
click at [296, 254] on link "Avenida 20 De Noviembre 1382, San Juan Bautista Tuxtepec, Oaxaca, 68310, Mexico…" at bounding box center [341, 255] width 201 height 13
click at [283, 294] on link "Calle Ignacio López Rayón 35, Isla, Veracruz, 95640, Mexico 35" at bounding box center [317, 287] width 153 height 13
drag, startPoint x: 409, startPoint y: 293, endPoint x: 363, endPoint y: 280, distance: 47.7
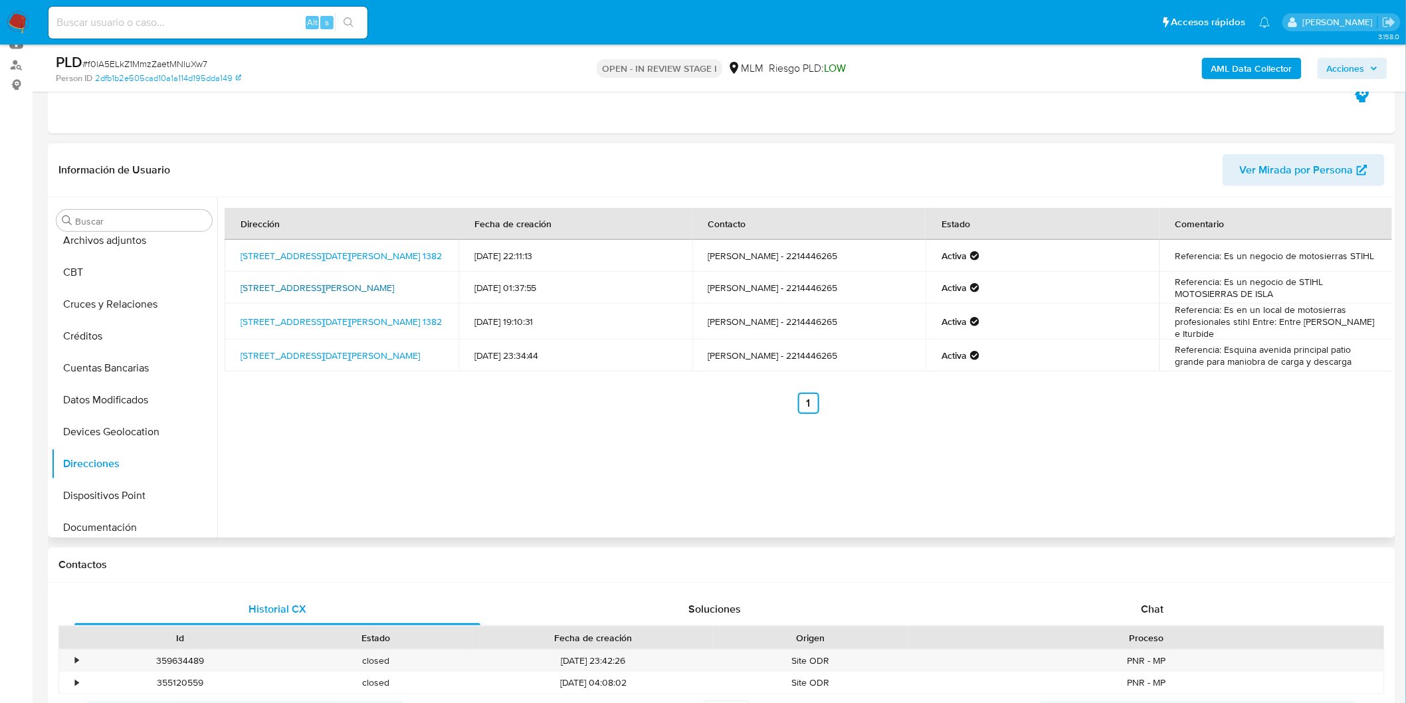
click at [363, 280] on td "Calle Ignacio López Rayón 35, Isla, Veracruz, 95640, Mexico 35" at bounding box center [342, 288] width 234 height 32
copy link "Isla, Veracruz, 95640, Mexico 35"
click at [373, 350] on link "Calle 20 De Noviembre 1327, San Juan Bautista Tuxtepec, Oaxaca, 68300, Mexico 1…" at bounding box center [330, 355] width 179 height 13
click at [329, 281] on link "Calle Ignacio López Rayón 35, Isla, Veracruz, 95640, Mexico 35" at bounding box center [317, 287] width 153 height 13
click at [393, 326] on link "Avenida 20 De Noviembre 1382, San Juan Bautista Tuxtepec, Oaxaca, 68310, Mexico…" at bounding box center [341, 321] width 201 height 13
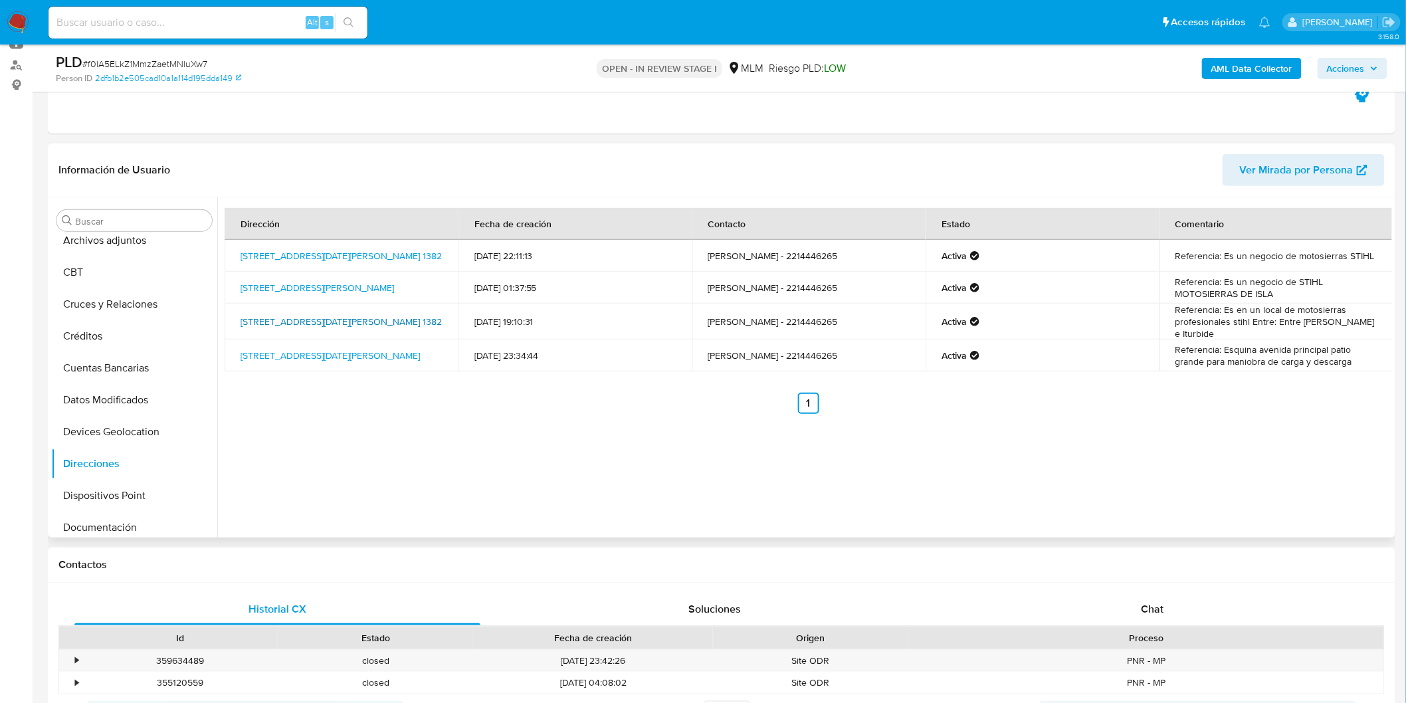
click at [303, 320] on link "Avenida 20 De Noviembre 1382, San Juan Bautista Tuxtepec, Oaxaca, 68310, Mexico…" at bounding box center [341, 321] width 201 height 13
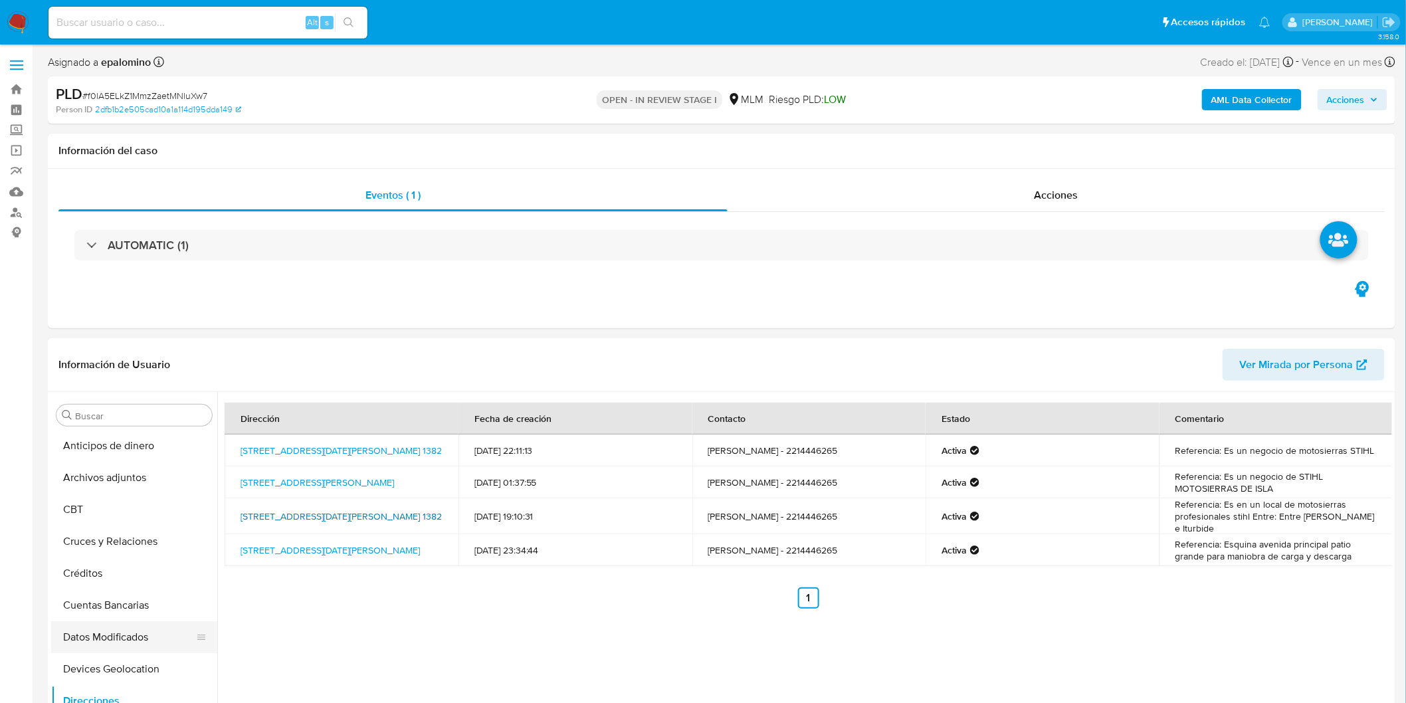
scroll to position [0, 0]
click at [144, 547] on button "Cruces y Relaciones" at bounding box center [128, 543] width 155 height 32
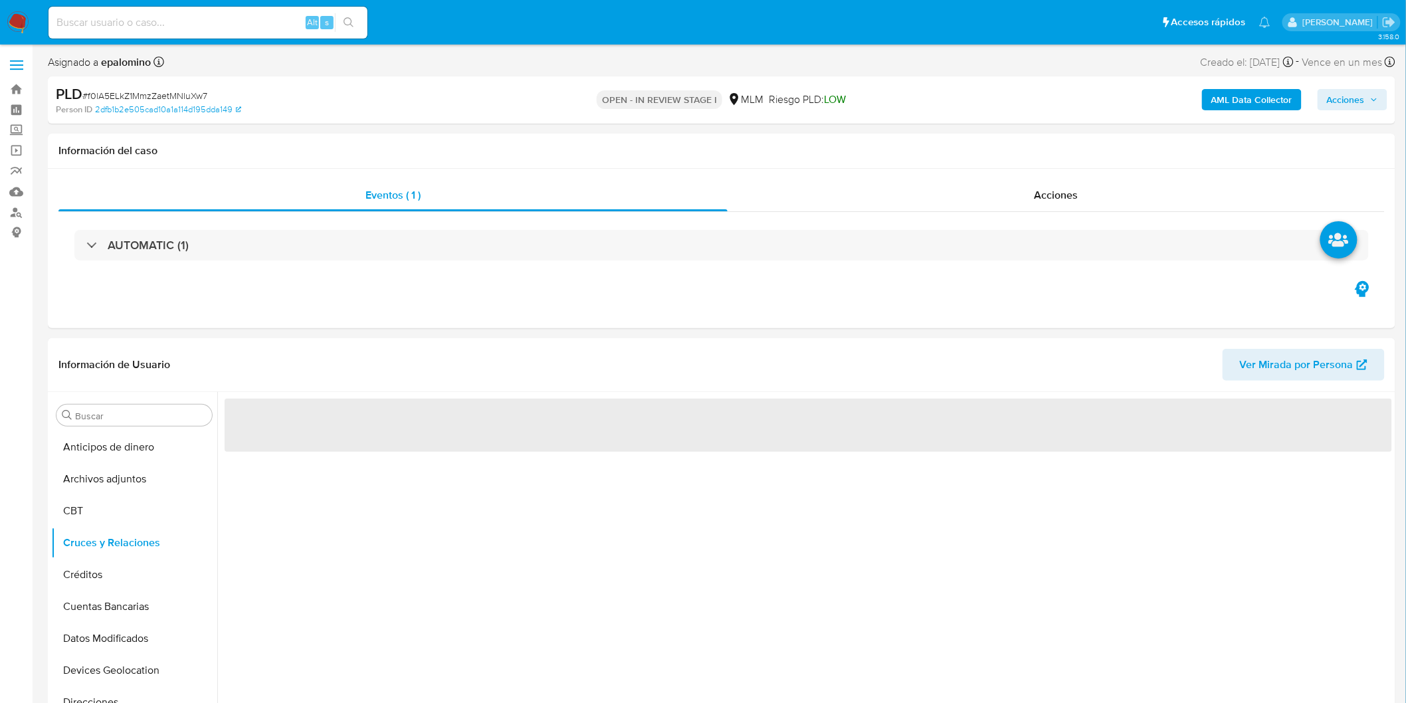
scroll to position [151, 0]
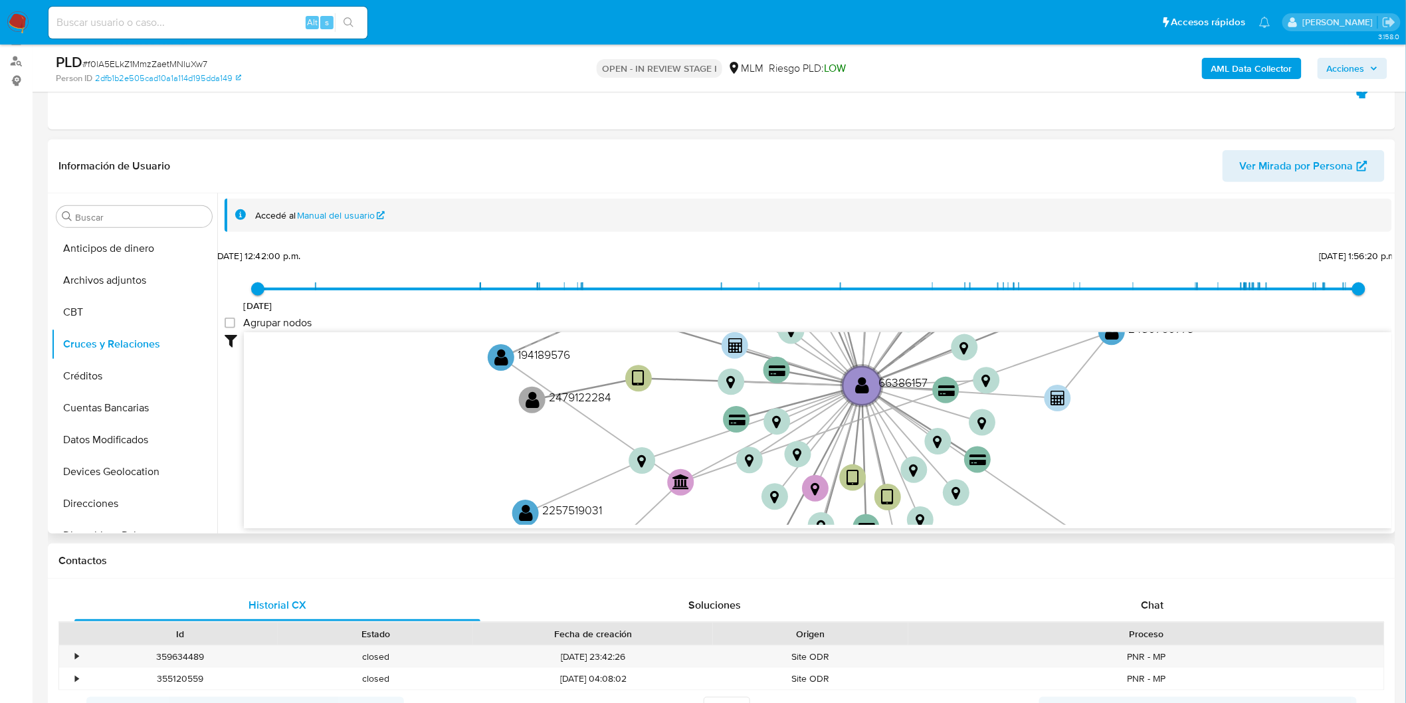
drag, startPoint x: 476, startPoint y: 453, endPoint x: 467, endPoint y: 501, distance: 48.7
click at [467, 501] on icon "device-67a51cd29a77887af860b702  user-66386157  66386157 device-67b7f9c70413c…" at bounding box center [818, 428] width 1148 height 193
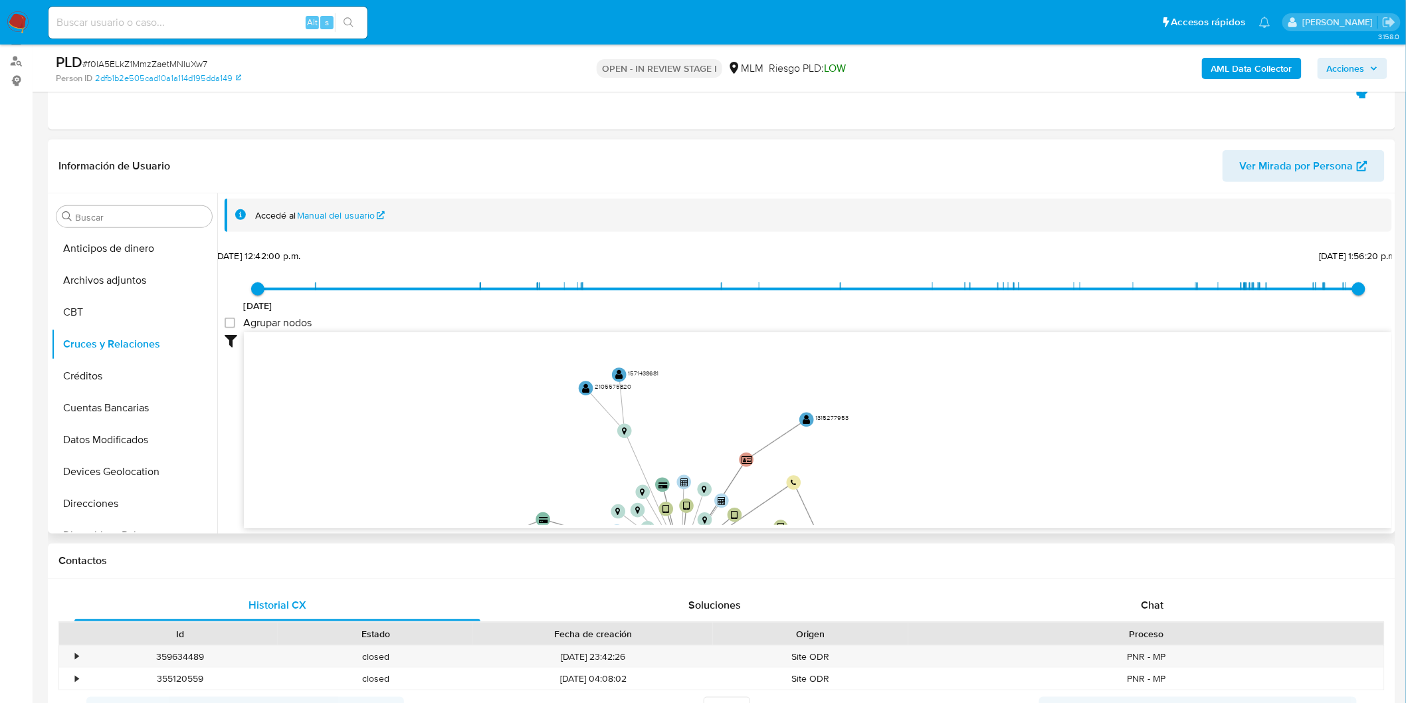
drag, startPoint x: 427, startPoint y: 397, endPoint x: 443, endPoint y: 340, distance: 60.0
click at [429, 499] on icon "device-67a51cd29a77887af860b702  user-66386157  66386157 device-67b7f9c70413c…" at bounding box center [818, 428] width 1148 height 193
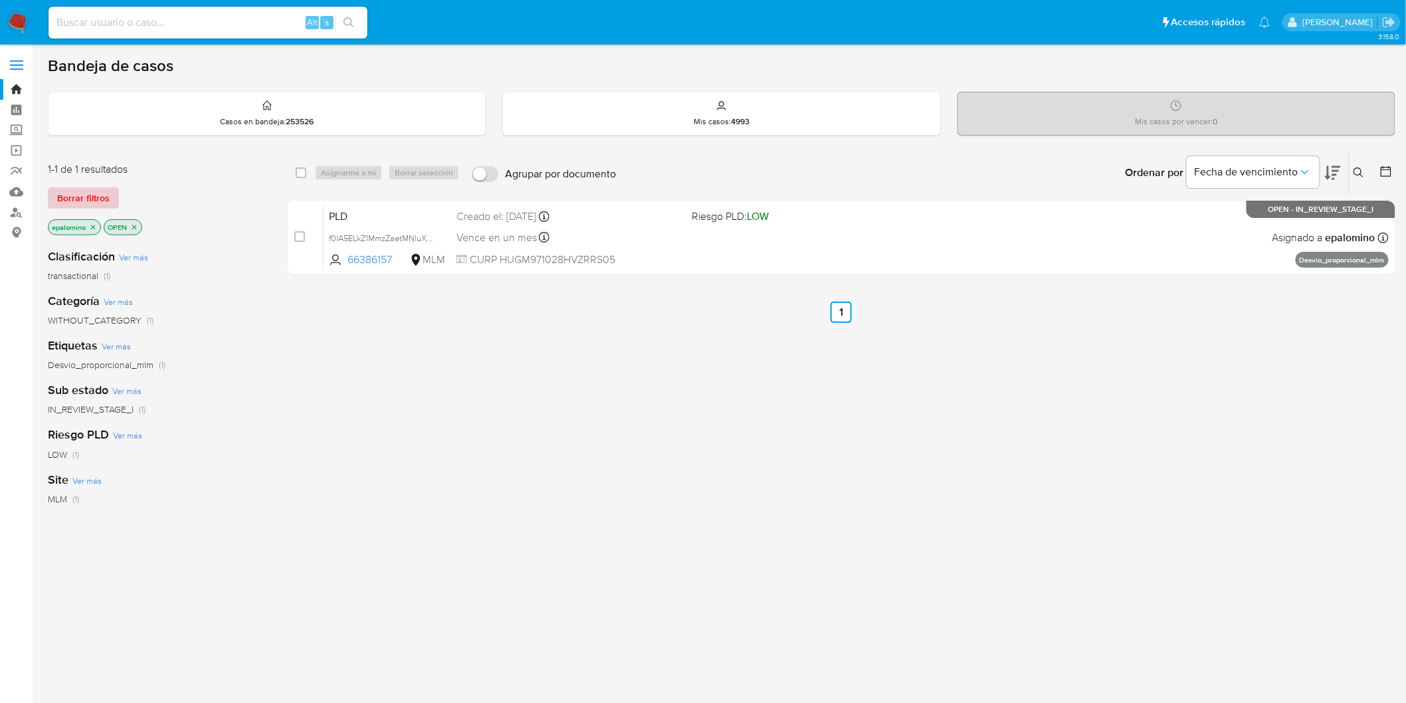
click at [74, 202] on span "Borrar filtros" at bounding box center [83, 198] width 52 height 19
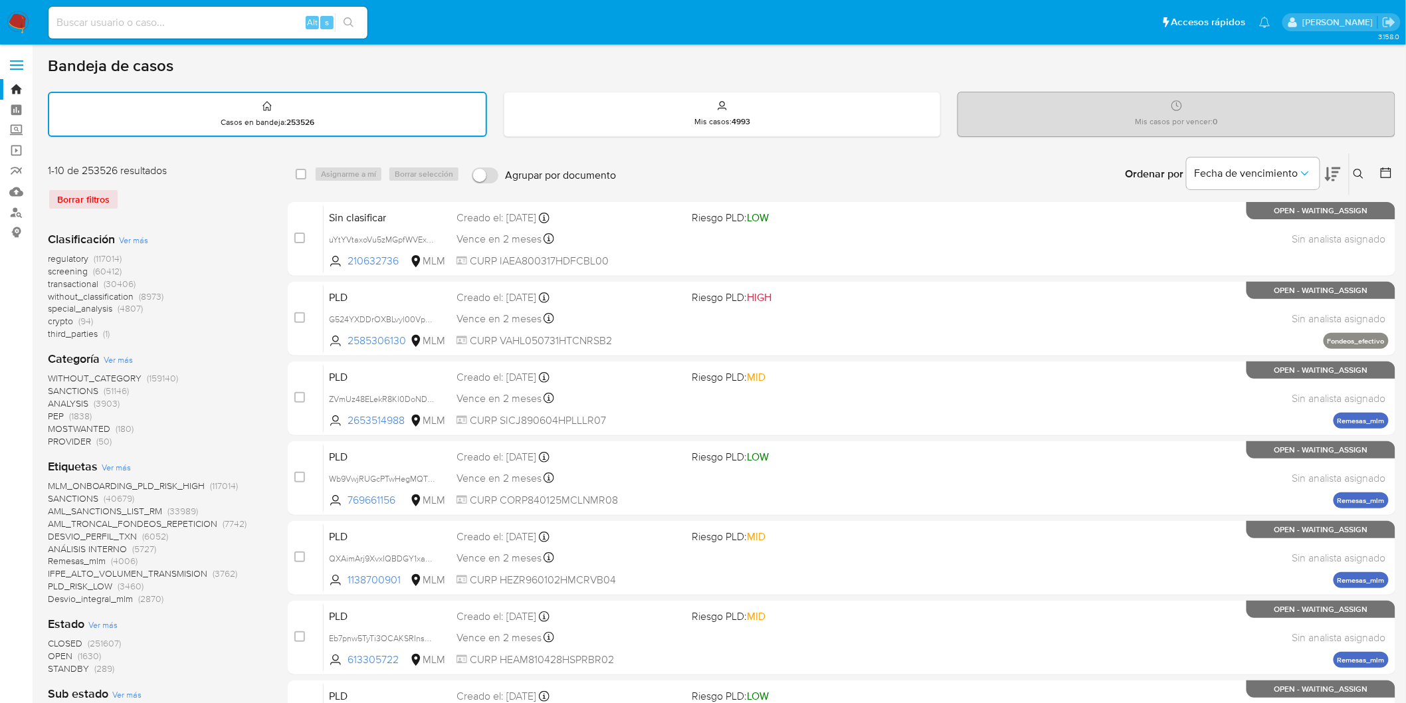
click at [14, 23] on img at bounding box center [18, 22] width 23 height 23
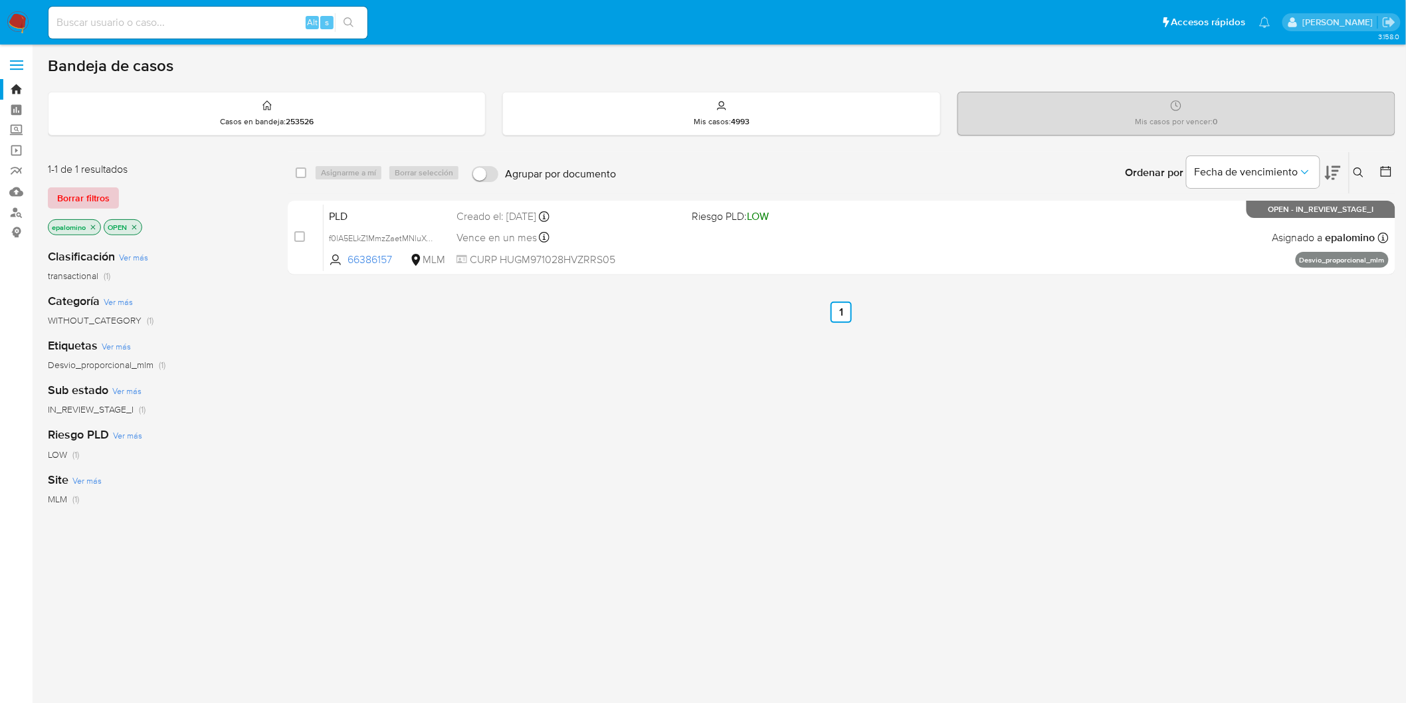
click at [68, 189] on span "Borrar filtros" at bounding box center [83, 198] width 52 height 19
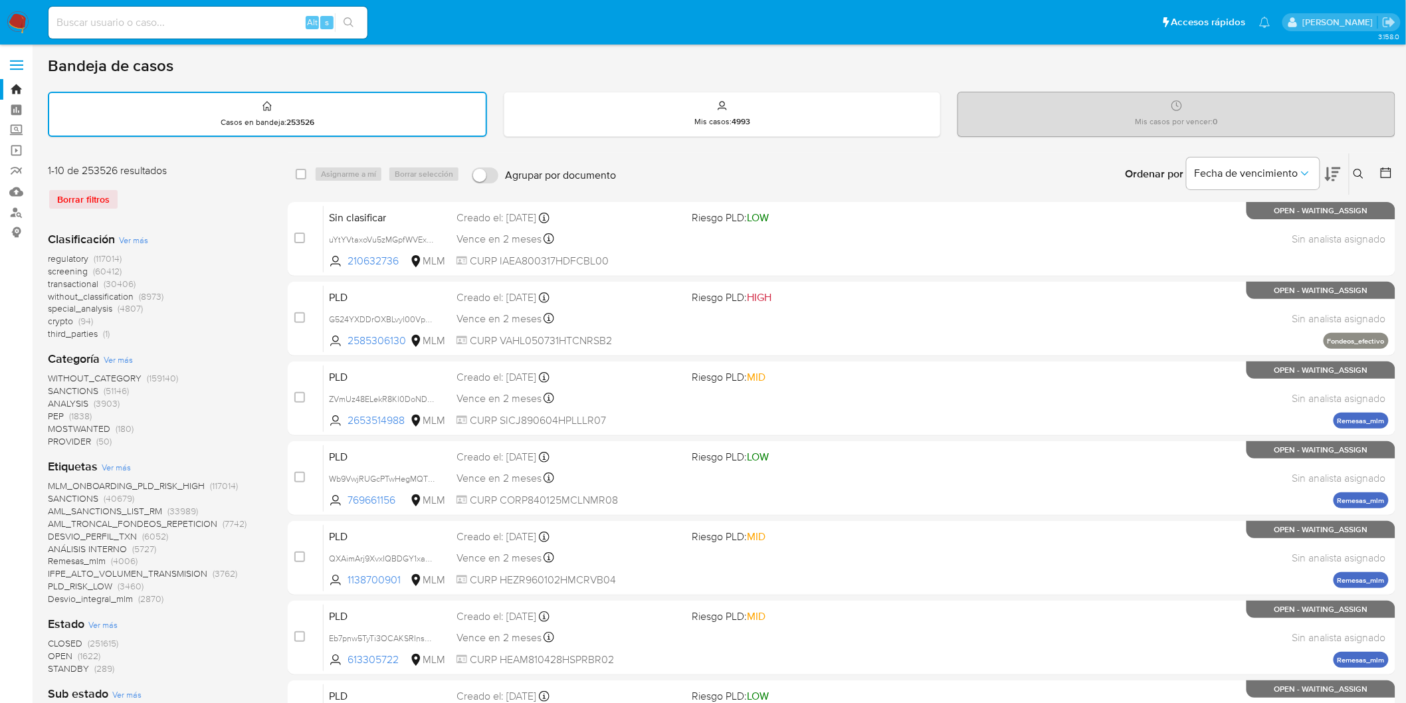
click at [19, 28] on img at bounding box center [18, 22] width 23 height 23
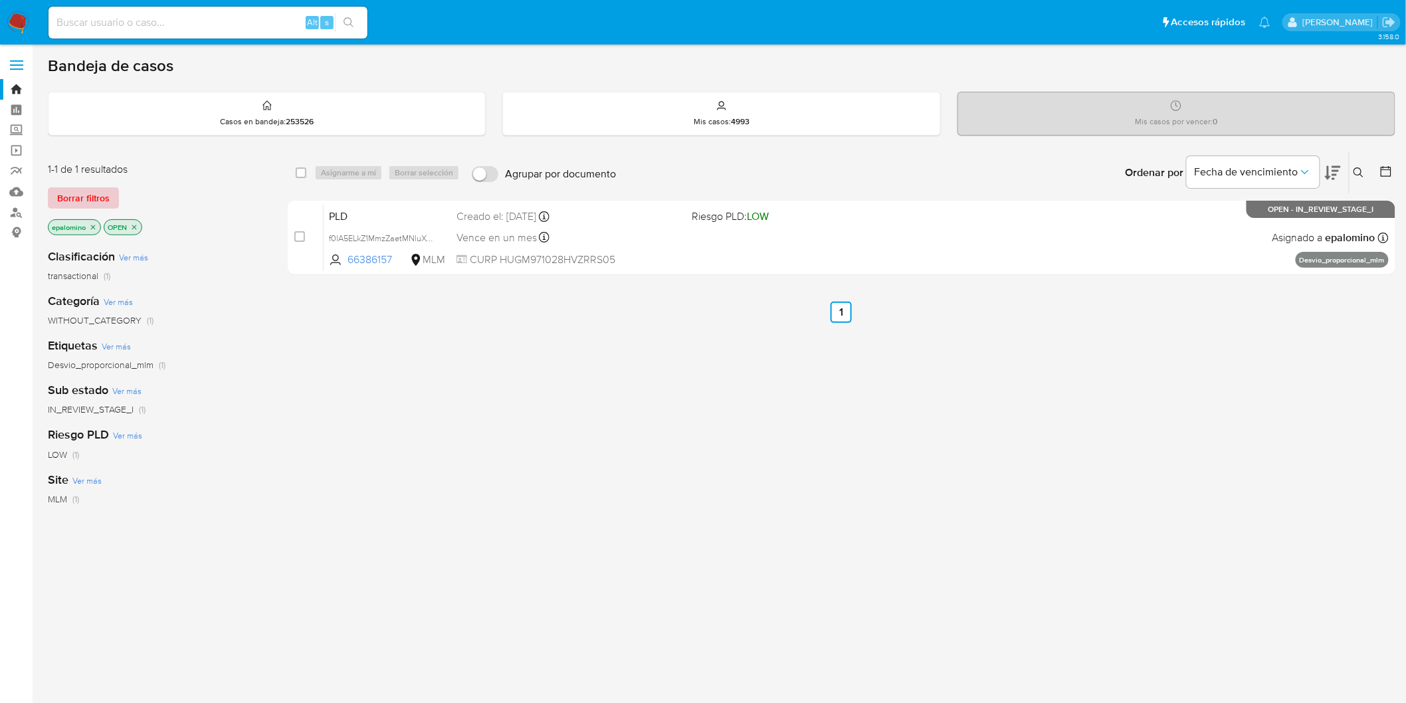
click at [102, 189] on span "Borrar filtros" at bounding box center [83, 198] width 52 height 19
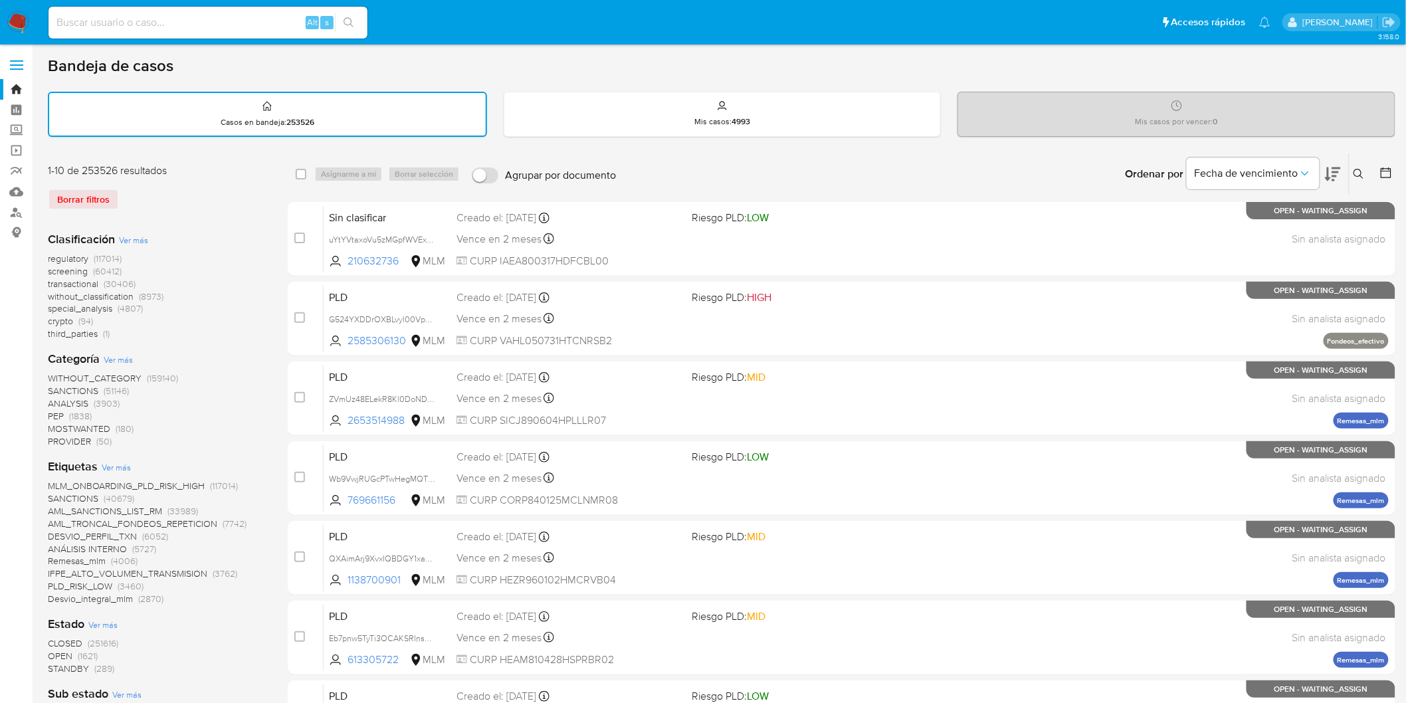
click at [1357, 170] on icon at bounding box center [1359, 174] width 11 height 11
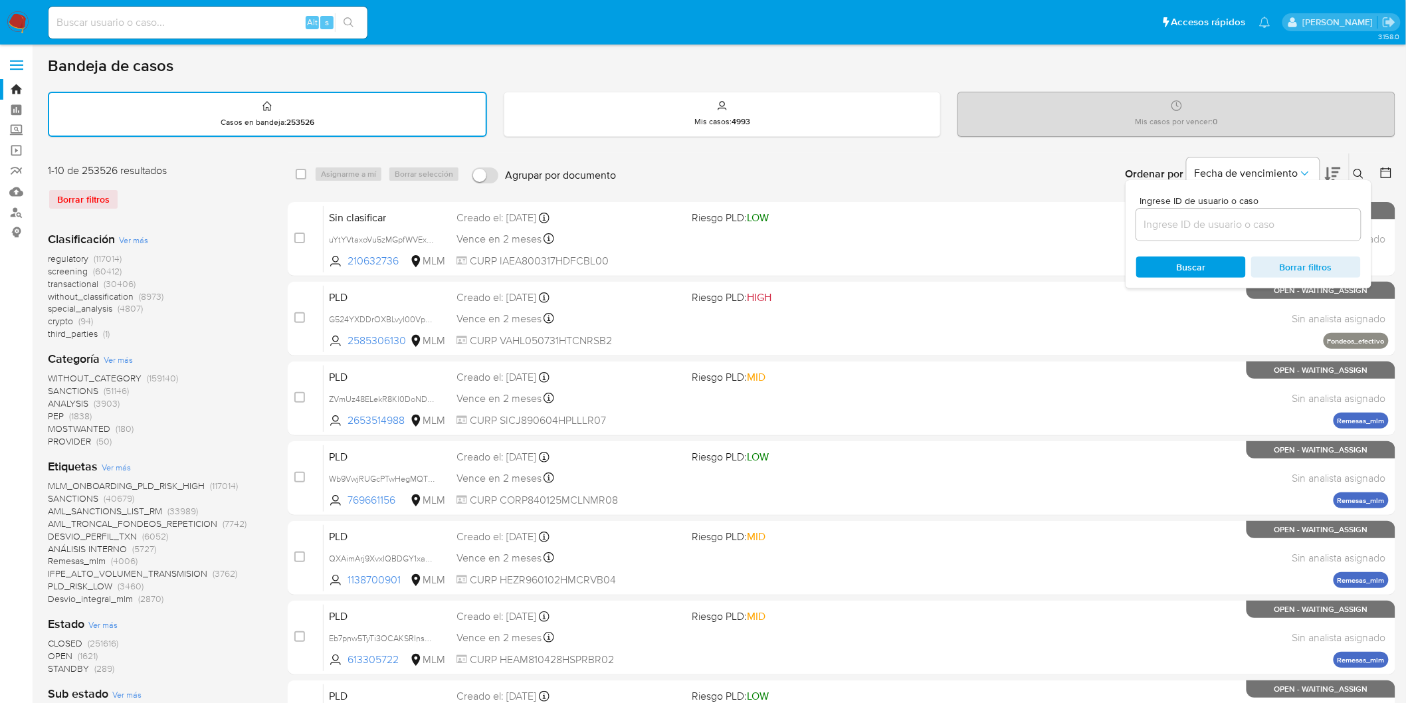
click at [1204, 219] on input at bounding box center [1248, 224] width 225 height 17
type input "66386157"
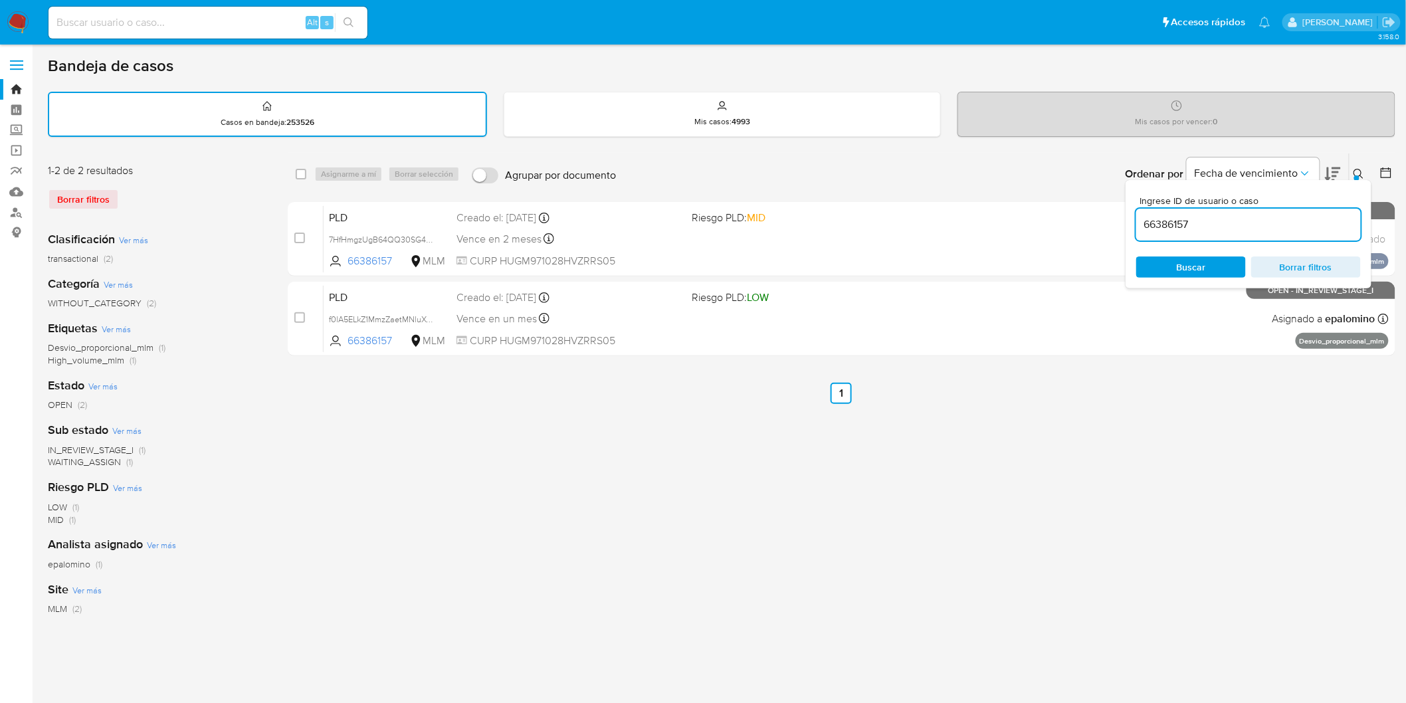
click at [1365, 168] on button at bounding box center [1361, 174] width 22 height 16
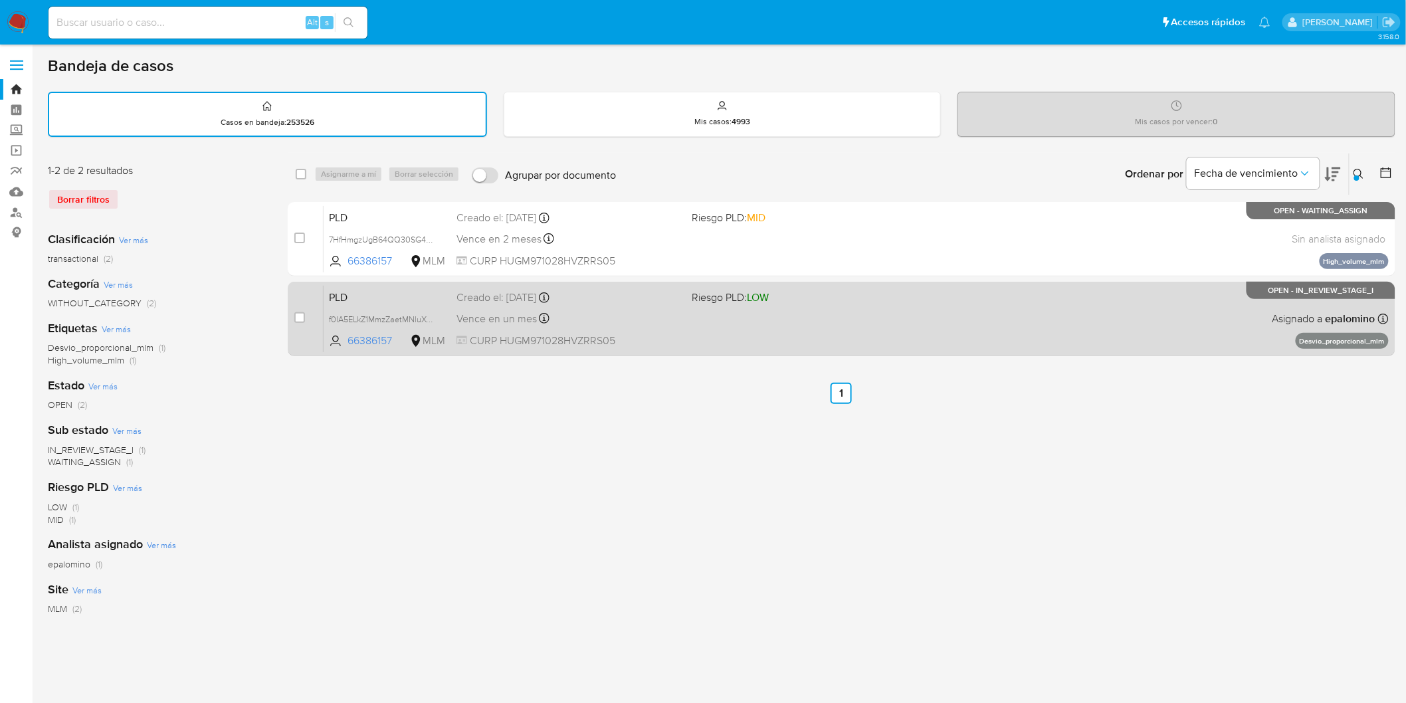
click at [354, 291] on span "PLD" at bounding box center [387, 296] width 117 height 17
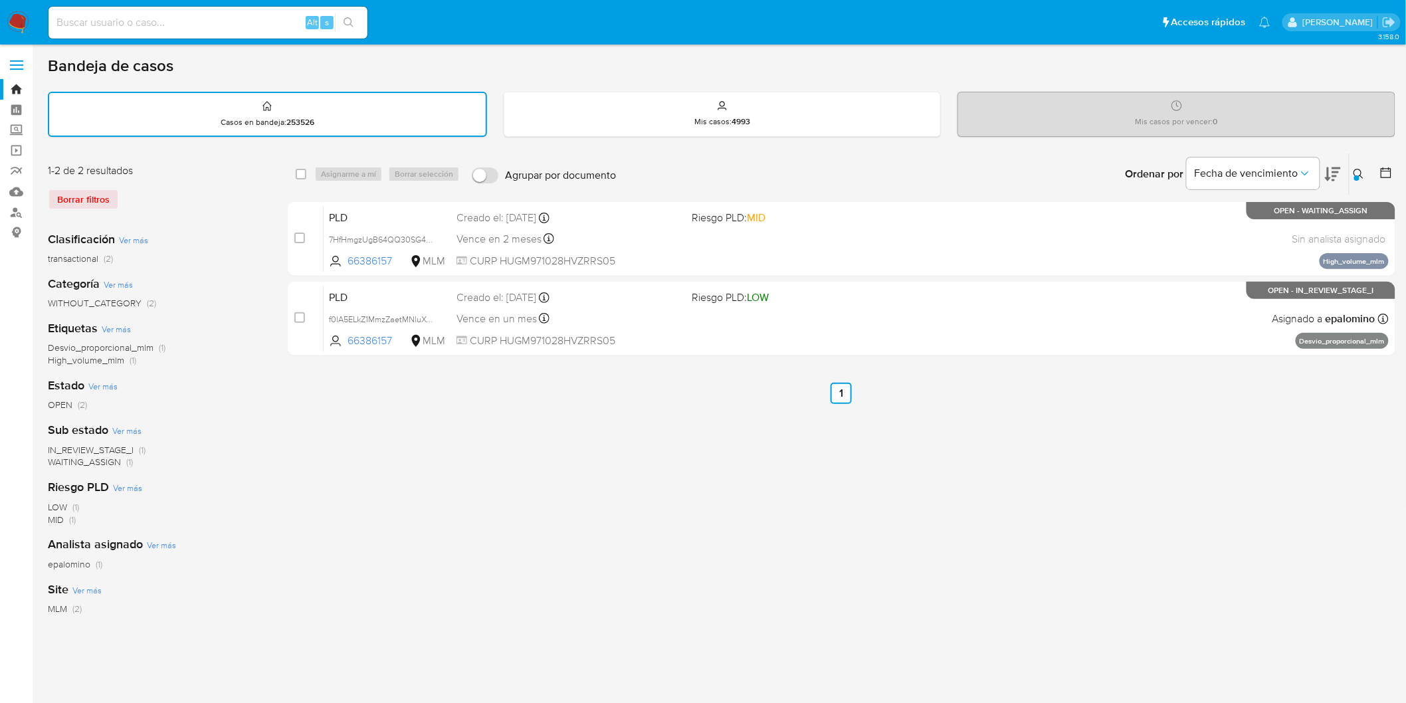
click at [16, 21] on img at bounding box center [18, 22] width 23 height 23
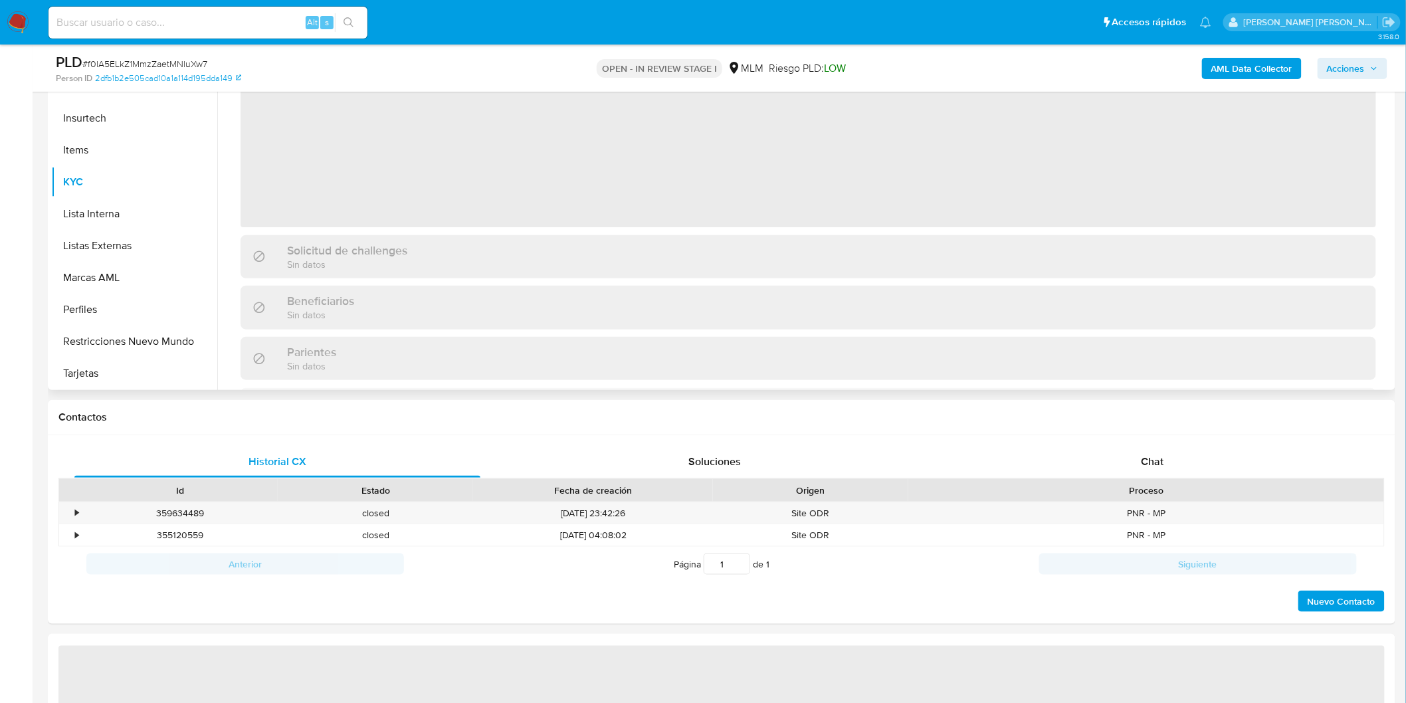
scroll to position [74, 0]
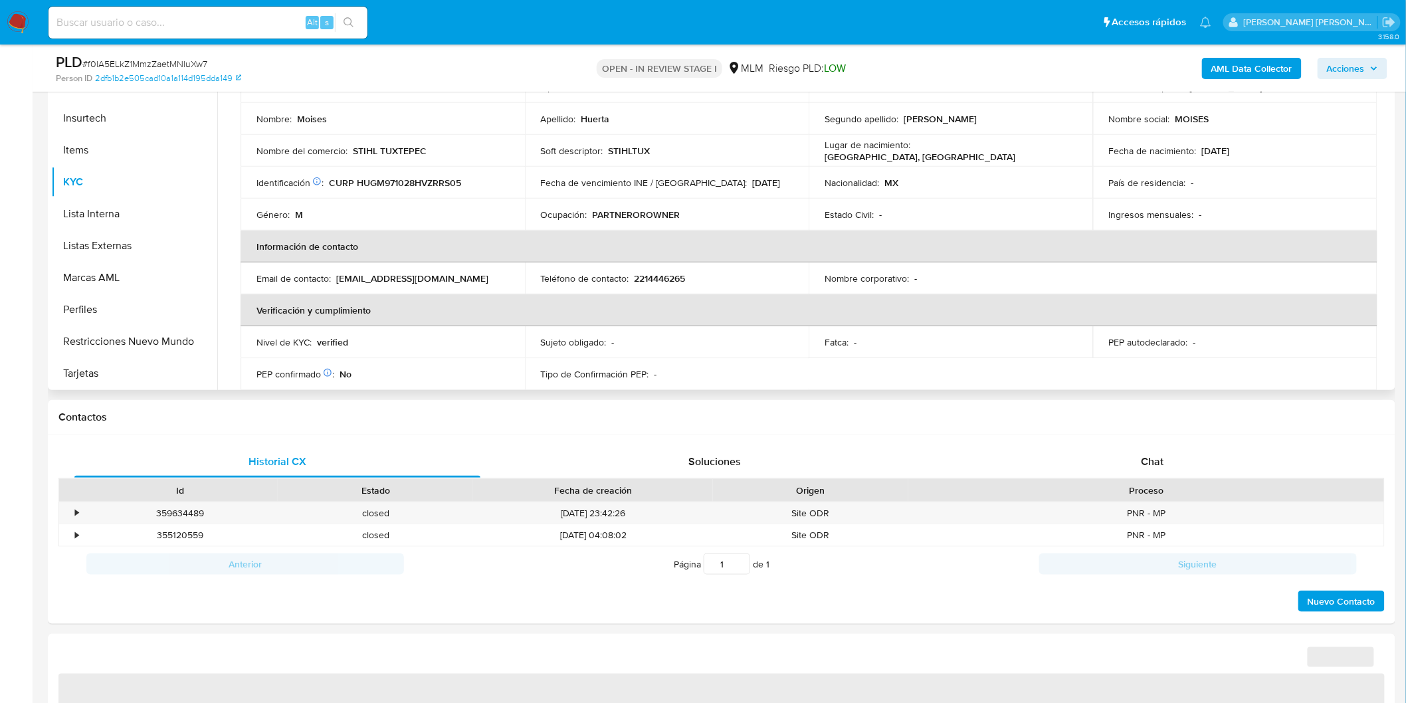
select select "10"
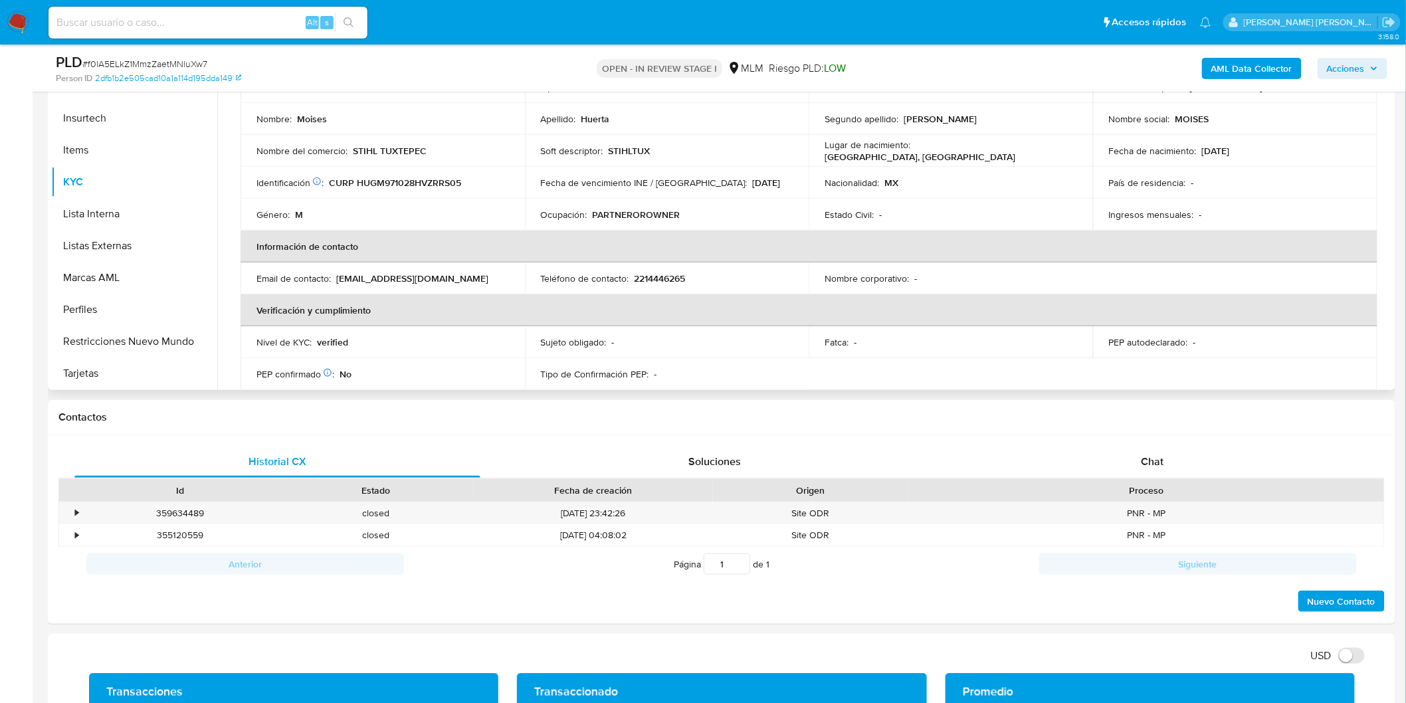
drag, startPoint x: 1387, startPoint y: 161, endPoint x: 1393, endPoint y: 281, distance: 119.8
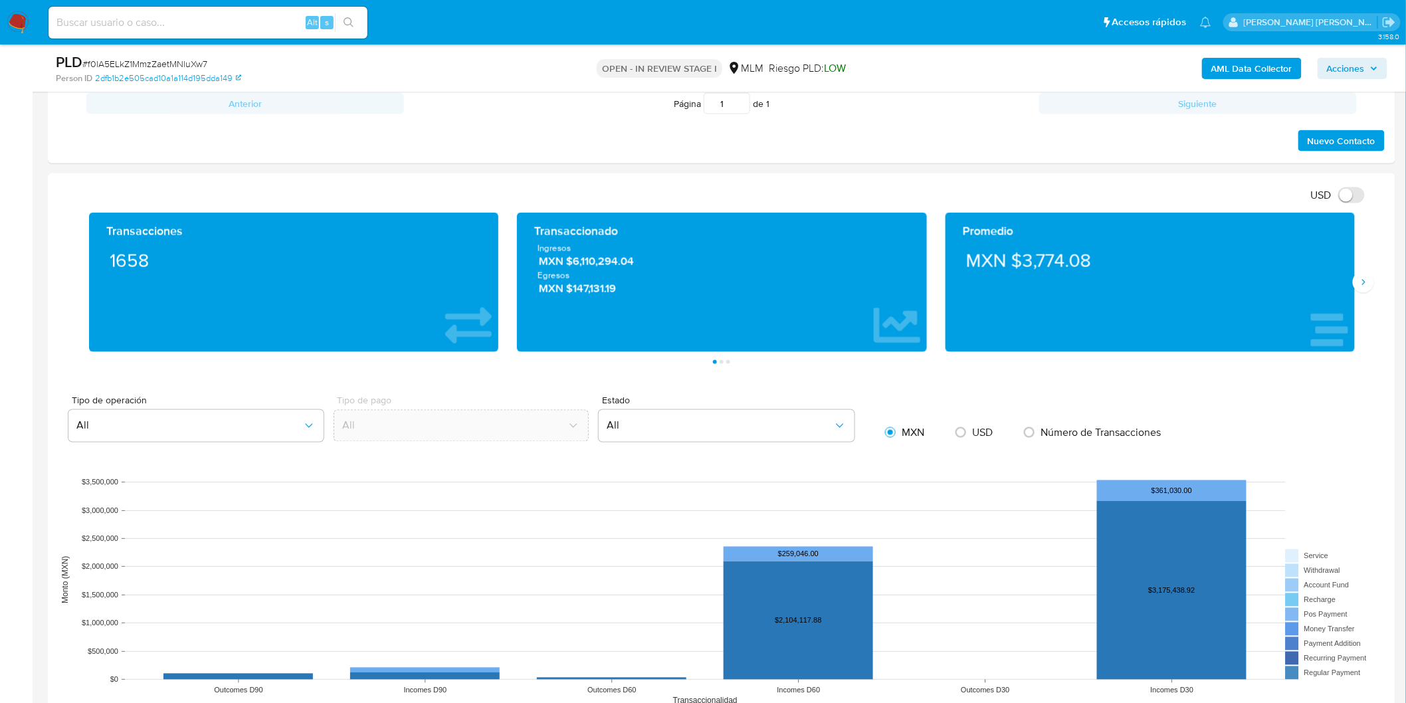
scroll to position [753, 0]
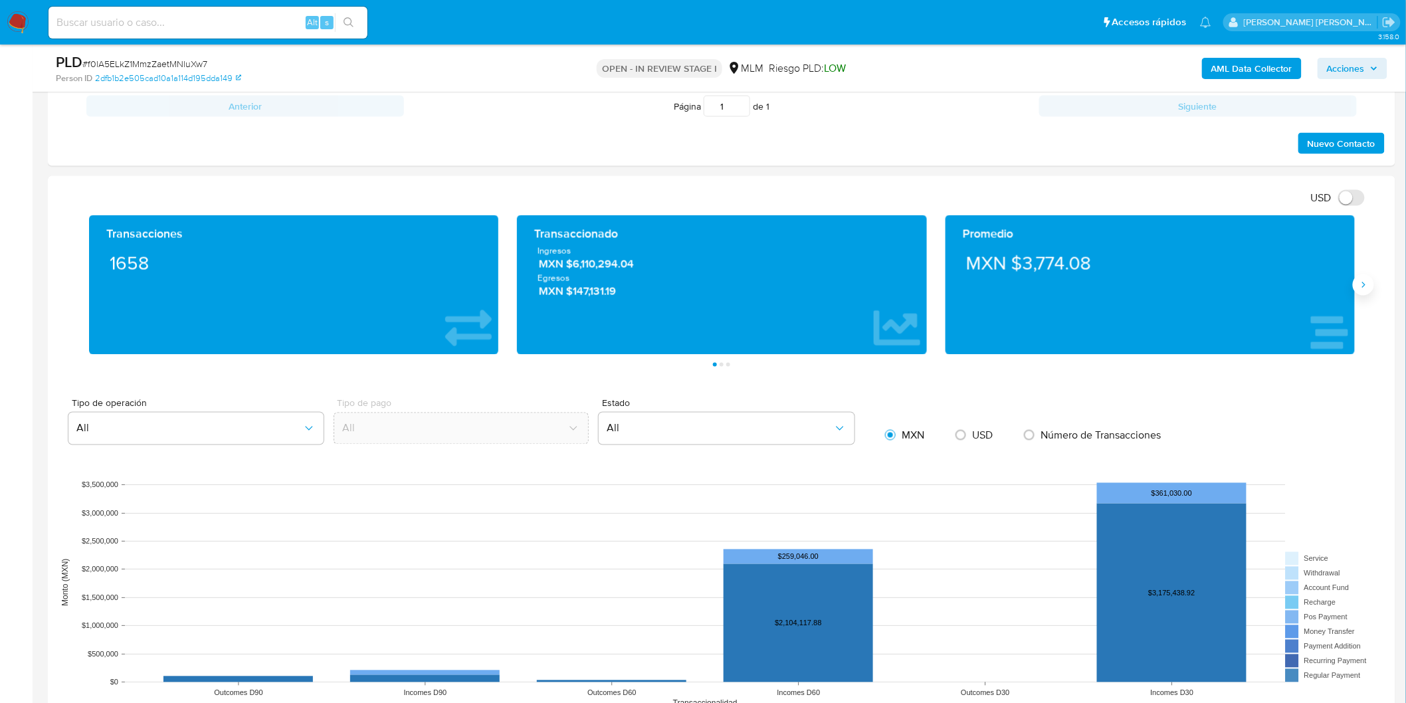
click at [1365, 291] on button "Siguiente" at bounding box center [1363, 284] width 21 height 21
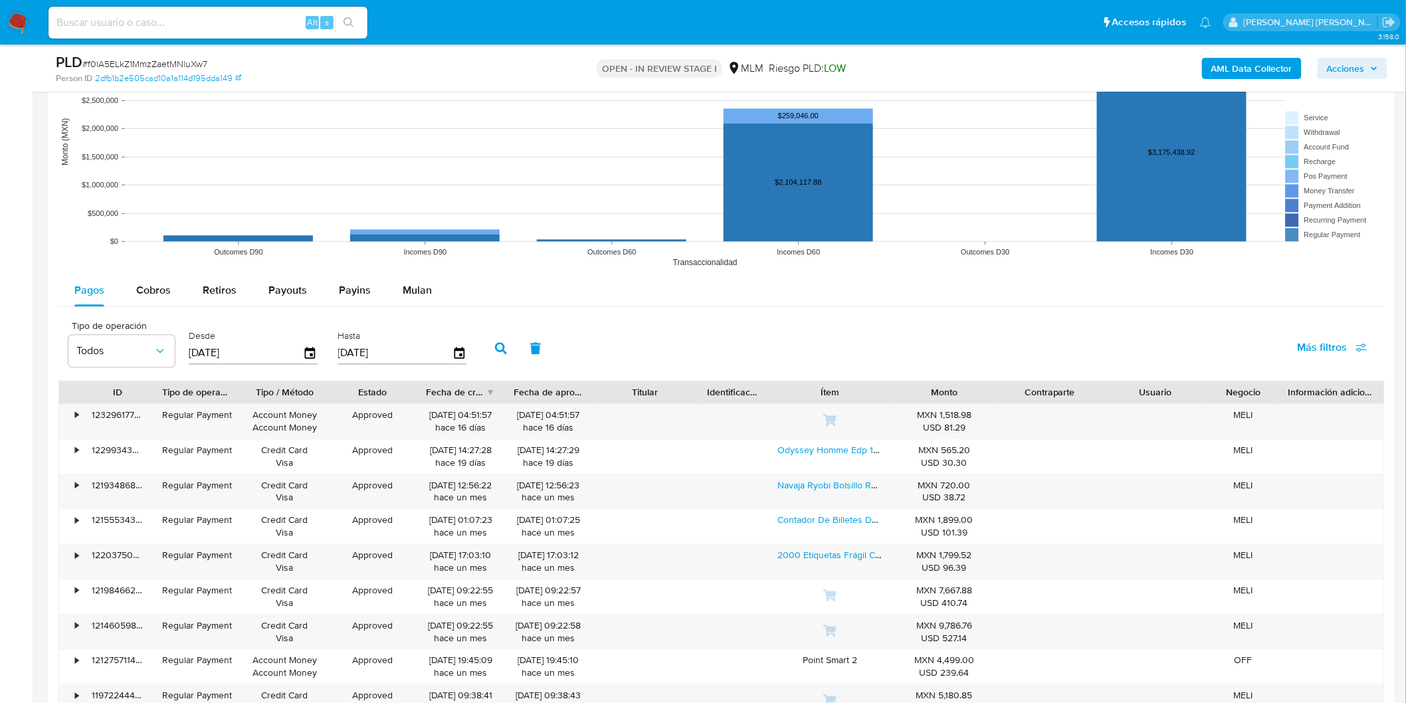
scroll to position [1298, 0]
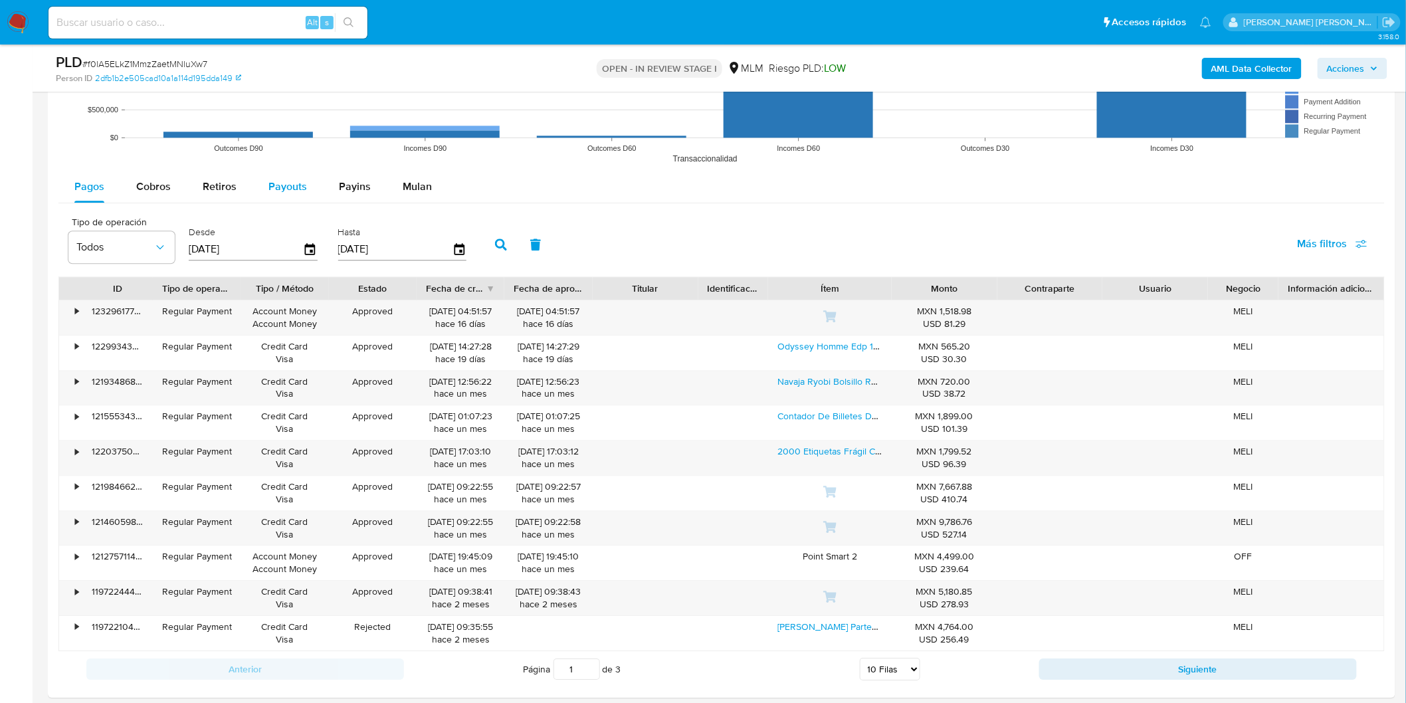
click at [283, 201] on div "Payouts" at bounding box center [287, 187] width 39 height 32
select select "10"
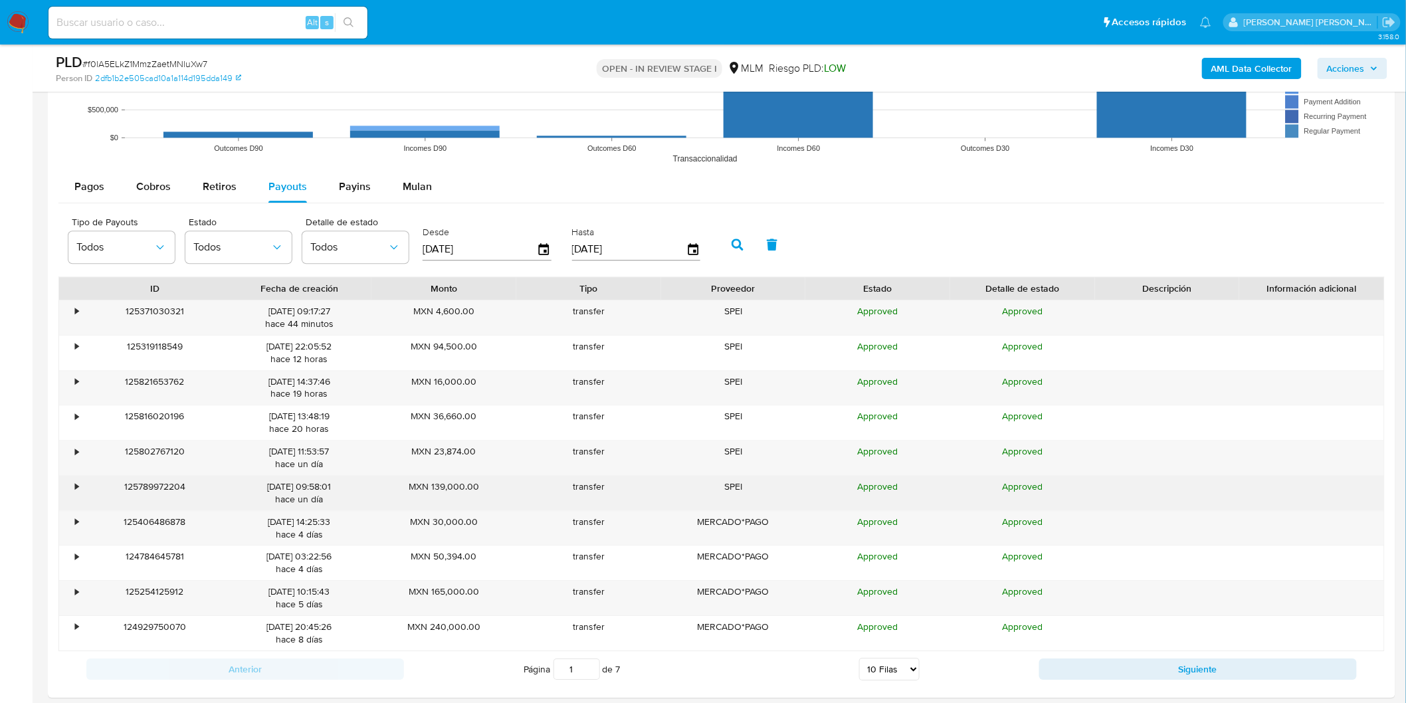
click at [74, 496] on div "•" at bounding box center [70, 493] width 23 height 35
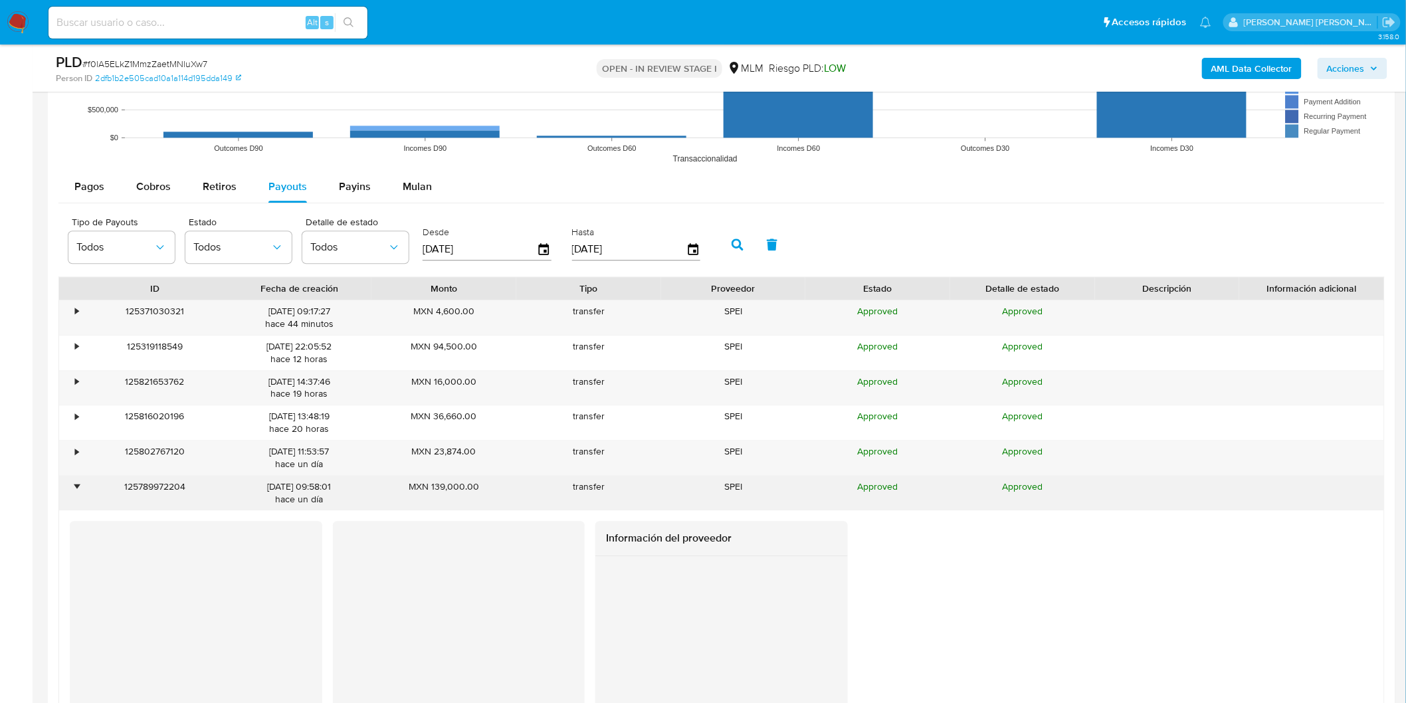
click at [74, 496] on div "•" at bounding box center [70, 493] width 23 height 35
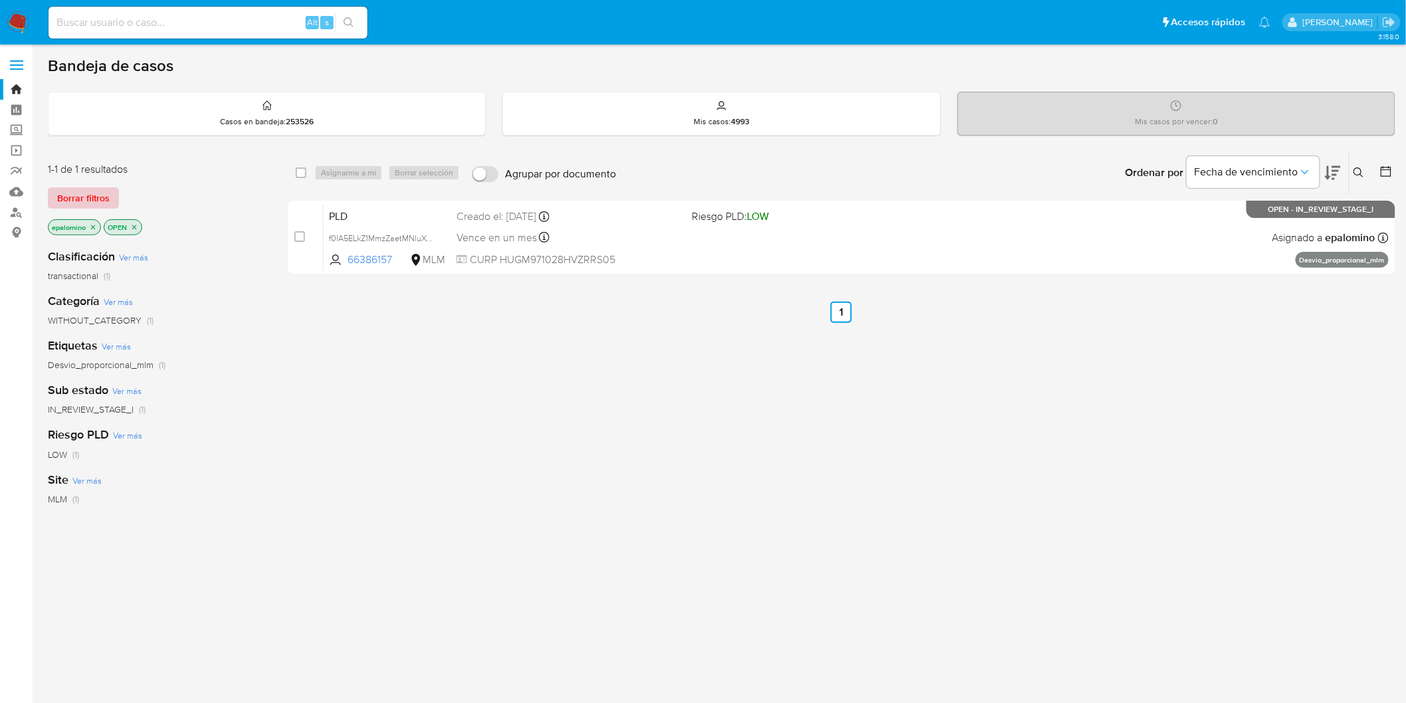
click at [94, 203] on span "Borrar filtros" at bounding box center [83, 198] width 52 height 19
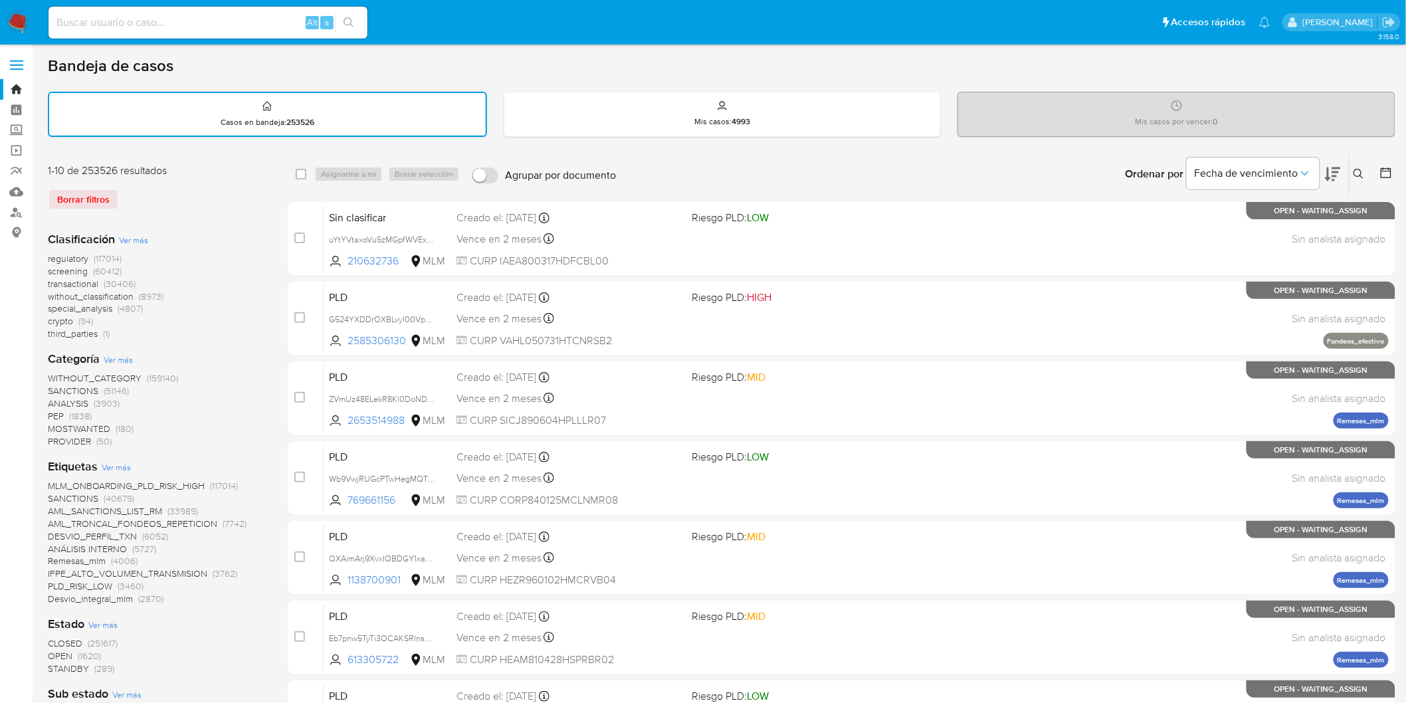
click at [27, 28] on img at bounding box center [18, 22] width 23 height 23
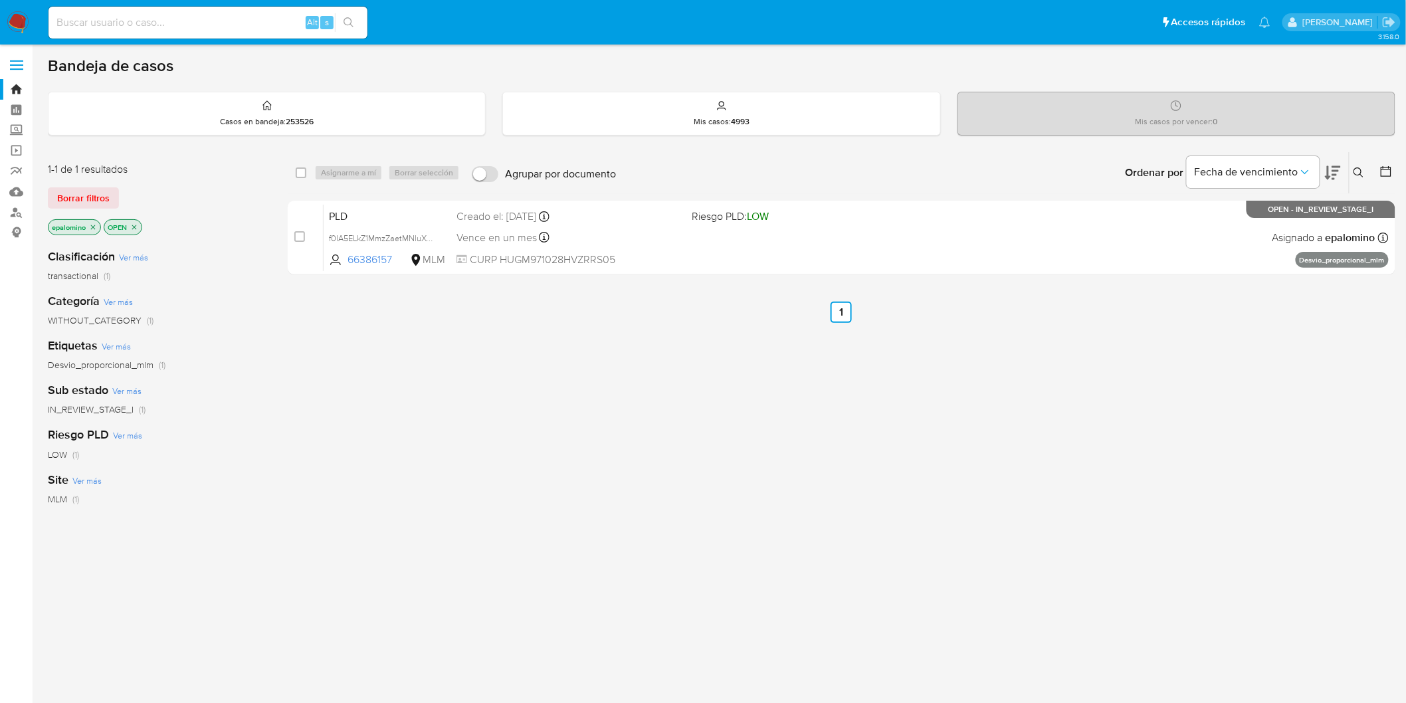
click at [102, 200] on span "Borrar filtros" at bounding box center [83, 198] width 52 height 19
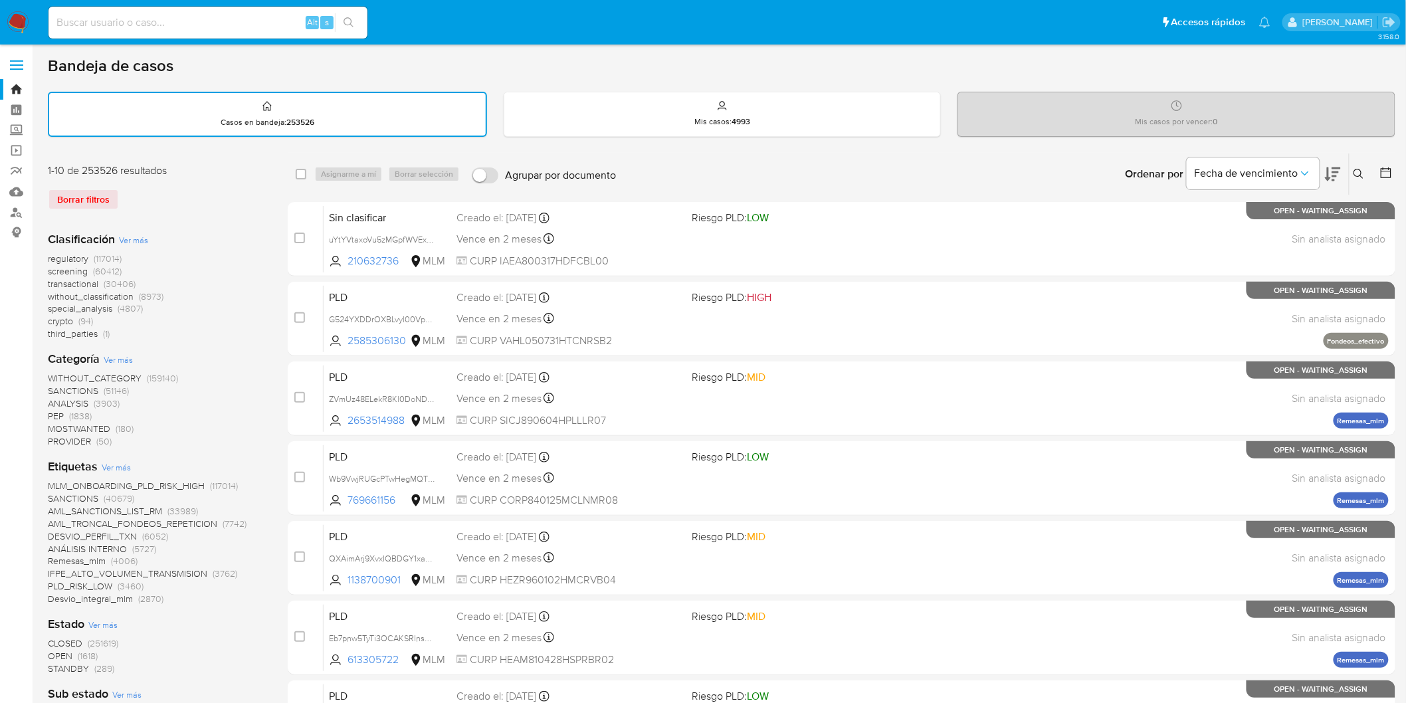
click at [12, 27] on img at bounding box center [18, 22] width 23 height 23
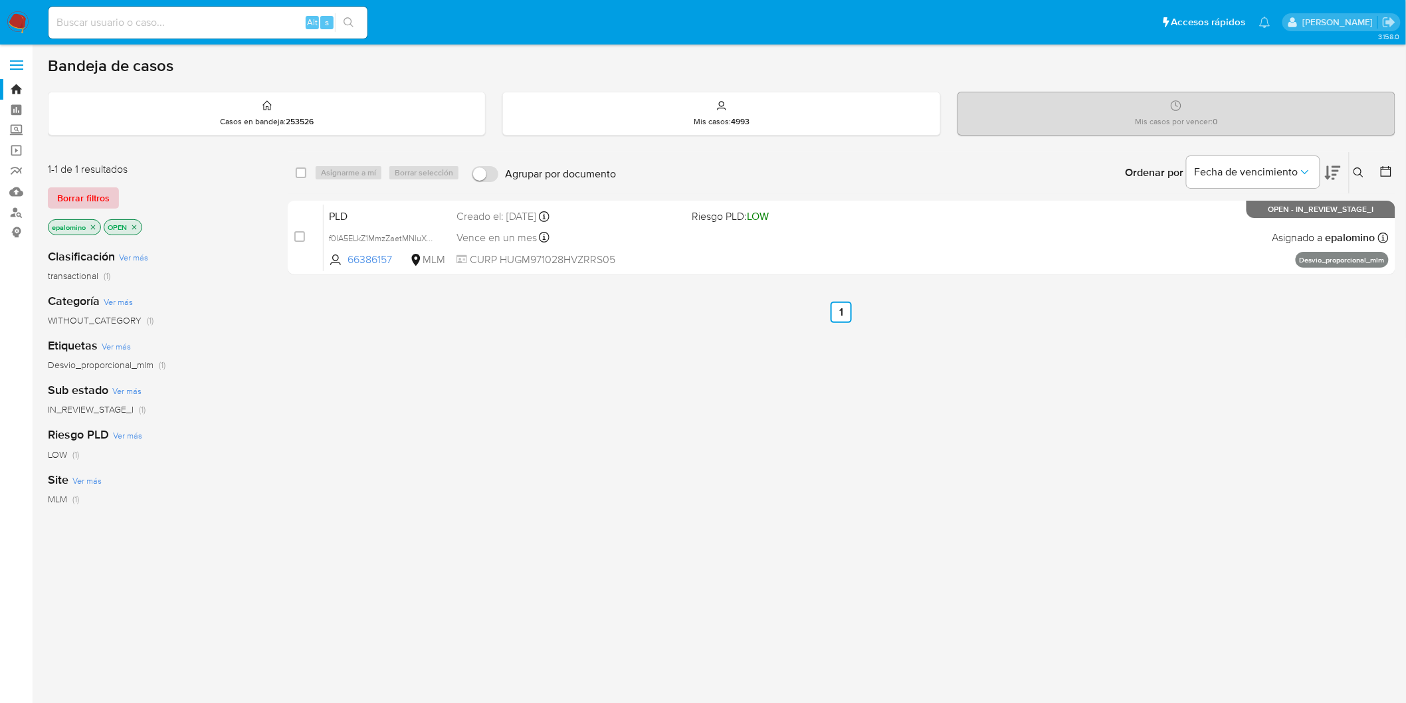
click at [74, 193] on span "Borrar filtros" at bounding box center [83, 198] width 52 height 19
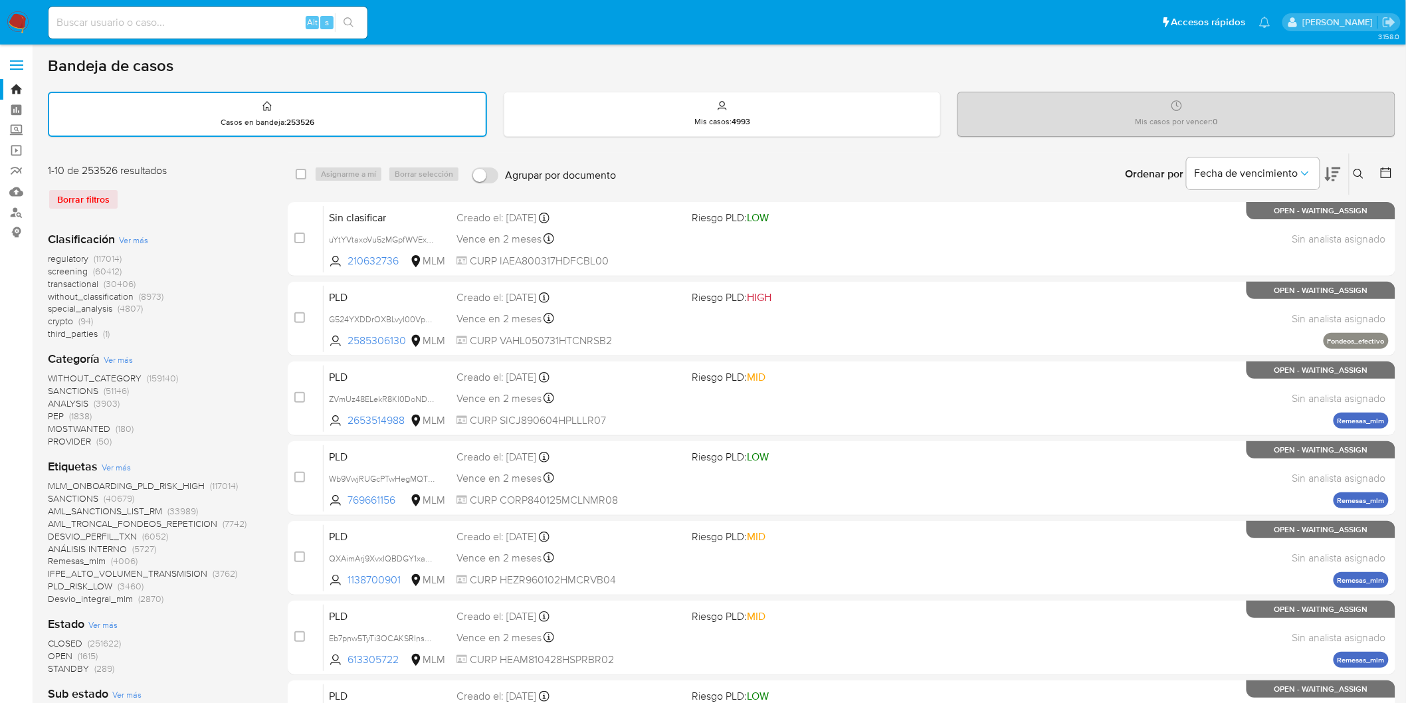
click at [23, 25] on img at bounding box center [18, 22] width 23 height 23
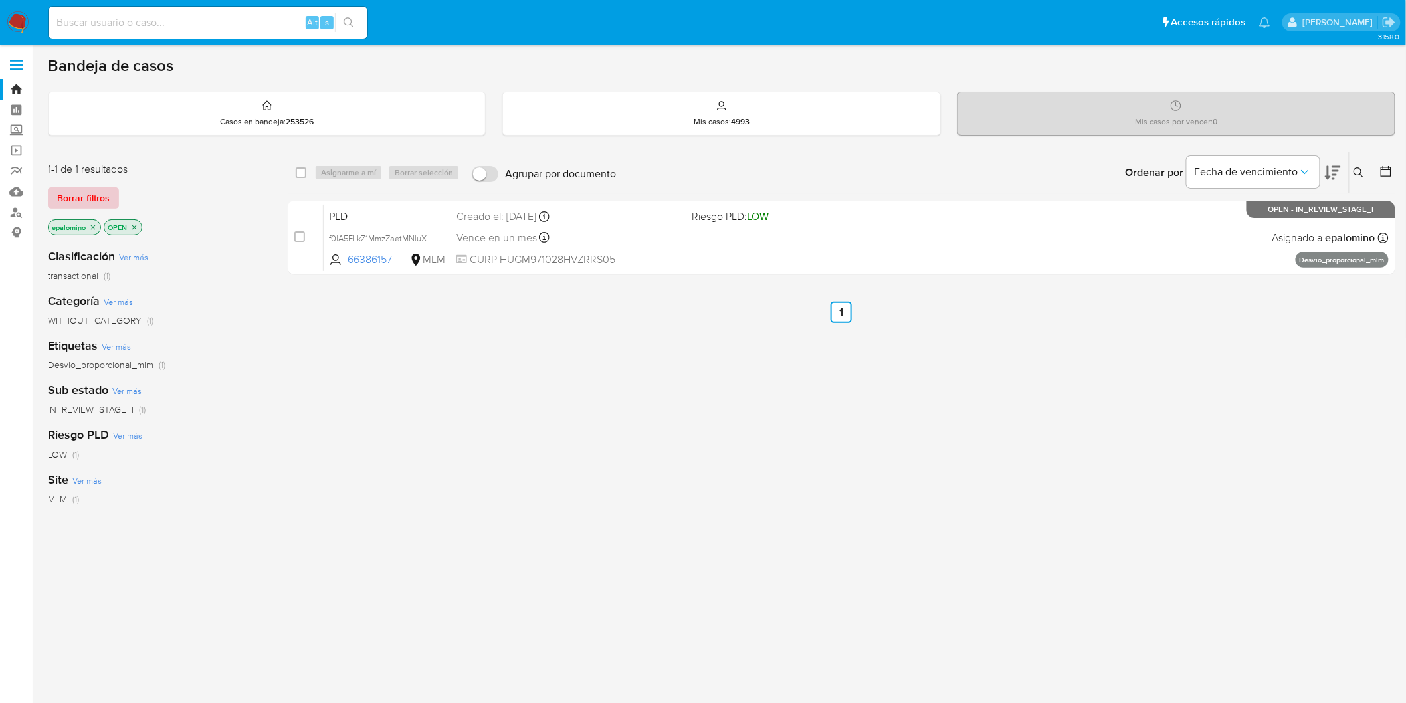
click at [114, 203] on button "Borrar filtros" at bounding box center [83, 197] width 71 height 21
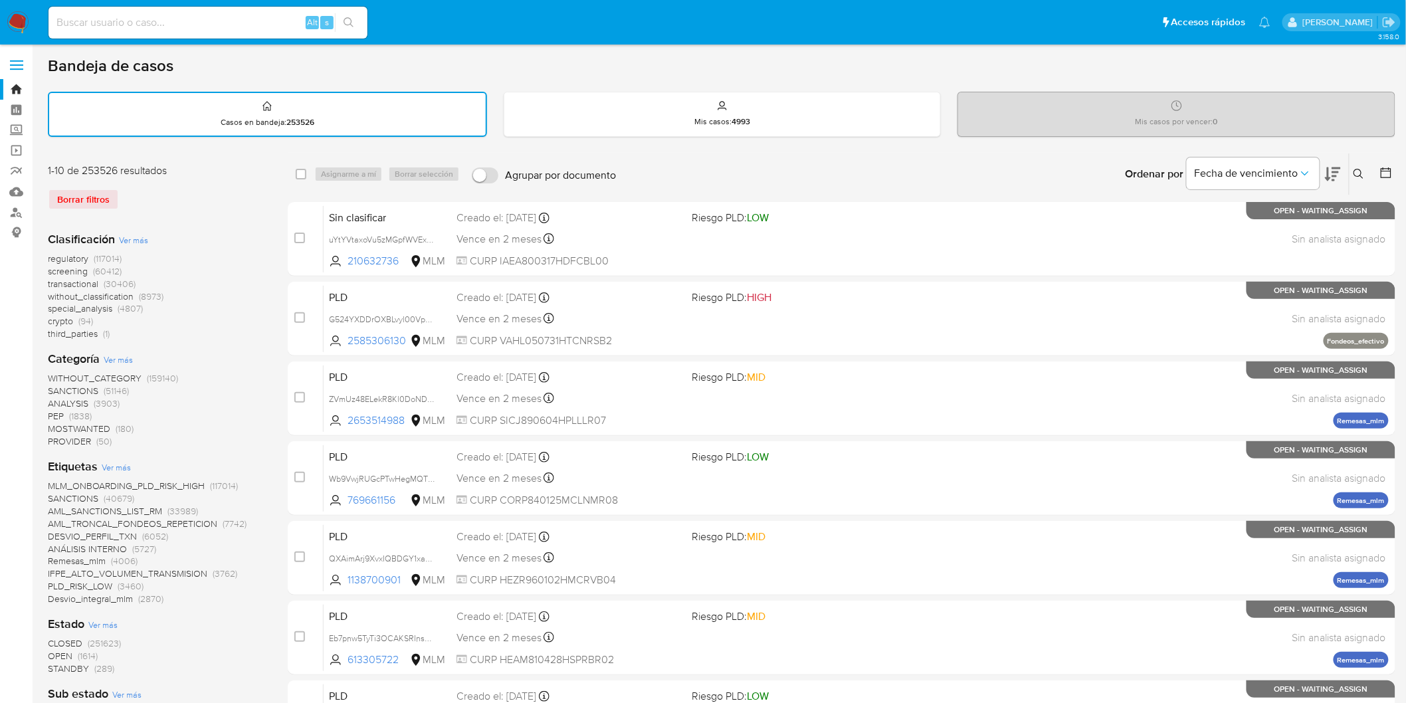
click at [17, 28] on img at bounding box center [18, 22] width 23 height 23
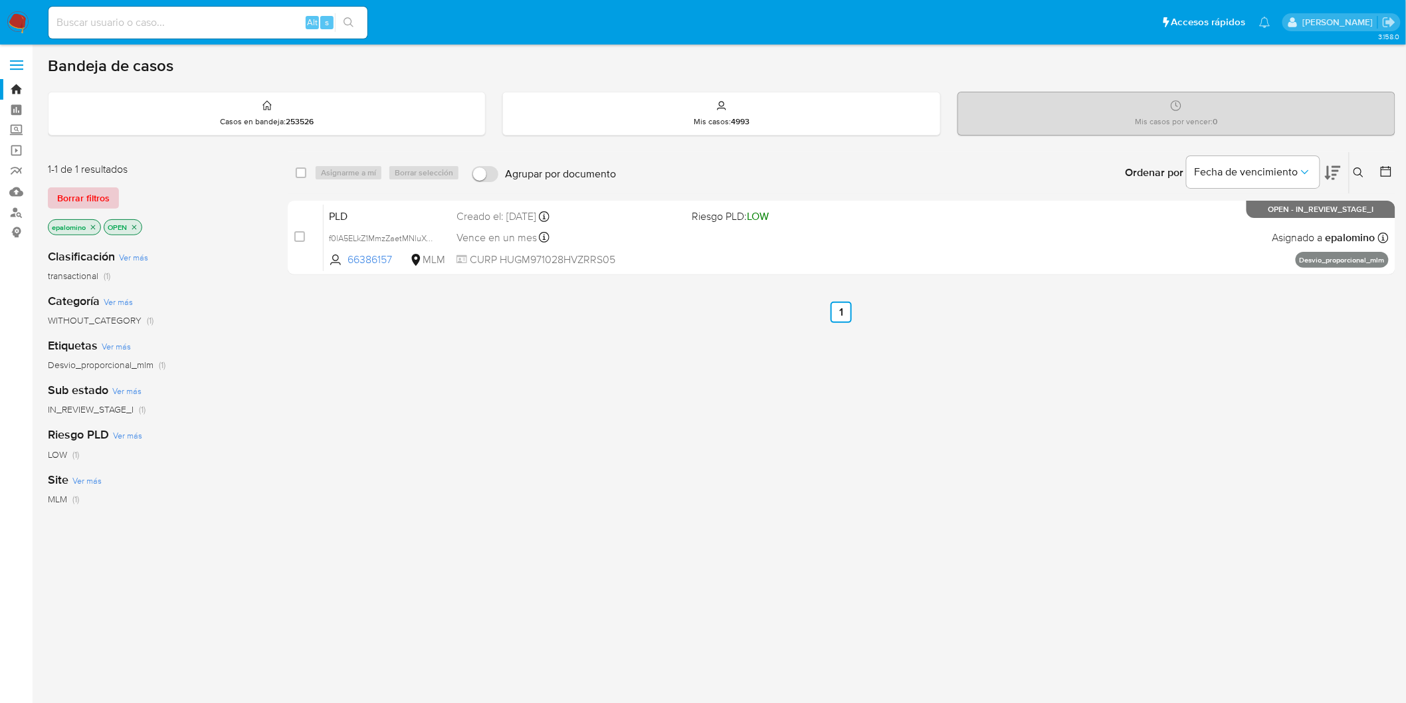
click at [89, 199] on span "Borrar filtros" at bounding box center [83, 198] width 52 height 19
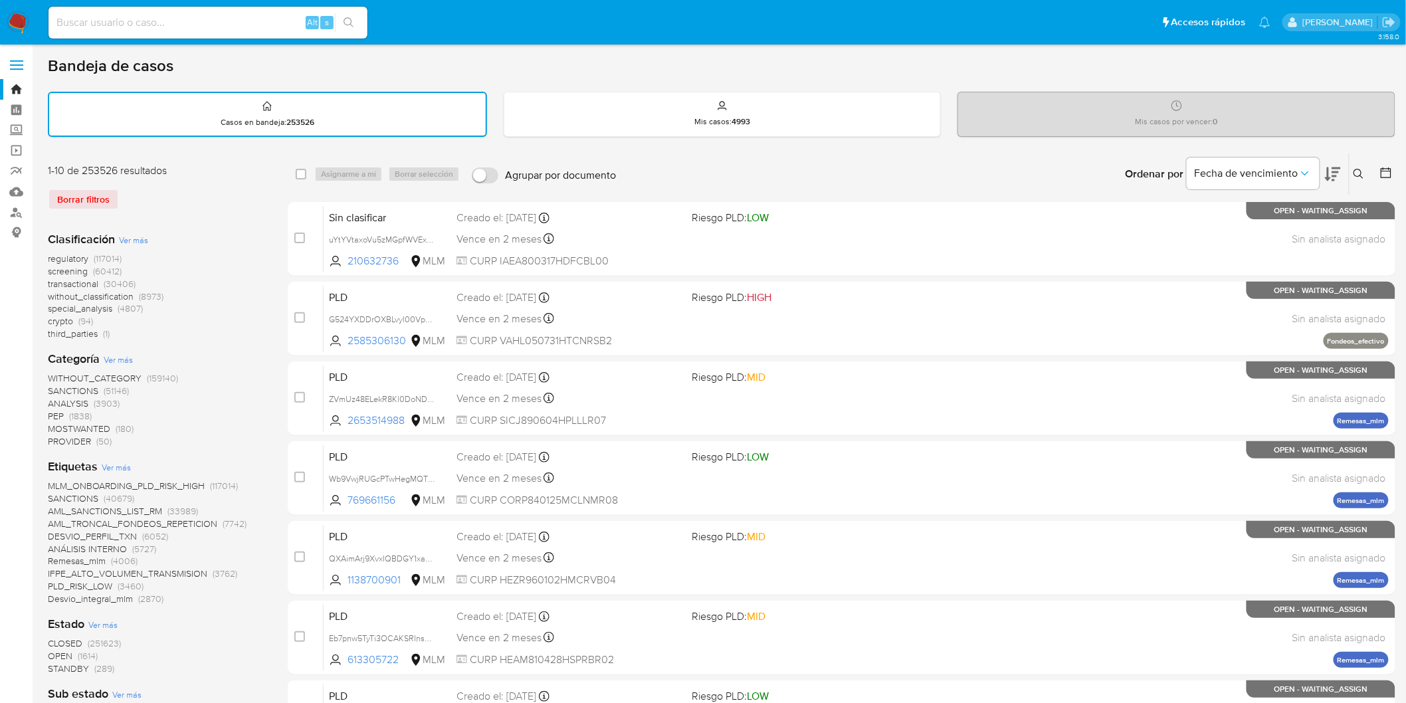
click at [19, 20] on img at bounding box center [18, 22] width 23 height 23
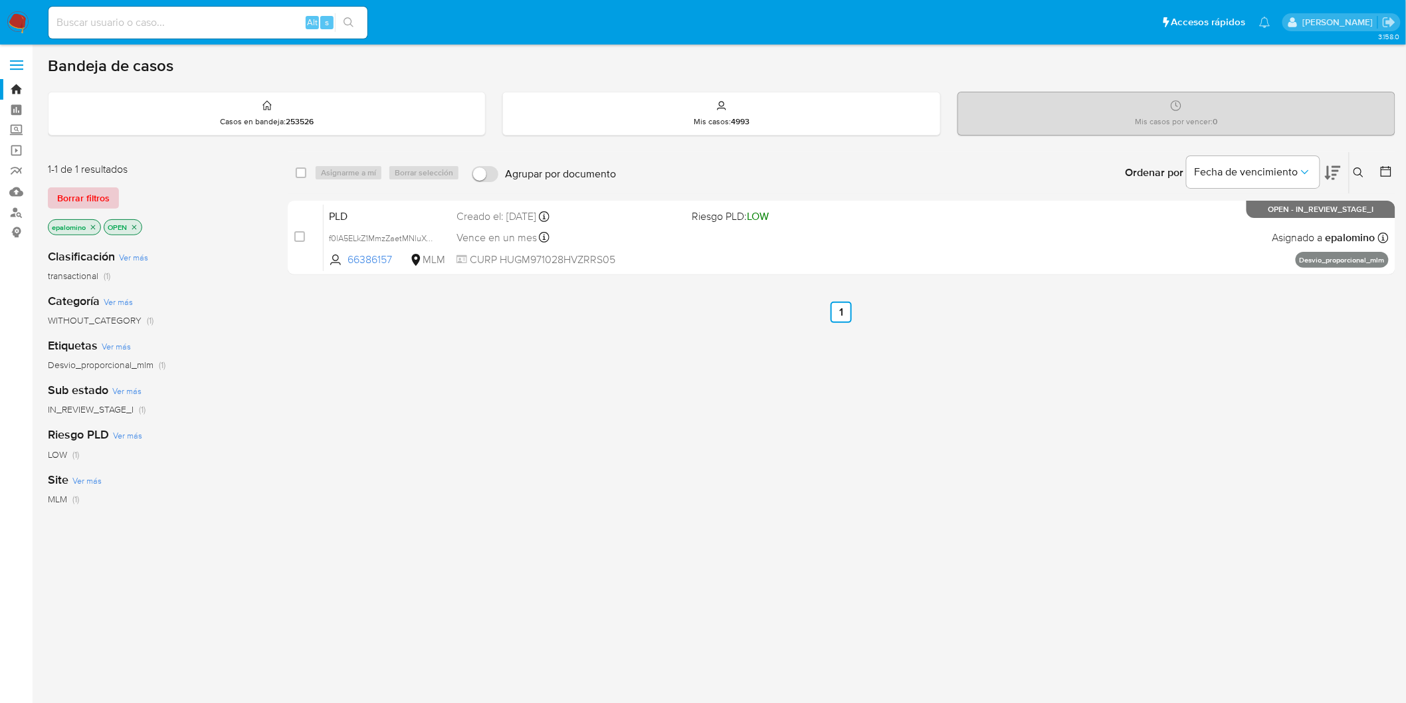
click at [78, 190] on span "Borrar filtros" at bounding box center [83, 198] width 52 height 19
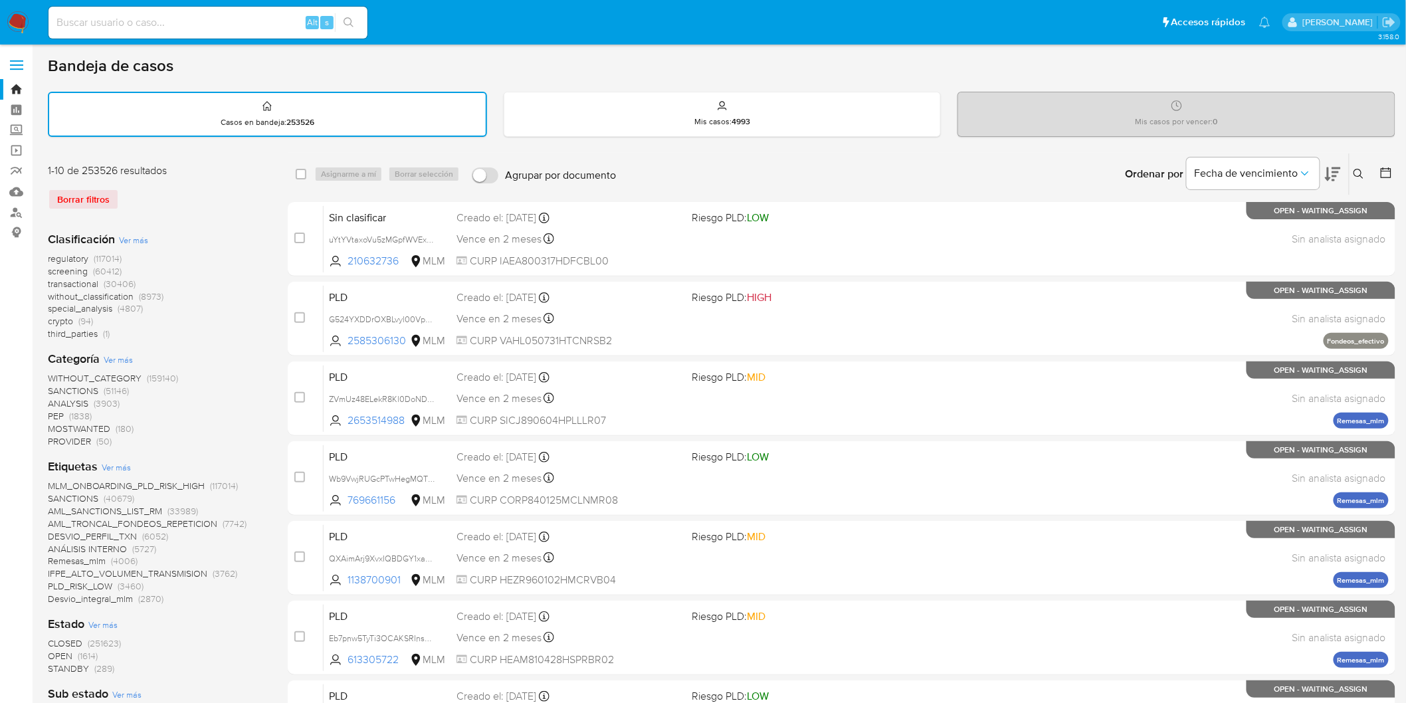
click at [1355, 166] on button at bounding box center [1361, 174] width 22 height 16
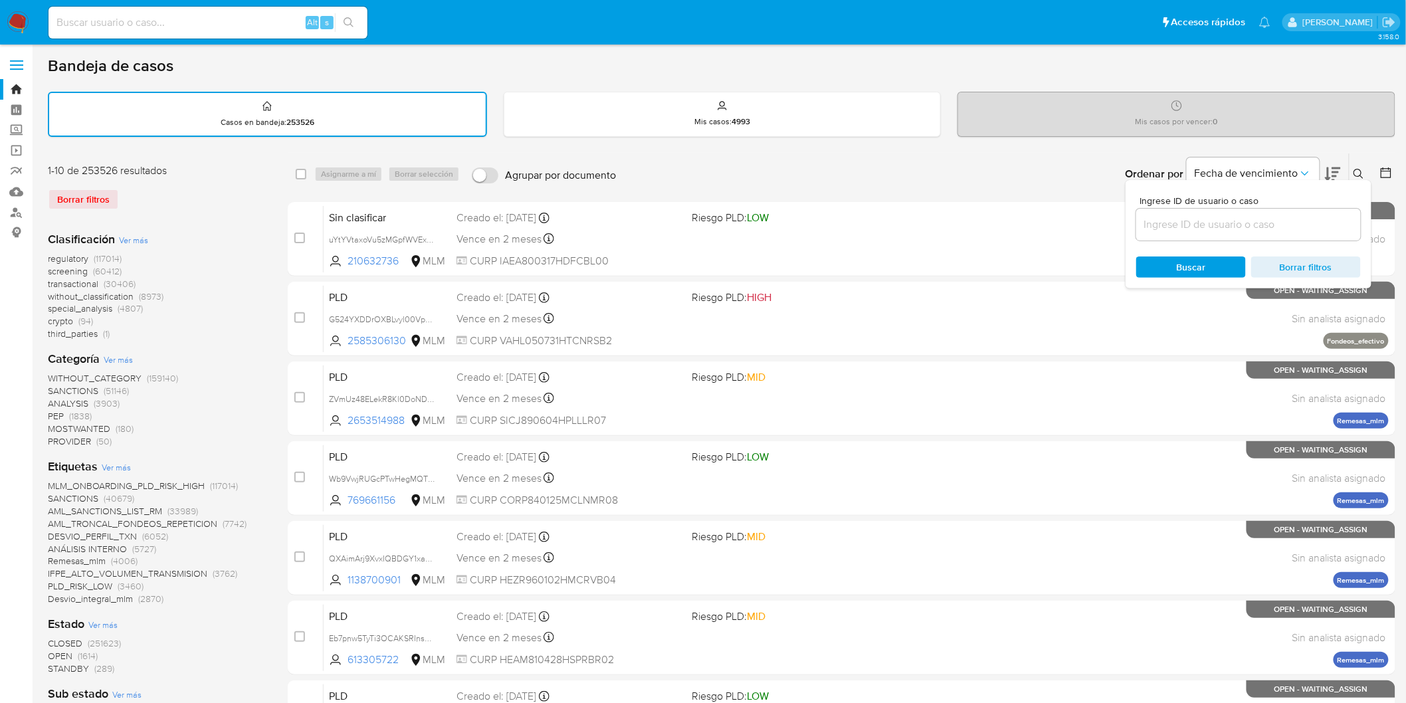
click at [1201, 227] on input at bounding box center [1248, 224] width 225 height 17
type input "66386157"
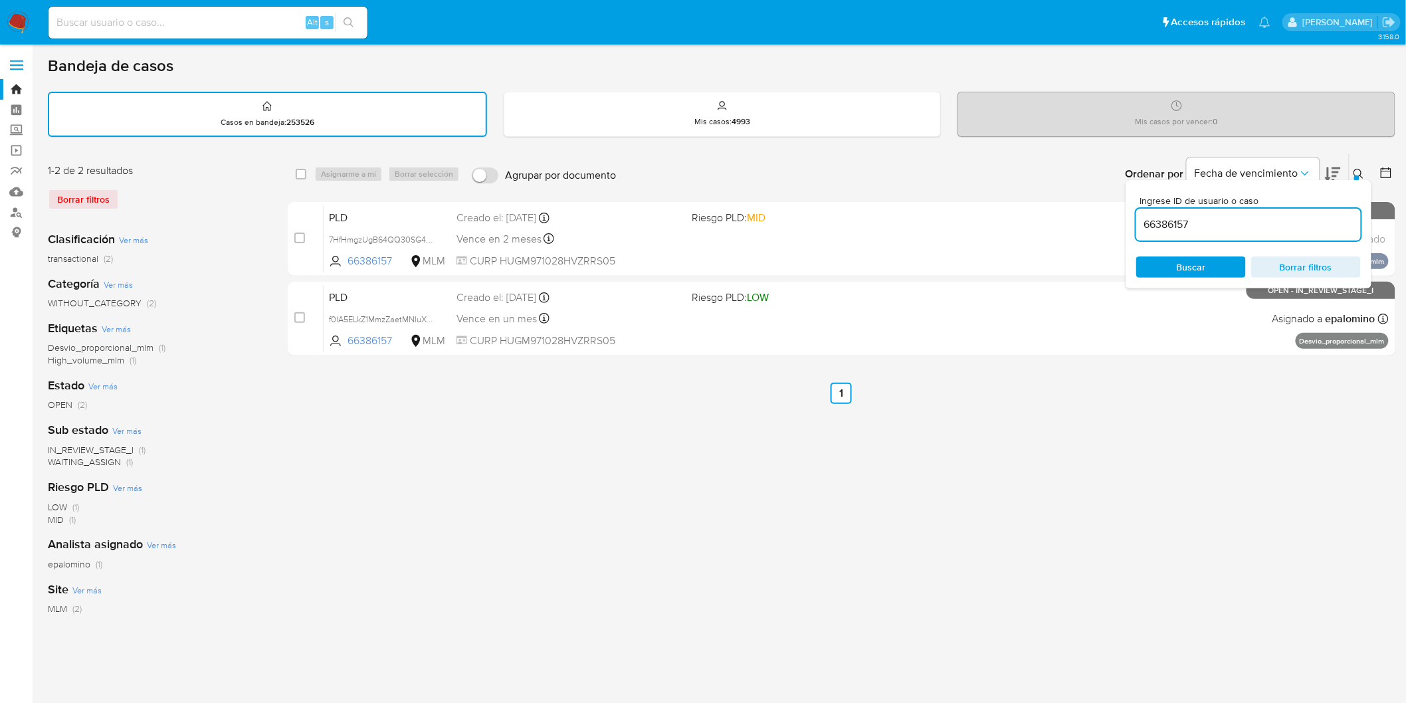
click at [1365, 176] on button at bounding box center [1361, 174] width 22 height 16
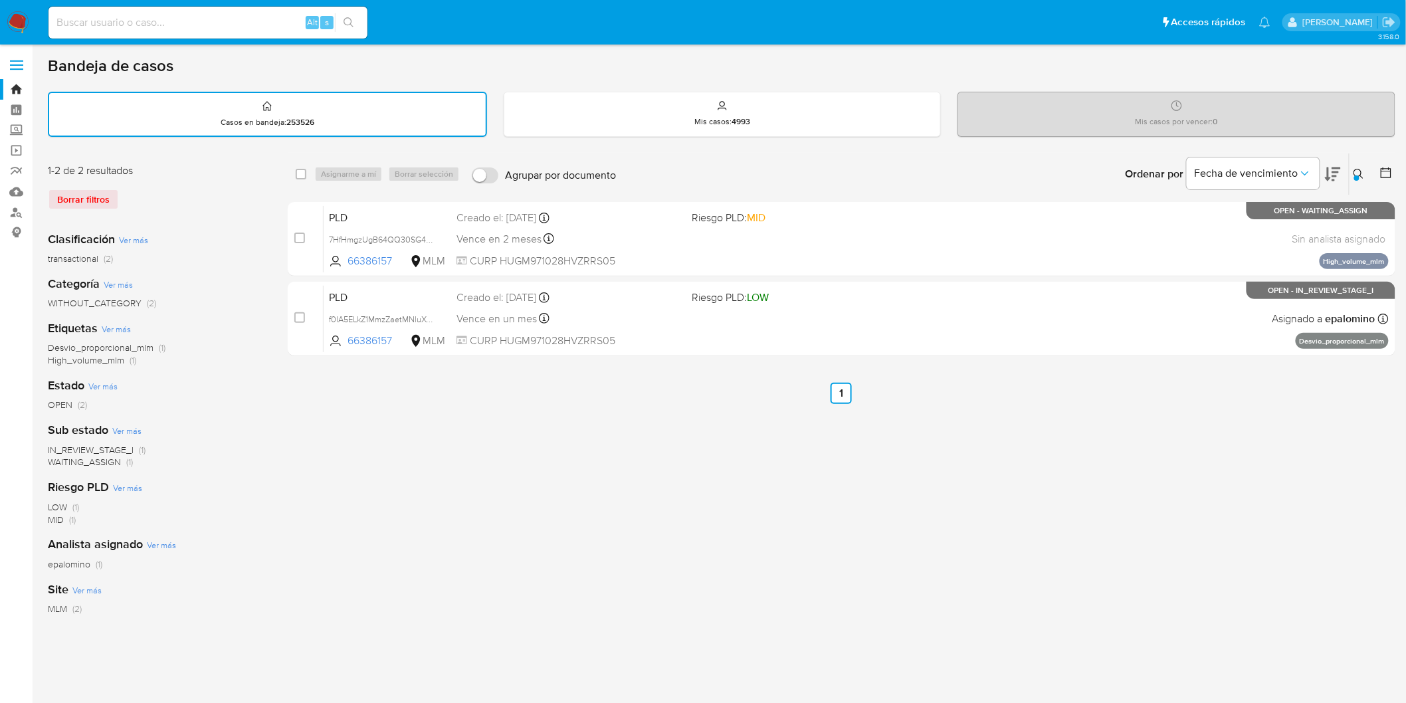
click at [17, 23] on img at bounding box center [18, 22] width 23 height 23
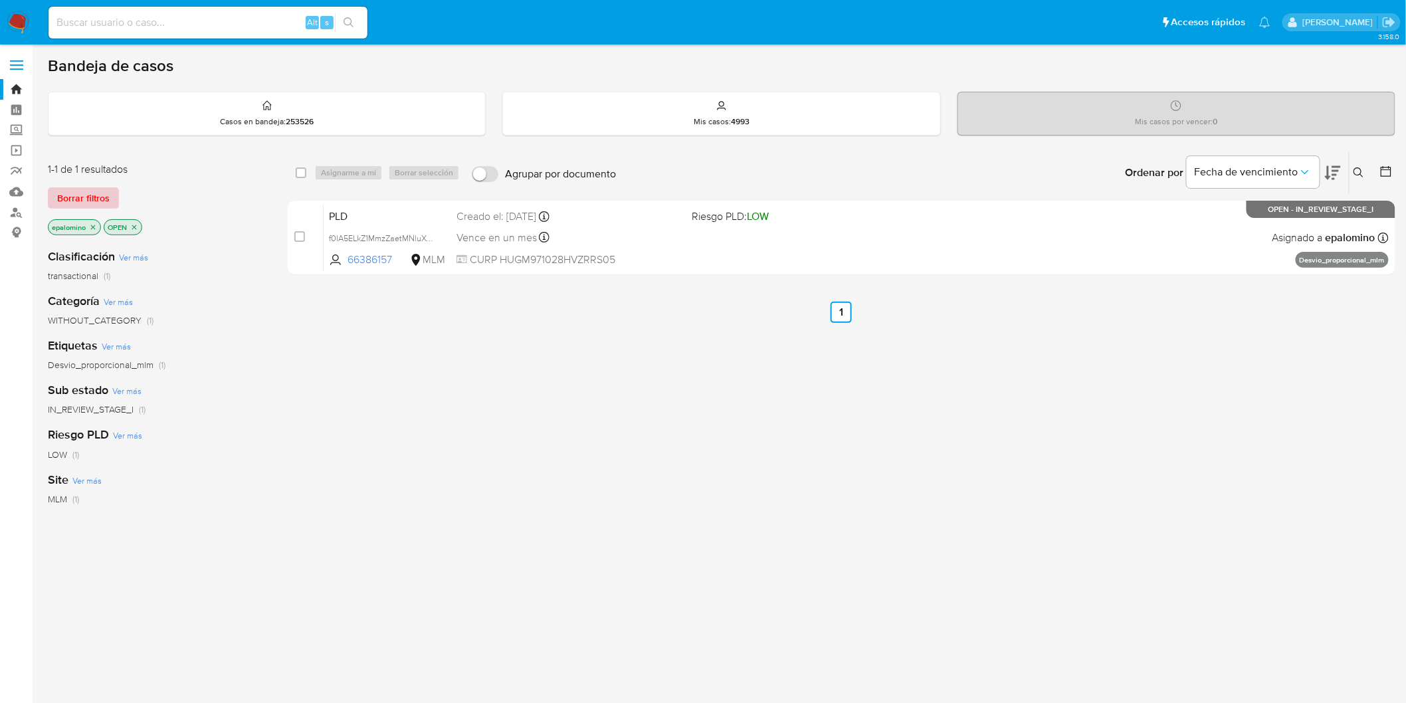
click at [101, 196] on span "Borrar filtros" at bounding box center [83, 198] width 52 height 19
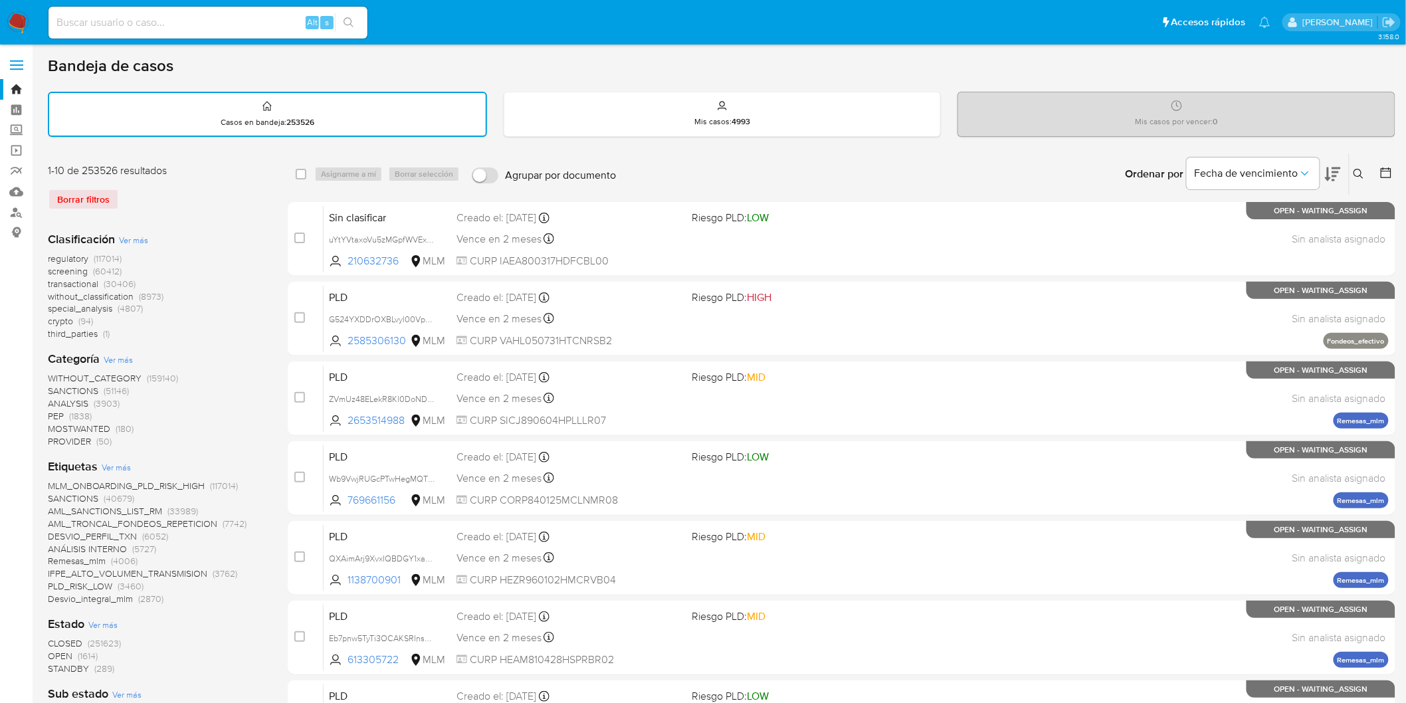
click at [1356, 170] on icon at bounding box center [1359, 174] width 11 height 11
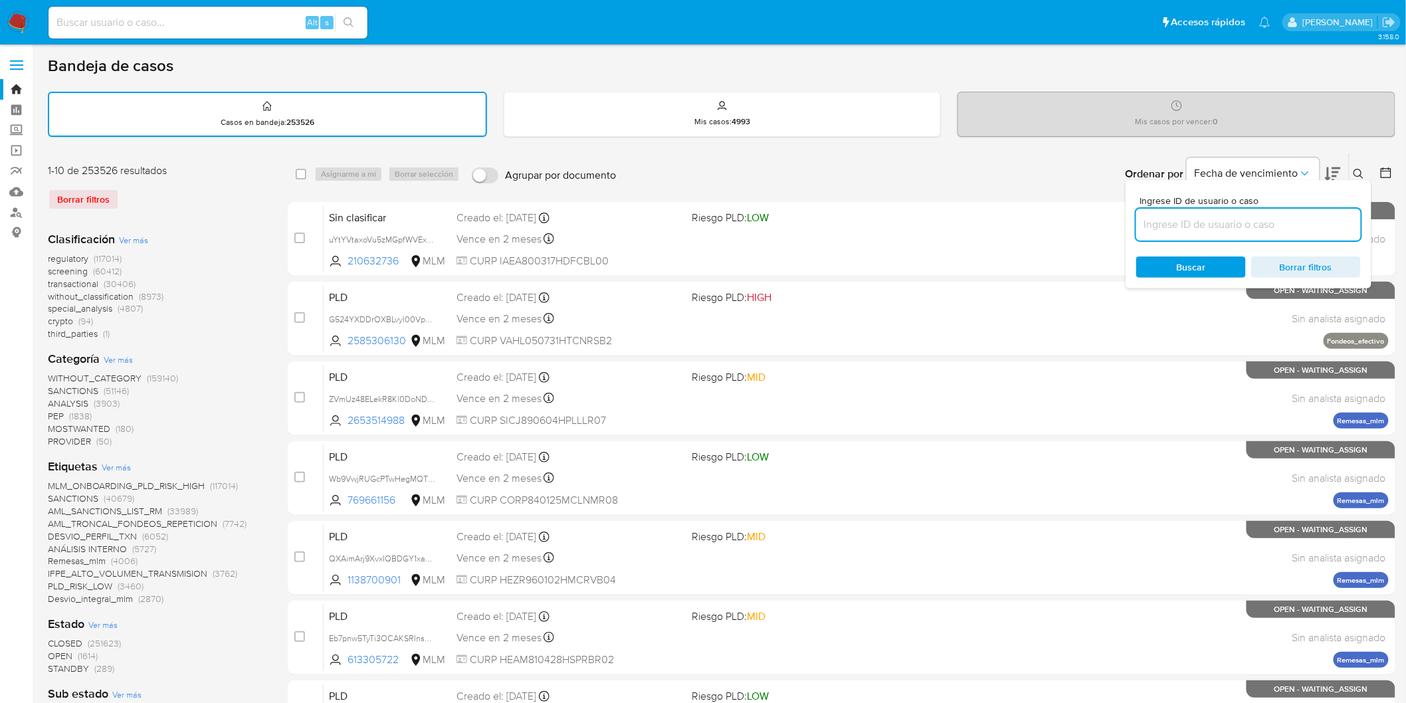
click at [1192, 217] on input at bounding box center [1248, 224] width 225 height 17
type input "66386157"
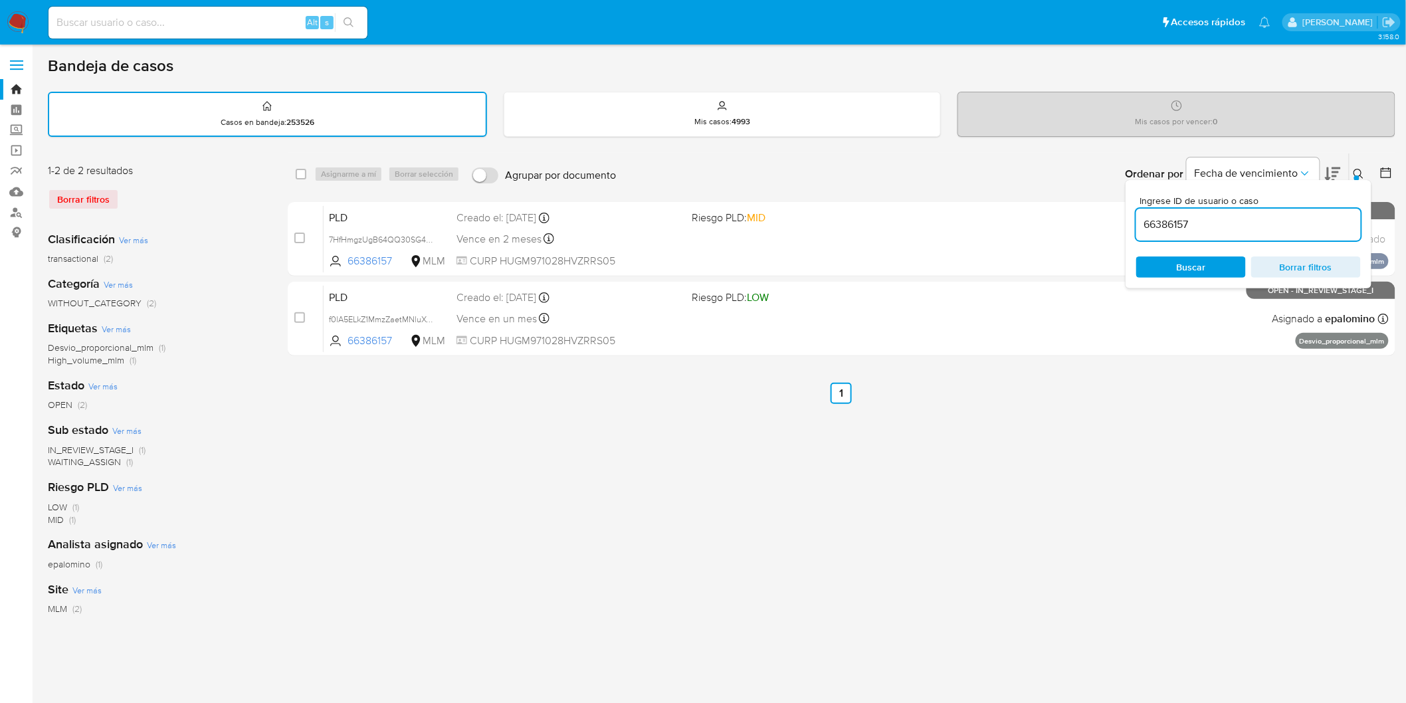
click at [1362, 175] on icon at bounding box center [1359, 174] width 10 height 10
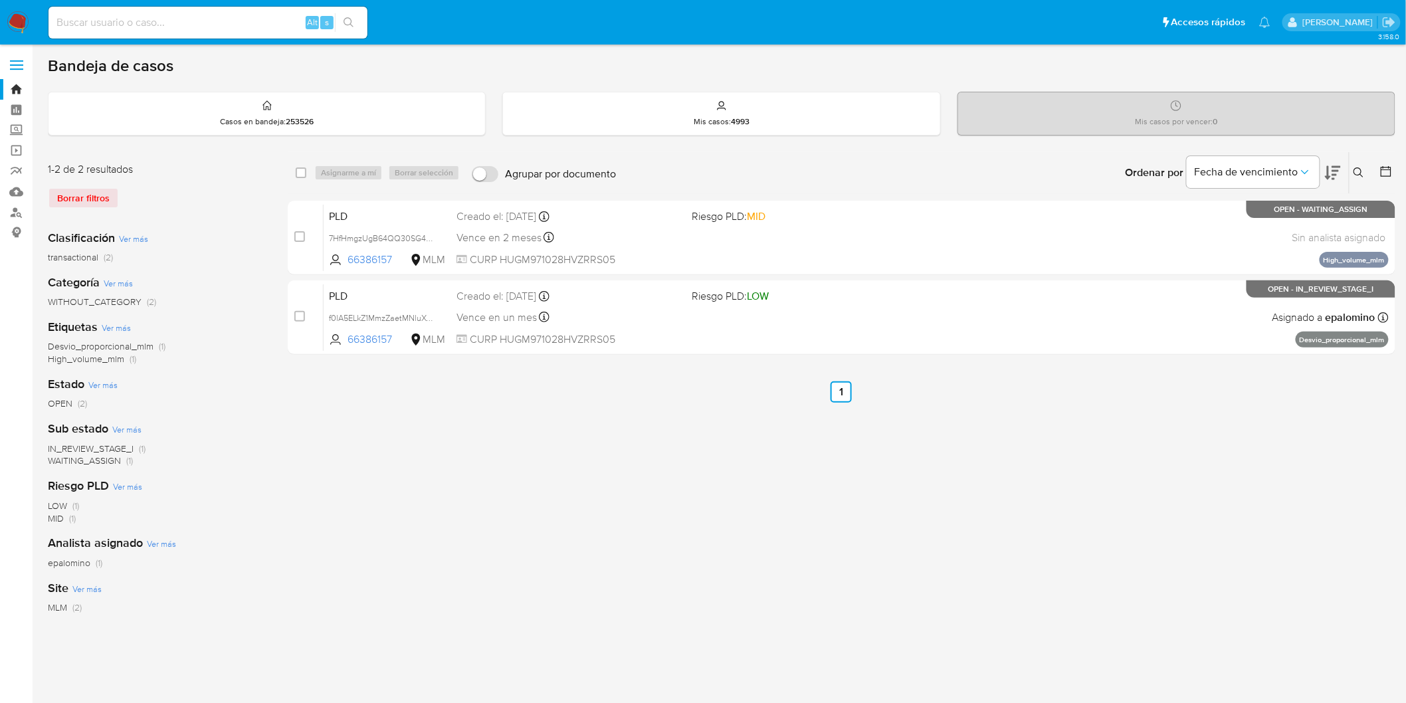
drag, startPoint x: 24, startPoint y: 21, endPoint x: 84, endPoint y: 5, distance: 62.5
click at [23, 21] on img at bounding box center [18, 22] width 23 height 23
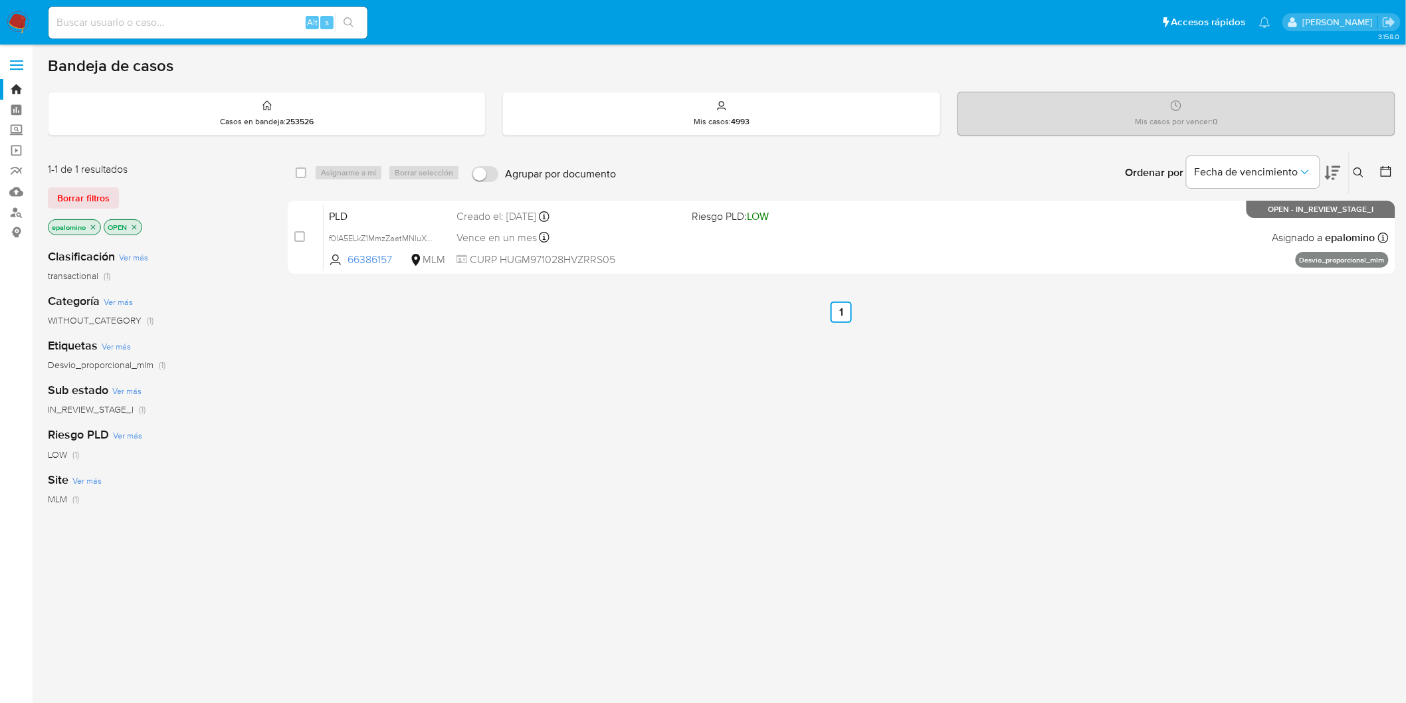
click at [73, 211] on div "1-1 de 1 resultados Borrar filtros epalomino OPEN" at bounding box center [154, 200] width 213 height 76
click at [78, 195] on span "Borrar filtros" at bounding box center [83, 198] width 52 height 19
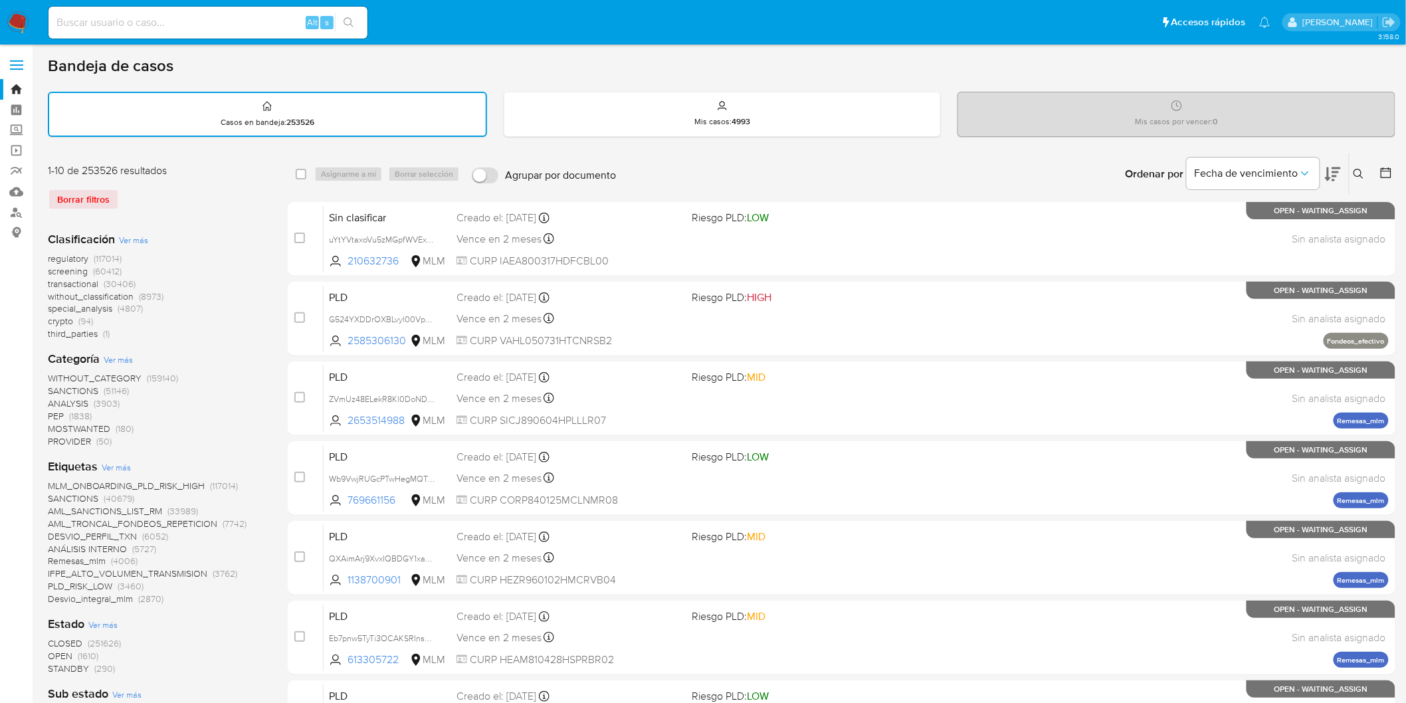
click at [9, 19] on img at bounding box center [18, 22] width 23 height 23
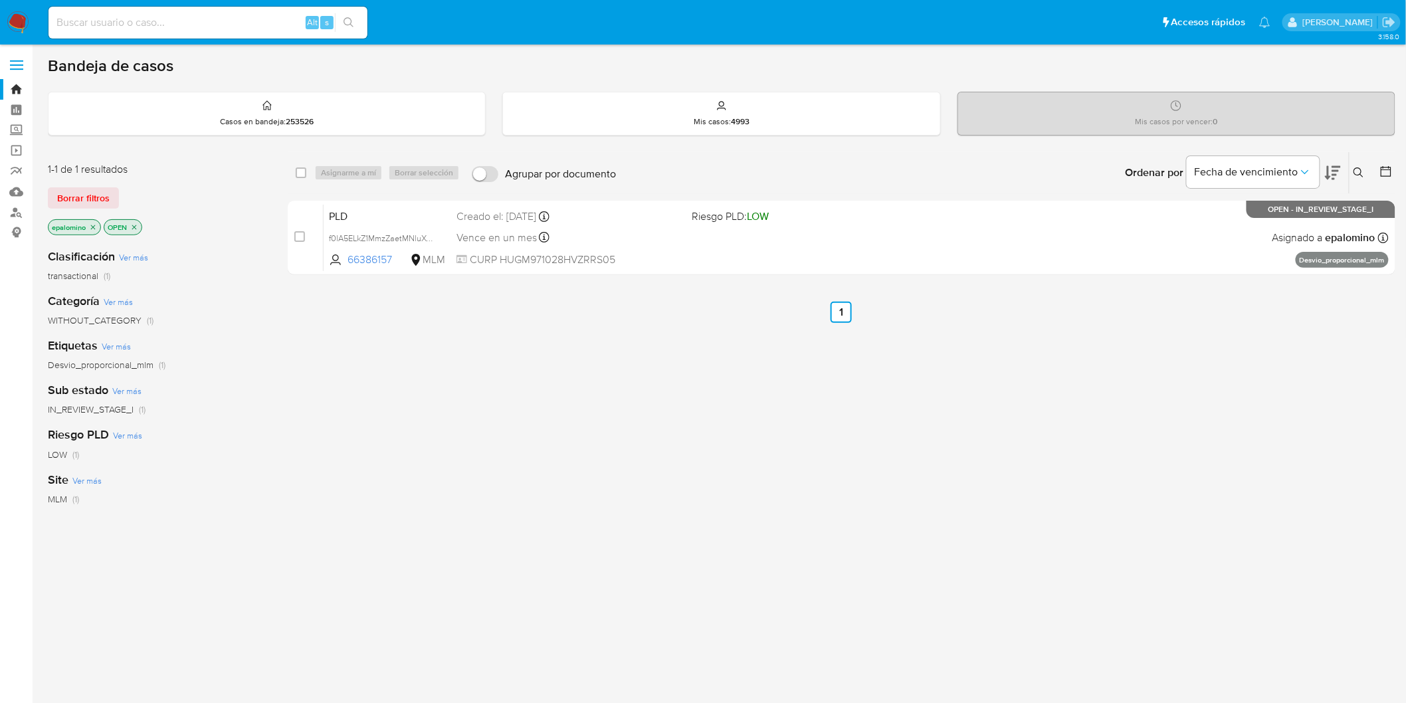
click at [88, 197] on span "Borrar filtros" at bounding box center [83, 198] width 52 height 19
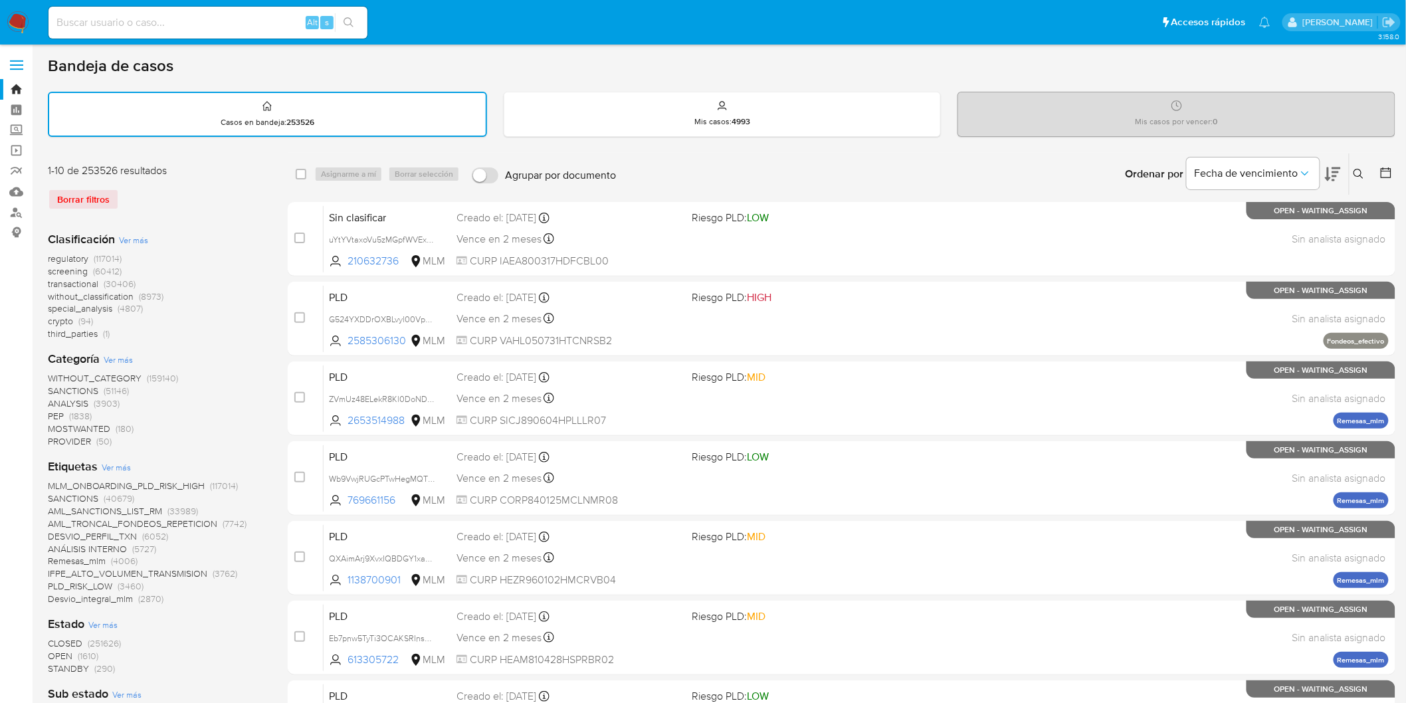
click at [1357, 173] on icon at bounding box center [1359, 174] width 11 height 11
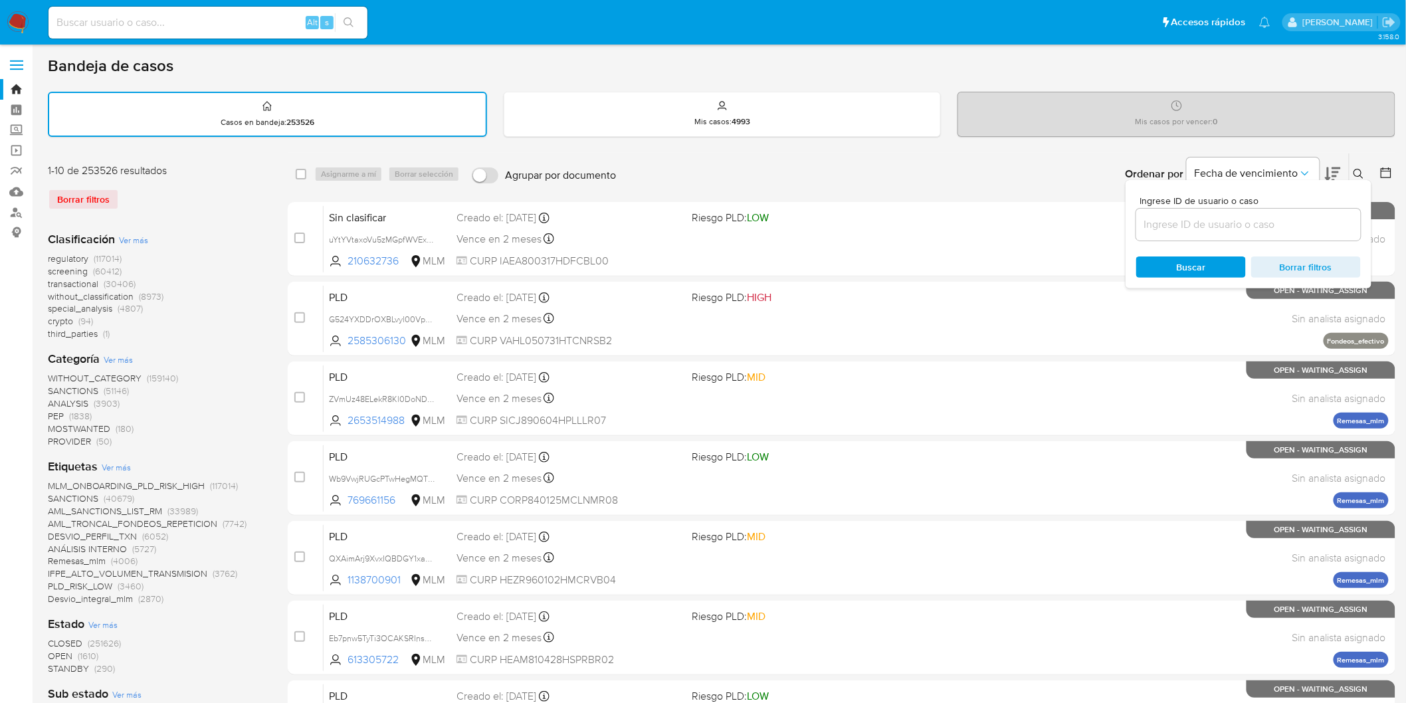
click at [1229, 224] on input at bounding box center [1248, 224] width 225 height 17
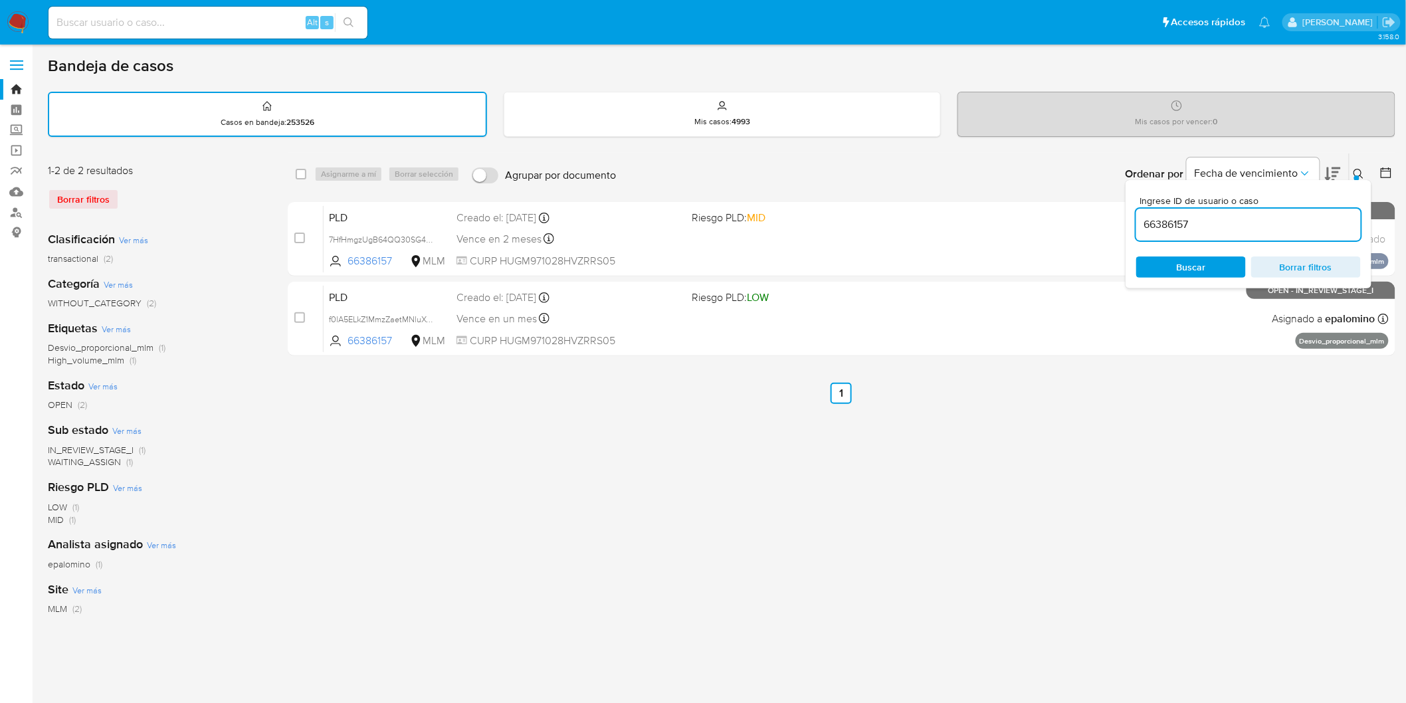
click at [1363, 170] on icon at bounding box center [1359, 174] width 11 height 11
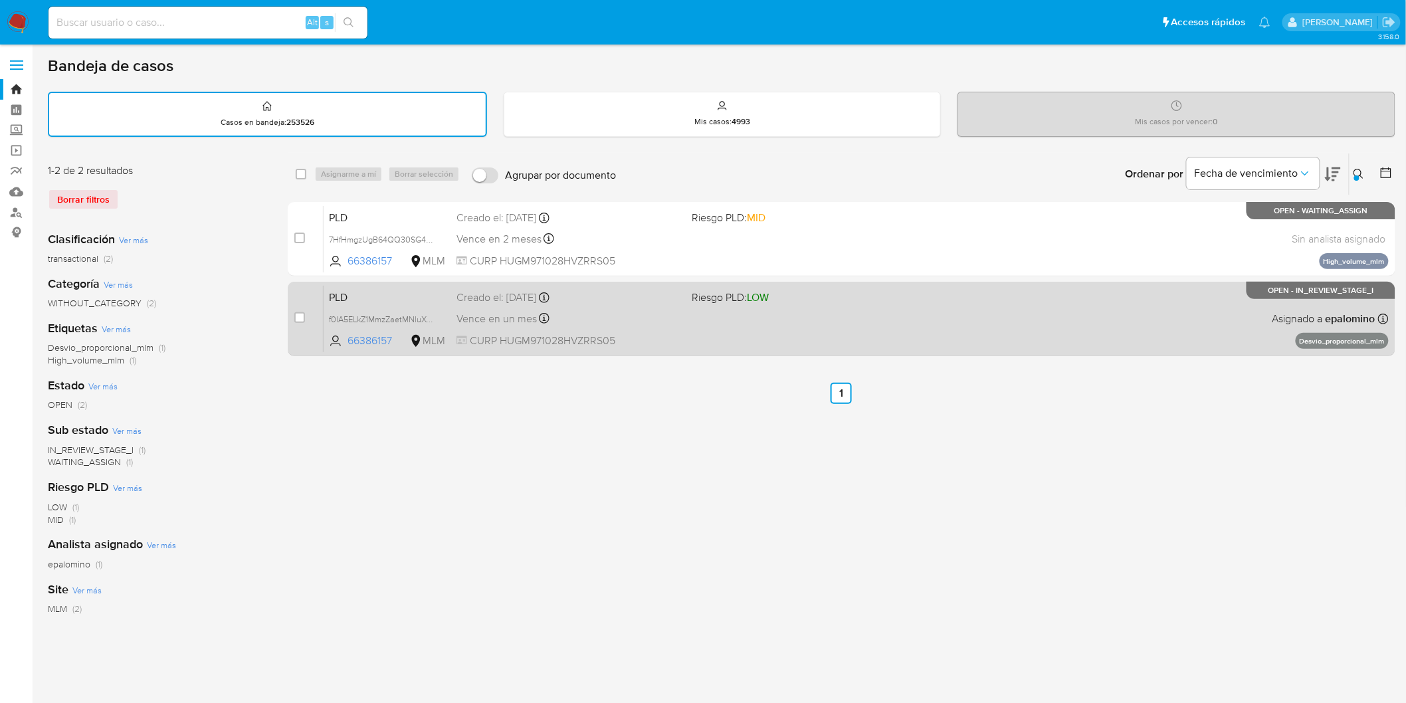
click at [347, 293] on span "PLD" at bounding box center [387, 296] width 117 height 17
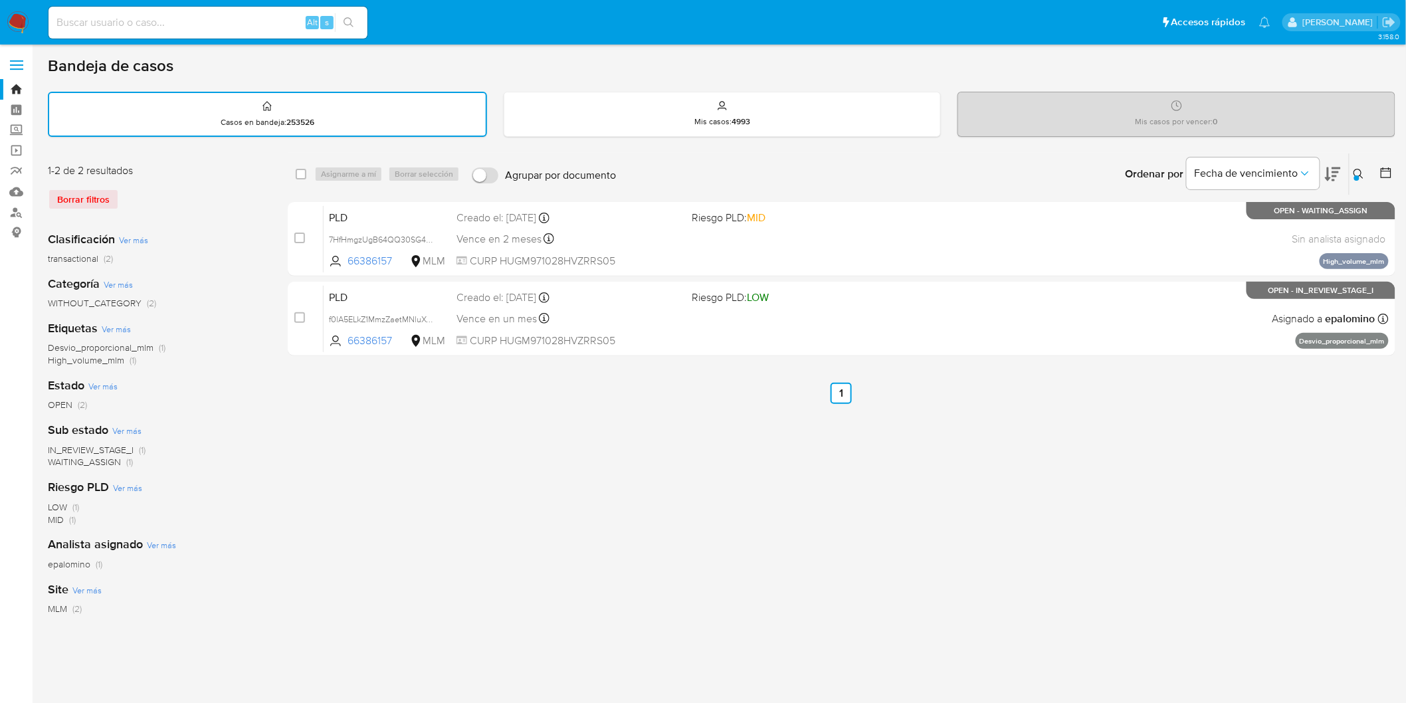
click at [1357, 169] on icon at bounding box center [1359, 174] width 11 height 11
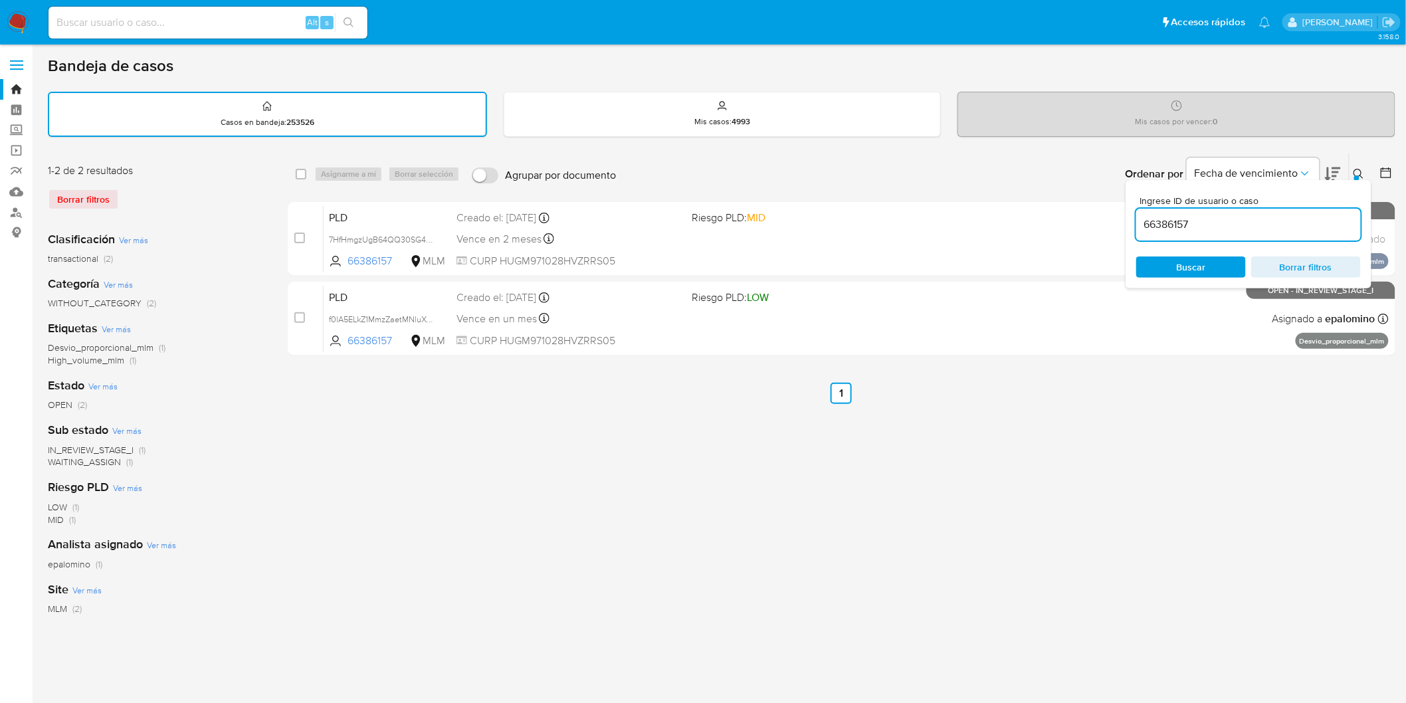
click at [1146, 221] on input "66386157" at bounding box center [1248, 224] width 225 height 17
type input "2480760773"
click at [1203, 273] on span "Buscar" at bounding box center [1191, 266] width 29 height 21
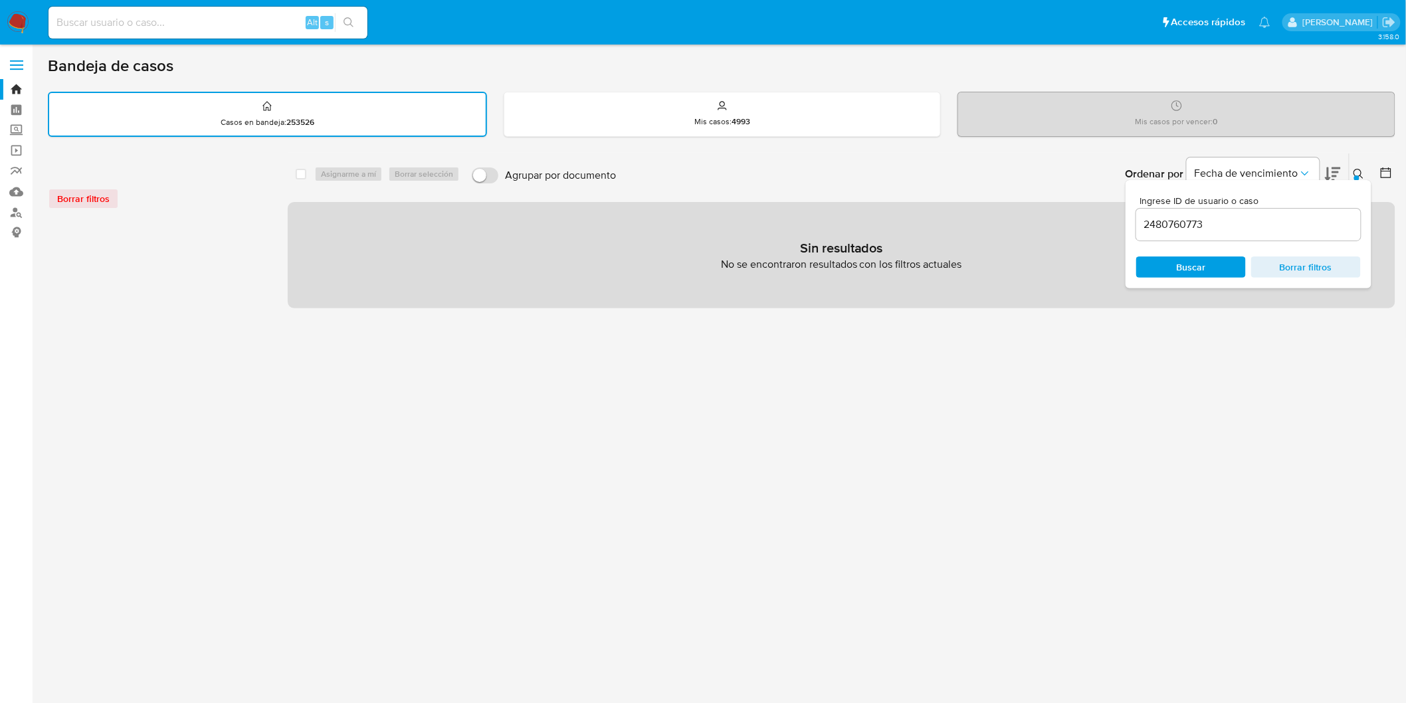
click at [29, 15] on nav "Pausado Ver notificaciones Alt s Accesos rápidos Presiona las siguientes teclas…" at bounding box center [703, 22] width 1406 height 45
click at [15, 18] on img at bounding box center [18, 22] width 23 height 23
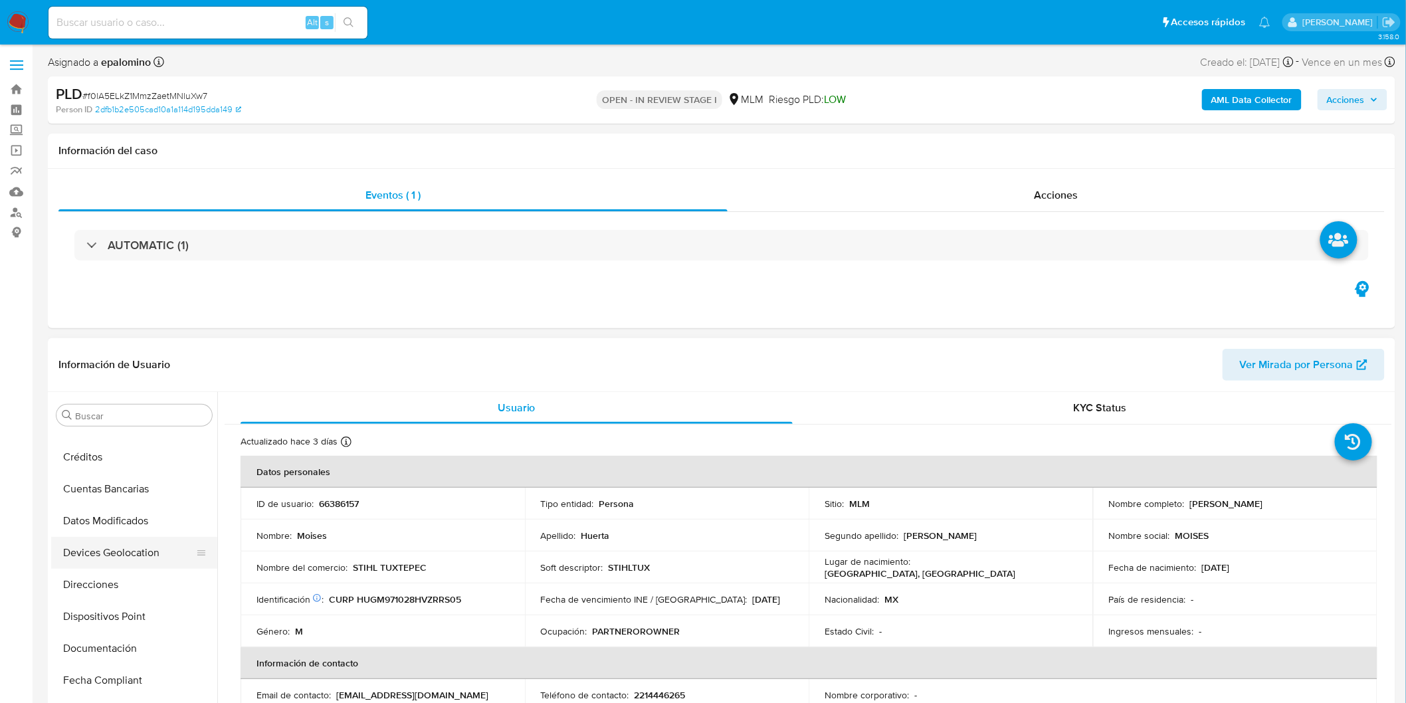
select select "10"
click at [140, 497] on button "Cruces y Relaciones" at bounding box center [128, 499] width 155 height 32
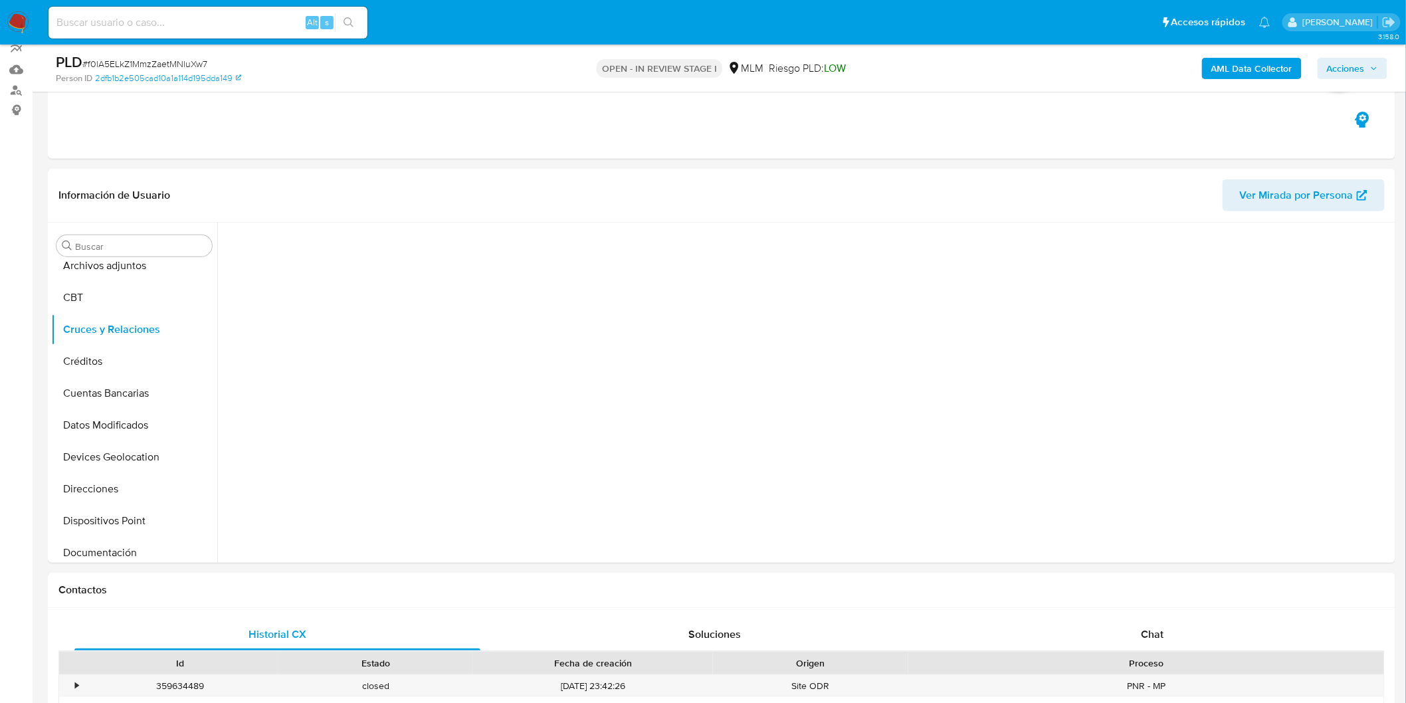
scroll to position [142, 0]
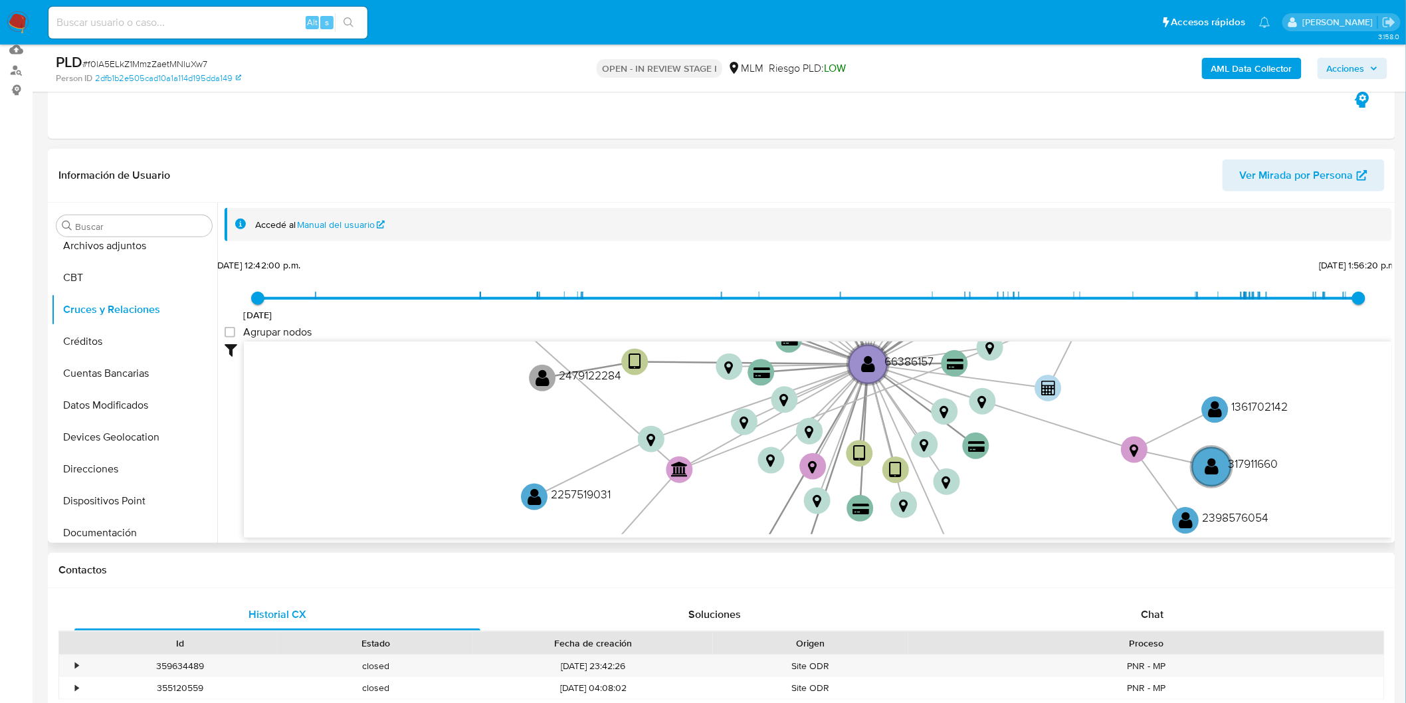
click at [419, 409] on icon "device-67a51cd29a77887af860b702  user-66386157  66386157 device-67b7f9c70413c…" at bounding box center [818, 438] width 1148 height 193
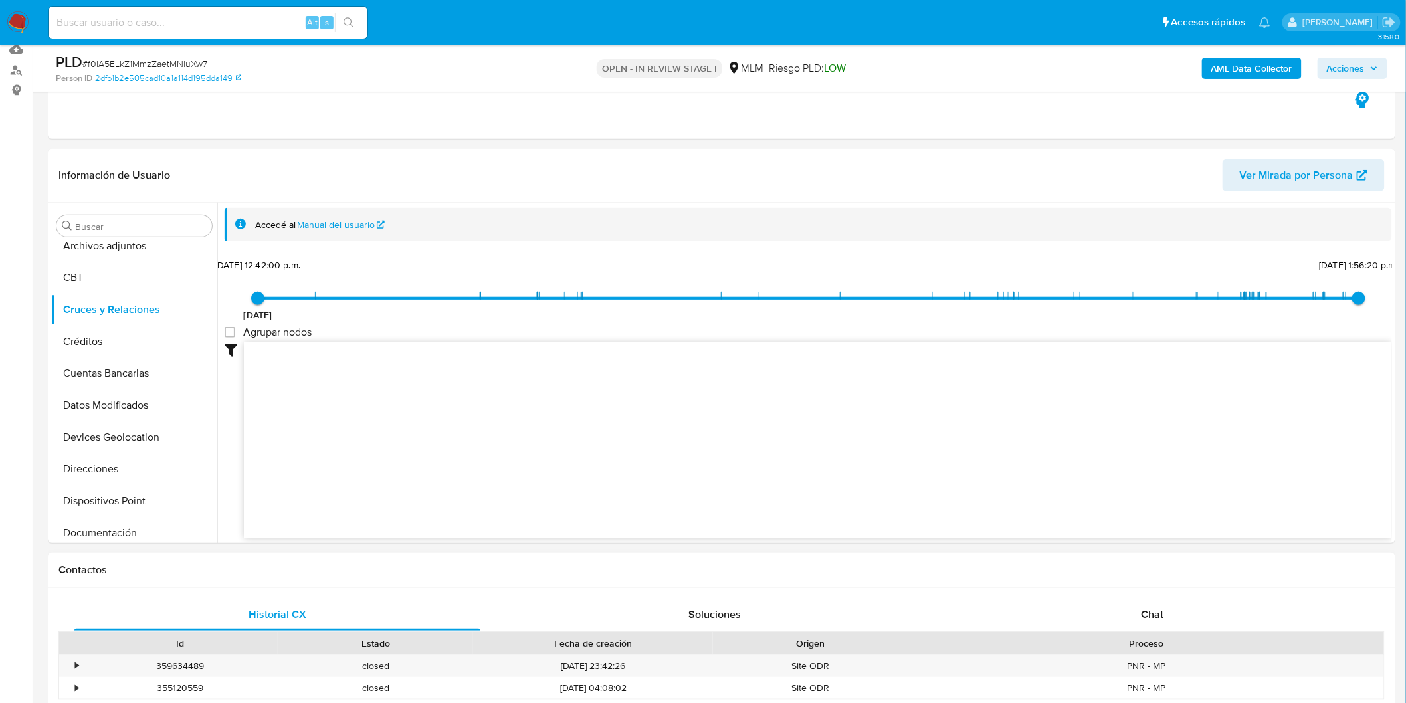
drag, startPoint x: 528, startPoint y: 425, endPoint x: 588, endPoint y: 555, distance: 143.0
click at [110, 375] on button "Cuentas Bancarias" at bounding box center [128, 373] width 155 height 32
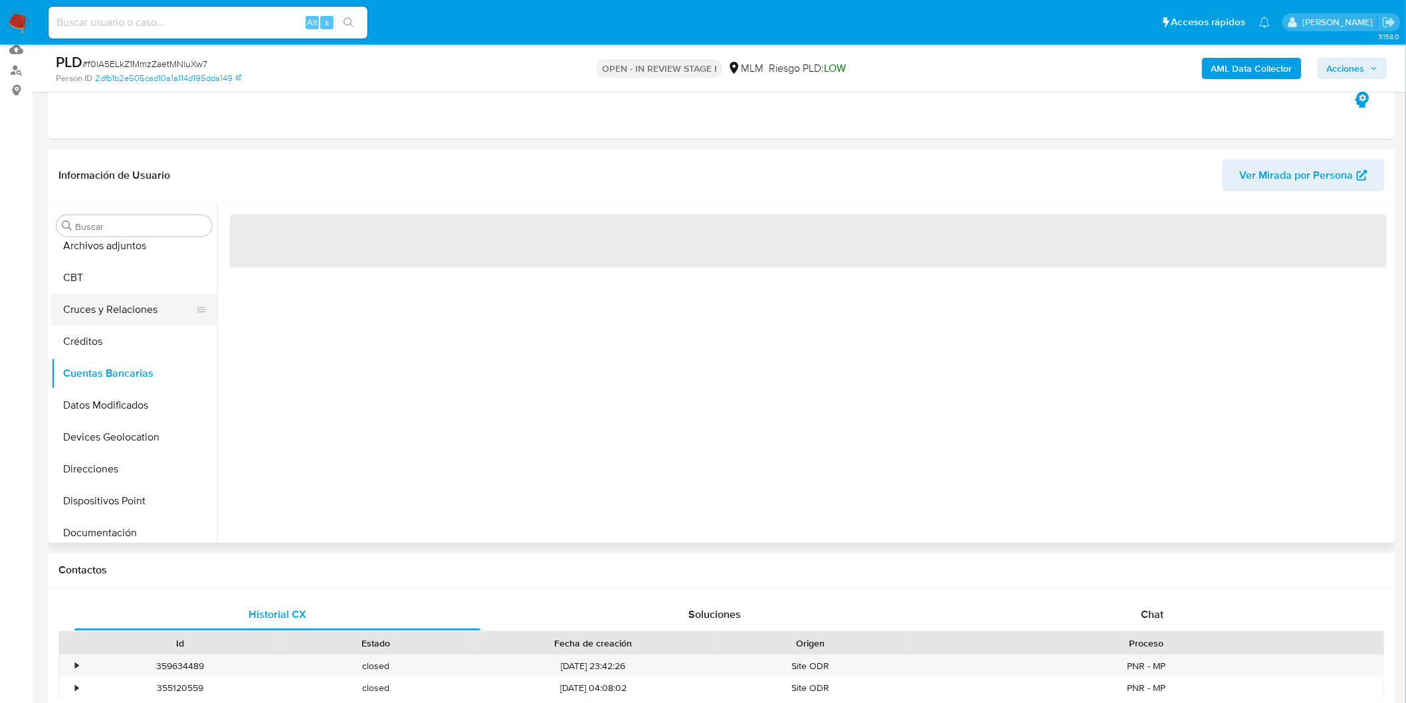
click at [114, 312] on button "Cruces y Relaciones" at bounding box center [128, 310] width 155 height 32
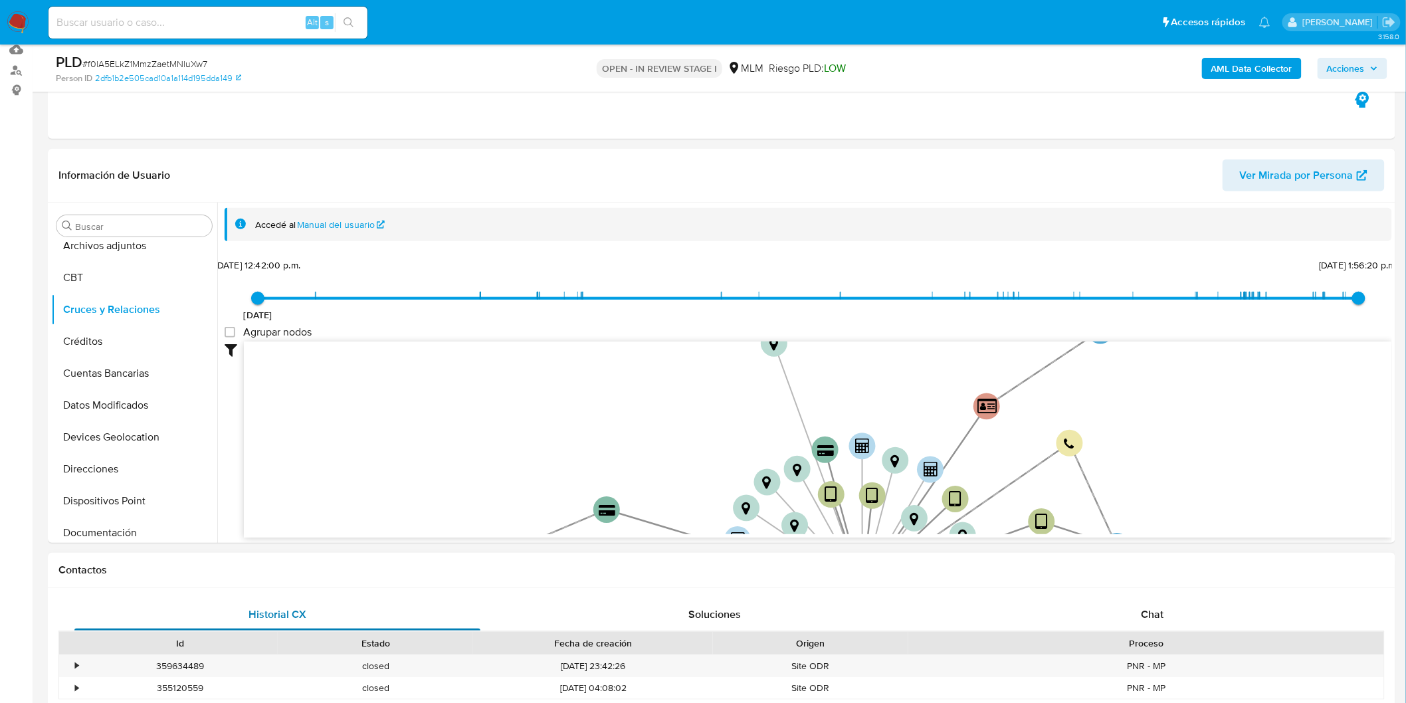
drag, startPoint x: 440, startPoint y: 461, endPoint x: 448, endPoint y: 599, distance: 137.8
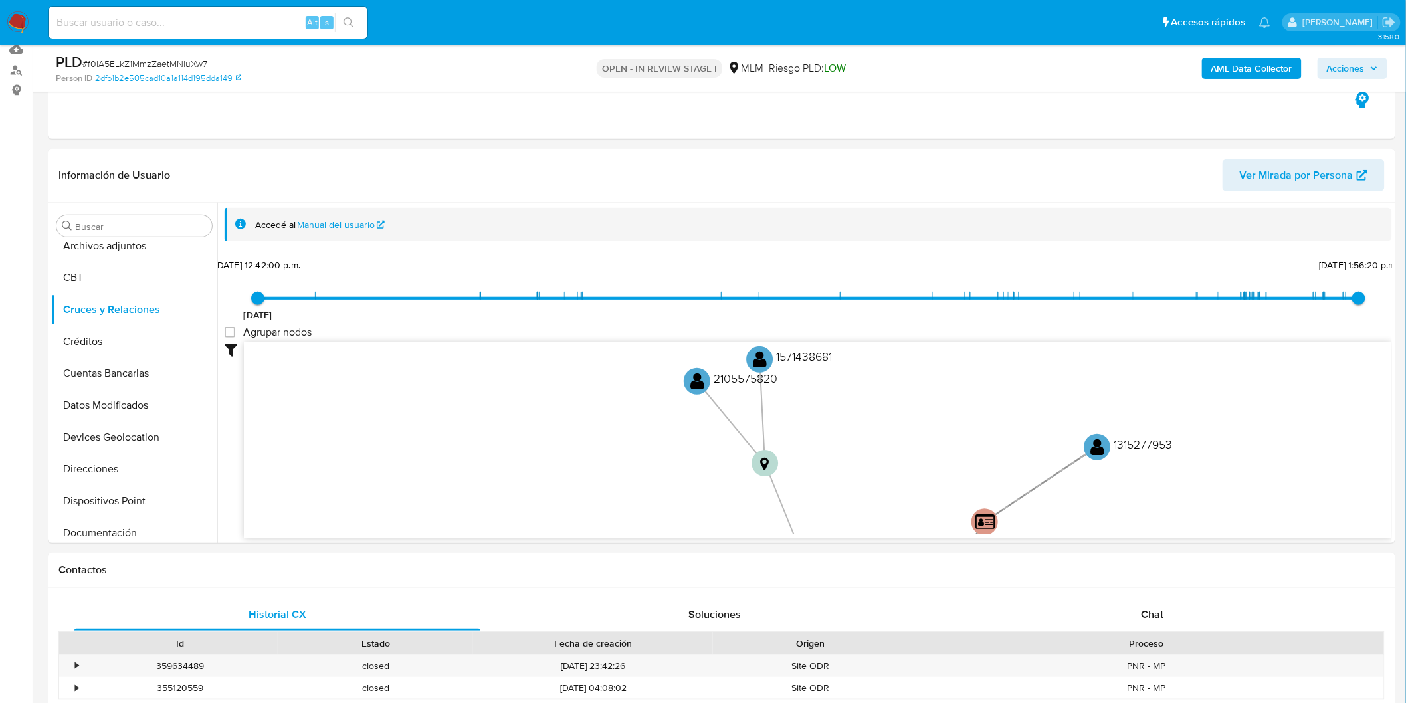
drag, startPoint x: 548, startPoint y: 417, endPoint x: 533, endPoint y: 548, distance: 131.1
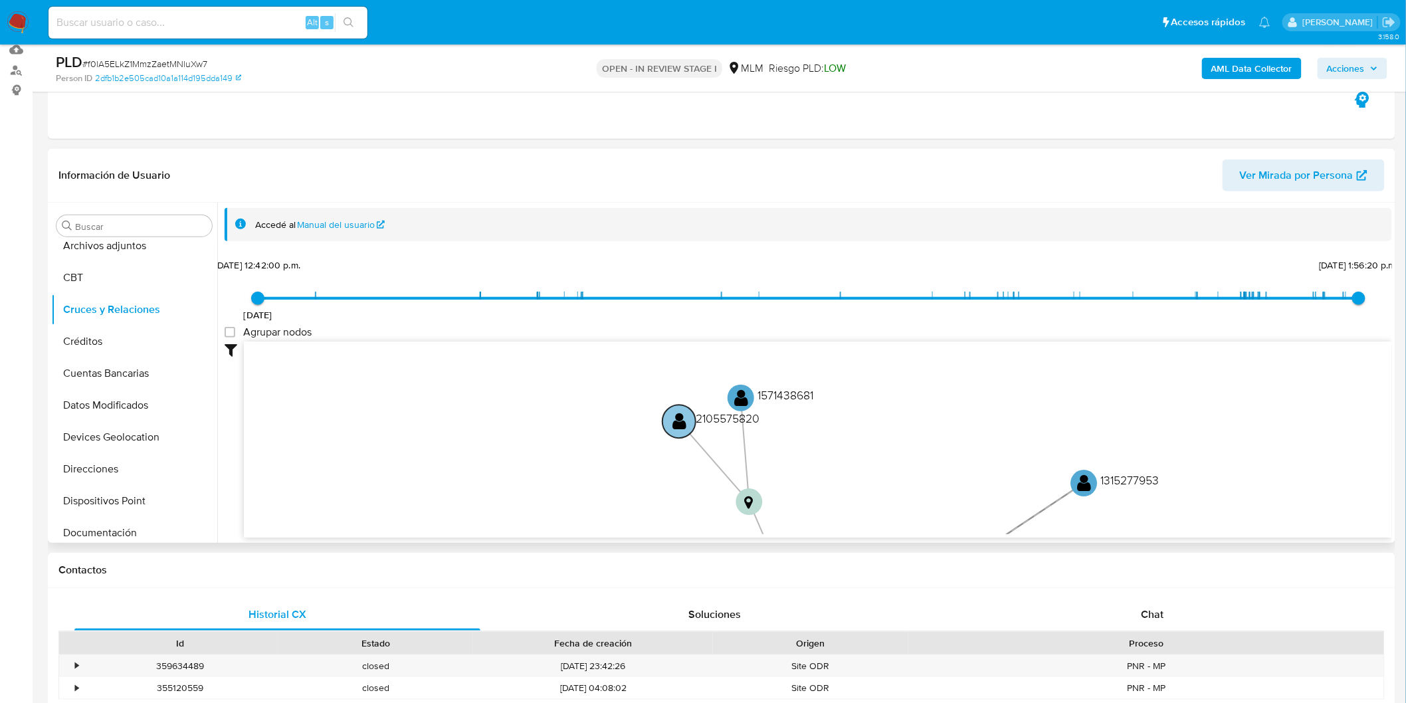
click at [678, 415] on text "" at bounding box center [679, 420] width 14 height 19
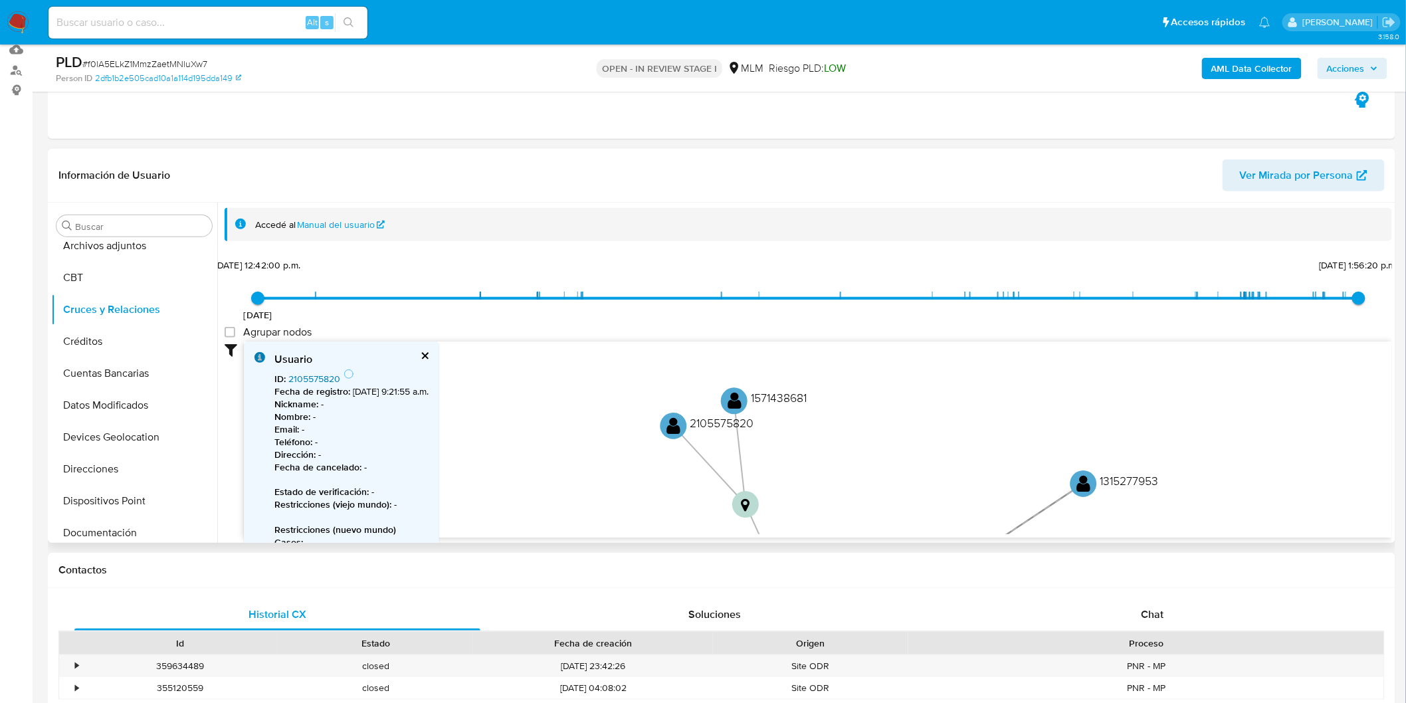
click at [328, 379] on link "2105575820" at bounding box center [314, 378] width 52 height 13
click at [736, 409] on text "" at bounding box center [733, 400] width 14 height 19
click at [316, 377] on link "1571438681" at bounding box center [311, 378] width 47 height 13
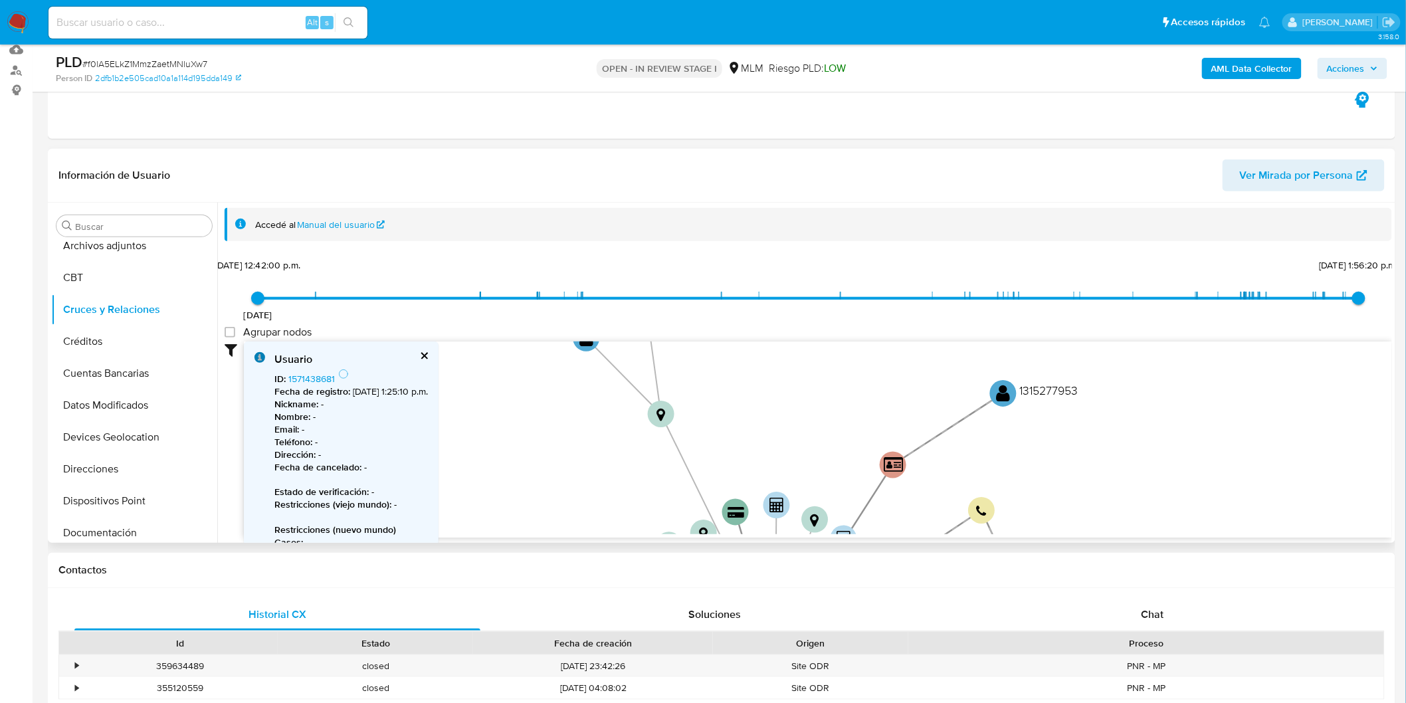
drag, startPoint x: 777, startPoint y: 355, endPoint x: 871, endPoint y: 363, distance: 94.0
click at [716, 342] on icon "device-67a51cd29a77887af860b702  user-66386157  66386157 device-67b7f9c70413c…" at bounding box center [818, 438] width 1148 height 193
click at [999, 395] on text "" at bounding box center [1000, 394] width 14 height 19
click at [330, 373] on link "1315277953" at bounding box center [312, 378] width 48 height 13
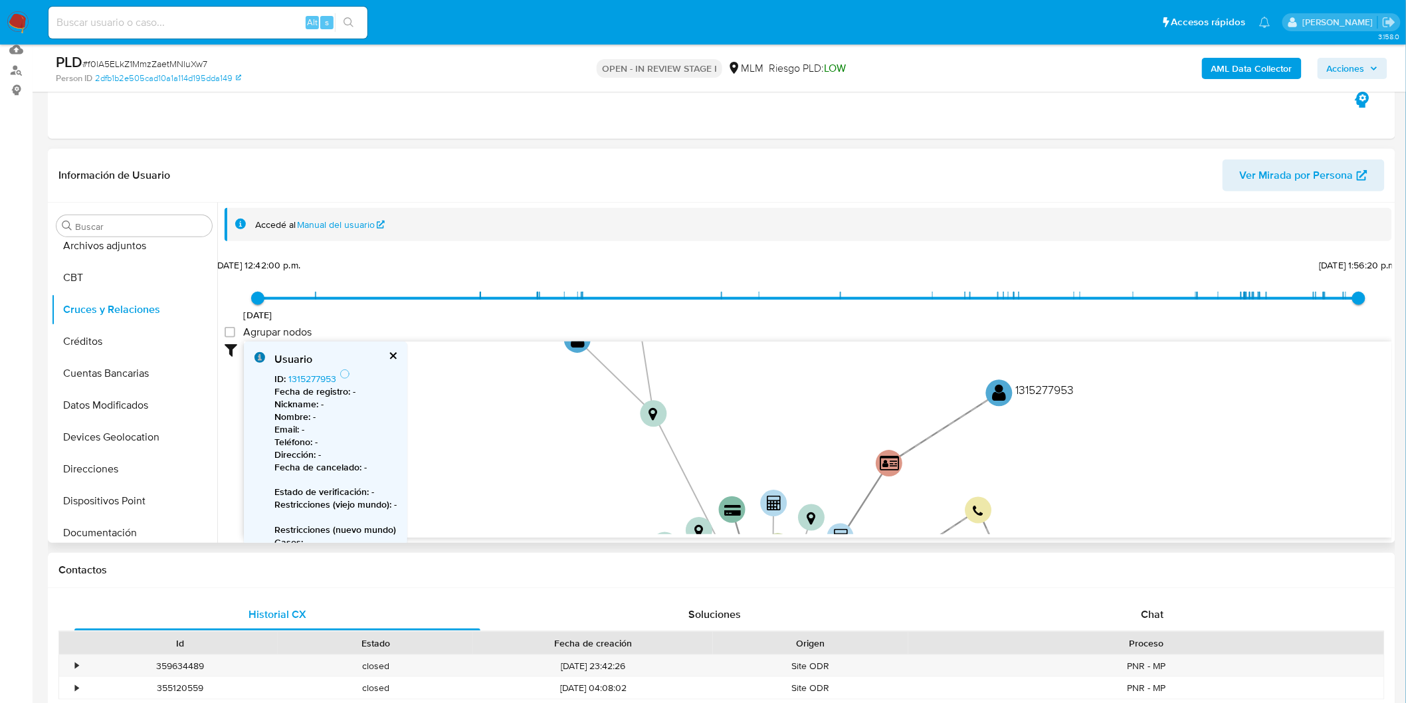
drag, startPoint x: 868, startPoint y: 447, endPoint x: 808, endPoint y: 341, distance: 122.3
click at [808, 342] on icon "device-67a51cd29a77887af860b702  user-66386157  66386157 device-67b7f9c70413c…" at bounding box center [818, 438] width 1148 height 193
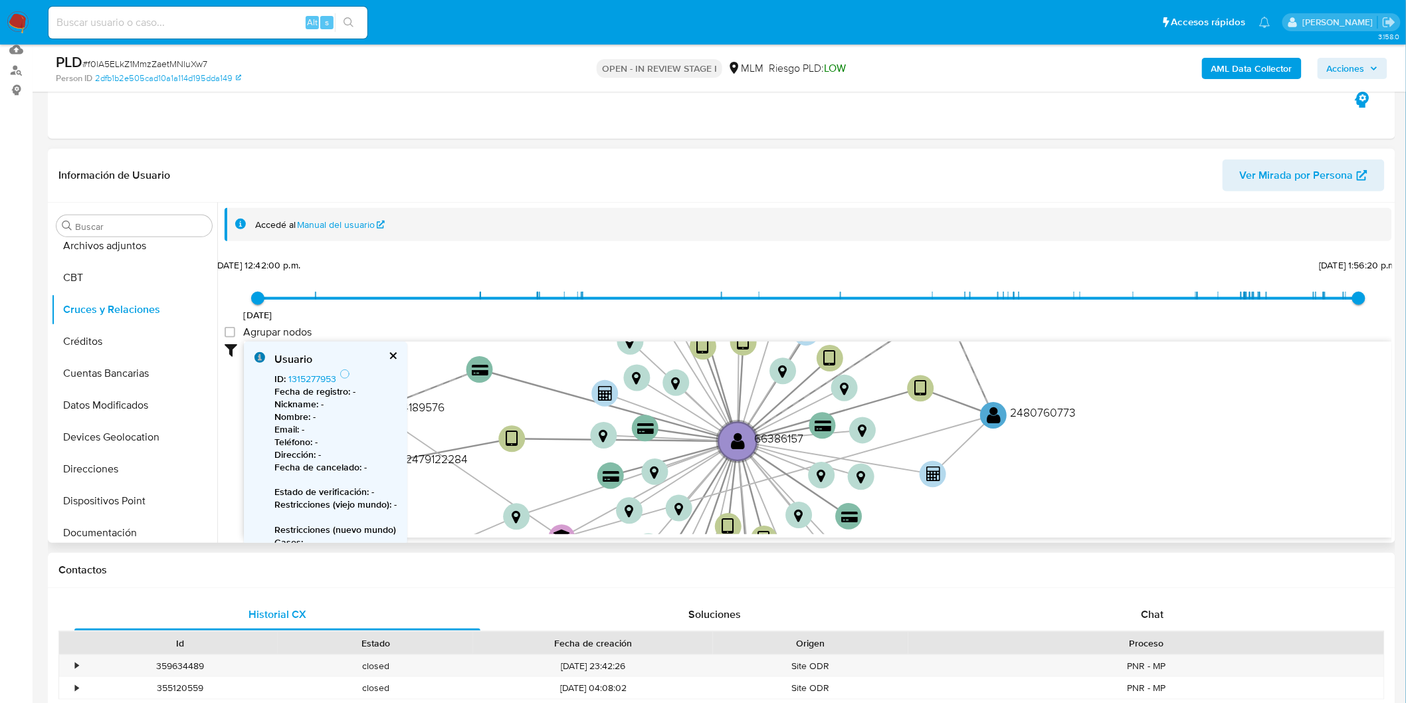
drag, startPoint x: 948, startPoint y: 520, endPoint x: 879, endPoint y: 284, distance: 245.6
click at [971, 423] on icon "device-67a51cd29a77887af860b702  user-66386157  66386157 device-67b7f9c70413c…" at bounding box center [818, 438] width 1148 height 193
click at [995, 407] on text "" at bounding box center [993, 416] width 14 height 19
click at [317, 379] on link "2480760773" at bounding box center [314, 378] width 52 height 13
drag, startPoint x: 859, startPoint y: 413, endPoint x: 867, endPoint y: 322, distance: 91.4
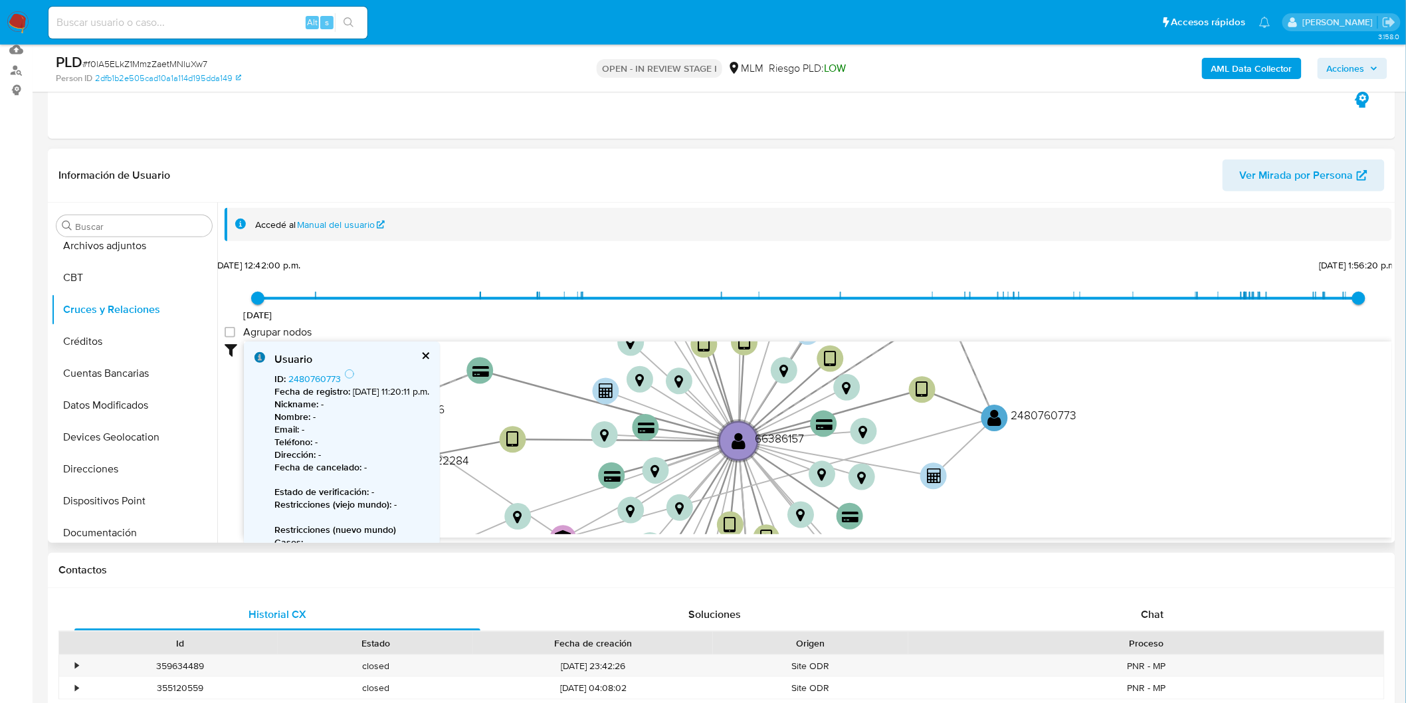
click at [867, 322] on div "21/2/2023 21/2/2023, 12:42:00 p.m. 11/9/2025, 1:56:20 p.m. Agrupar nodos Filtro…" at bounding box center [808, 420] width 1167 height 330
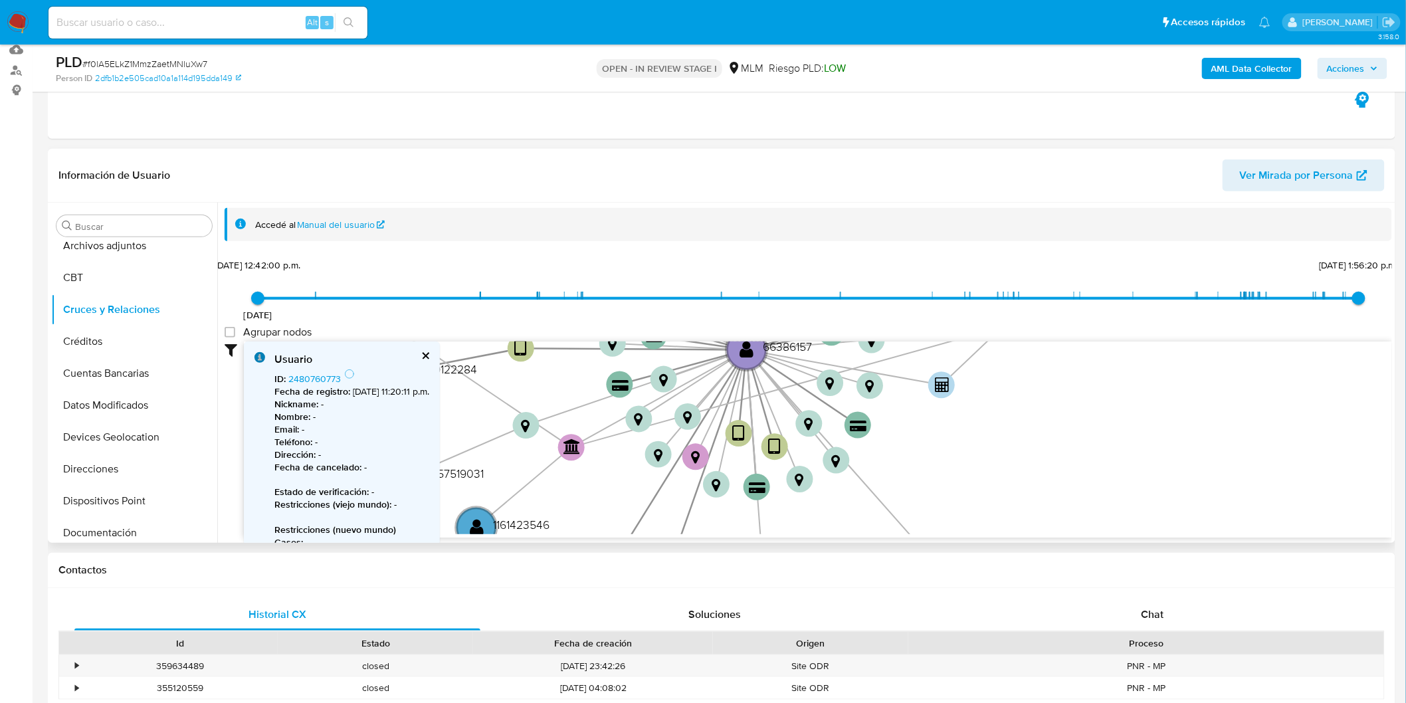
scroll to position [12, 0]
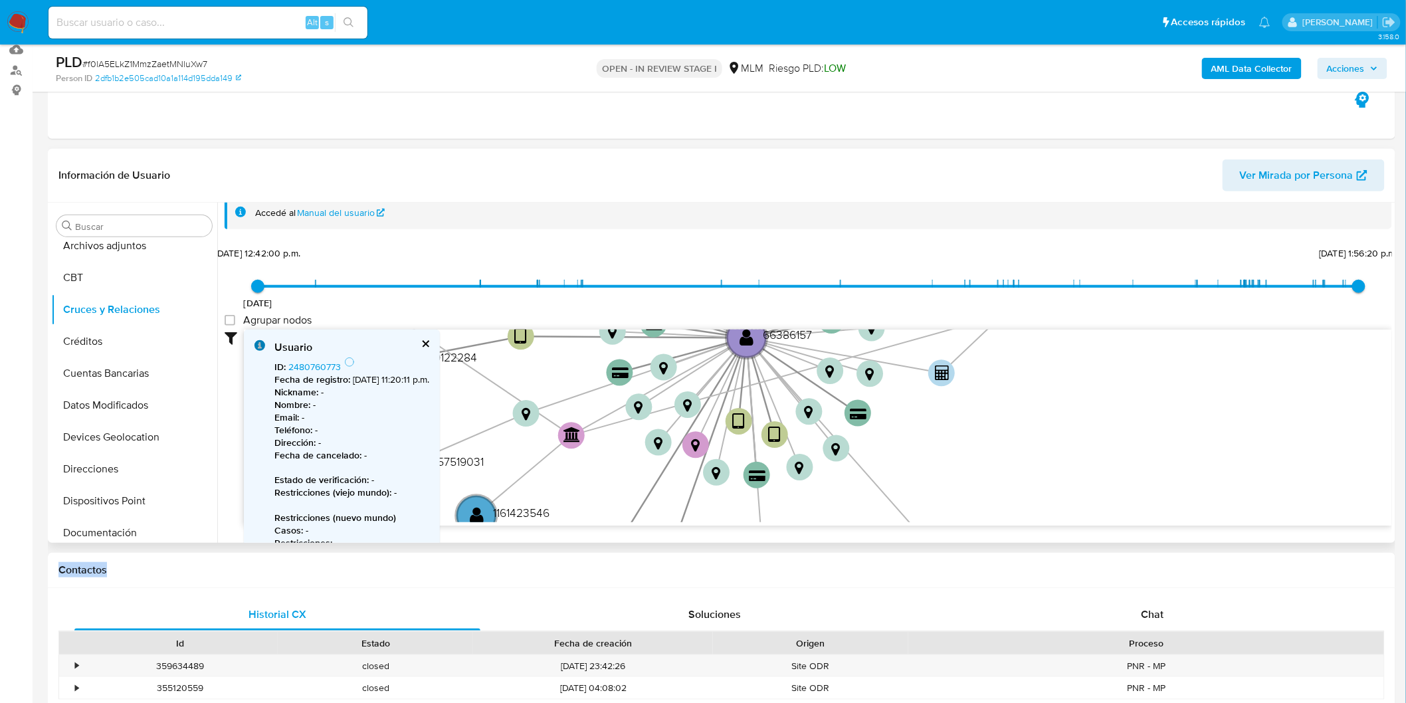
drag, startPoint x: 988, startPoint y: 544, endPoint x: 977, endPoint y: 396, distance: 147.9
drag, startPoint x: 975, startPoint y: 429, endPoint x: 980, endPoint y: 316, distance: 112.4
click at [980, 316] on div "21/2/2023 21/2/2023, 12:42:00 p.m. 11/9/2025, 1:56:20 p.m. Agrupar nodos Filtro…" at bounding box center [808, 408] width 1167 height 330
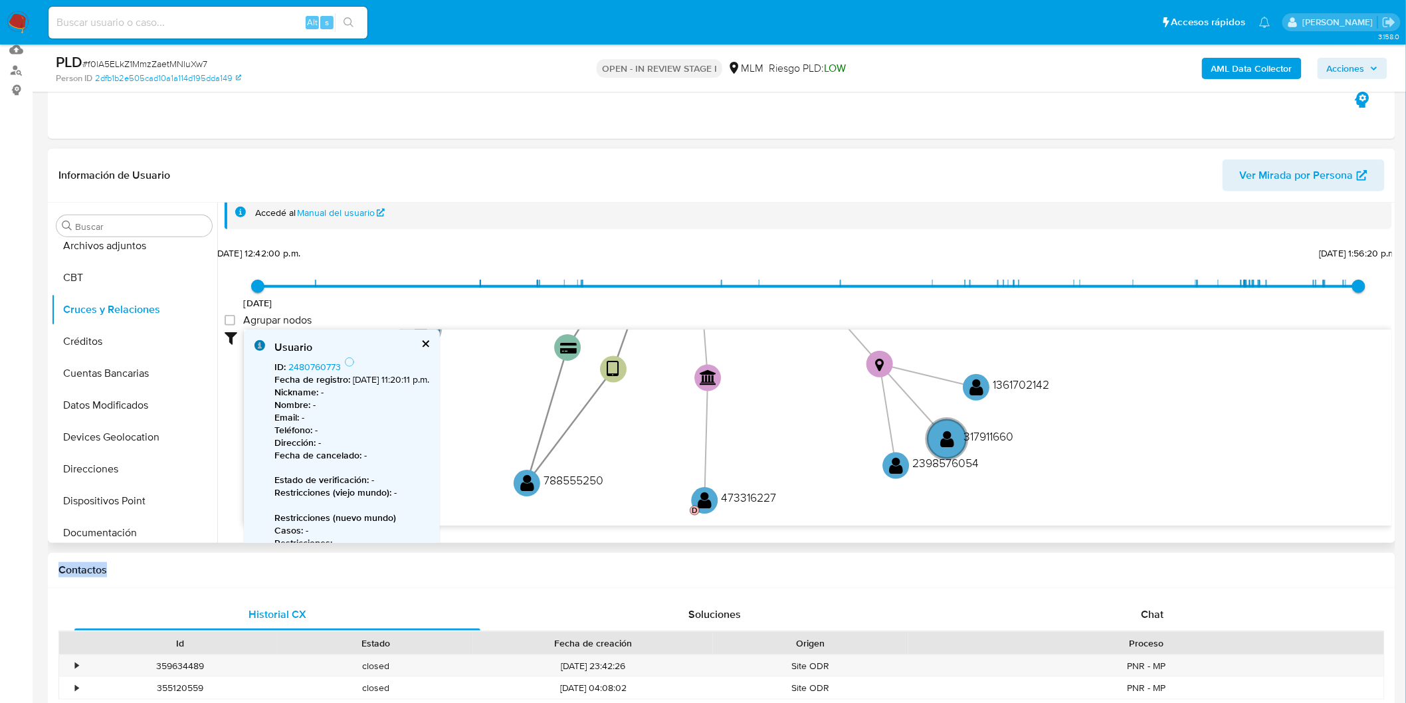
drag, startPoint x: 957, startPoint y: 450, endPoint x: 637, endPoint y: 161, distance: 431.5
click at [896, 375] on icon "device-67a51cd29a77887af860b702  user-66386157  66386157 device-67b7f9c70413c…" at bounding box center [818, 426] width 1148 height 193
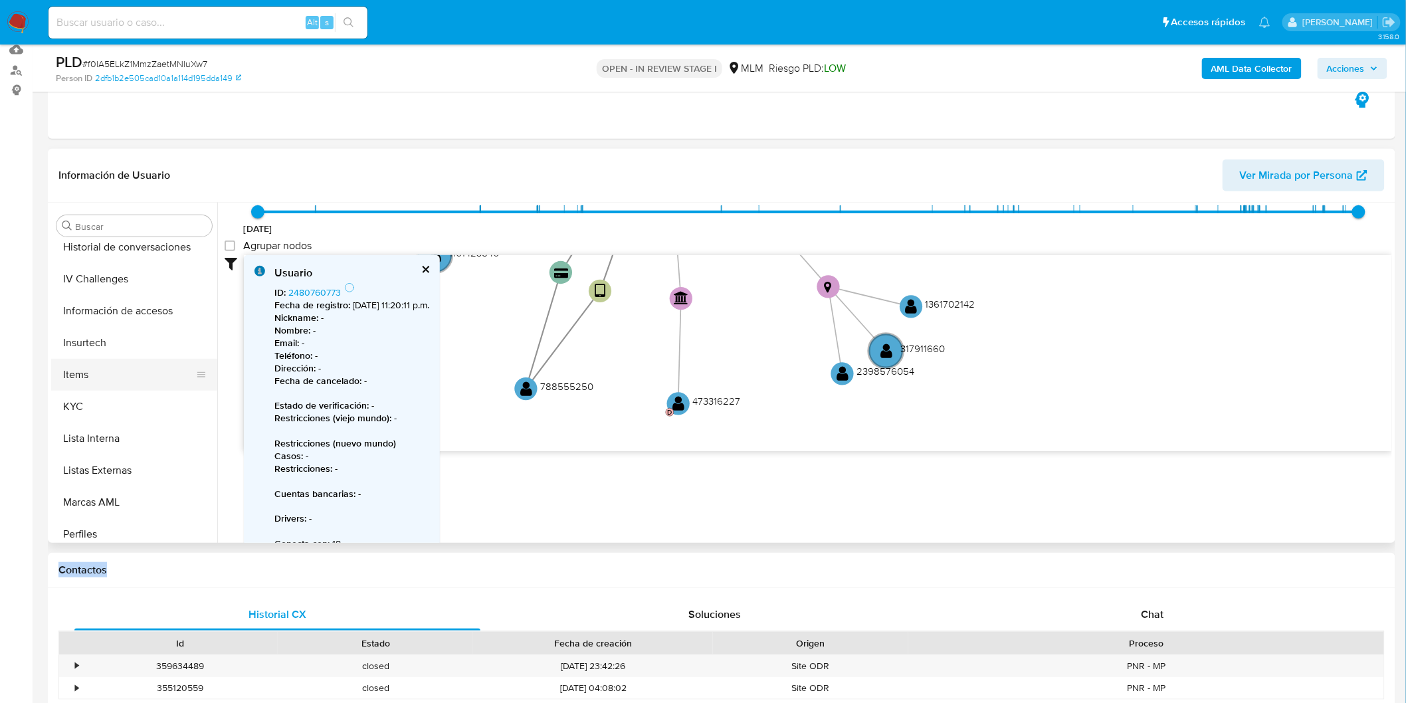
scroll to position [488, 0]
click at [107, 400] on button "KYC" at bounding box center [128, 408] width 155 height 32
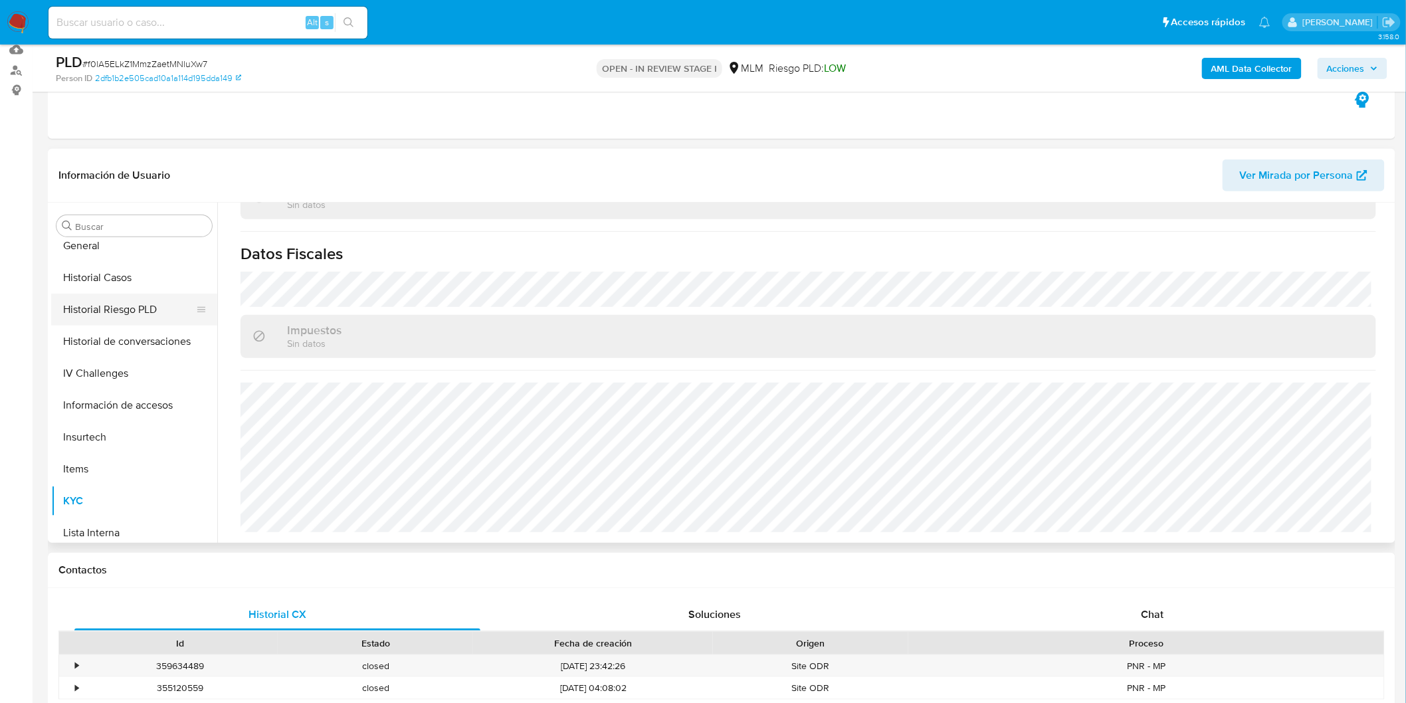
scroll to position [340, 0]
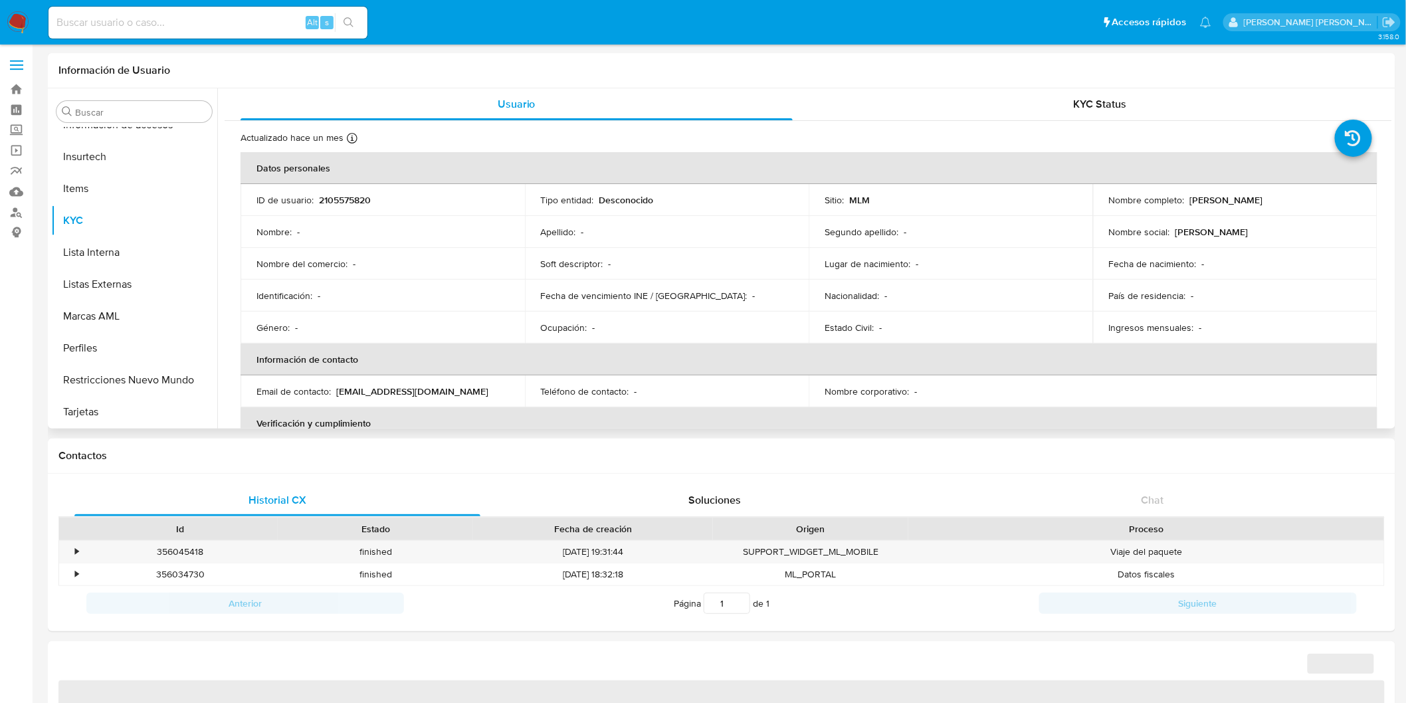
select select "10"
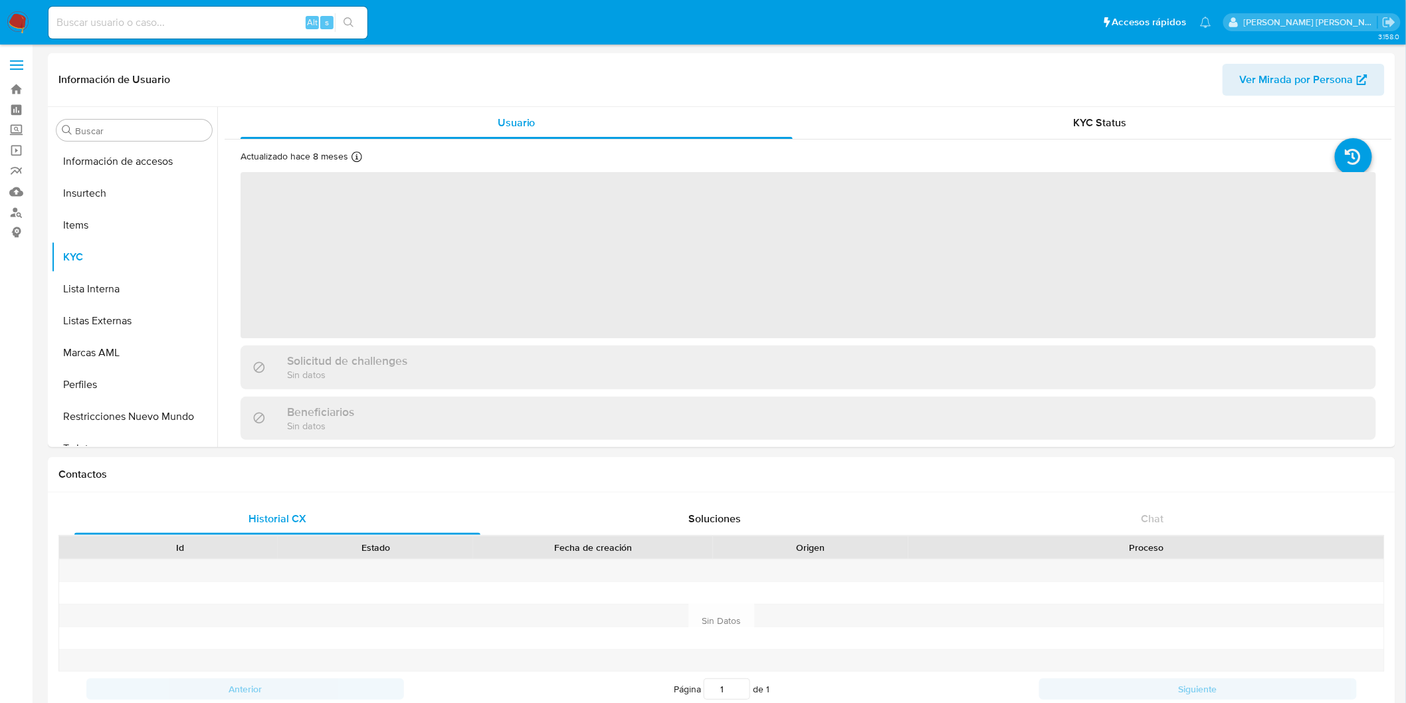
scroll to position [561, 0]
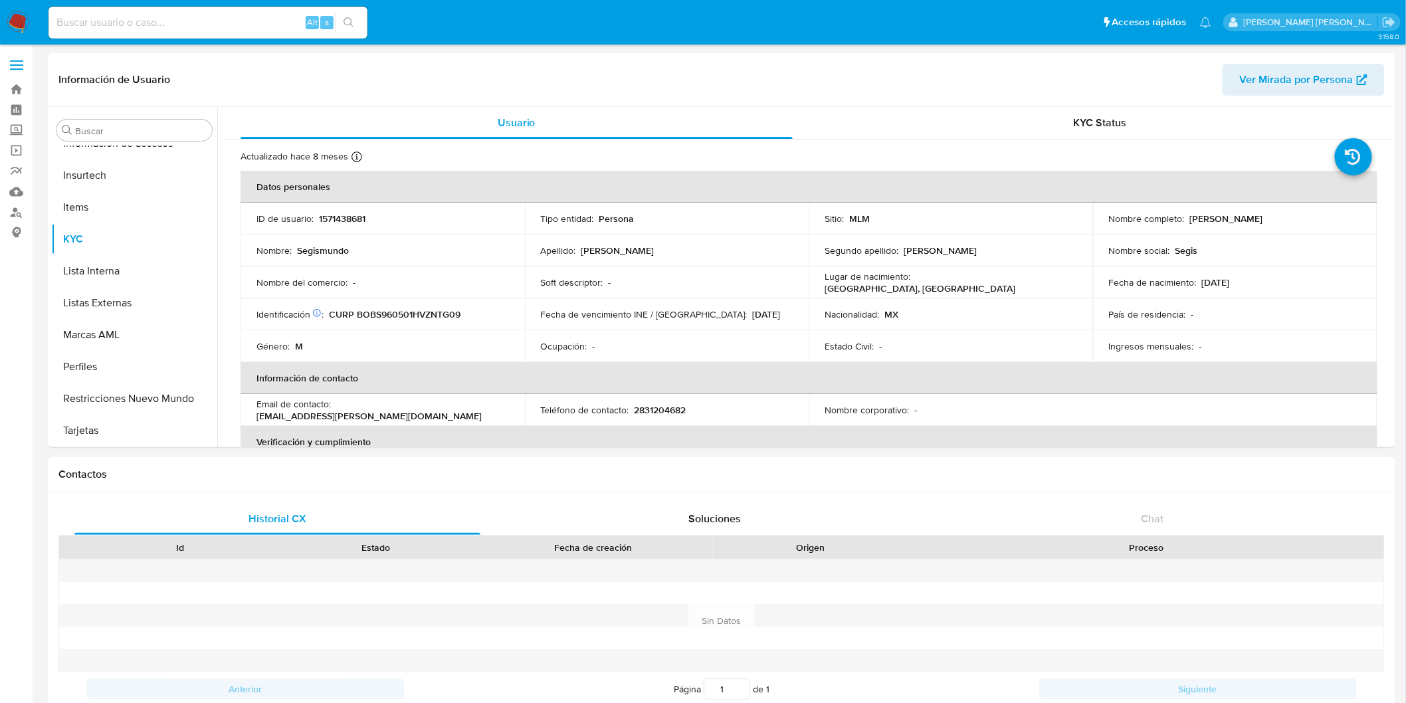
select select "10"
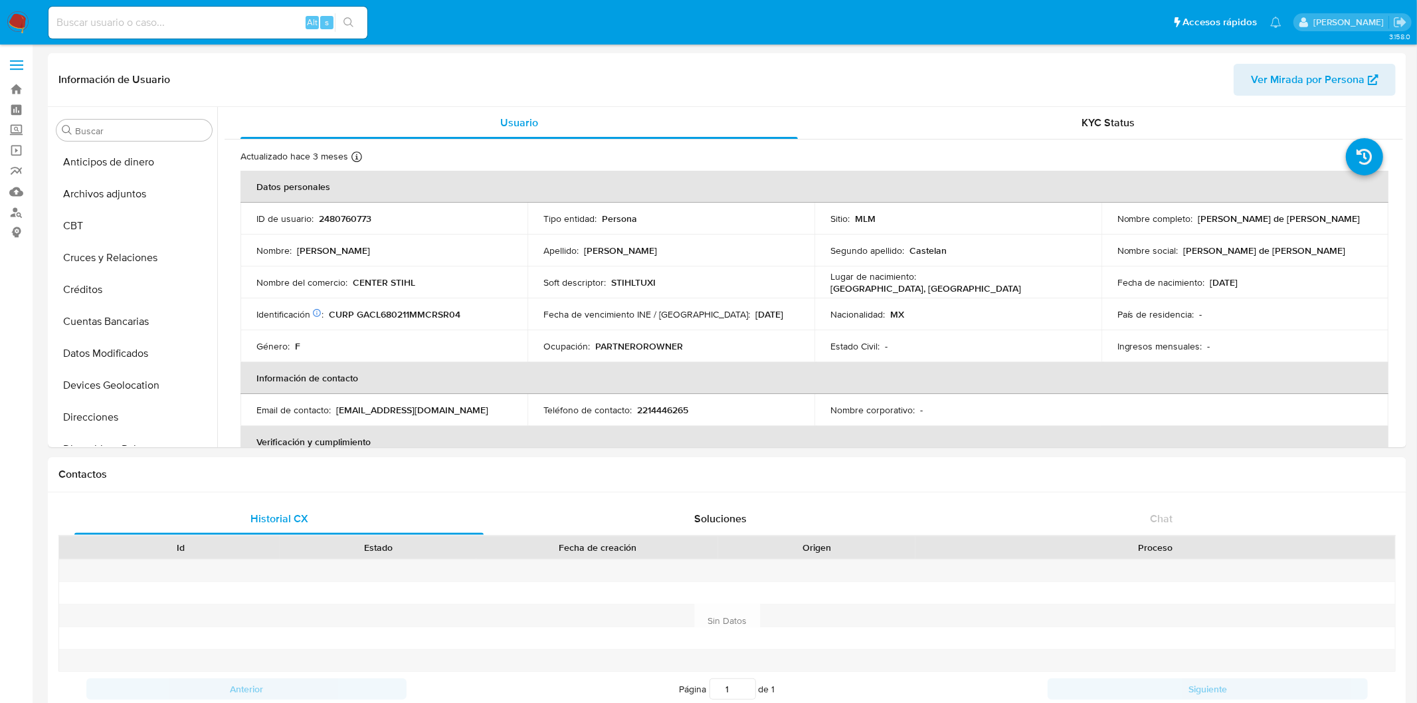
select select "10"
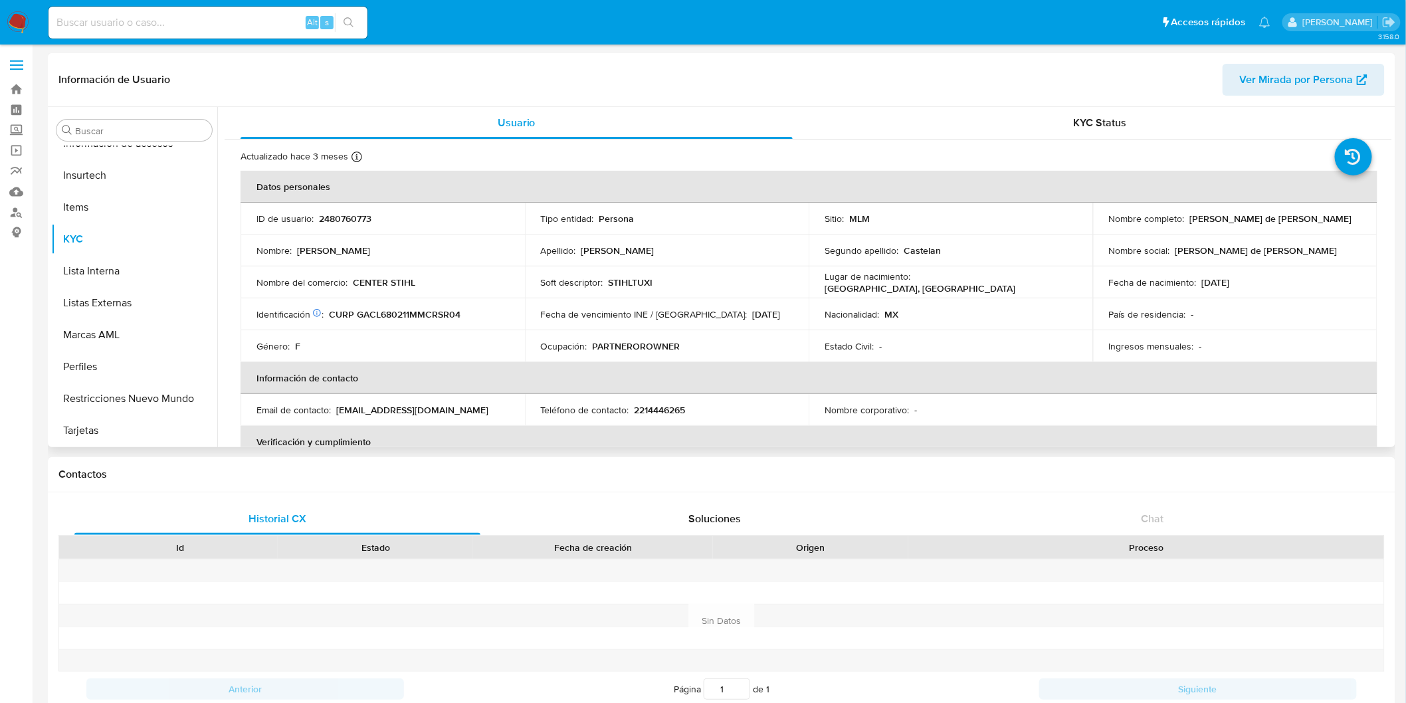
click at [339, 210] on td "ID de usuario : 2480760773" at bounding box center [383, 219] width 284 height 32
copy p "2480760773"
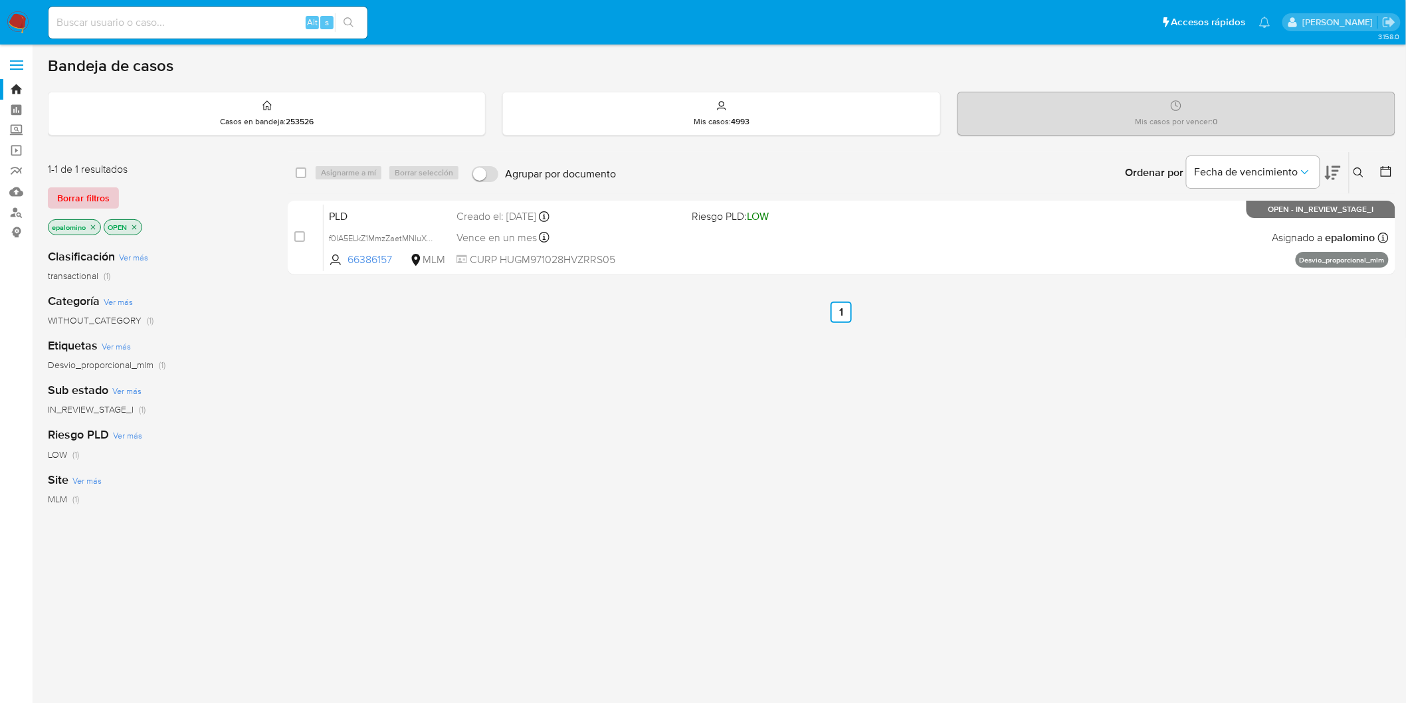
click at [94, 194] on span "Borrar filtros" at bounding box center [83, 198] width 52 height 19
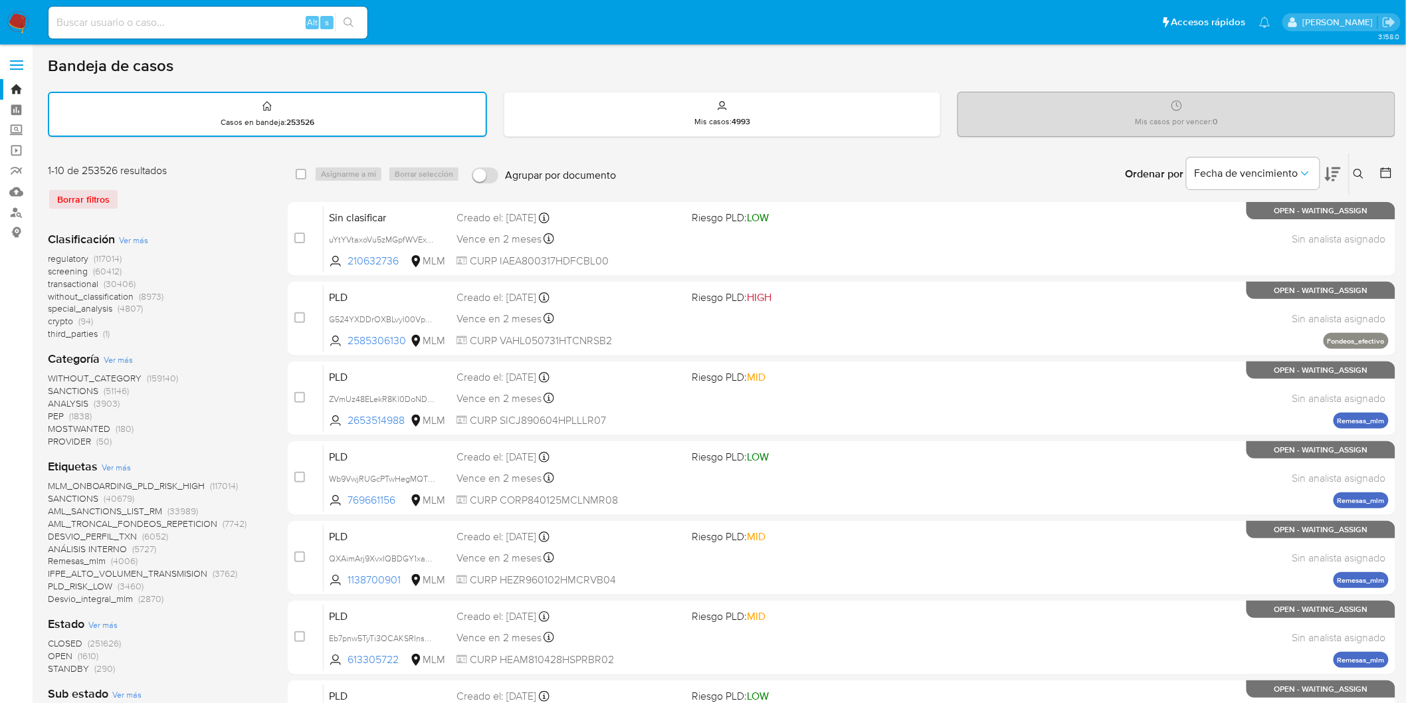
click at [1364, 179] on button at bounding box center [1361, 174] width 22 height 16
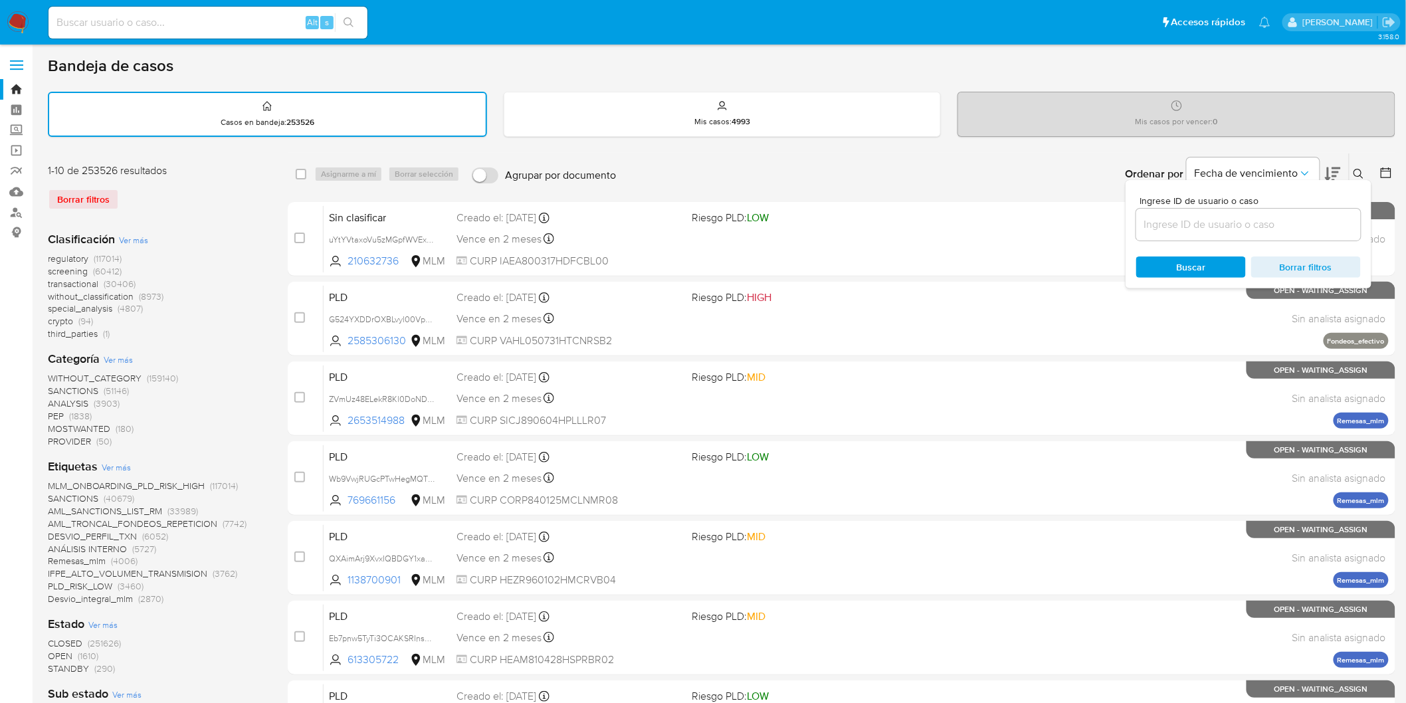
click at [1212, 225] on input at bounding box center [1248, 224] width 225 height 17
type input "2480760773"
click at [1177, 260] on span "Buscar" at bounding box center [1191, 266] width 29 height 21
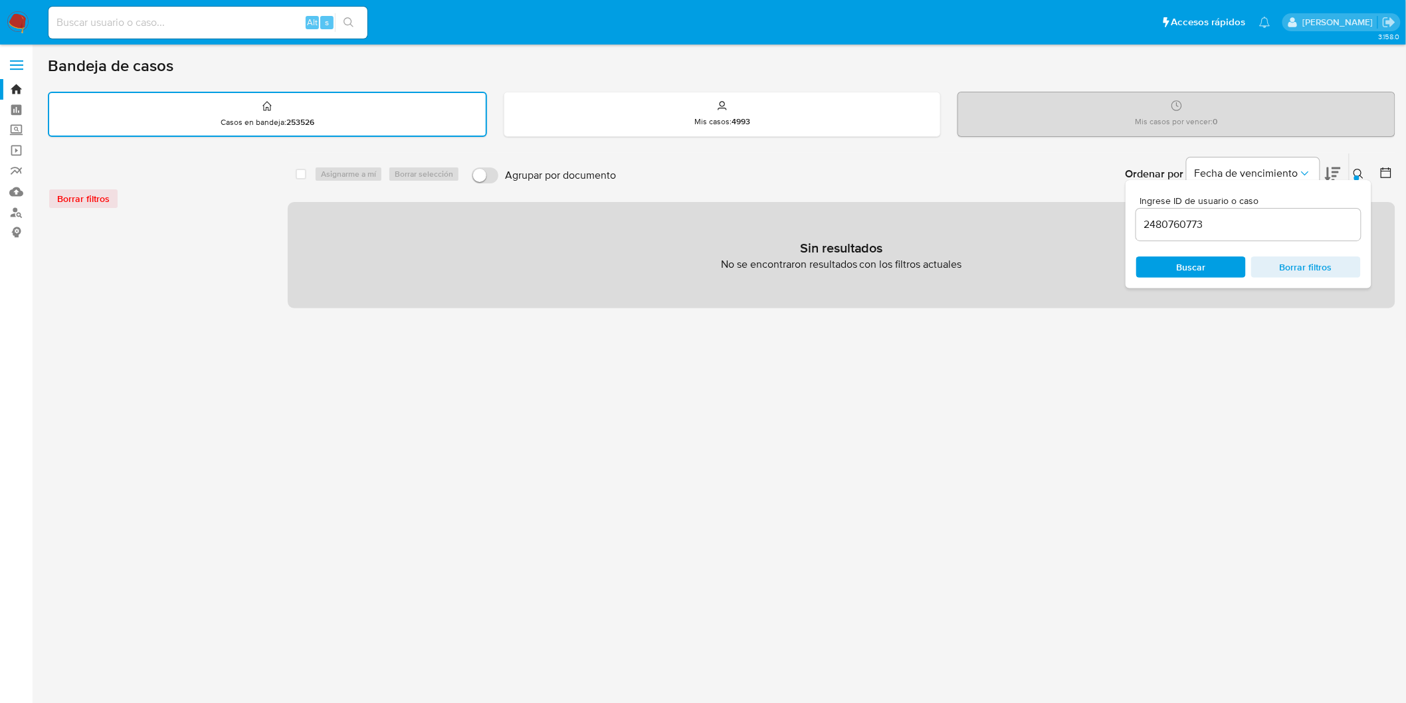
click at [217, 16] on input at bounding box center [208, 22] width 319 height 17
paste input "2480760773"
type input "2480760773"
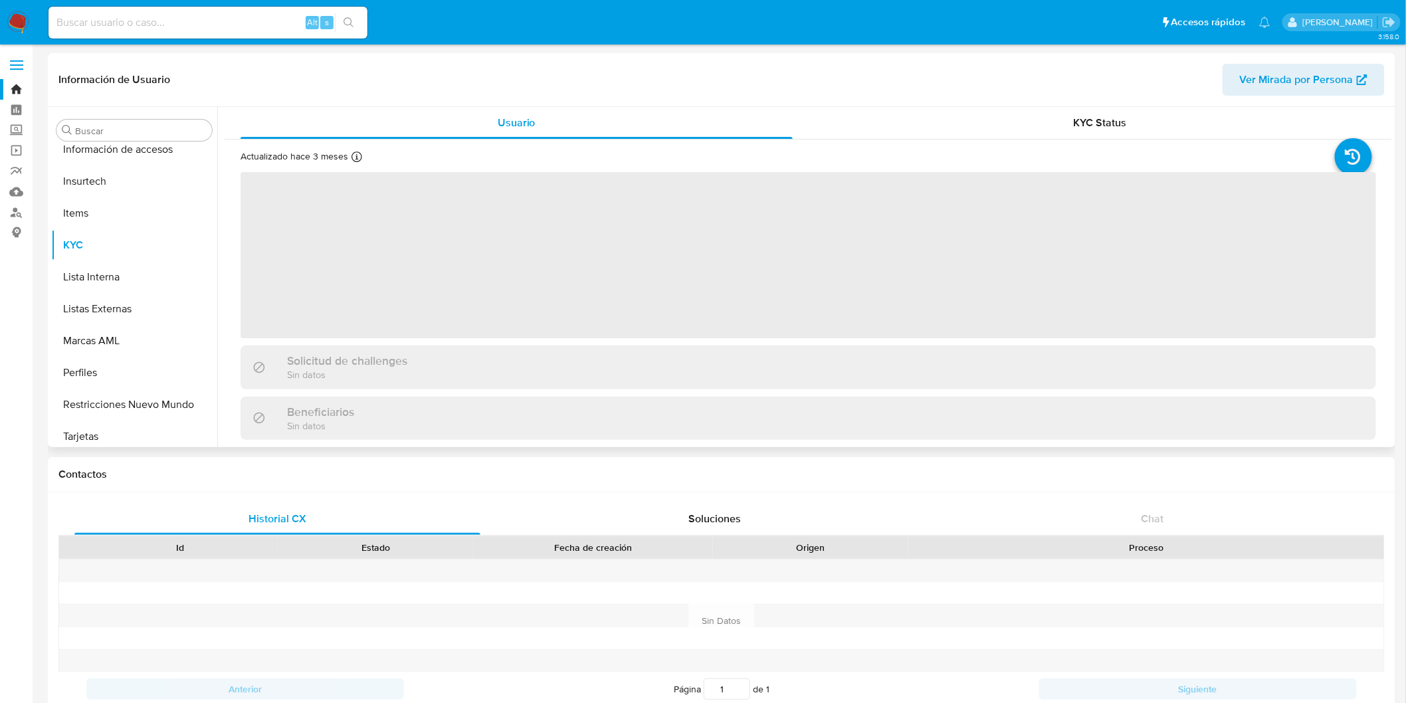
scroll to position [561, 0]
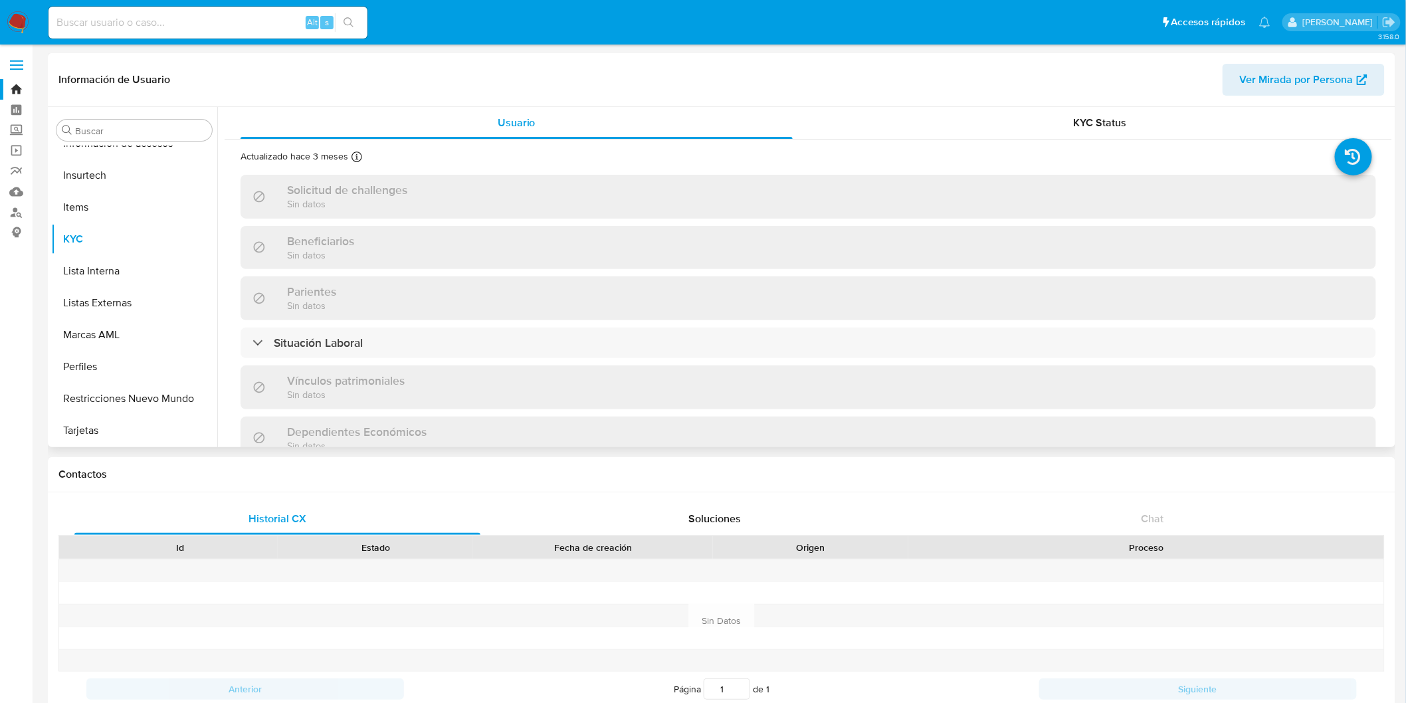
select select "10"
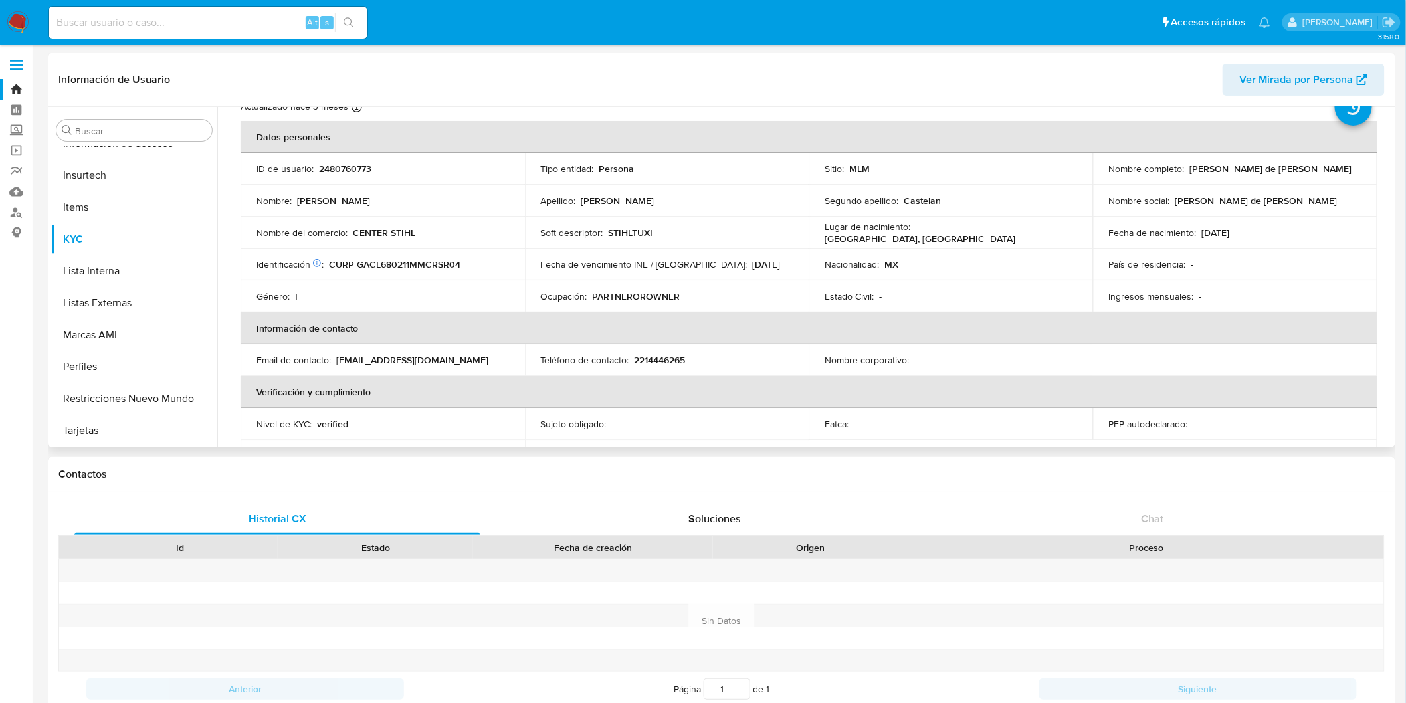
scroll to position [74, 0]
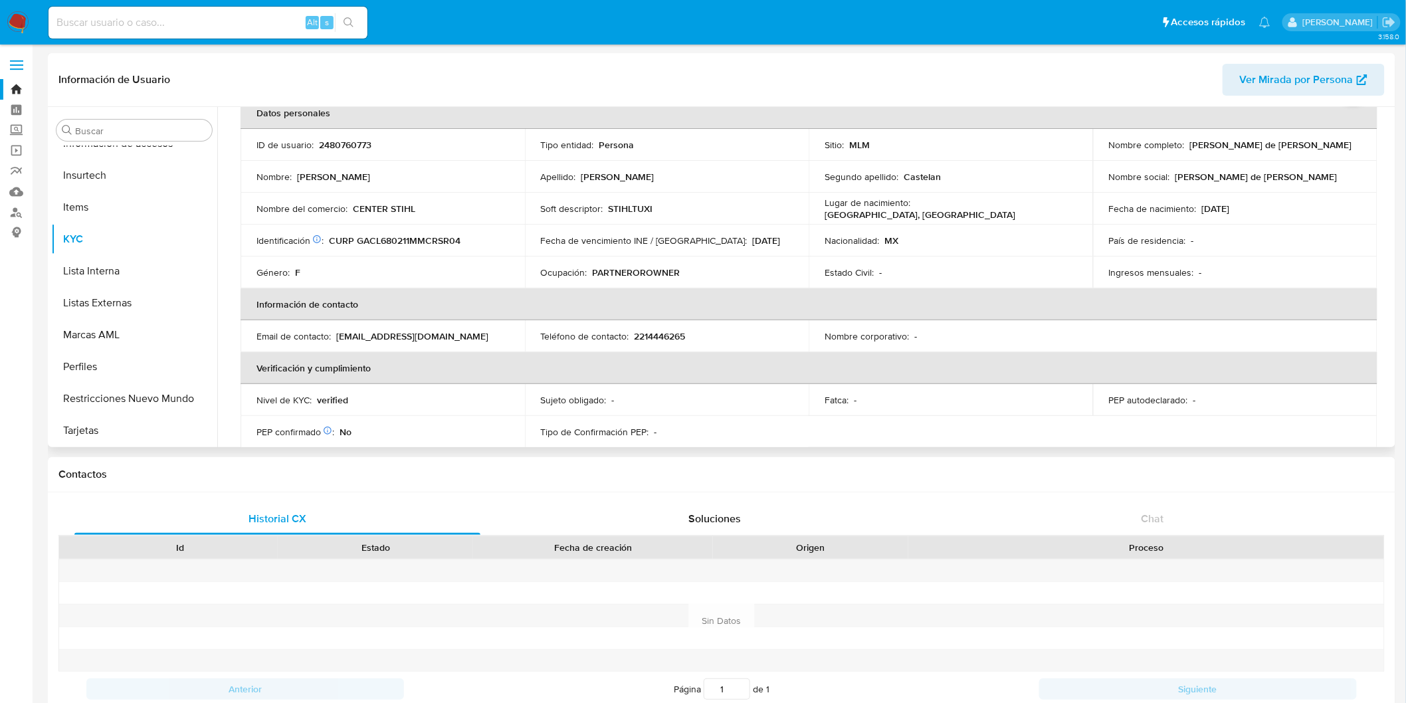
click at [337, 140] on p "2480760773" at bounding box center [345, 145] width 52 height 12
copy p "2480760773"
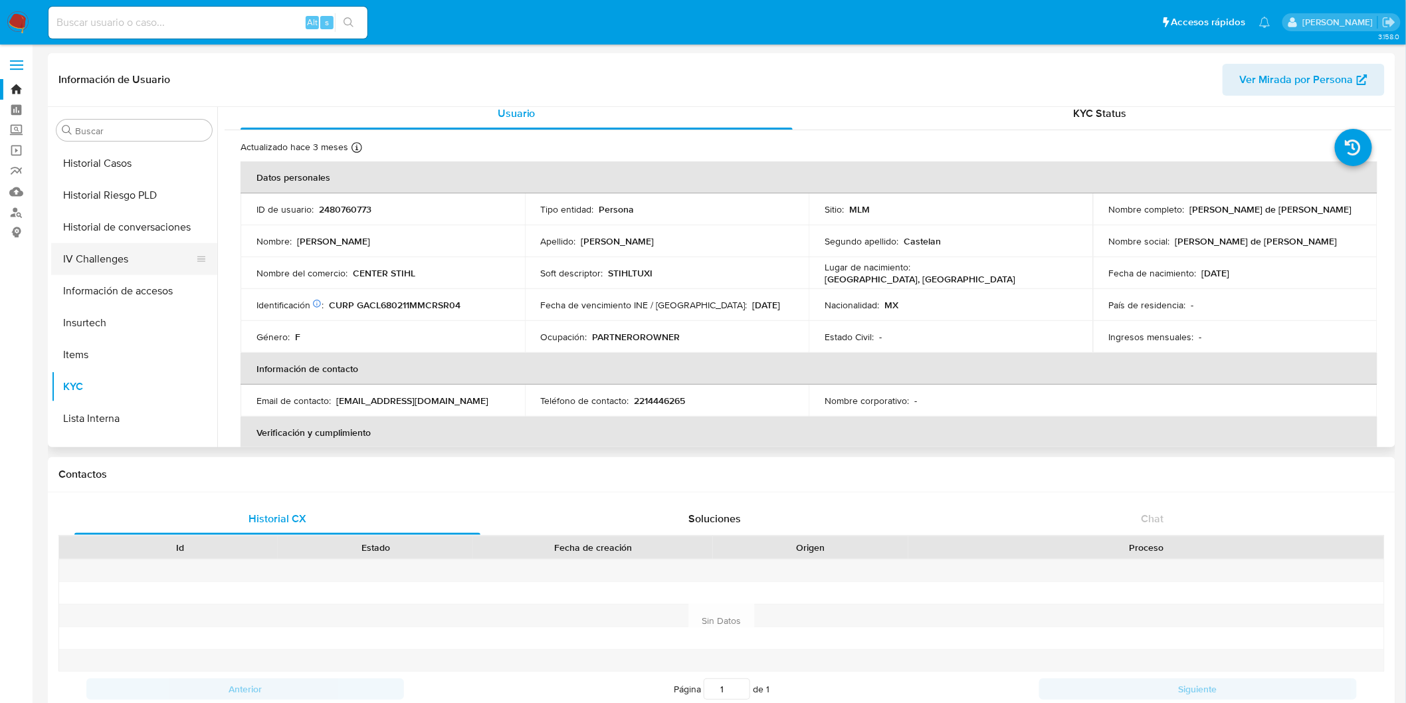
scroll to position [266, 0]
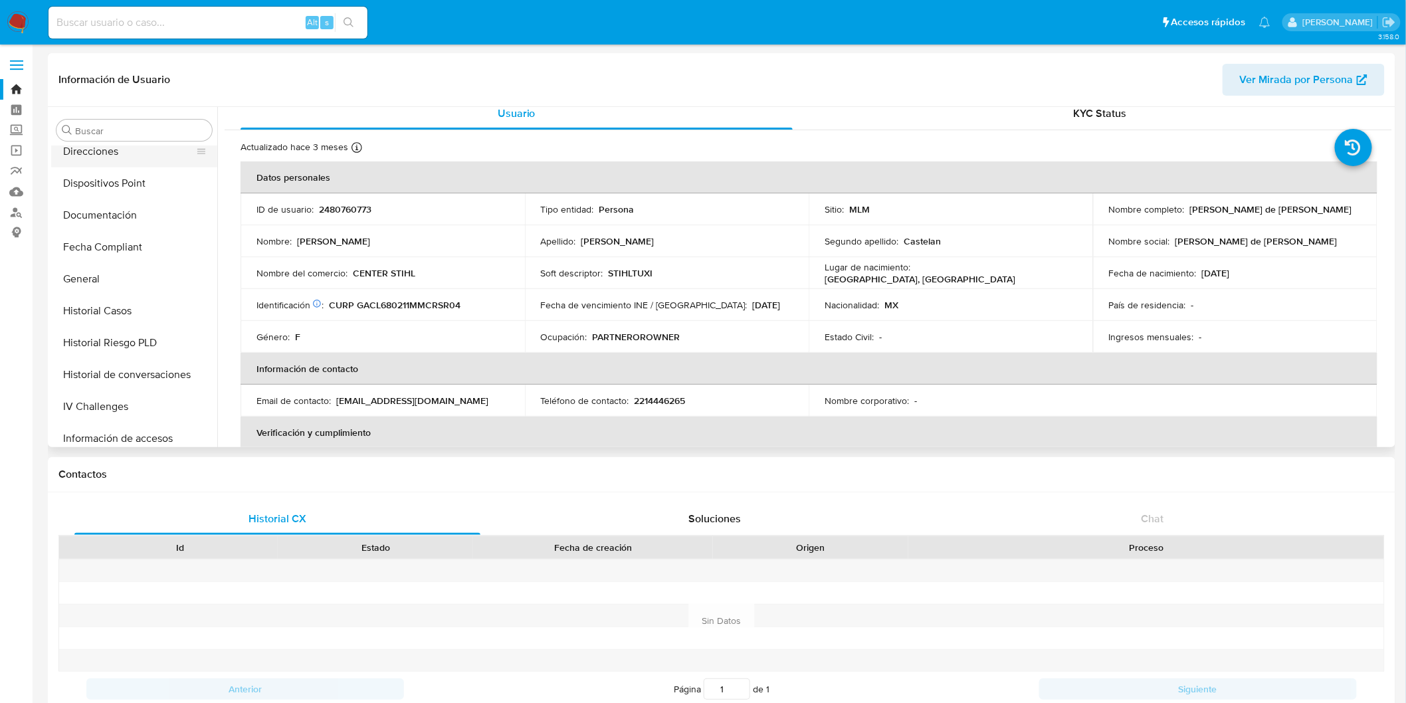
click at [137, 154] on button "Direcciones" at bounding box center [128, 152] width 155 height 32
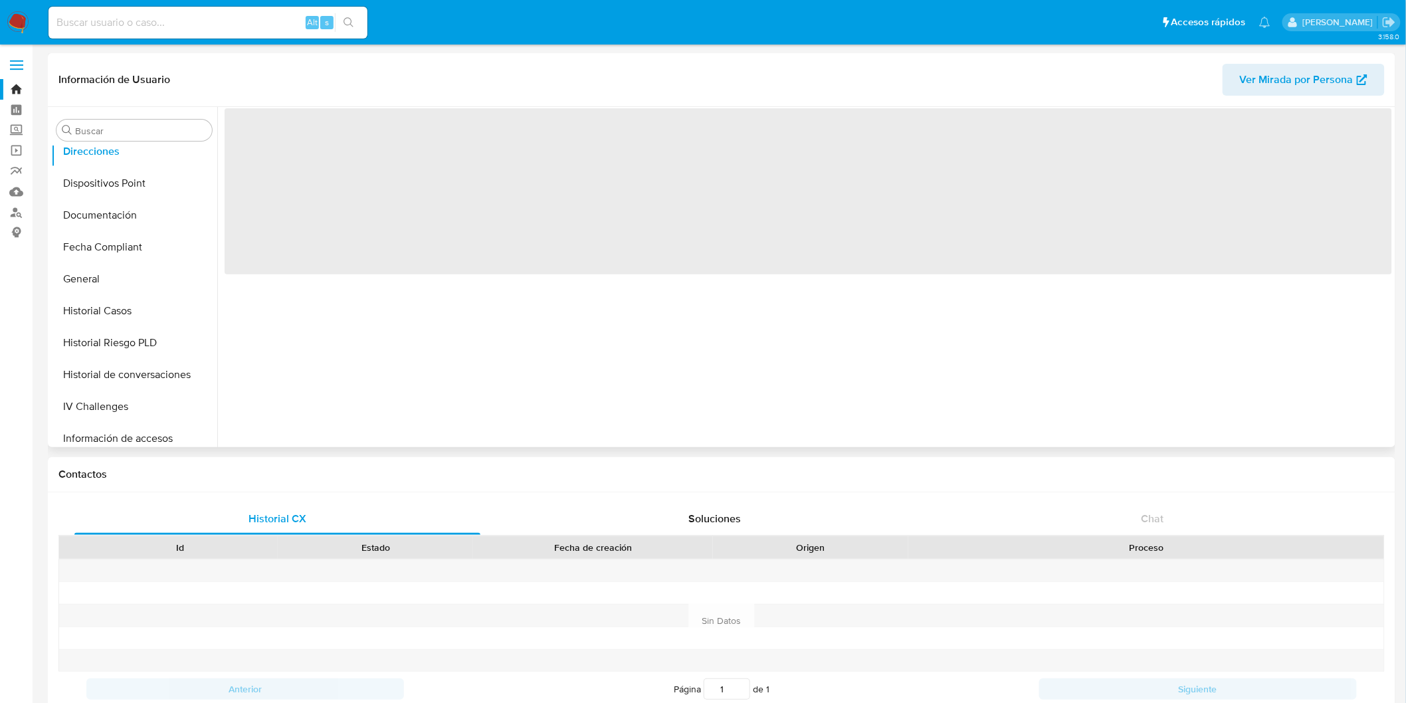
scroll to position [0, 0]
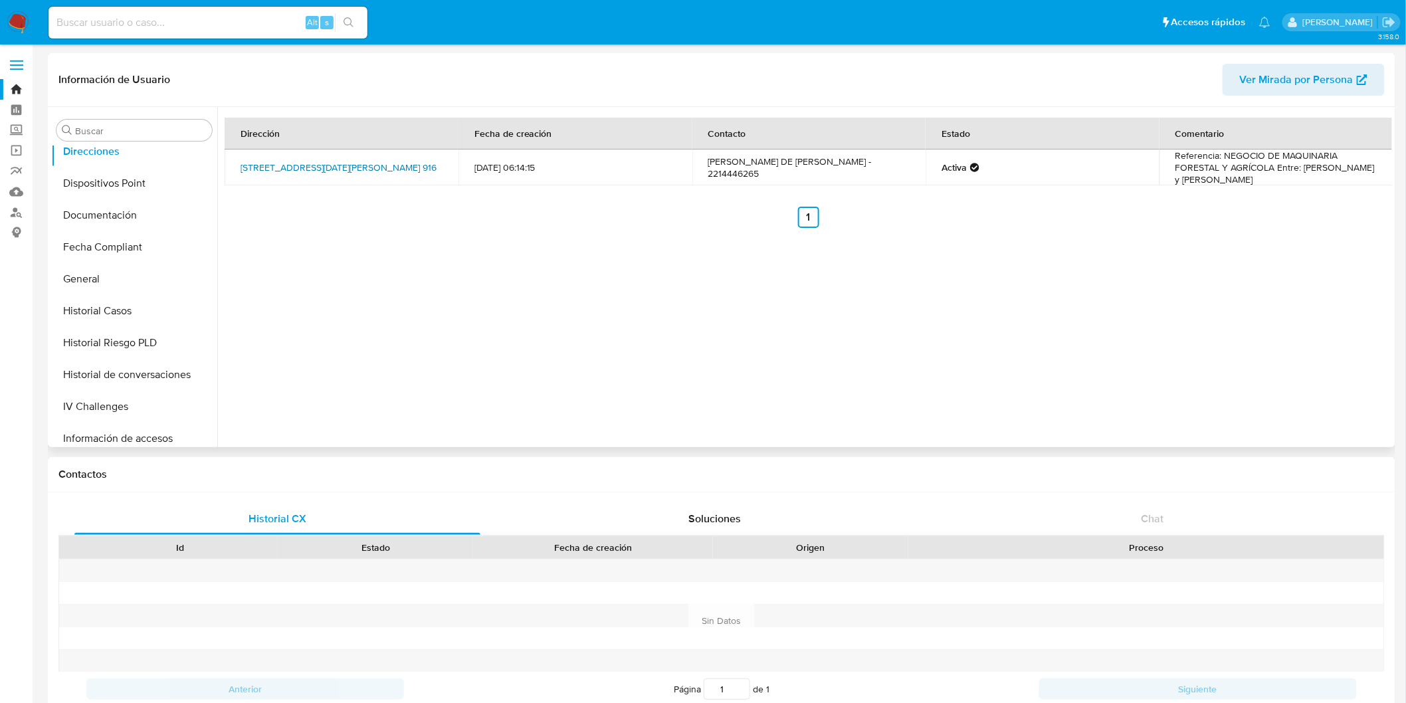
click at [371, 171] on link "[STREET_ADDRESS][DATE][PERSON_NAME] 916" at bounding box center [339, 167] width 196 height 13
click at [391, 266] on div "Dirección Fecha de creación Contacto Estado Comentario [STREET_ADDRESS][DATE][P…" at bounding box center [804, 277] width 1175 height 340
click at [9, 22] on img at bounding box center [18, 22] width 23 height 23
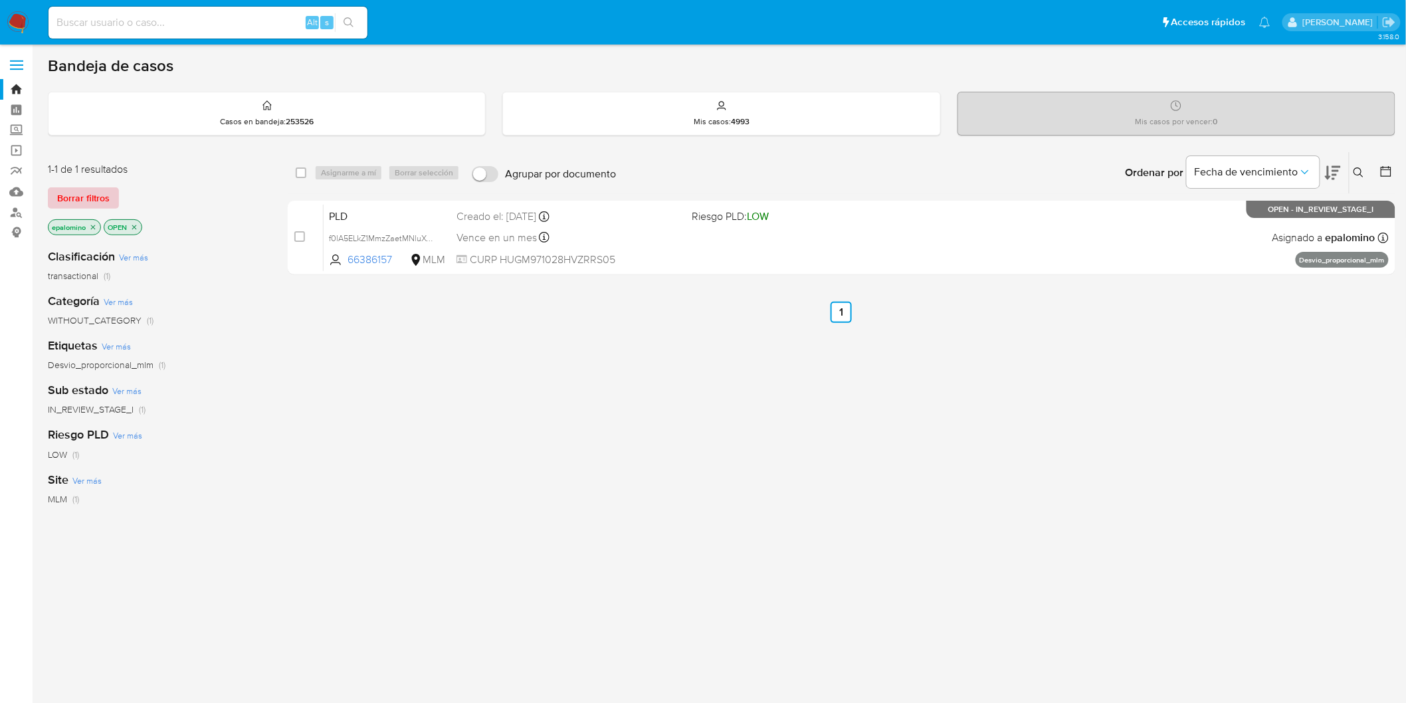
click at [100, 190] on span "Borrar filtros" at bounding box center [83, 198] width 52 height 19
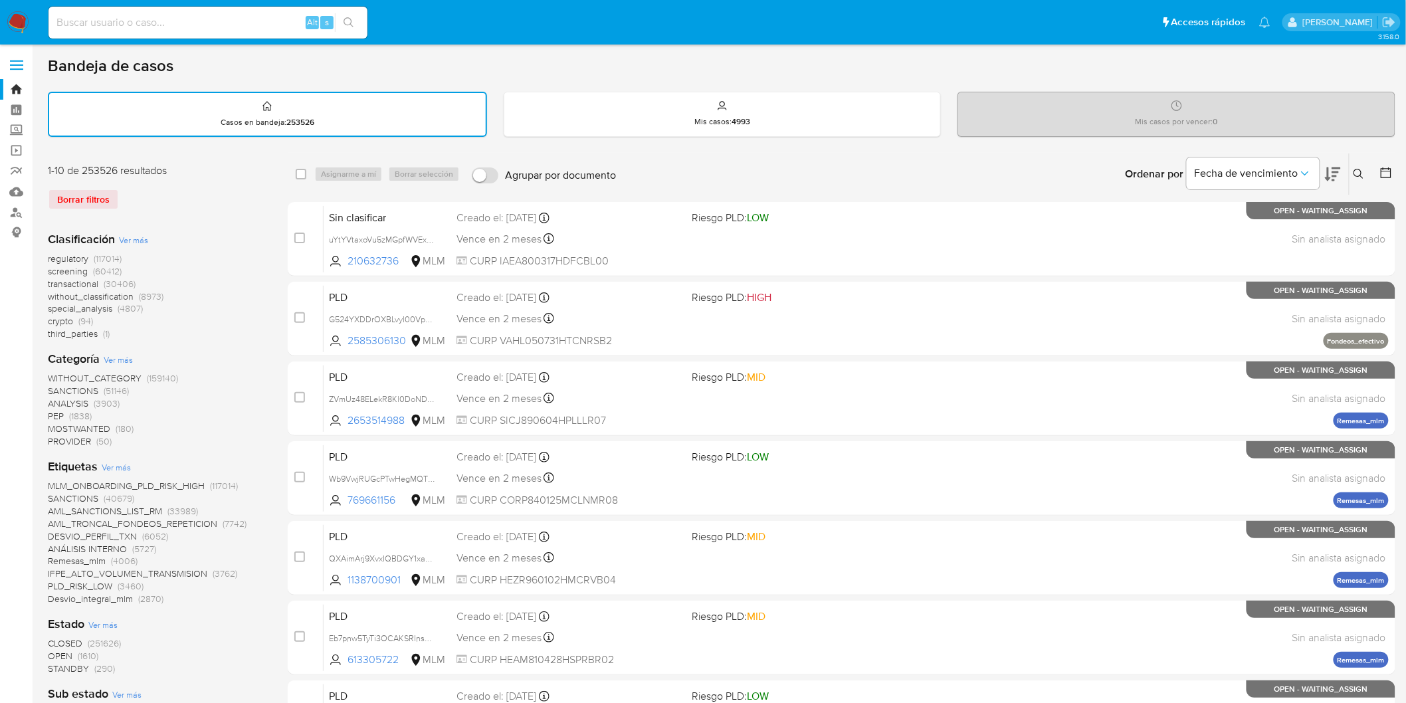
click at [1363, 171] on icon at bounding box center [1359, 174] width 11 height 11
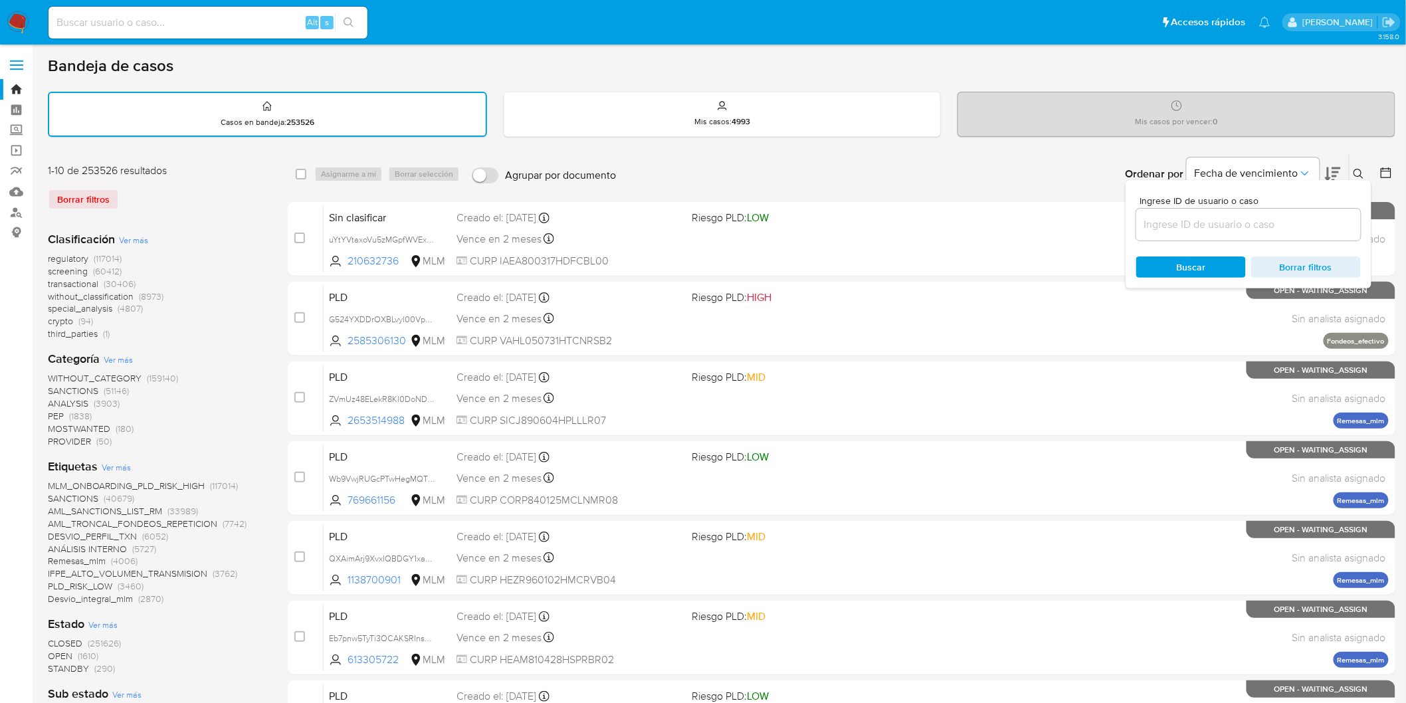
click at [1191, 220] on input at bounding box center [1248, 224] width 225 height 17
type input "2480760773"
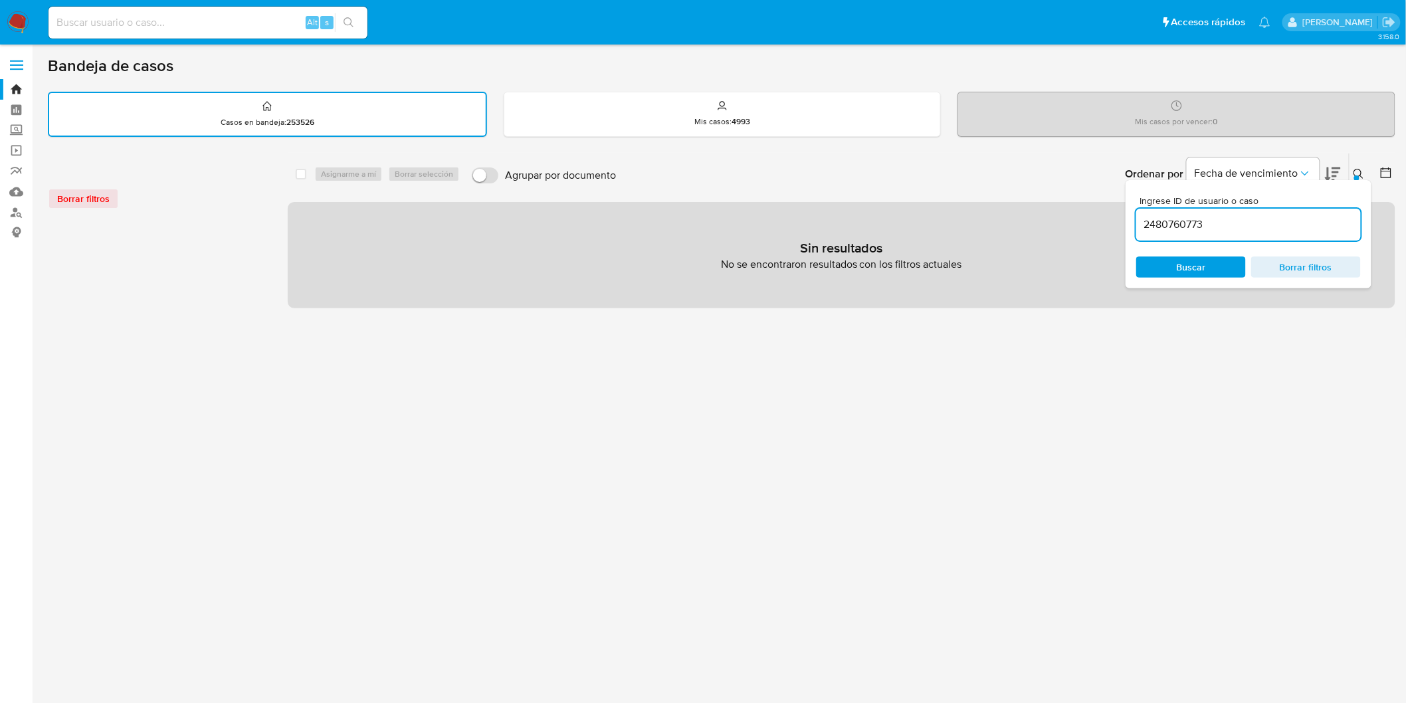
click at [231, 11] on div "Alt s" at bounding box center [208, 23] width 319 height 32
click at [227, 25] on input at bounding box center [208, 22] width 319 height 17
paste input "2480760773"
type input "2480760773"
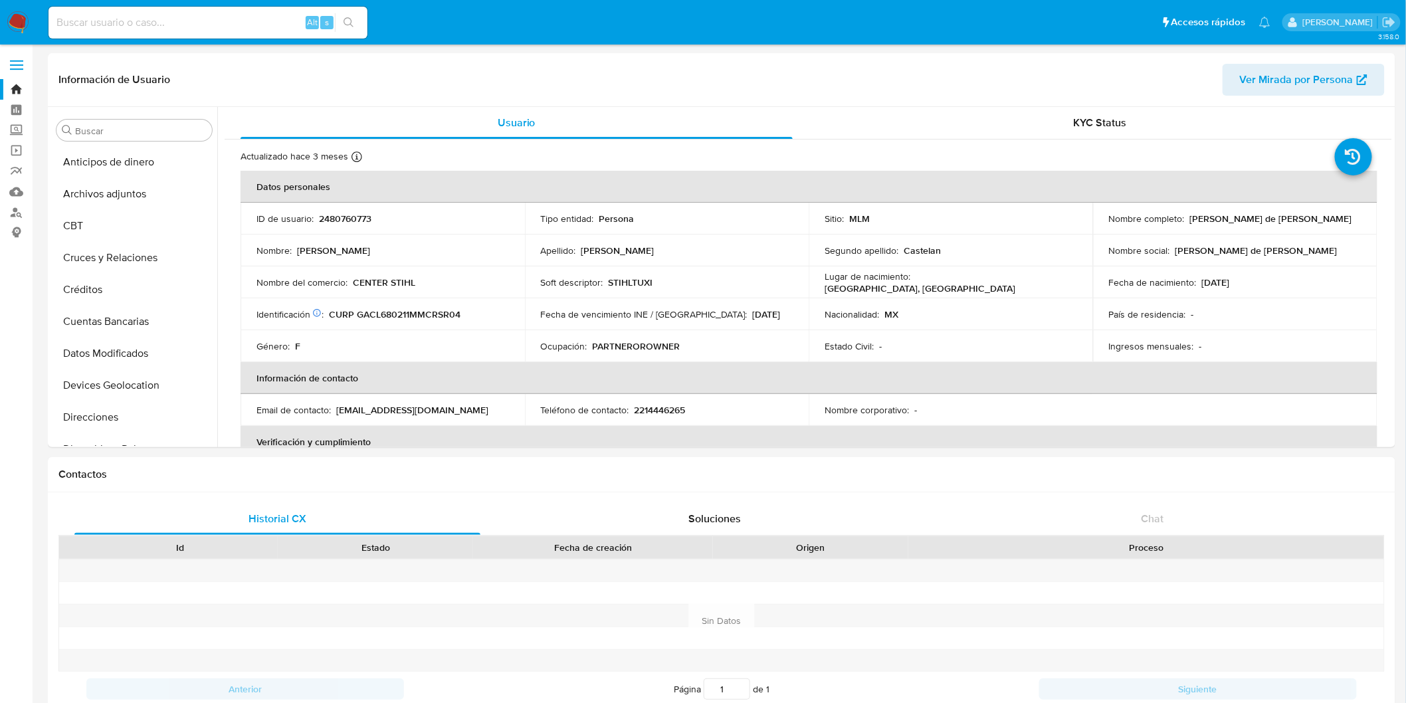
select select "10"
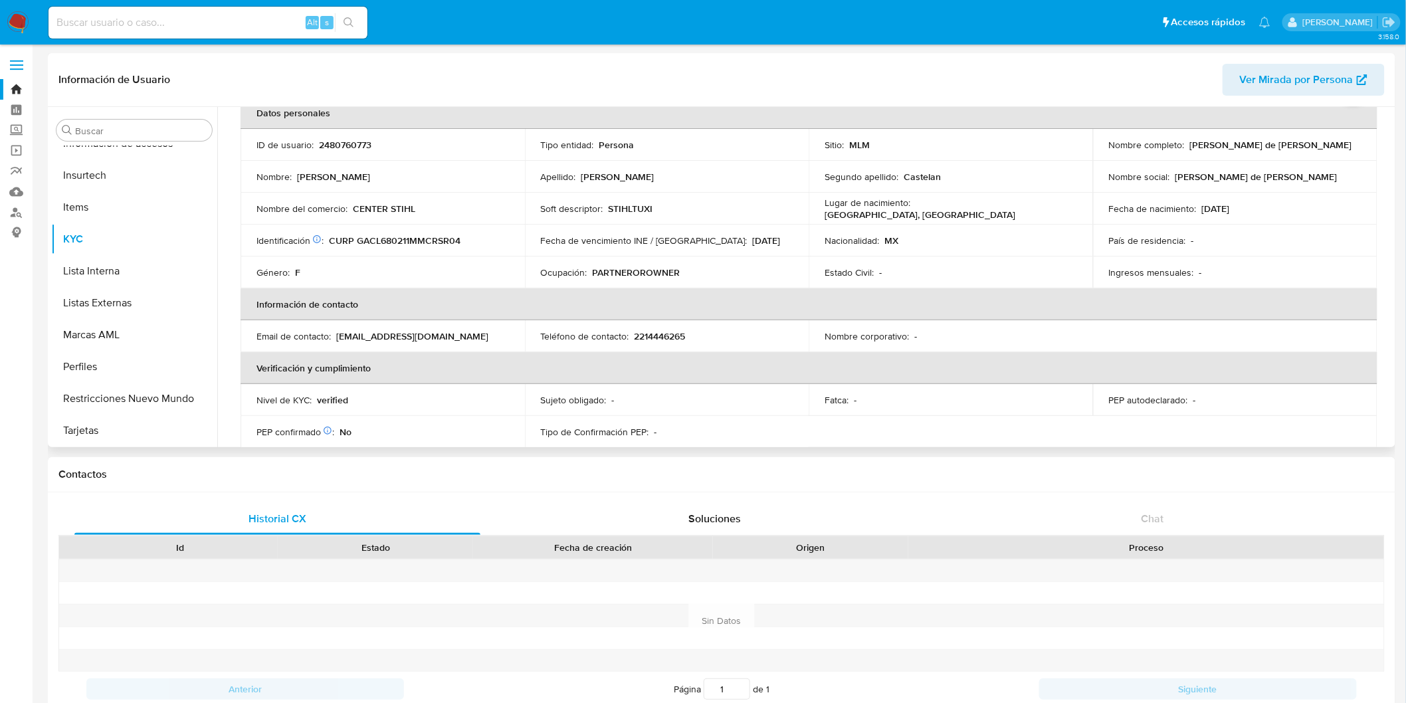
click at [622, 306] on th "Información de contacto" at bounding box center [809, 304] width 1137 height 32
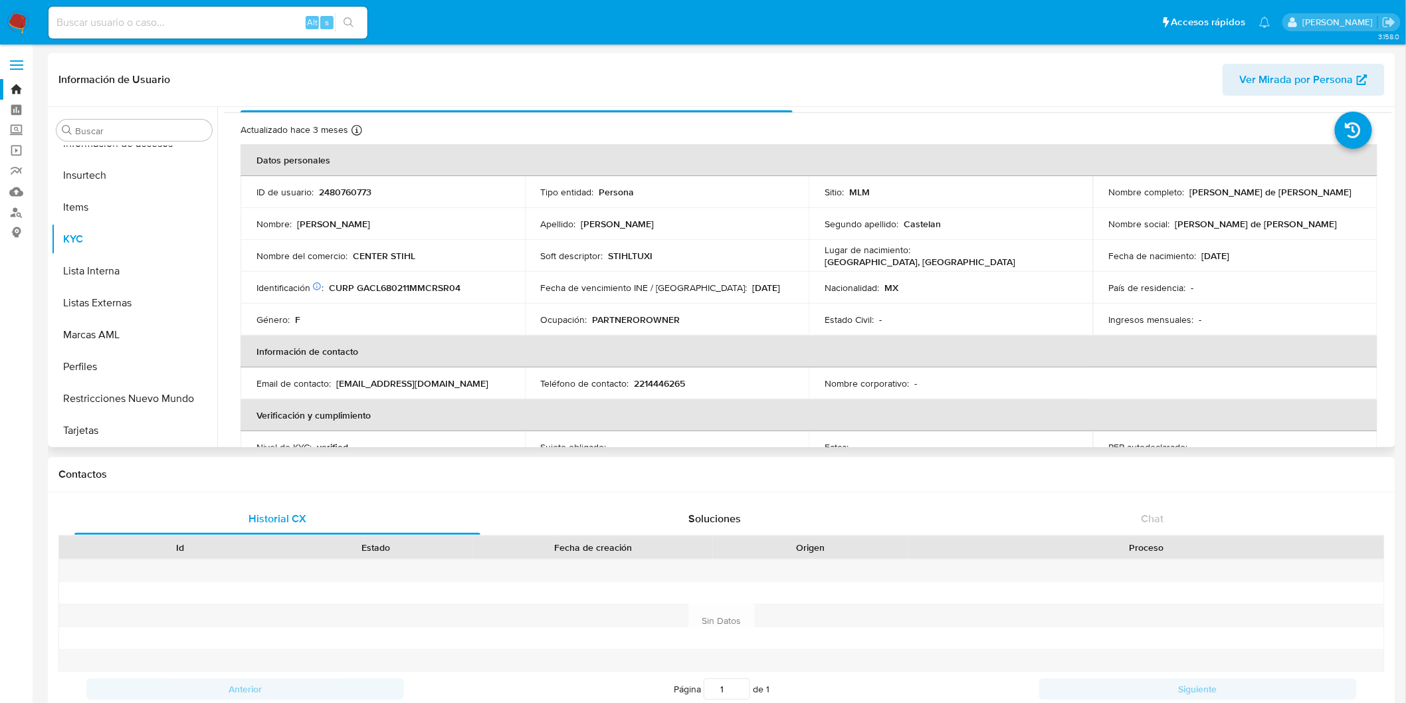
scroll to position [0, 0]
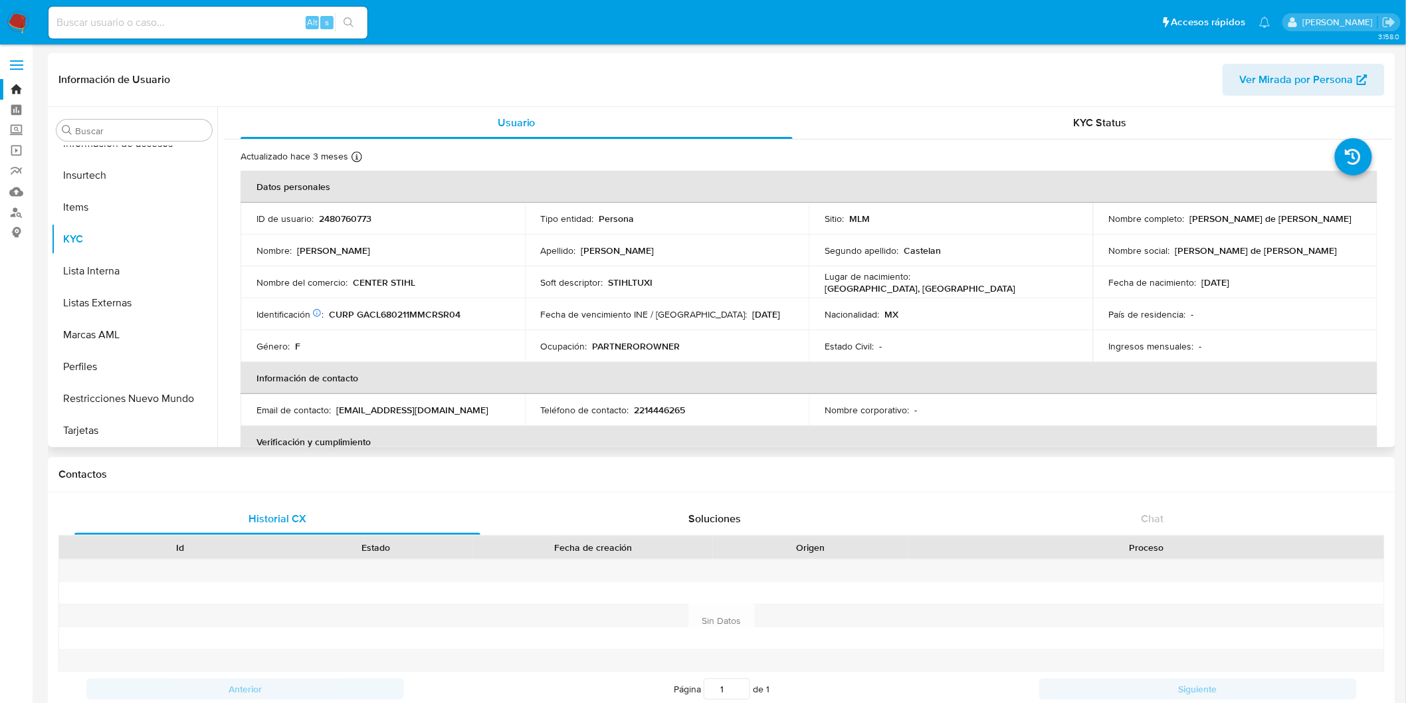
click at [493, 333] on td "Género : F" at bounding box center [383, 346] width 284 height 32
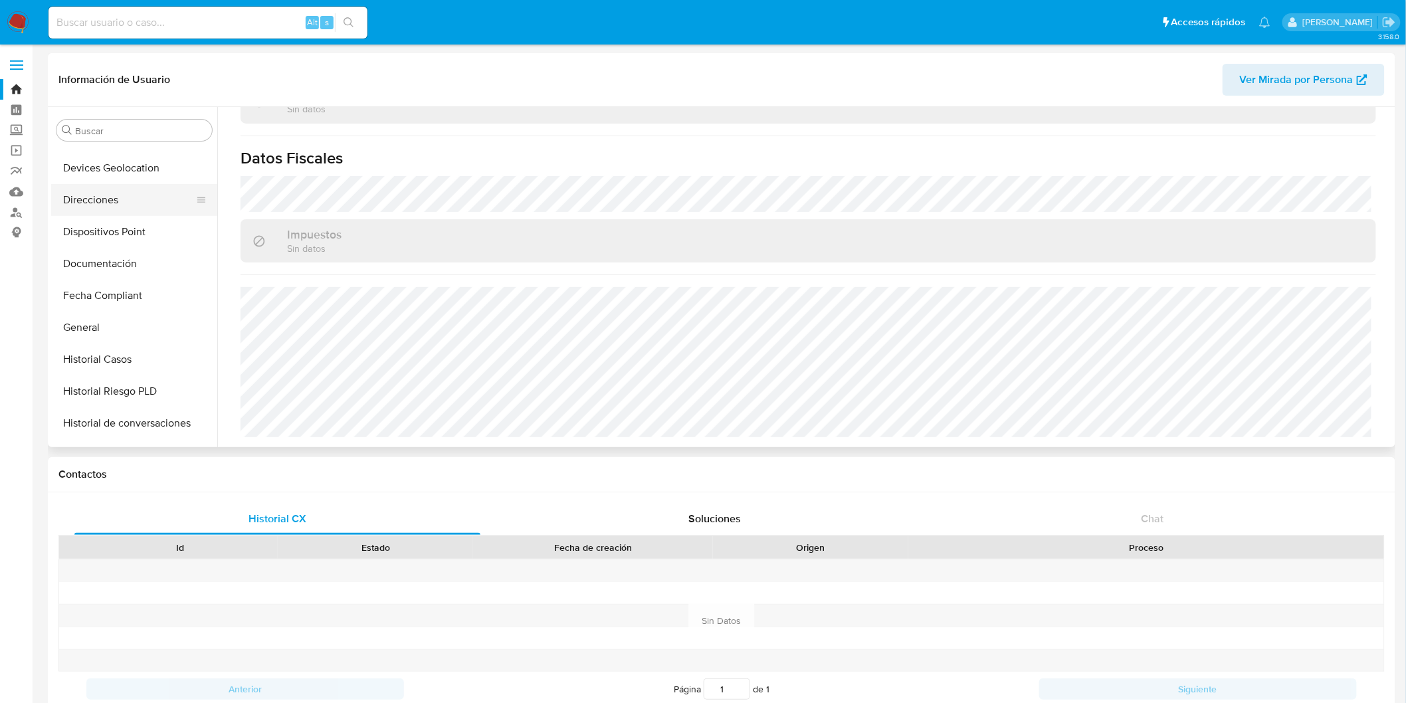
scroll to position [191, 0]
click at [118, 230] on button "Direcciones" at bounding box center [128, 226] width 155 height 32
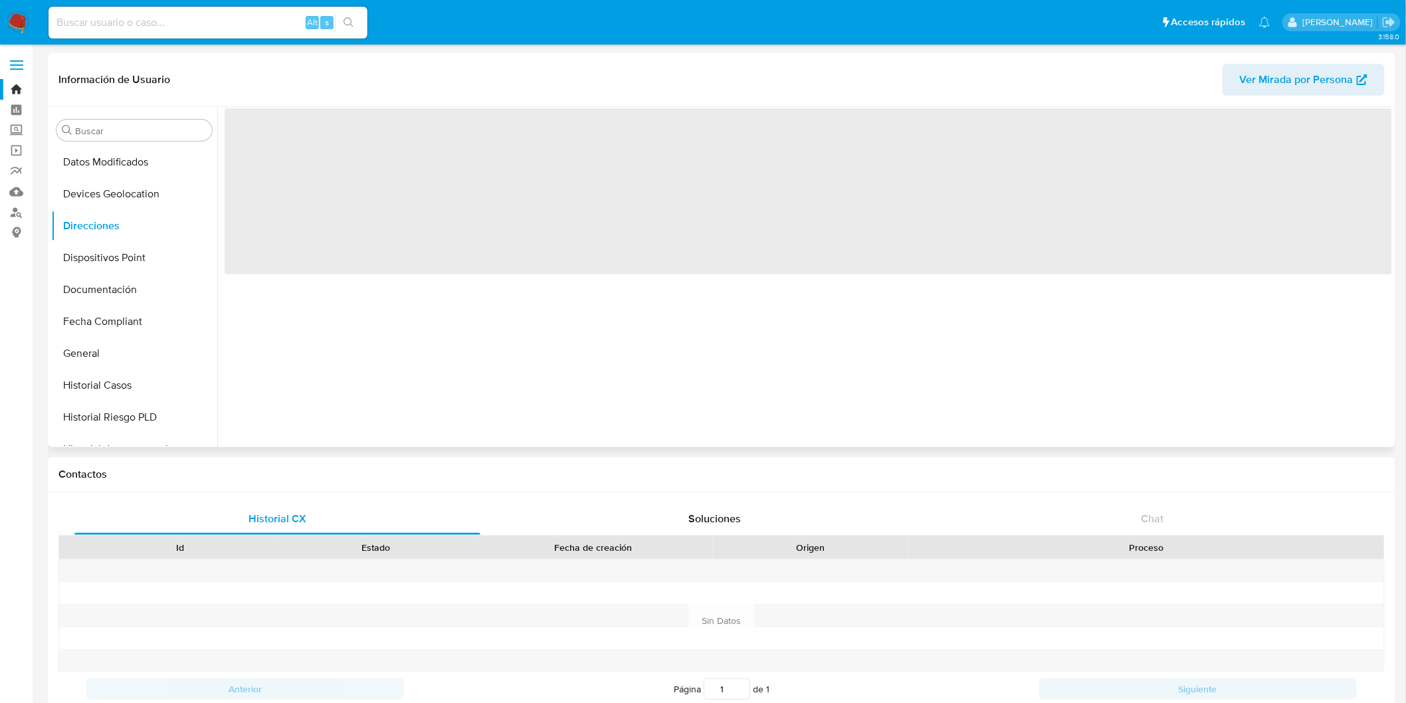
scroll to position [0, 0]
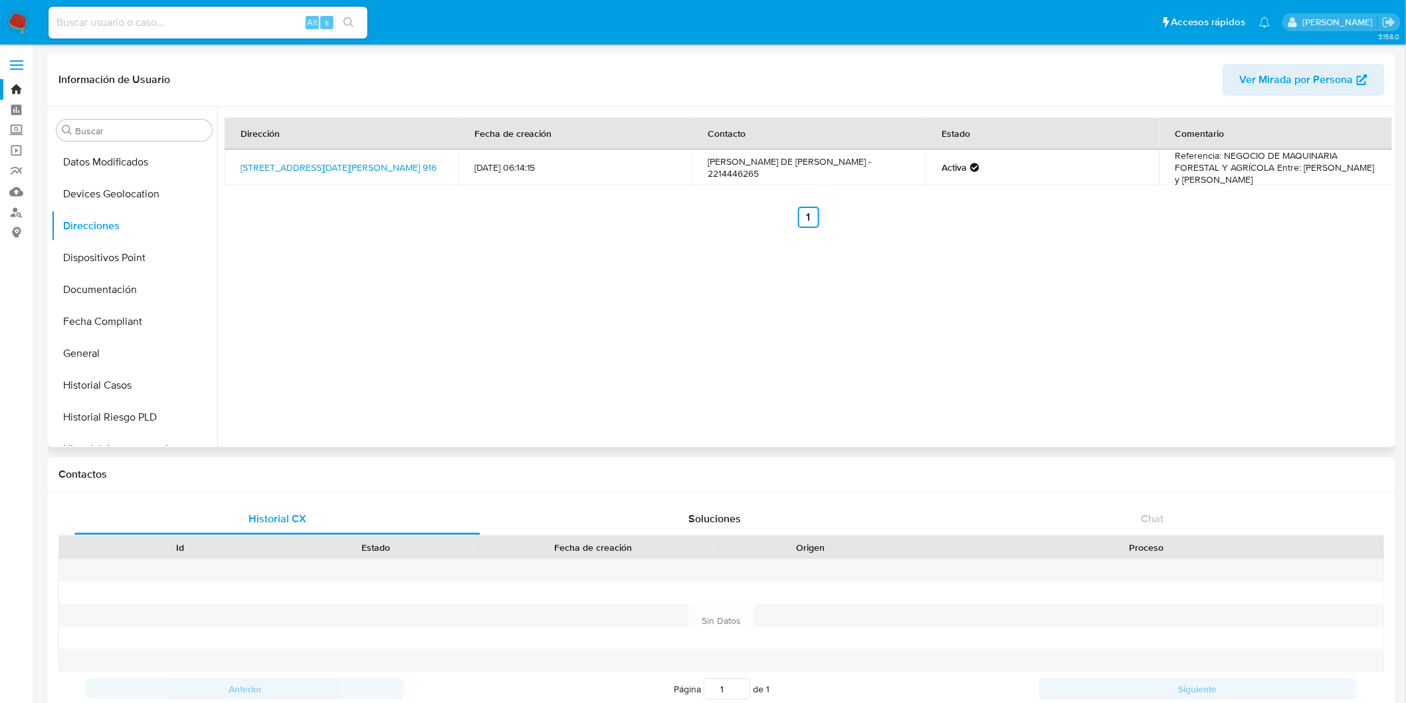
click at [489, 365] on div "Dirección Fecha de creación Contacto Estado Comentario [STREET_ADDRESS][DATE][P…" at bounding box center [804, 277] width 1175 height 340
drag, startPoint x: 1221, startPoint y: 153, endPoint x: 1273, endPoint y: 165, distance: 53.7
click at [1273, 165] on td "Referencia: NEGOCIO DE MAQUINARIA FORESTAL Y AGRÍCOLA Entre: [PERSON_NAME] y [P…" at bounding box center [1276, 168] width 234 height 36
copy td "NEGOCIO DE MAQUINARIA FORESTAL Y AGRÍCOLA"
click at [23, 23] on img at bounding box center [18, 22] width 23 height 23
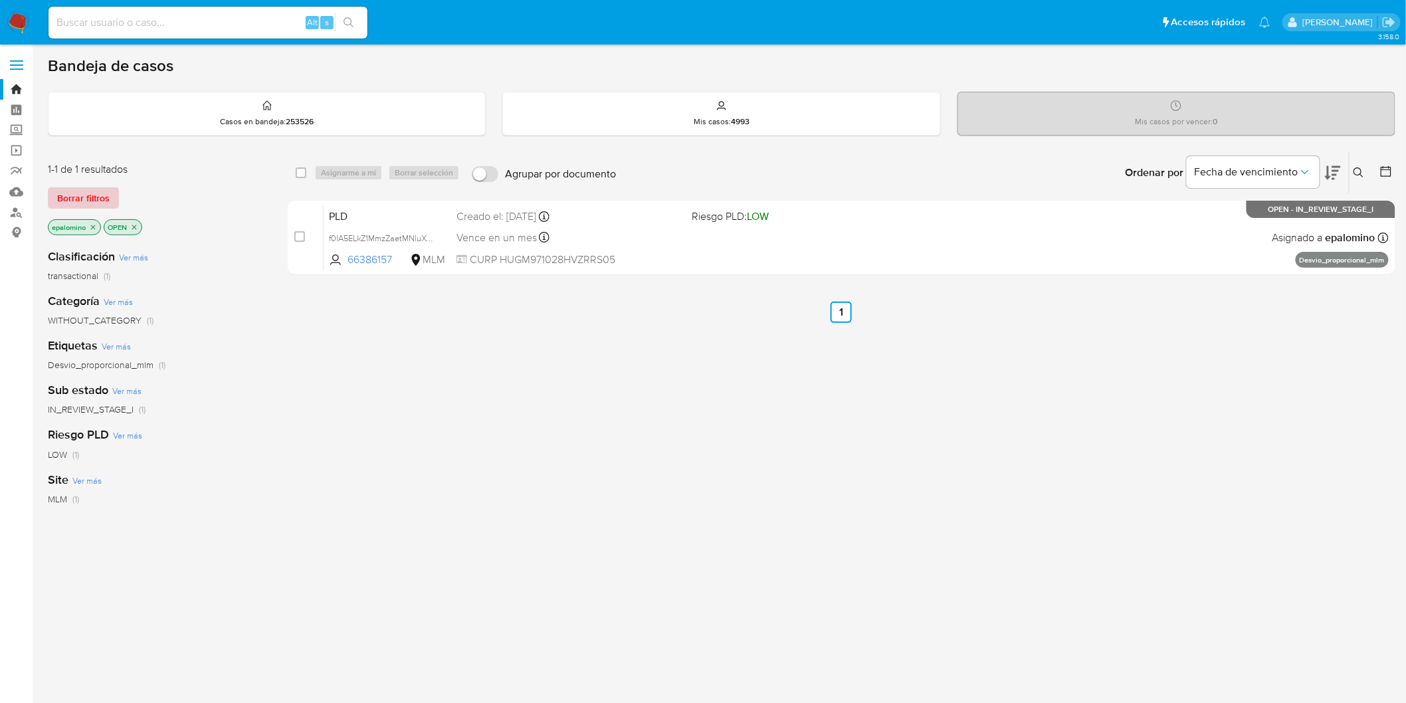
click at [107, 195] on span "Borrar filtros" at bounding box center [83, 198] width 52 height 19
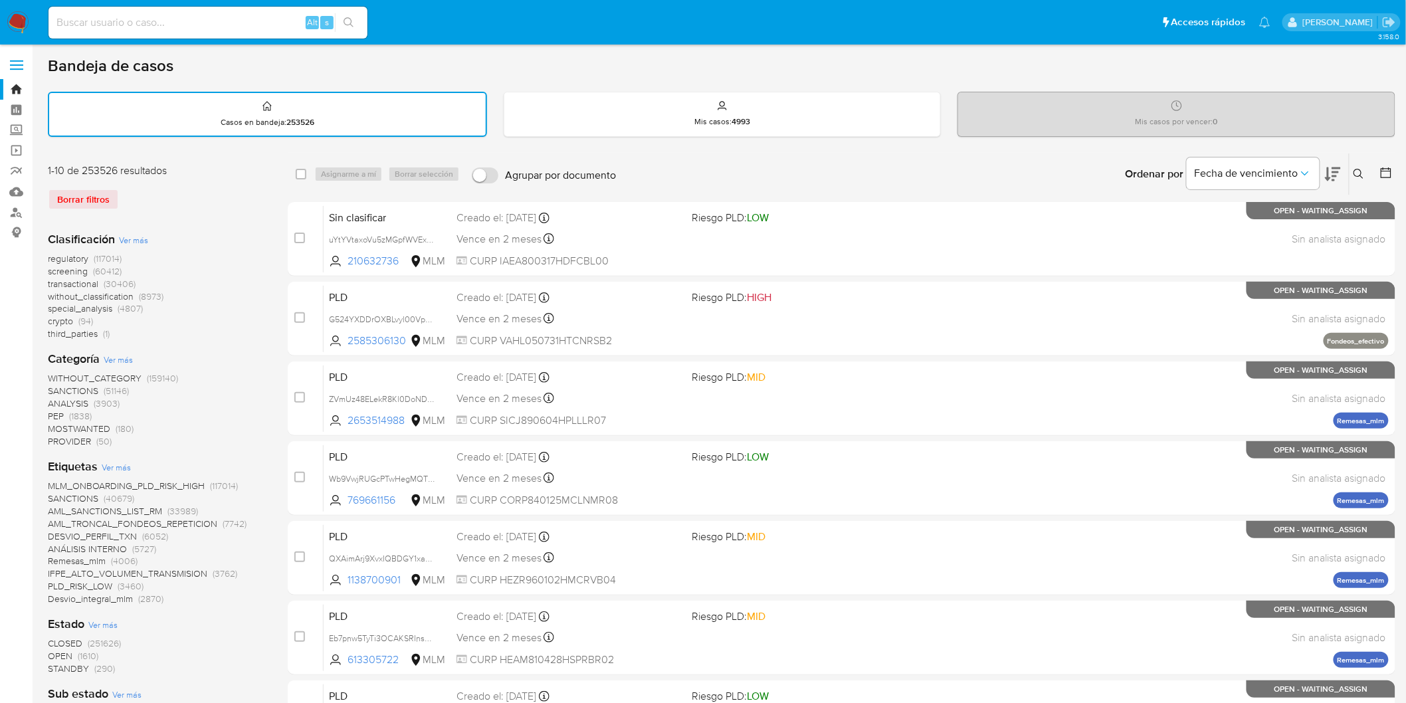
click at [1358, 174] on icon at bounding box center [1359, 174] width 10 height 10
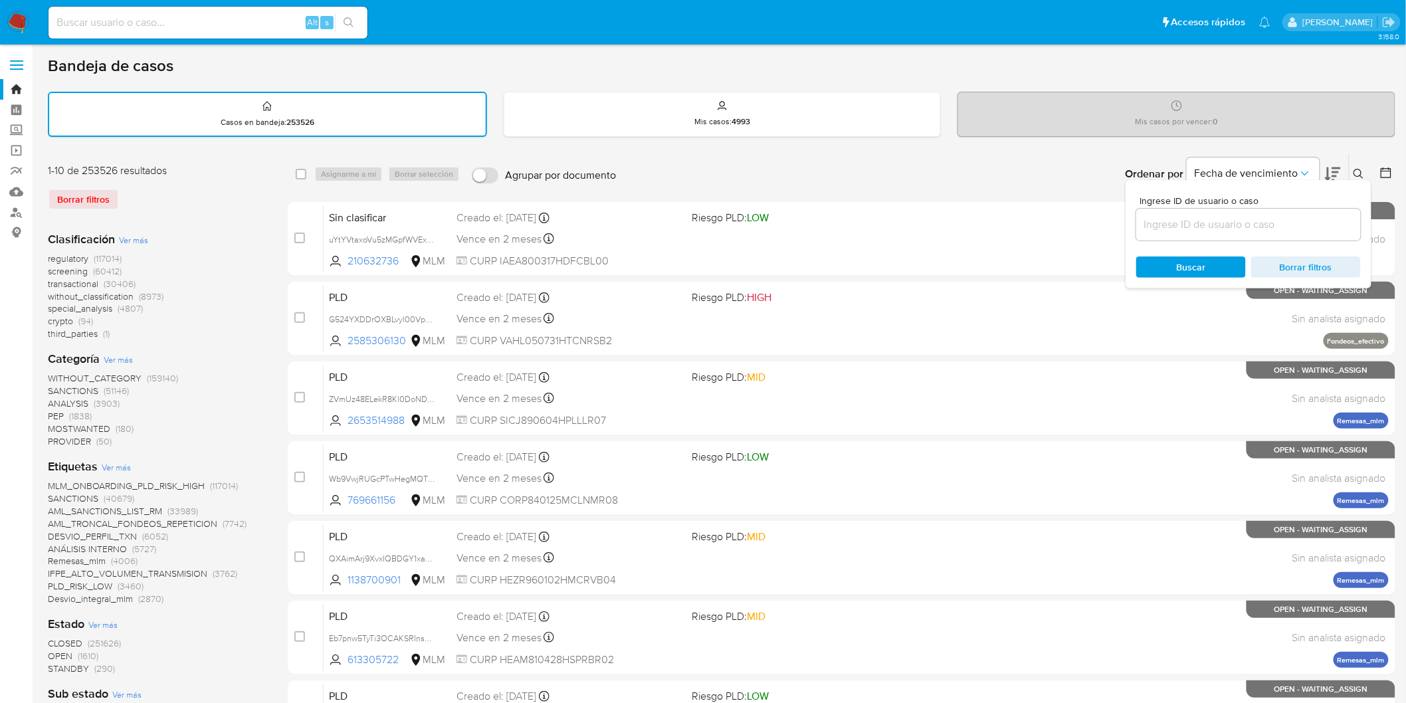
click at [1172, 222] on input at bounding box center [1248, 224] width 225 height 17
type input "66386157"
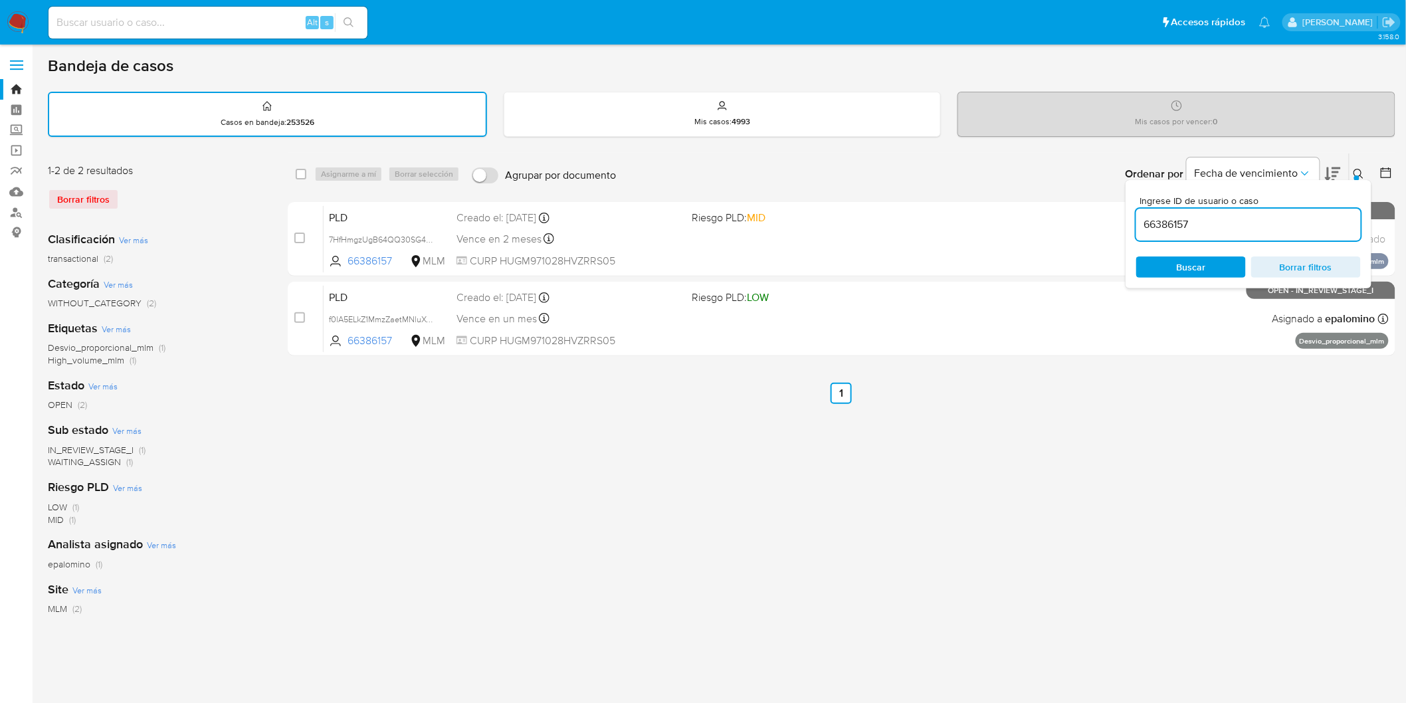
click at [1363, 169] on icon at bounding box center [1359, 174] width 11 height 11
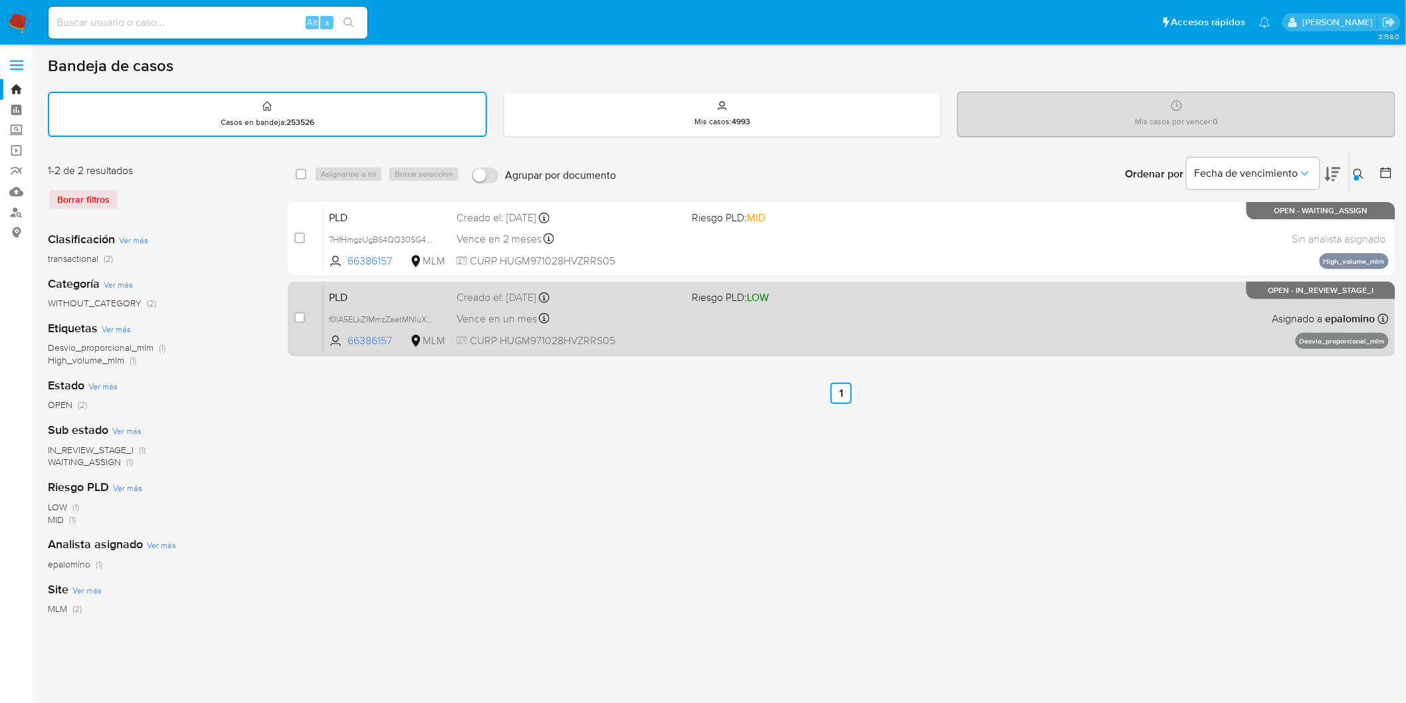
click at [355, 294] on span "PLD" at bounding box center [387, 296] width 117 height 17
click at [351, 294] on span "PLD" at bounding box center [387, 296] width 117 height 17
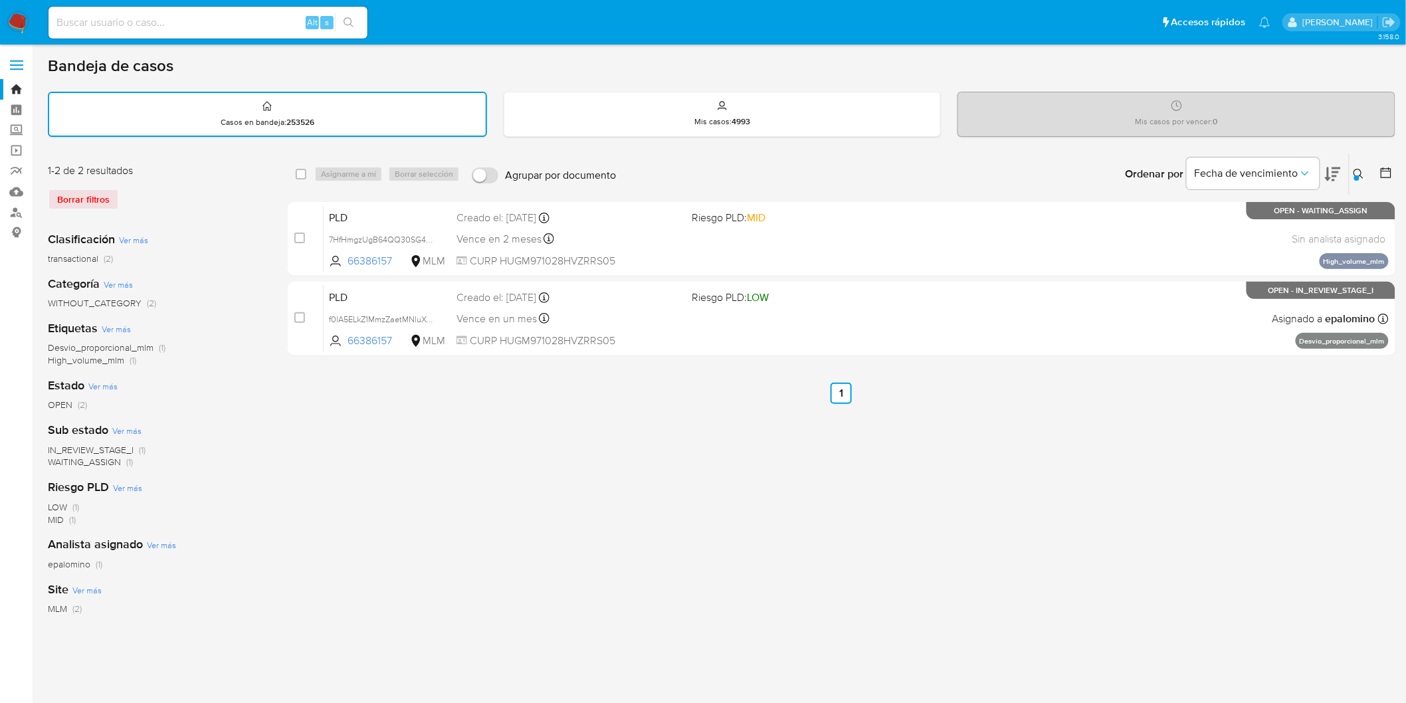
click at [15, 19] on img at bounding box center [18, 22] width 23 height 23
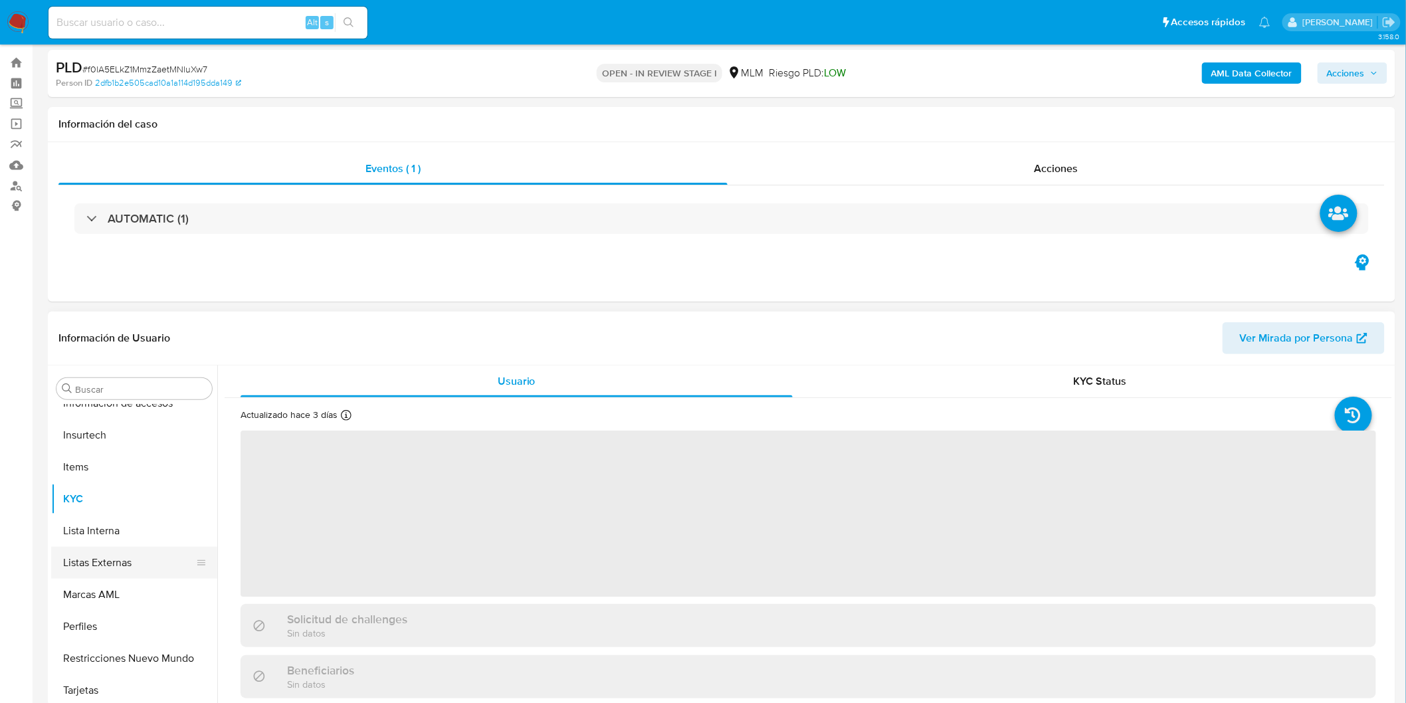
scroll to position [74, 0]
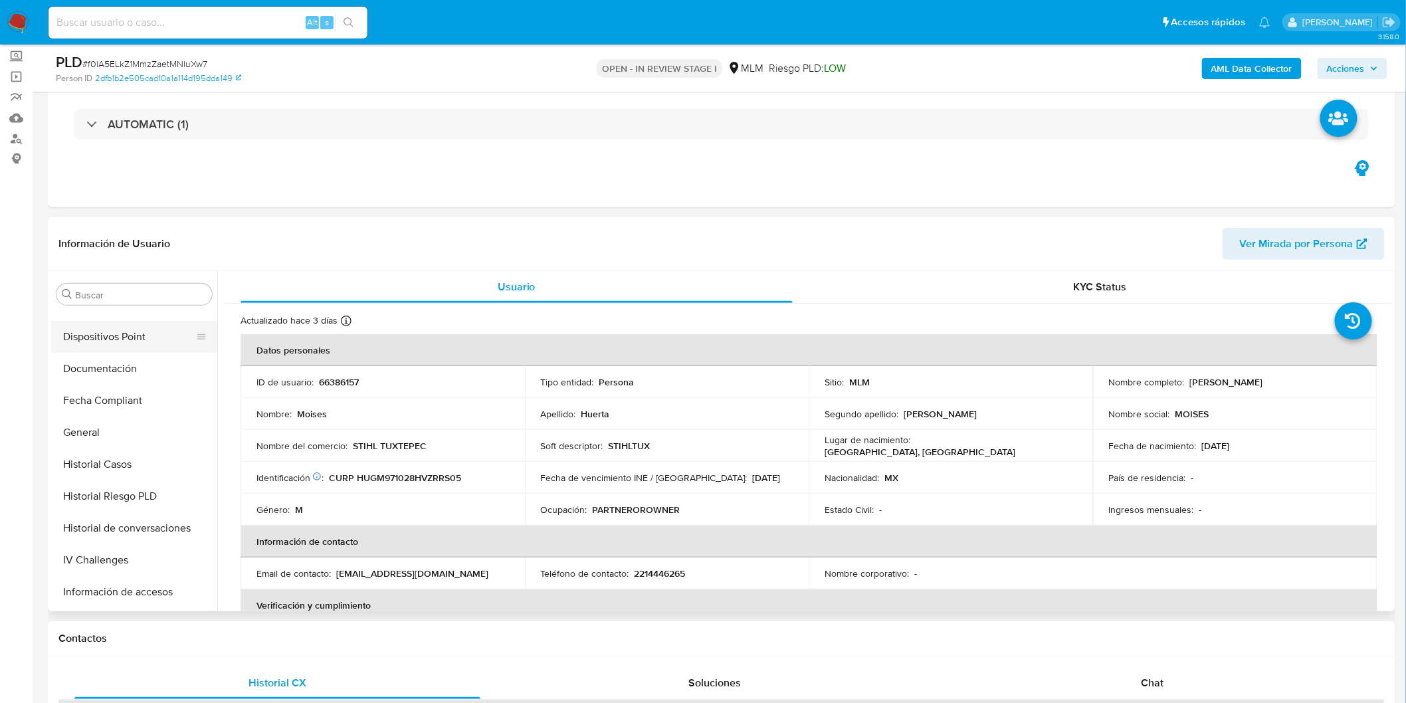
select select "10"
click at [153, 435] on button "Devices Geolocation" at bounding box center [128, 432] width 155 height 32
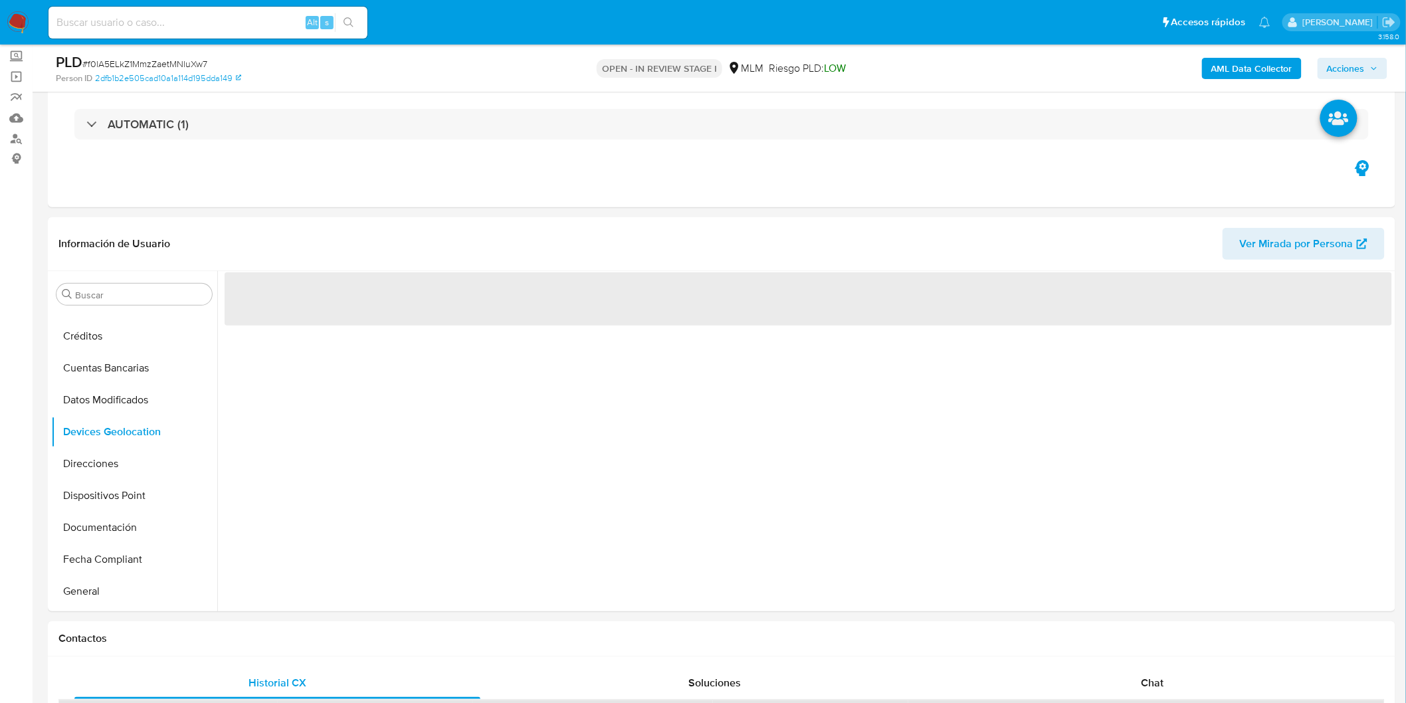
scroll to position [180, 0]
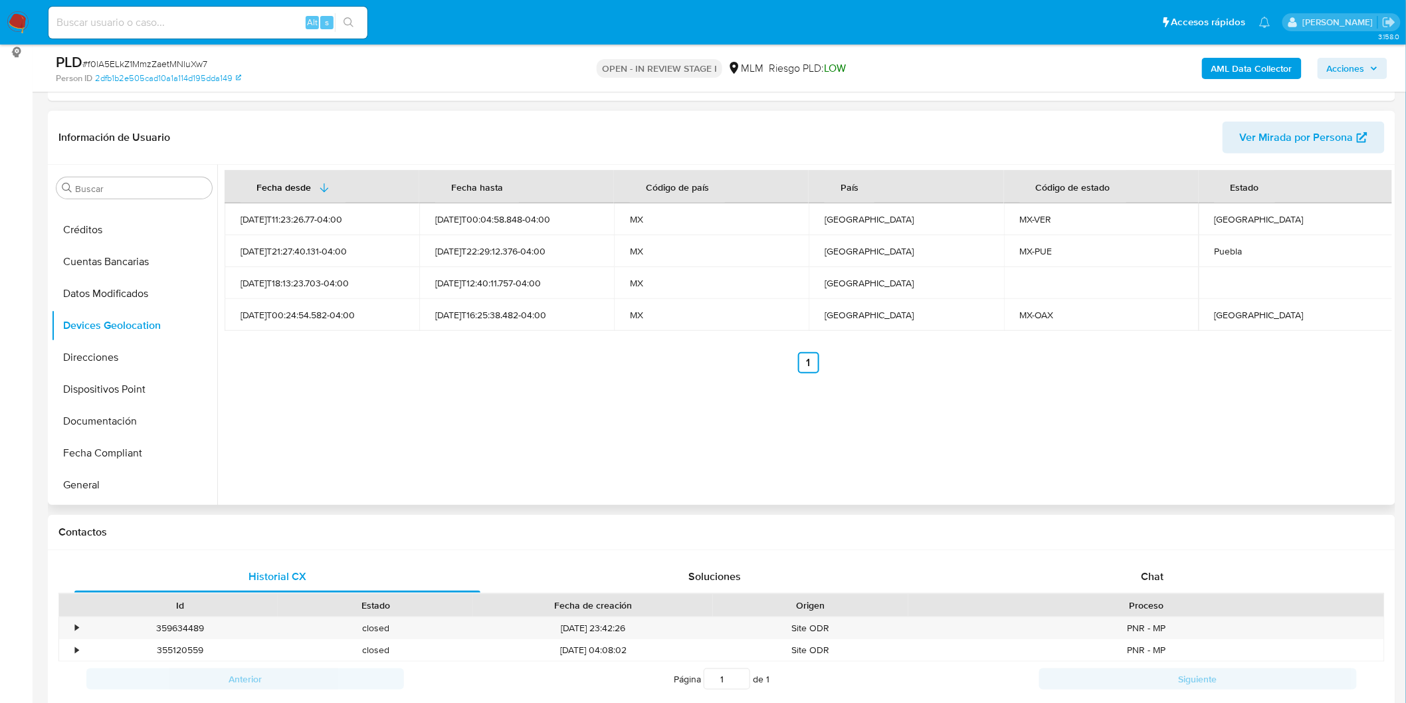
click at [706, 433] on div "Fecha desde [GEOGRAPHIC_DATA] hasta Código de país País Código de estado Estado…" at bounding box center [804, 335] width 1175 height 340
click at [1215, 220] on div "[GEOGRAPHIC_DATA]" at bounding box center [1296, 219] width 163 height 12
copy div "[GEOGRAPHIC_DATA]"
click at [1231, 248] on div "Puebla" at bounding box center [1296, 251] width 163 height 12
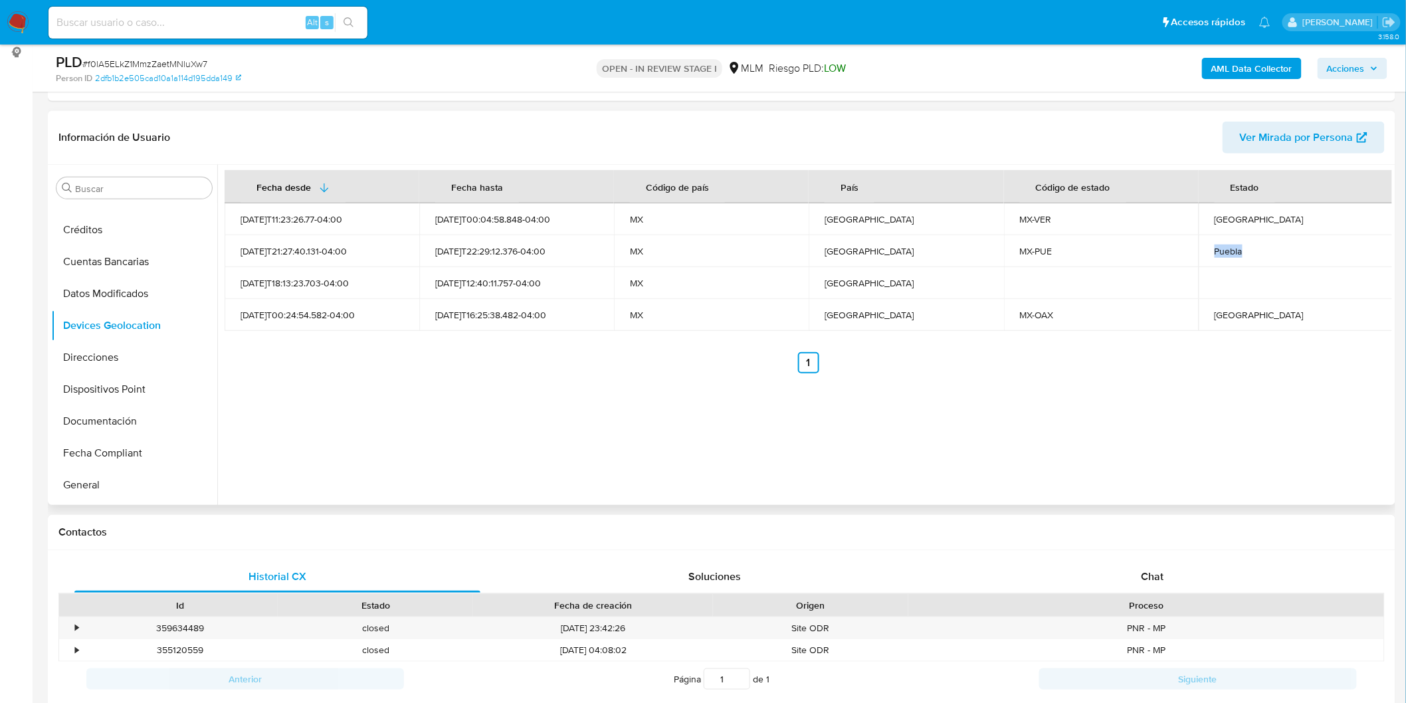
click at [1231, 248] on div "Puebla" at bounding box center [1296, 251] width 163 height 12
copy div "Puebla"
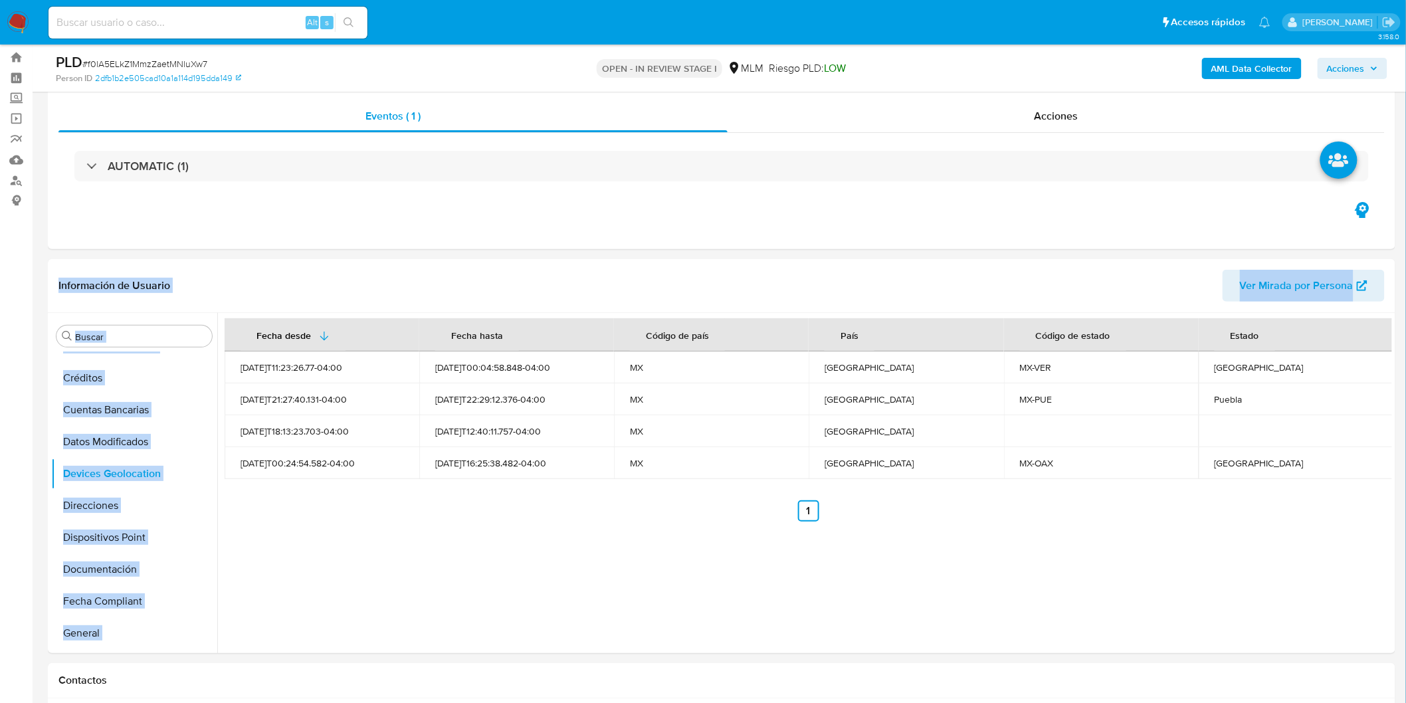
drag, startPoint x: 1405, startPoint y: 180, endPoint x: 1400, endPoint y: 363, distance: 183.5
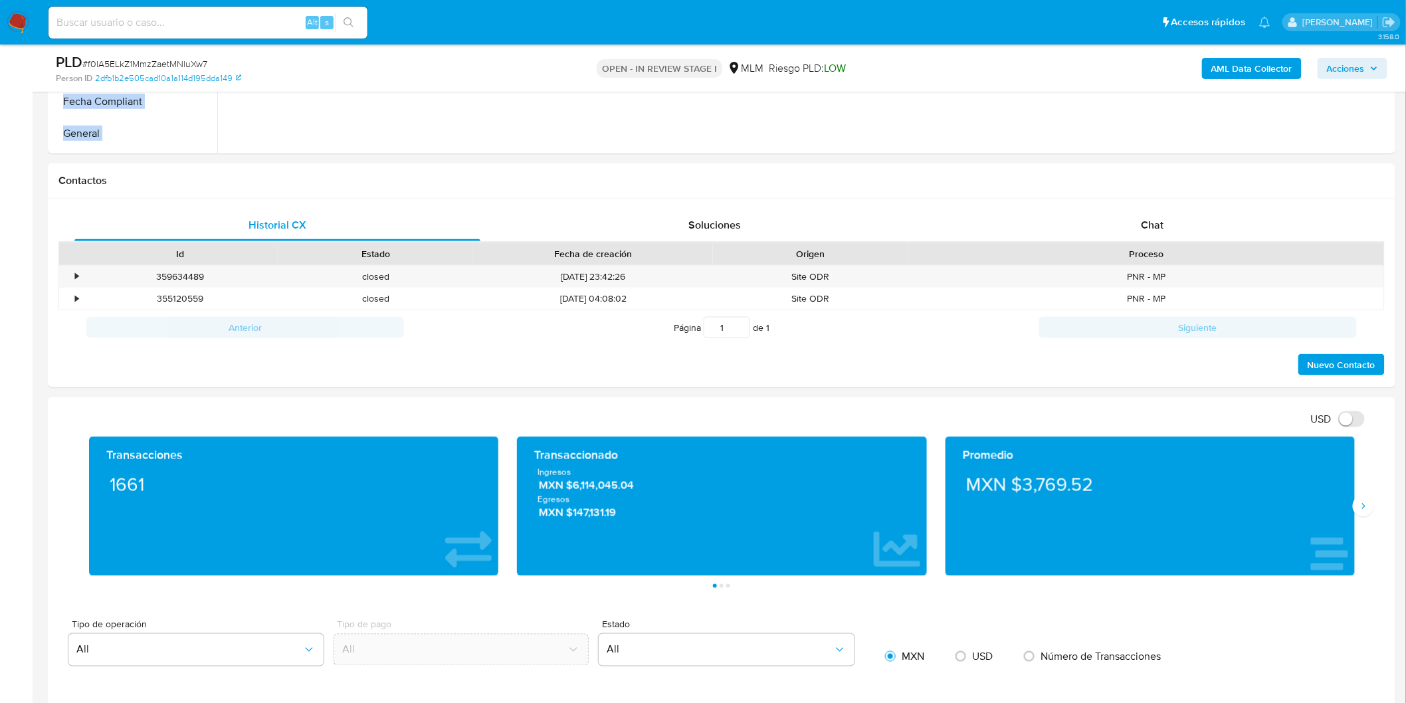
scroll to position [637, 0]
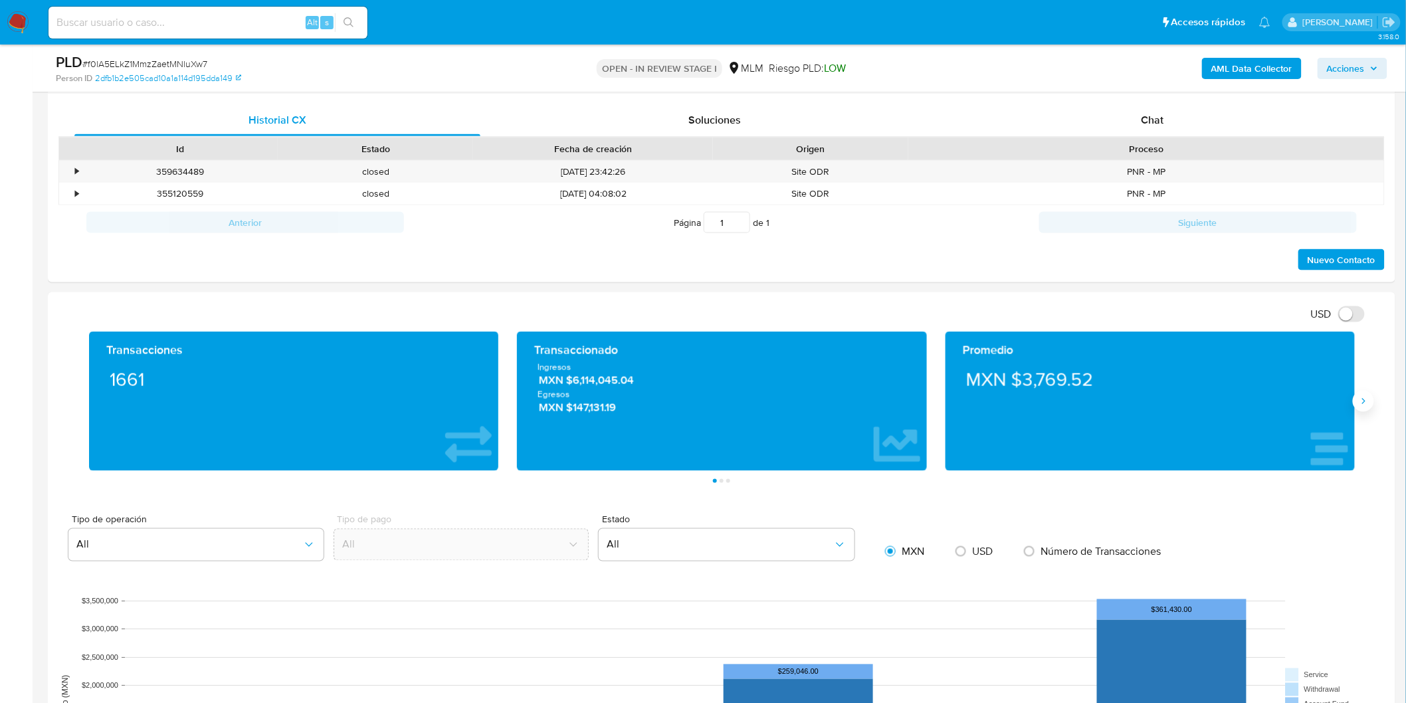
click at [1357, 400] on button "Siguiente" at bounding box center [1363, 401] width 21 height 21
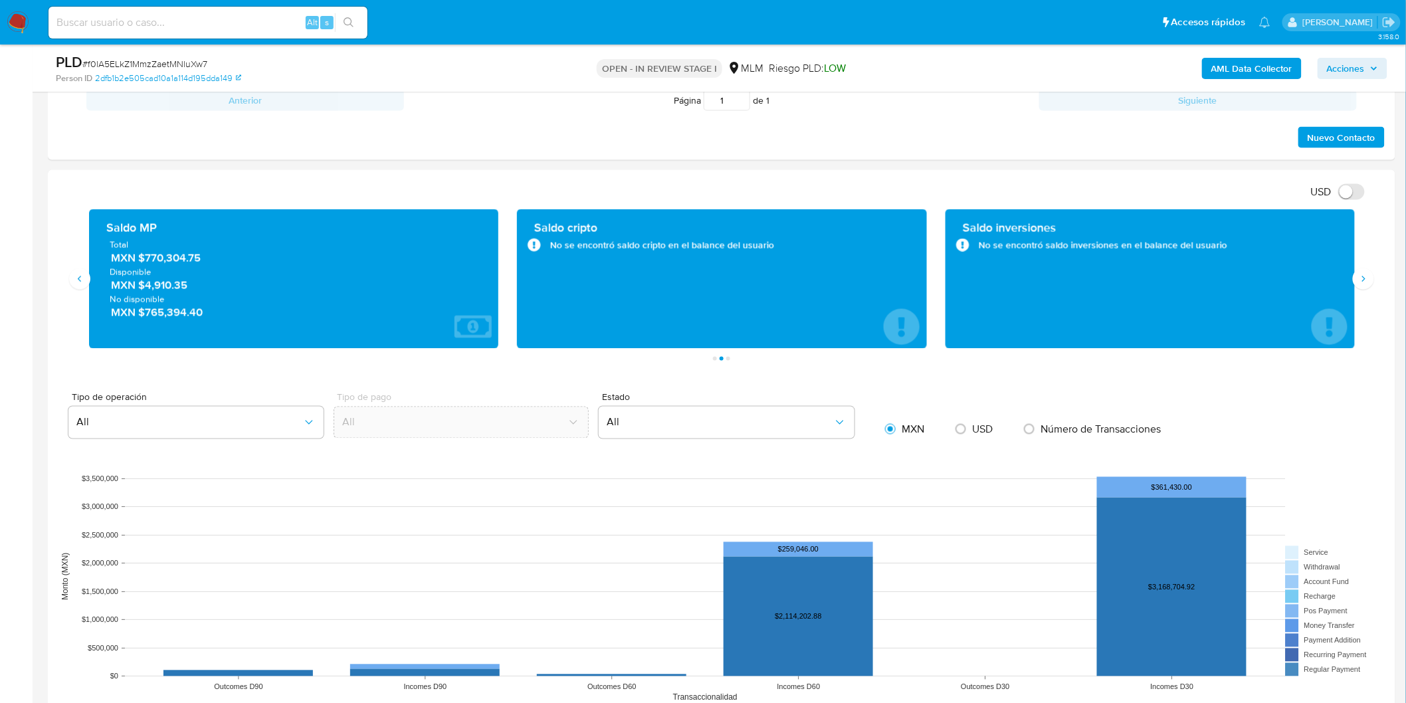
scroll to position [785, 0]
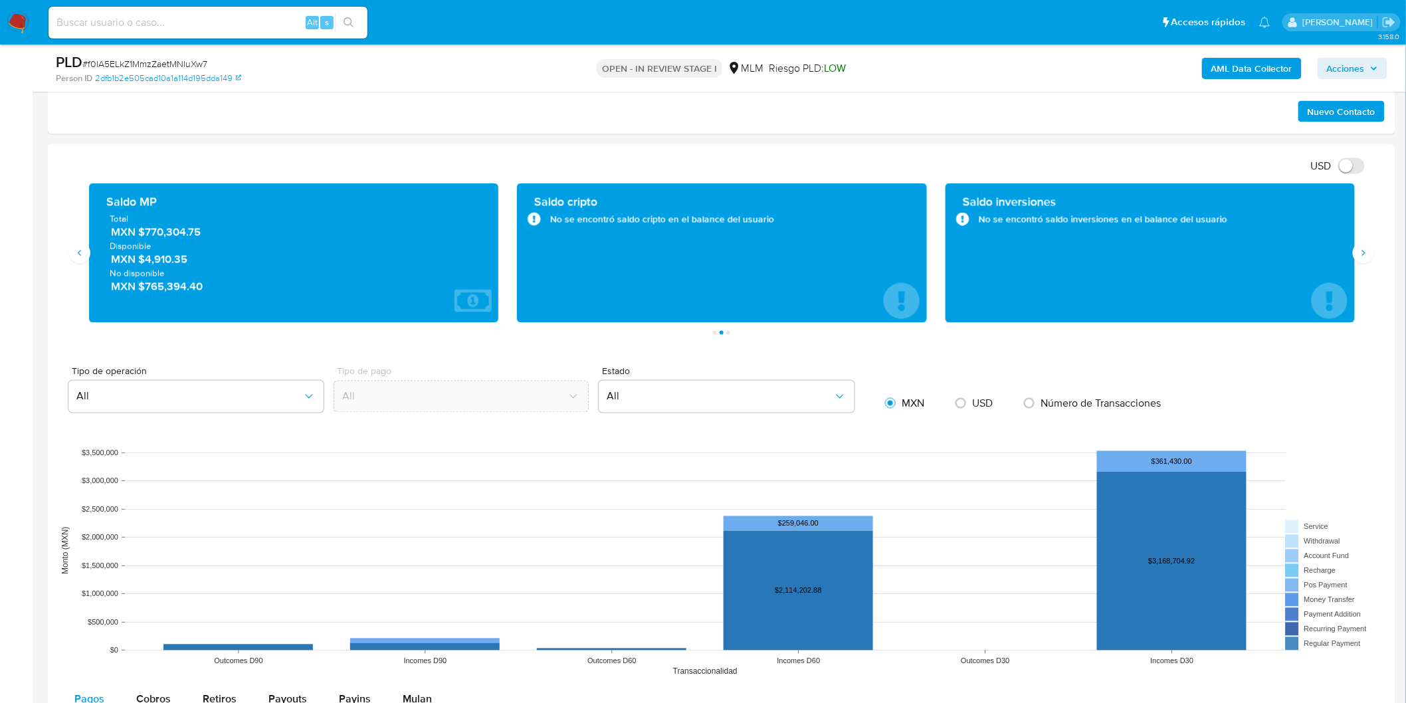
drag, startPoint x: 144, startPoint y: 261, endPoint x: 202, endPoint y: 262, distance: 58.5
click at [202, 262] on span "MXN $4,910.35" at bounding box center [294, 259] width 367 height 15
click at [249, 290] on span "MXN $765,394.40" at bounding box center [294, 286] width 367 height 15
drag, startPoint x: 144, startPoint y: 235, endPoint x: 207, endPoint y: 236, distance: 63.1
click at [207, 236] on span "MXN $770,304.75" at bounding box center [294, 232] width 367 height 15
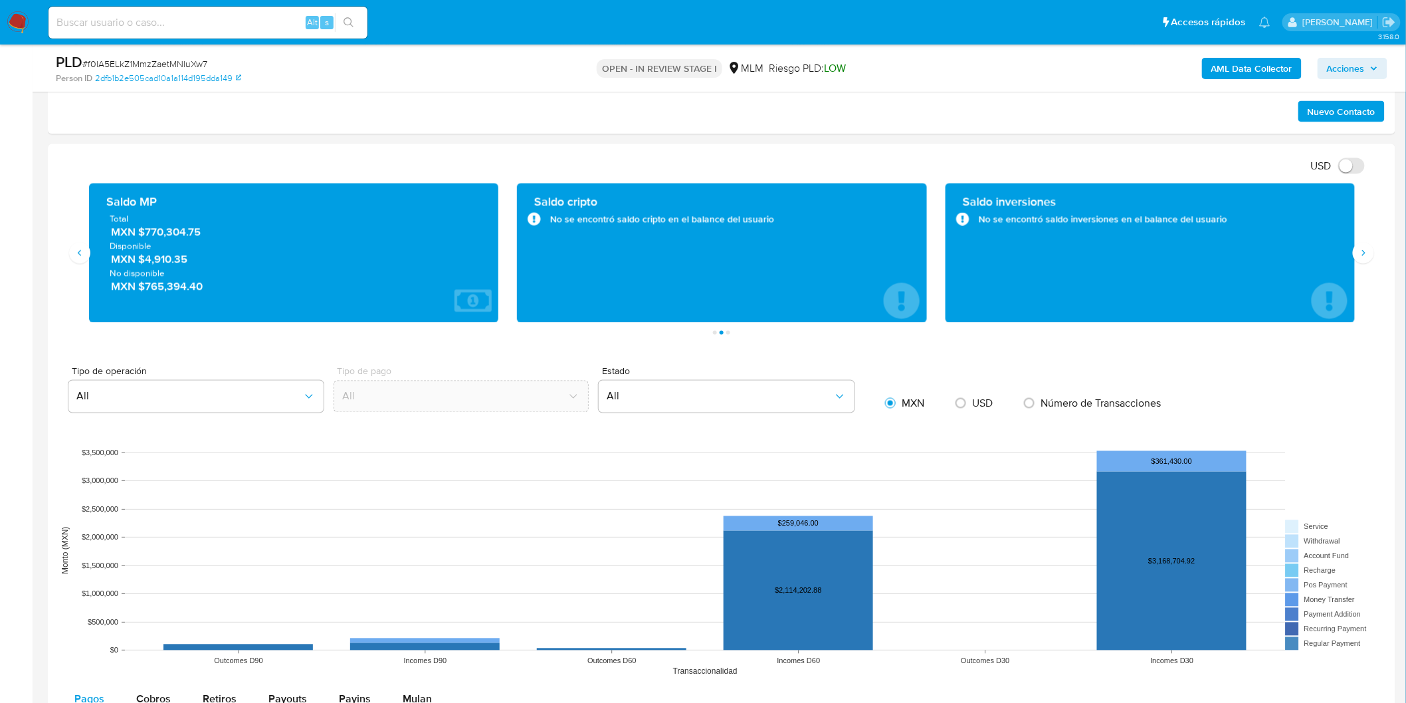
drag, startPoint x: 142, startPoint y: 261, endPoint x: 197, endPoint y: 262, distance: 54.5
click at [197, 262] on span "MXN $4,910.35" at bounding box center [294, 259] width 367 height 15
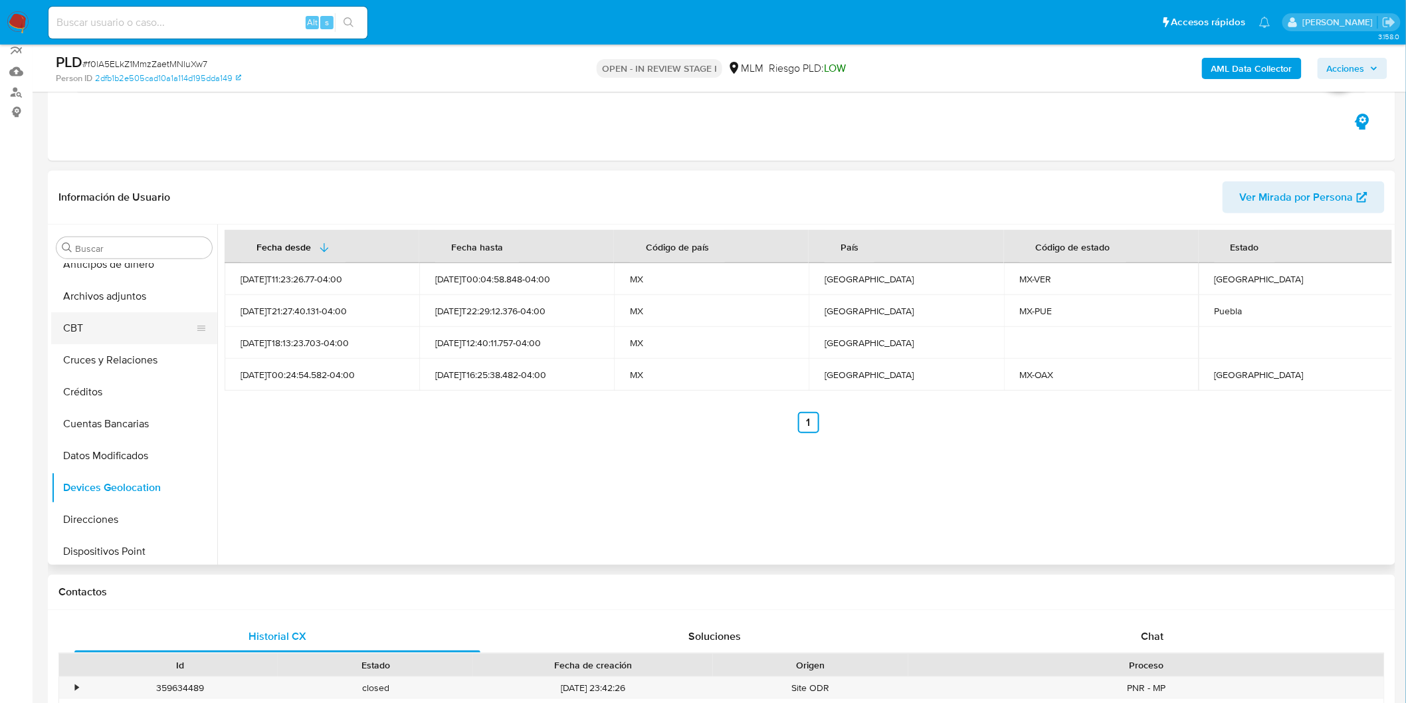
scroll to position [0, 0]
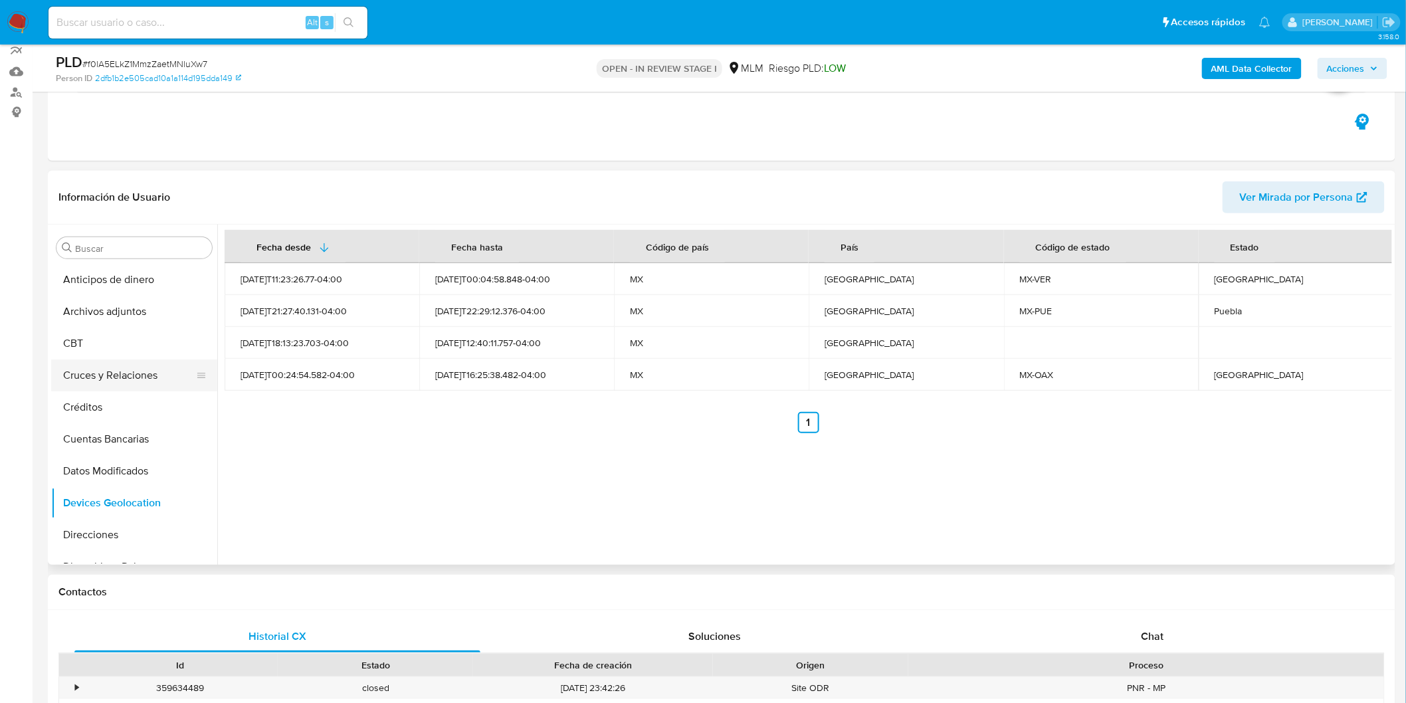
click at [129, 370] on button "Cruces y Relaciones" at bounding box center [128, 375] width 155 height 32
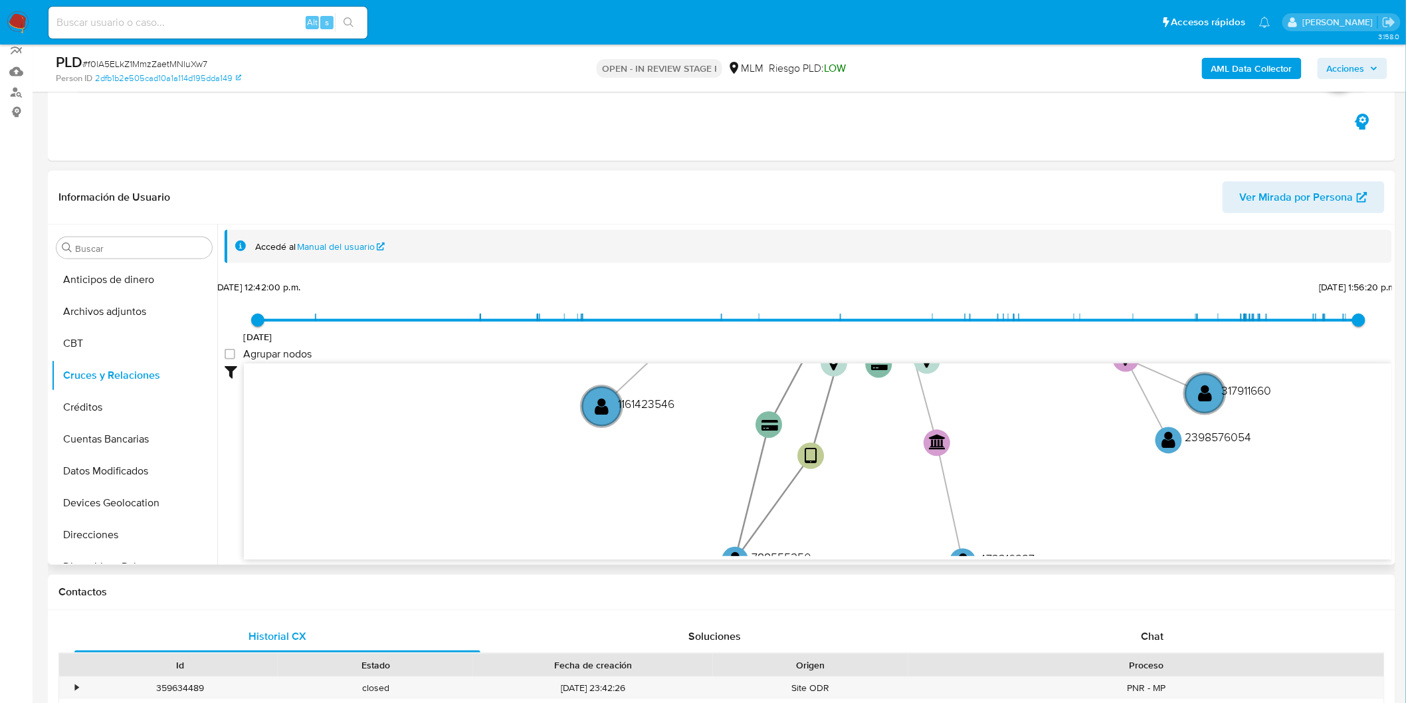
drag, startPoint x: 688, startPoint y: 454, endPoint x: 691, endPoint y: 286, distance: 168.1
click at [692, 294] on div "21/2/2023 21/2/2023, 12:42:00 p.m. 11/9/2025, 1:56:20 p.m. Agrupar nodos Filtro…" at bounding box center [808, 442] width 1167 height 330
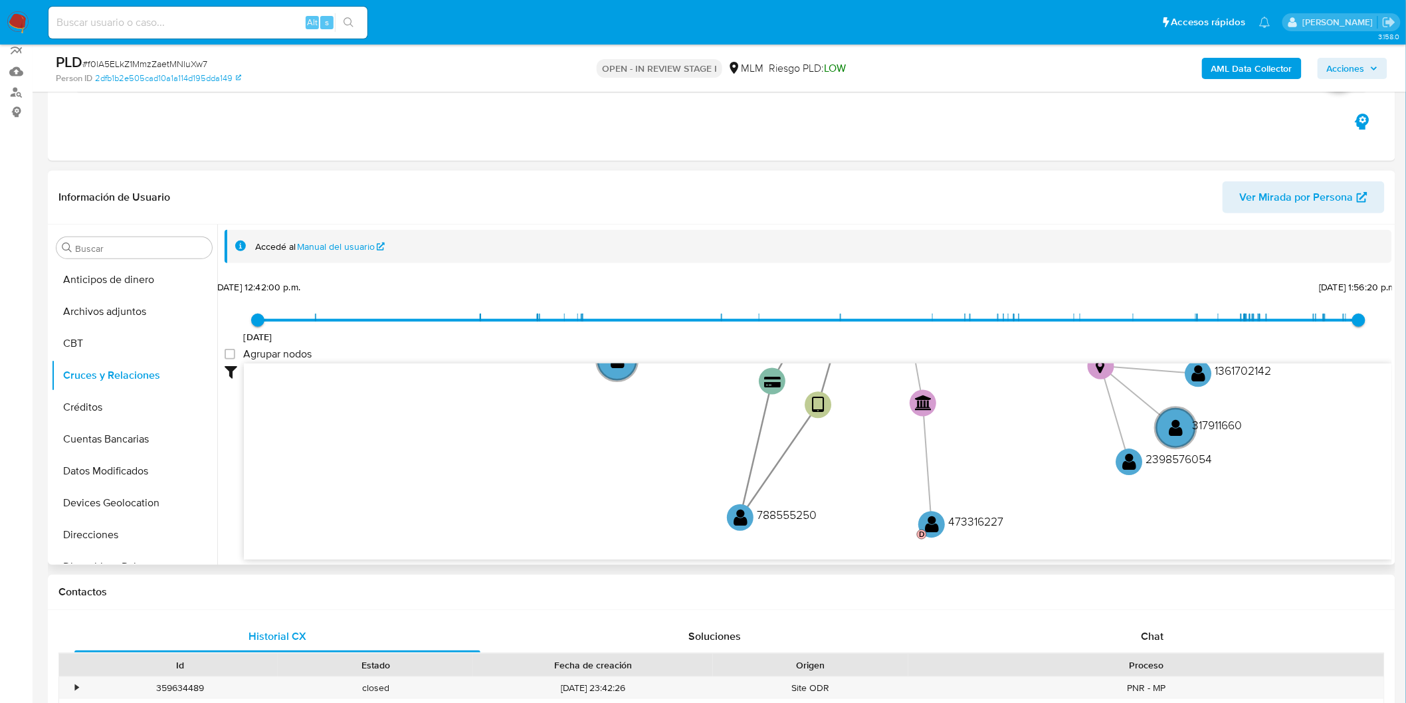
drag, startPoint x: 793, startPoint y: 494, endPoint x: 936, endPoint y: 512, distance: 143.4
click at [803, 470] on icon "device-67a51cd29a77887af860b702  user-66386157  66386157 device-67b7f9c70413c…" at bounding box center [818, 459] width 1148 height 193
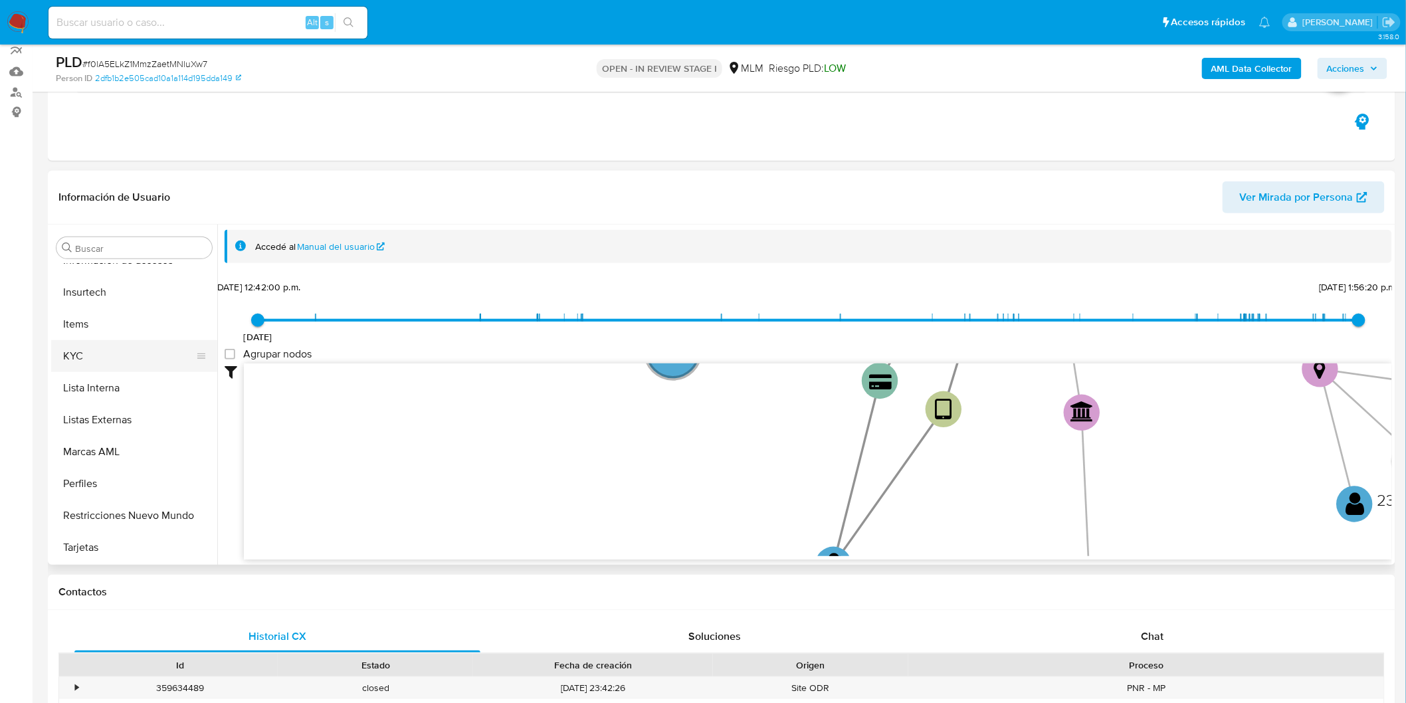
click at [116, 348] on button "KYC" at bounding box center [128, 356] width 155 height 32
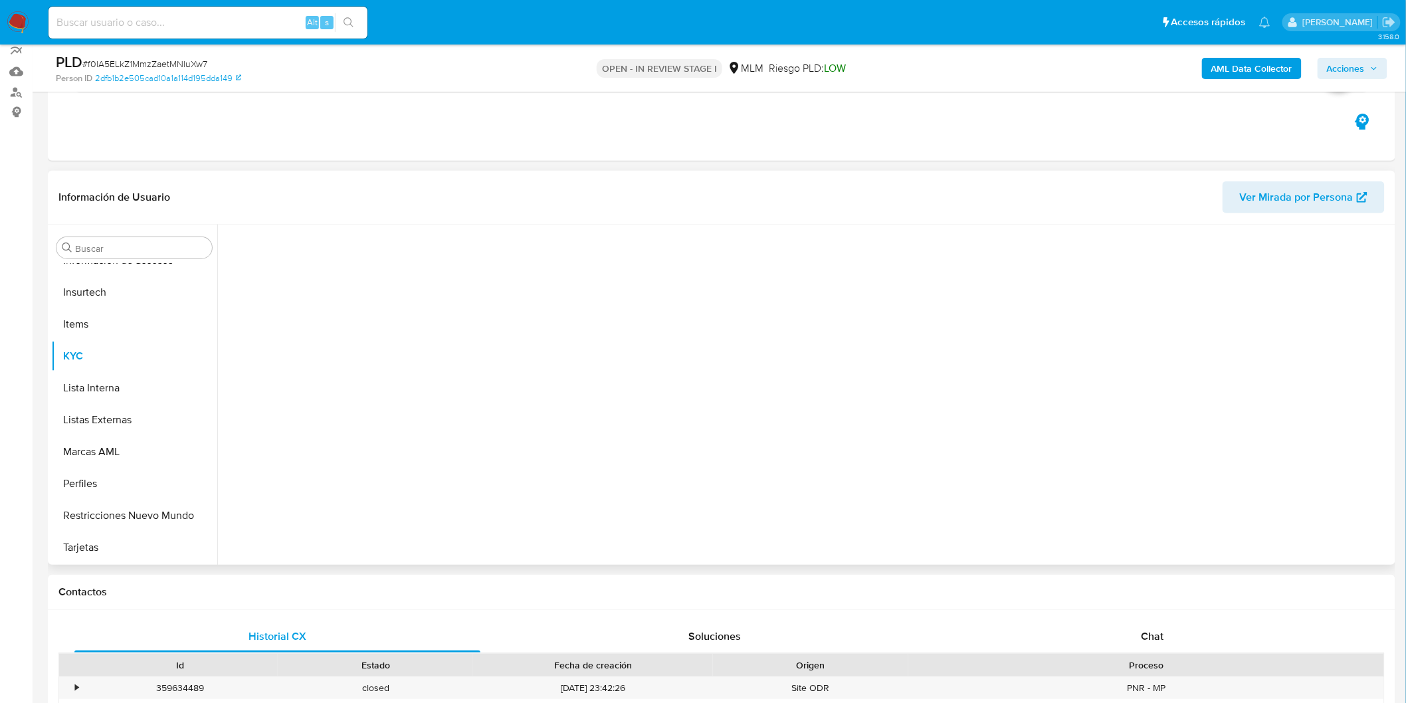
scroll to position [561, 0]
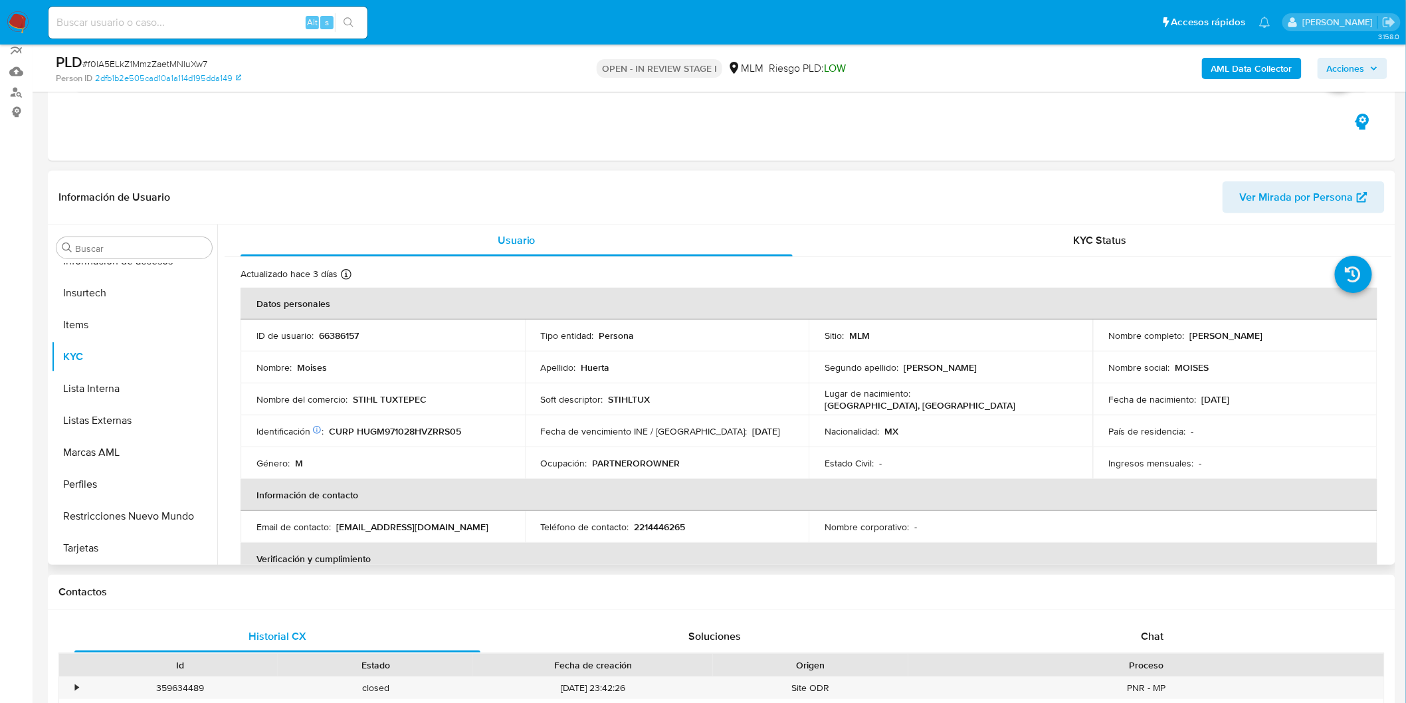
click at [705, 412] on td "Soft descriptor : STIHLTUX" at bounding box center [667, 399] width 284 height 32
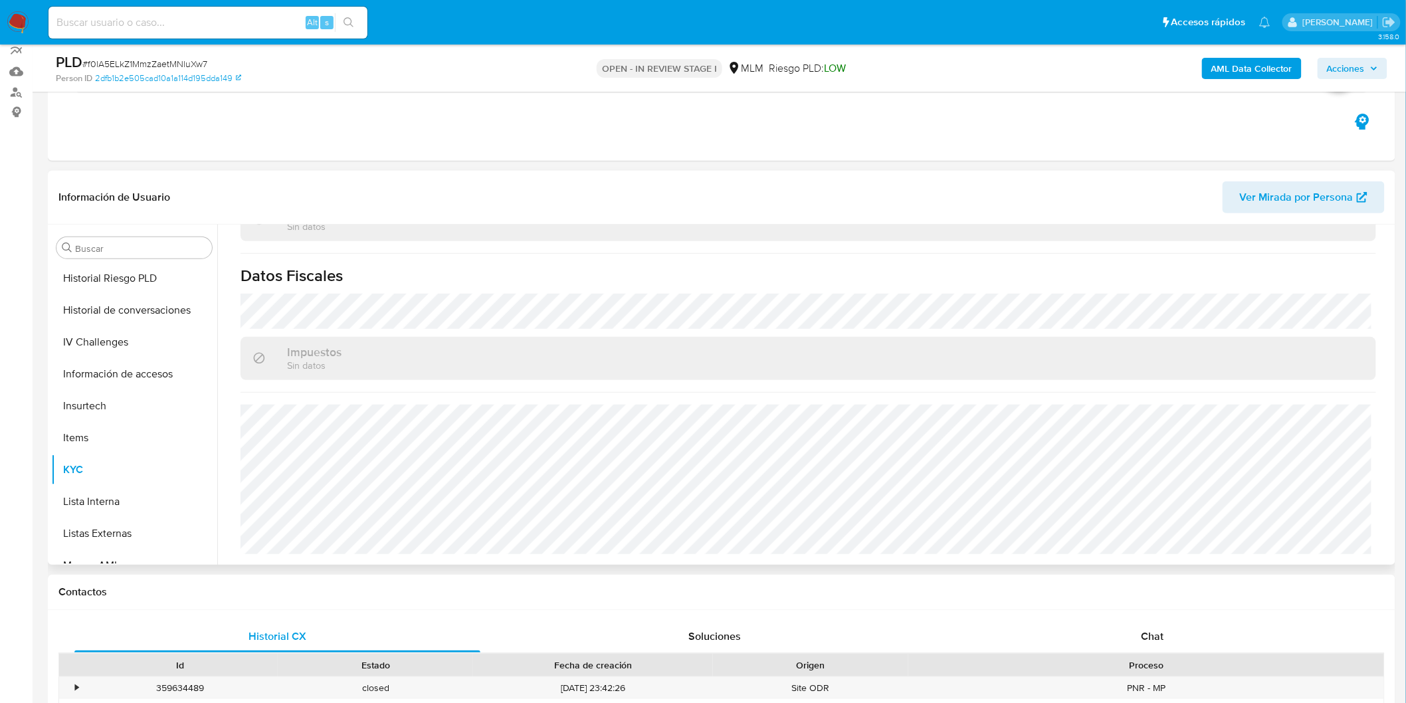
scroll to position [266, 0]
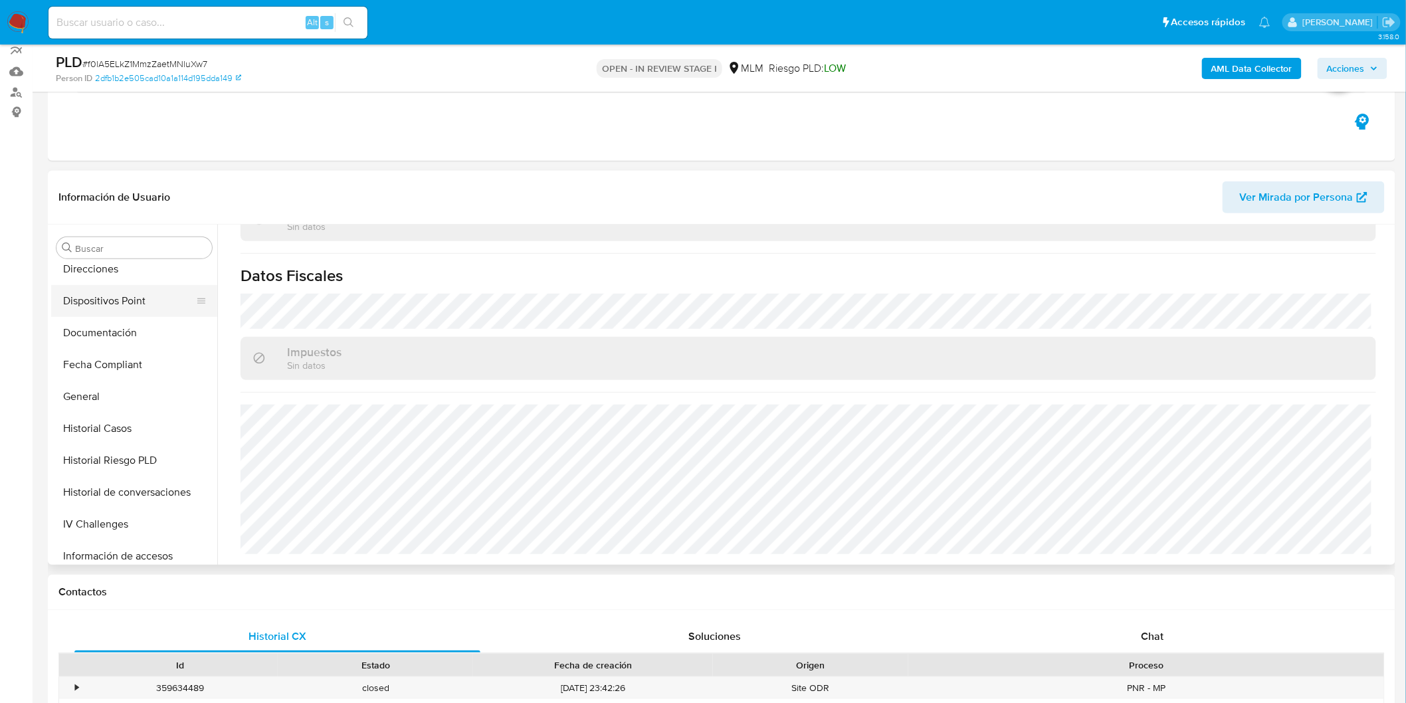
click at [130, 287] on button "Dispositivos Point" at bounding box center [128, 301] width 155 height 32
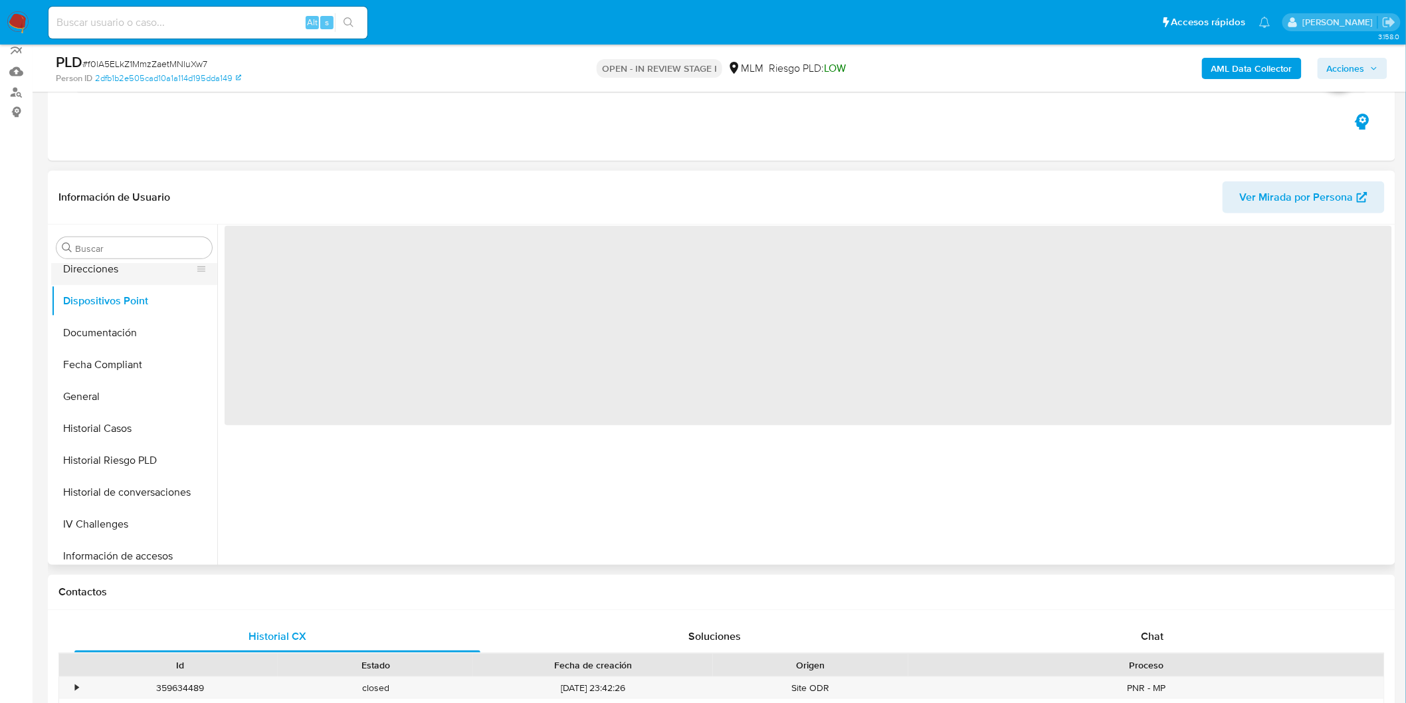
scroll to position [0, 0]
click at [120, 275] on button "Direcciones" at bounding box center [128, 269] width 155 height 32
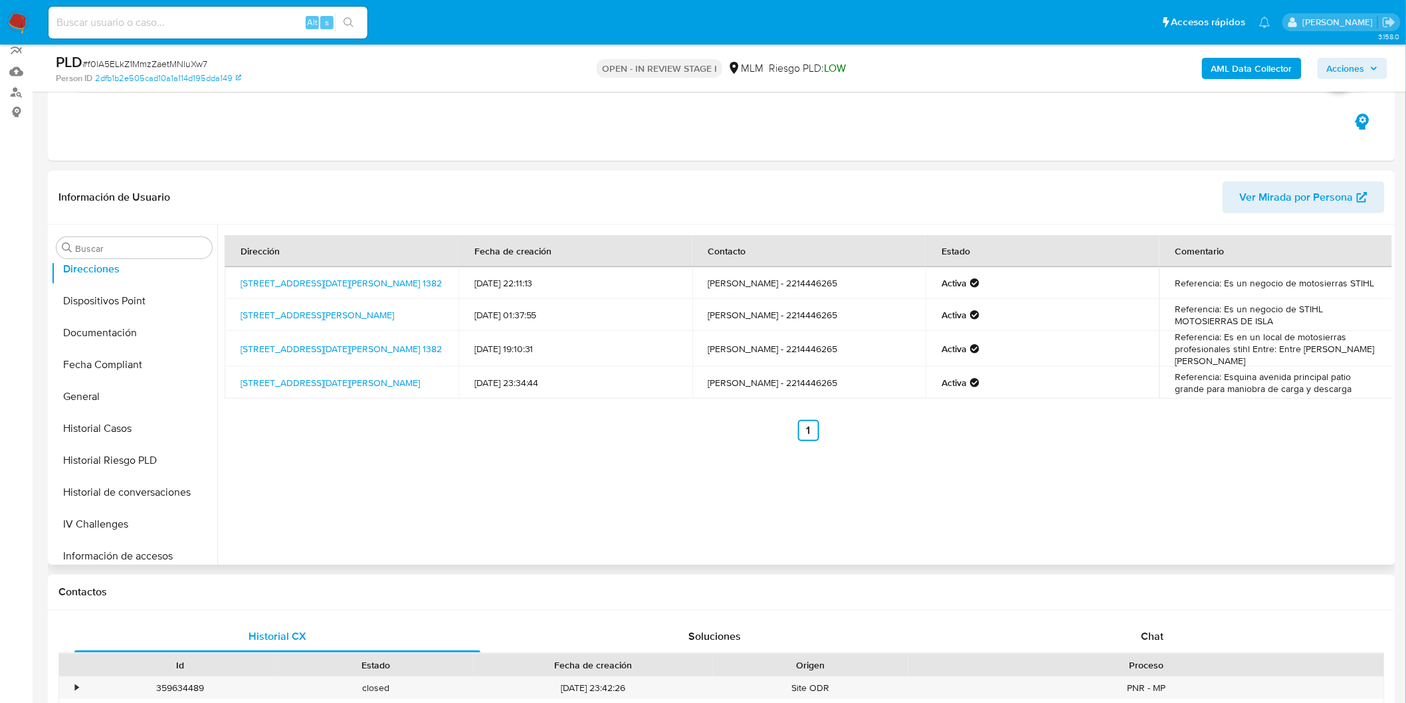
click at [579, 477] on div "Dirección Fecha de creación Contacto Estado Comentario Avenida 20 De Noviembre …" at bounding box center [804, 395] width 1175 height 340
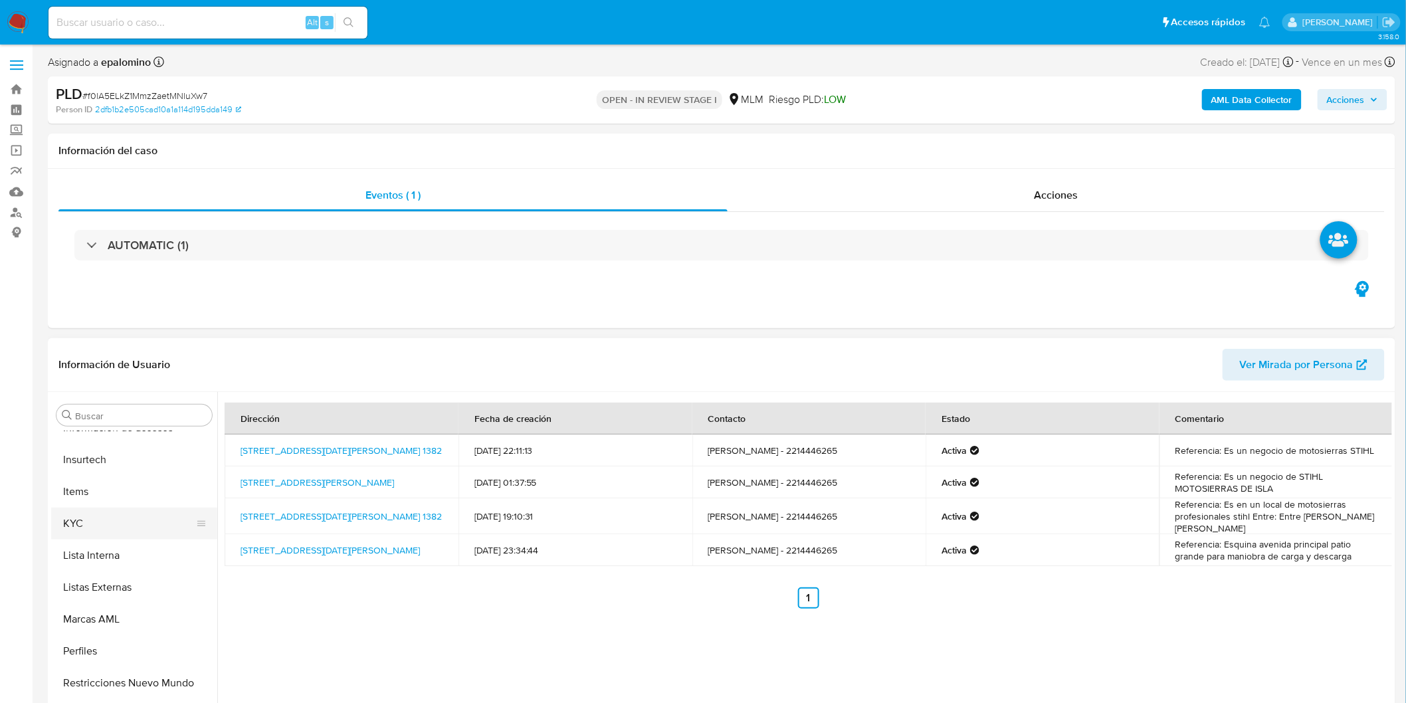
click at [120, 532] on button "KYC" at bounding box center [128, 524] width 155 height 32
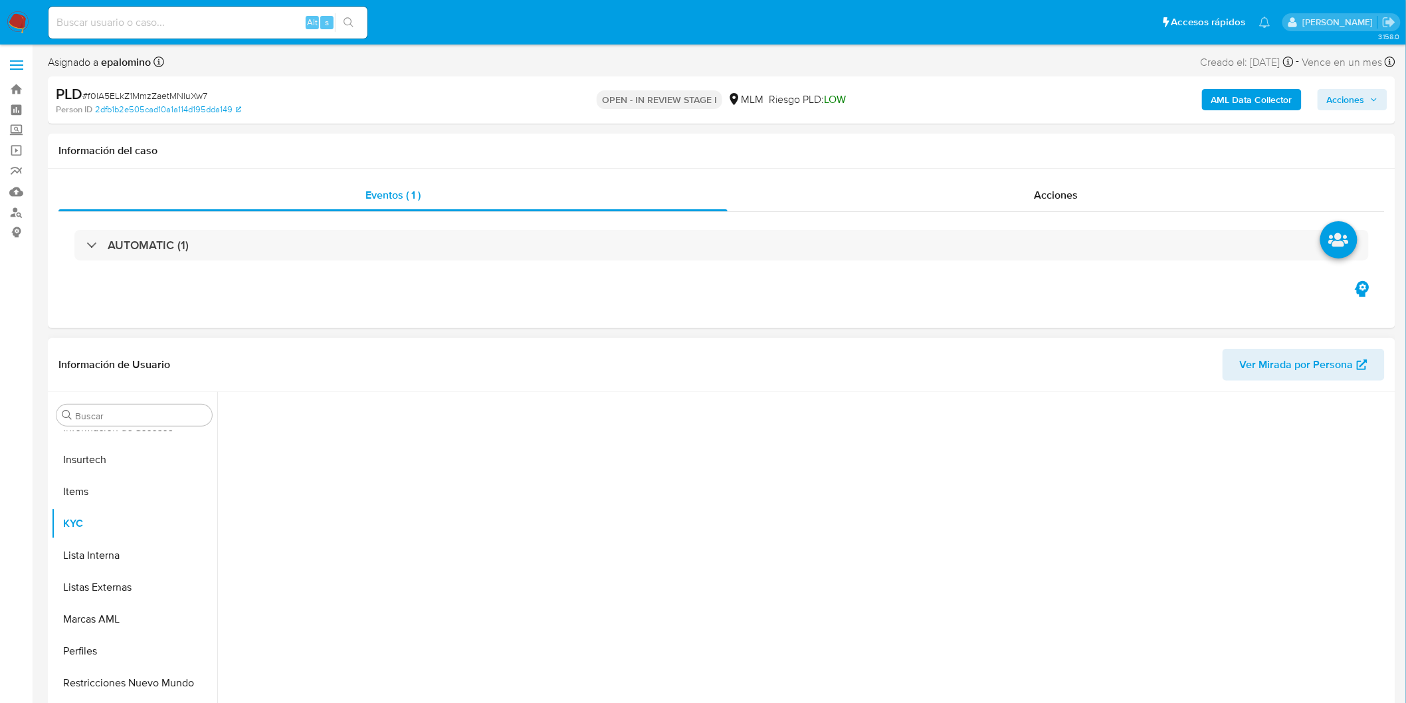
scroll to position [561, 0]
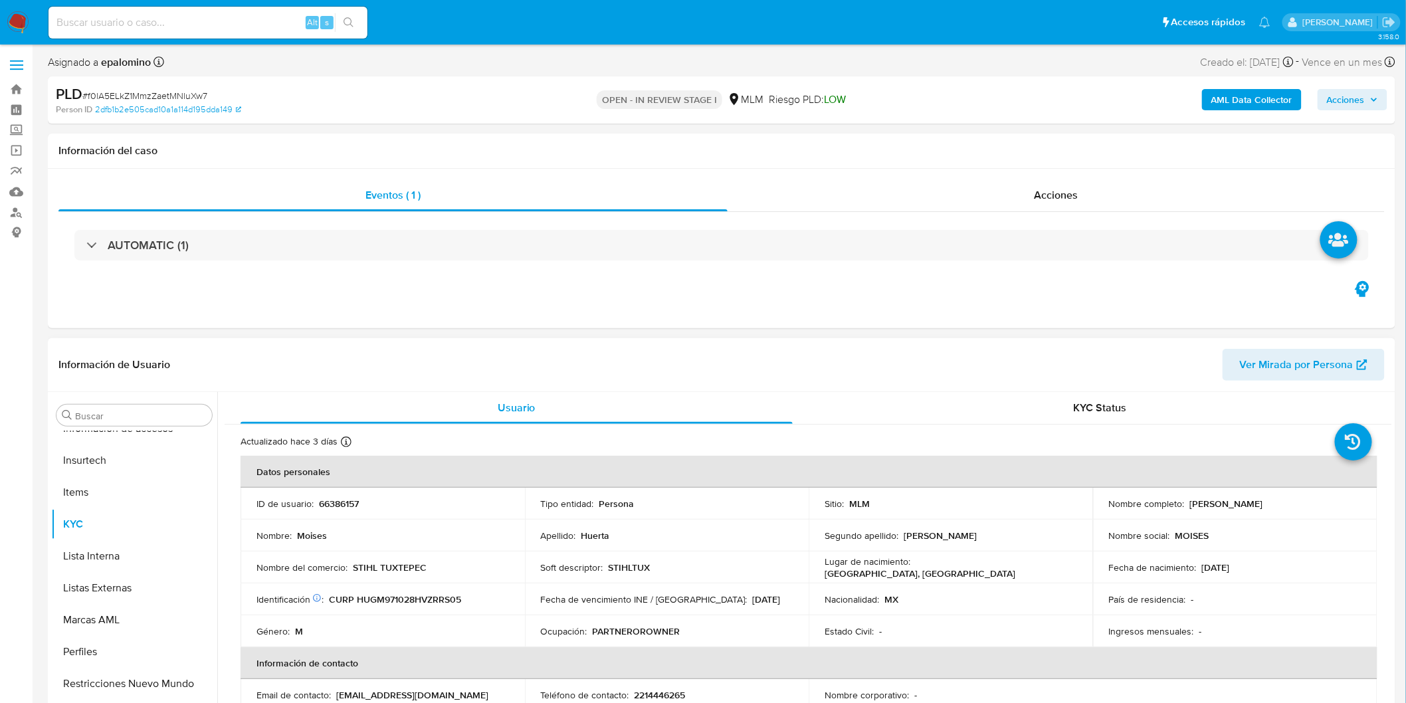
drag, startPoint x: 1296, startPoint y: 501, endPoint x: 1186, endPoint y: 500, distance: 110.3
click at [1186, 500] on div "Nombre completo : Moises Huerta Garcia" at bounding box center [1235, 504] width 252 height 12
copy p "Moises Huerta Garcia"
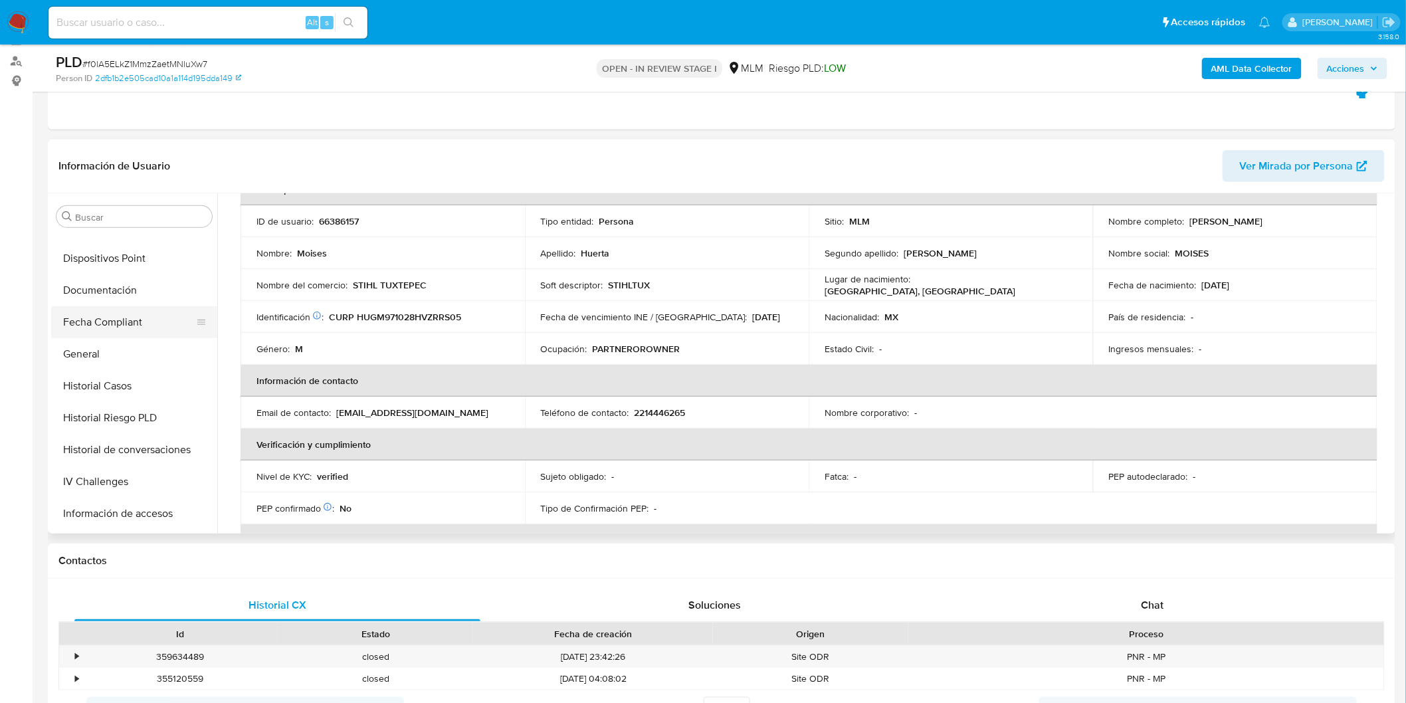
scroll to position [191, 0]
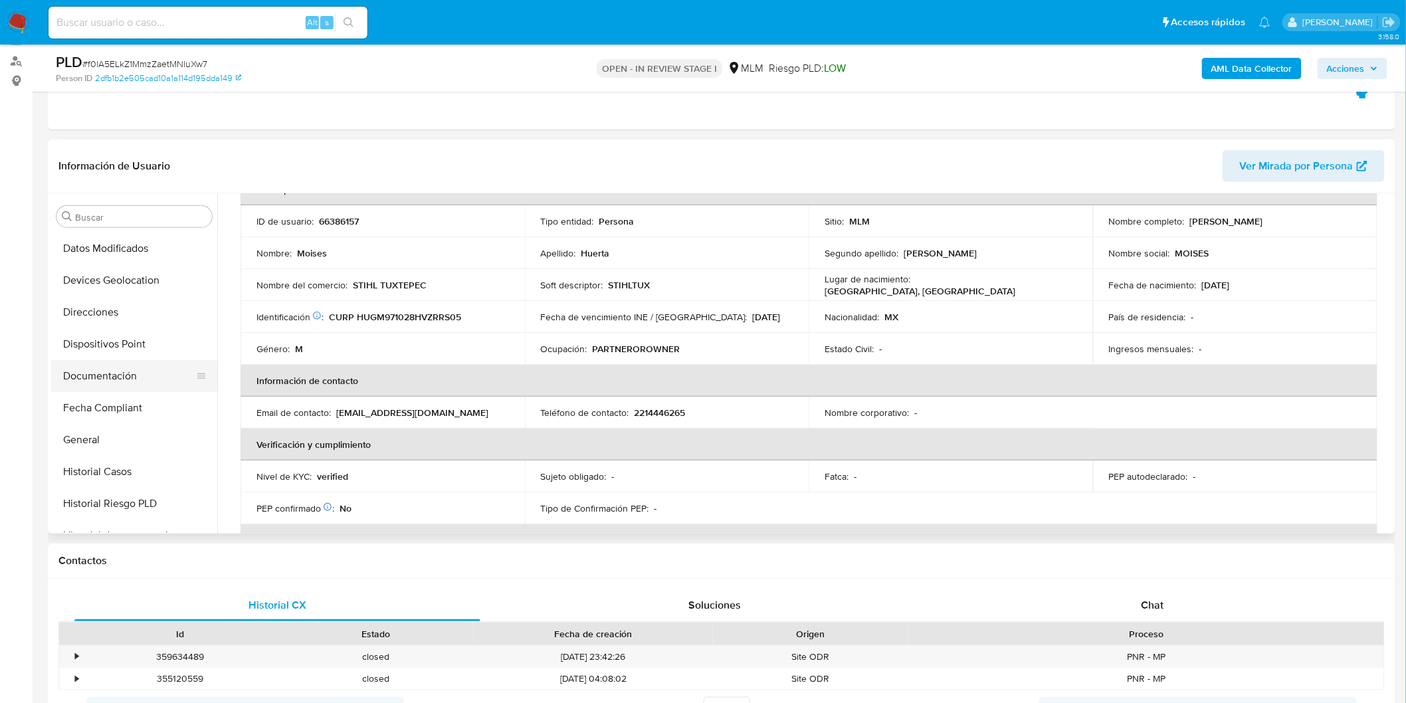
click at [129, 369] on button "Documentación" at bounding box center [128, 376] width 155 height 32
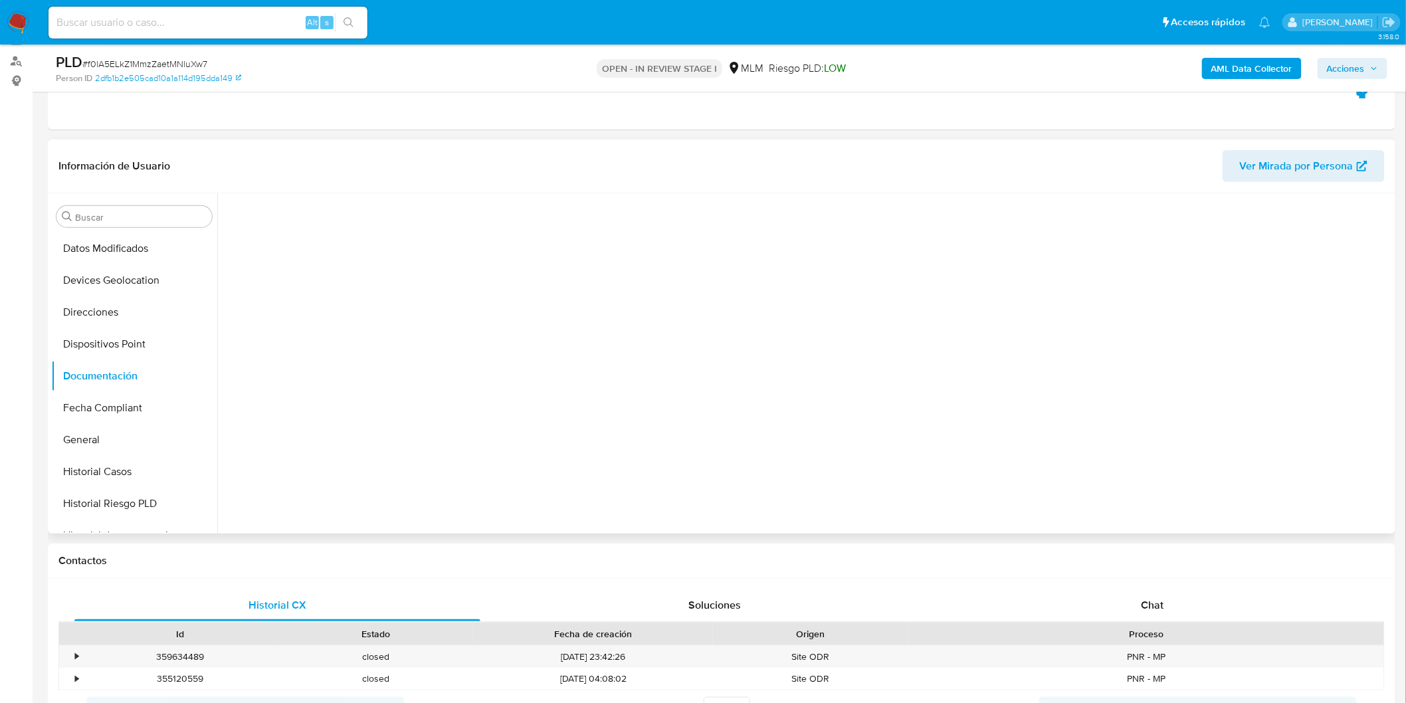
scroll to position [0, 0]
click at [334, 294] on button "Identificación" at bounding box center [360, 293] width 270 height 34
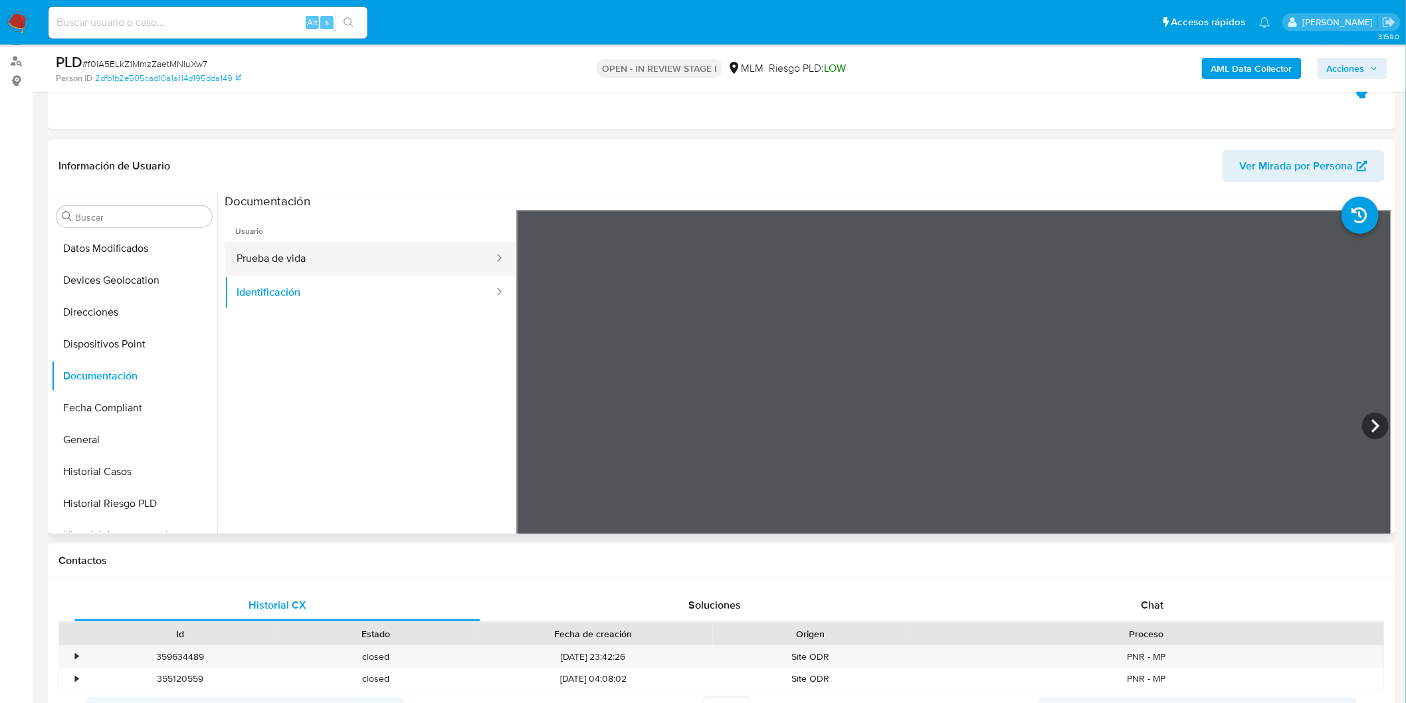
click at [420, 258] on button "Prueba de vida" at bounding box center [360, 259] width 270 height 34
drag, startPoint x: 355, startPoint y: 284, endPoint x: 428, endPoint y: 314, distance: 79.2
click at [355, 283] on button "Identificación" at bounding box center [360, 293] width 270 height 34
click at [17, 29] on img at bounding box center [18, 22] width 23 height 23
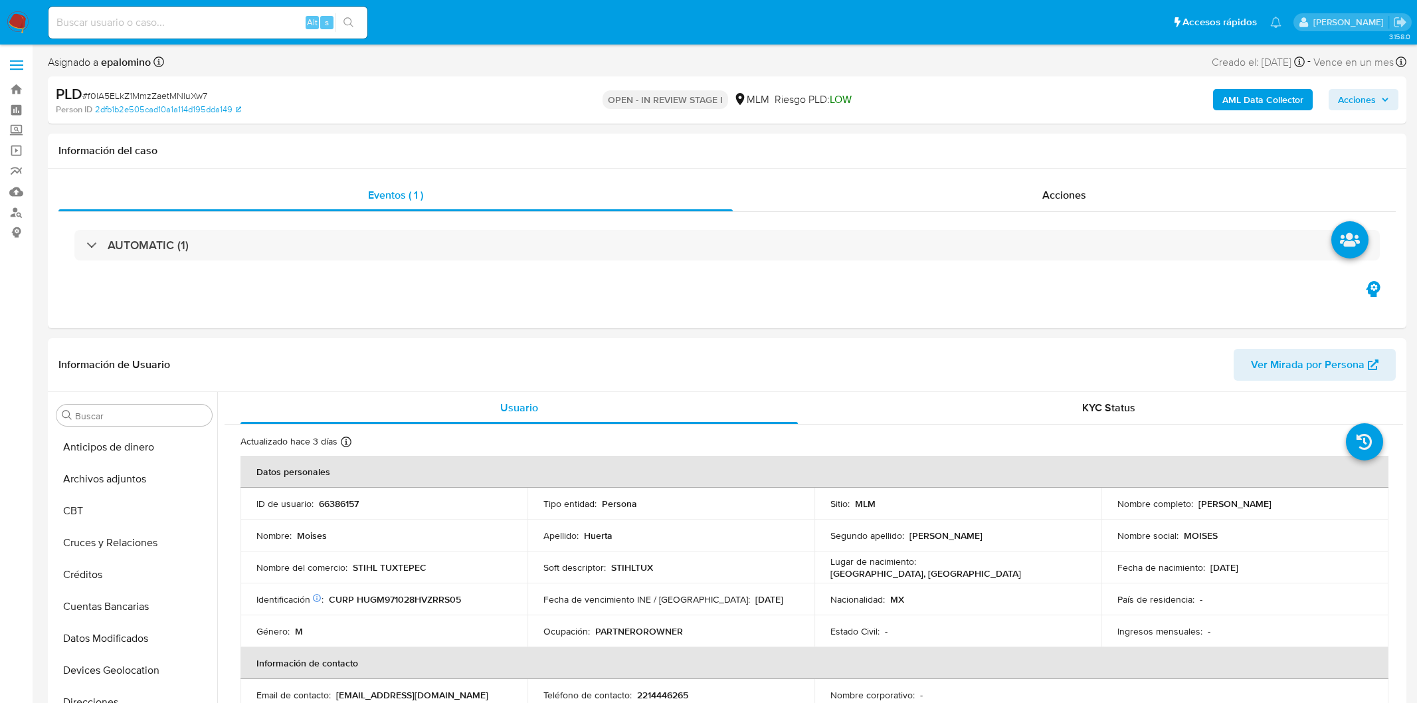
select select "10"
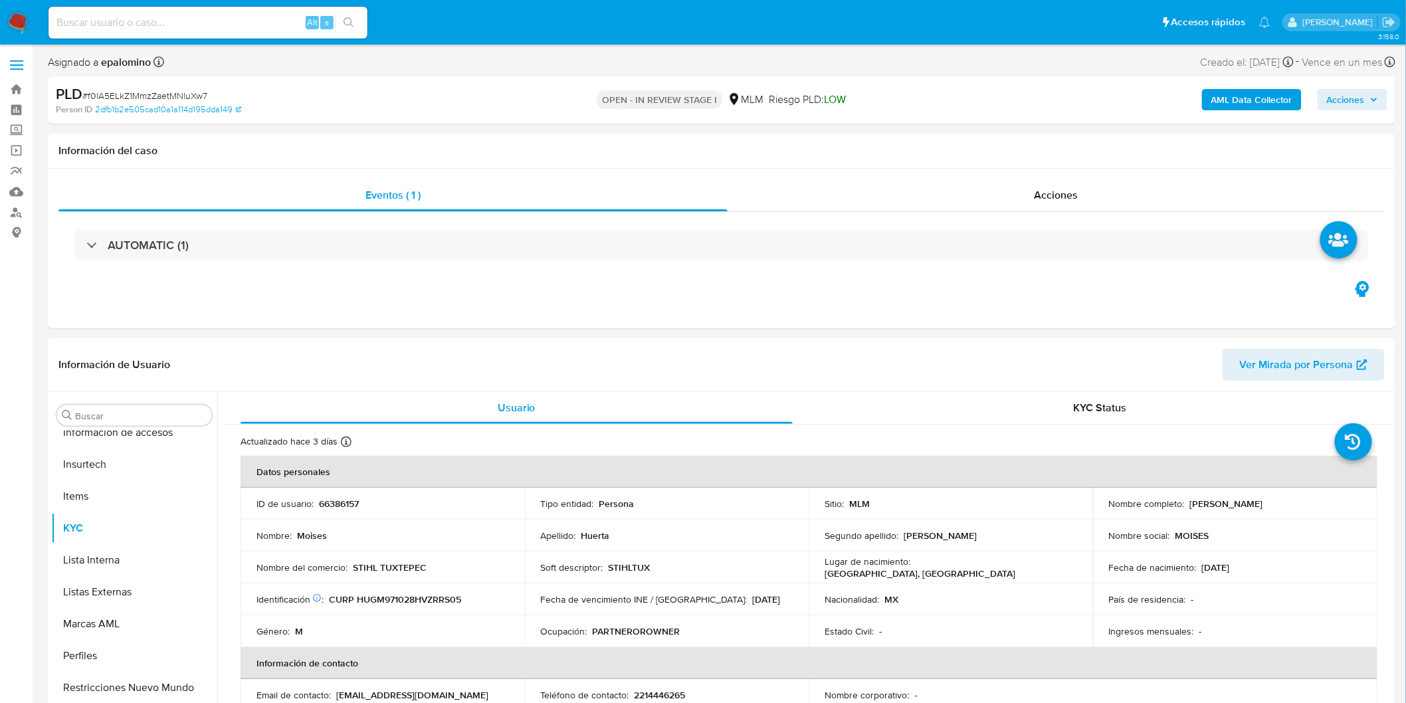
scroll to position [561, 0]
drag, startPoint x: 446, startPoint y: 569, endPoint x: 351, endPoint y: 568, distance: 95.0
click at [351, 568] on div "Nombre del comercio : STIHL TUXTEPEC" at bounding box center [382, 567] width 252 height 12
copy p "STIHL TUXTEPEC"
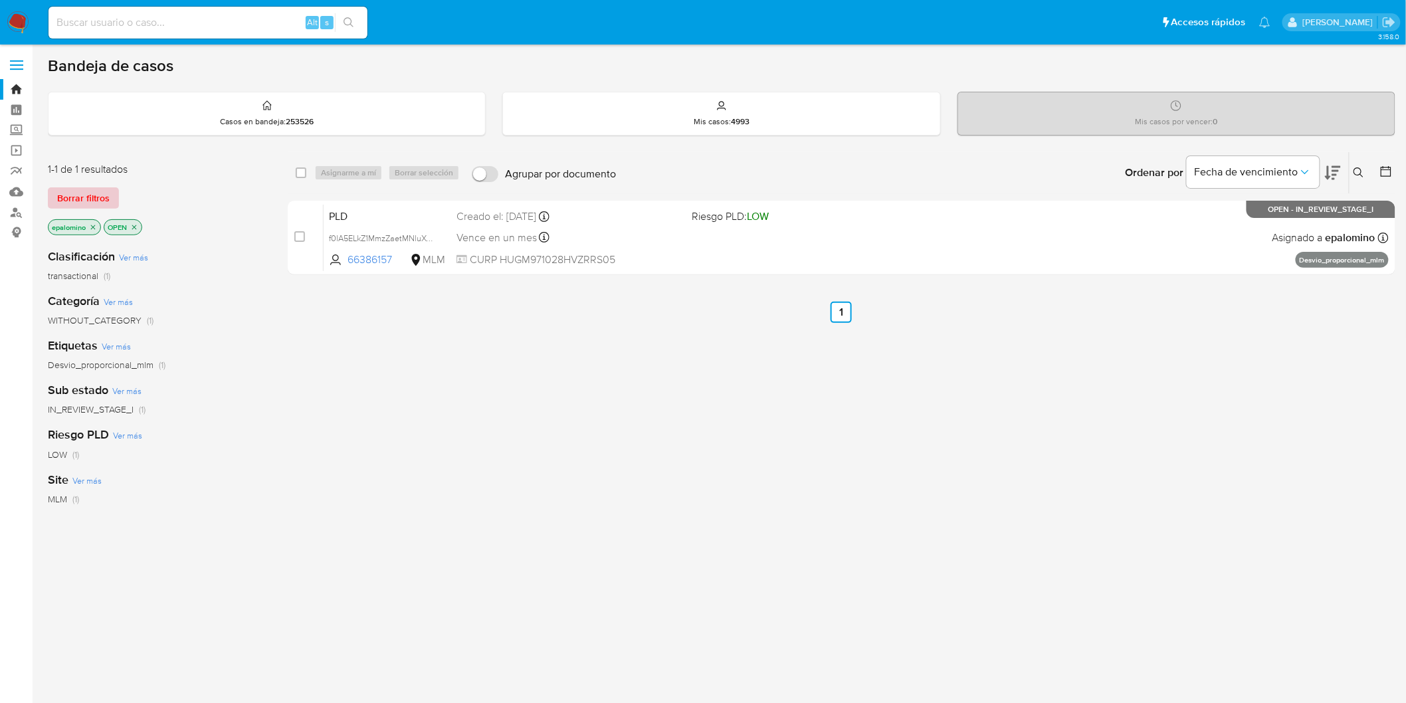
click at [107, 201] on span "Borrar filtros" at bounding box center [83, 198] width 52 height 19
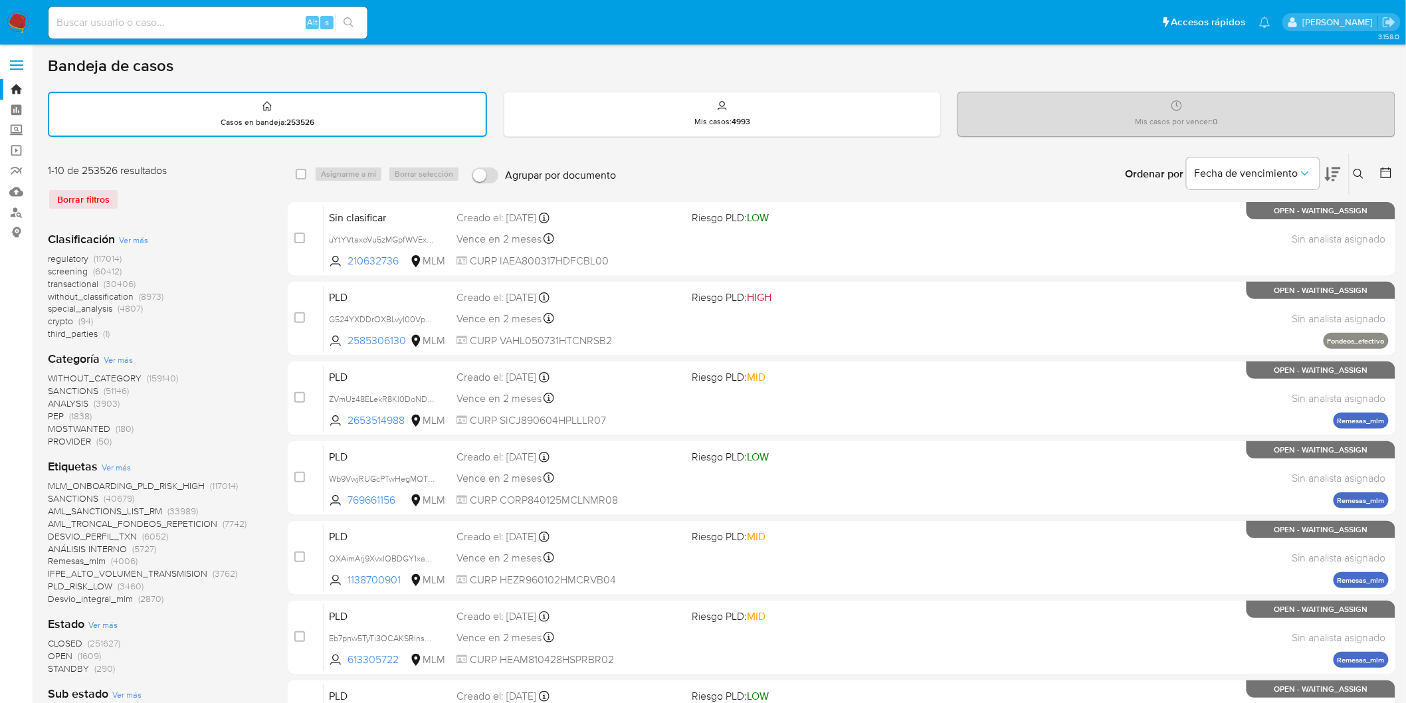
click at [19, 14] on img at bounding box center [18, 22] width 23 height 23
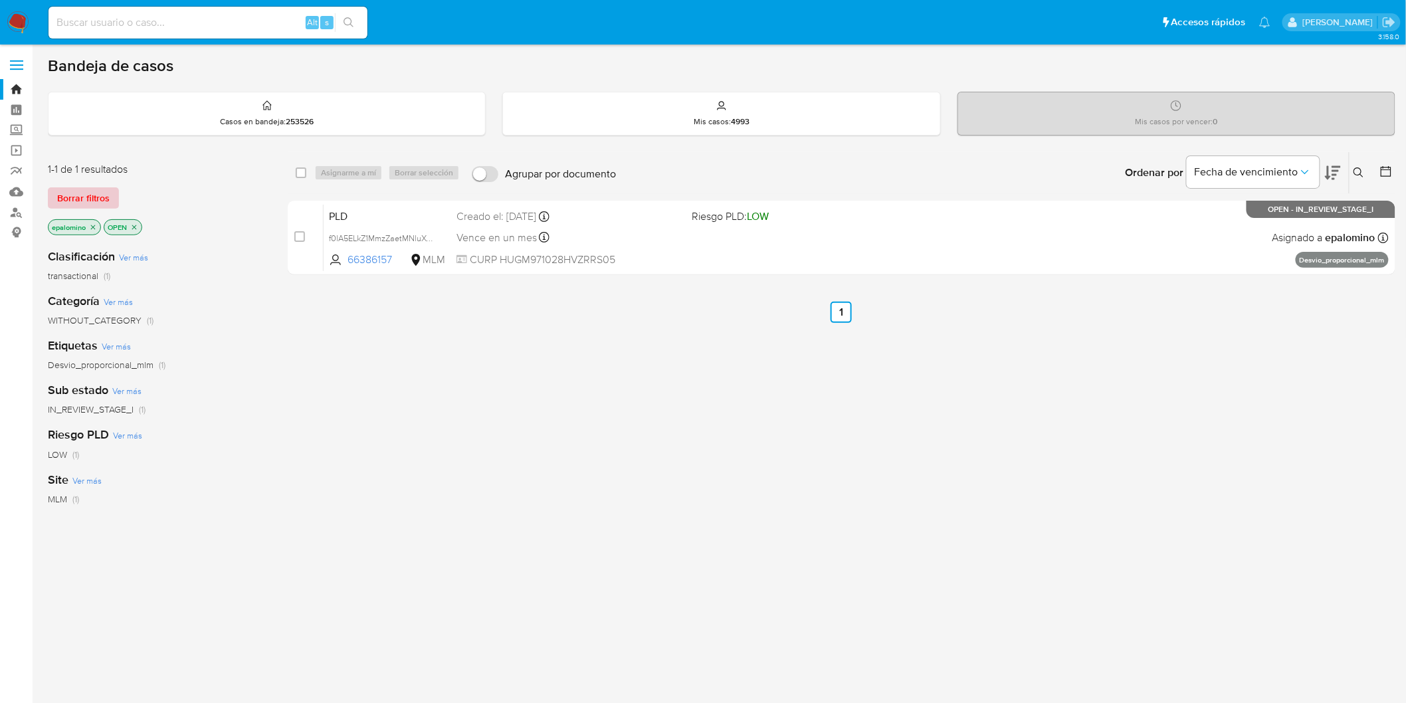
click at [73, 200] on span "Borrar filtros" at bounding box center [83, 198] width 52 height 19
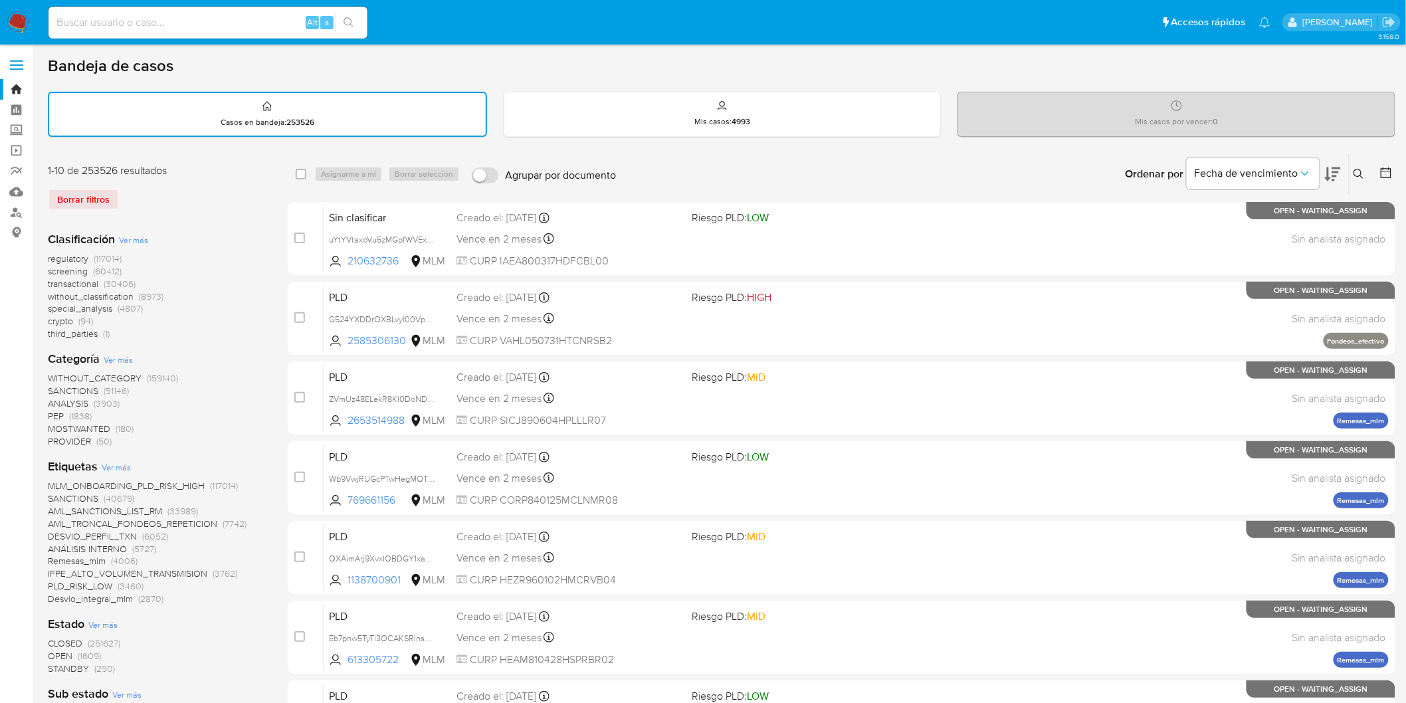
click at [21, 15] on img at bounding box center [18, 22] width 23 height 23
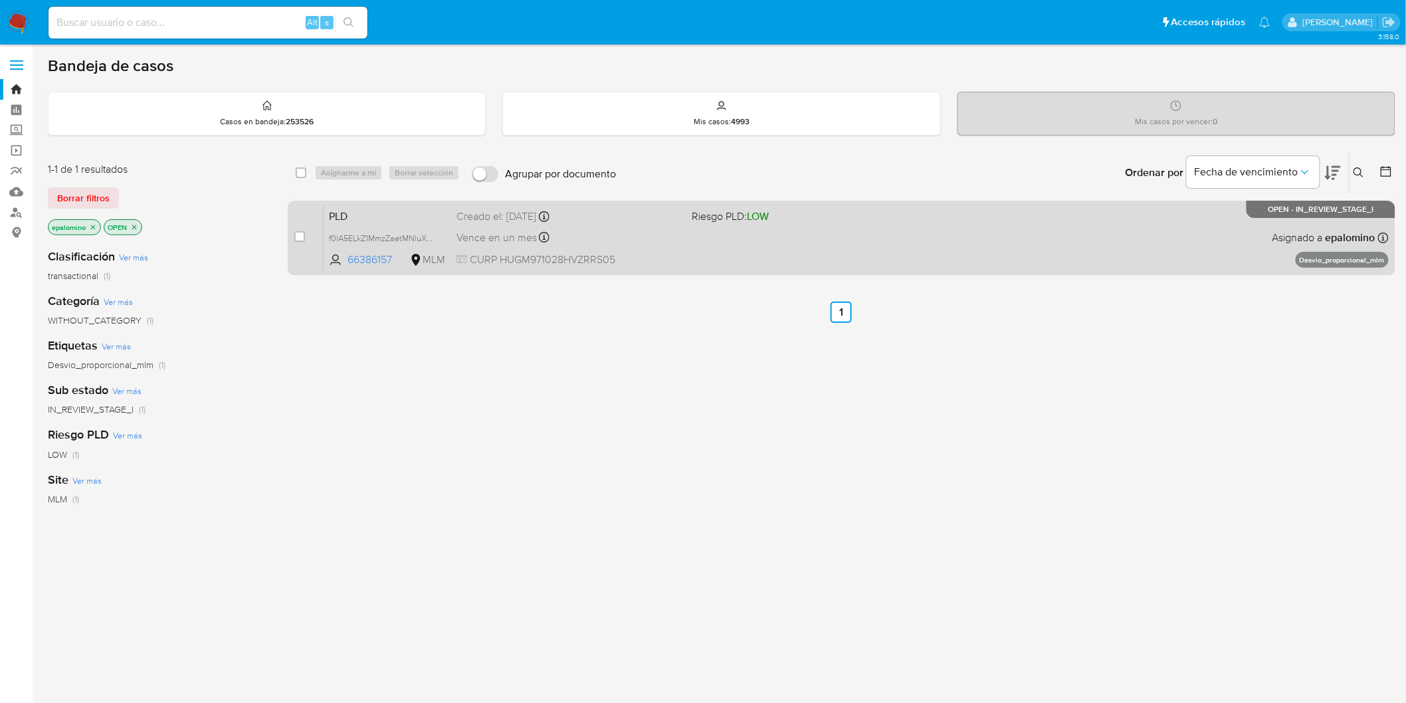
click at [342, 207] on span "PLD" at bounding box center [387, 215] width 117 height 17
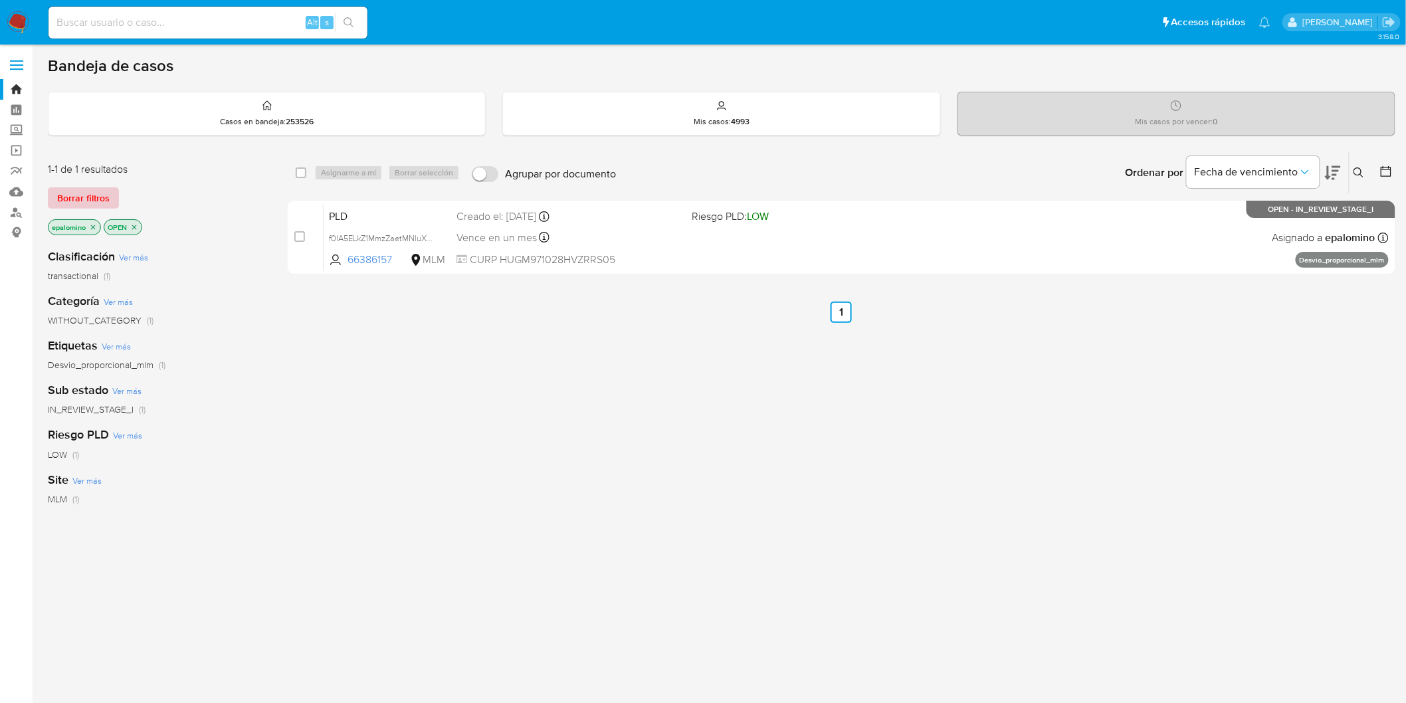
click at [70, 200] on span "Borrar filtros" at bounding box center [83, 198] width 52 height 19
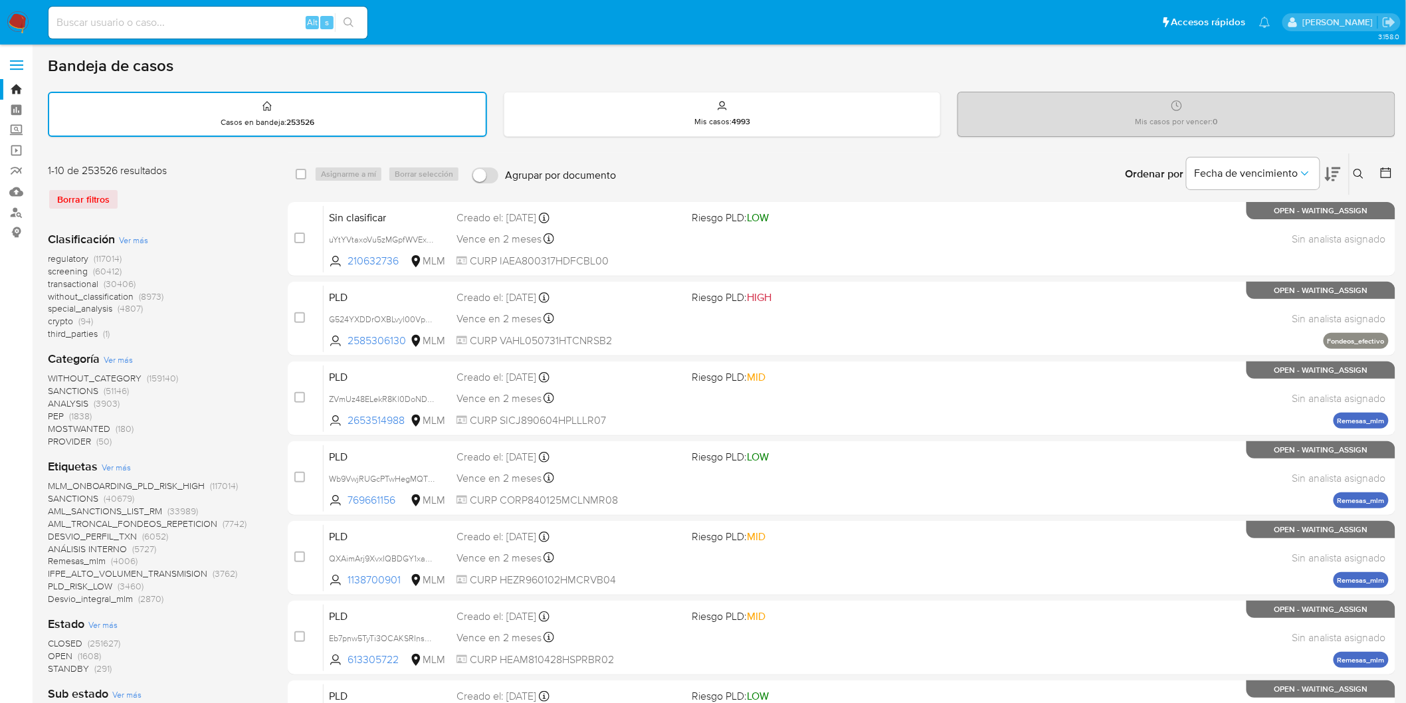
click at [17, 29] on img at bounding box center [18, 22] width 23 height 23
click at [233, 227] on div "Clasificación Ver más regulatory (117014) screening (60412) transactional (3040…" at bounding box center [157, 710] width 219 height 979
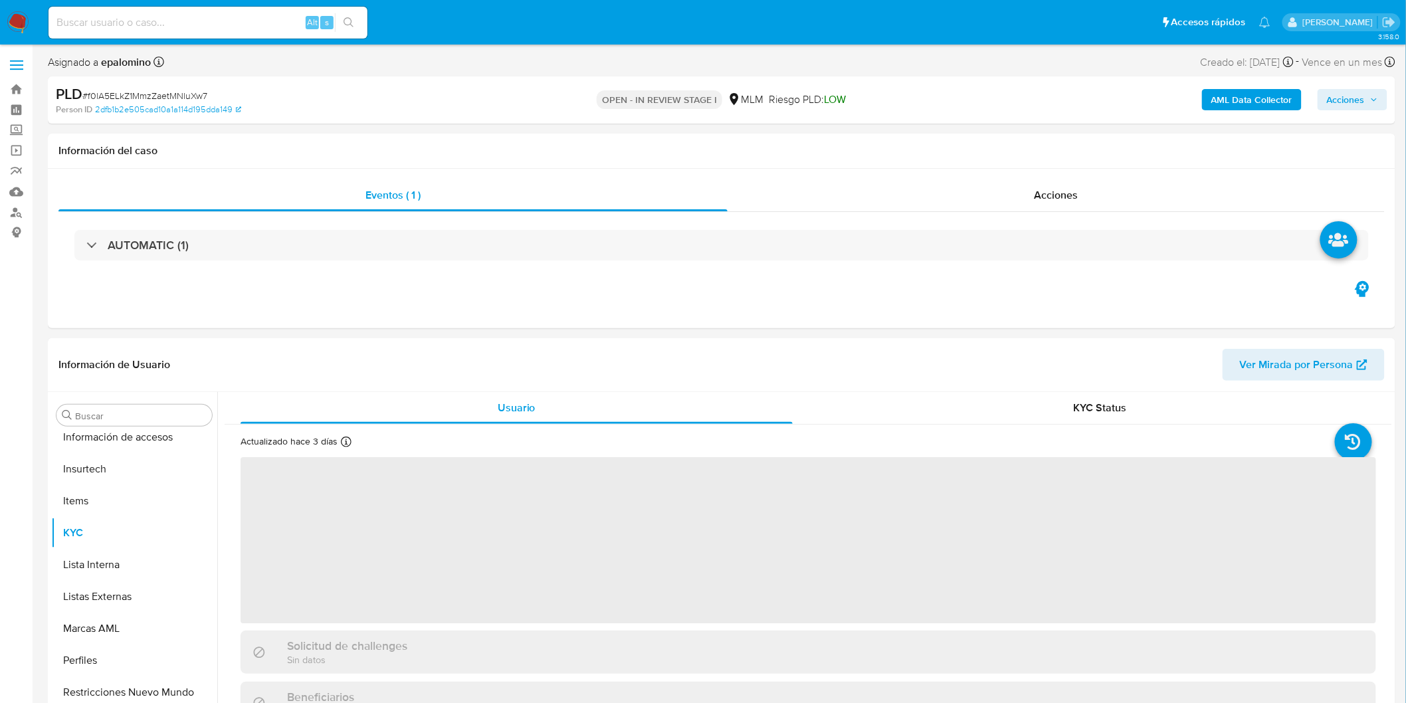
scroll to position [561, 0]
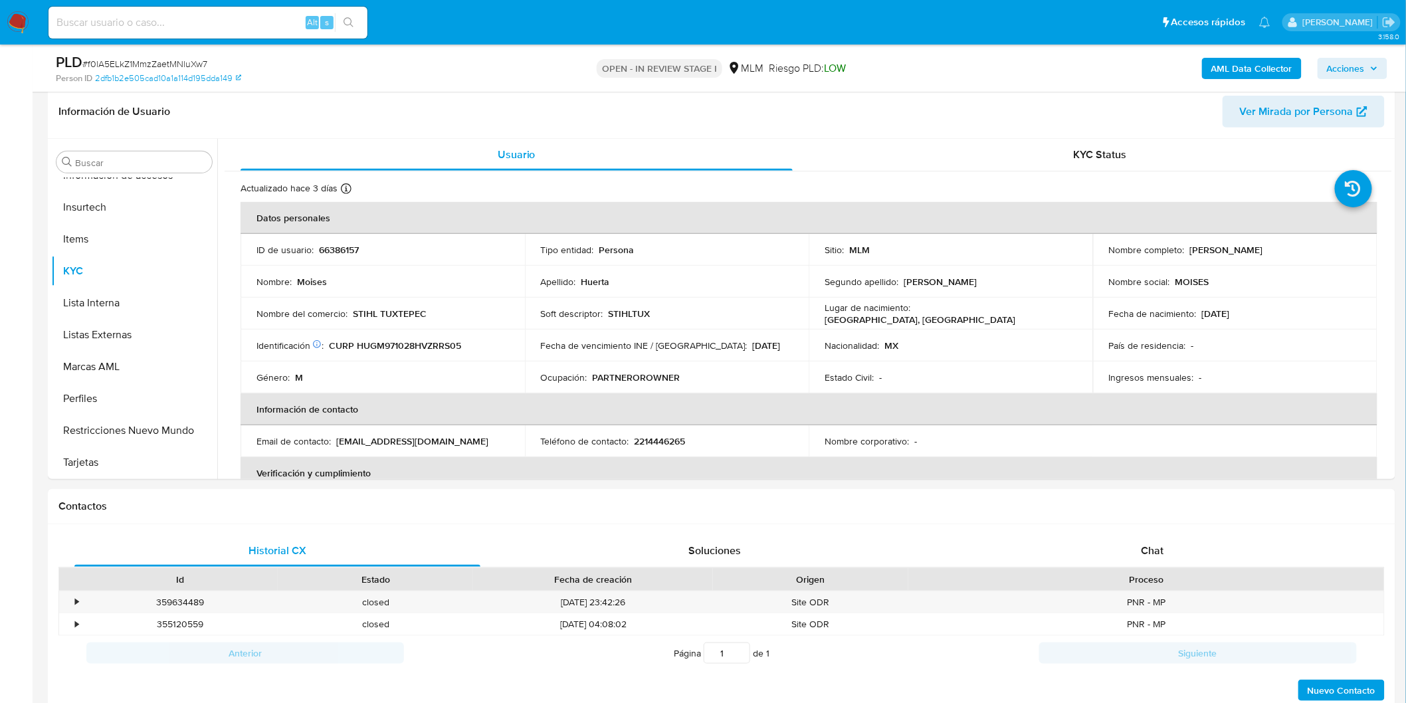
select select "10"
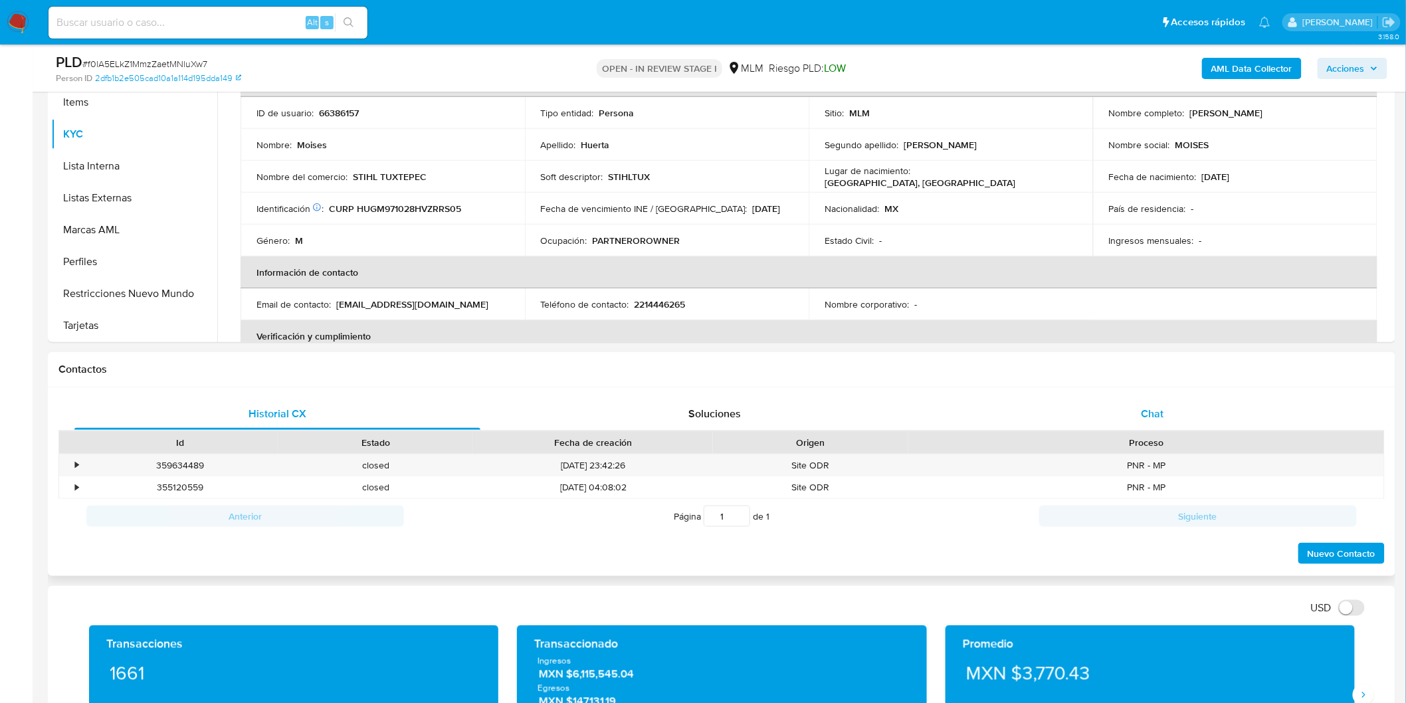
click at [1159, 410] on span "Chat" at bounding box center [1153, 413] width 23 height 15
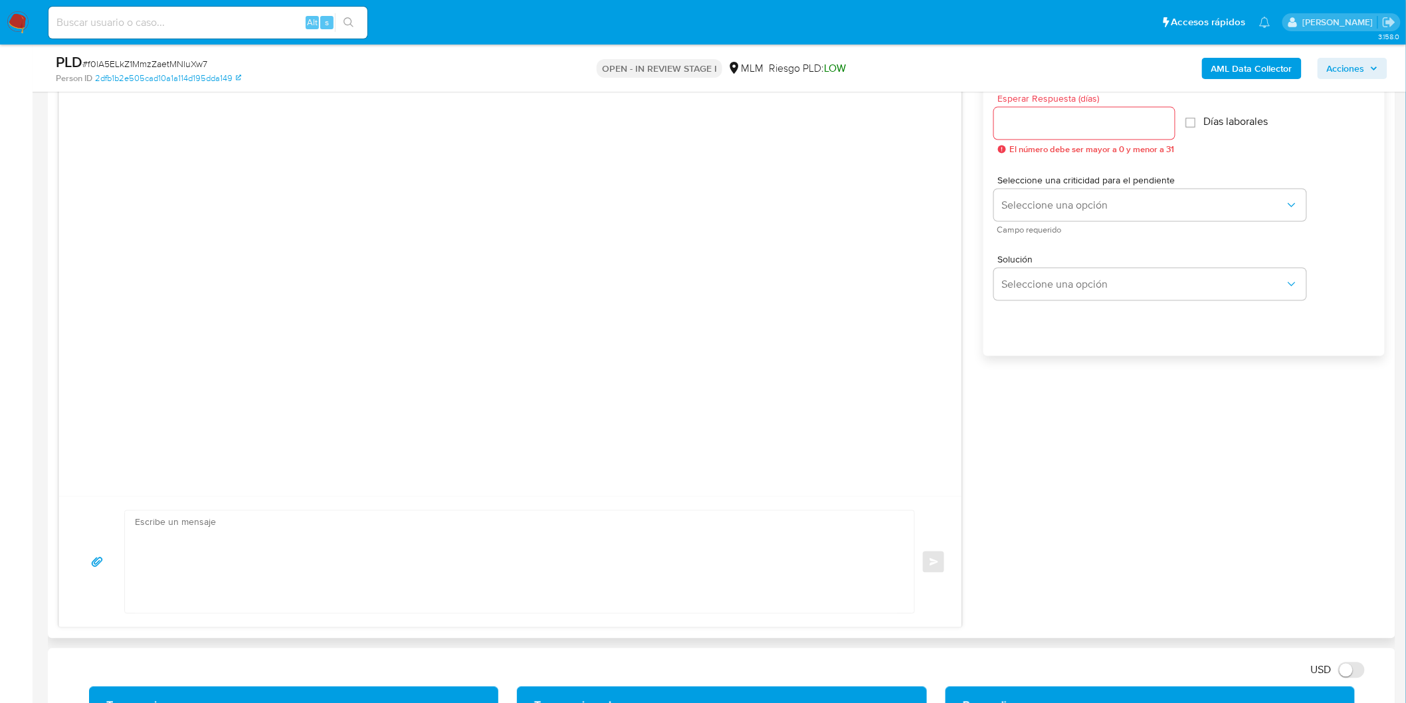
scroll to position [712, 0]
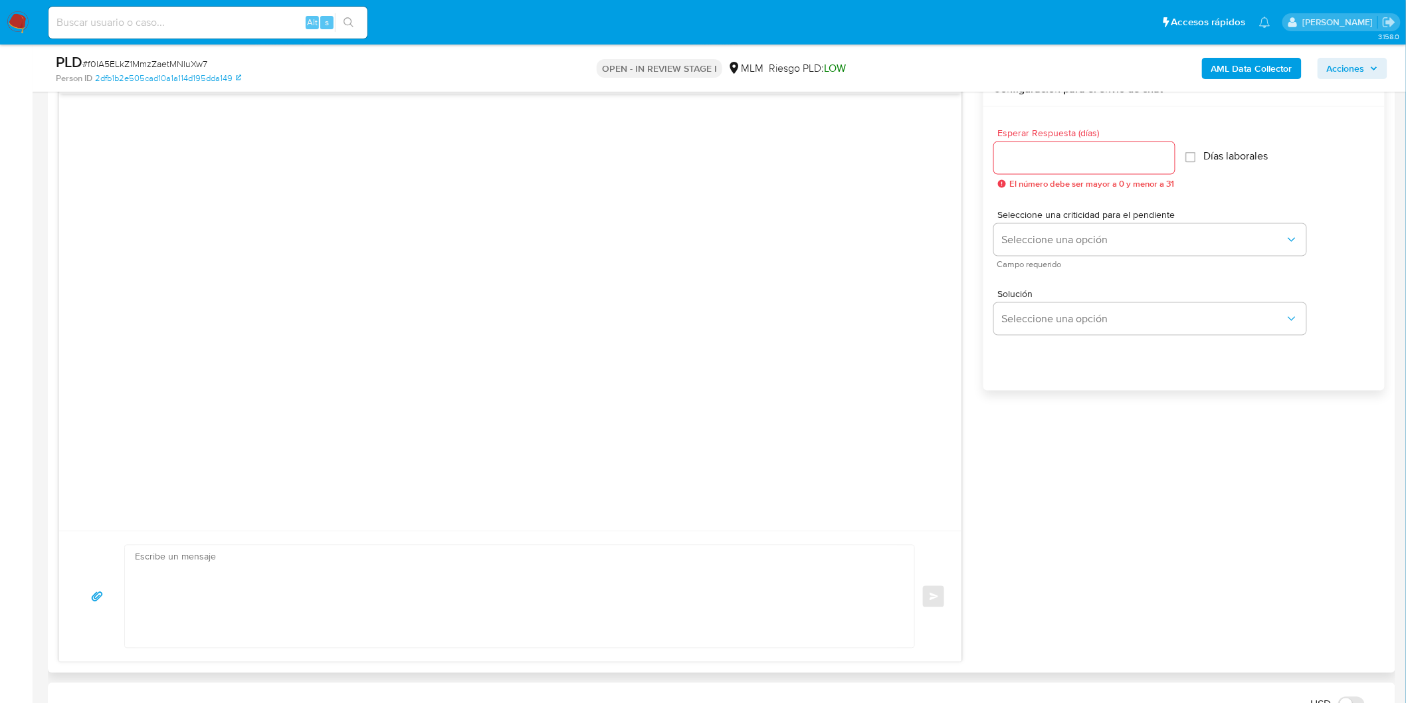
click at [1034, 162] on input "Esperar Respuesta (días)" at bounding box center [1084, 158] width 181 height 17
type input "5"
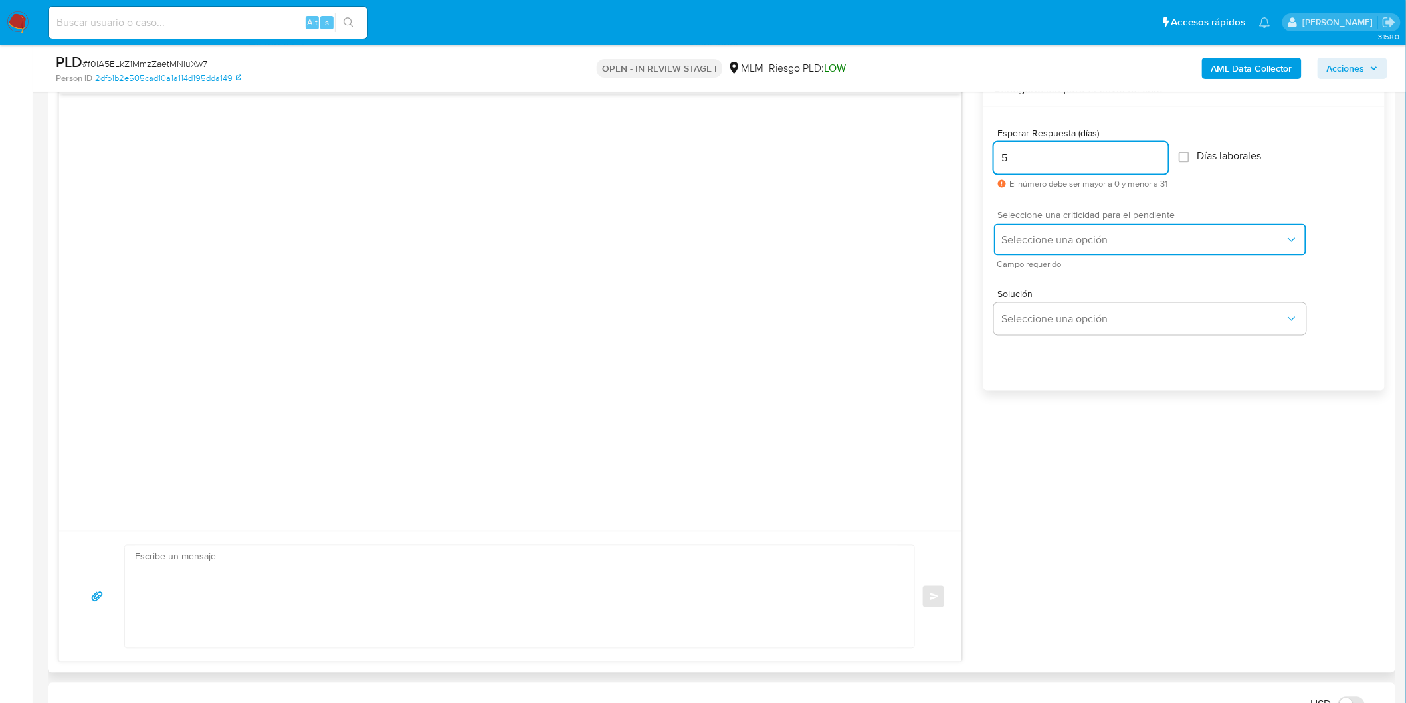
click at [1051, 234] on span "Seleccione una opción" at bounding box center [1143, 239] width 283 height 13
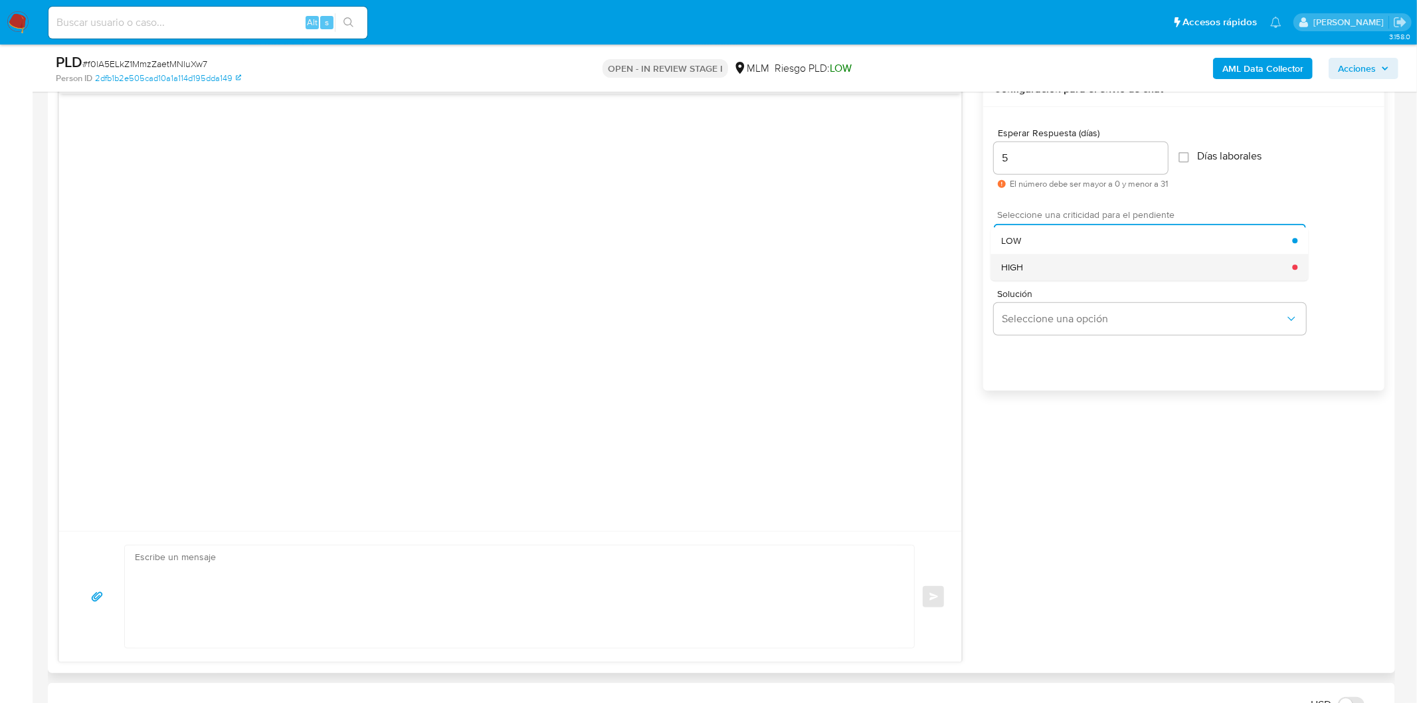
click at [1048, 264] on div "HIGH" at bounding box center [1146, 267] width 291 height 27
click at [1047, 340] on div "Solución Seleccione una opción" at bounding box center [1184, 314] width 380 height 72
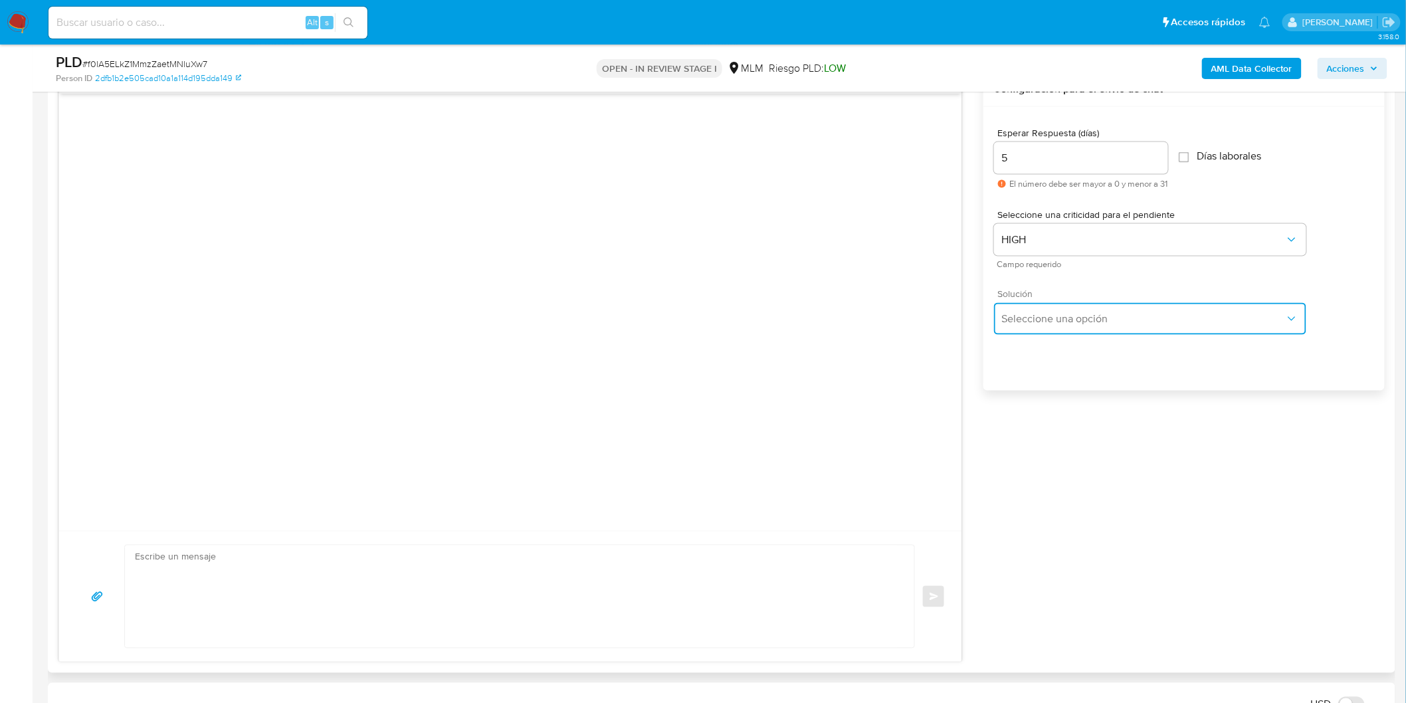
click at [1051, 324] on span "Seleccione una opción" at bounding box center [1143, 318] width 283 height 13
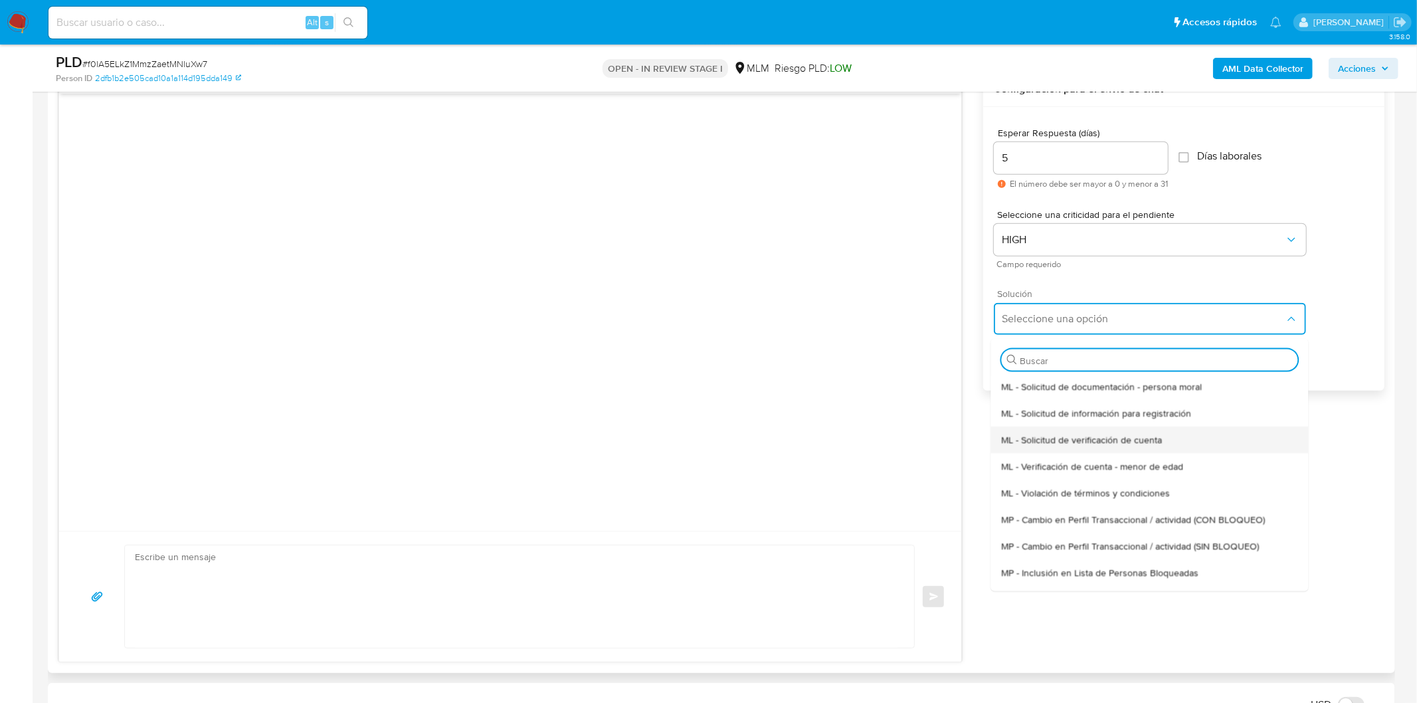
click at [1084, 435] on span "ML - Solicitud de verificación de cuenta" at bounding box center [1081, 439] width 161 height 12
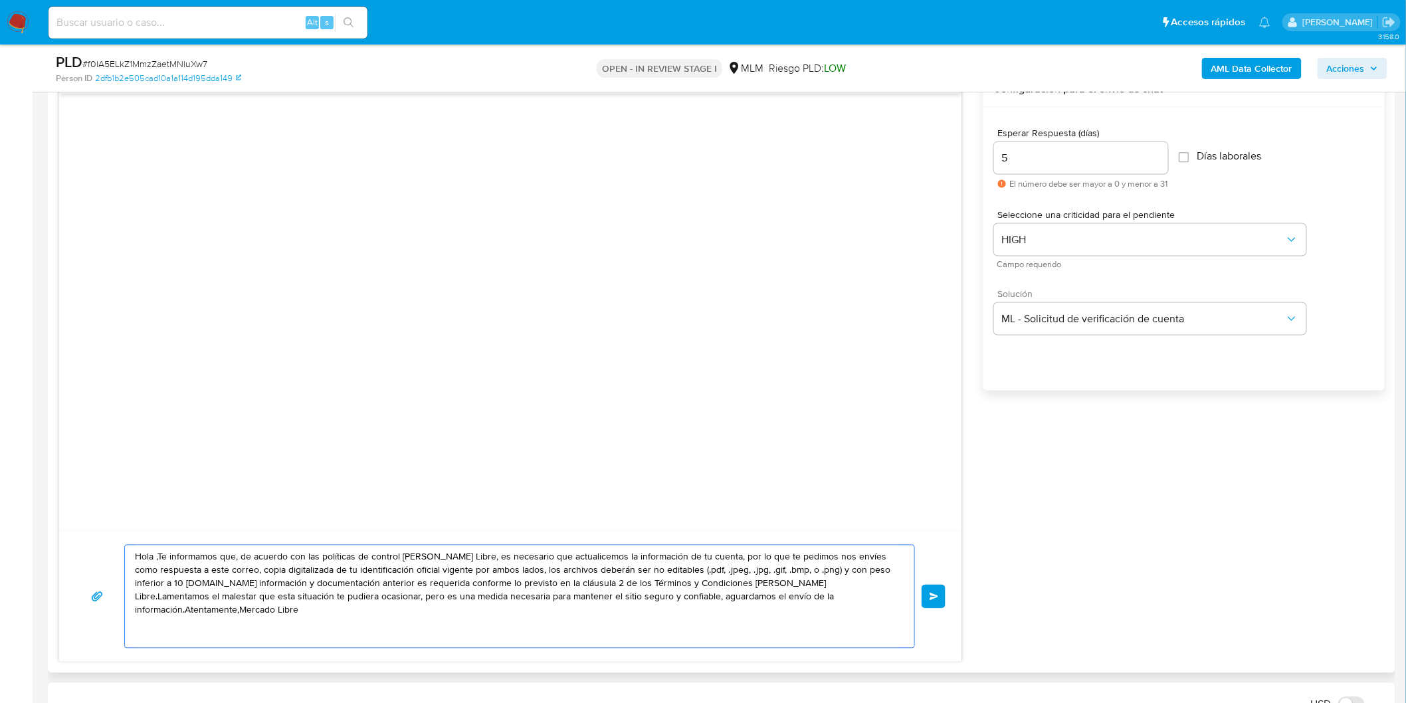
drag, startPoint x: 825, startPoint y: 603, endPoint x: 215, endPoint y: 530, distance: 614.3
click at [215, 530] on div "Hola ,Te informamos que, de acuerdo con las políticas de control de Mercado Lib…" at bounding box center [510, 367] width 904 height 591
drag, startPoint x: 844, startPoint y: 600, endPoint x: 80, endPoint y: 544, distance: 765.5
click at [80, 544] on div "Hola ,Te informamos que, de acuerdo con las políticas de control de Mercado Lib…" at bounding box center [510, 596] width 902 height 131
paste textarea "Estimado Moises Huerta Garcia. Te comunicamos que se ha identificado un cambio …"
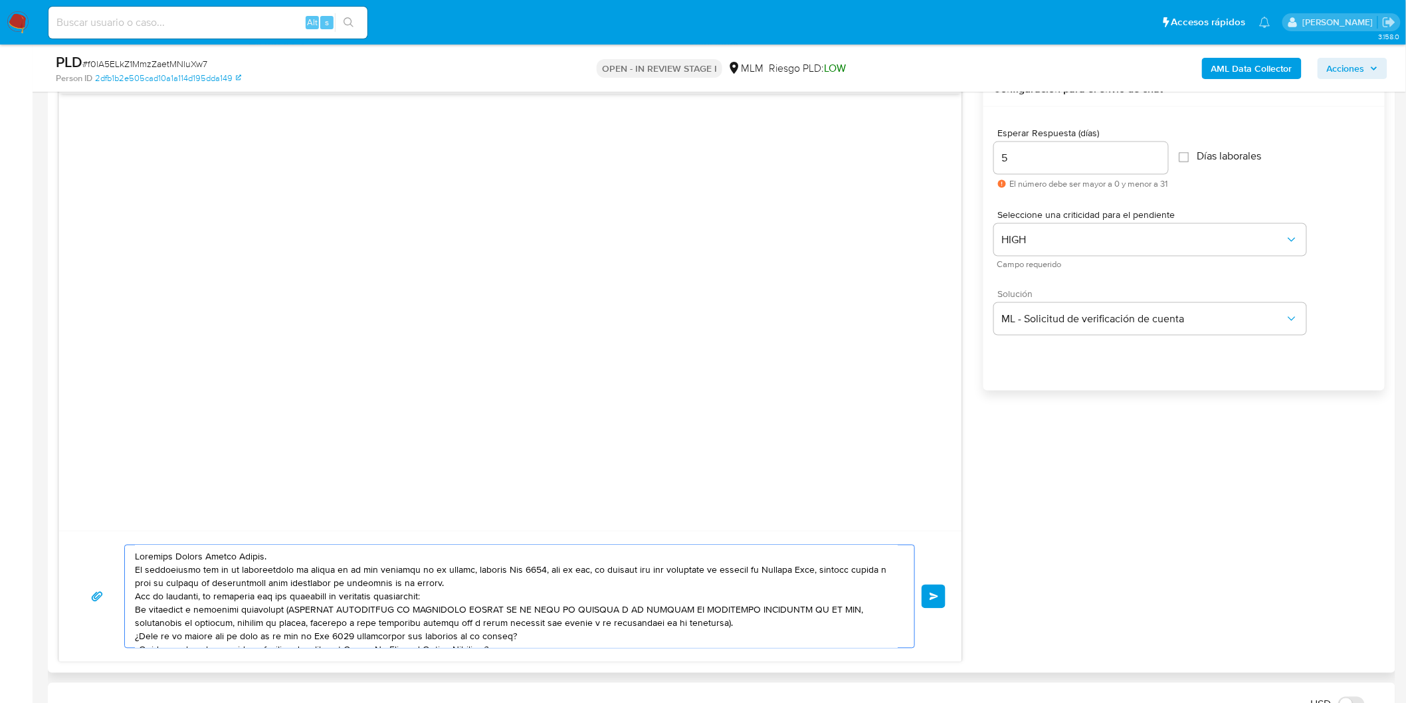
scroll to position [31, 0]
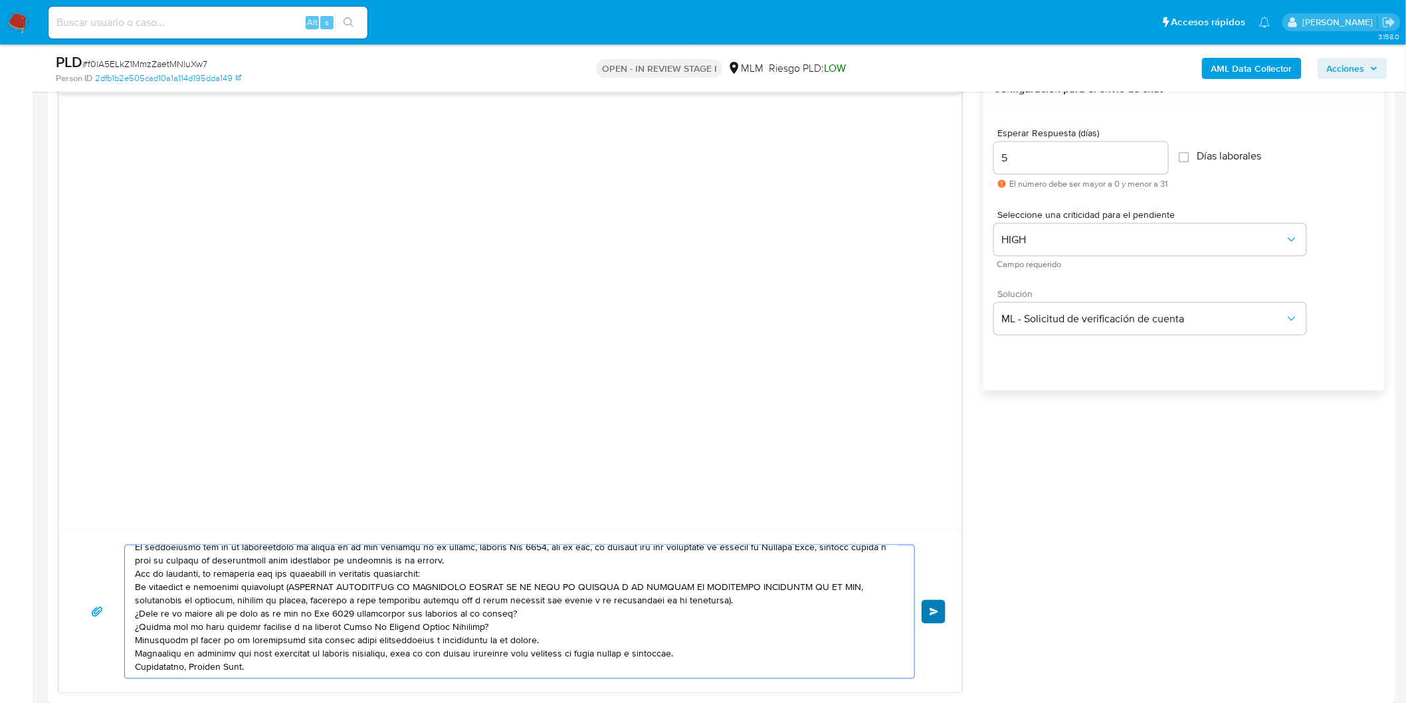
type textarea "Estimado Moises Huerta Garcia. Te comunicamos que se ha identificado un cambio …"
click at [934, 602] on button "Enviar" at bounding box center [934, 612] width 24 height 24
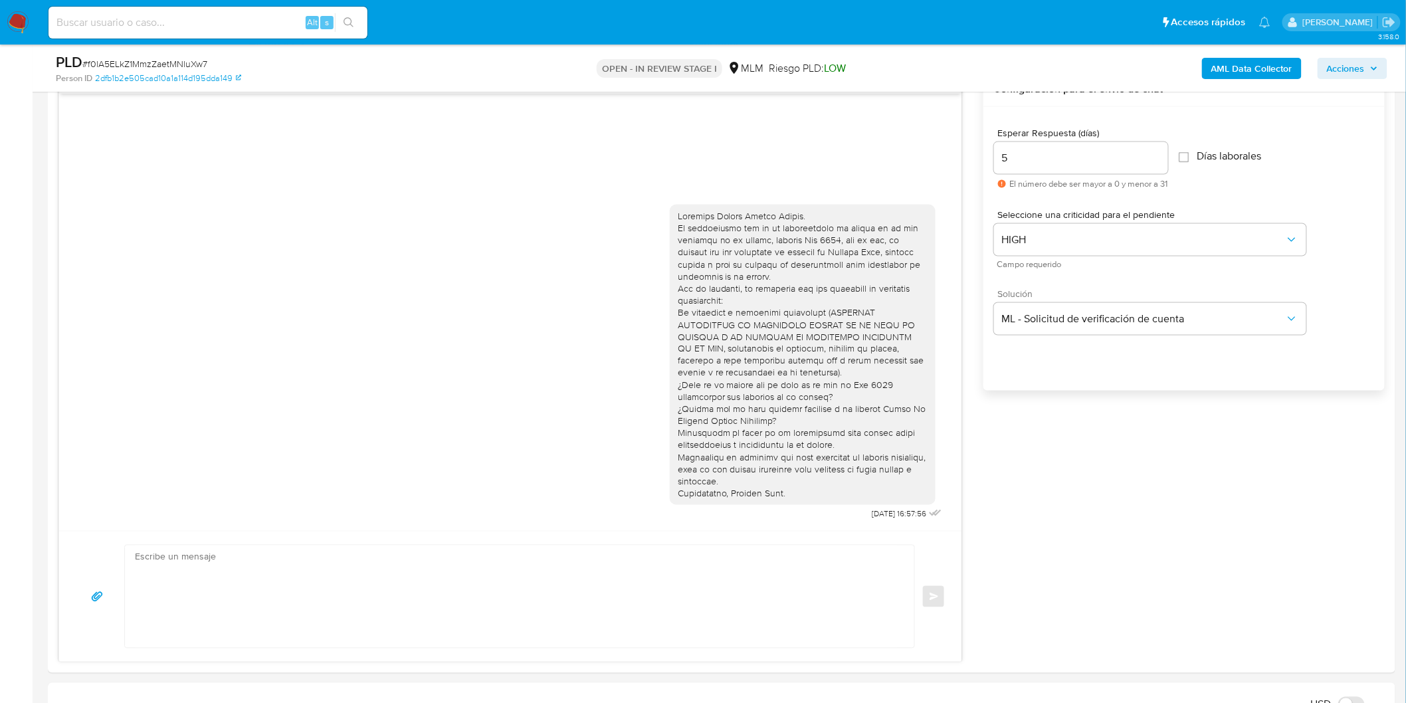
scroll to position [0, 0]
click at [195, 62] on span "# f0lA5ELkZ1MmzZaetMNluXw7" at bounding box center [144, 63] width 125 height 13
copy span "f0lA5ELkZ1MmzZaetMNluXw7"
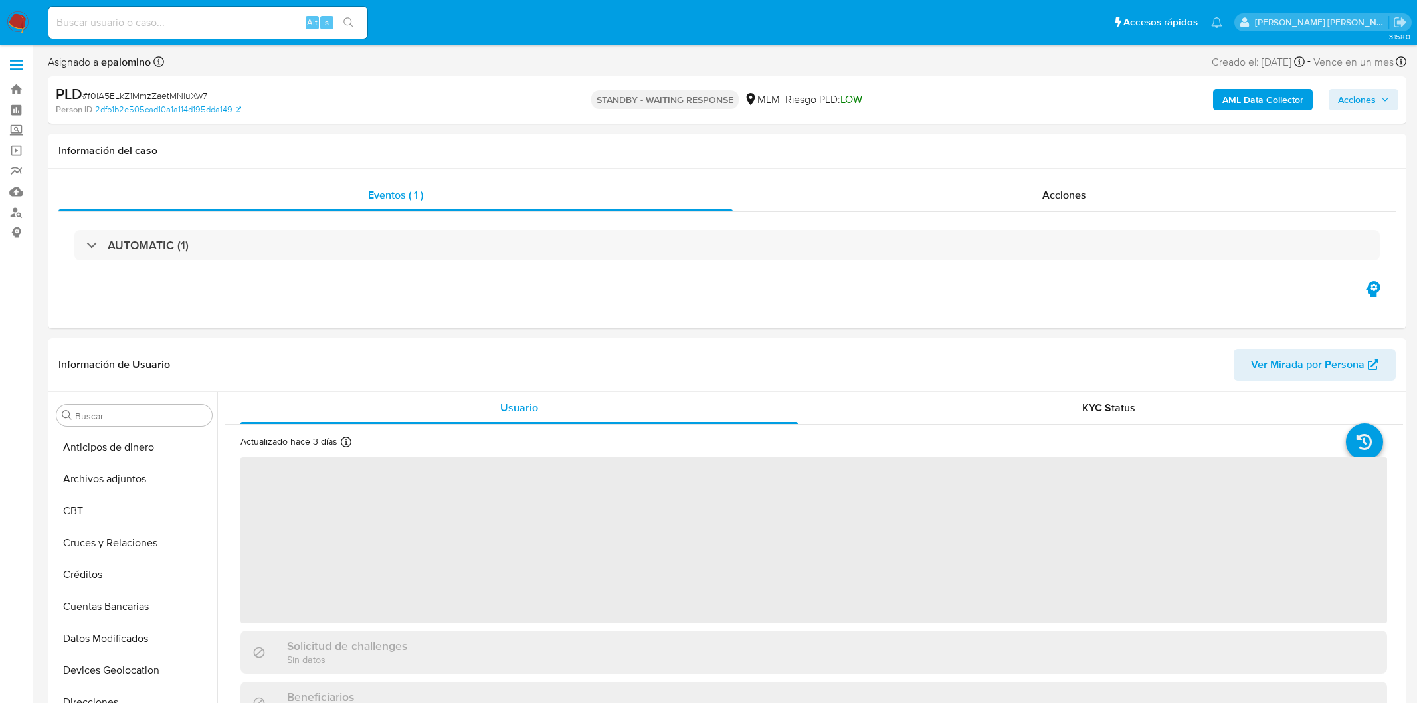
select select "10"
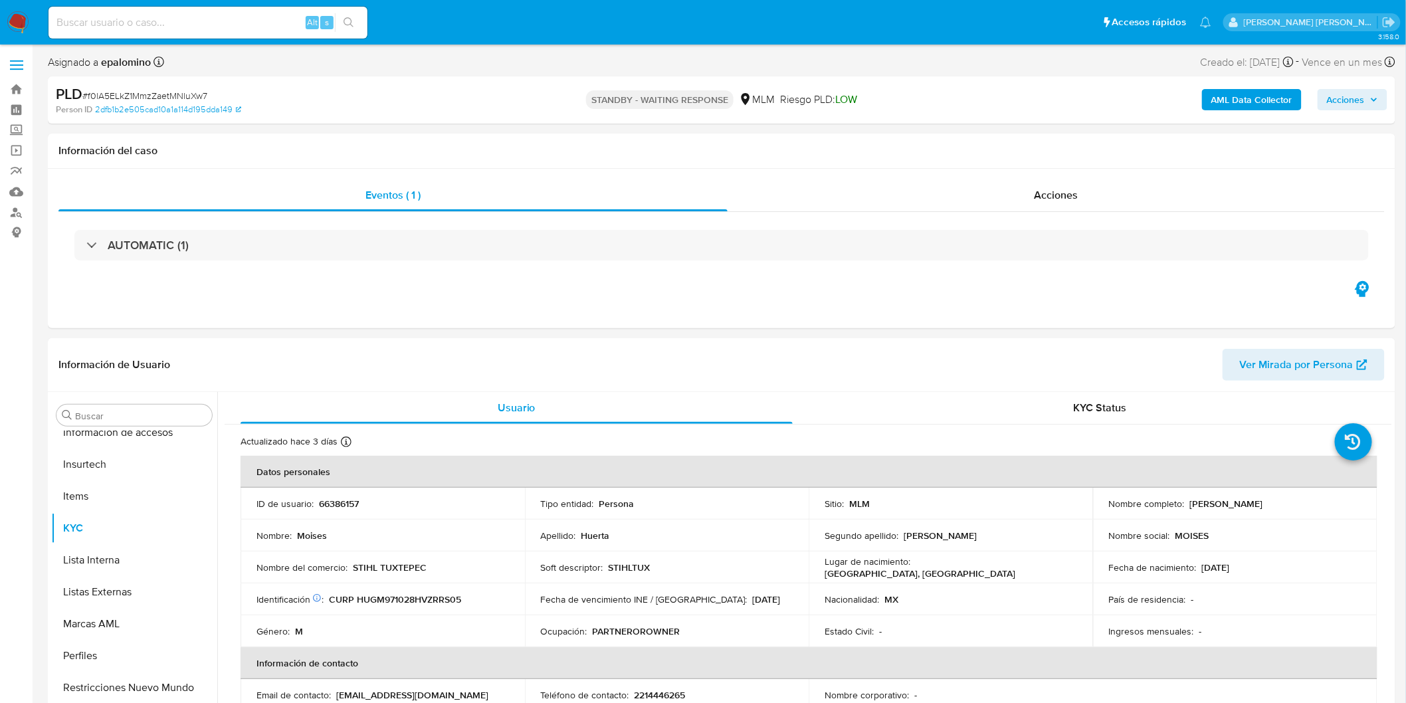
scroll to position [561, 0]
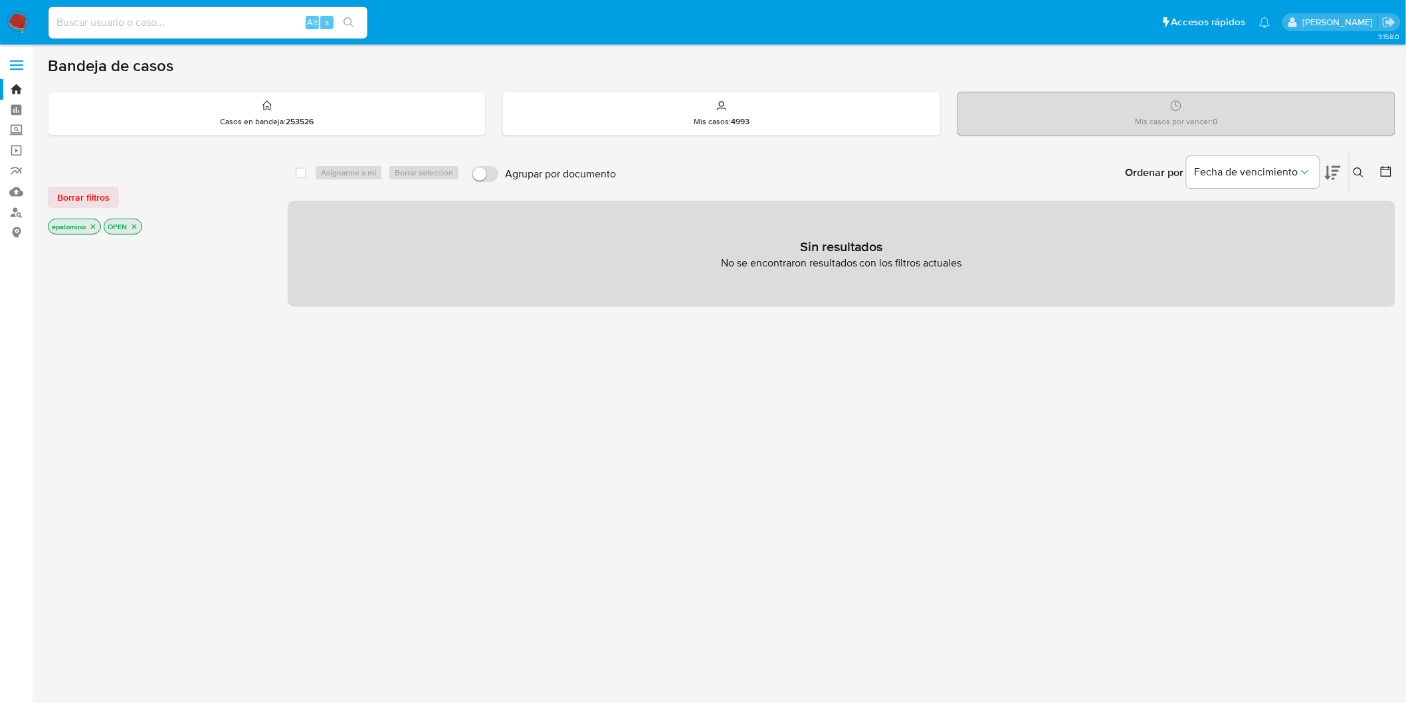
click at [102, 193] on span "Borrar filtros" at bounding box center [83, 197] width 52 height 19
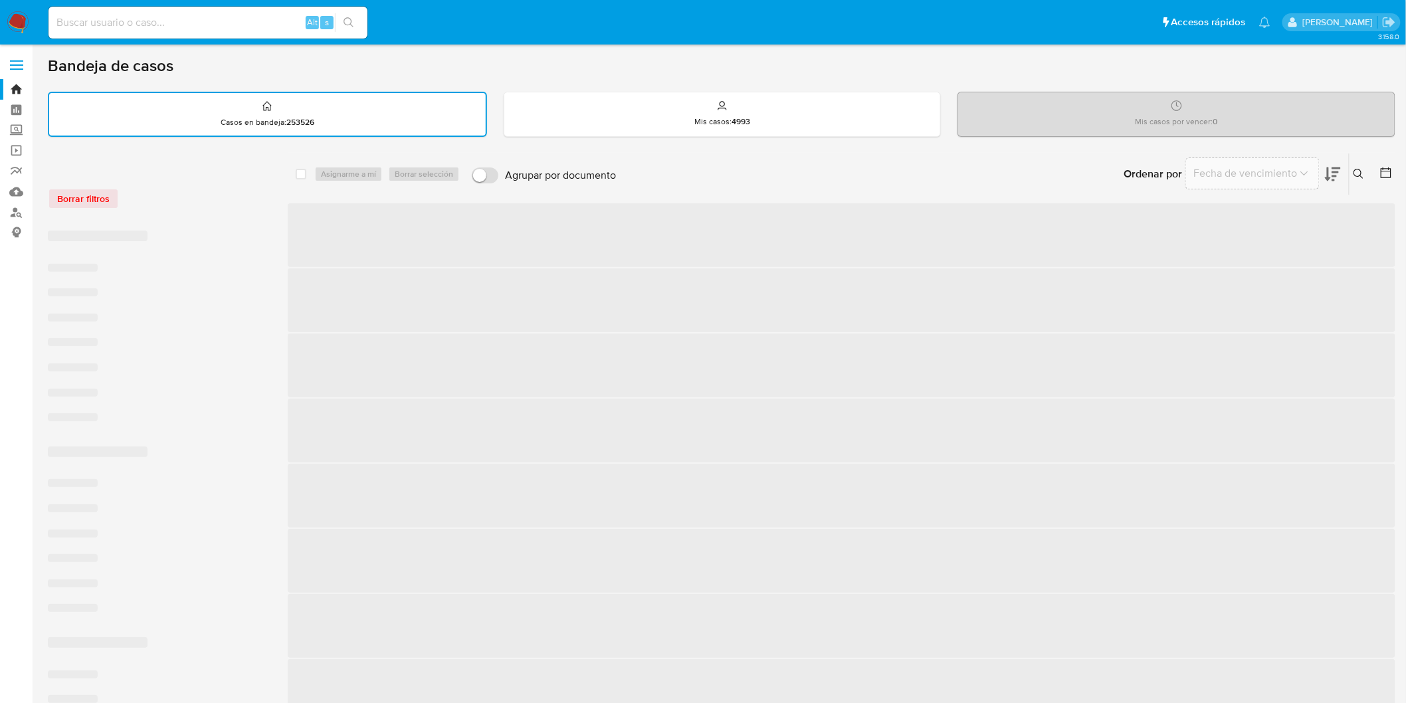
click at [171, 195] on div "Borrar filtros" at bounding box center [154, 198] width 213 height 21
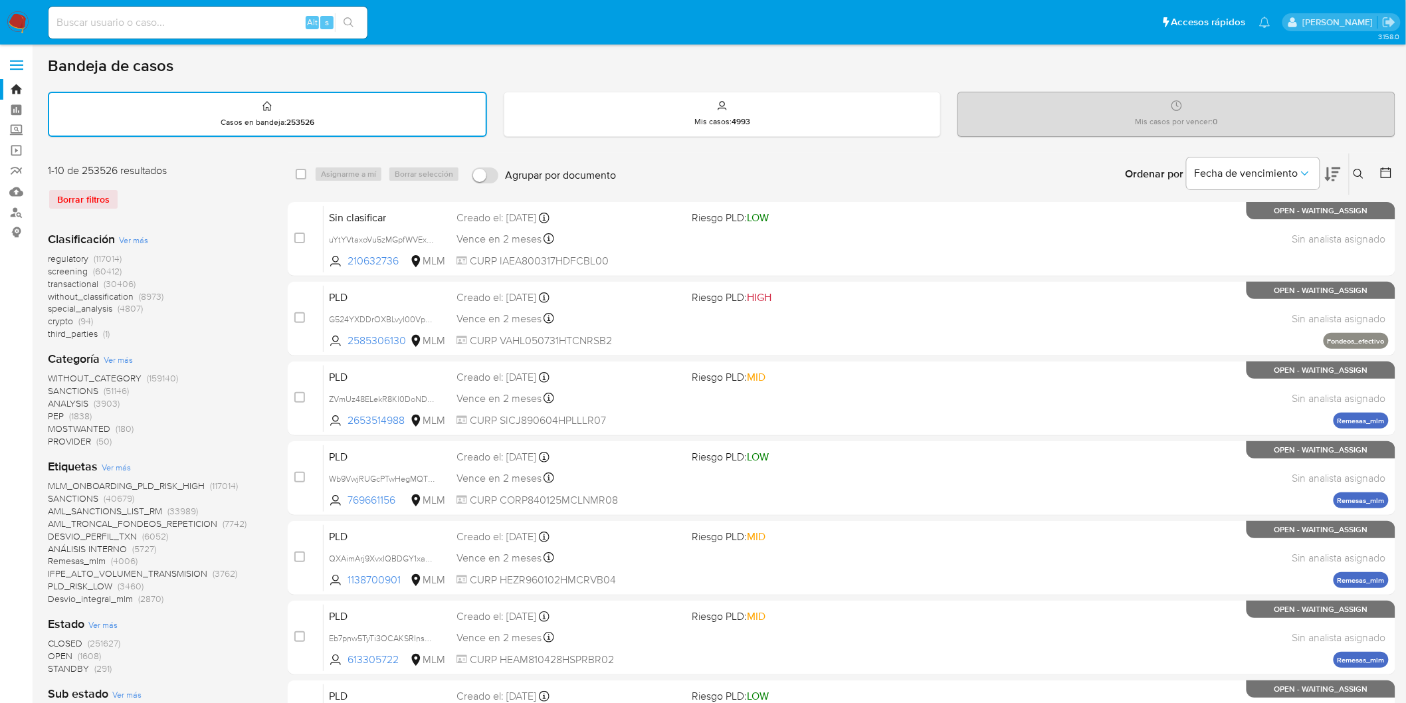
click at [8, 23] on img at bounding box center [18, 22] width 23 height 23
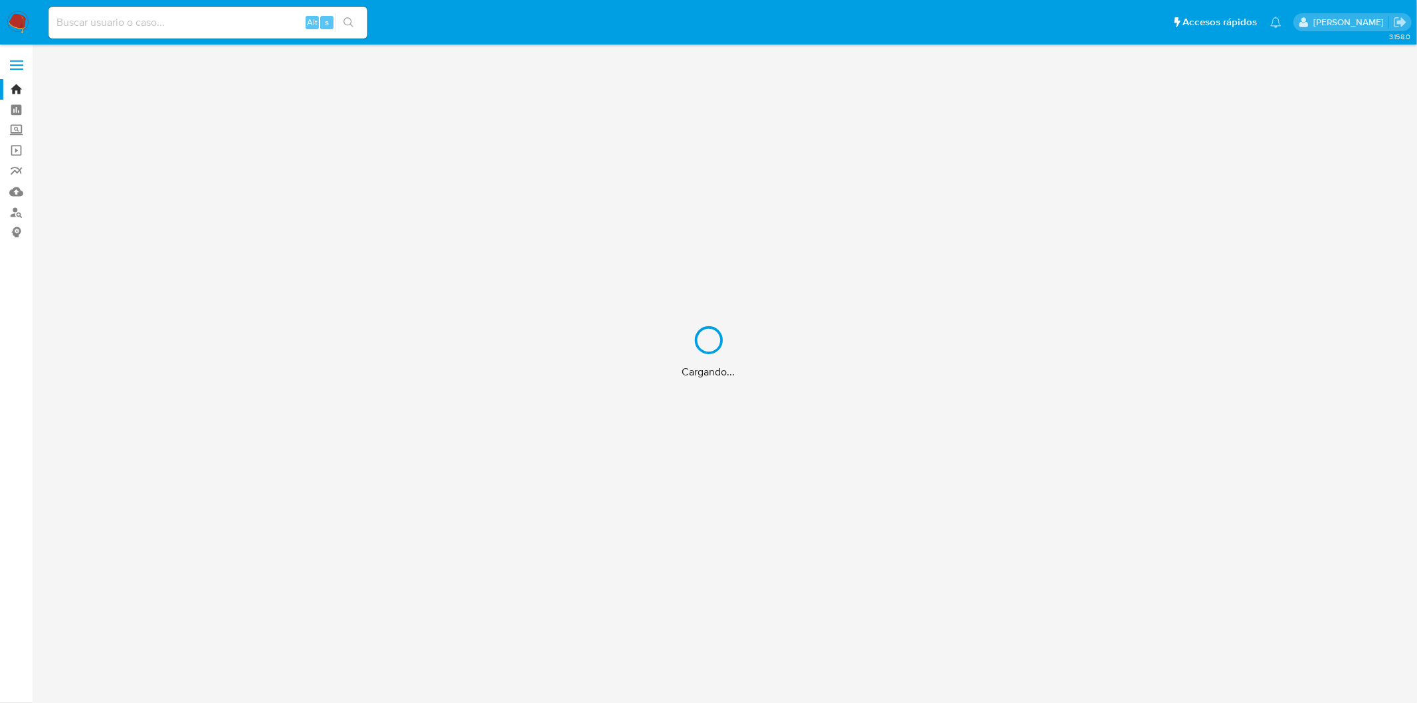
click at [105, 663] on div "Cargando..." at bounding box center [708, 351] width 1417 height 703
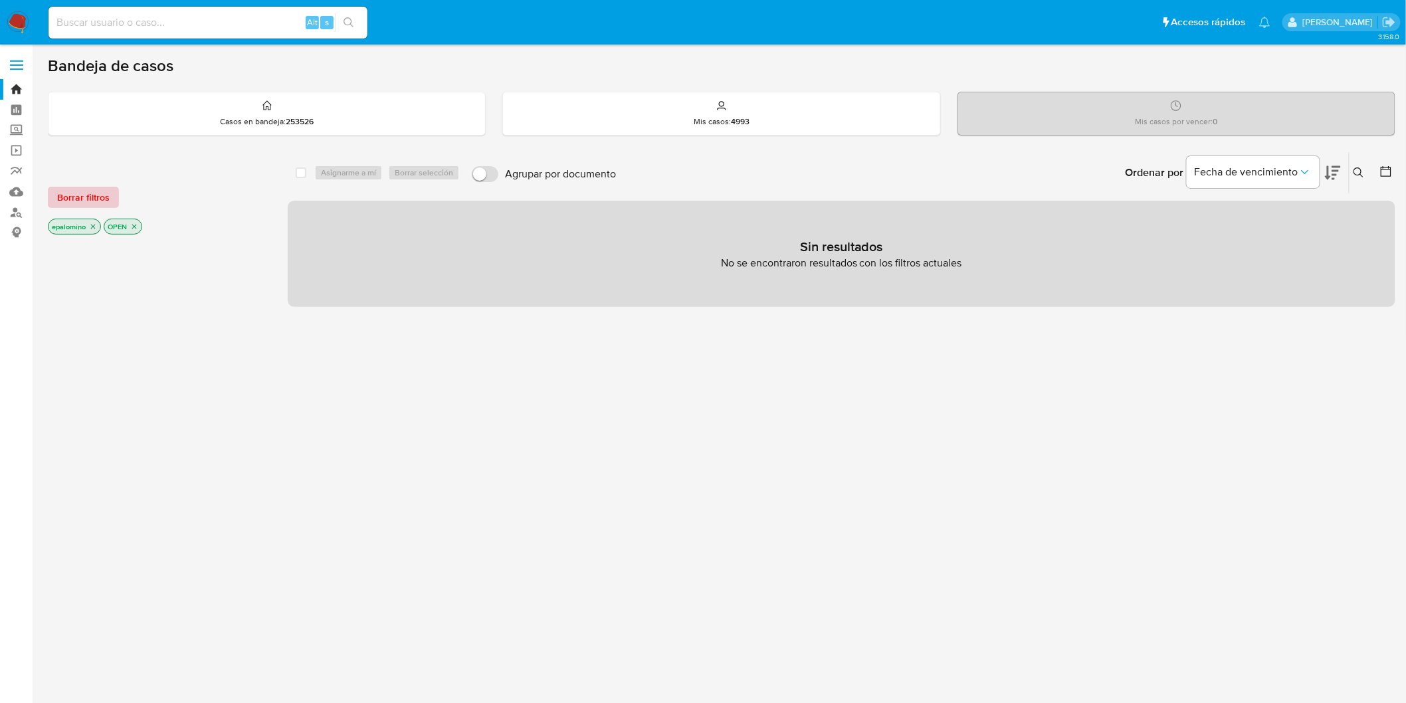
click at [82, 197] on span "Borrar filtros" at bounding box center [83, 197] width 52 height 19
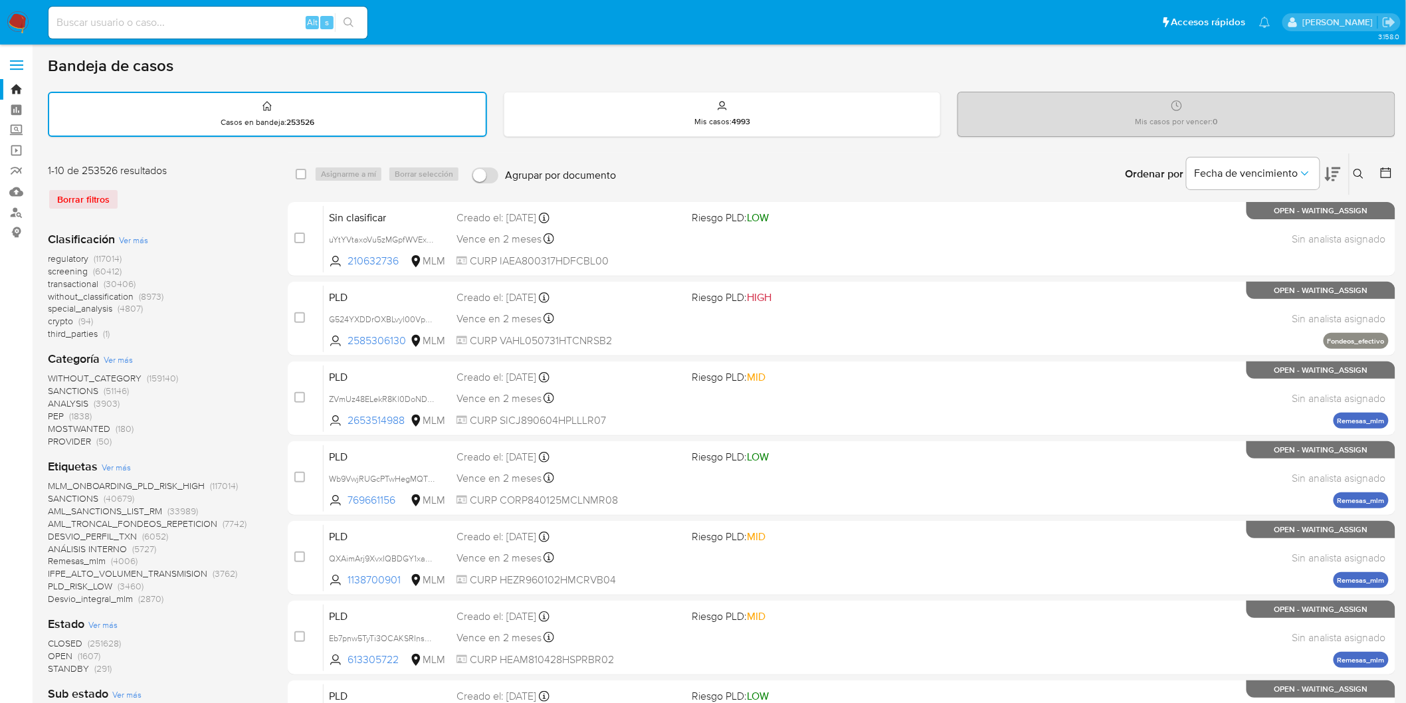
click at [20, 32] on img at bounding box center [18, 22] width 23 height 23
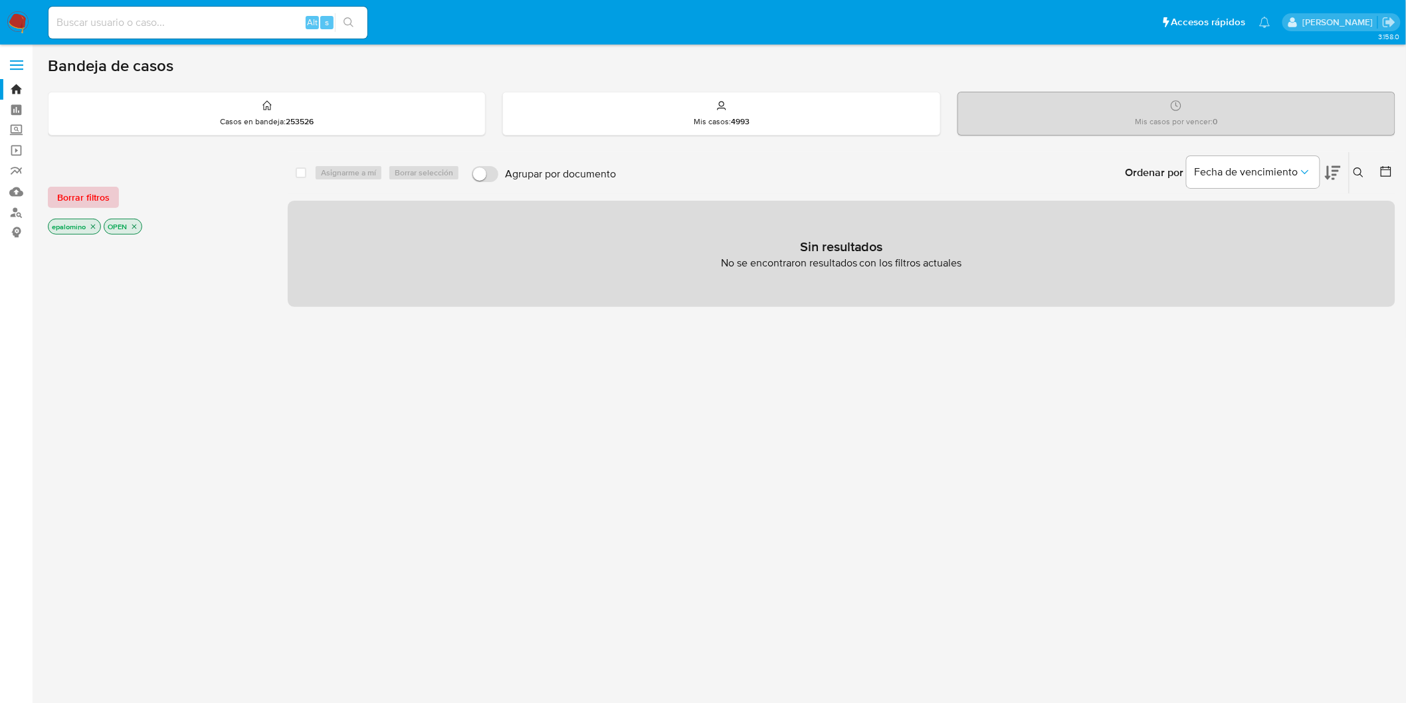
click at [100, 195] on span "Borrar filtros" at bounding box center [83, 197] width 52 height 19
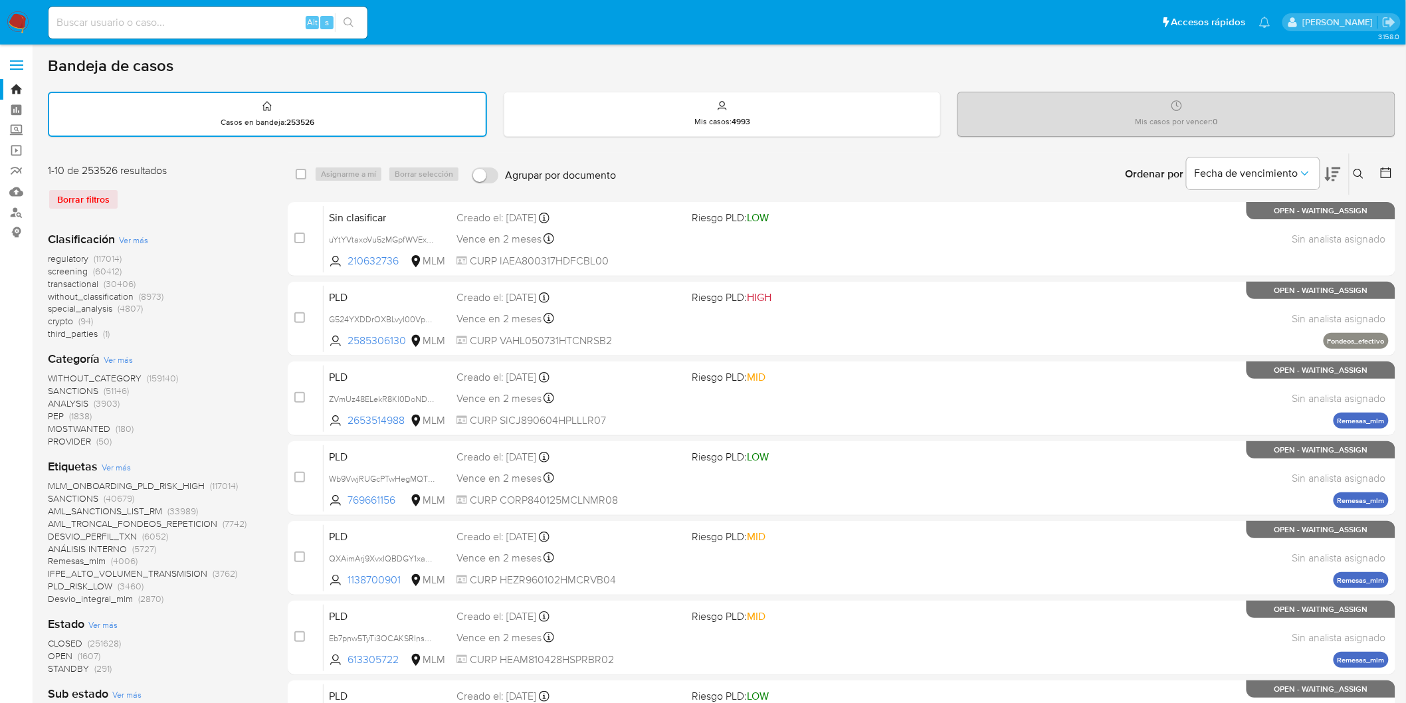
click at [202, 630] on div "Estado Ver más CLOSED (251628) OPEN (1607) STANDBY (291)" at bounding box center [157, 645] width 219 height 59
click at [21, 29] on img at bounding box center [18, 22] width 23 height 23
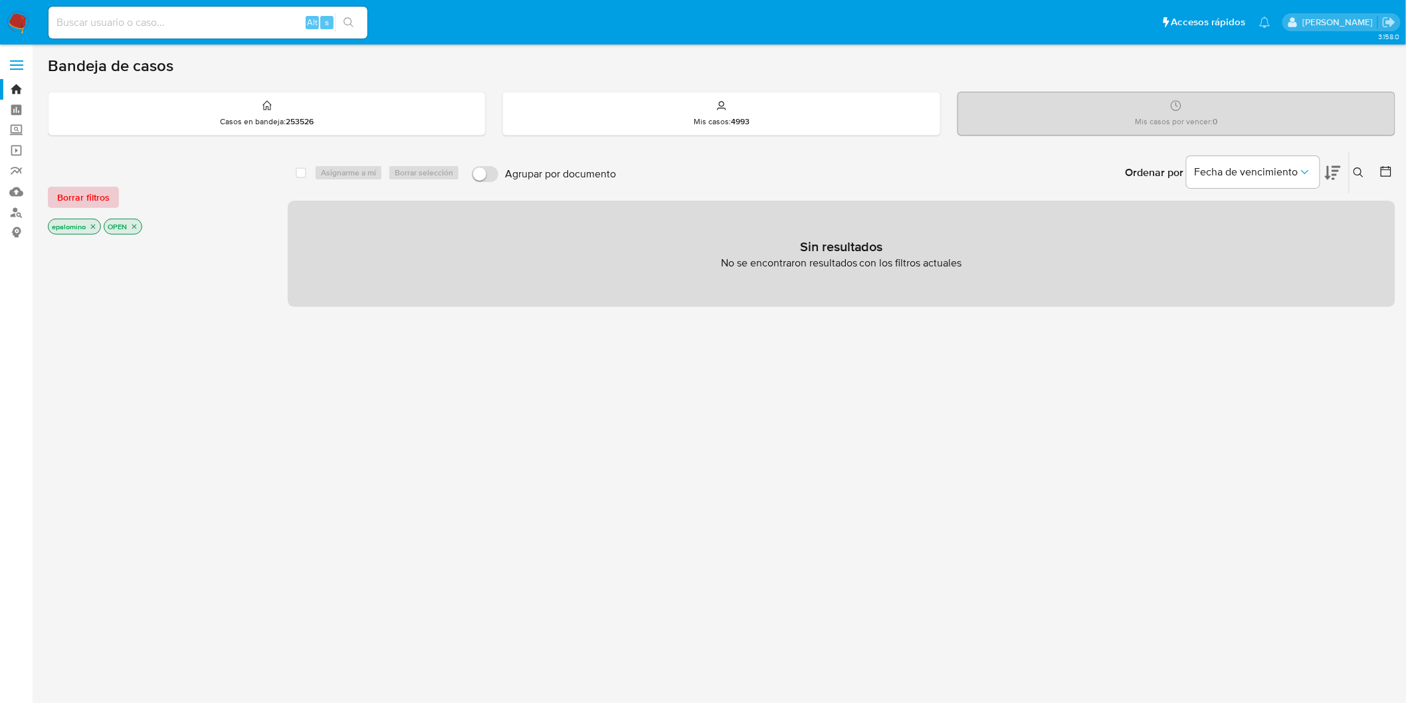
click at [95, 193] on span "Borrar filtros" at bounding box center [83, 197] width 52 height 19
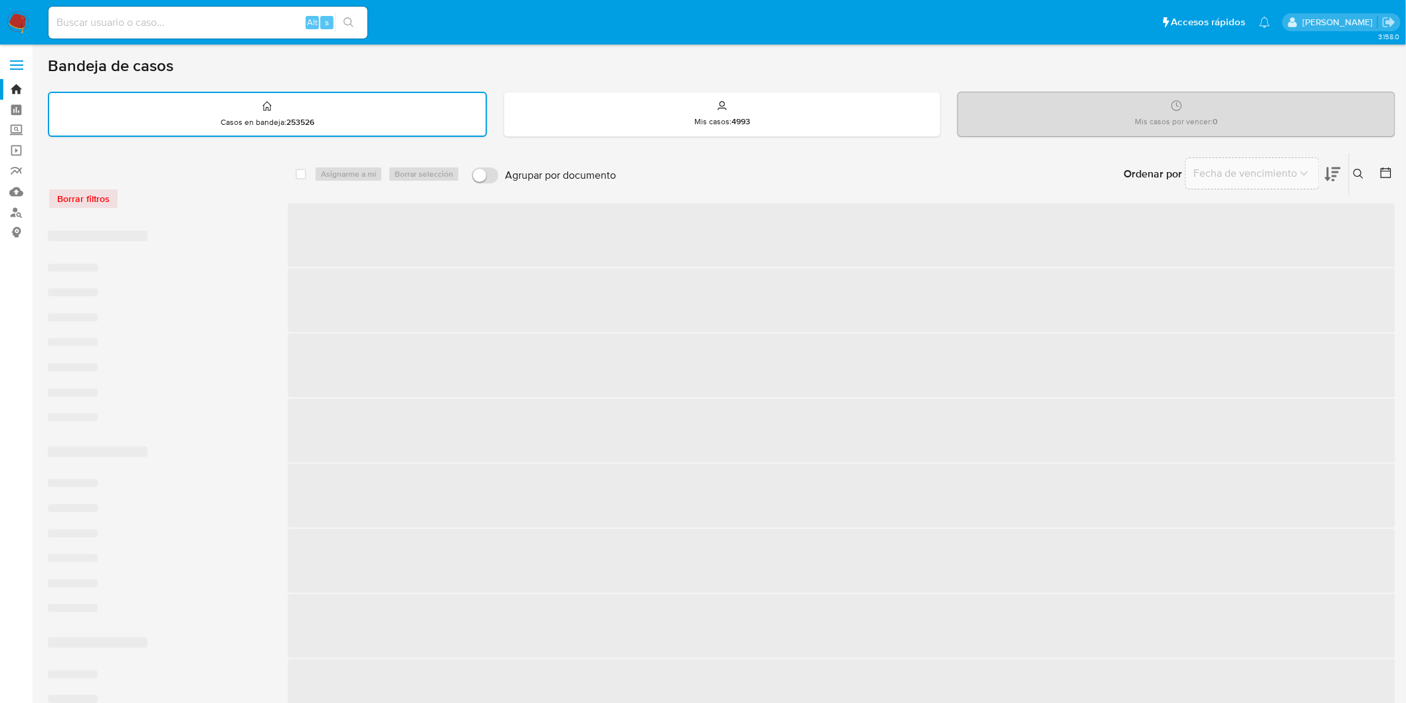
click at [188, 195] on div "Borrar filtros" at bounding box center [154, 198] width 213 height 21
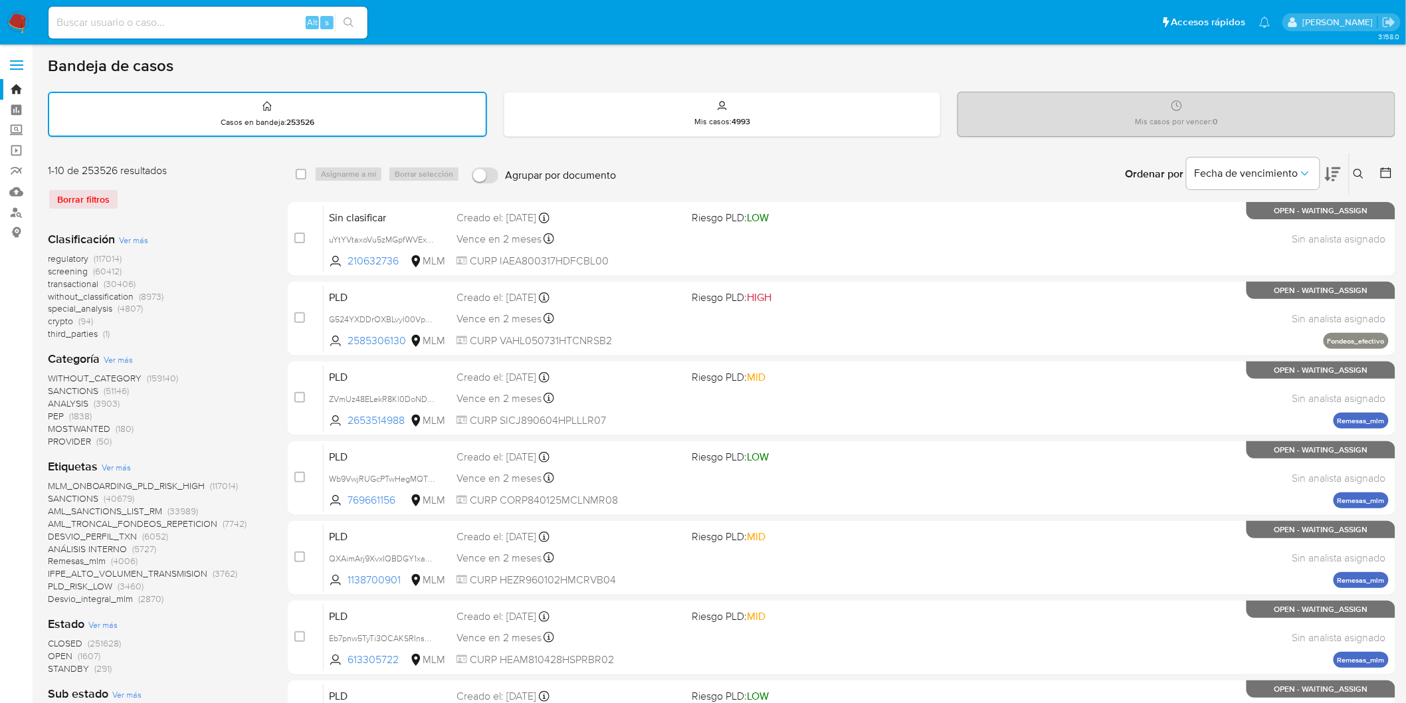
click at [11, 18] on img at bounding box center [18, 22] width 23 height 23
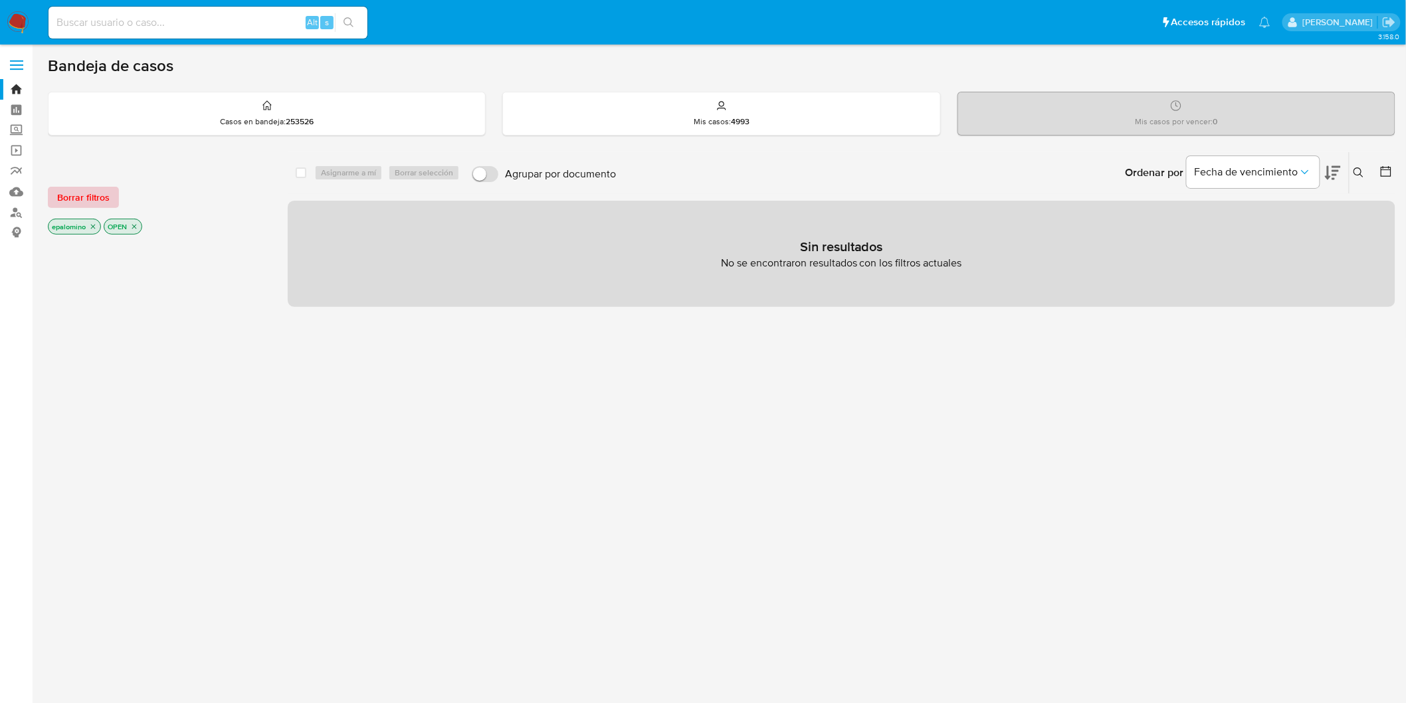
click at [75, 189] on span "Borrar filtros" at bounding box center [83, 197] width 52 height 19
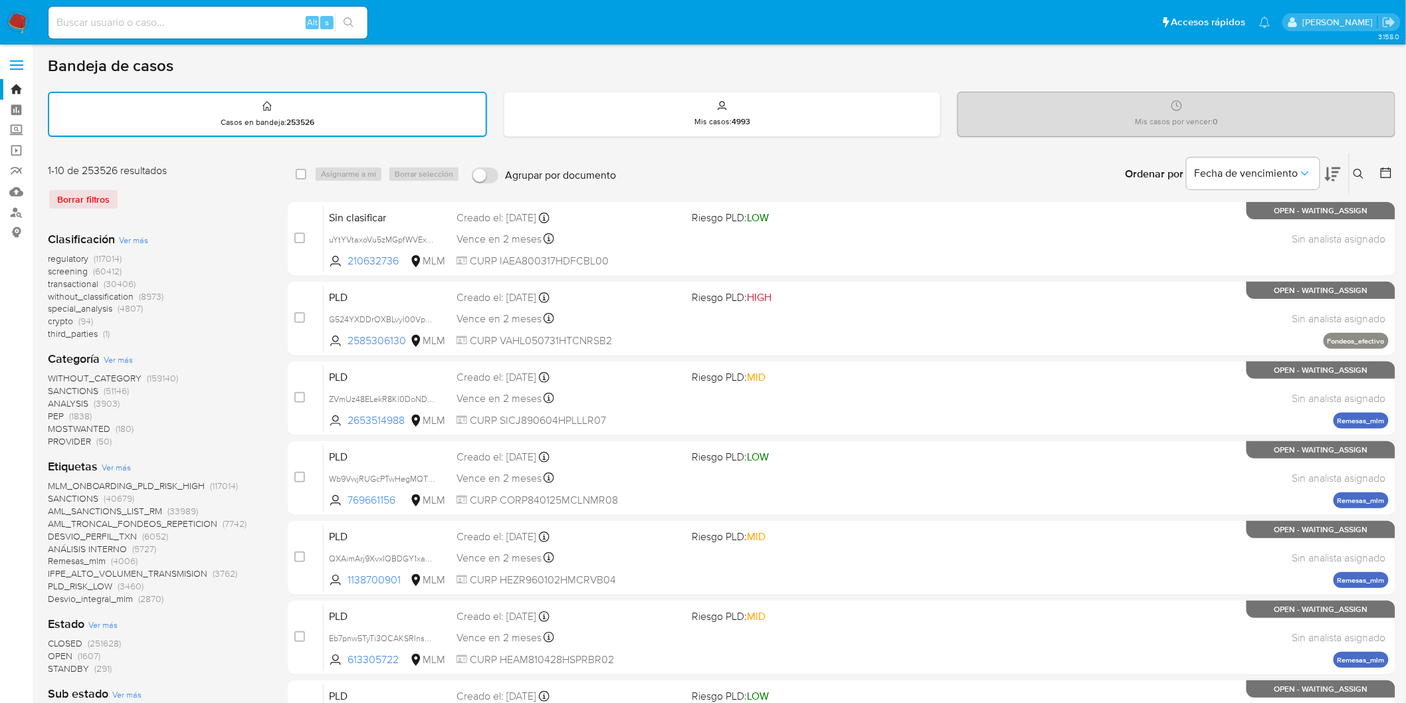
click at [9, 17] on img at bounding box center [18, 22] width 23 height 23
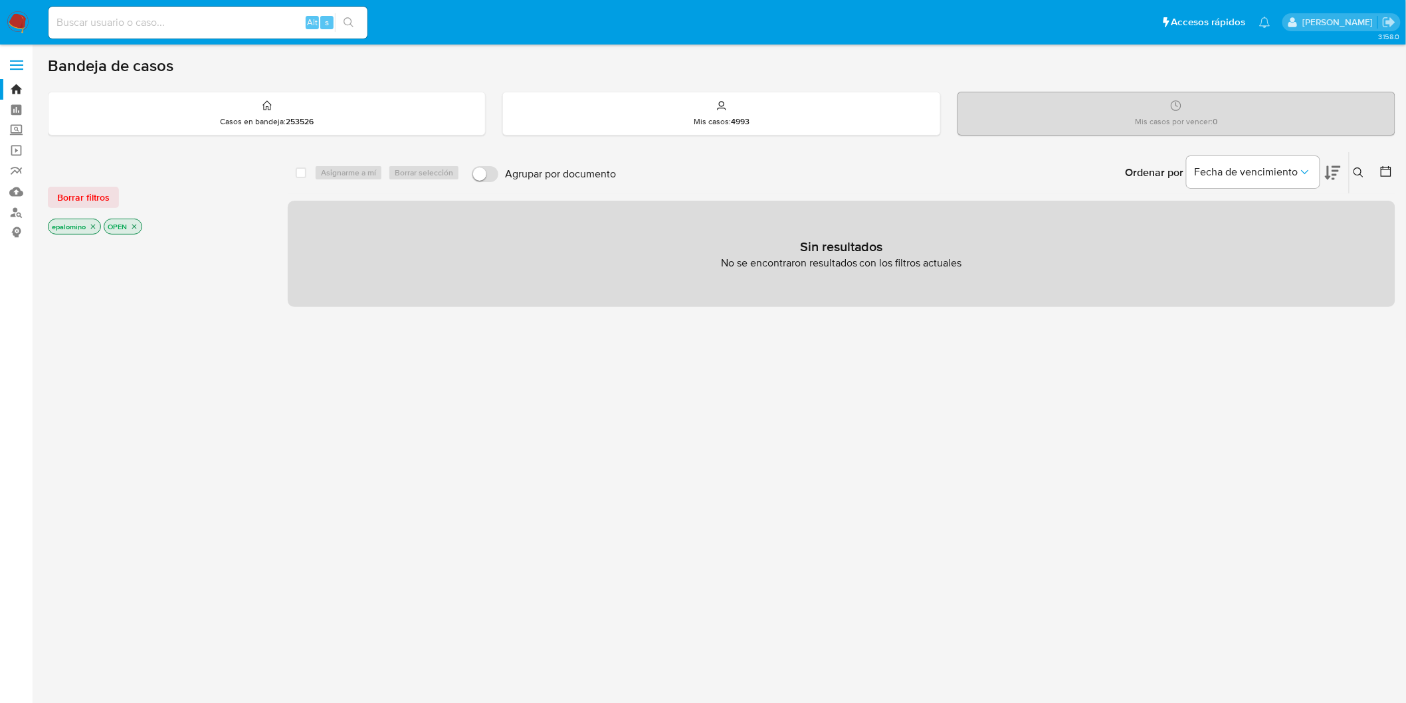
click at [83, 200] on span "Borrar filtros" at bounding box center [83, 197] width 52 height 19
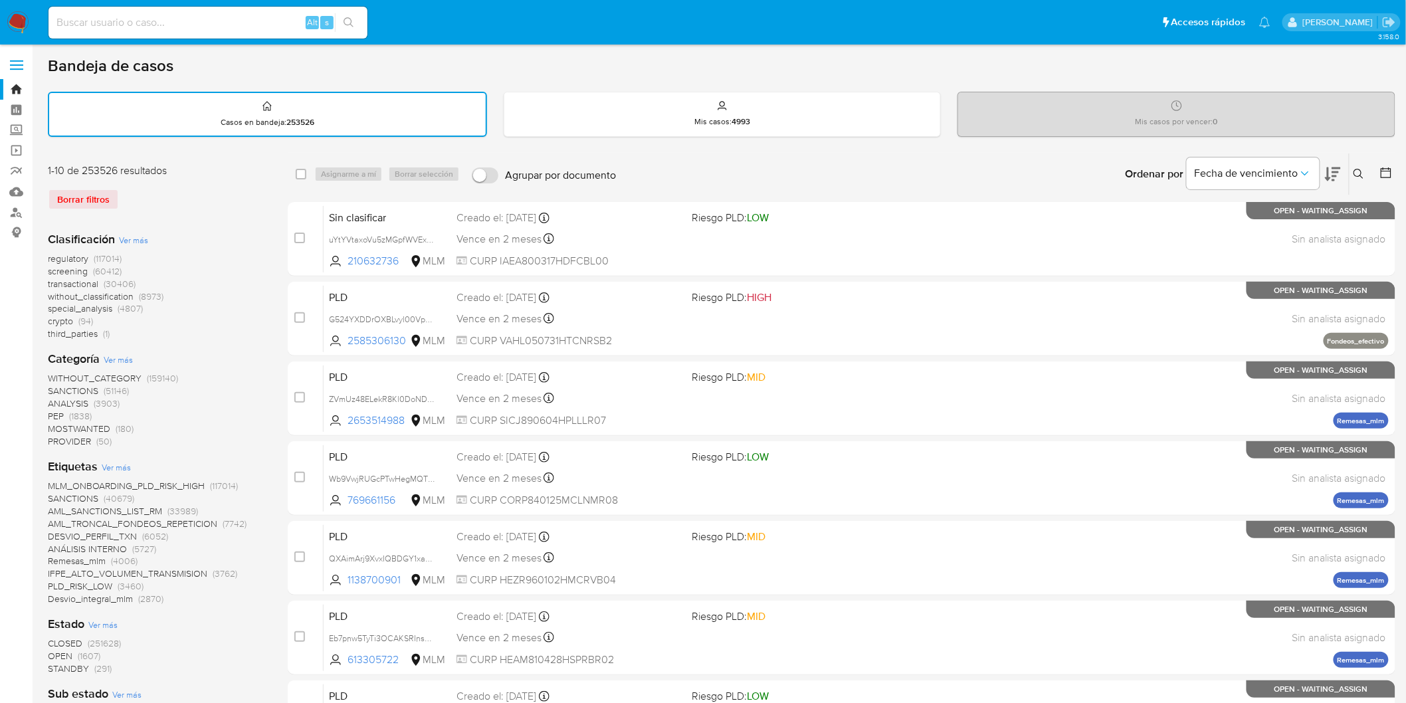
click at [21, 30] on img at bounding box center [18, 22] width 23 height 23
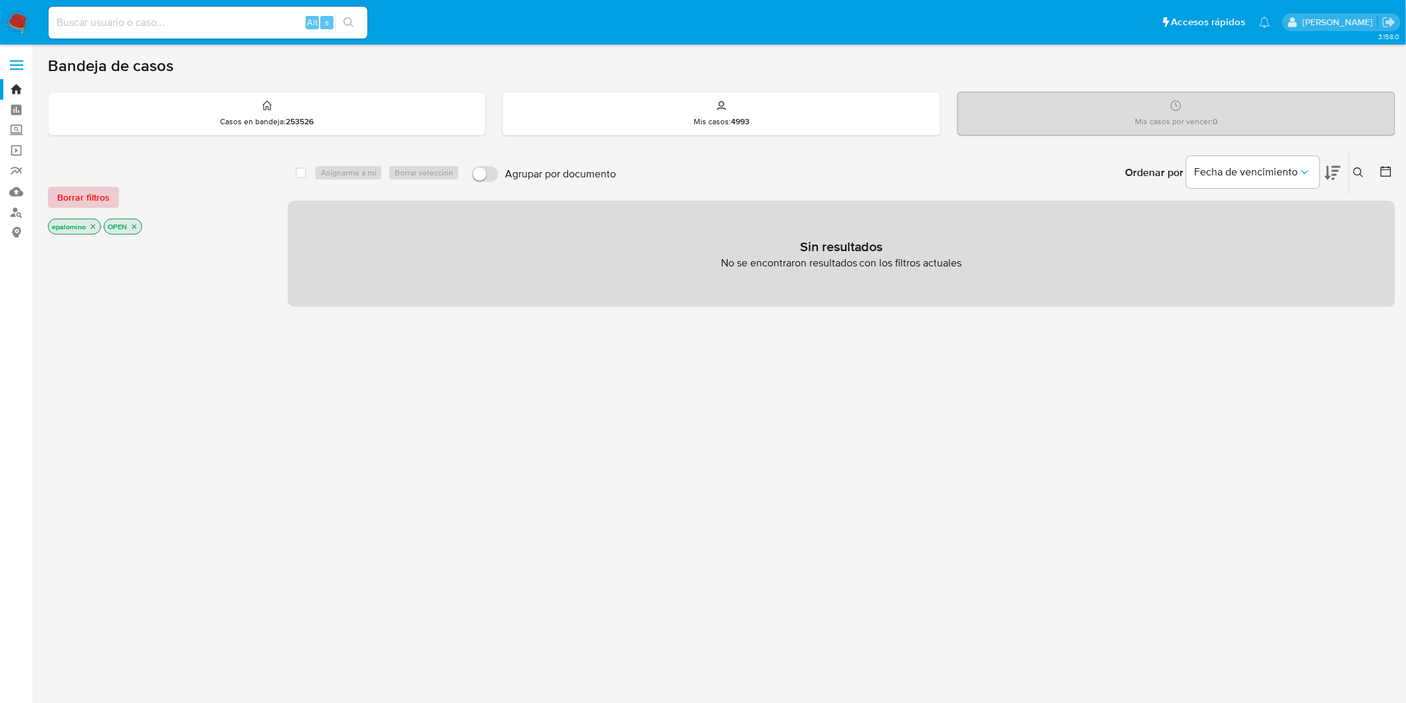
click at [97, 194] on span "Borrar filtros" at bounding box center [83, 197] width 52 height 19
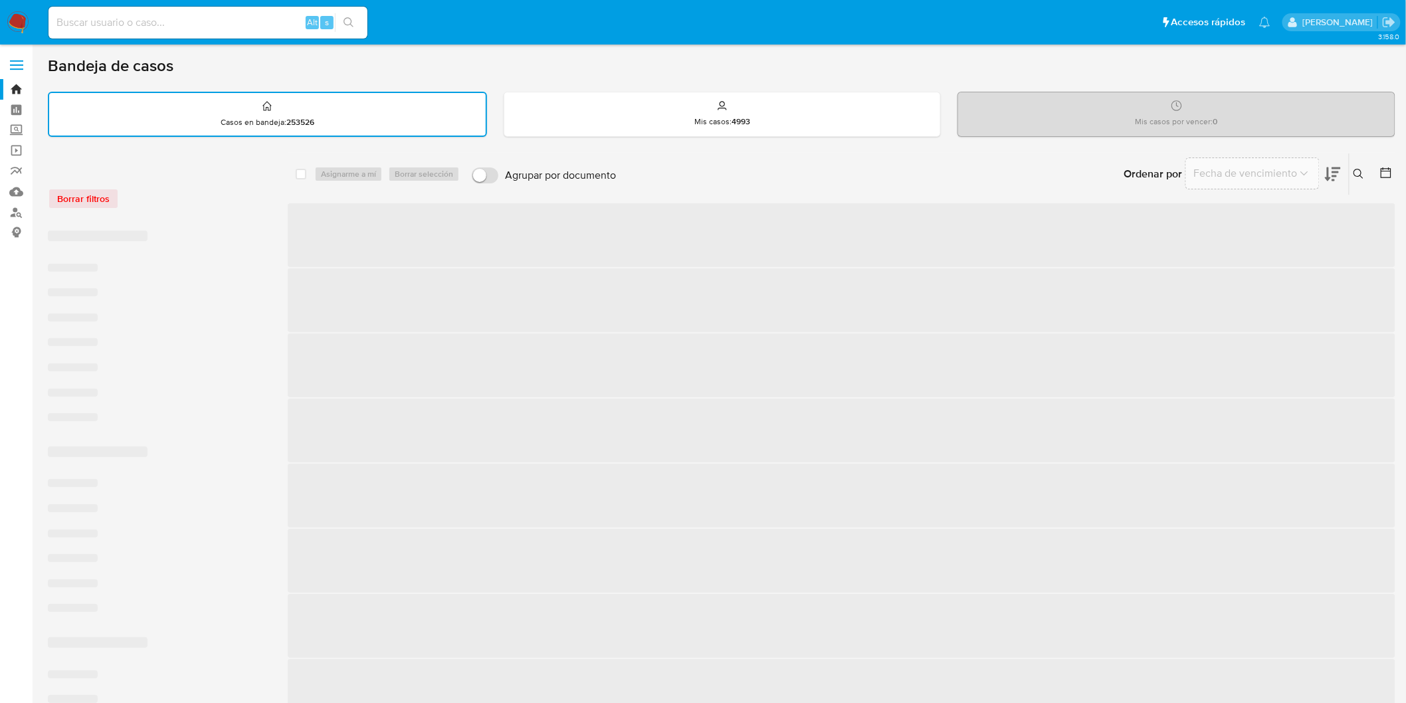
click at [170, 201] on div "Borrar filtros" at bounding box center [154, 198] width 213 height 21
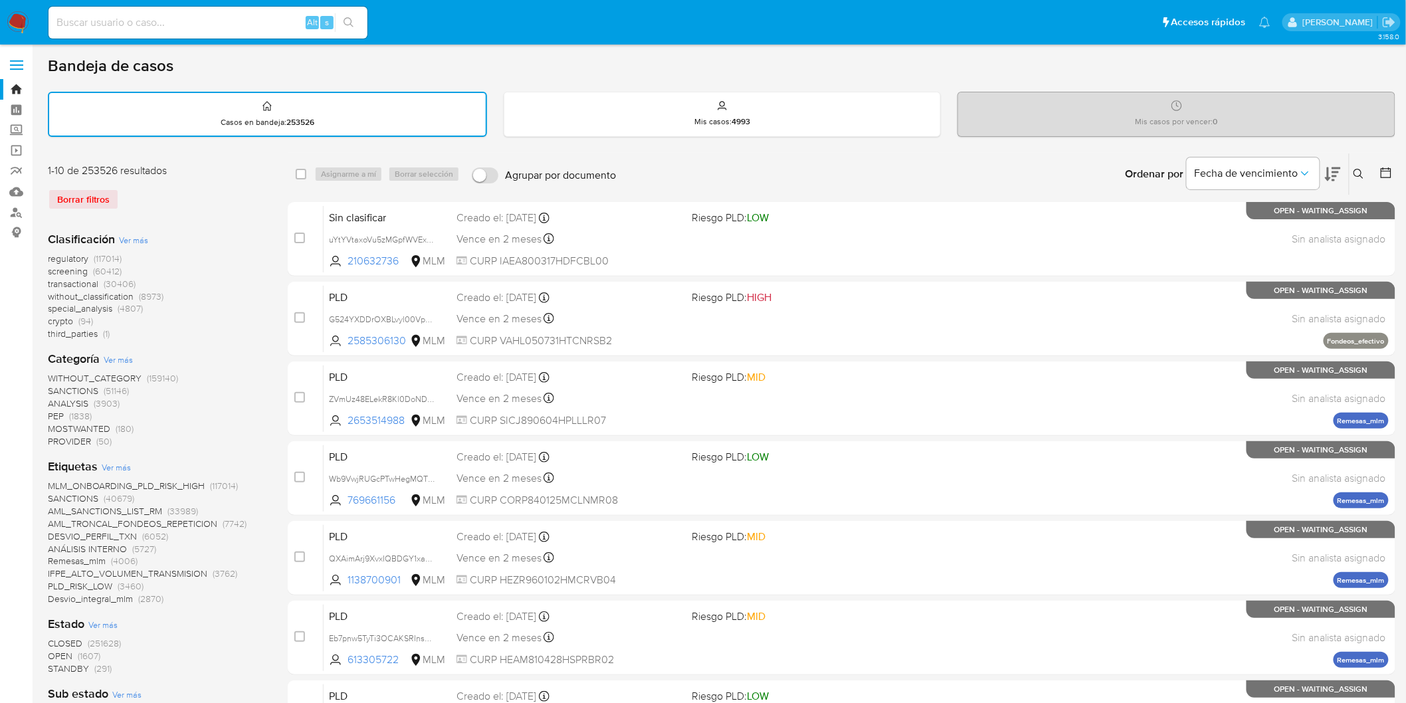
click at [23, 21] on img at bounding box center [18, 22] width 23 height 23
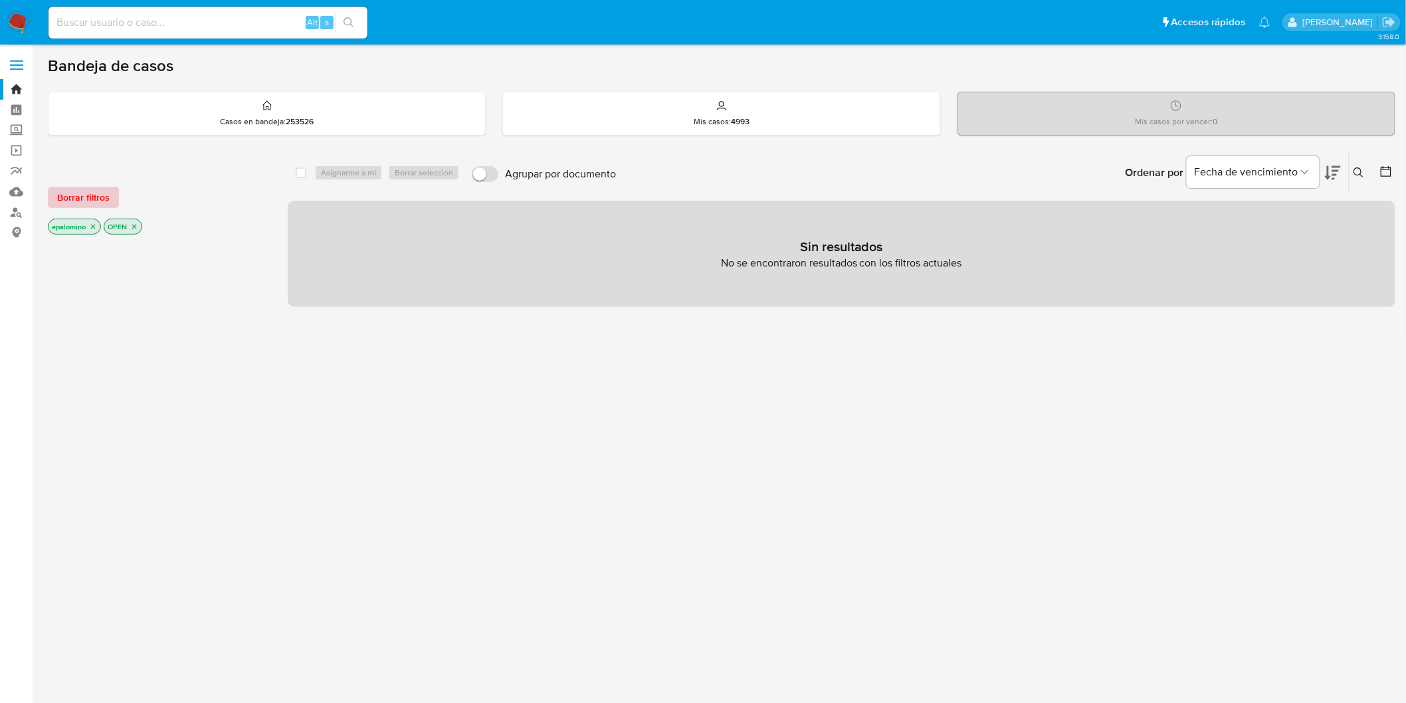
click at [105, 199] on span "Borrar filtros" at bounding box center [83, 197] width 52 height 19
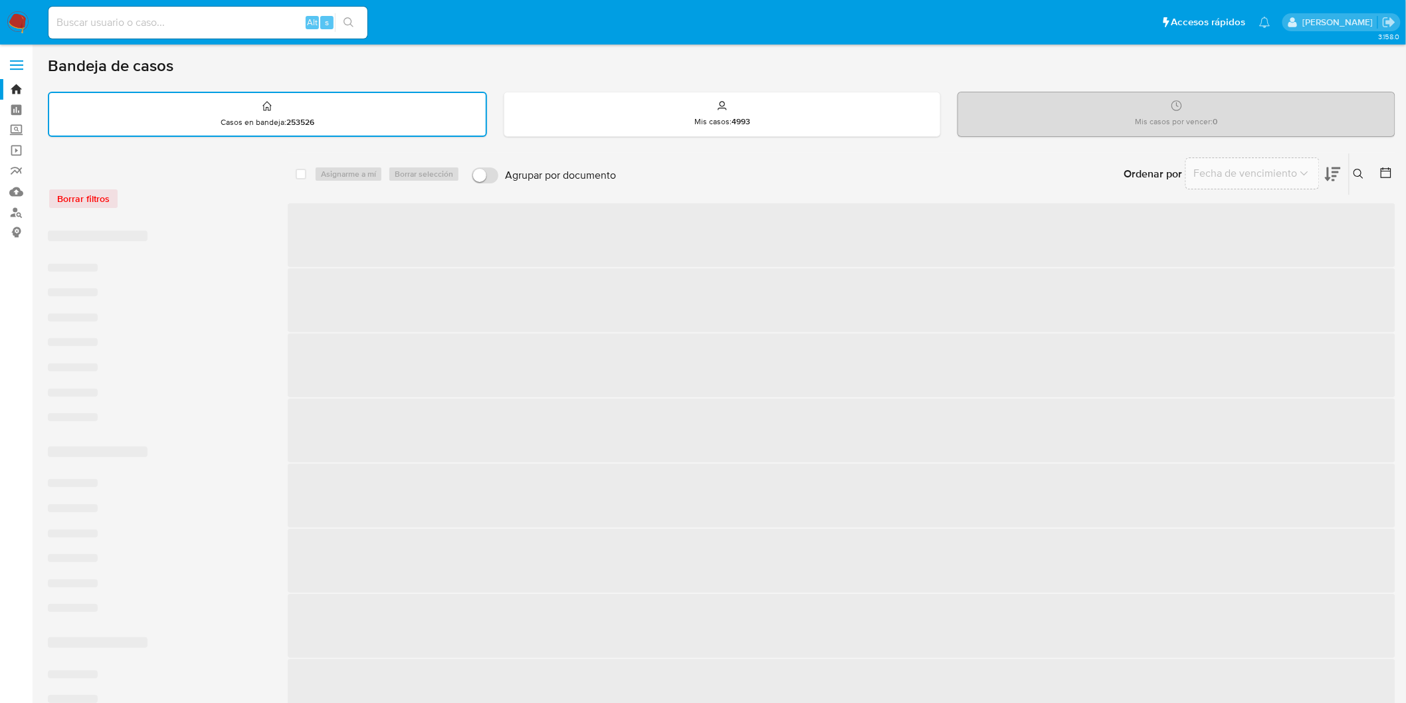
click at [202, 211] on div "Borrar filtros" at bounding box center [154, 191] width 213 height 56
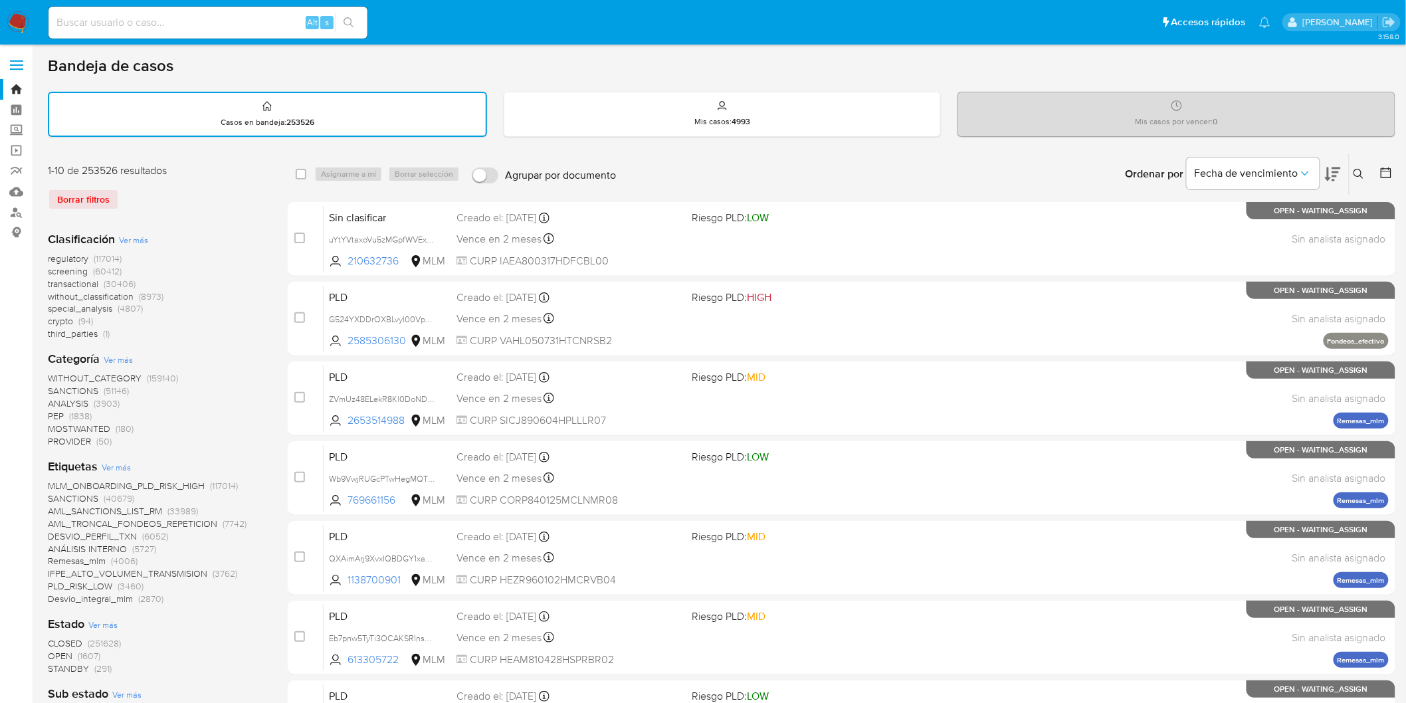
click at [15, 25] on img at bounding box center [18, 22] width 23 height 23
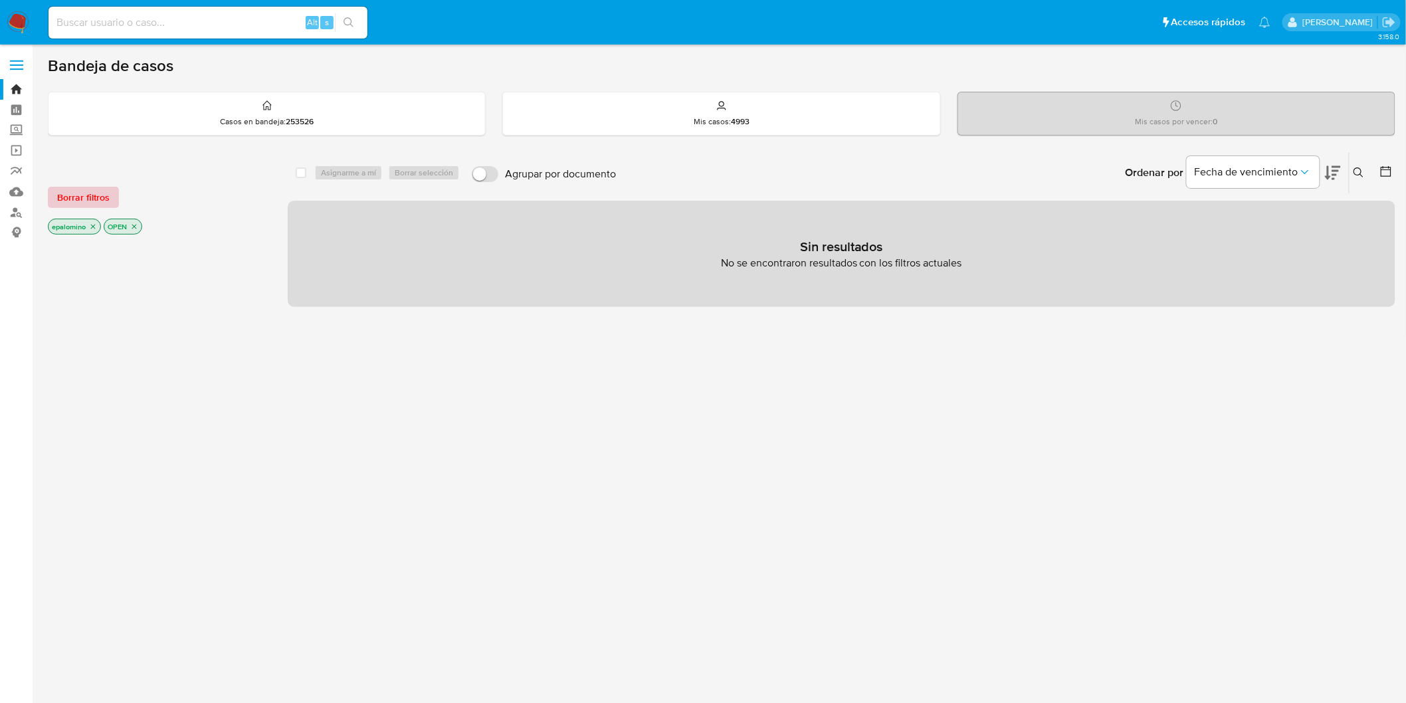
click at [88, 191] on span "Borrar filtros" at bounding box center [83, 197] width 52 height 19
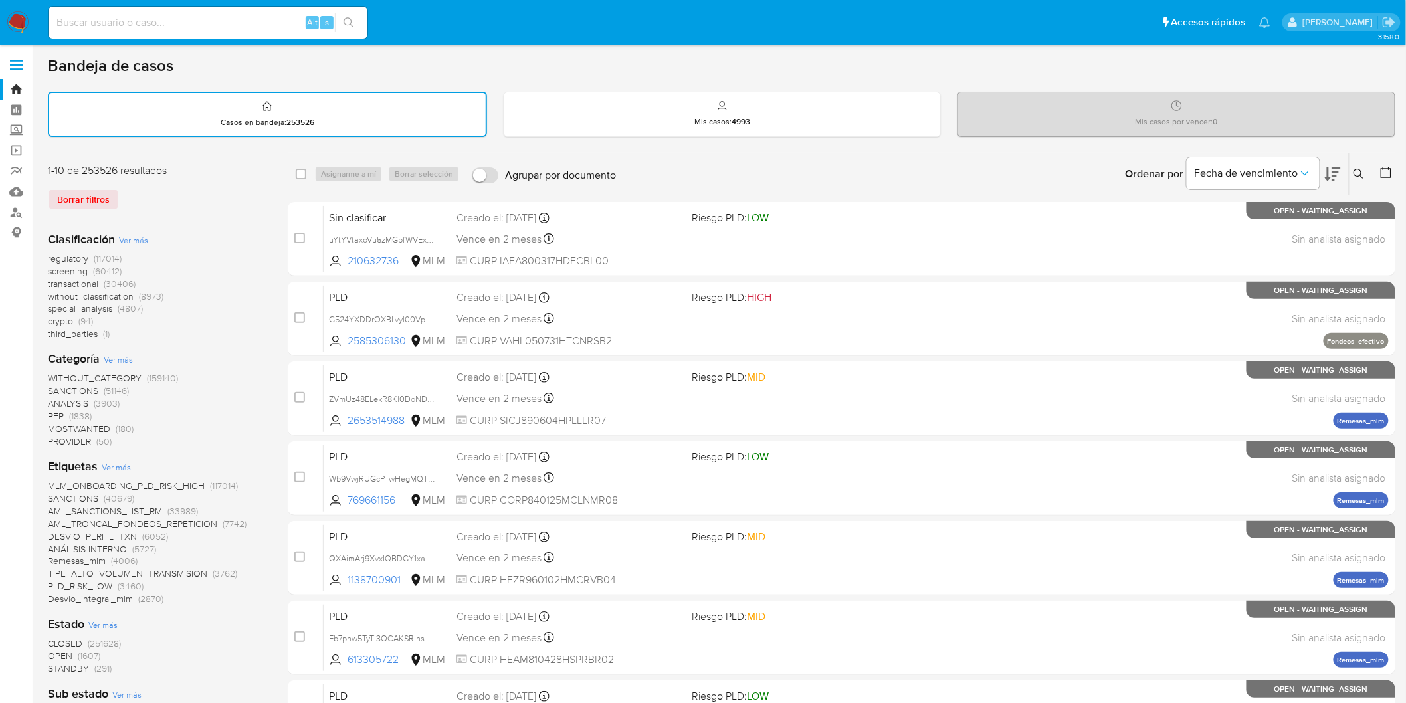
click at [16, 17] on img at bounding box center [18, 22] width 23 height 23
click at [237, 191] on div "Borrar filtros" at bounding box center [154, 199] width 213 height 21
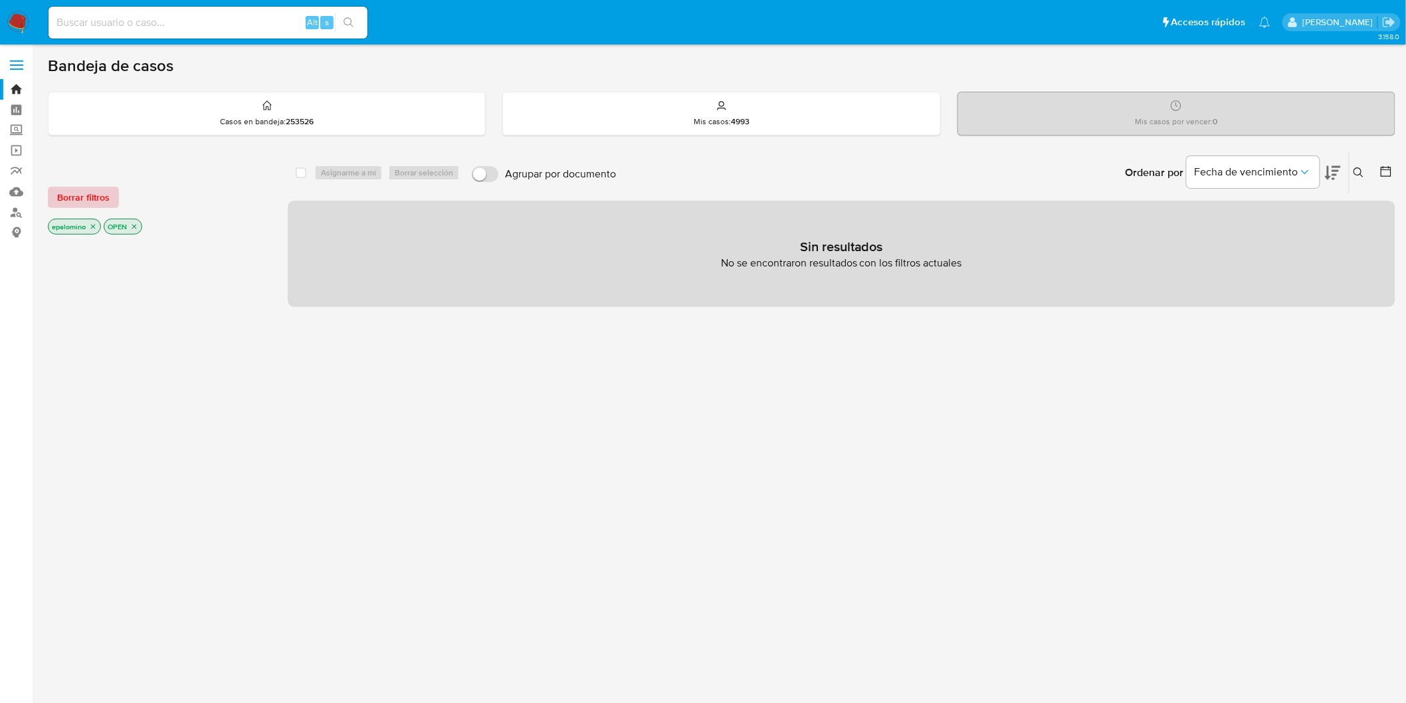
click at [102, 188] on span "Borrar filtros" at bounding box center [83, 197] width 52 height 19
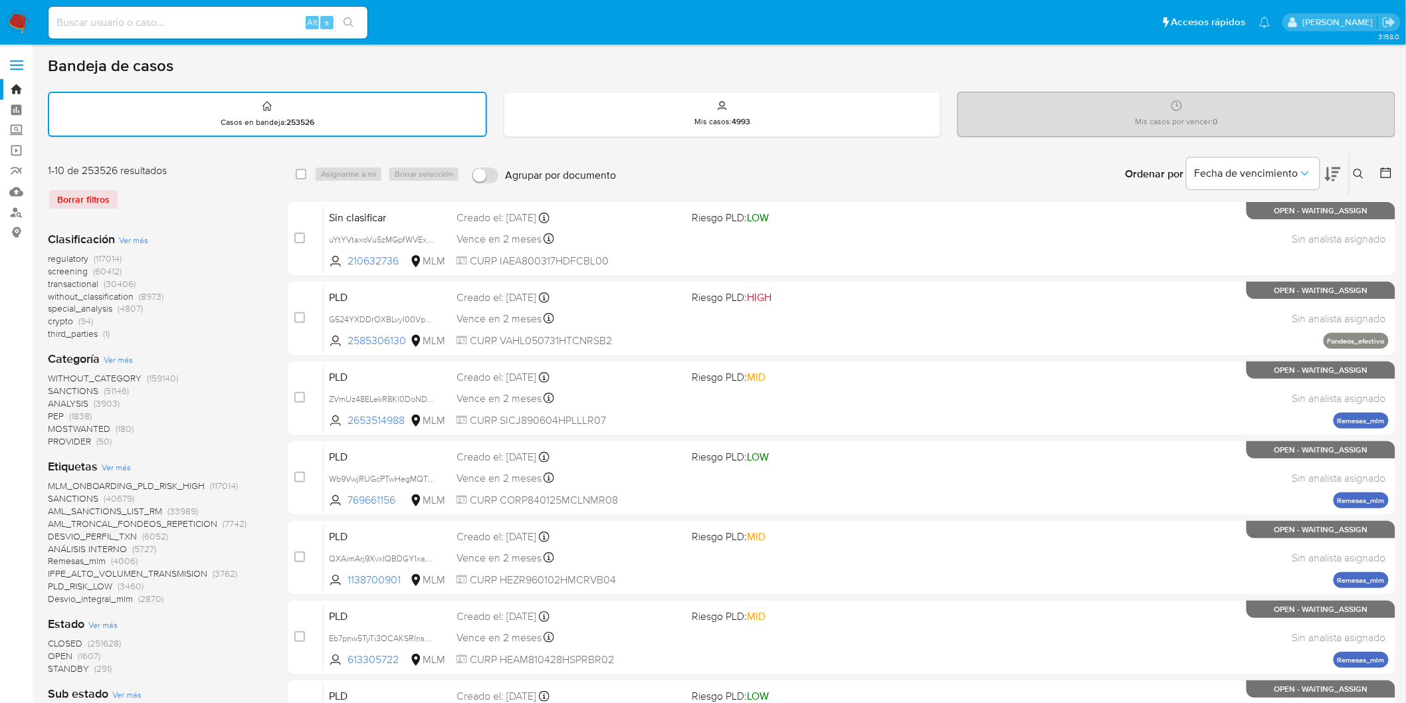
click at [227, 181] on div "1-10 de 253526 resultados Borrar filtros" at bounding box center [154, 191] width 213 height 57
click at [230, 231] on div "Clasificación Ver más regulatory (117014) screening (60412) transactional (3040…" at bounding box center [157, 286] width 219 height 110
click at [15, 18] on img at bounding box center [18, 22] width 23 height 23
click at [243, 231] on div "Clasificación Ver más regulatory (117014) screening (60412) transactional (3040…" at bounding box center [157, 286] width 219 height 110
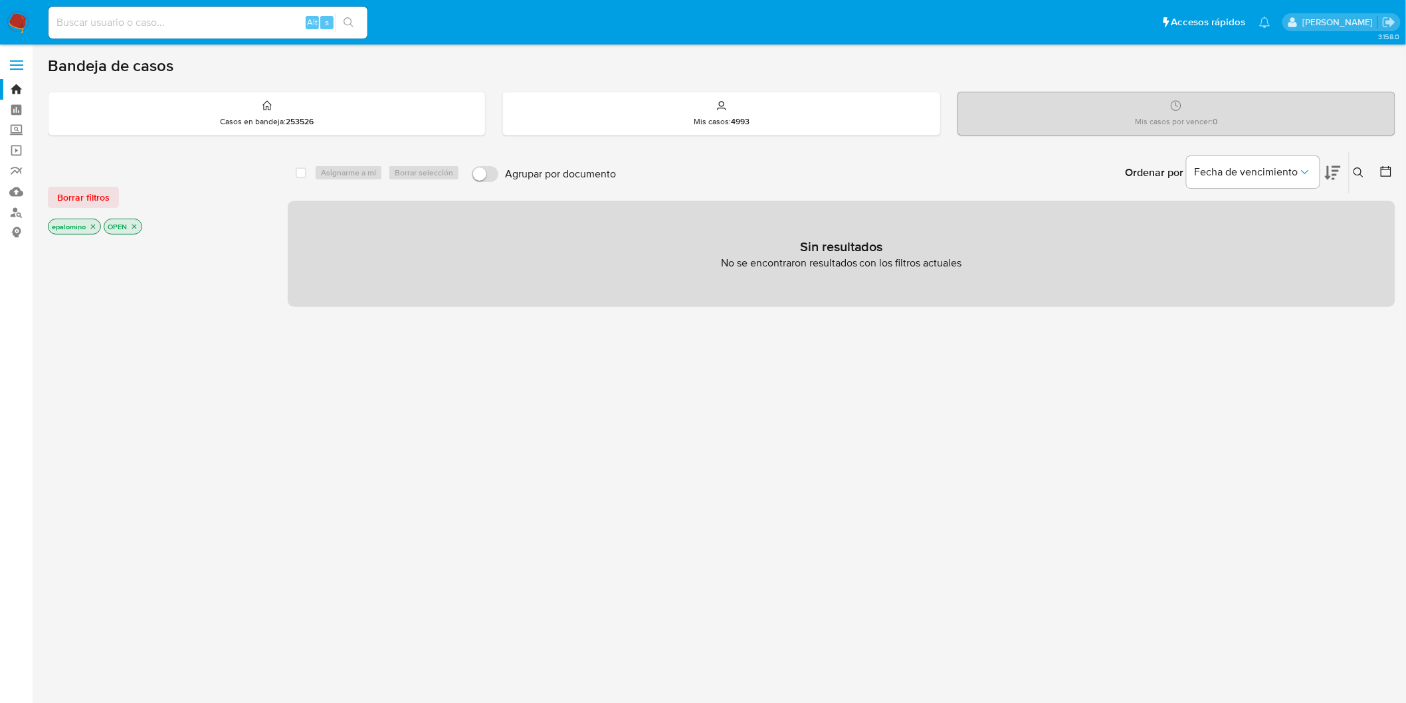
click at [98, 189] on span "Borrar filtros" at bounding box center [83, 197] width 52 height 19
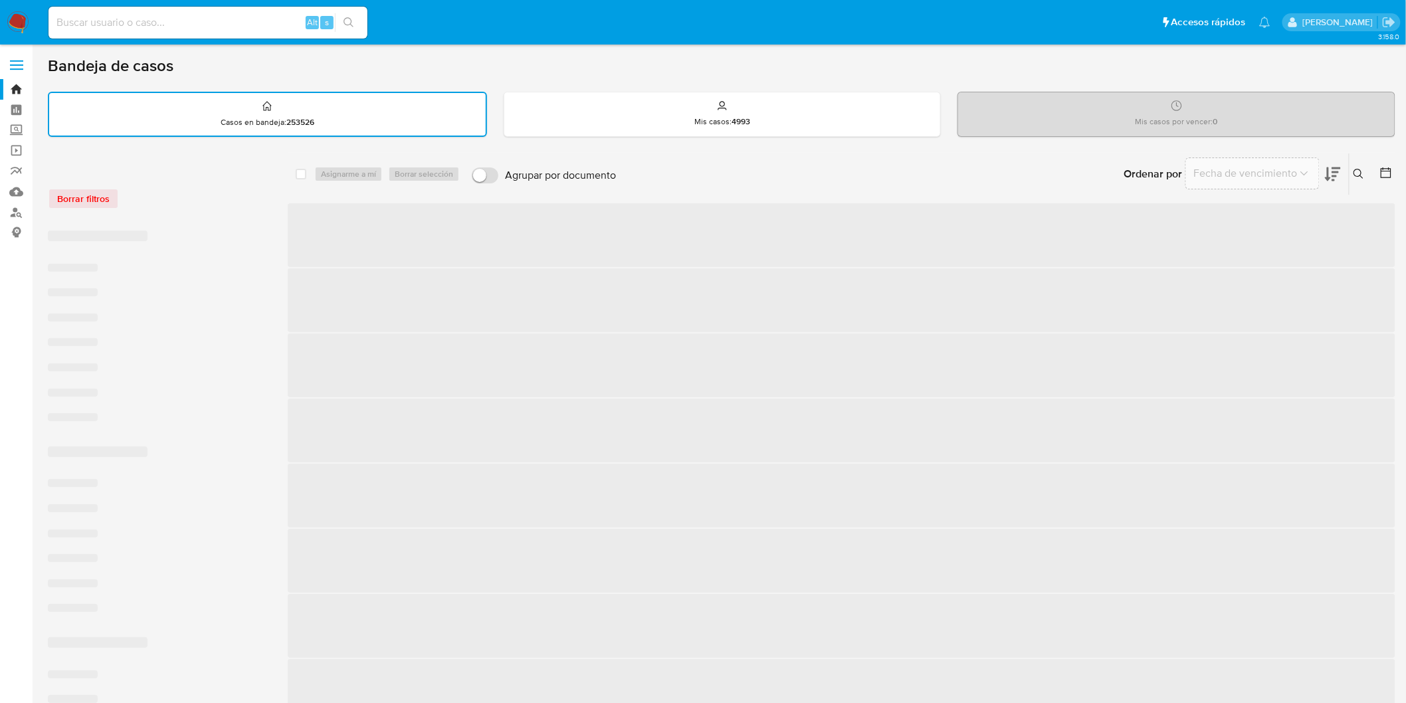
click at [191, 191] on div "Borrar filtros" at bounding box center [154, 198] width 213 height 21
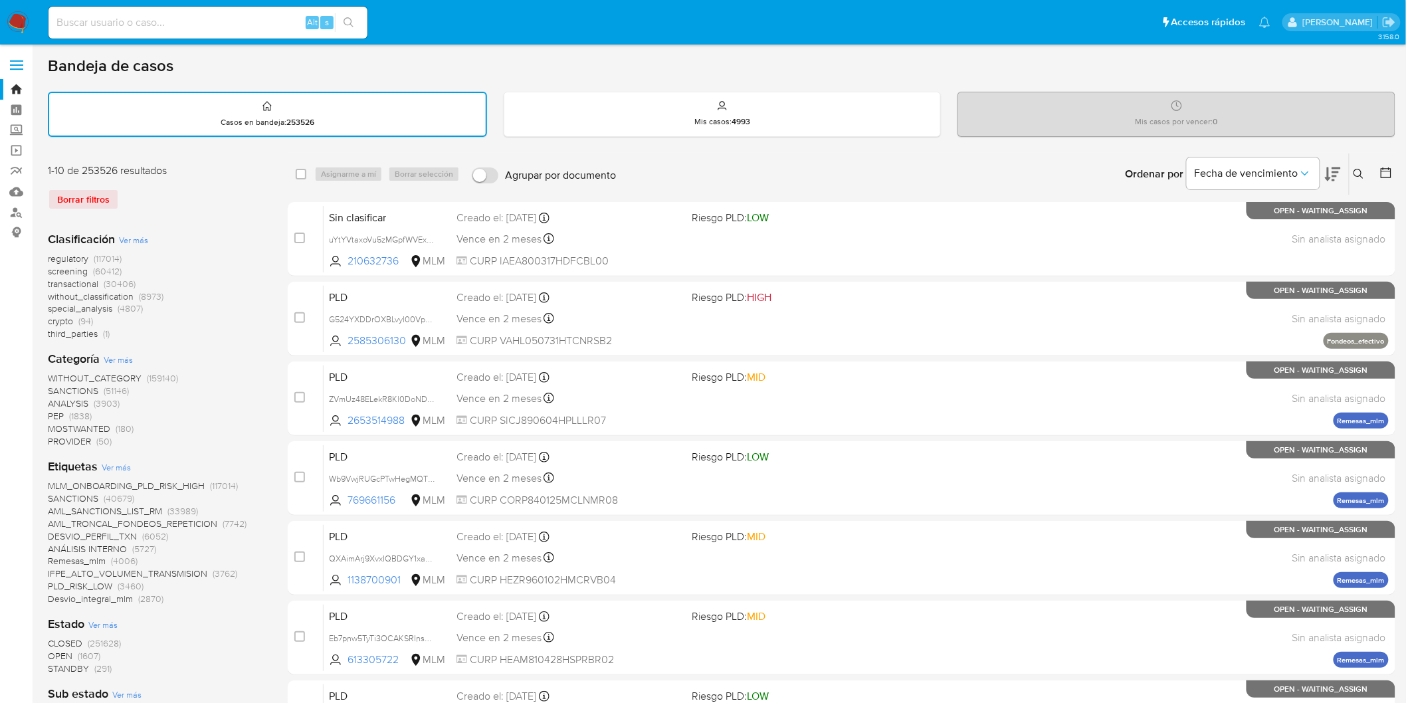
click at [15, 20] on img at bounding box center [18, 22] width 23 height 23
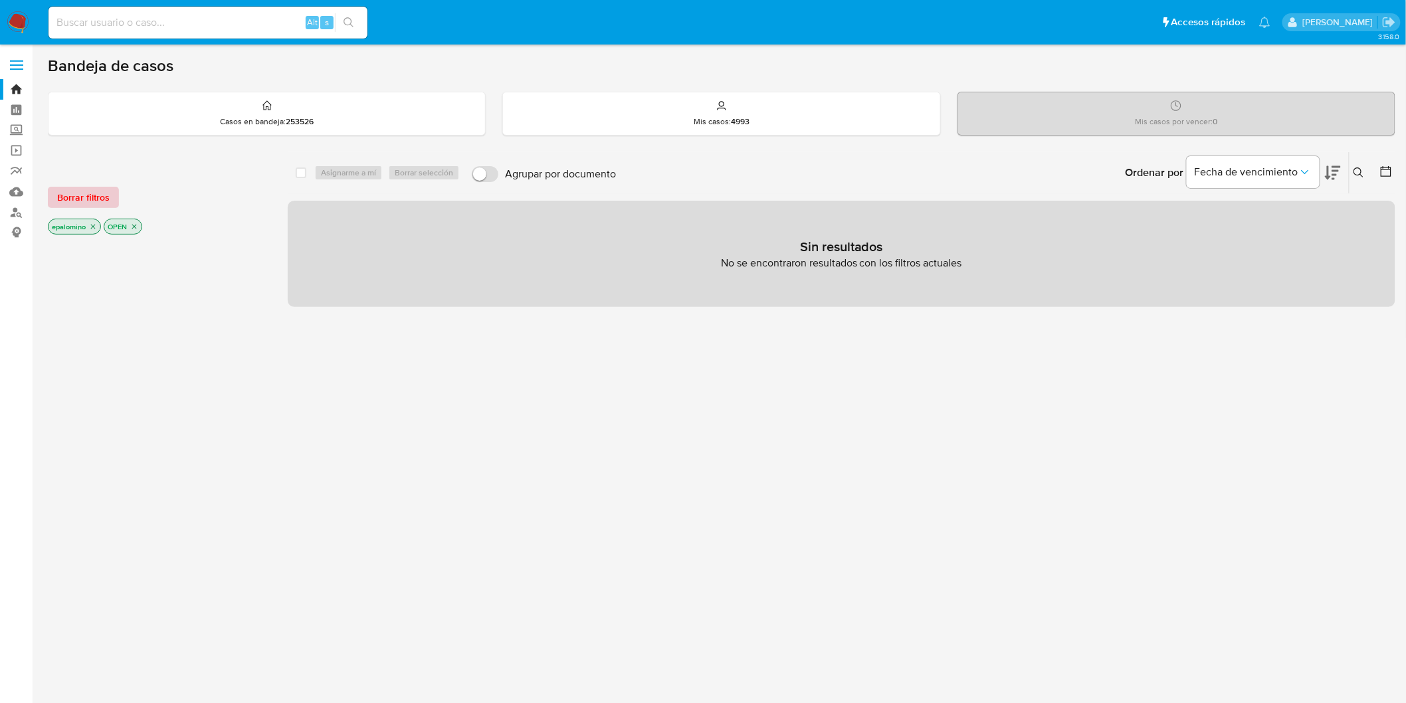
click at [65, 188] on span "Borrar filtros" at bounding box center [83, 197] width 52 height 19
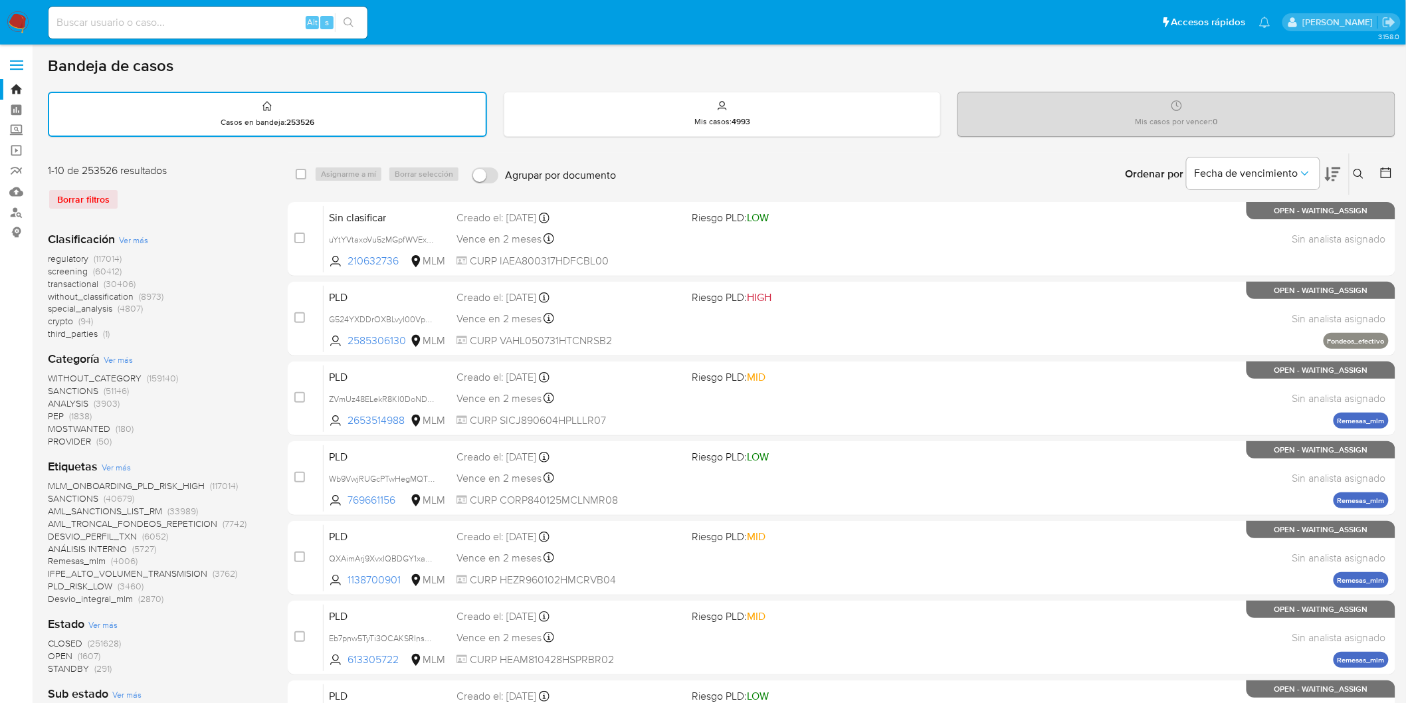
click at [159, 201] on div "Borrar filtros" at bounding box center [154, 199] width 213 height 21
click at [11, 27] on img at bounding box center [18, 22] width 23 height 23
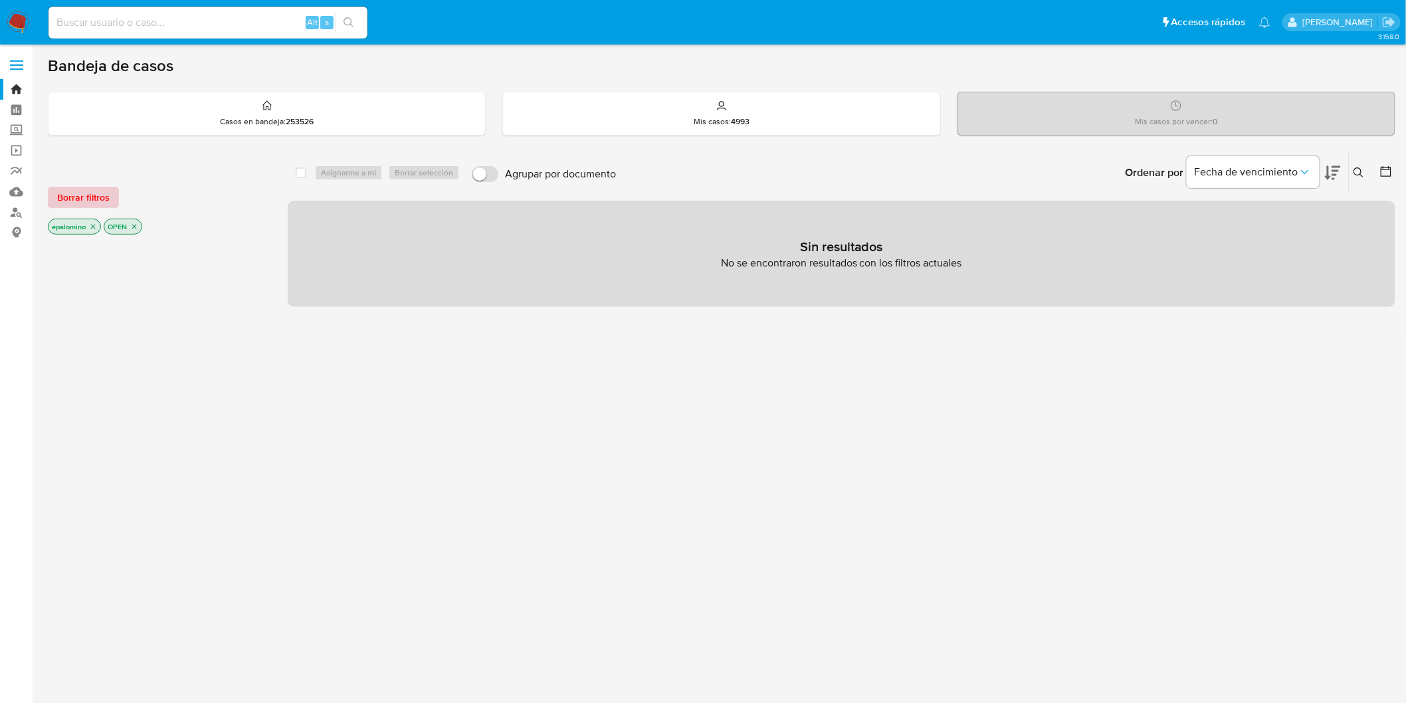
click at [100, 193] on span "Borrar filtros" at bounding box center [83, 197] width 52 height 19
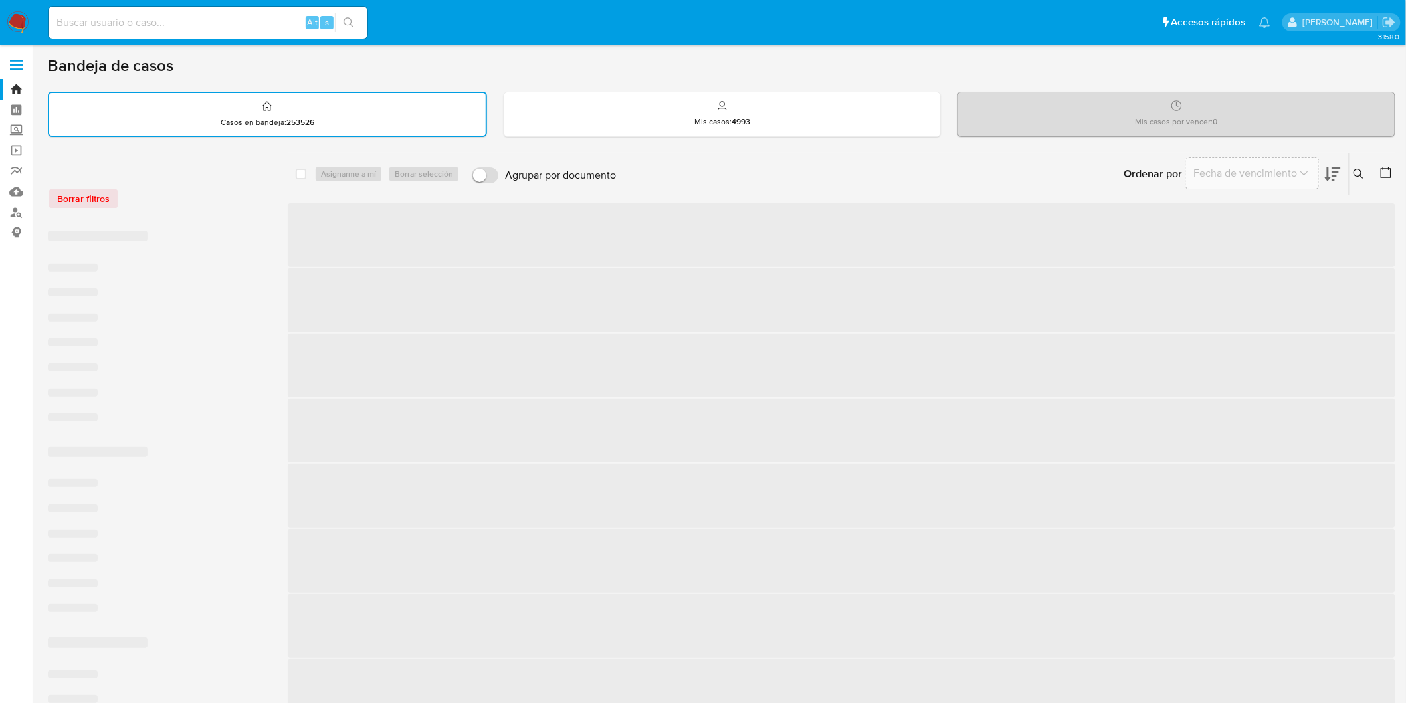
click at [196, 197] on div "Borrar filtros" at bounding box center [154, 198] width 213 height 21
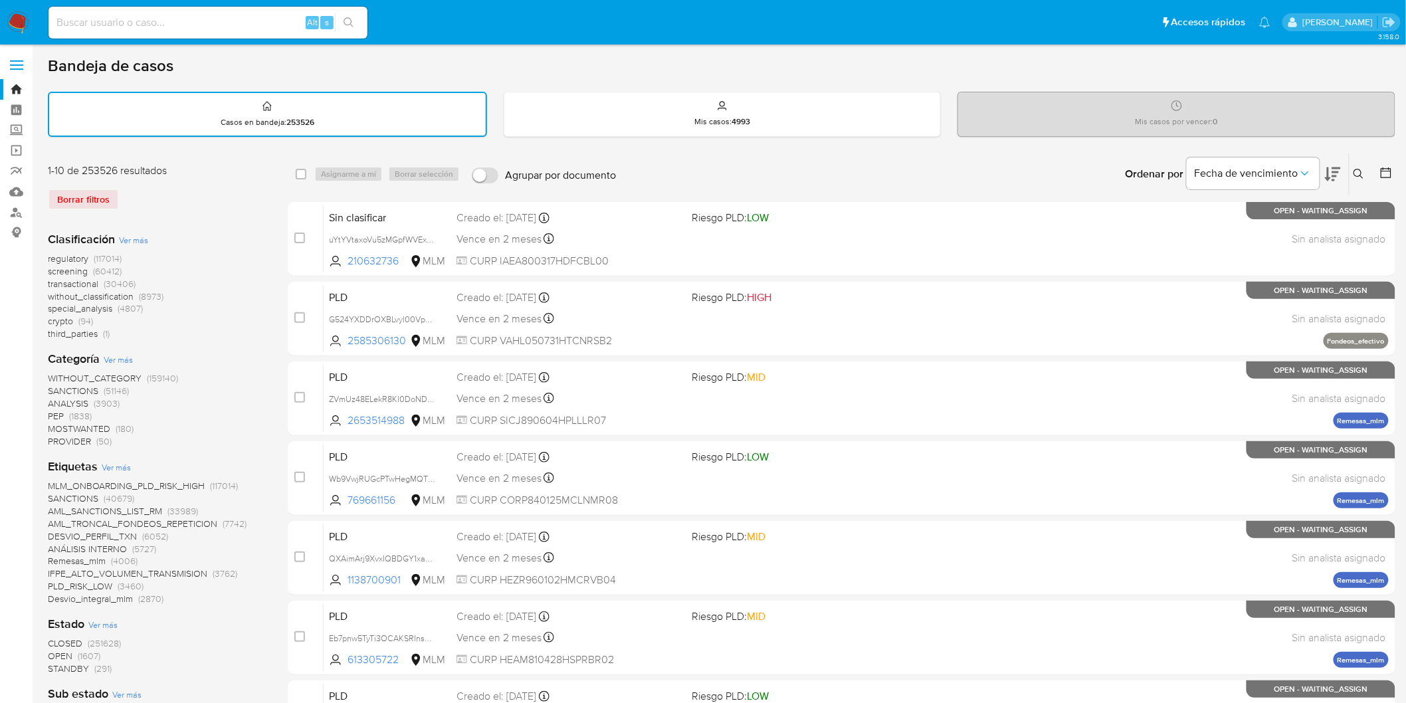
click at [9, 21] on img at bounding box center [18, 22] width 23 height 23
click at [241, 180] on div "1-10 de 253526 resultados Borrar filtros" at bounding box center [154, 191] width 213 height 57
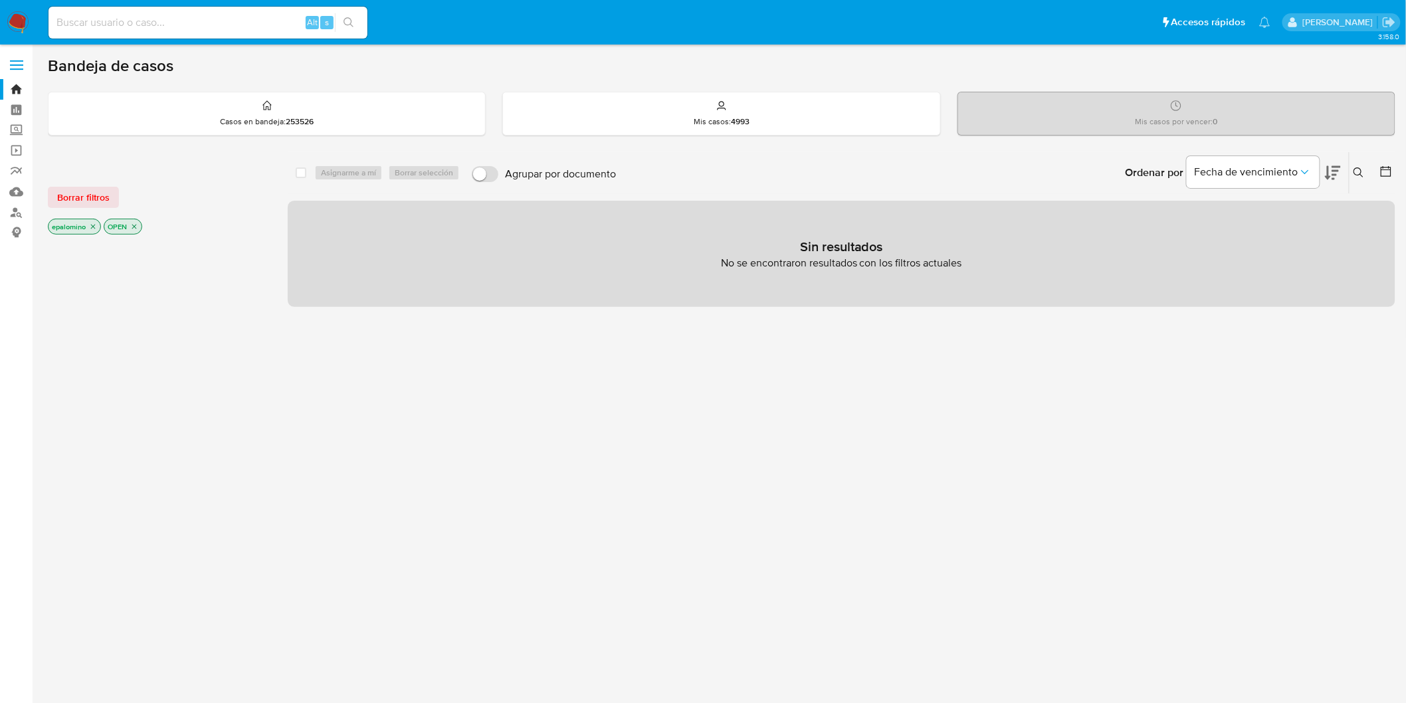
drag, startPoint x: 77, startPoint y: 204, endPoint x: 88, endPoint y: 197, distance: 12.9
click at [74, 202] on span "Borrar filtros" at bounding box center [83, 197] width 52 height 19
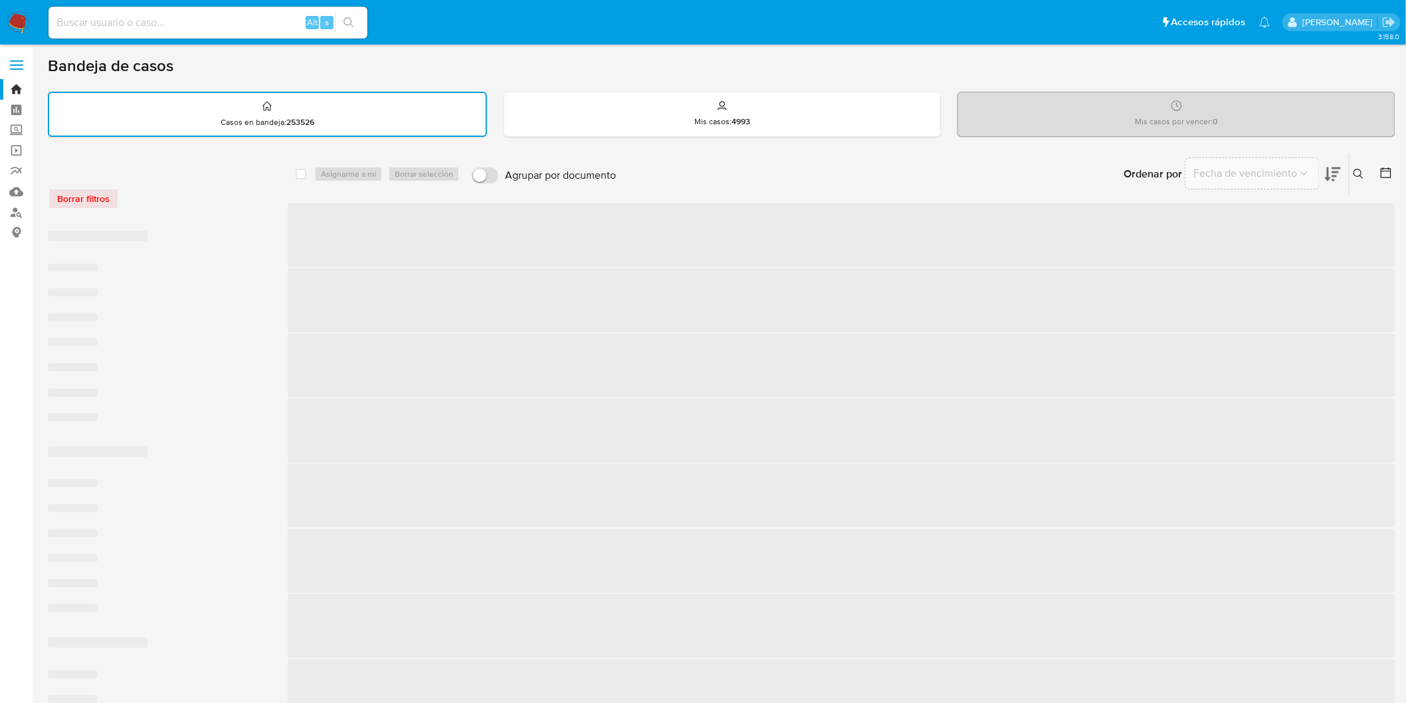
click at [217, 195] on div "Borrar filtros" at bounding box center [154, 198] width 213 height 21
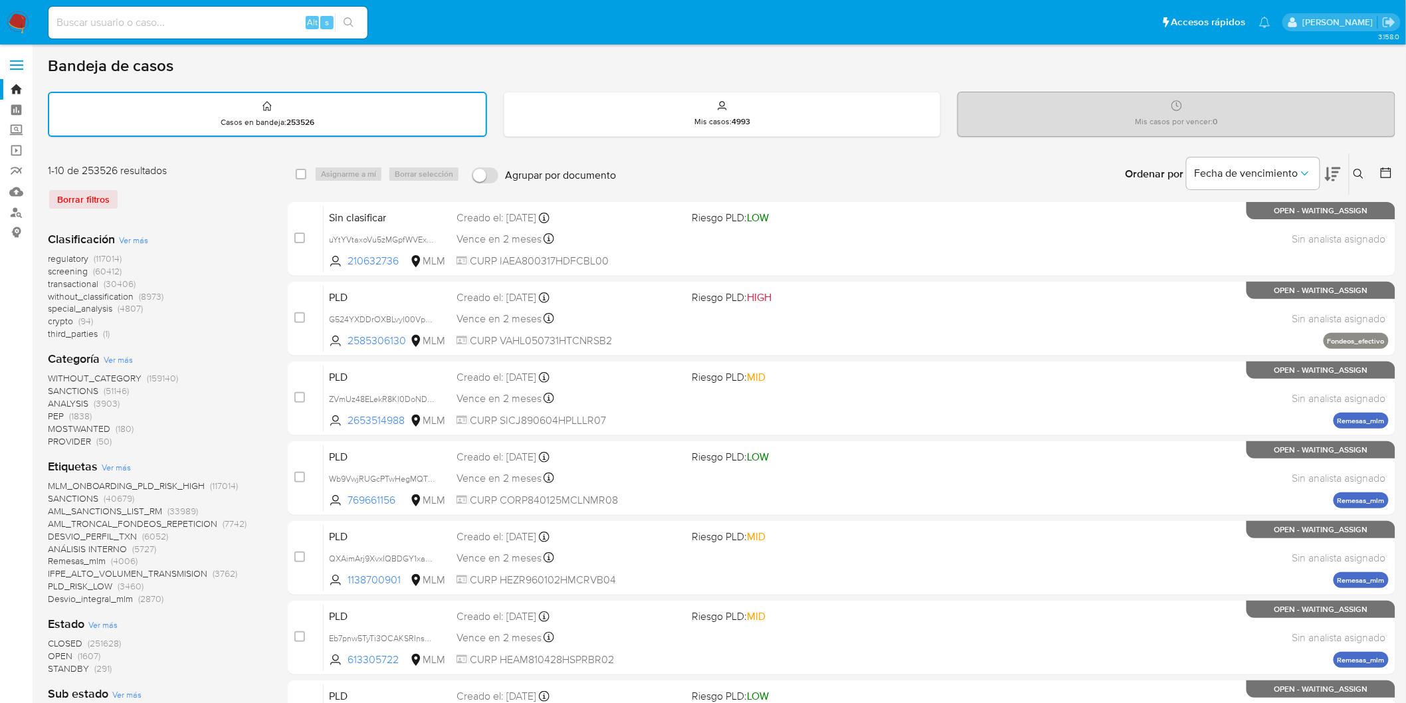
click at [5, 27] on nav "Pausado Ver notificaciones Alt s Accesos rápidos Presiona las siguientes teclas…" at bounding box center [703, 22] width 1406 height 45
click at [21, 20] on img at bounding box center [18, 22] width 23 height 23
click at [222, 224] on div "Clasificación Ver más regulatory (117014) screening (60412) transactional (3040…" at bounding box center [157, 710] width 219 height 979
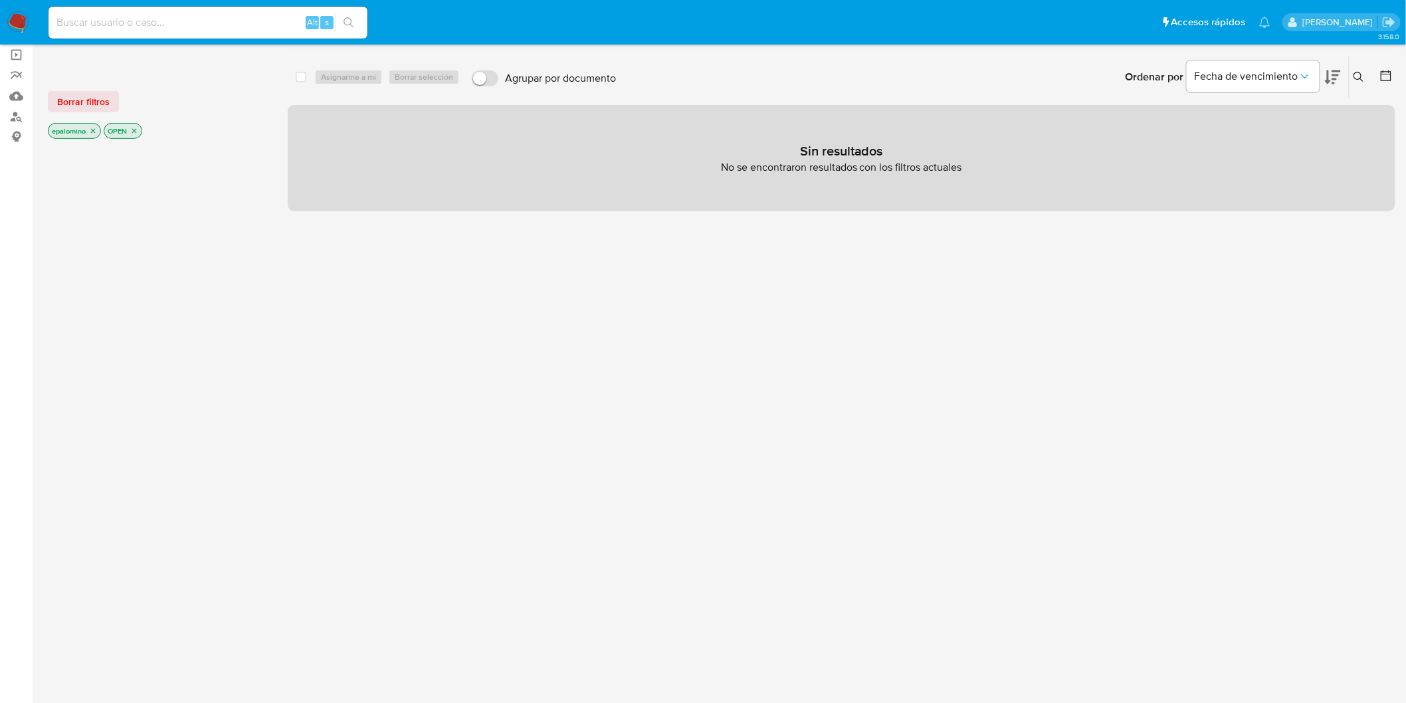
scroll to position [104, 0]
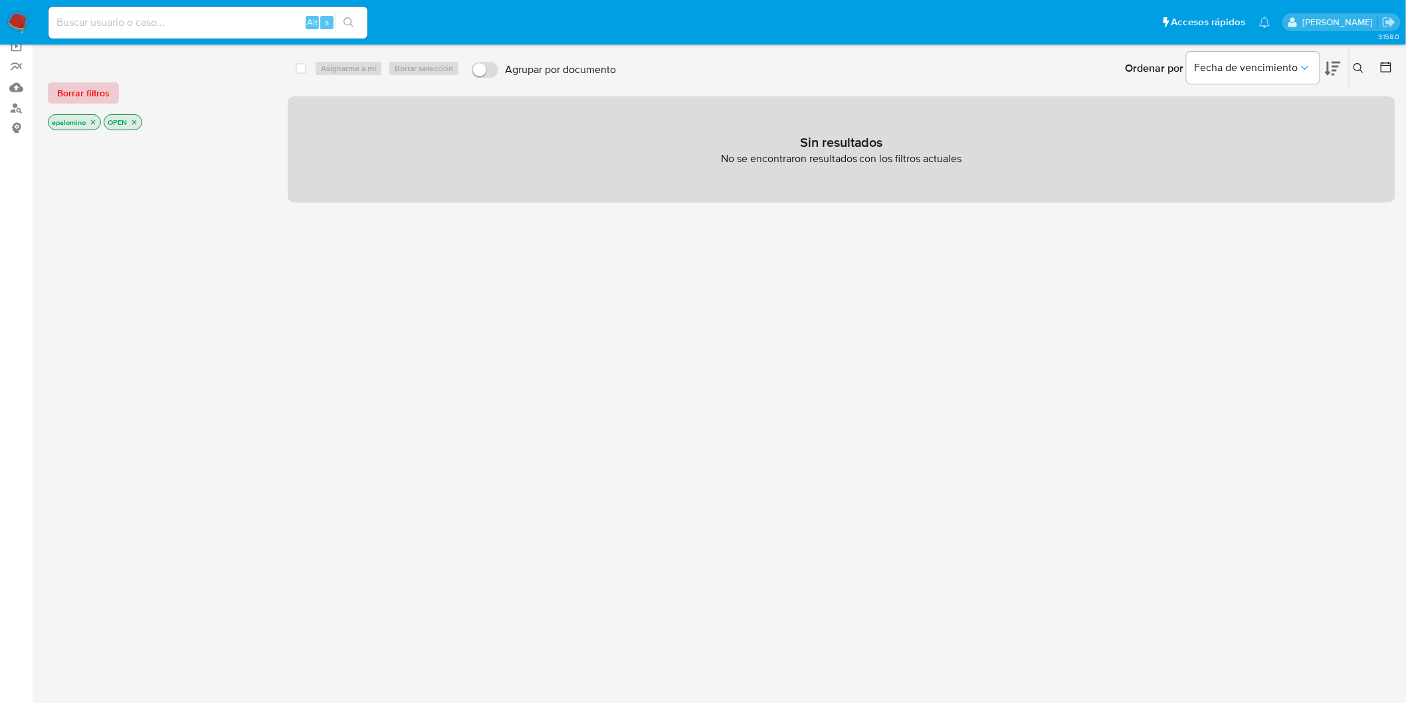
click at [55, 85] on button "Borrar filtros" at bounding box center [83, 92] width 71 height 21
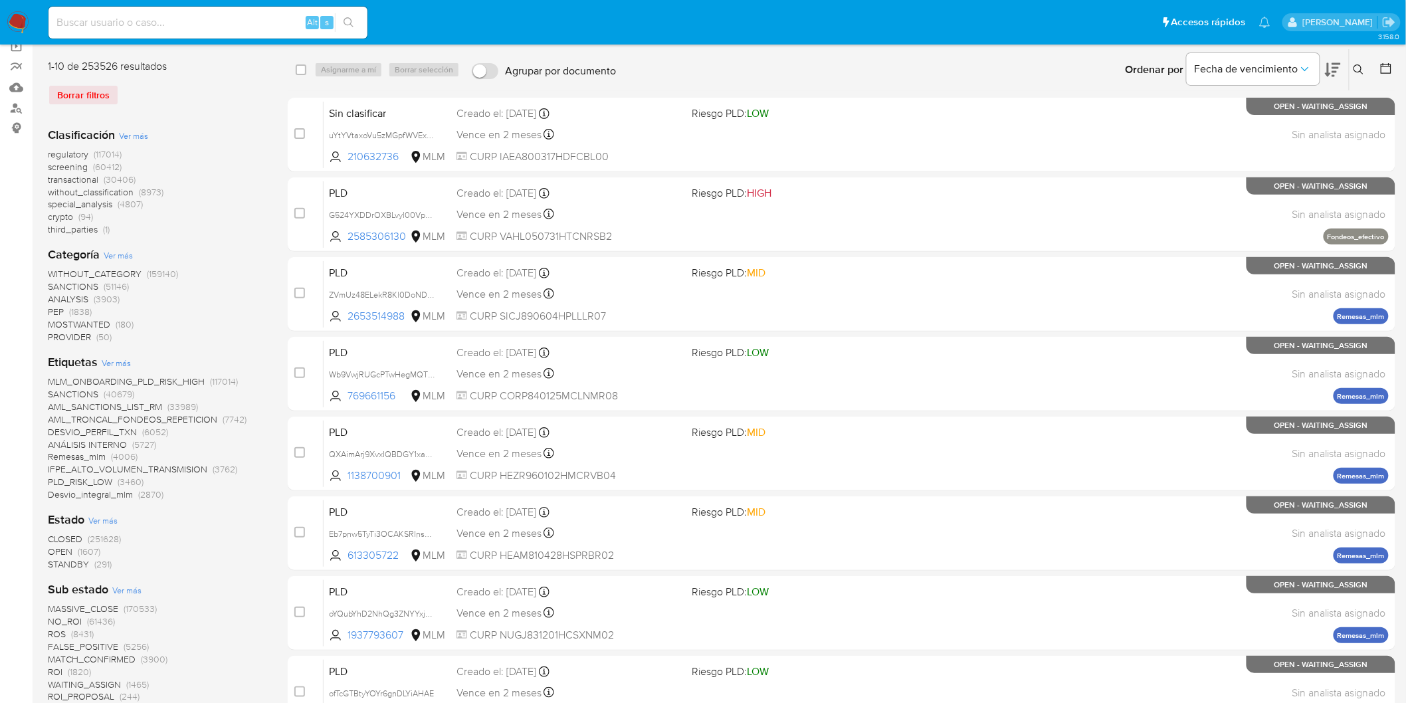
click at [19, 15] on img at bounding box center [18, 22] width 23 height 23
click at [171, 120] on div "Clasificación Ver más regulatory (117014) screening (60412) transactional (3040…" at bounding box center [157, 605] width 219 height 979
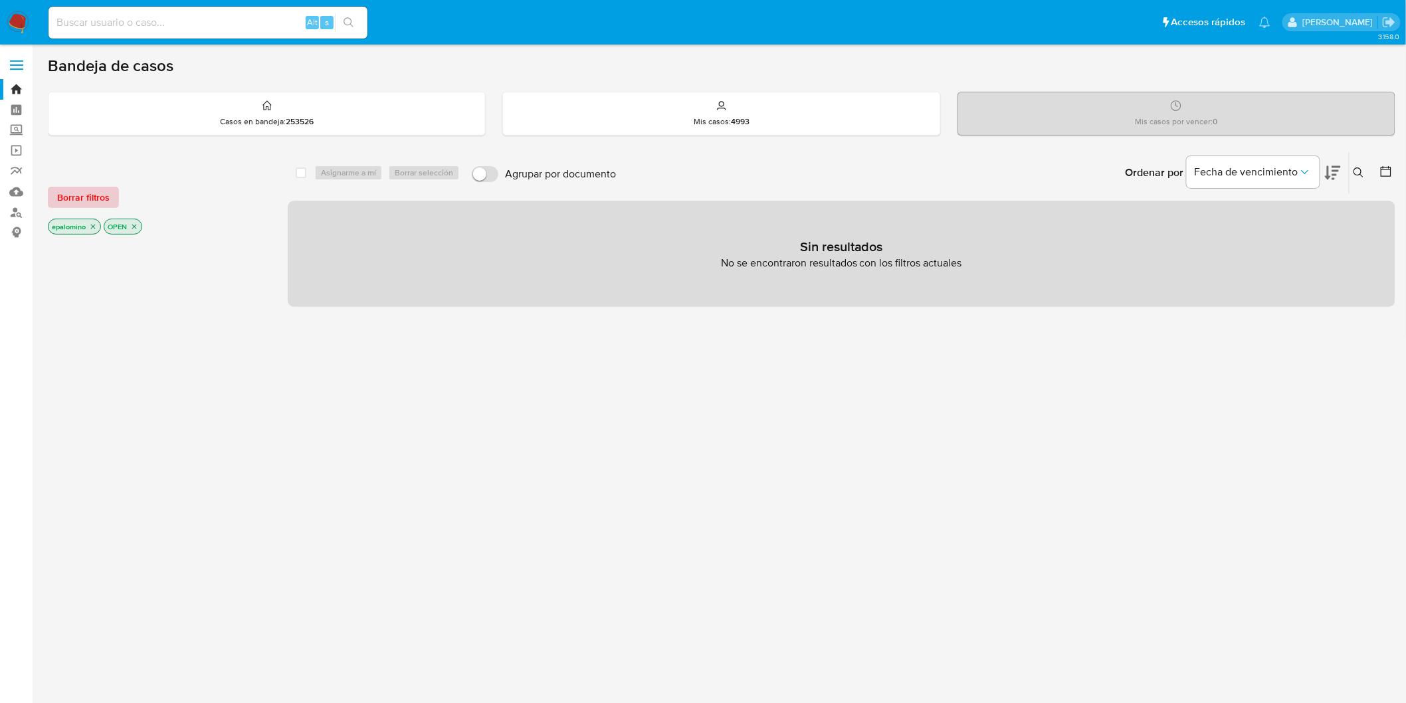
click at [111, 191] on button "Borrar filtros" at bounding box center [83, 197] width 71 height 21
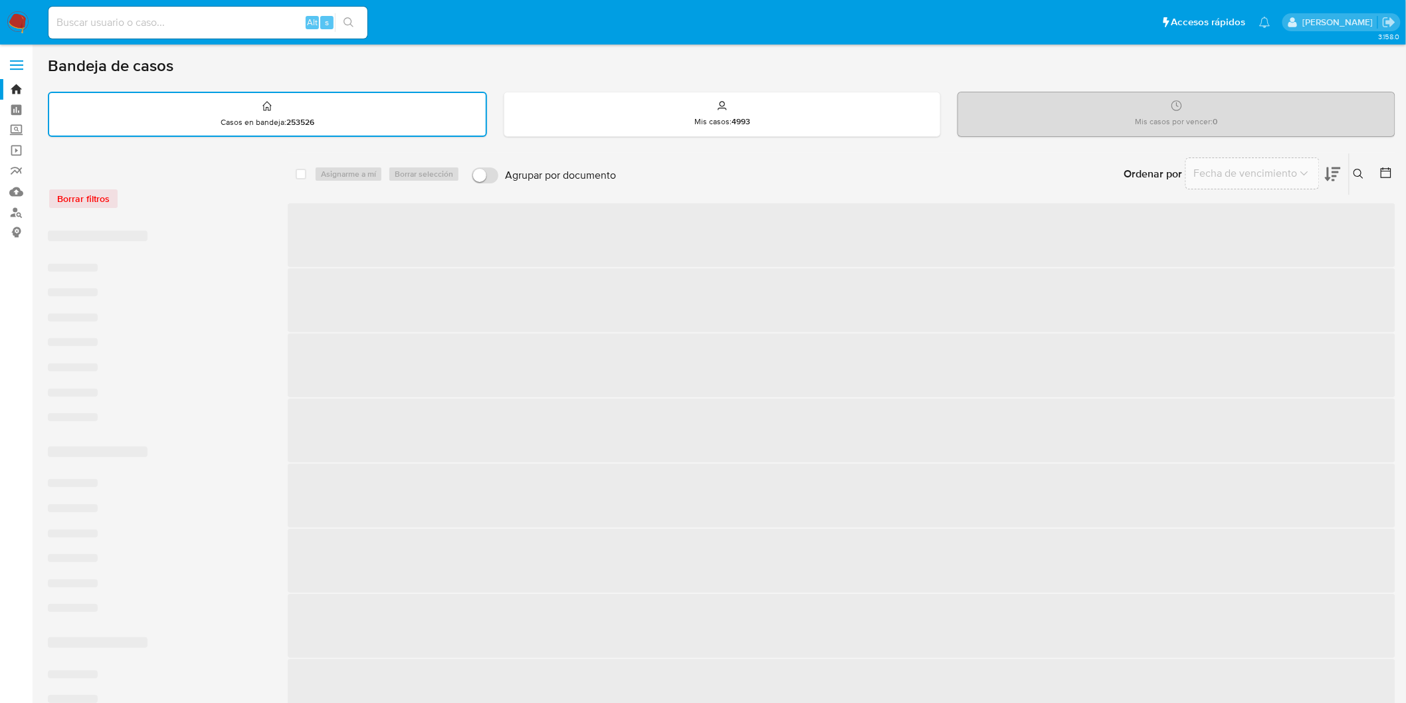
click at [161, 179] on div "Borrar filtros" at bounding box center [154, 191] width 213 height 56
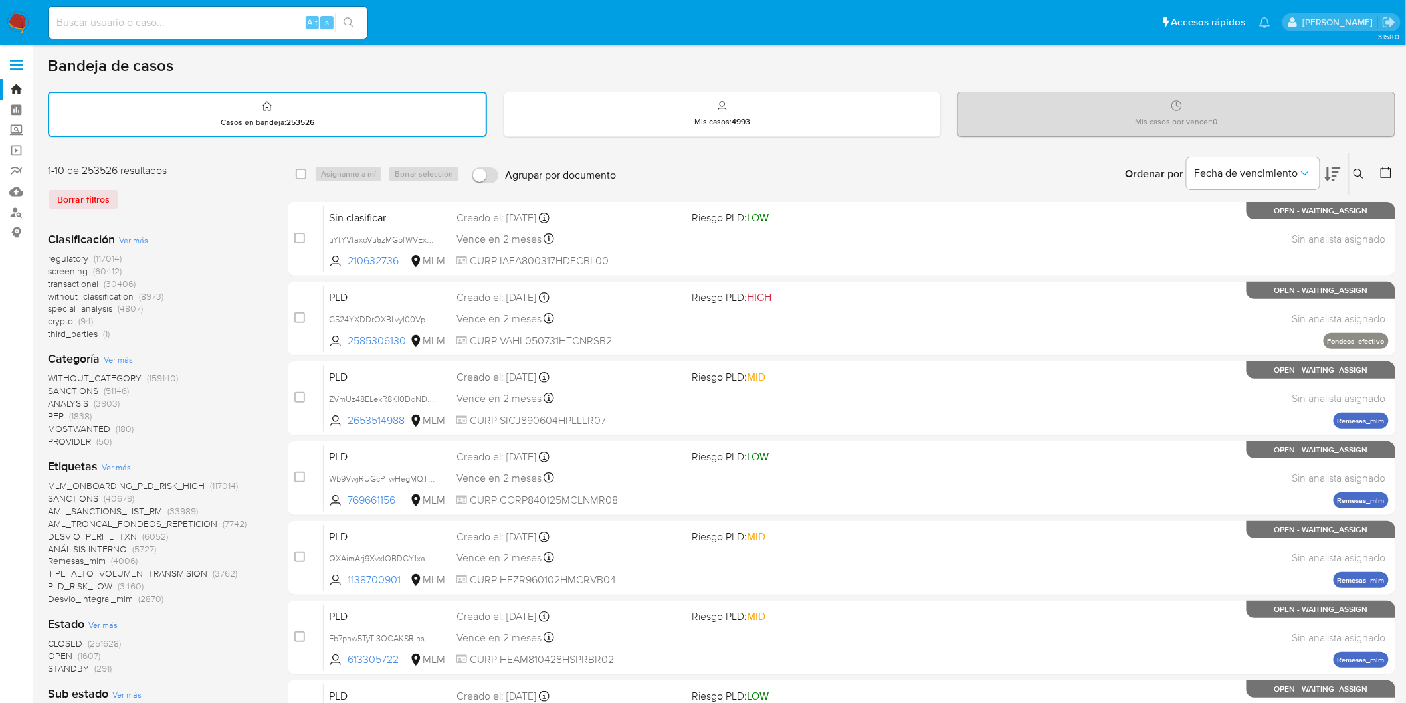
drag, startPoint x: 9, startPoint y: 21, endPoint x: 18, endPoint y: 28, distance: 11.8
click at [10, 20] on img at bounding box center [18, 22] width 23 height 23
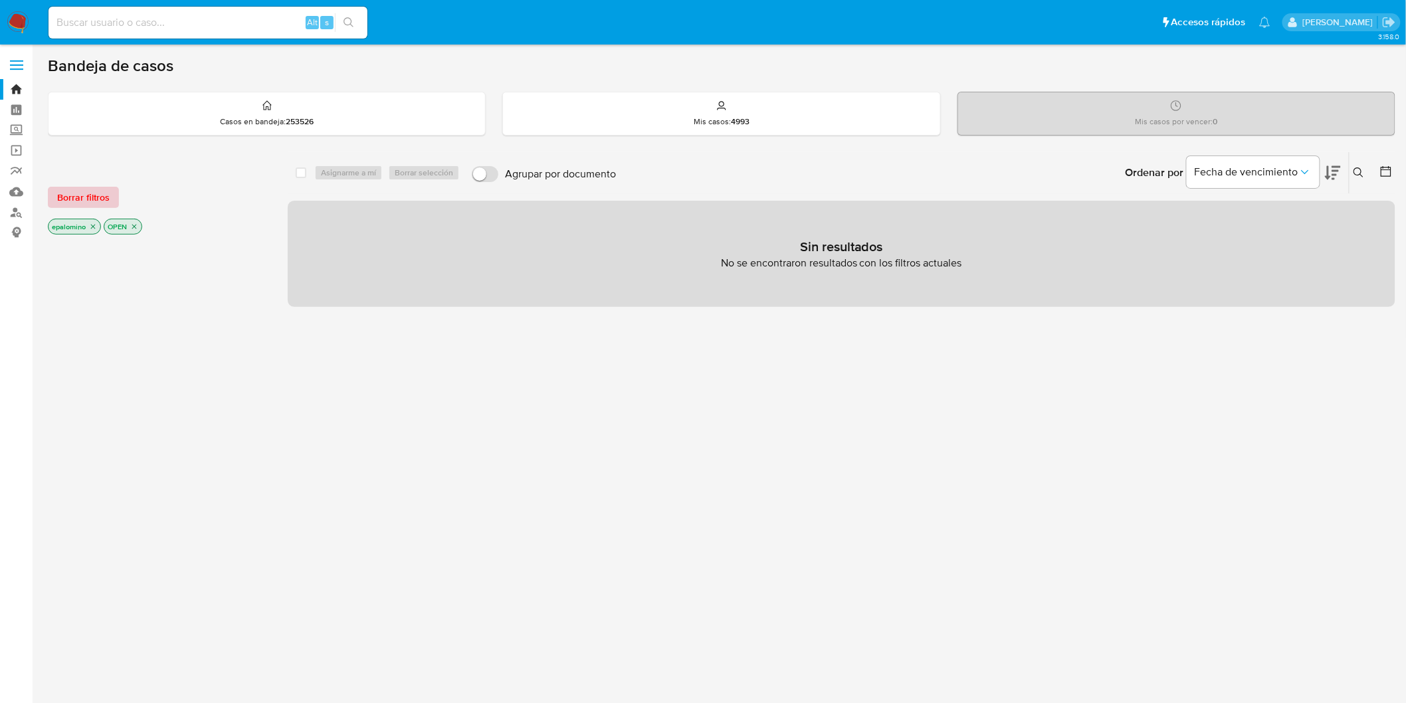
click at [74, 196] on span "Borrar filtros" at bounding box center [83, 197] width 52 height 19
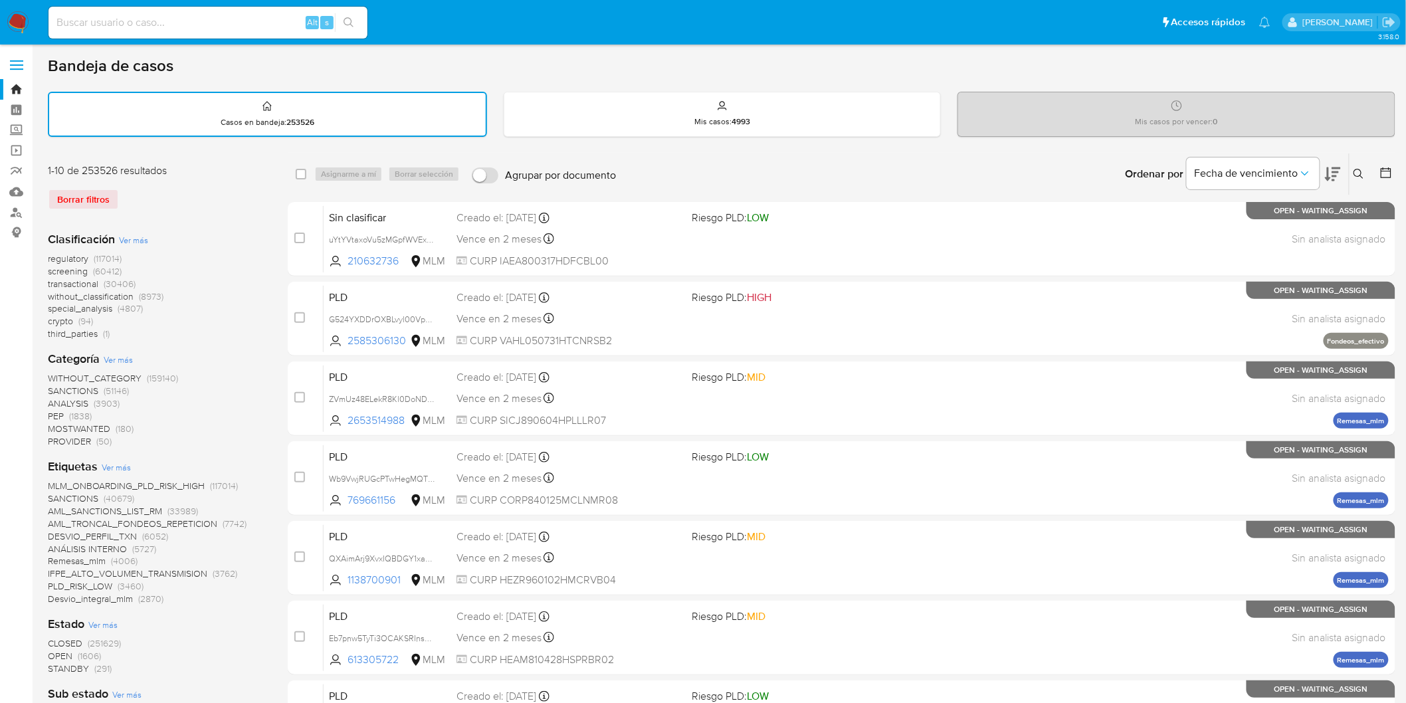
click at [24, 24] on img at bounding box center [18, 22] width 23 height 23
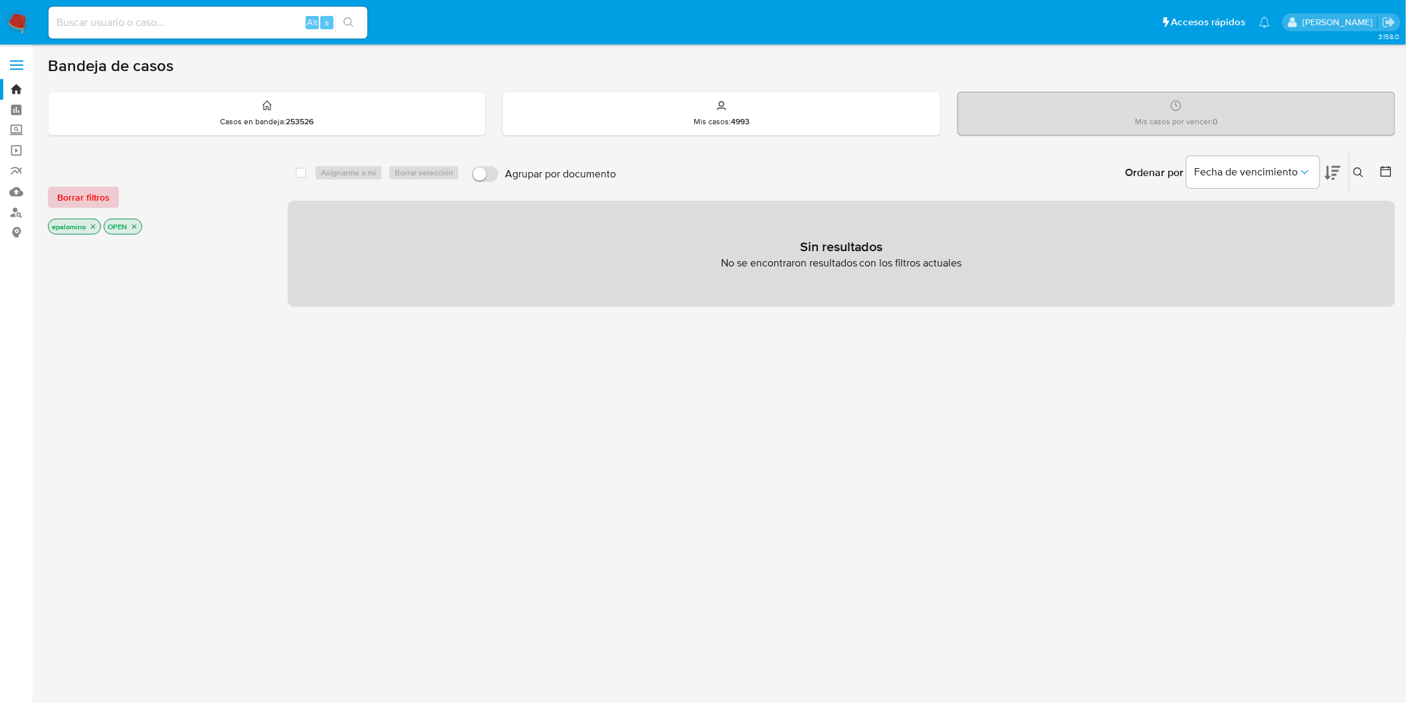
click at [93, 197] on span "Borrar filtros" at bounding box center [83, 197] width 52 height 19
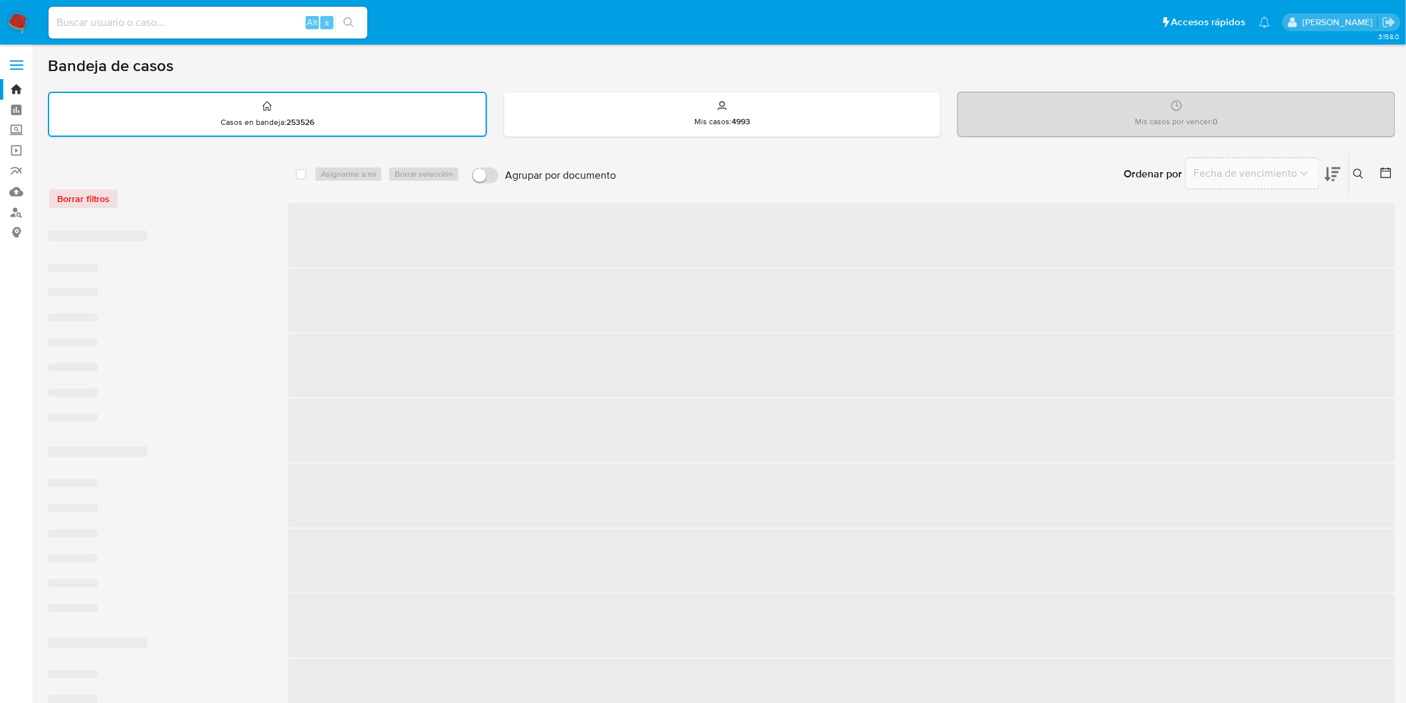
click at [166, 197] on div "Borrar filtros" at bounding box center [154, 198] width 213 height 21
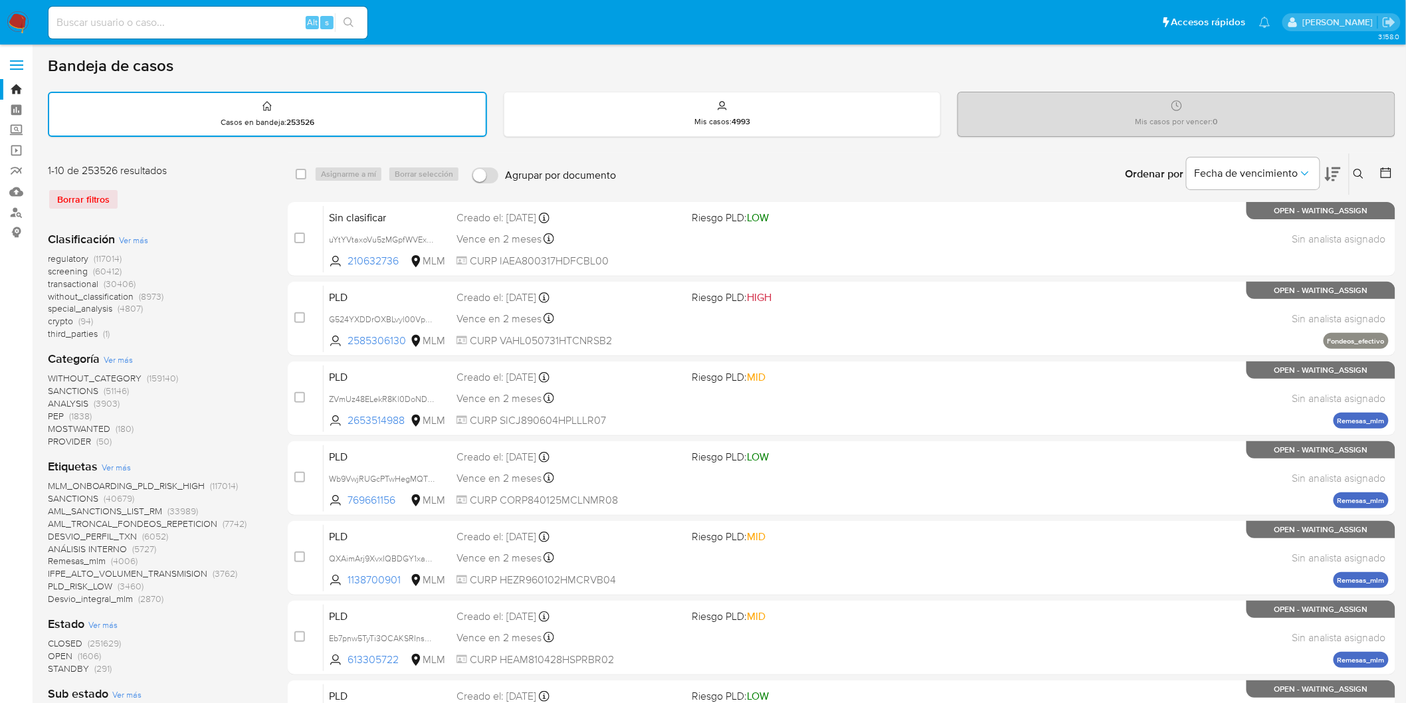
click at [15, 22] on img at bounding box center [18, 22] width 23 height 23
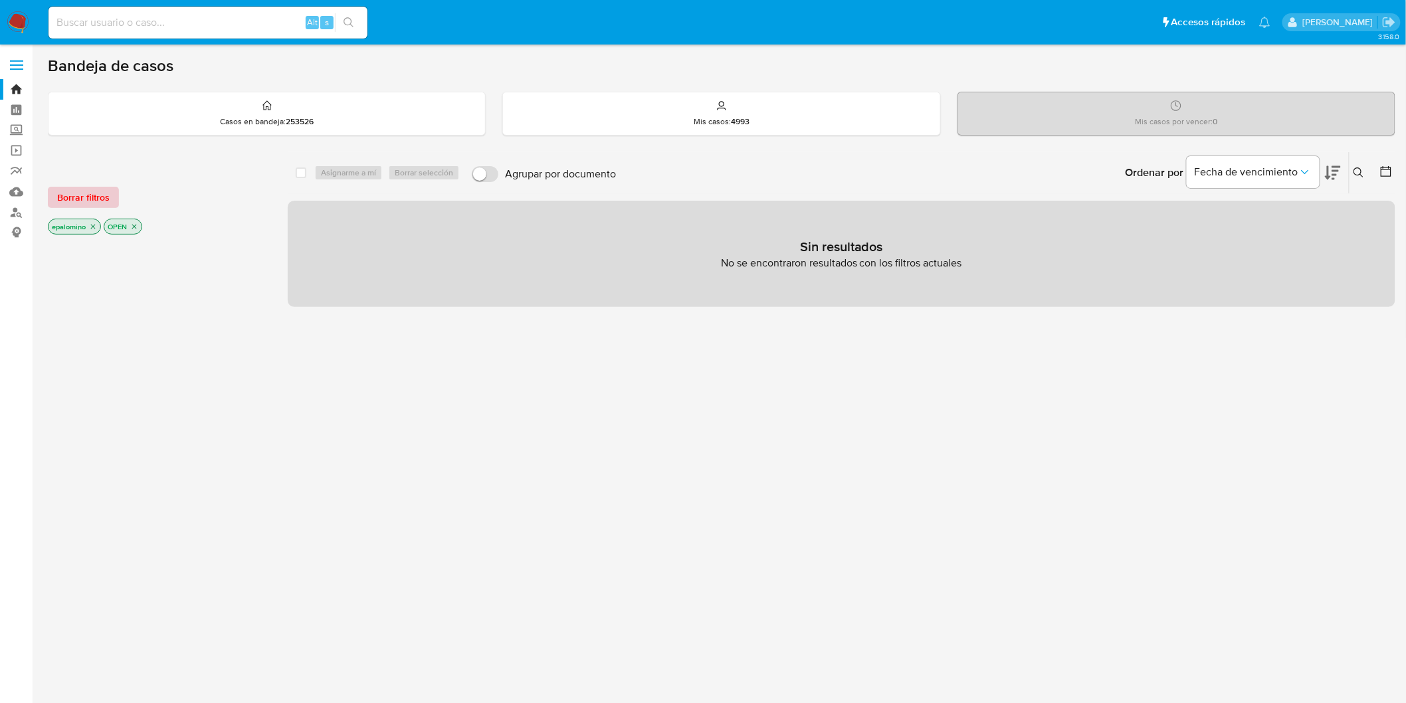
click at [89, 193] on span "Borrar filtros" at bounding box center [83, 197] width 52 height 19
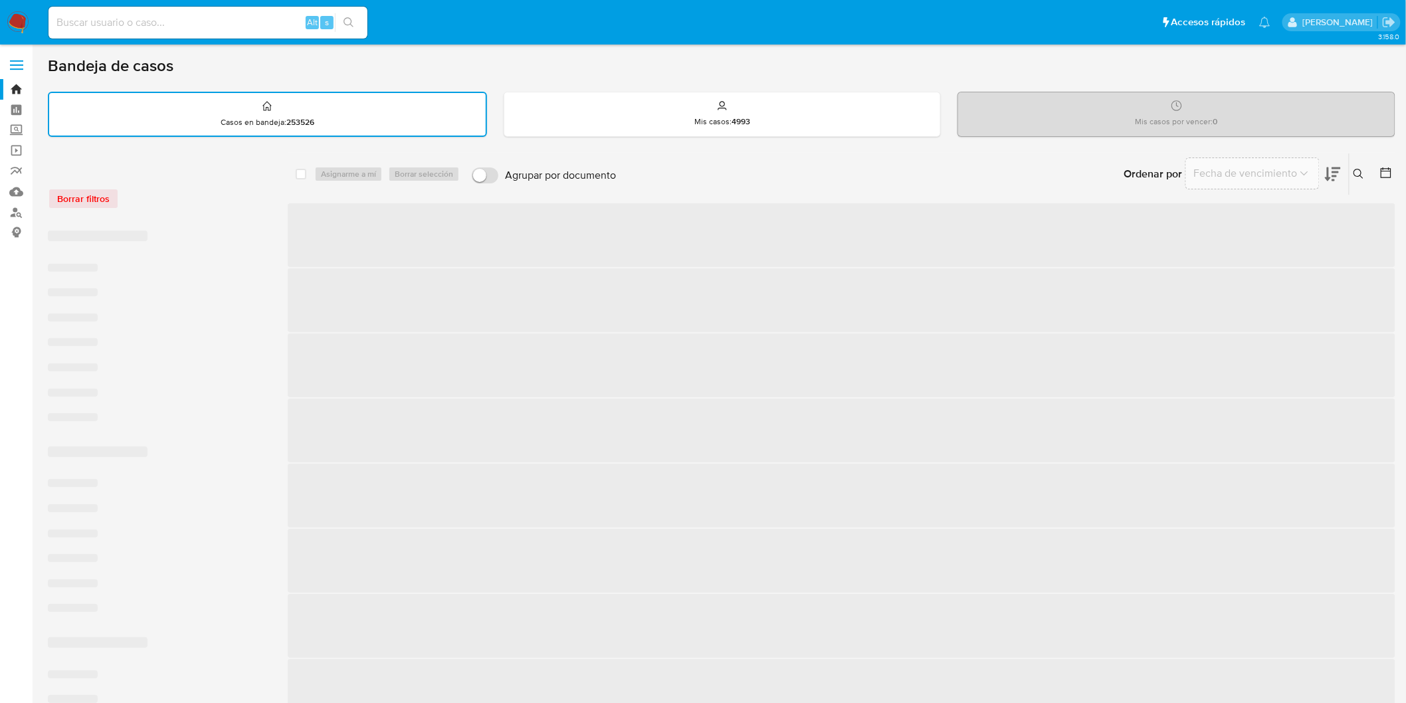
click at [266, 221] on div "Borrar filtros ‌ ‌ ‌ ‌ ‌ ‌ ‌ ‌ ‌ ‌ ‌ ‌ ‌ ‌ ‌ ‌ ‌ ‌ ‌ ‌ ‌ ‌ ‌ ‌ ‌ ‌ ‌ ‌ ‌ ‌ sele…" at bounding box center [722, 633] width 1348 height 960
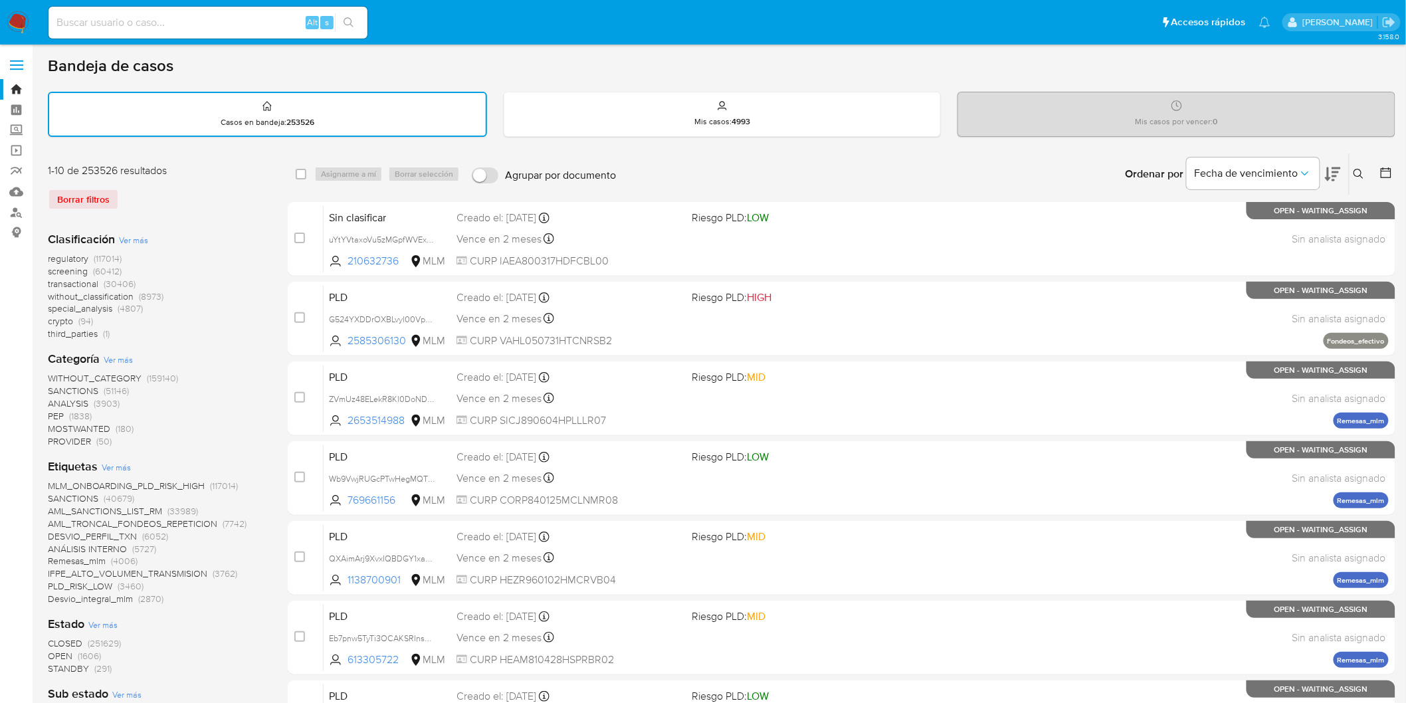
click at [16, 19] on img at bounding box center [18, 22] width 23 height 23
click at [229, 194] on div "Borrar filtros" at bounding box center [154, 199] width 213 height 21
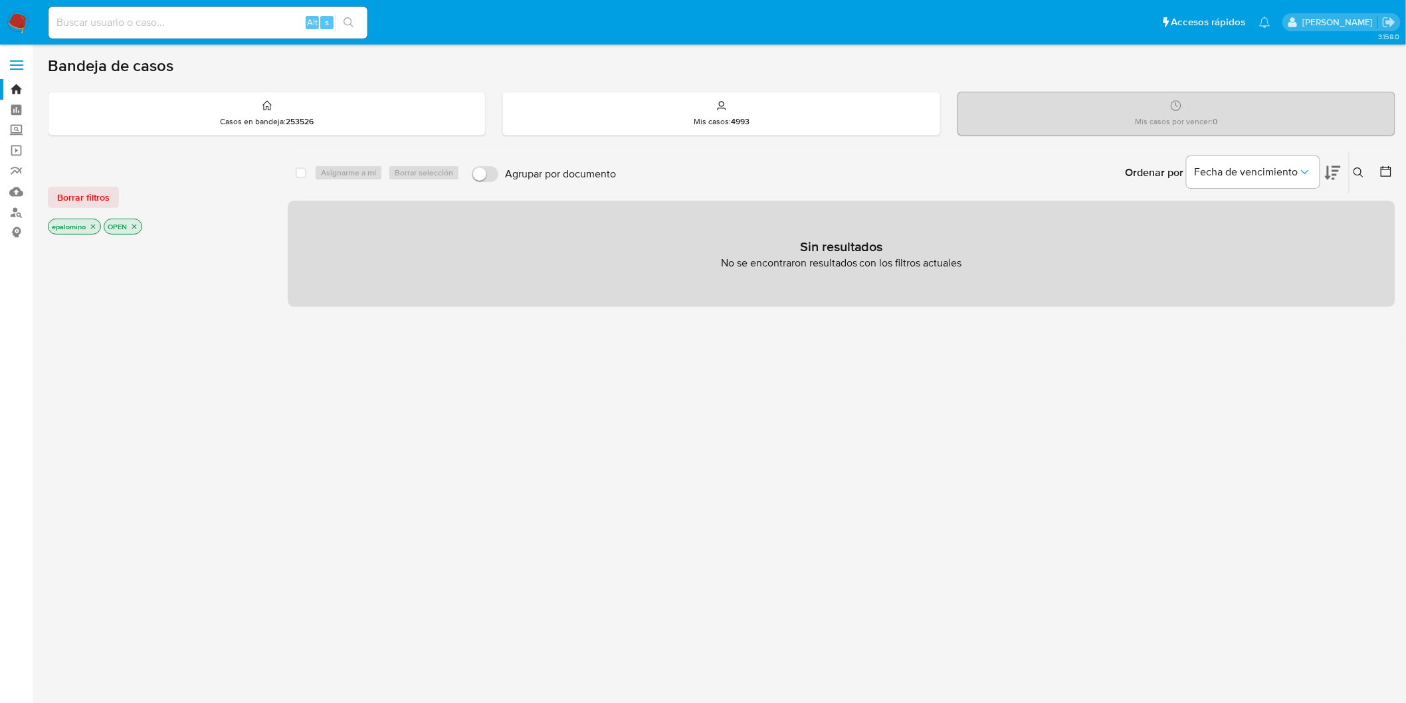
drag, startPoint x: 80, startPoint y: 190, endPoint x: 85, endPoint y: 198, distance: 9.6
click at [80, 189] on span "Borrar filtros" at bounding box center [83, 197] width 52 height 19
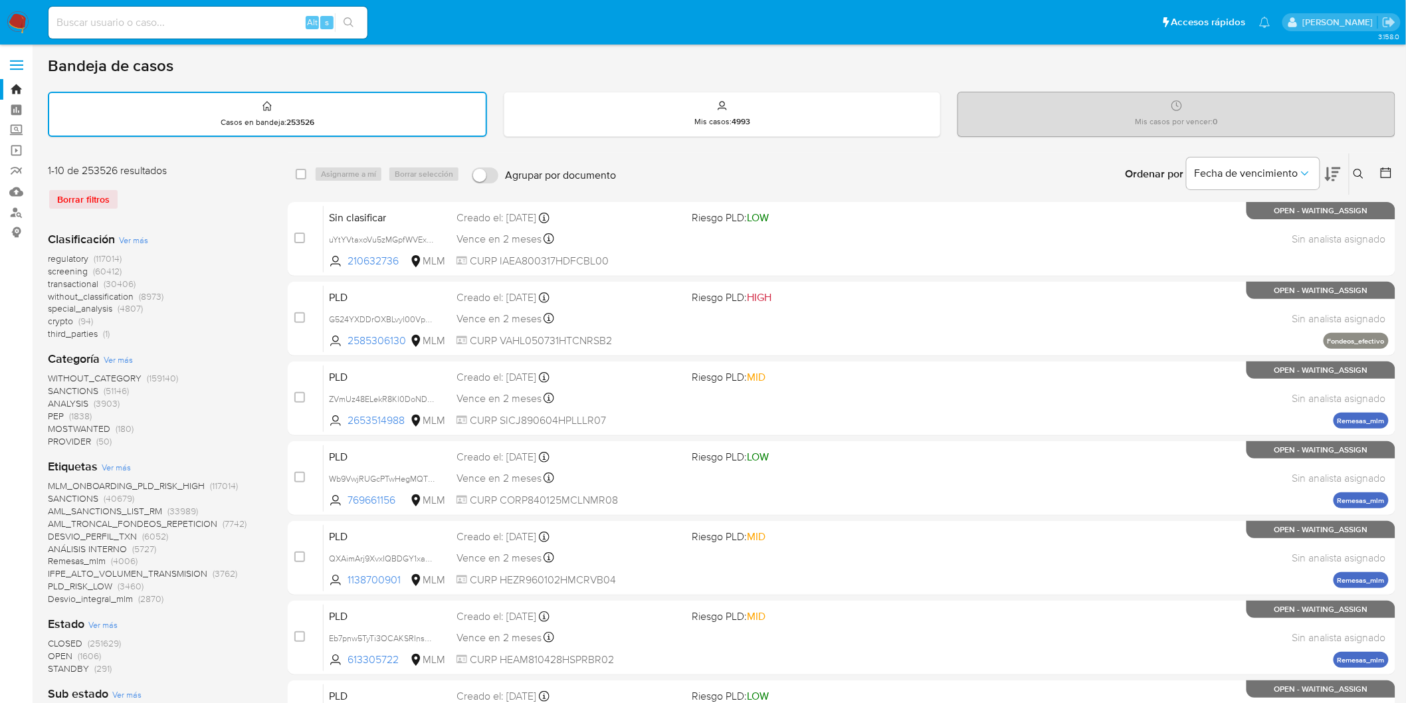
click at [189, 268] on div "regulatory (117014) screening (60412) transactional (30406) without_classificat…" at bounding box center [157, 296] width 219 height 88
click at [22, 27] on img at bounding box center [18, 22] width 23 height 23
click at [245, 196] on div "Borrar filtros" at bounding box center [154, 199] width 213 height 21
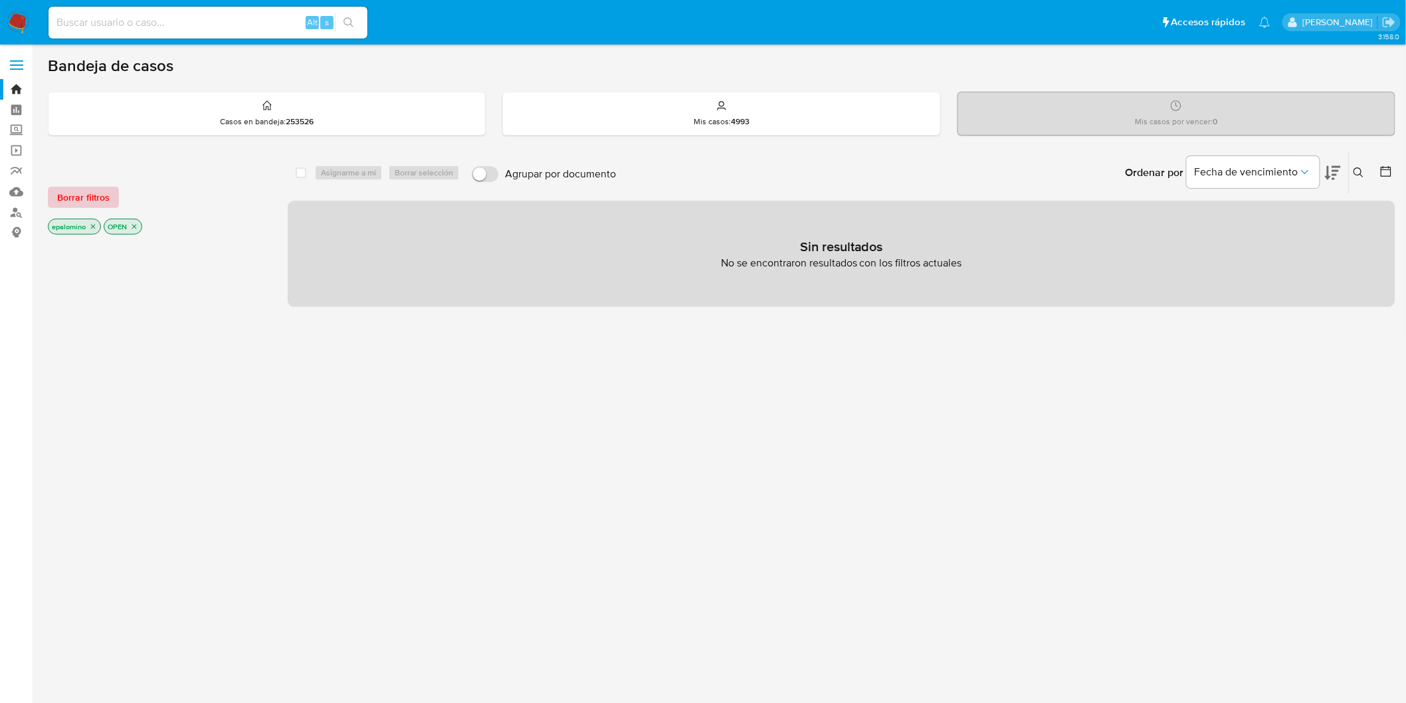
click at [90, 193] on span "Borrar filtros" at bounding box center [83, 197] width 52 height 19
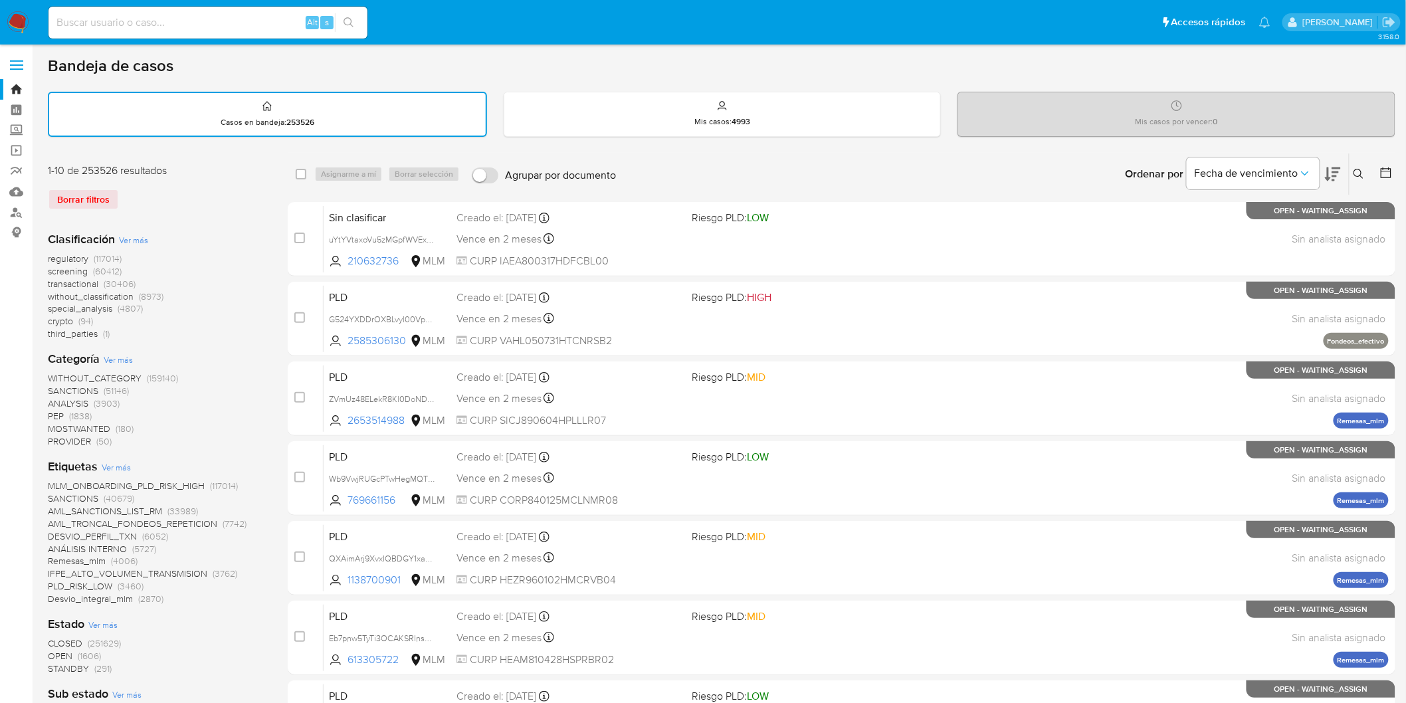
click at [15, 20] on img at bounding box center [18, 22] width 23 height 23
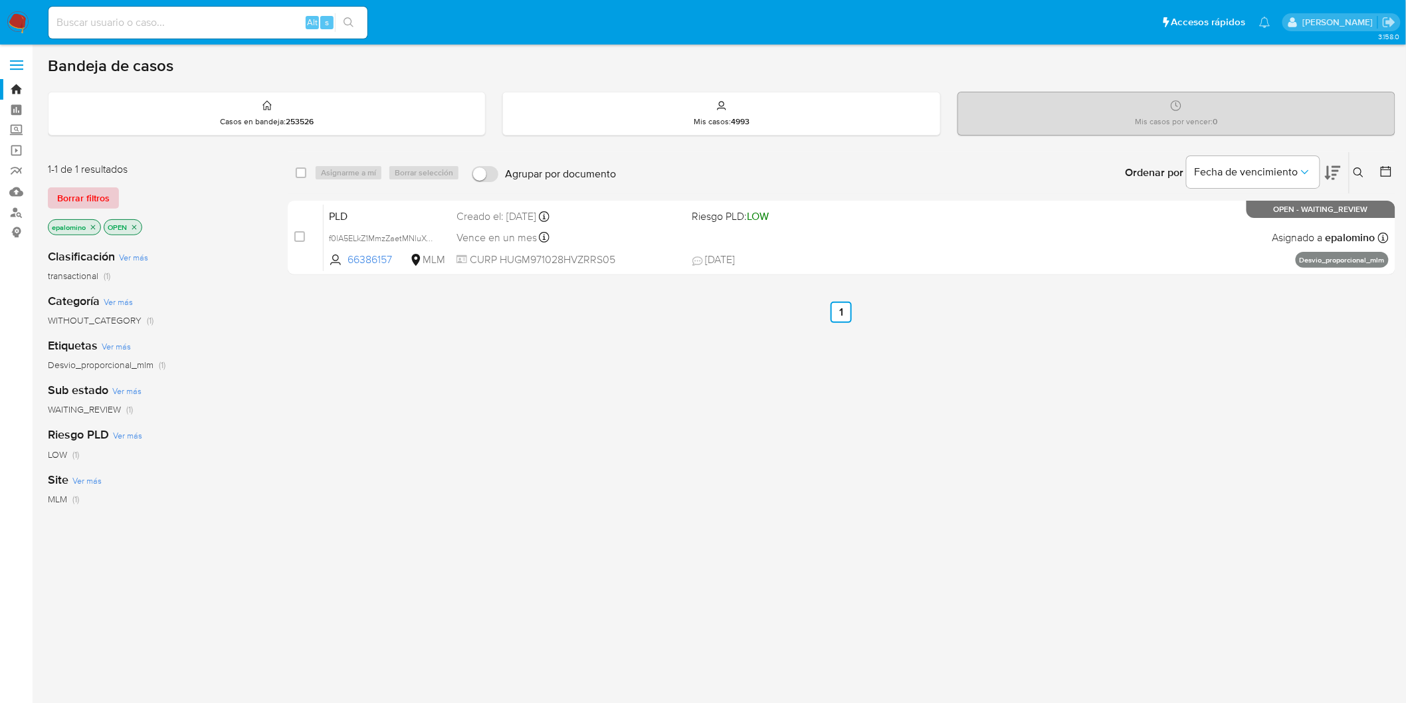
click at [76, 193] on span "Borrar filtros" at bounding box center [83, 198] width 52 height 19
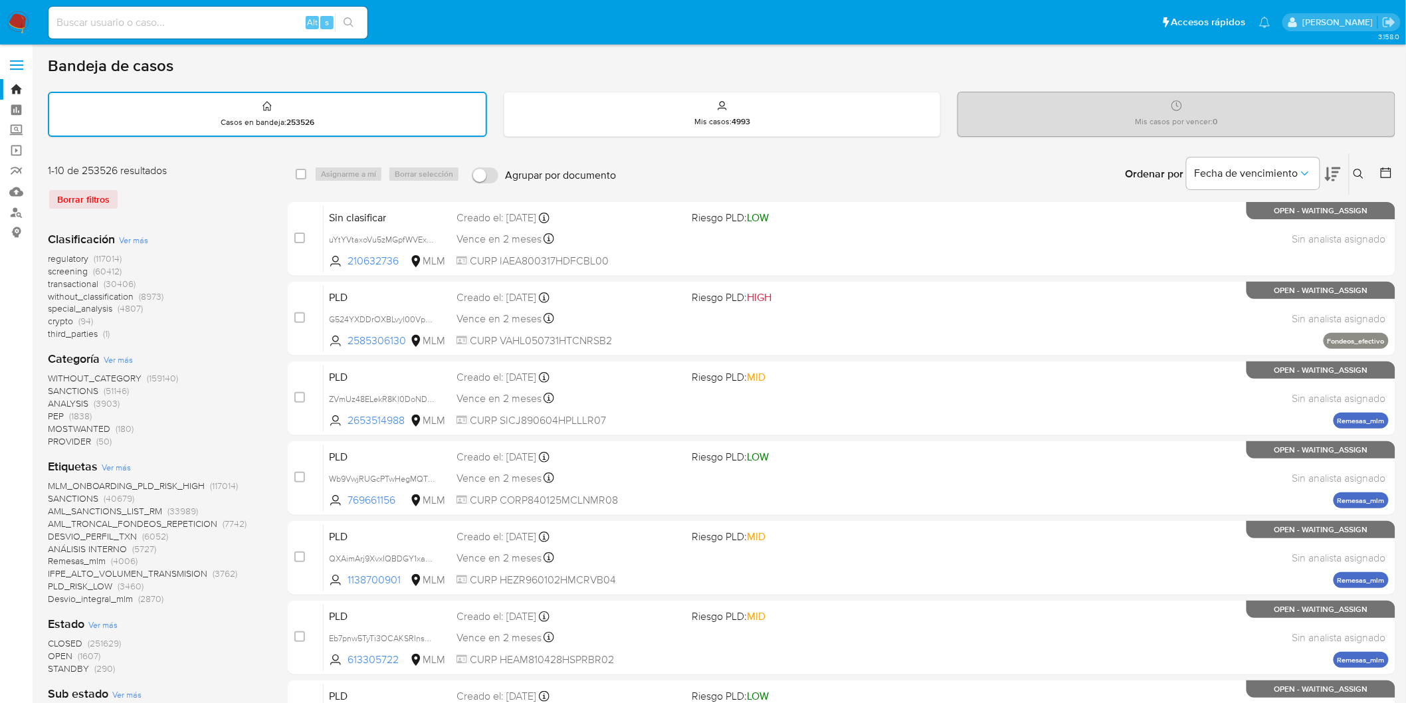
click at [11, 19] on img at bounding box center [18, 22] width 23 height 23
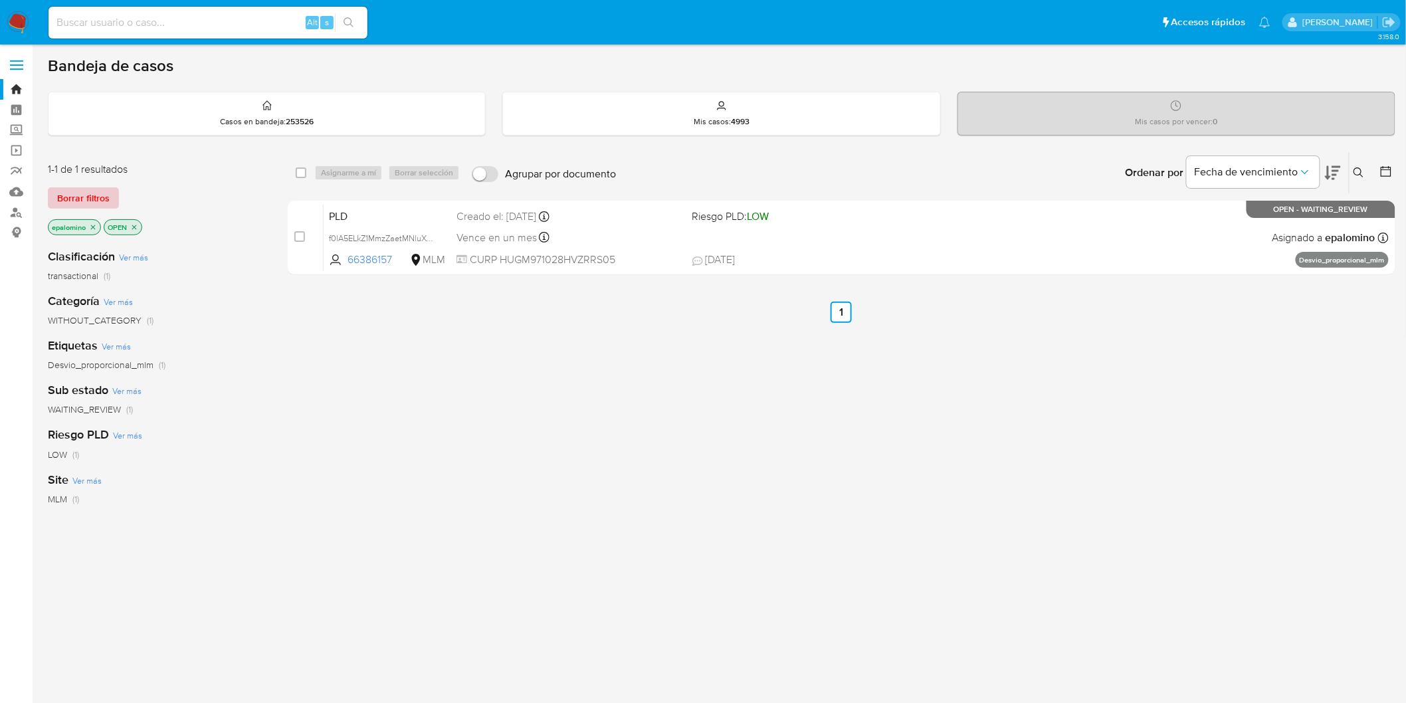
click at [67, 189] on span "Borrar filtros" at bounding box center [83, 198] width 52 height 19
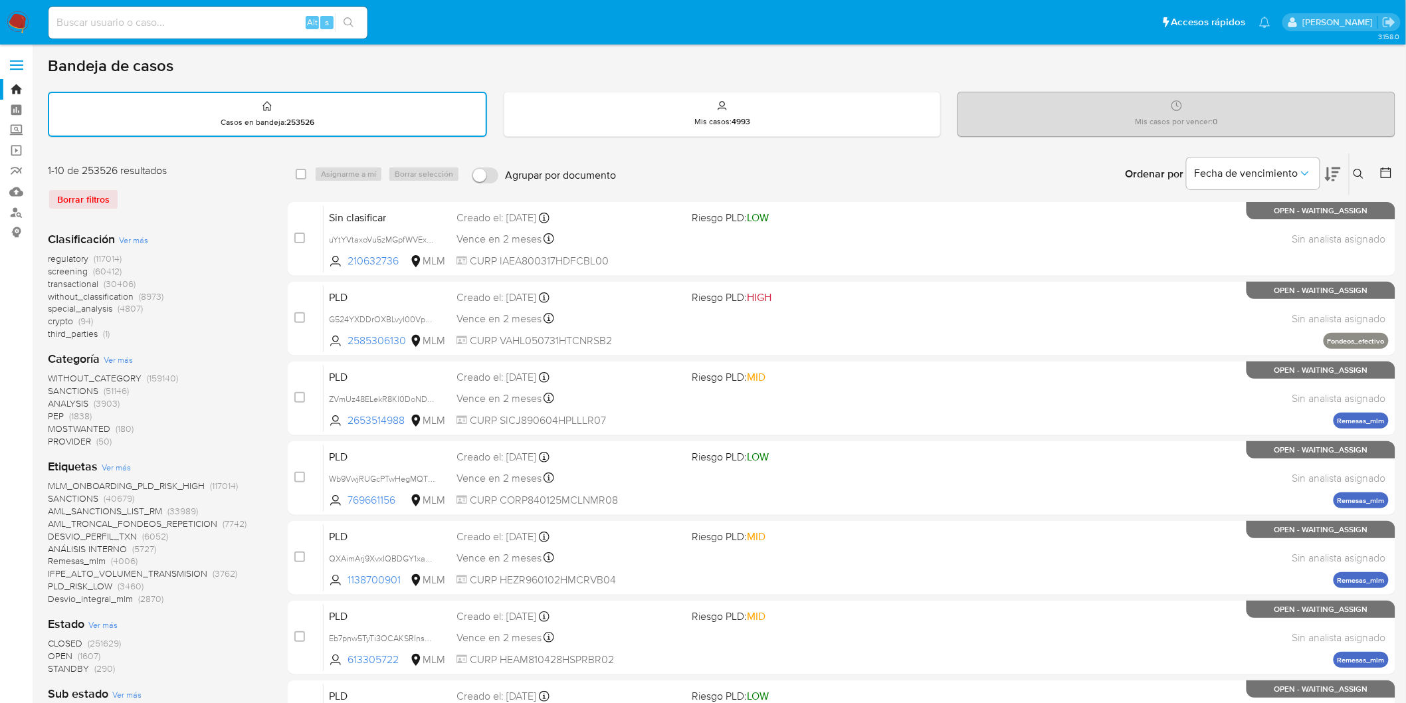
drag, startPoint x: 21, startPoint y: 16, endPoint x: 50, endPoint y: 54, distance: 48.3
click at [20, 15] on img at bounding box center [18, 22] width 23 height 23
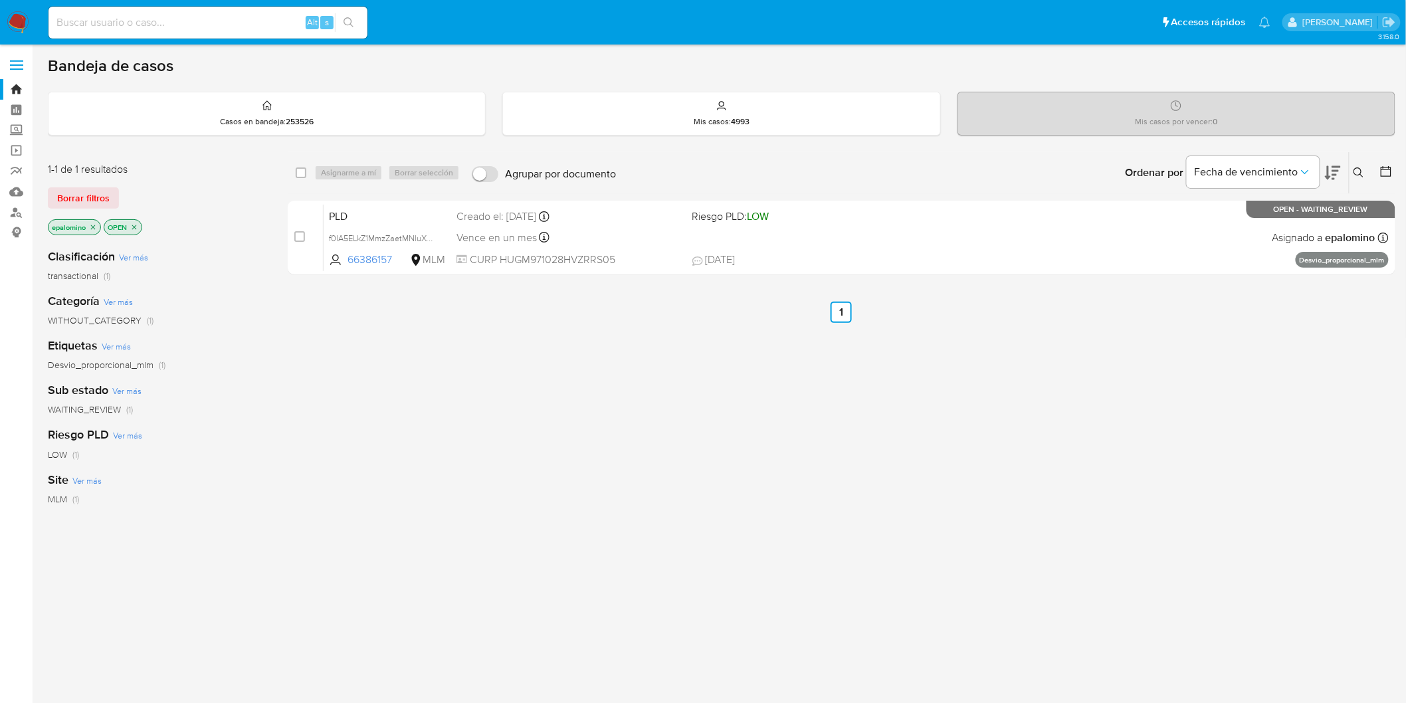
drag, startPoint x: 96, startPoint y: 198, endPoint x: 166, endPoint y: 198, distance: 69.8
click at [97, 198] on span "Borrar filtros" at bounding box center [83, 198] width 52 height 19
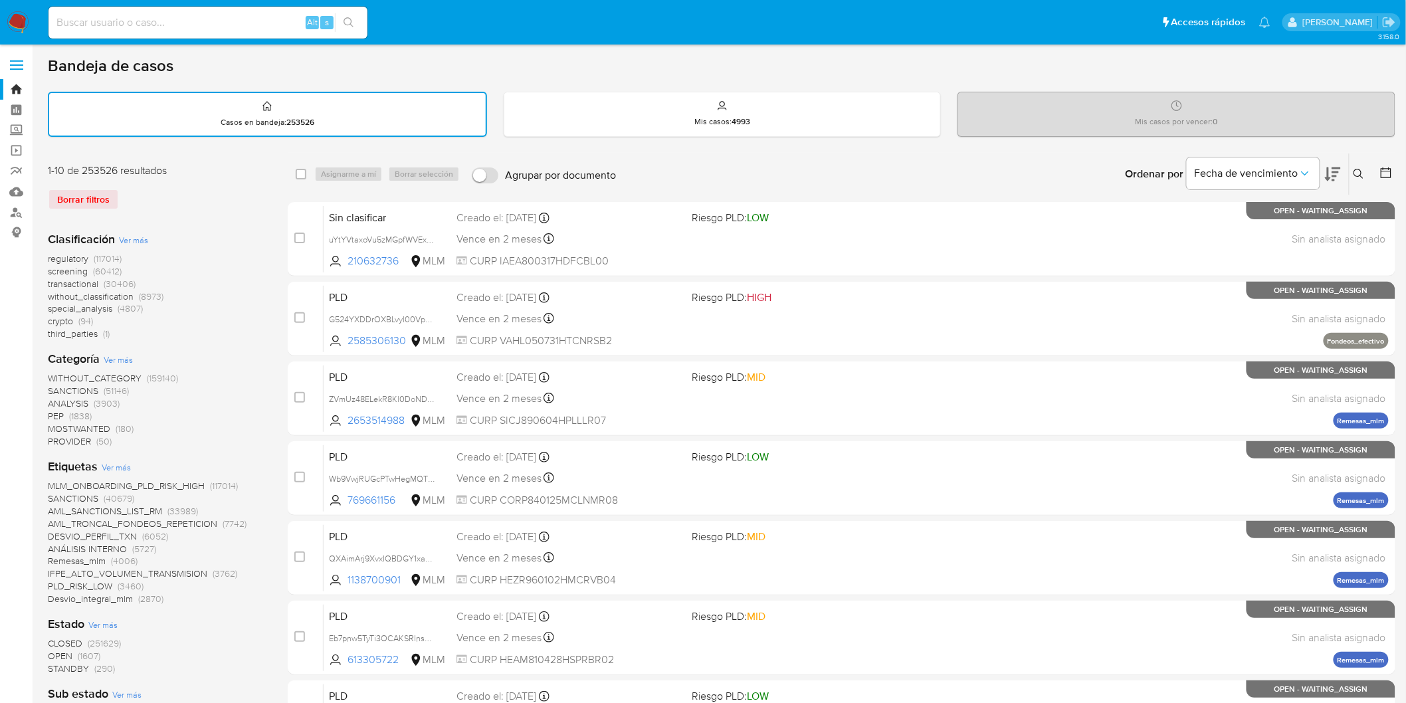
click at [1358, 169] on icon at bounding box center [1359, 174] width 11 height 11
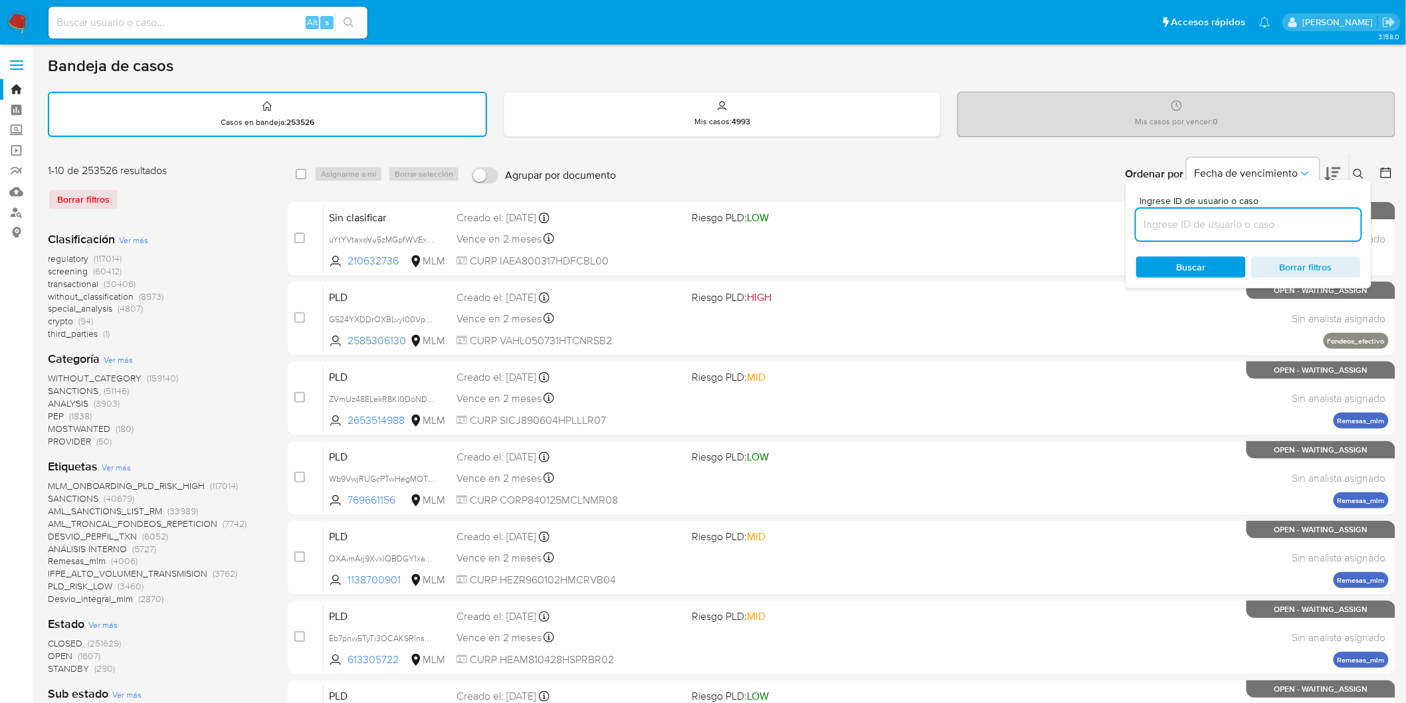
click at [1237, 220] on input at bounding box center [1248, 224] width 225 height 17
type input "66386157"
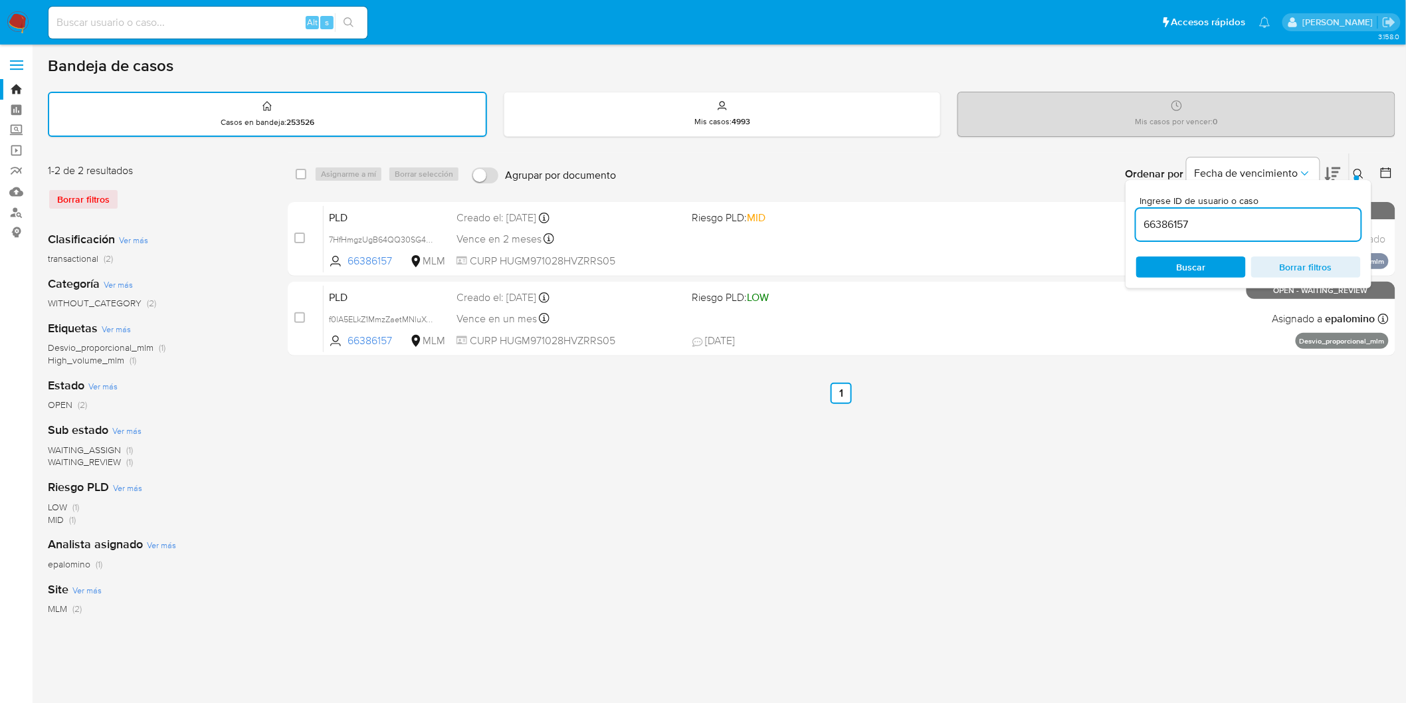
click at [1358, 175] on div at bounding box center [1356, 177] width 5 height 5
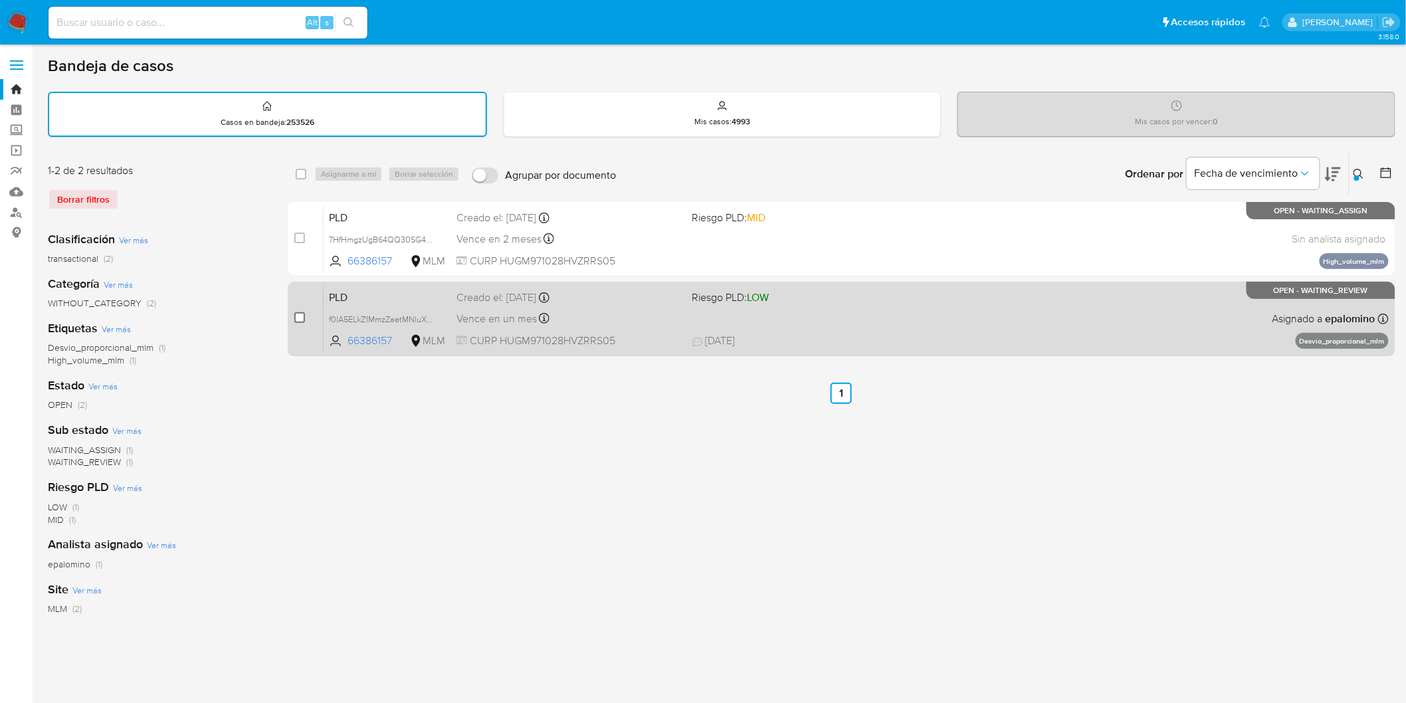
click at [294, 313] on input "checkbox" at bounding box center [299, 317] width 11 height 11
checkbox input "true"
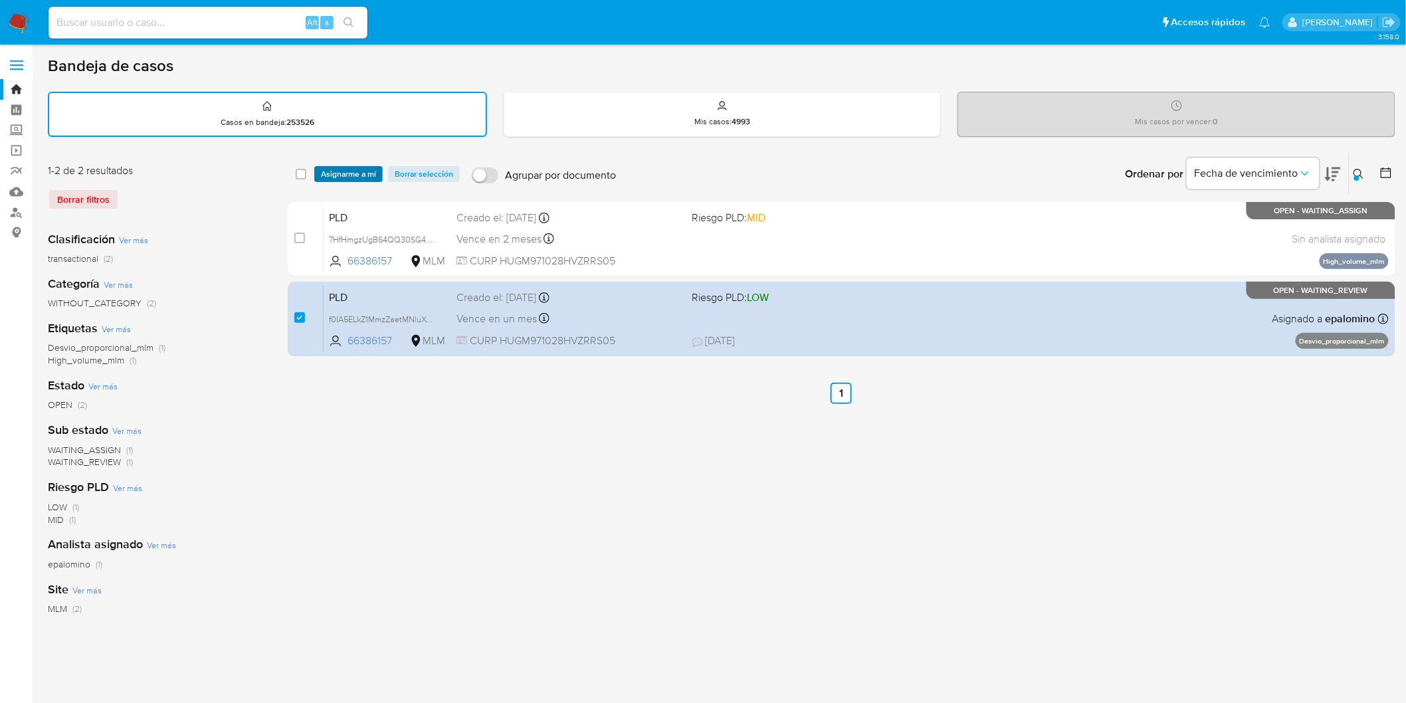
click at [341, 167] on span "Asignarme a mí" at bounding box center [348, 173] width 55 height 13
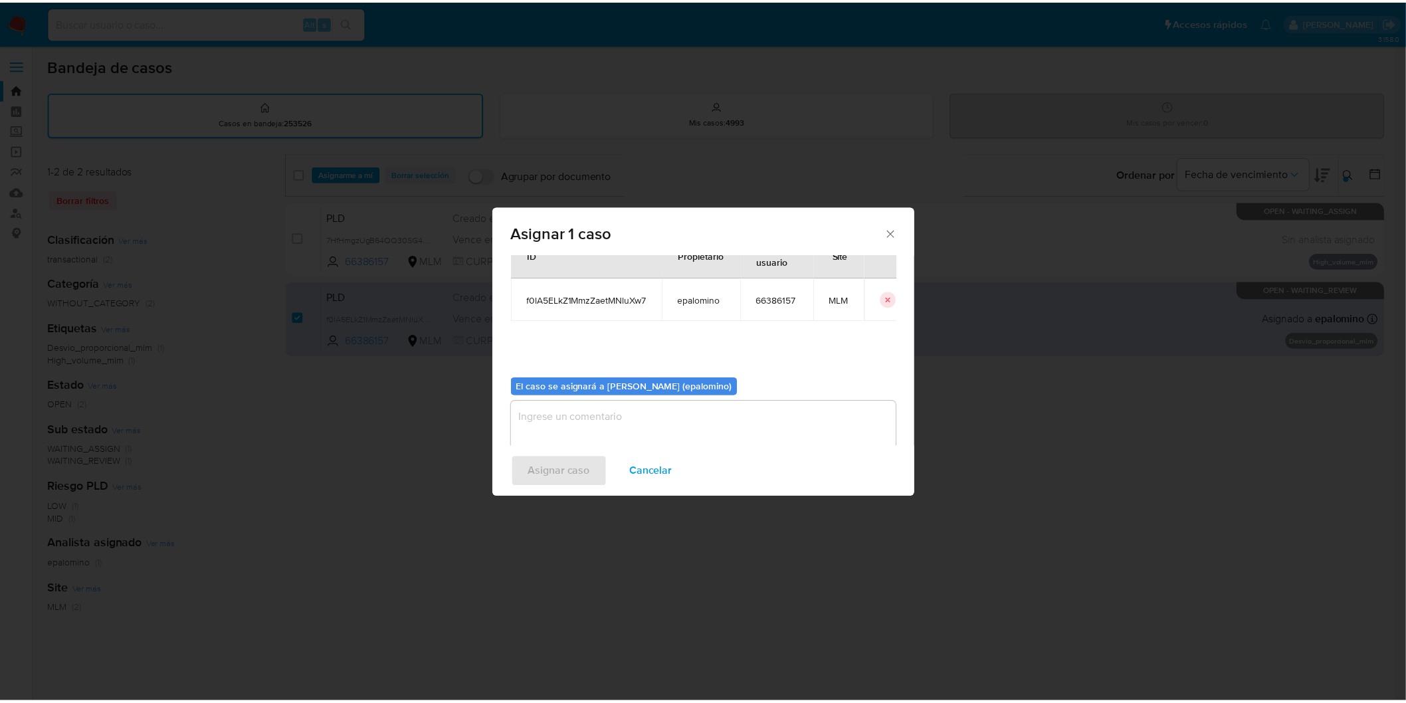
scroll to position [68, 0]
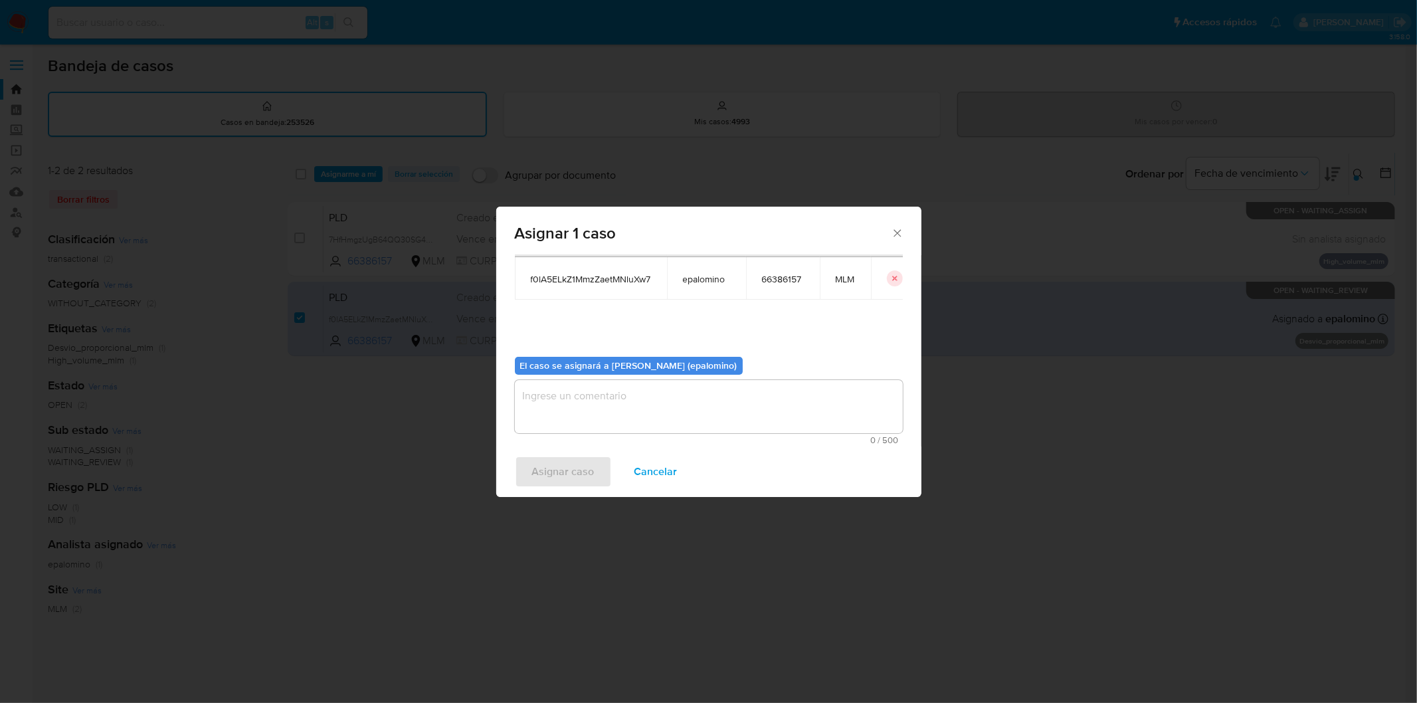
click at [585, 417] on textarea "assign-modal" at bounding box center [709, 406] width 388 height 53
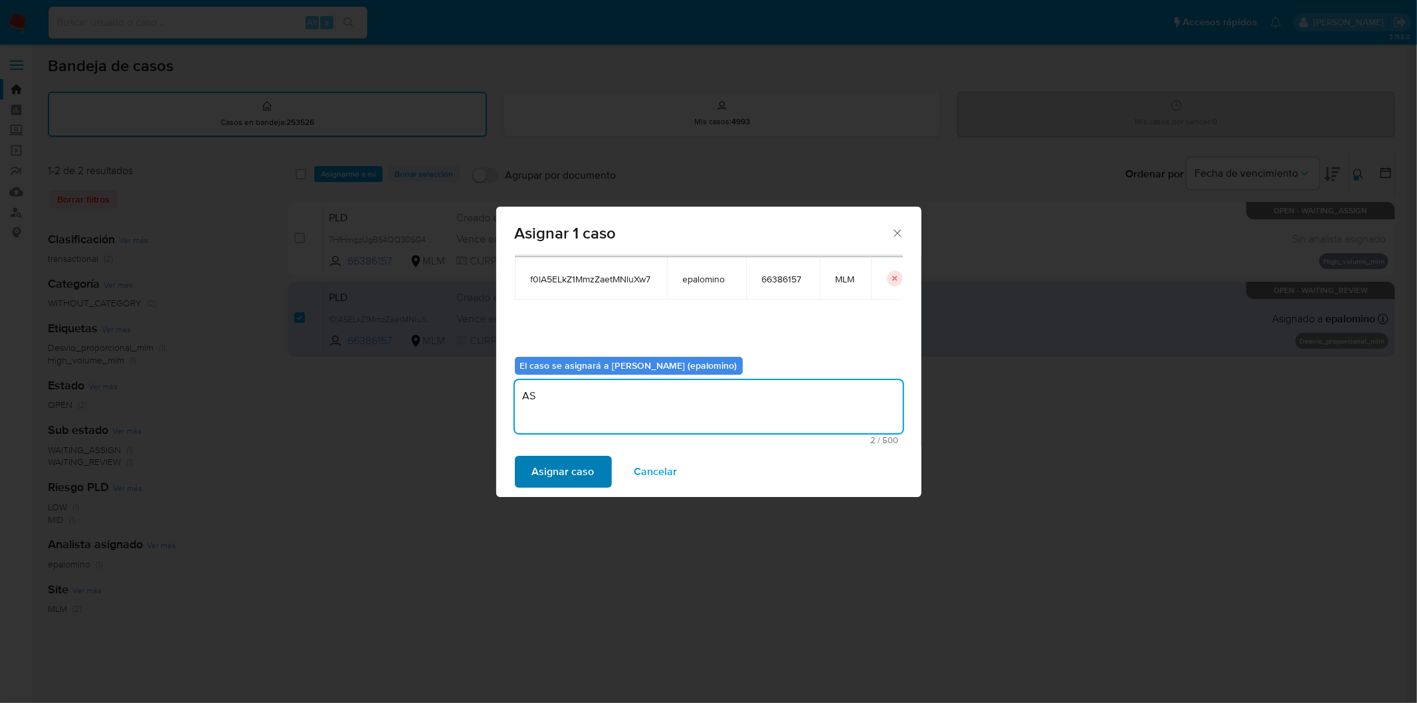
type textarea "AS"
click at [568, 467] on span "Asignar caso" at bounding box center [563, 471] width 62 height 29
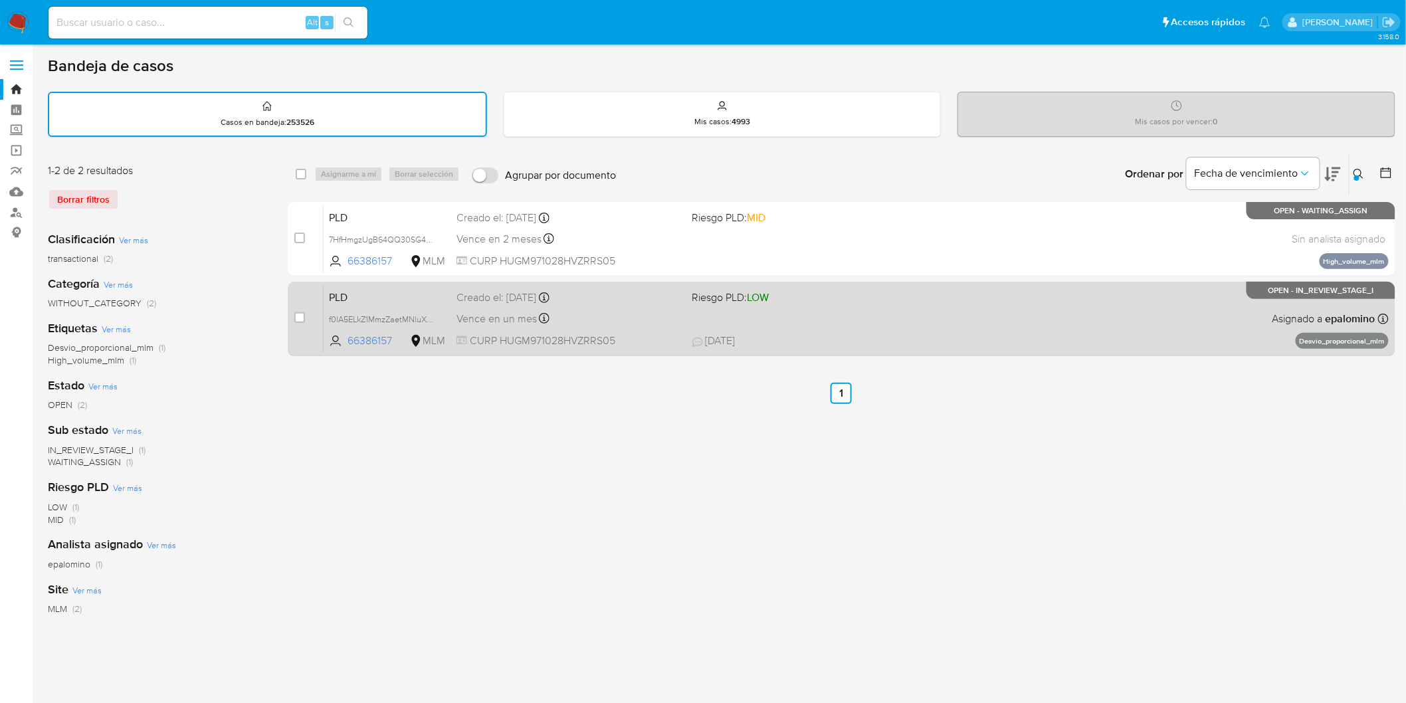
click at [355, 292] on span "PLD" at bounding box center [387, 296] width 117 height 17
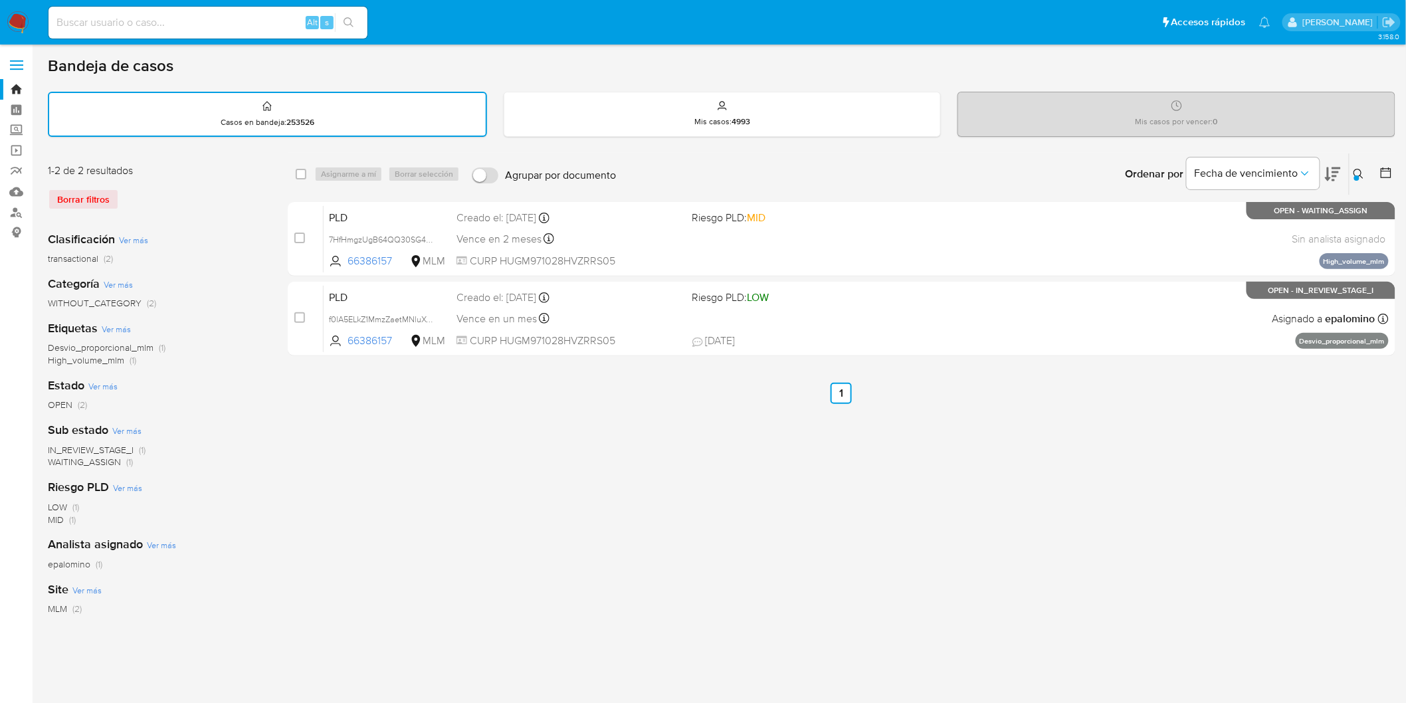
click at [16, 27] on img at bounding box center [18, 22] width 23 height 23
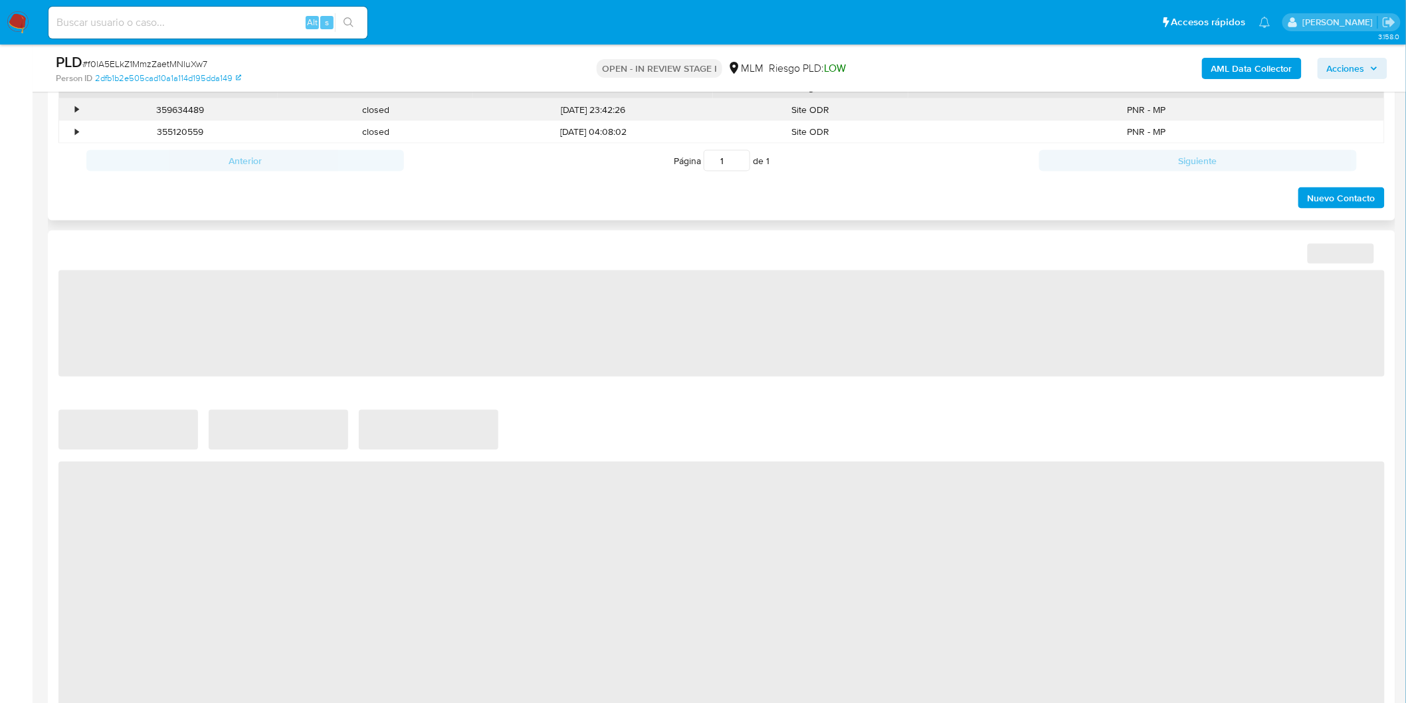
scroll to position [568, 0]
select select "10"
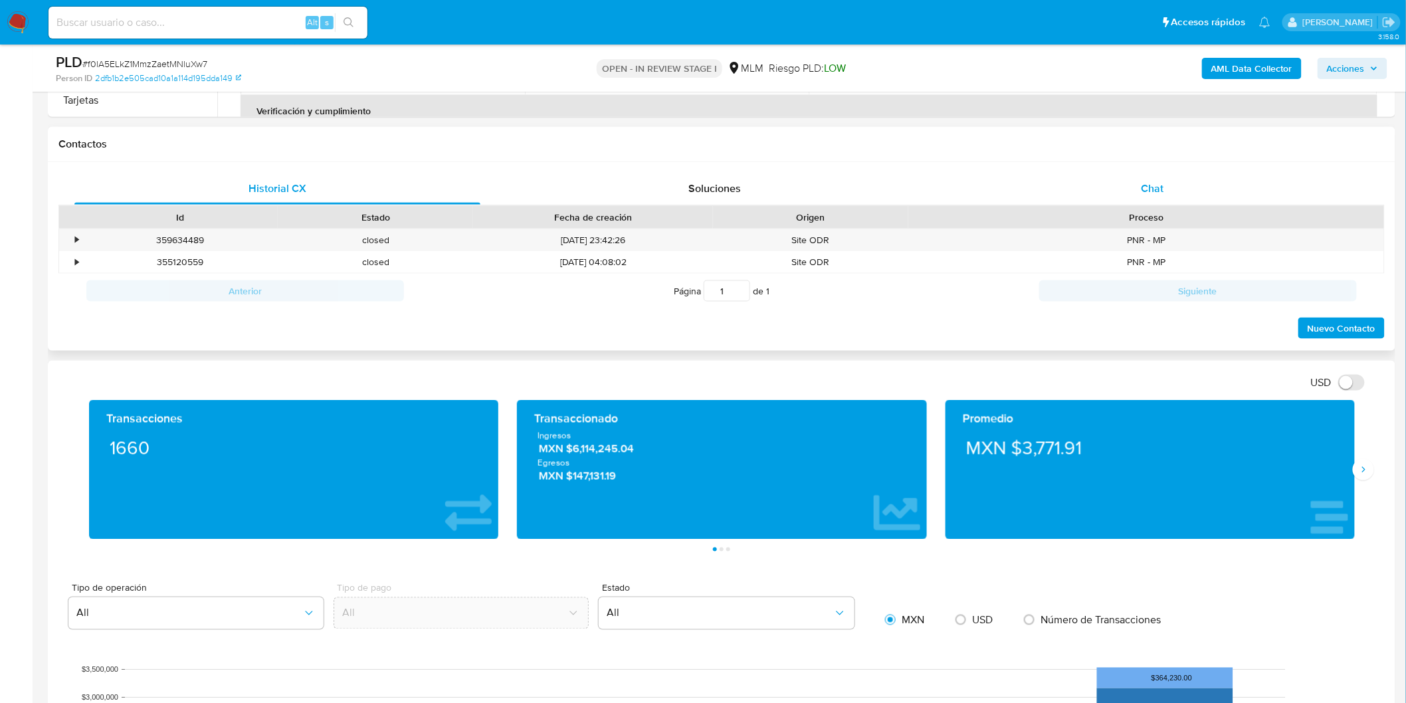
click at [1165, 186] on div "Chat" at bounding box center [1153, 189] width 406 height 32
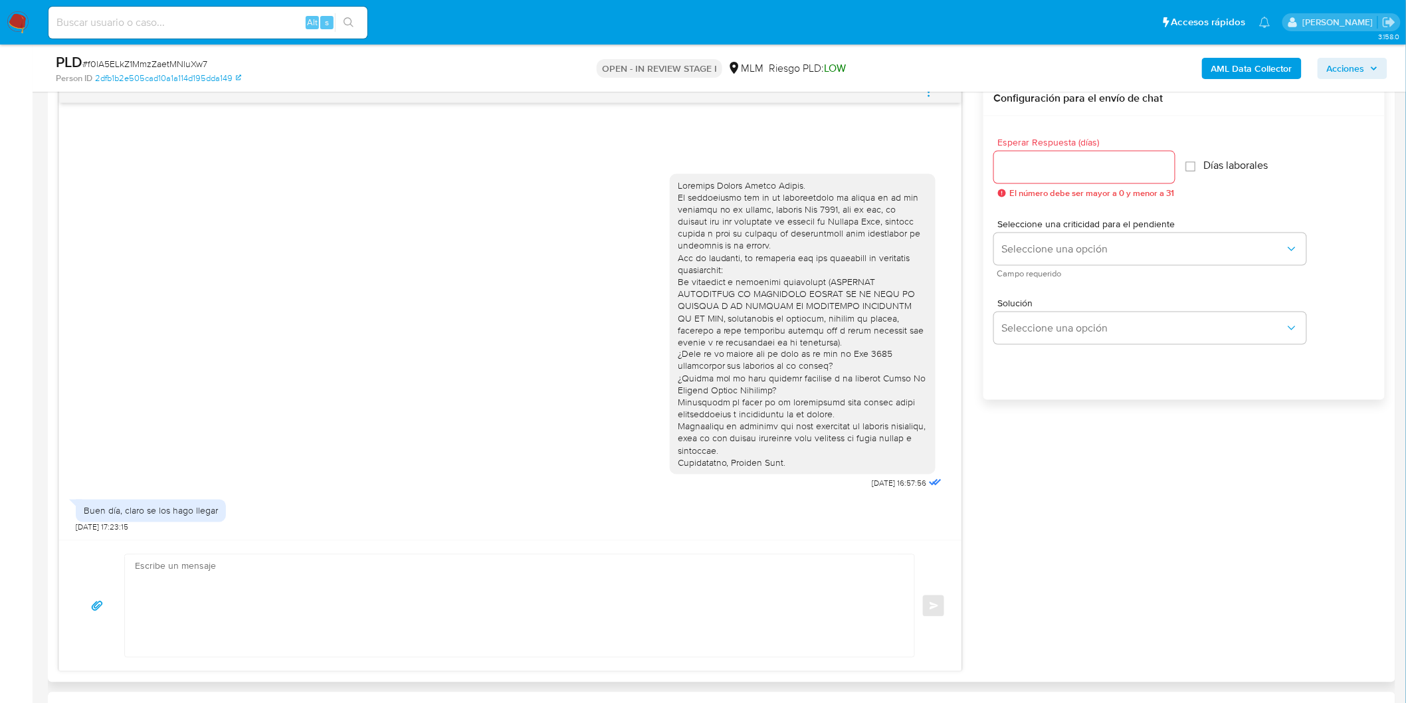
scroll to position [716, 0]
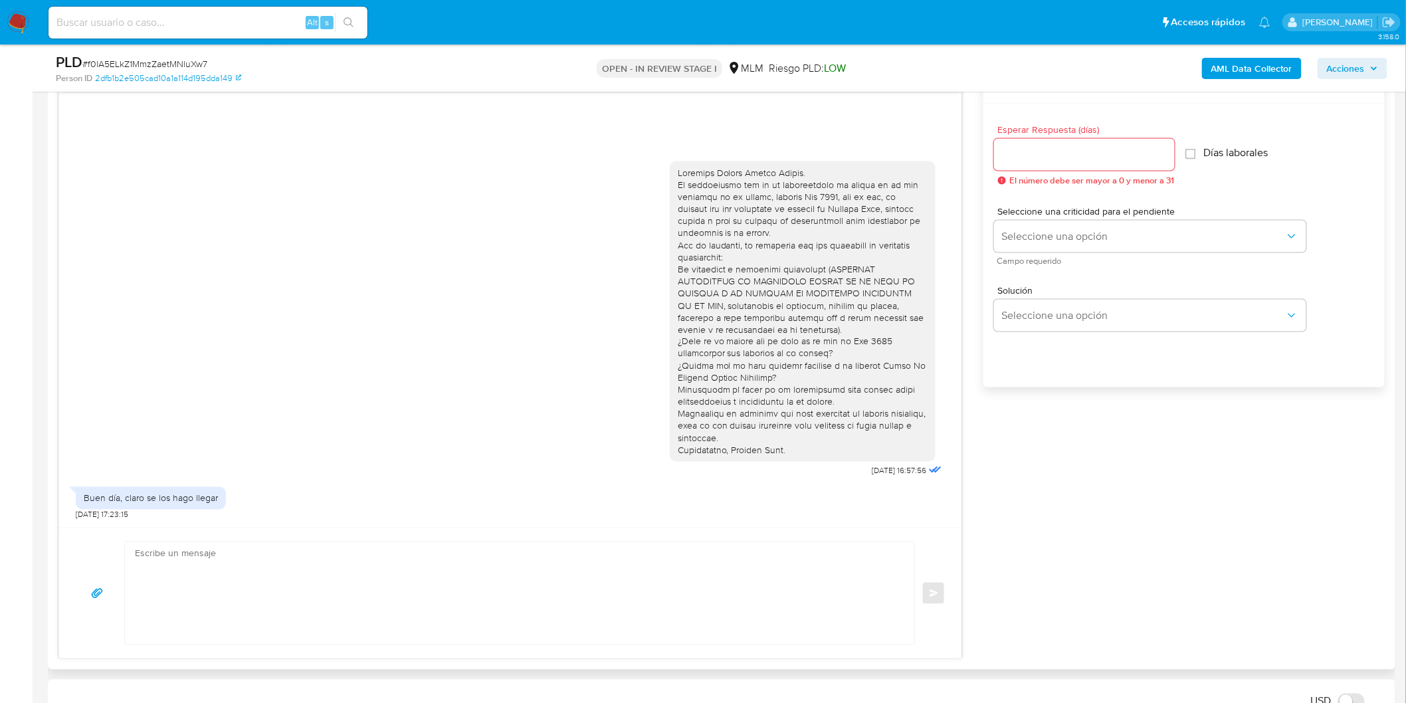
click at [1045, 149] on input "Esperar Respuesta (días)" at bounding box center [1084, 154] width 181 height 17
type input "5"
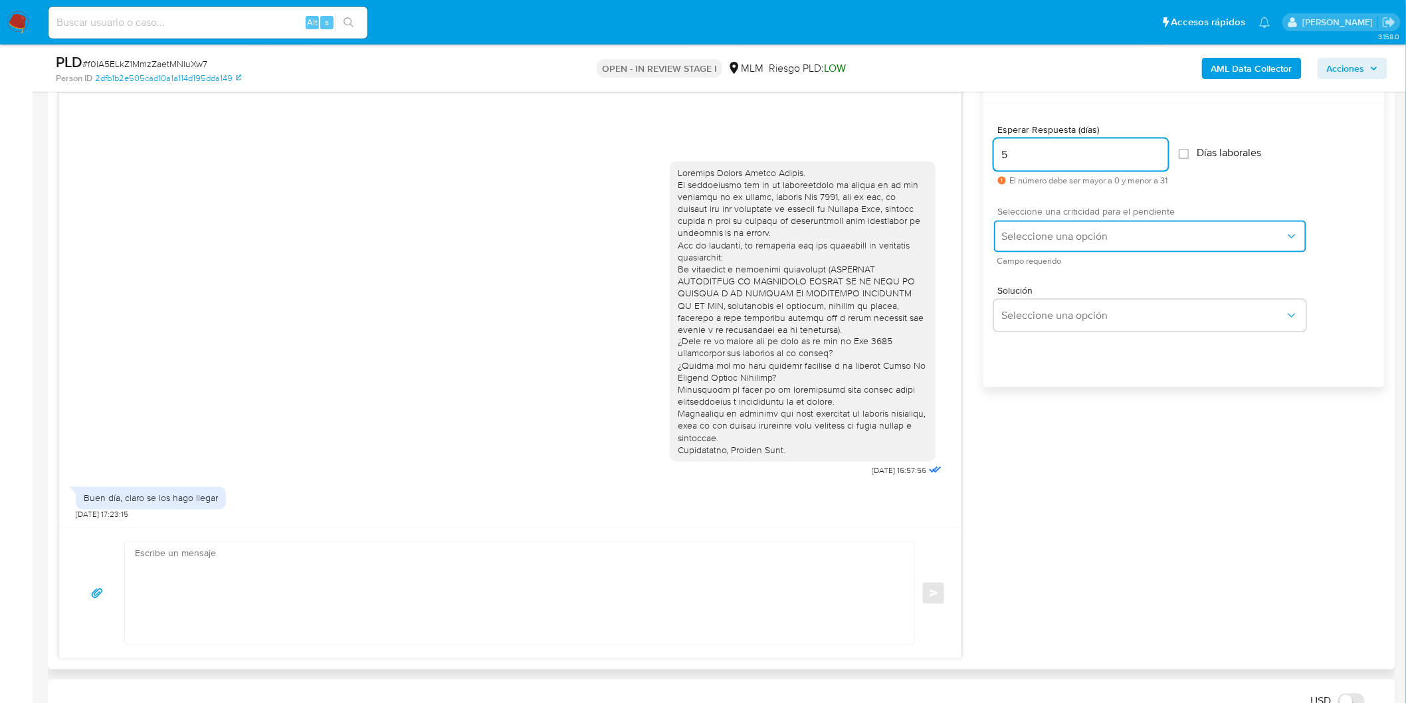
click at [1057, 228] on button "Seleccione una opción" at bounding box center [1150, 237] width 312 height 32
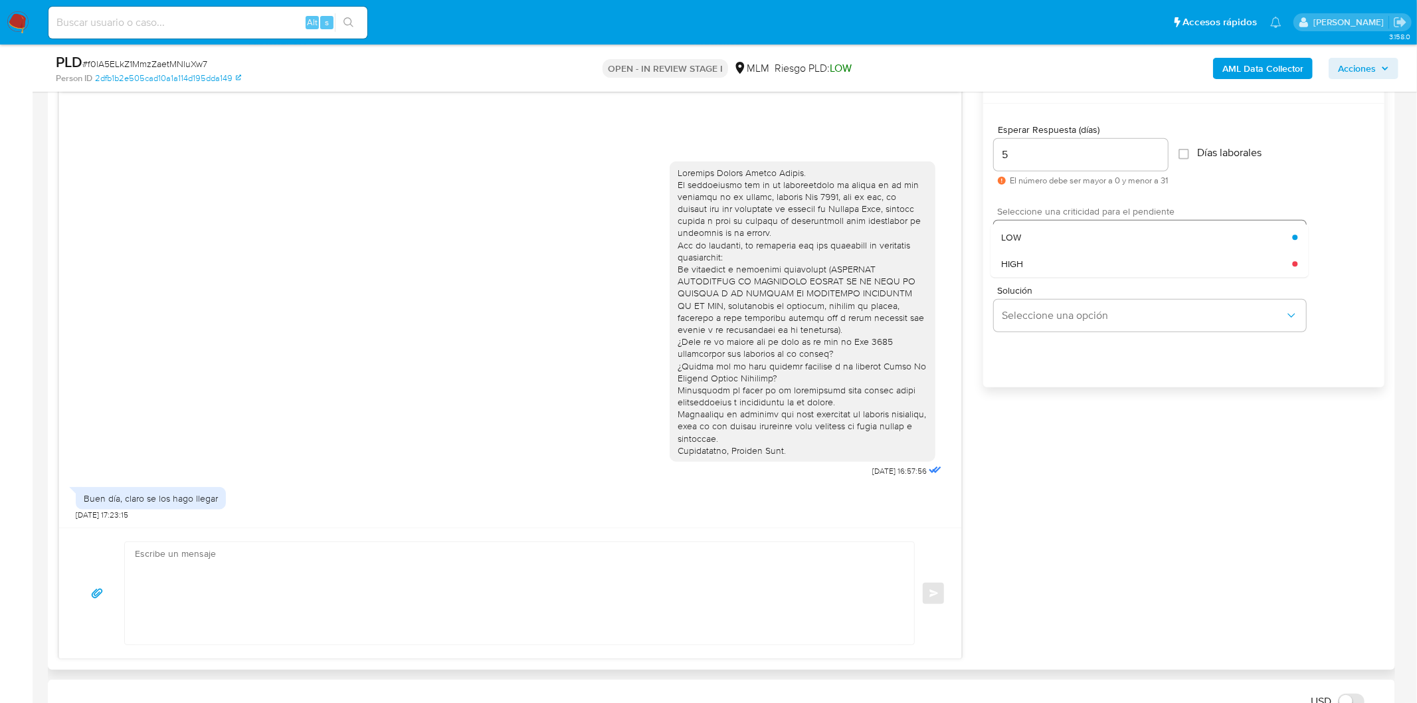
click at [1058, 259] on div "HIGH" at bounding box center [1146, 264] width 291 height 27
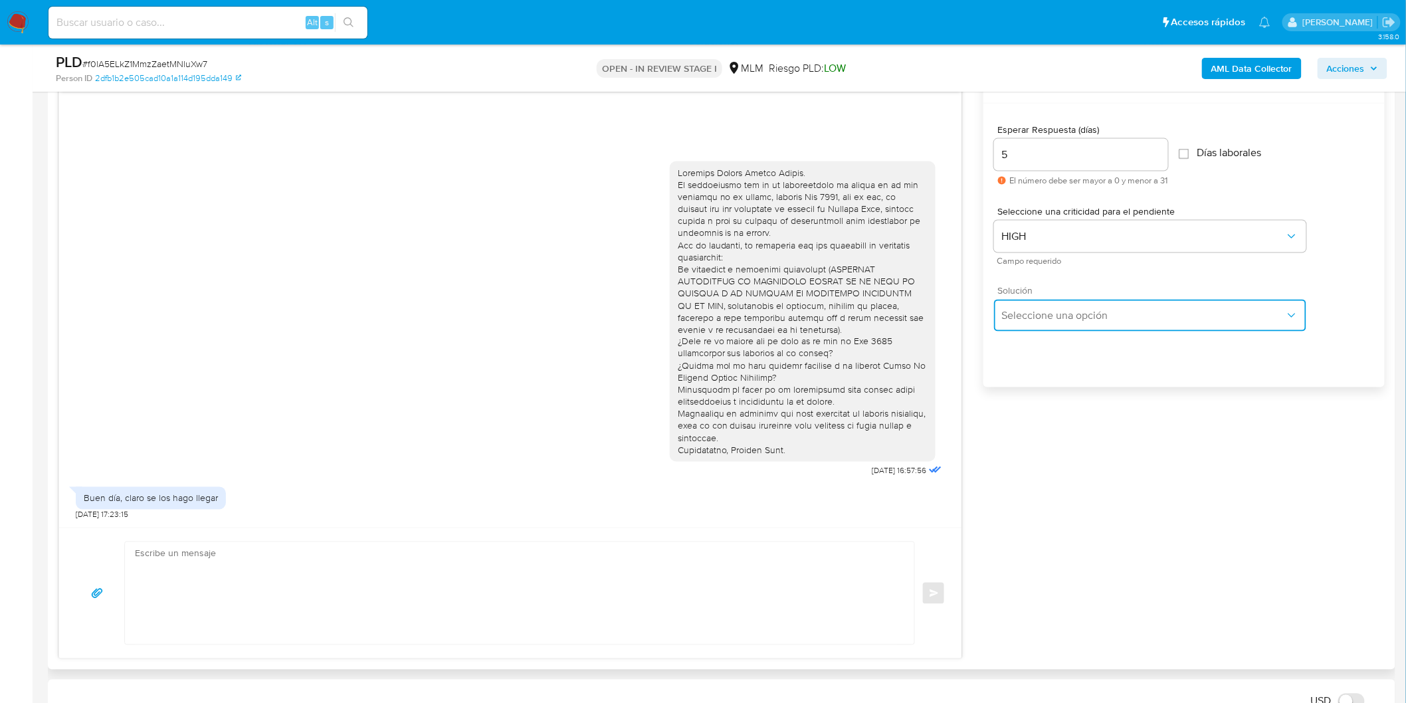
click at [1064, 311] on span "Seleccione una opción" at bounding box center [1143, 315] width 283 height 13
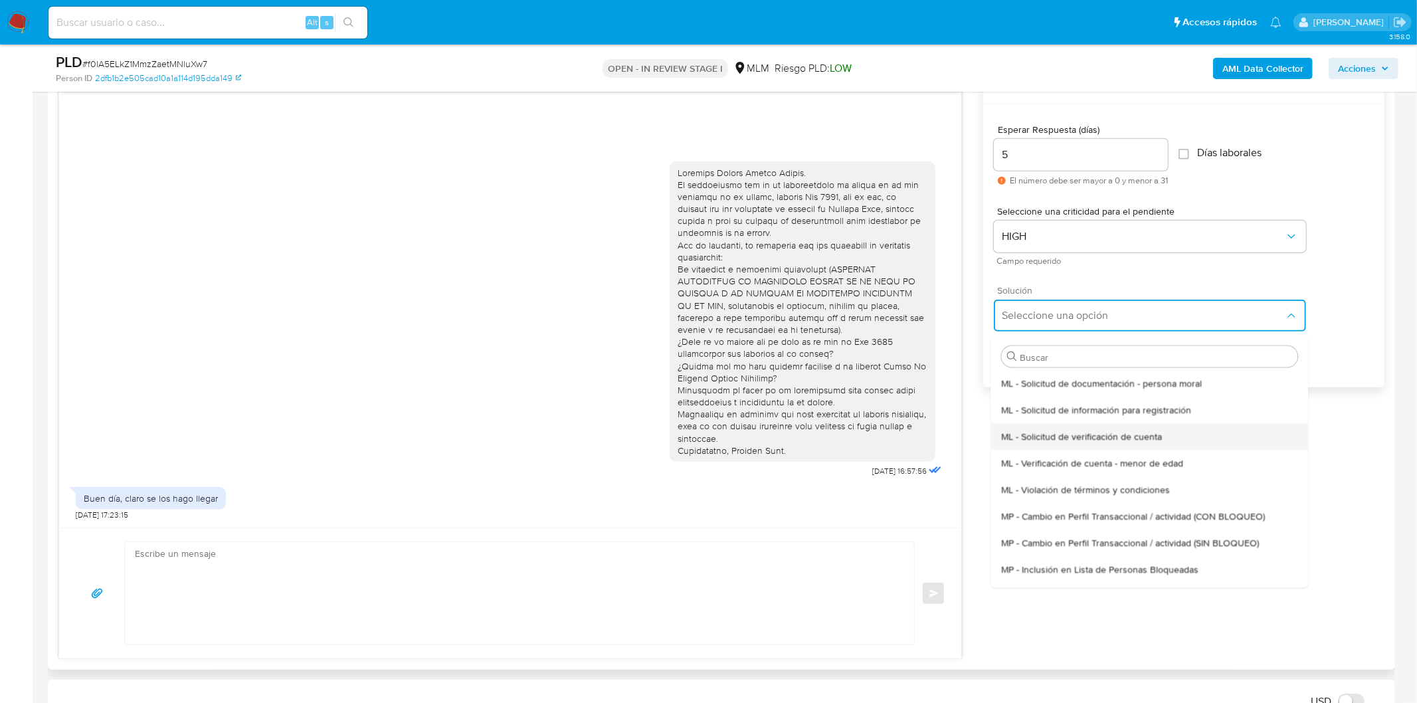
click at [1072, 424] on div "ML - Solicitud de verificación de cuenta" at bounding box center [1149, 436] width 296 height 27
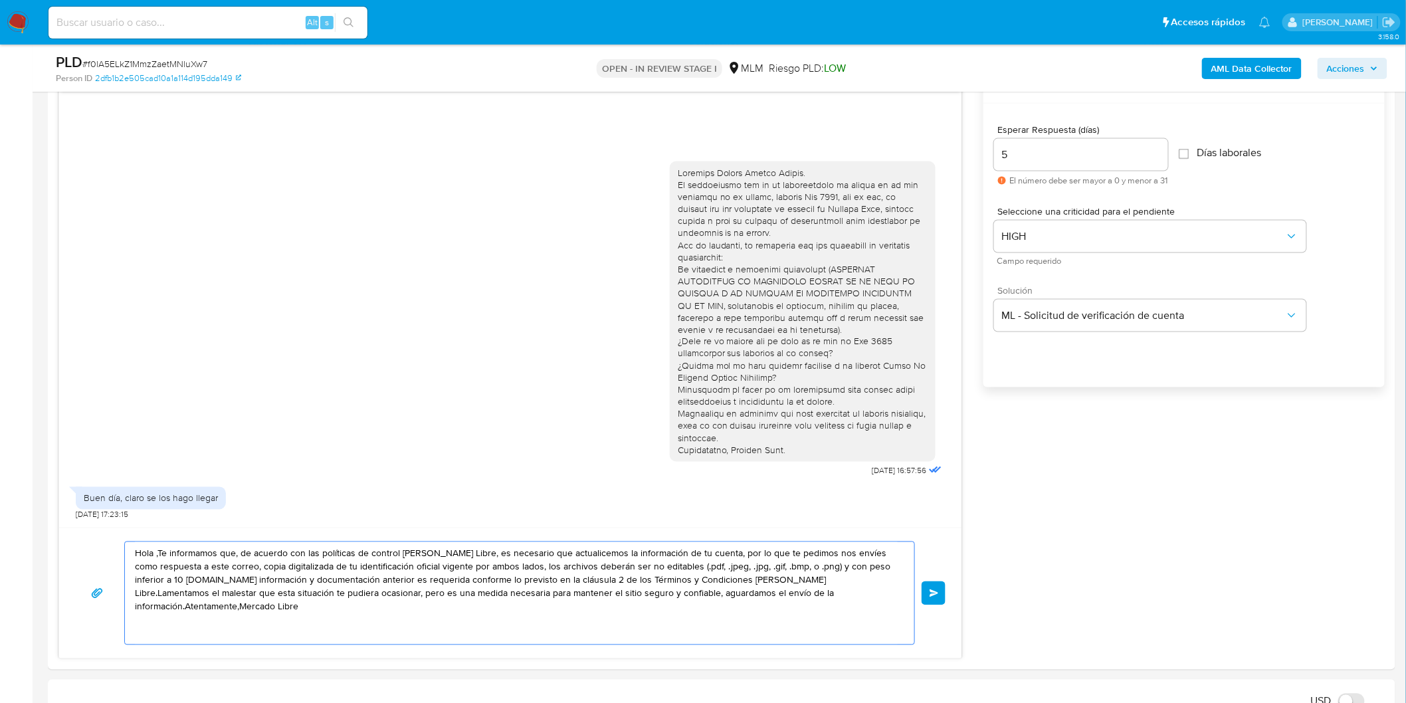
drag, startPoint x: 872, startPoint y: 592, endPoint x: 41, endPoint y: 535, distance: 832.5
paste textarea "Estimado Moises Huerta Garcia."
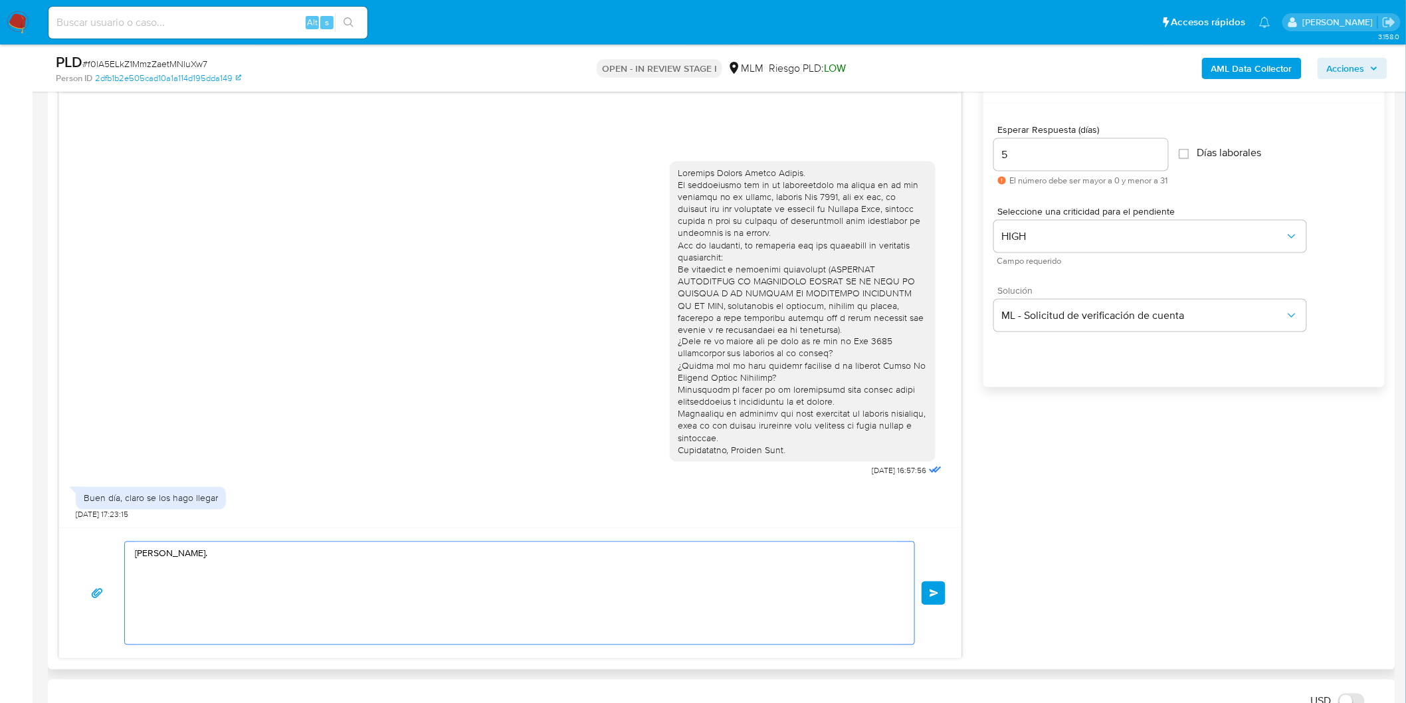
paste textarea "Para adjuntar los archivos presiona "Responder" > haz clic en el botón "Adjunta…"
paste textarea "Atentamente, Mercado Pago."
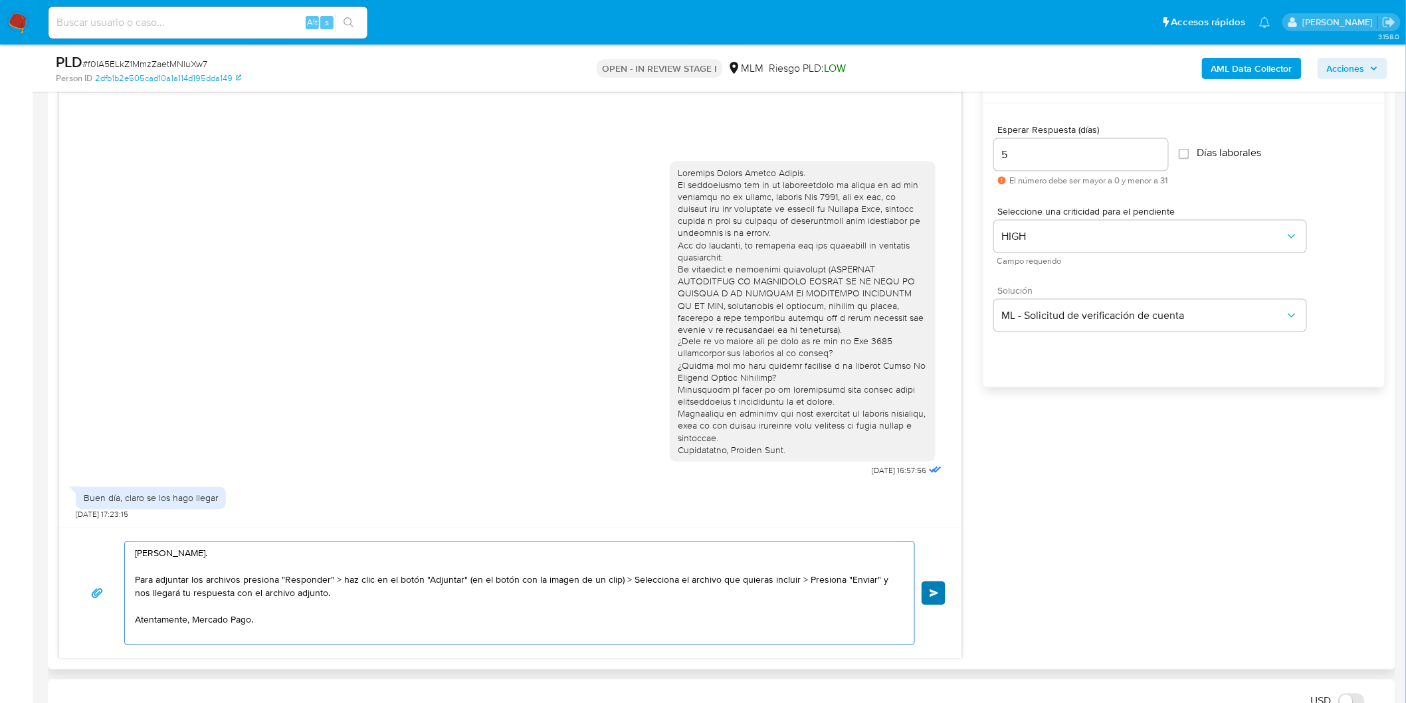
type textarea "Estimado Moises Huerta Garcia. Para adjuntar los archivos presiona "Responder" …"
click at [941, 587] on button "Enviar" at bounding box center [934, 593] width 24 height 24
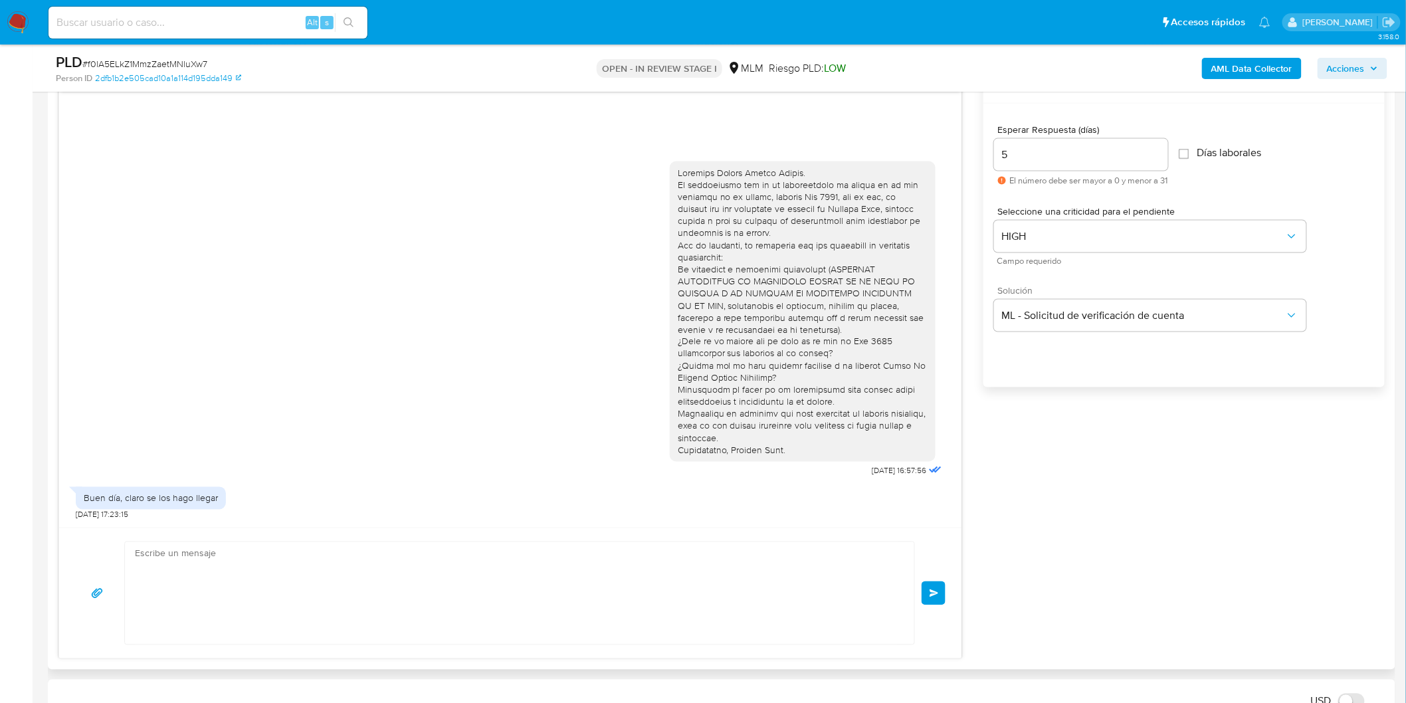
scroll to position [78, 0]
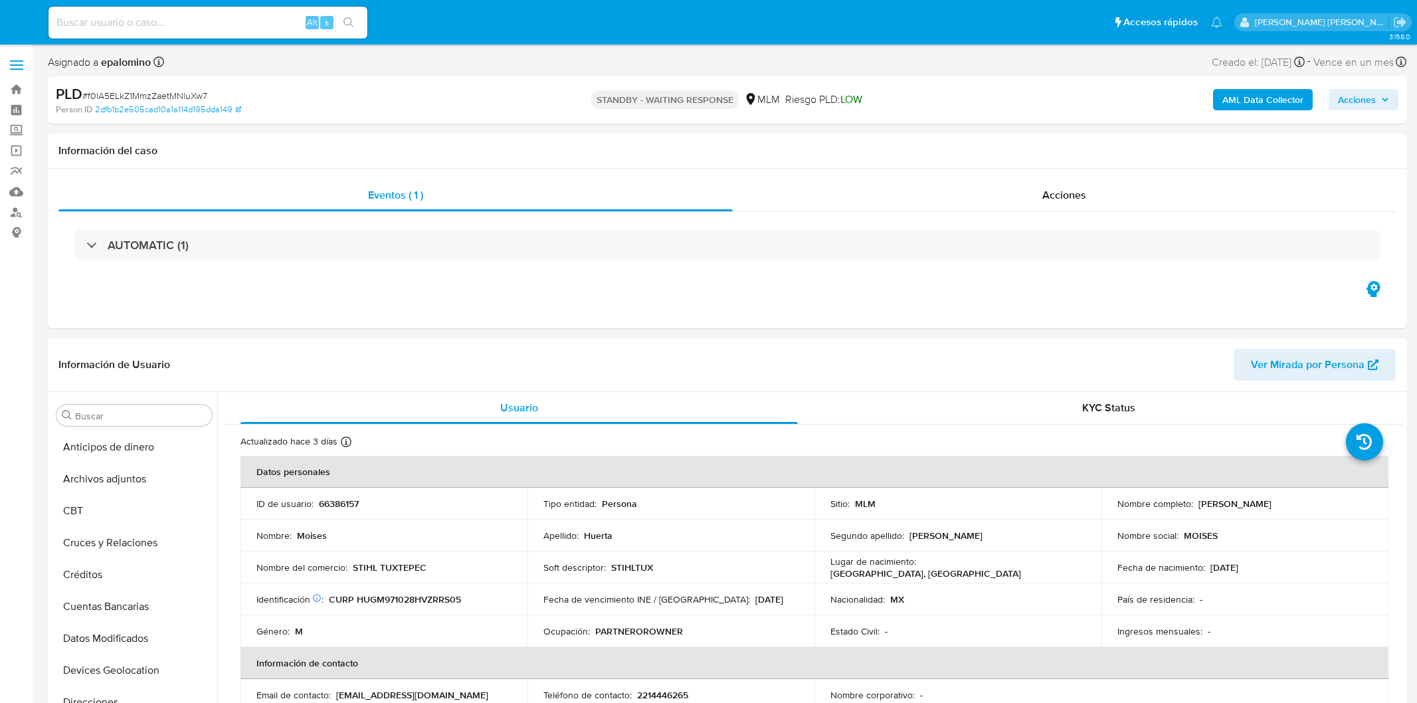
select select "10"
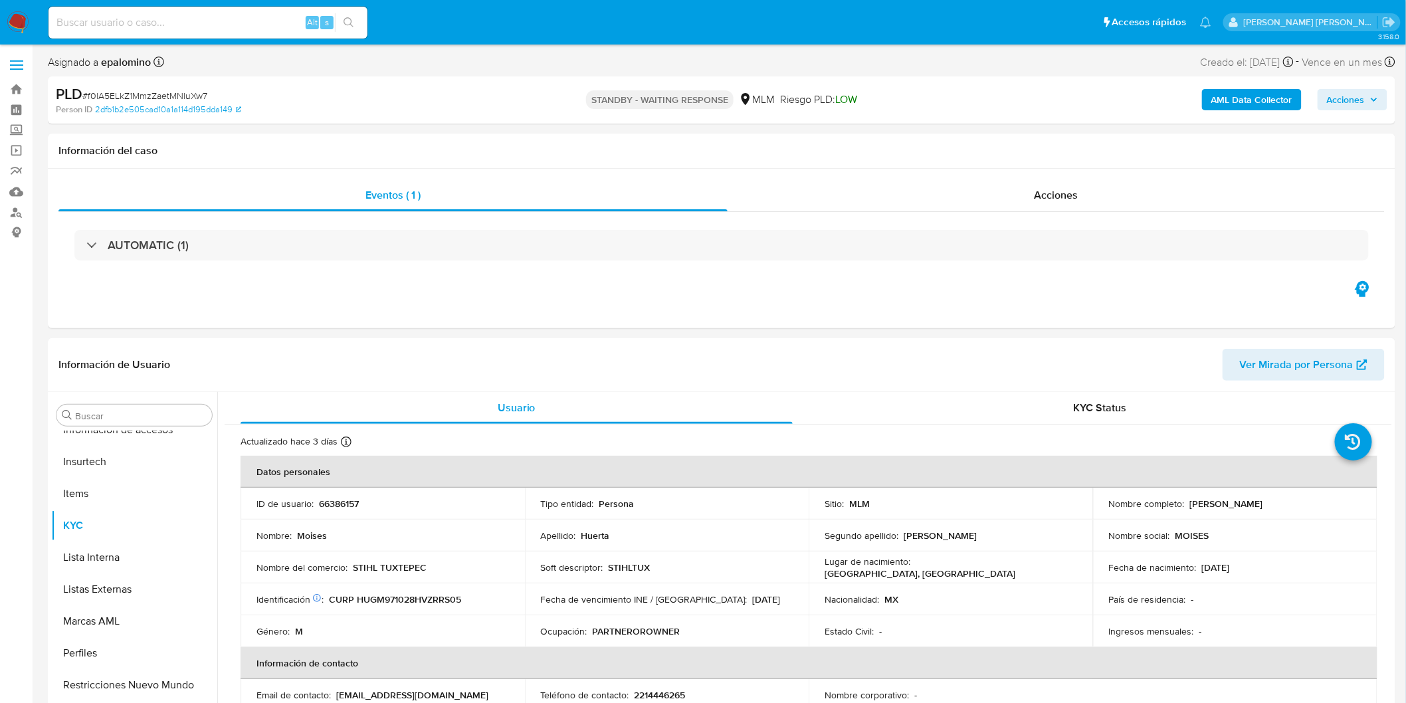
scroll to position [561, 0]
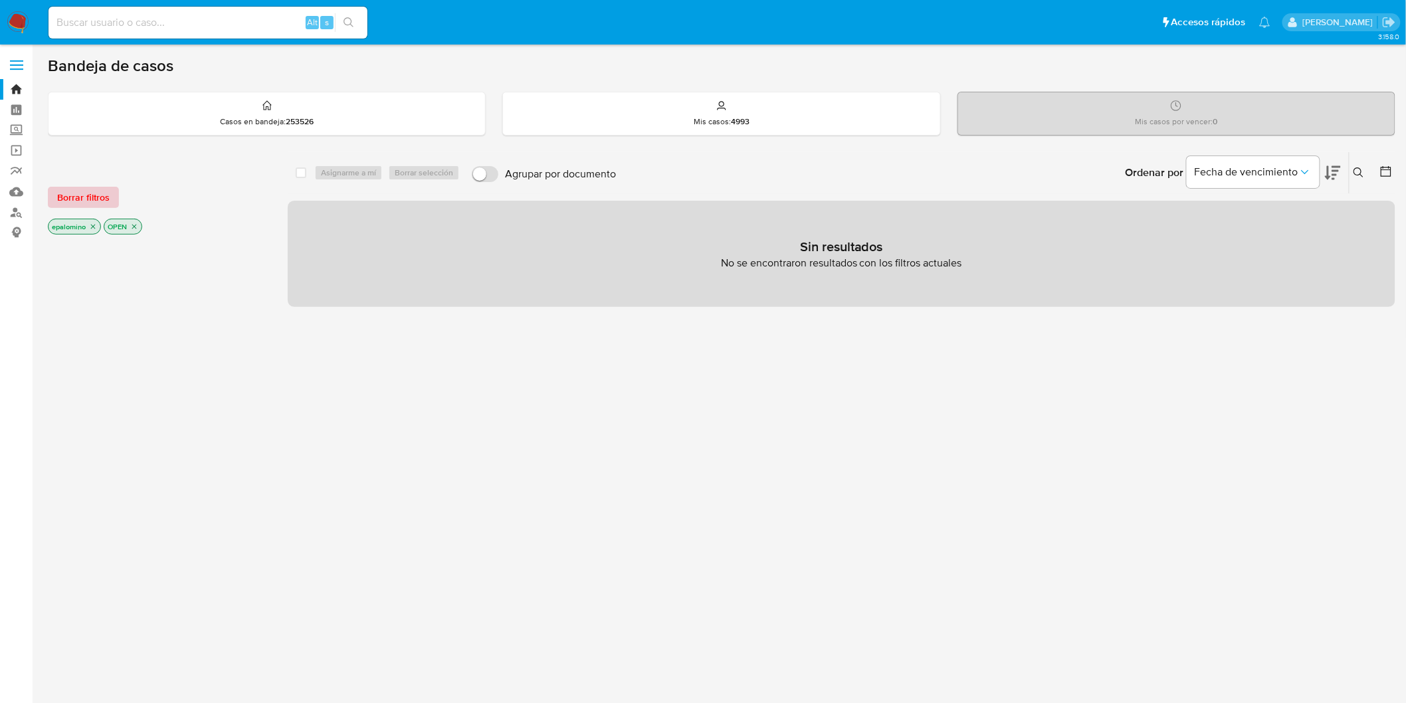
click at [81, 202] on span "Borrar filtros" at bounding box center [83, 197] width 52 height 19
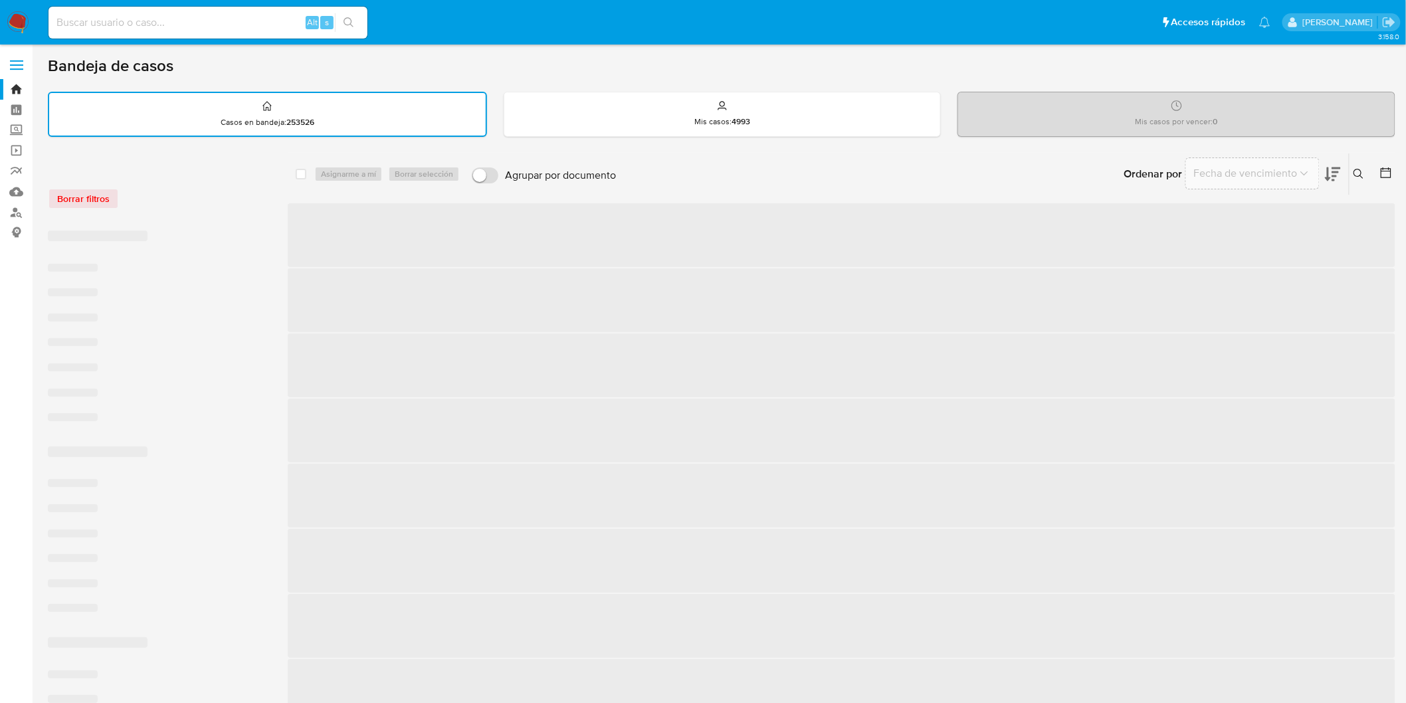
click at [223, 210] on div "Borrar filtros" at bounding box center [154, 191] width 213 height 56
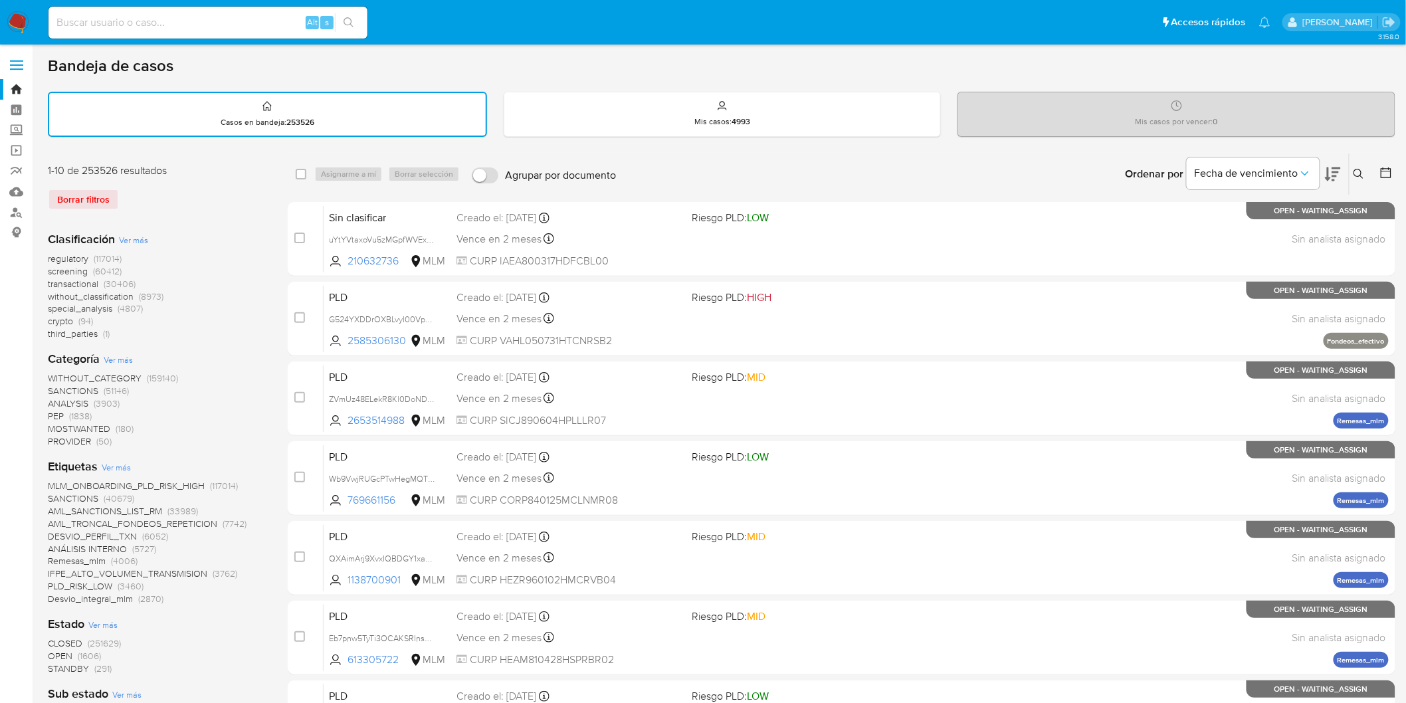
click at [21, 25] on img at bounding box center [18, 22] width 23 height 23
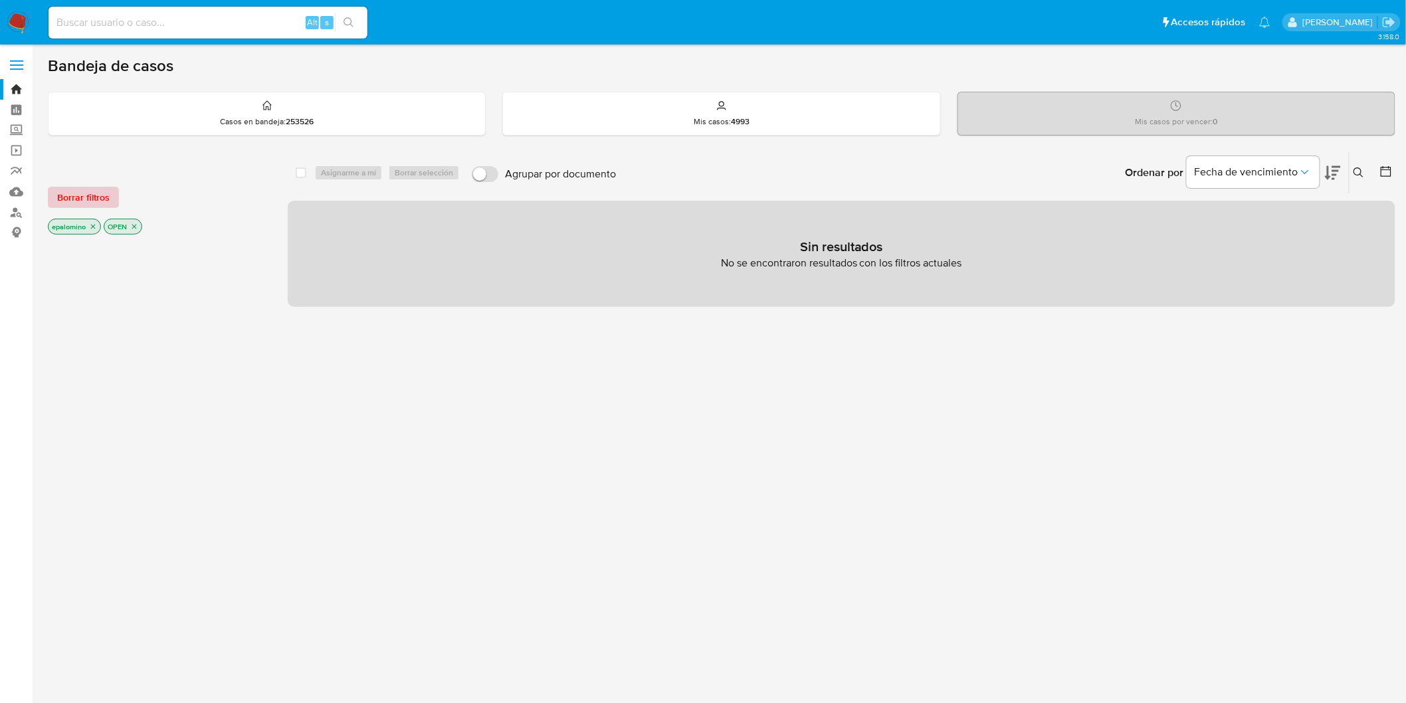
click at [100, 205] on span "Borrar filtros" at bounding box center [83, 197] width 52 height 19
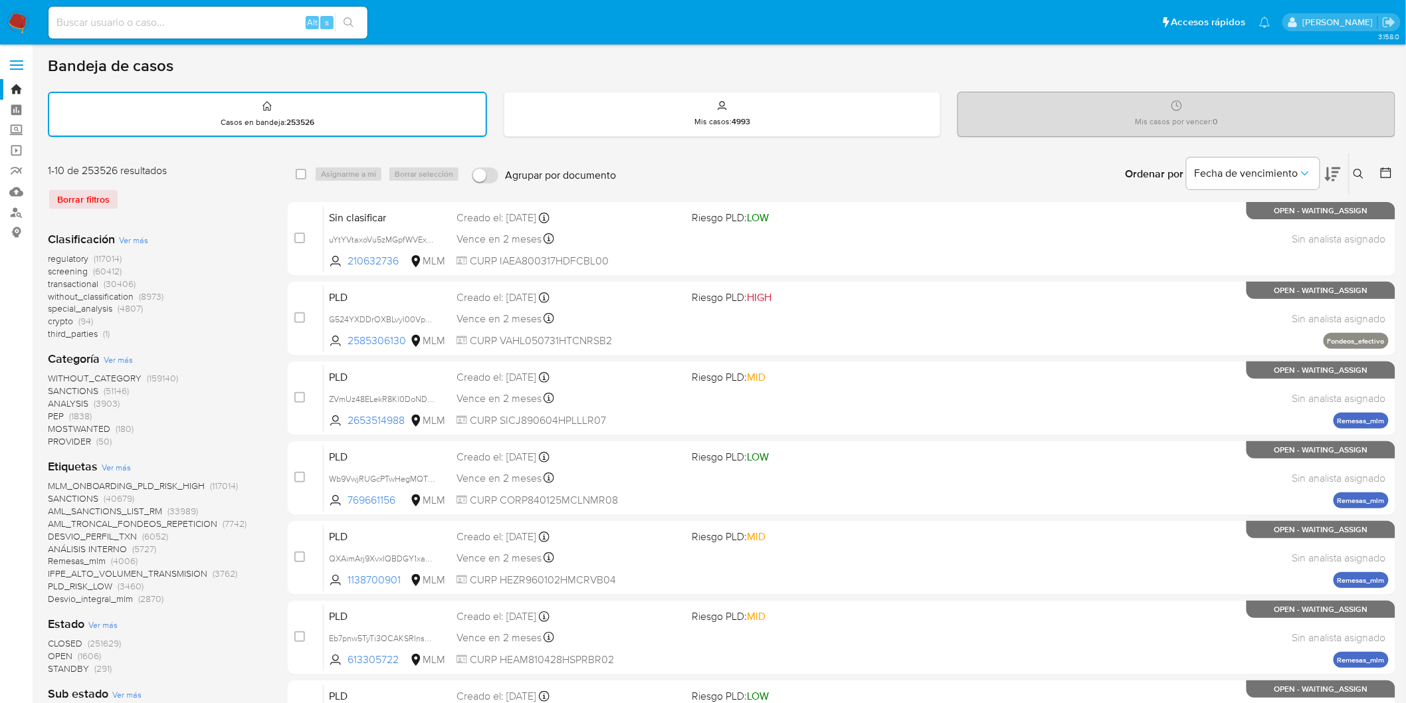
click at [25, 17] on img at bounding box center [18, 22] width 23 height 23
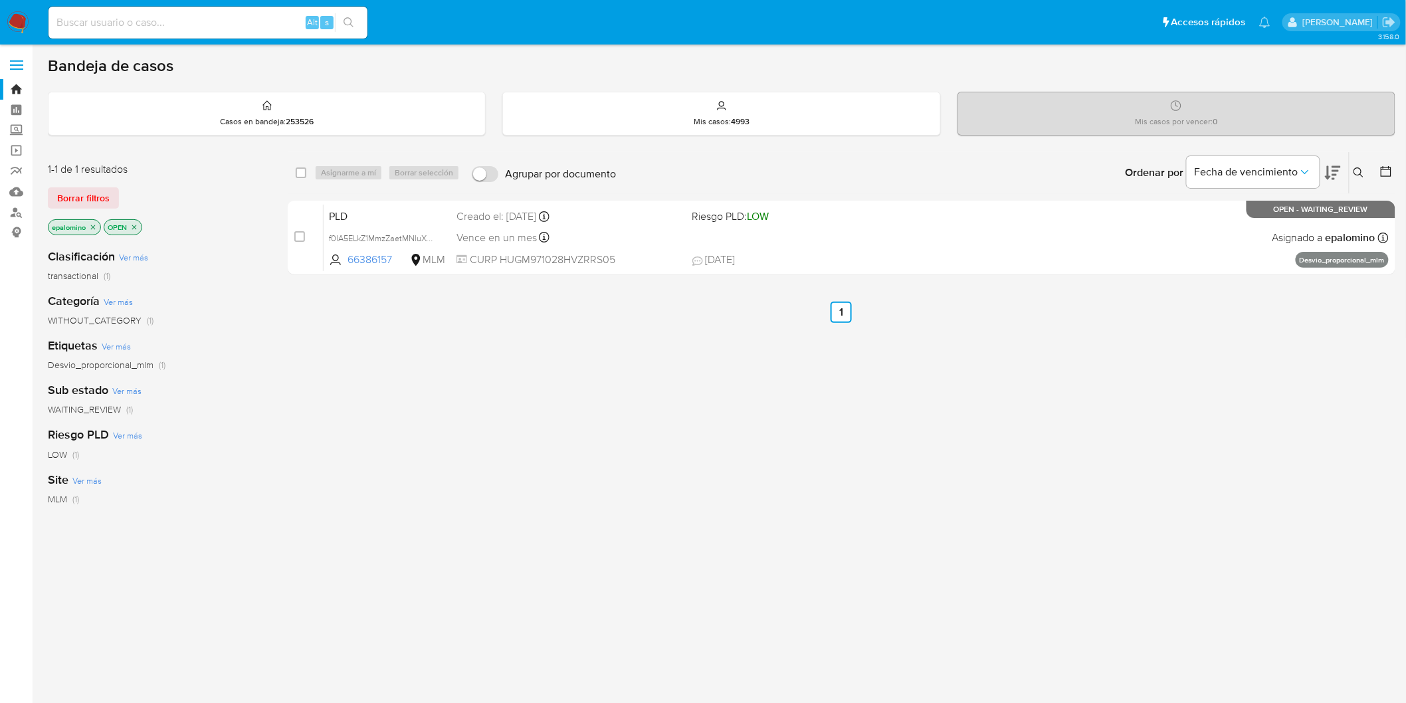
click at [25, 17] on img at bounding box center [18, 22] width 23 height 23
